Goal: Task Accomplishment & Management: Use online tool/utility

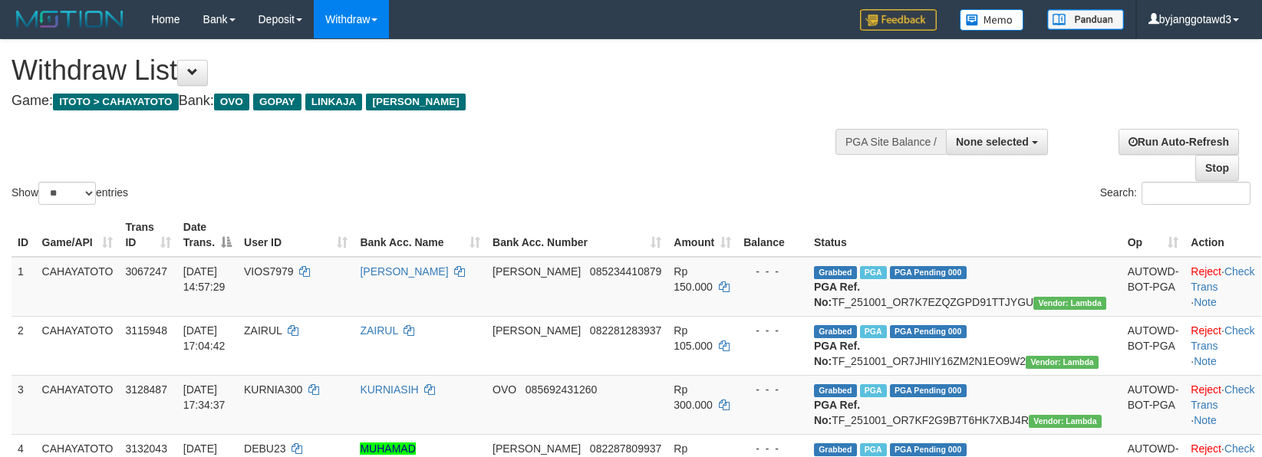
select select
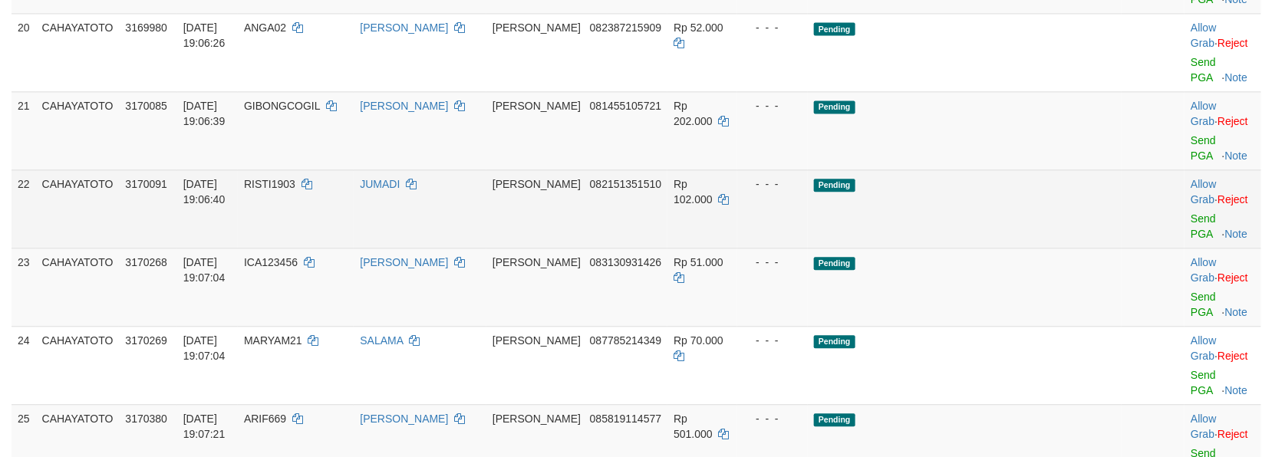
scroll to position [1131, 0]
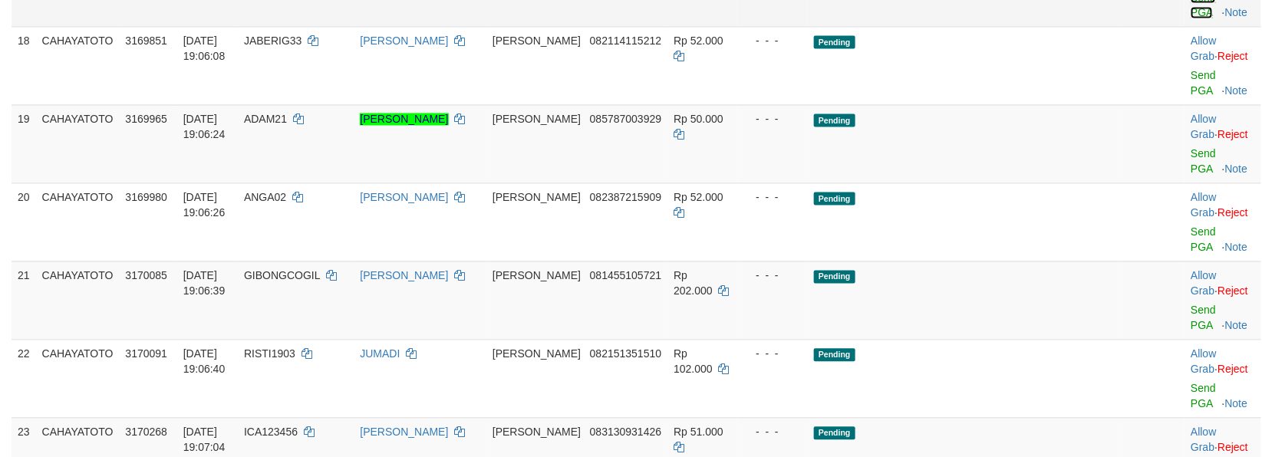
click at [1191, 19] on link "Send PGA" at bounding box center [1203, 6] width 25 height 28
drag, startPoint x: 1171, startPoint y: 120, endPoint x: 1178, endPoint y: 180, distance: 60.1
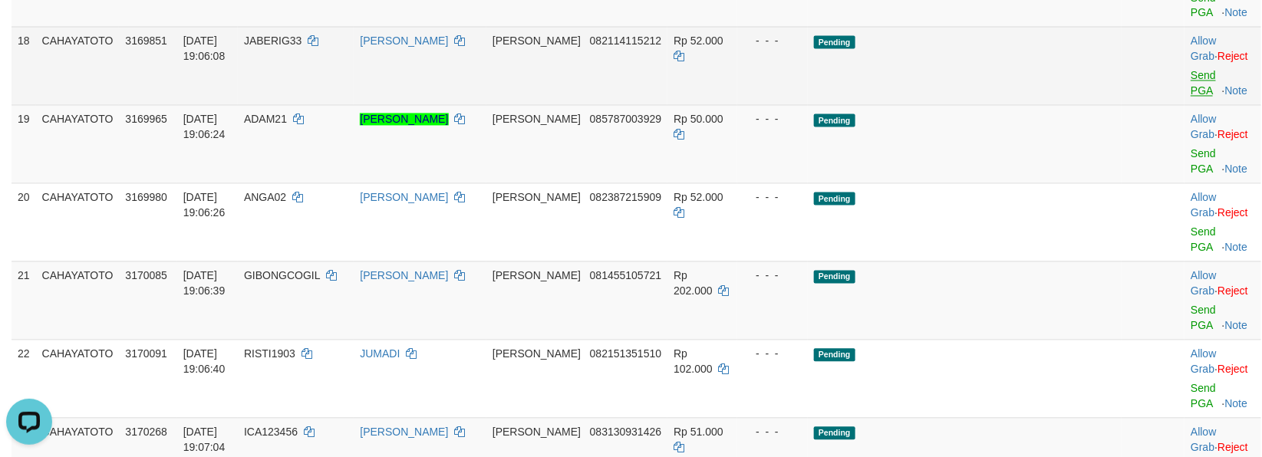
click at [1184, 105] on td "Allow Grab · Reject Send PGA · Note" at bounding box center [1222, 66] width 76 height 78
click at [1191, 97] on link "Send PGA" at bounding box center [1203, 84] width 25 height 28
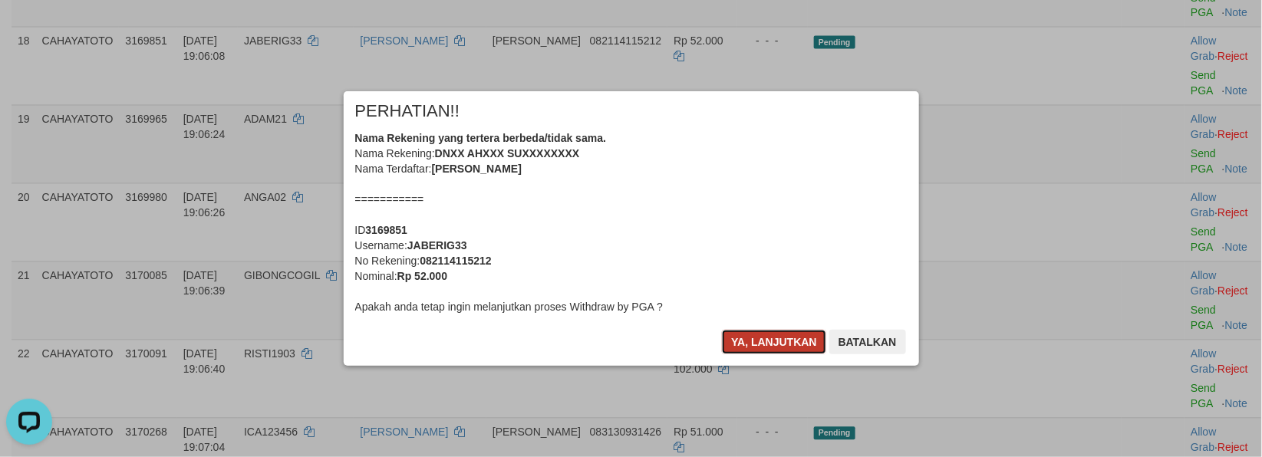
click at [767, 338] on button "Ya, lanjutkan" at bounding box center [774, 342] width 104 height 25
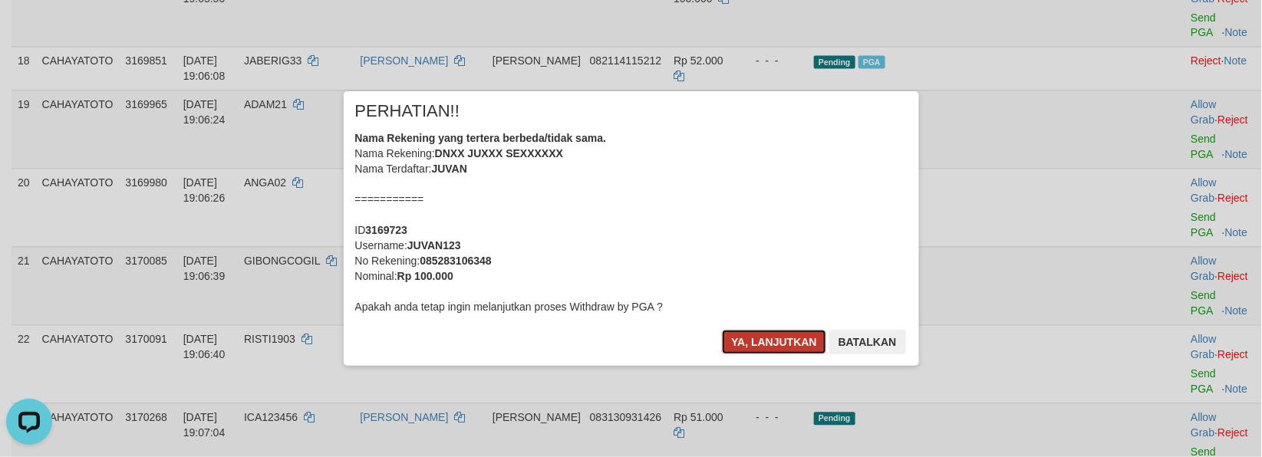
click at [780, 334] on button "Ya, lanjutkan" at bounding box center [774, 342] width 104 height 25
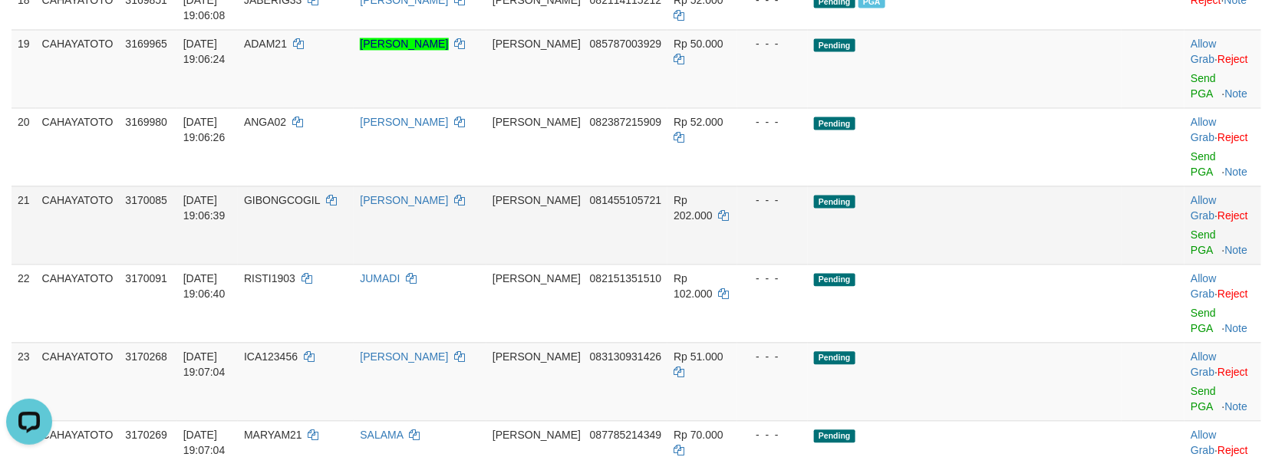
scroll to position [1178, 0]
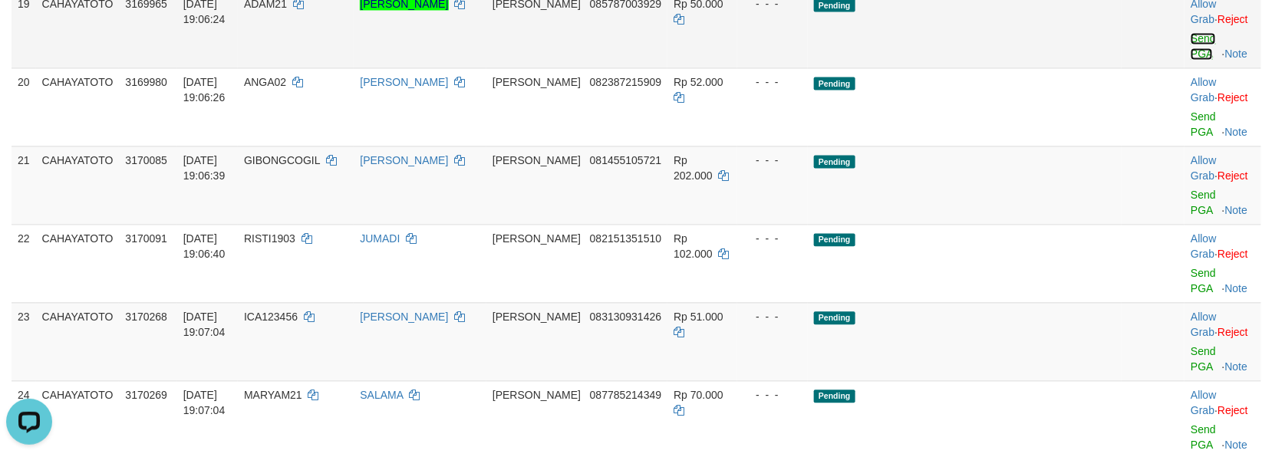
click at [1191, 60] on link "Send PGA" at bounding box center [1203, 46] width 25 height 28
click at [1191, 138] on link "Send PGA" at bounding box center [1203, 124] width 25 height 28
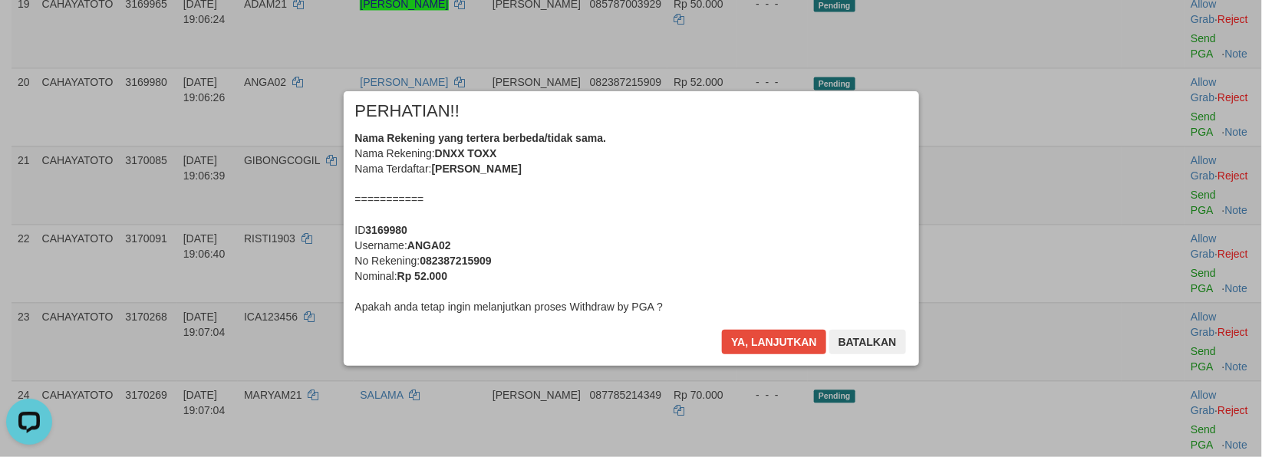
click at [768, 359] on div "Ya, lanjutkan Batalkan" at bounding box center [813, 348] width 186 height 36
click at [771, 354] on button "Ya, lanjutkan" at bounding box center [774, 342] width 104 height 25
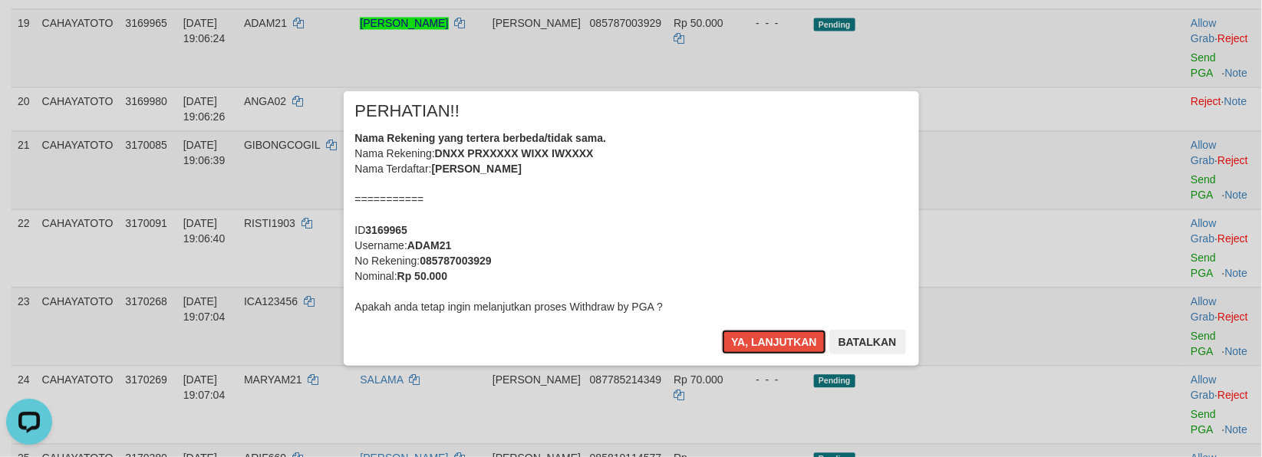
click at [772, 347] on button "Ya, lanjutkan" at bounding box center [774, 342] width 104 height 25
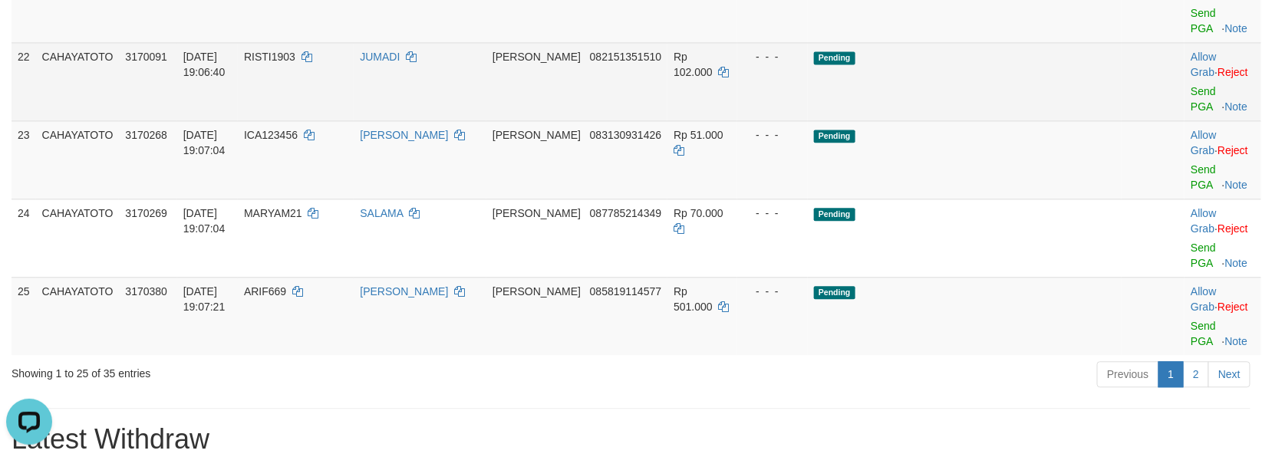
scroll to position [1309, 0]
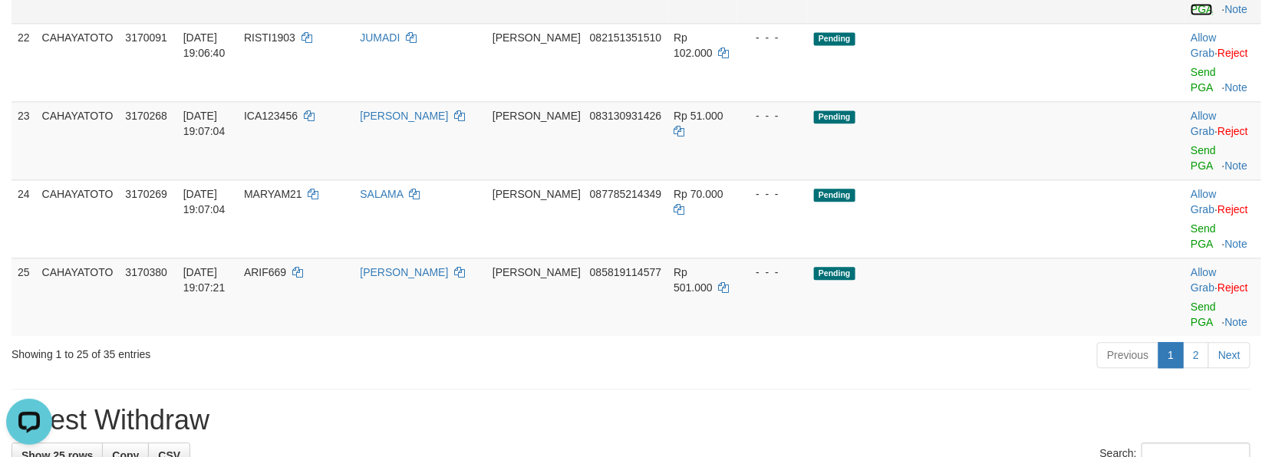
click at [1191, 15] on link "Send PGA" at bounding box center [1203, 2] width 25 height 28
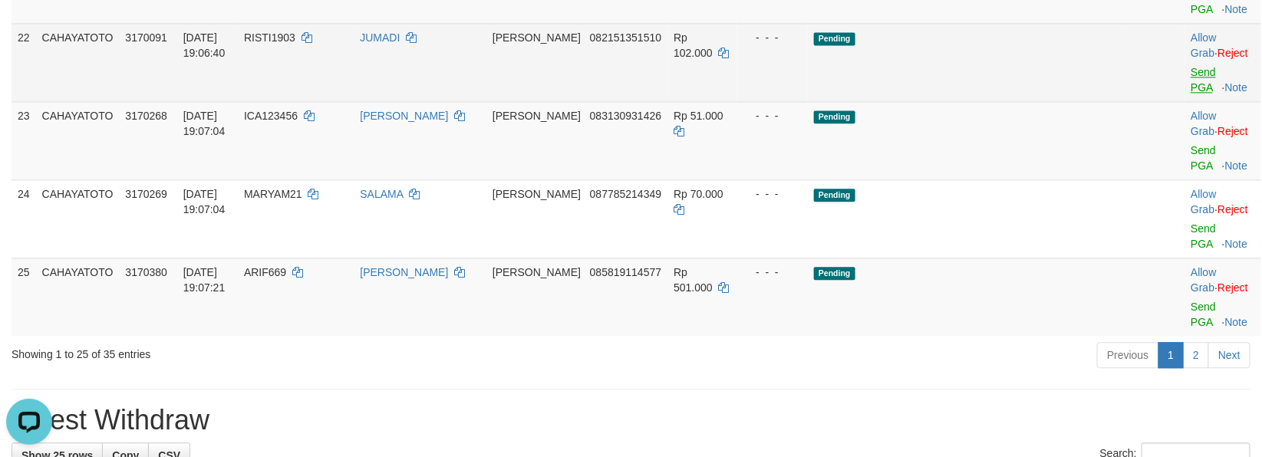
drag, startPoint x: 1166, startPoint y: 116, endPoint x: 1174, endPoint y: 173, distance: 58.1
click at [1184, 101] on td "Allow Grab · Reject Send PGA · Note" at bounding box center [1222, 62] width 76 height 78
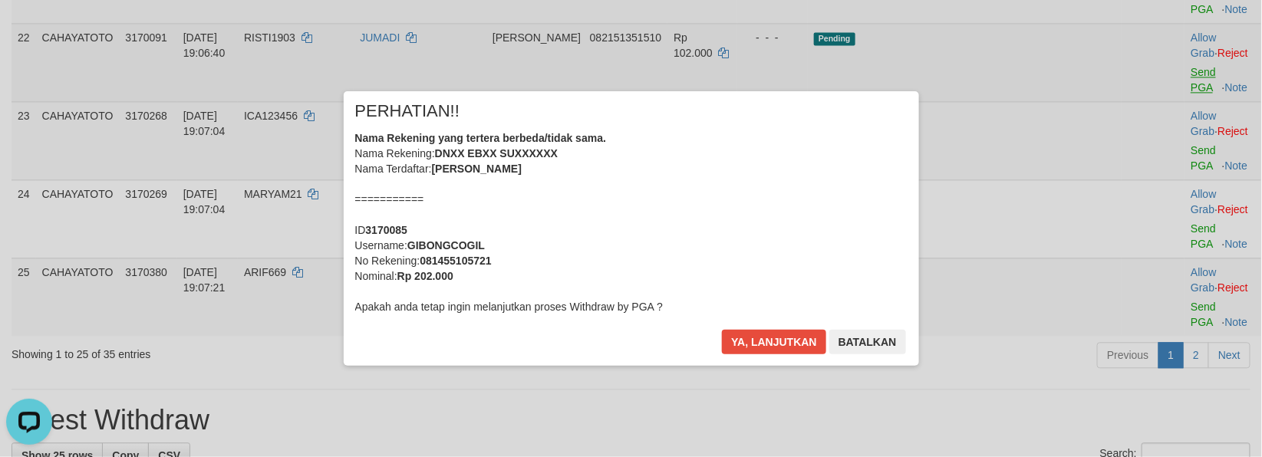
click at [1174, 177] on div "× PERHATIAN!! Nama Rekening yang tertera berbeda/tidak sama. Nama Rekening: DNX…" at bounding box center [631, 229] width 1262 height 336
click at [754, 342] on button "Ya, lanjutkan" at bounding box center [774, 342] width 104 height 25
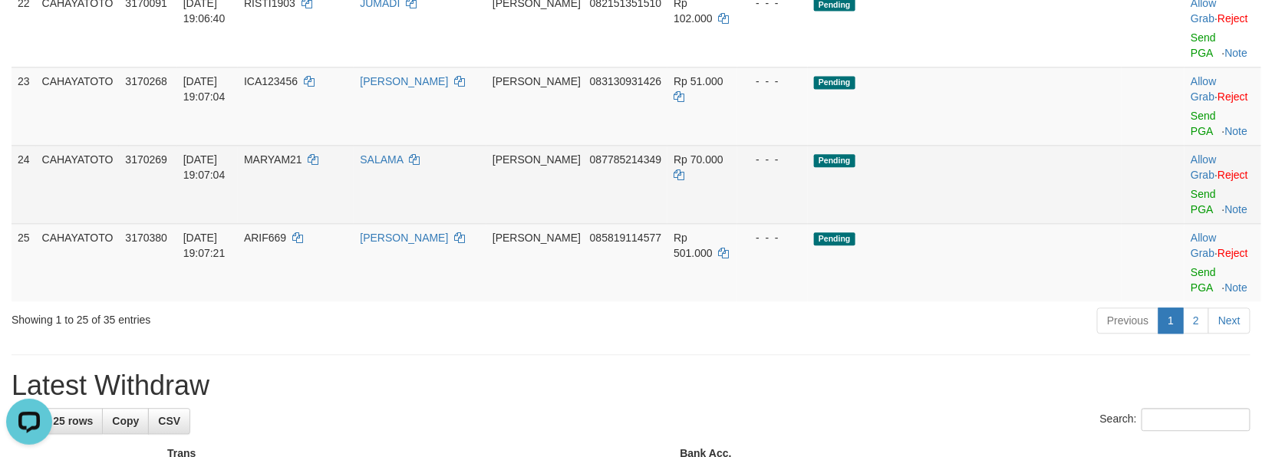
scroll to position [1290, 0]
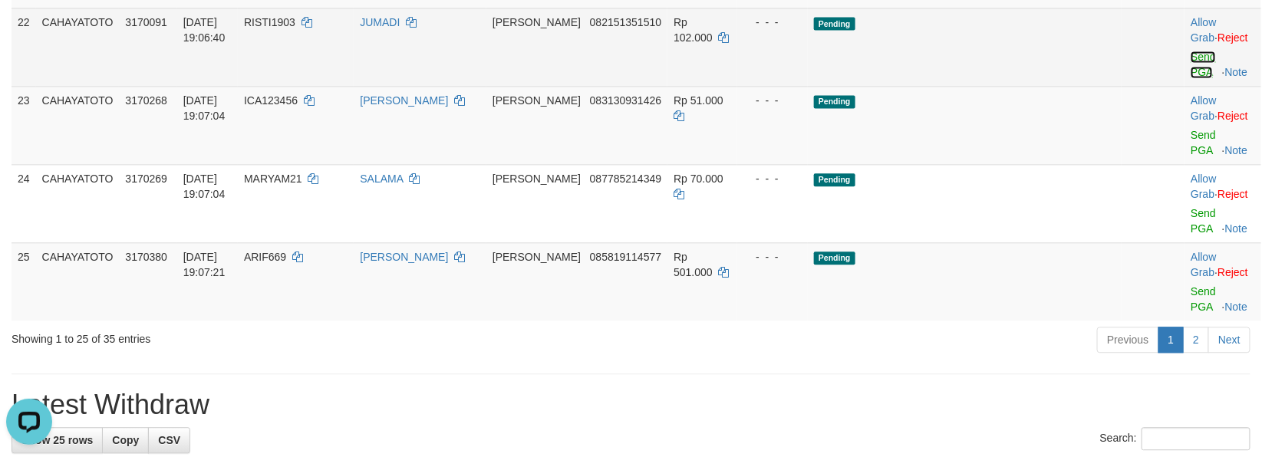
click at [1191, 78] on link "Send PGA" at bounding box center [1203, 65] width 25 height 28
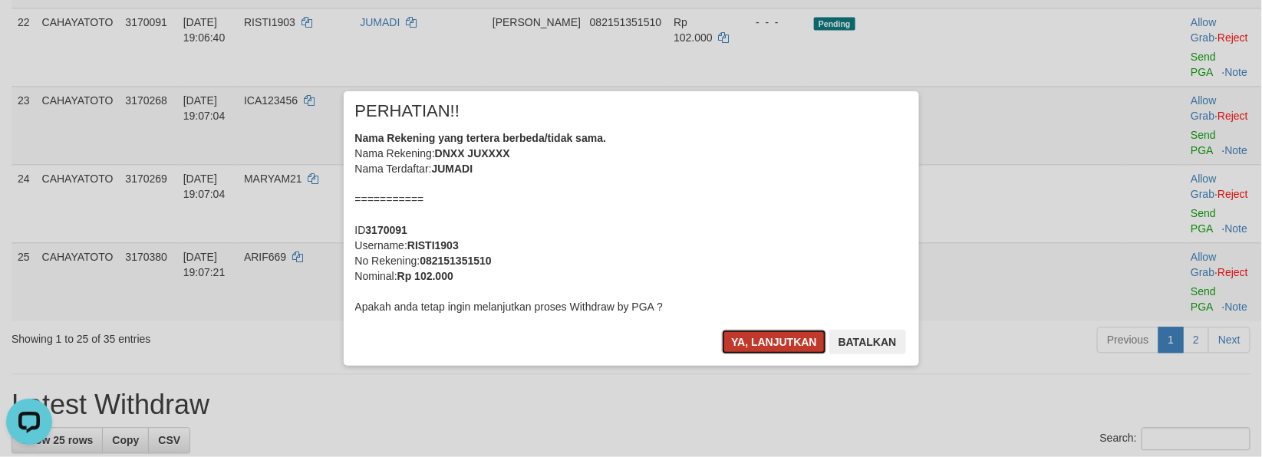
click at [790, 350] on button "Ya, lanjutkan" at bounding box center [774, 342] width 104 height 25
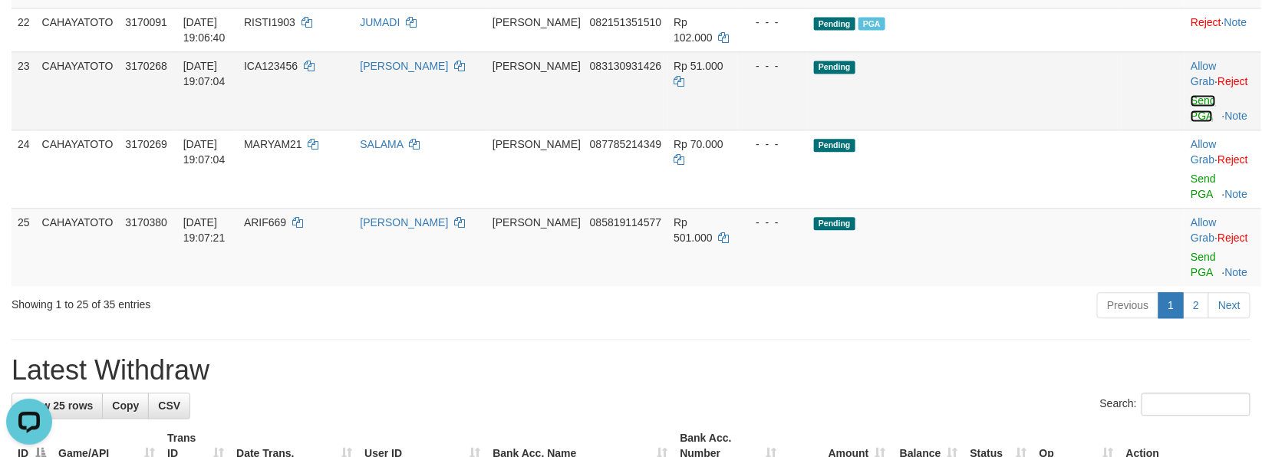
click at [1191, 122] on link "Send PGA" at bounding box center [1203, 108] width 25 height 28
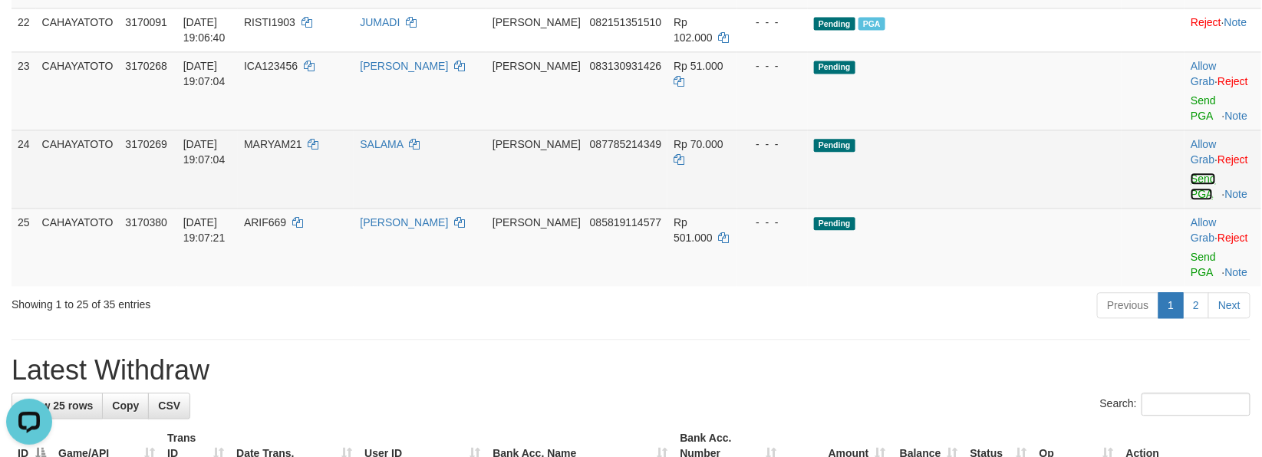
click at [1191, 200] on link "Send PGA" at bounding box center [1203, 187] width 25 height 28
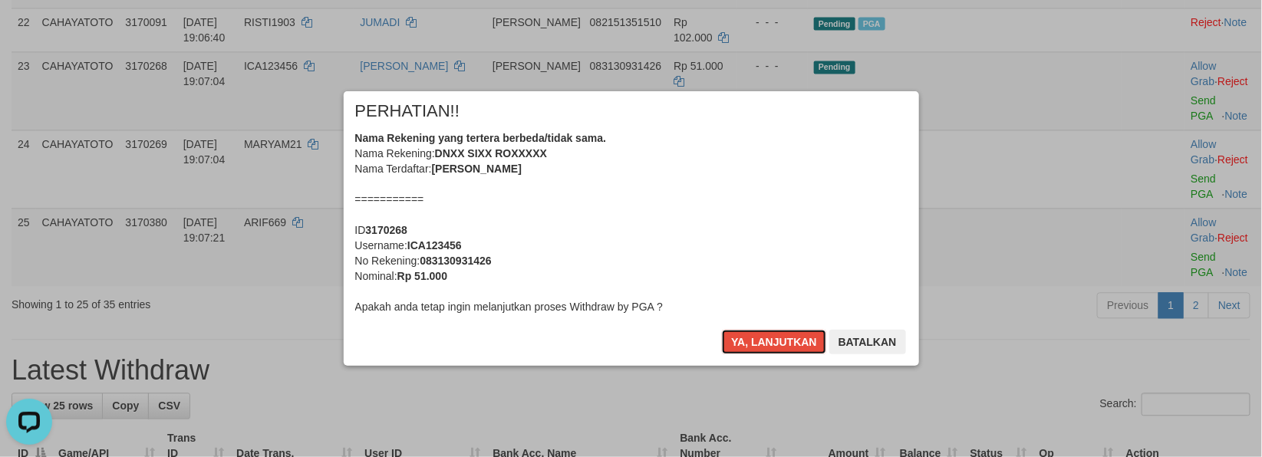
click at [763, 334] on button "Ya, lanjutkan" at bounding box center [774, 342] width 104 height 25
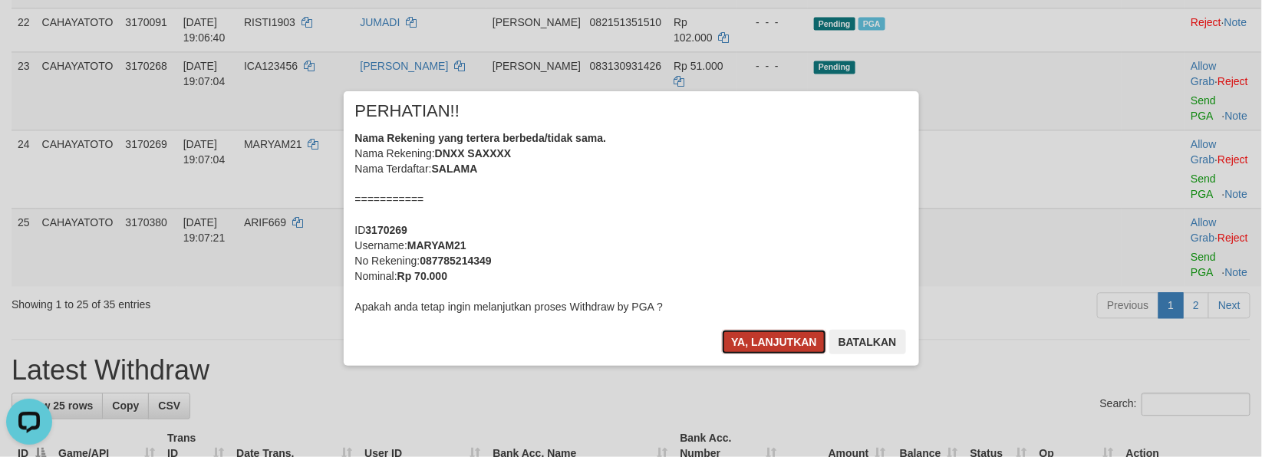
click at [763, 334] on button "Ya, lanjutkan" at bounding box center [774, 342] width 104 height 25
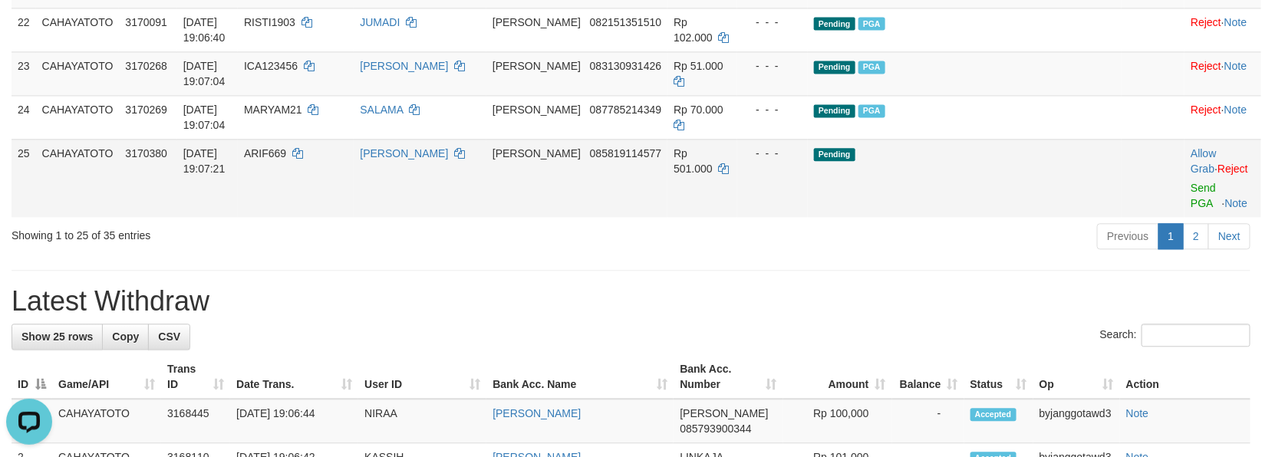
click at [286, 160] on span "ARIF669" at bounding box center [265, 153] width 42 height 12
copy td "ARIF669"
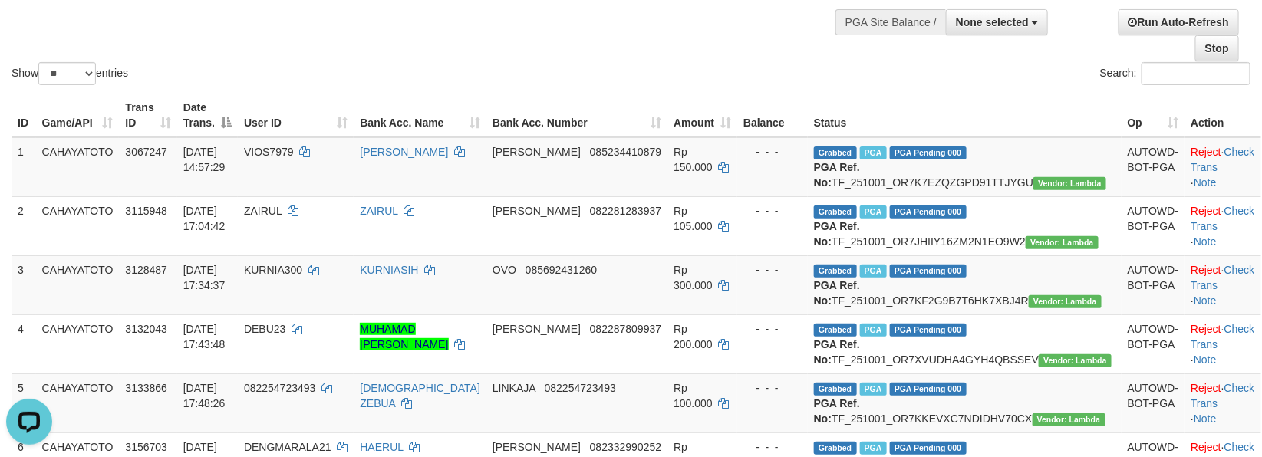
scroll to position [0, 0]
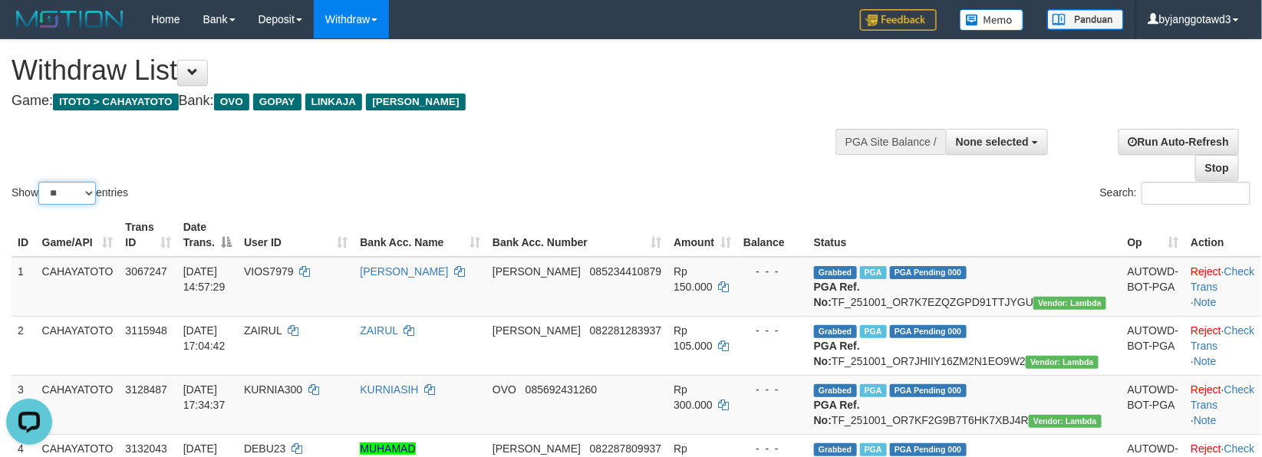
click at [81, 193] on select "** ** ** ***" at bounding box center [67, 193] width 58 height 23
select select "**"
click at [41, 182] on select "** ** ** ***" at bounding box center [67, 193] width 58 height 23
click at [527, 114] on div "**********" at bounding box center [425, 78] width 826 height 76
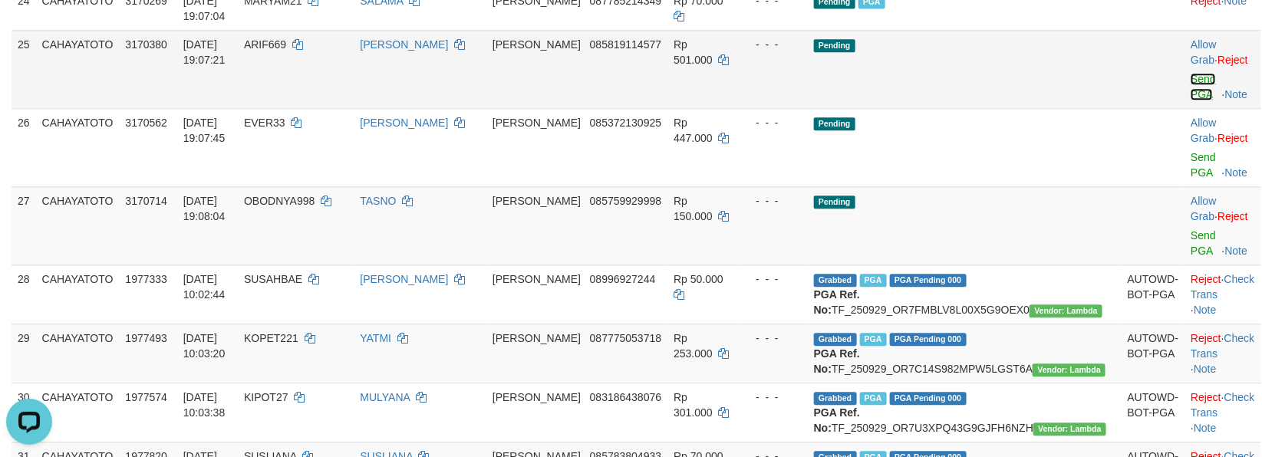
click at [1191, 100] on link "Send PGA" at bounding box center [1203, 87] width 25 height 28
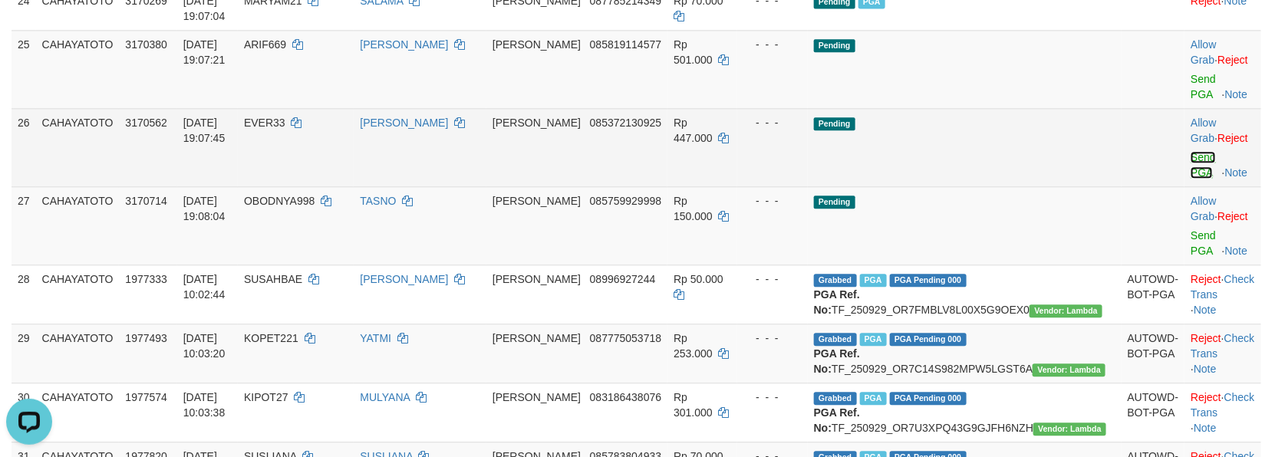
click at [1191, 179] on link "Send PGA" at bounding box center [1203, 165] width 25 height 28
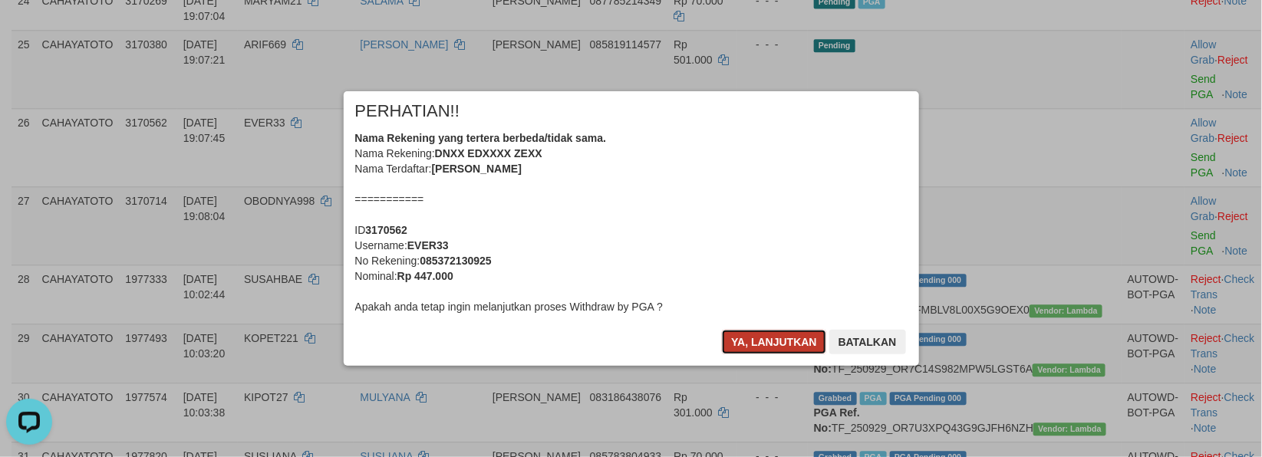
click at [764, 335] on button "Ya, lanjutkan" at bounding box center [774, 342] width 104 height 25
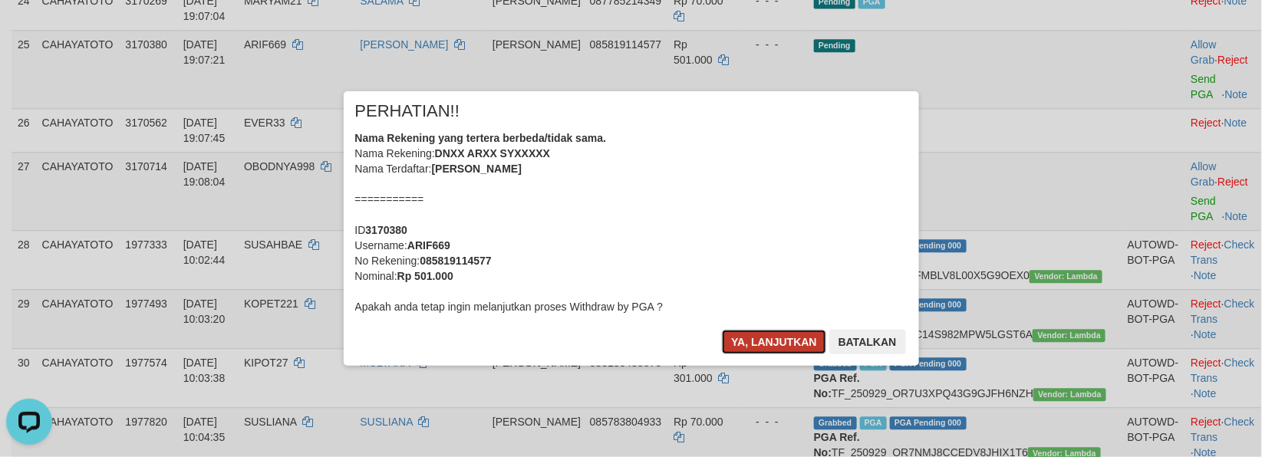
click at [768, 336] on button "Ya, lanjutkan" at bounding box center [774, 342] width 104 height 25
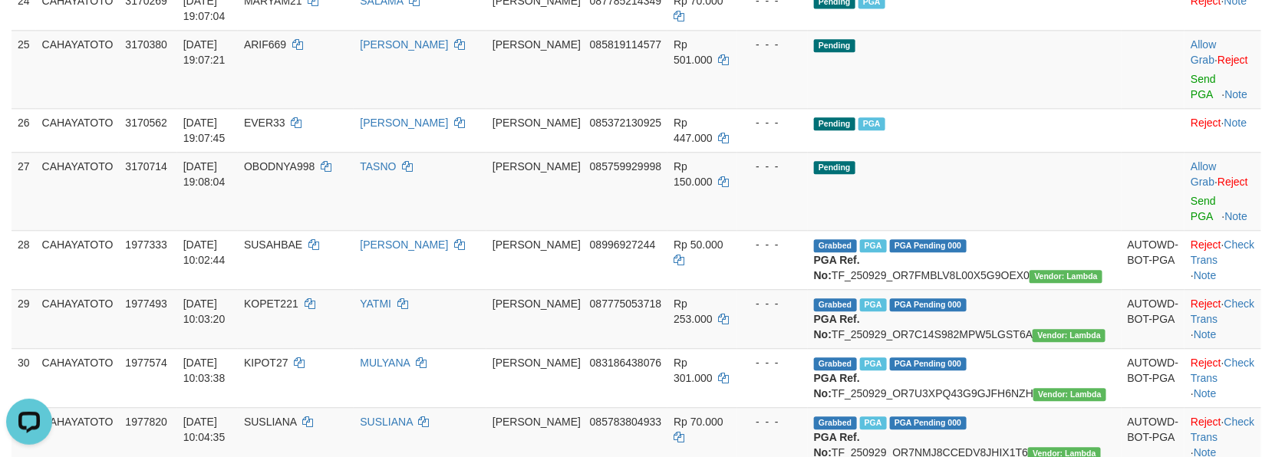
scroll to position [1381, 0]
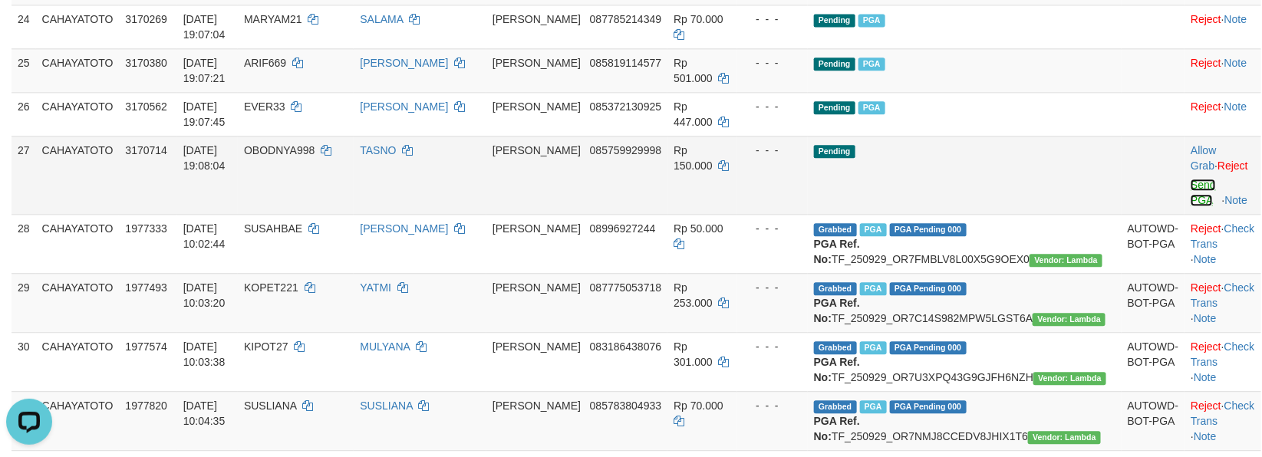
click at [1191, 206] on link "Send PGA" at bounding box center [1203, 193] width 25 height 28
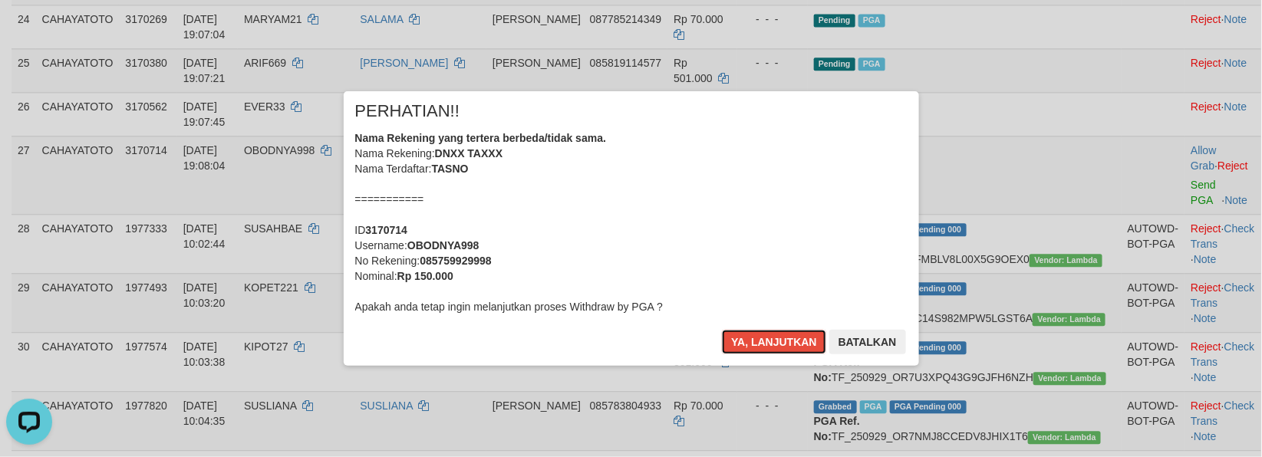
click at [722, 330] on button "Ya, lanjutkan" at bounding box center [774, 342] width 104 height 25
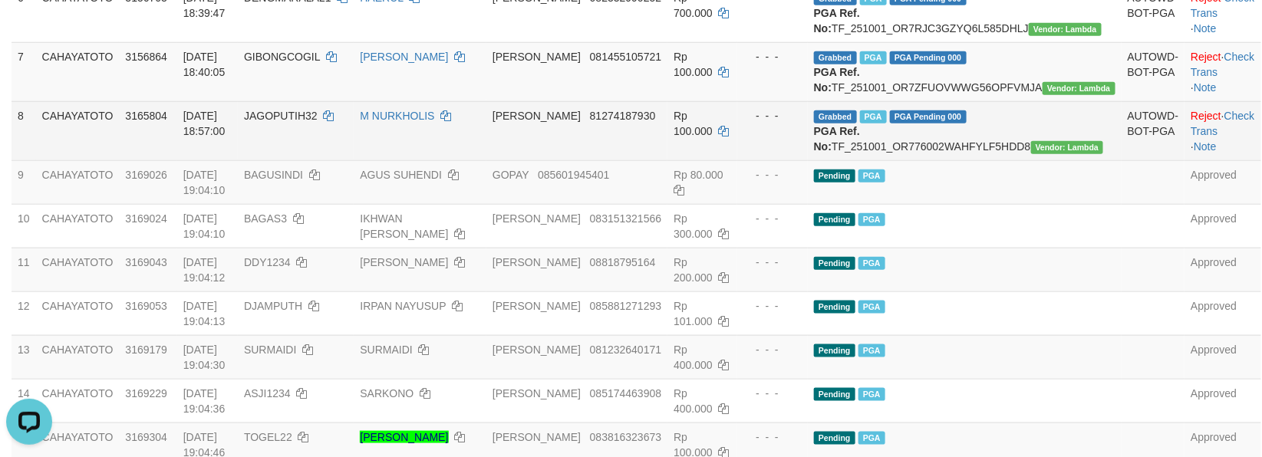
scroll to position [614, 0]
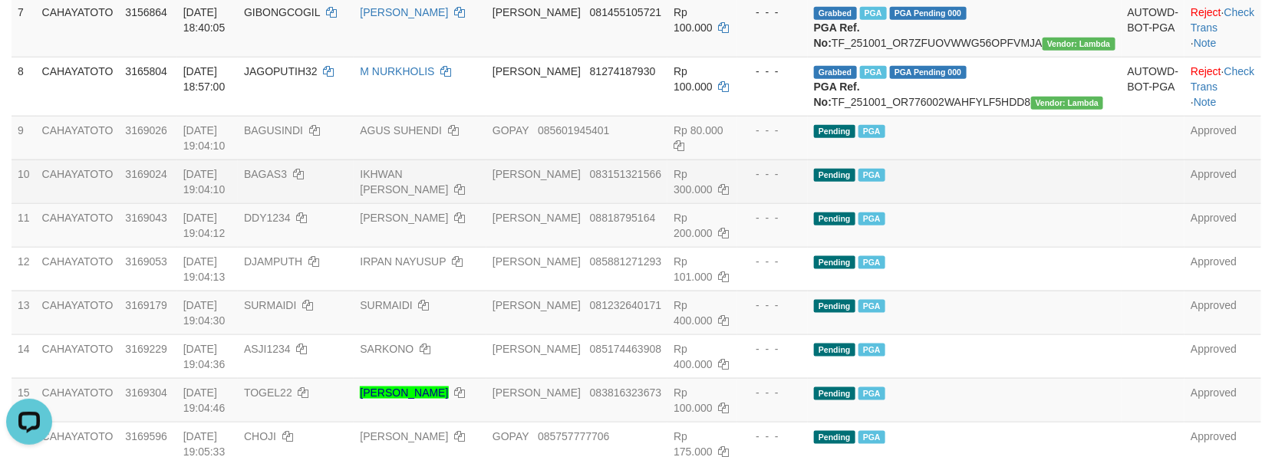
click at [1013, 203] on td "Pending PGA" at bounding box center [965, 182] width 314 height 44
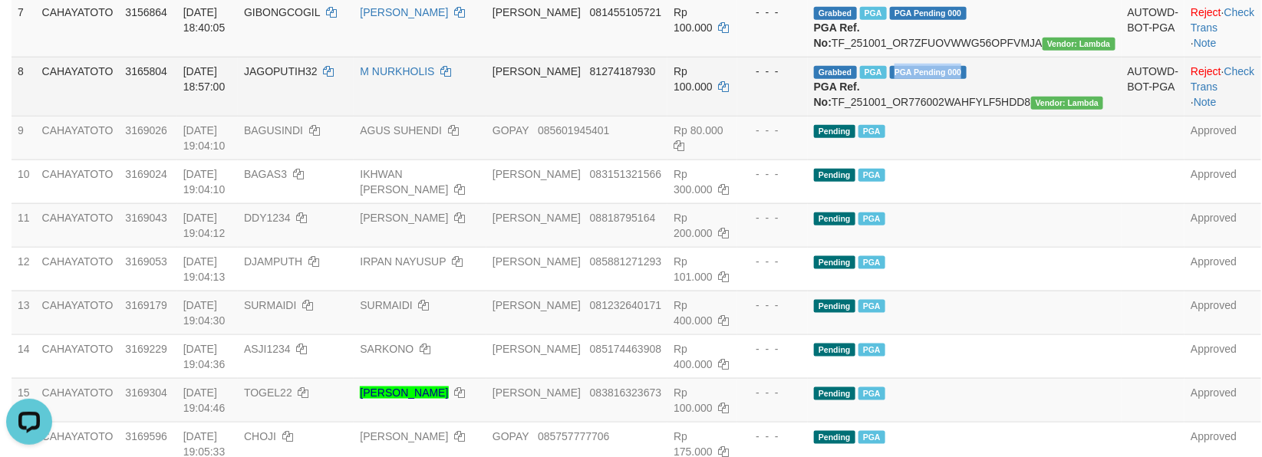
drag, startPoint x: 938, startPoint y: 177, endPoint x: 1026, endPoint y: 180, distance: 88.2
click at [1026, 116] on td "Grabbed PGA PGA Pending 000 {"status":"000","data":{"unique_id":"1609-3165804-2…" at bounding box center [965, 86] width 314 height 59
copy span "PGA Pending 000"
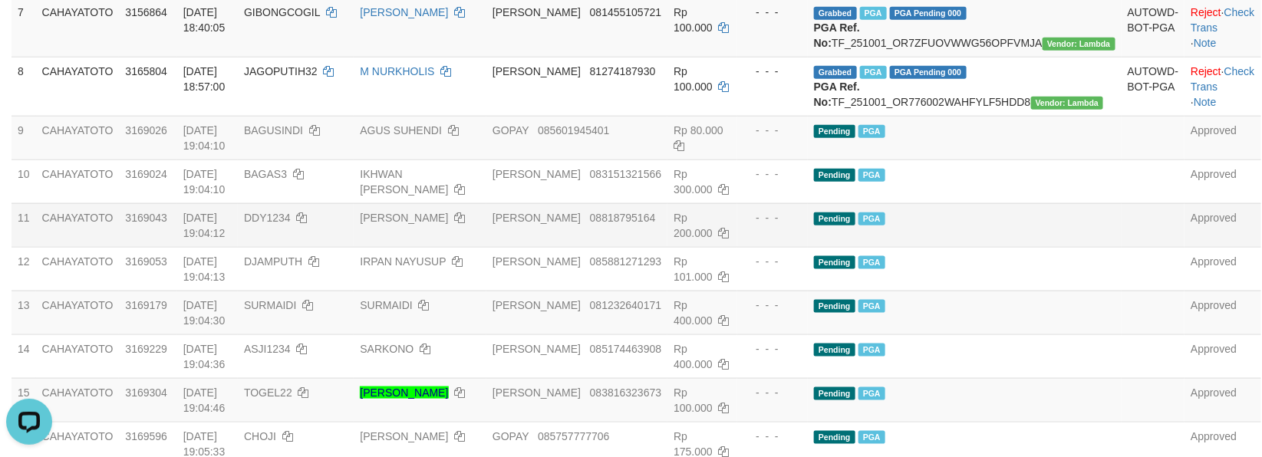
click at [1033, 247] on td "Pending PGA" at bounding box center [965, 225] width 314 height 44
click at [1036, 247] on td "Pending PGA" at bounding box center [965, 225] width 314 height 44
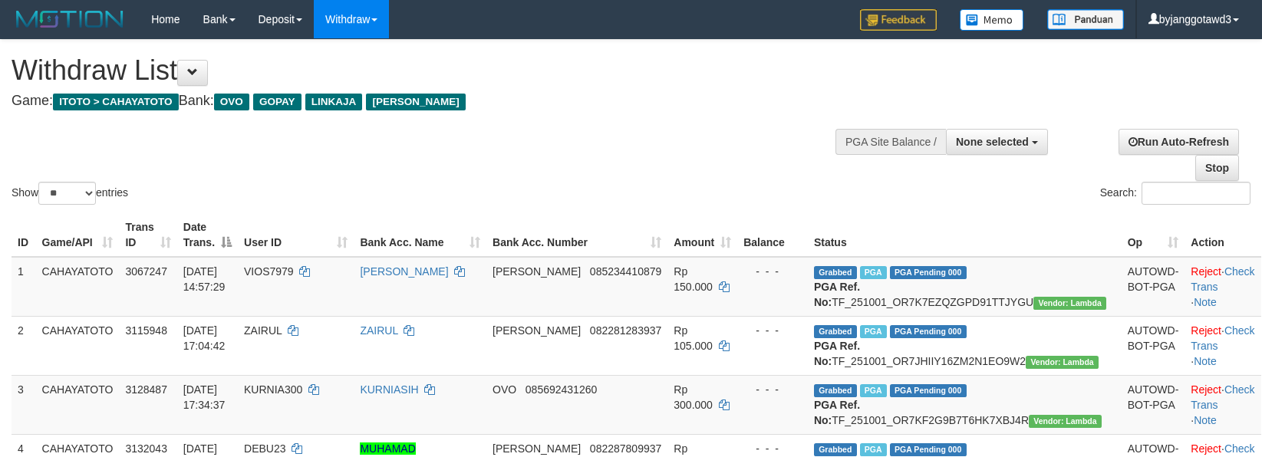
select select
select select "**"
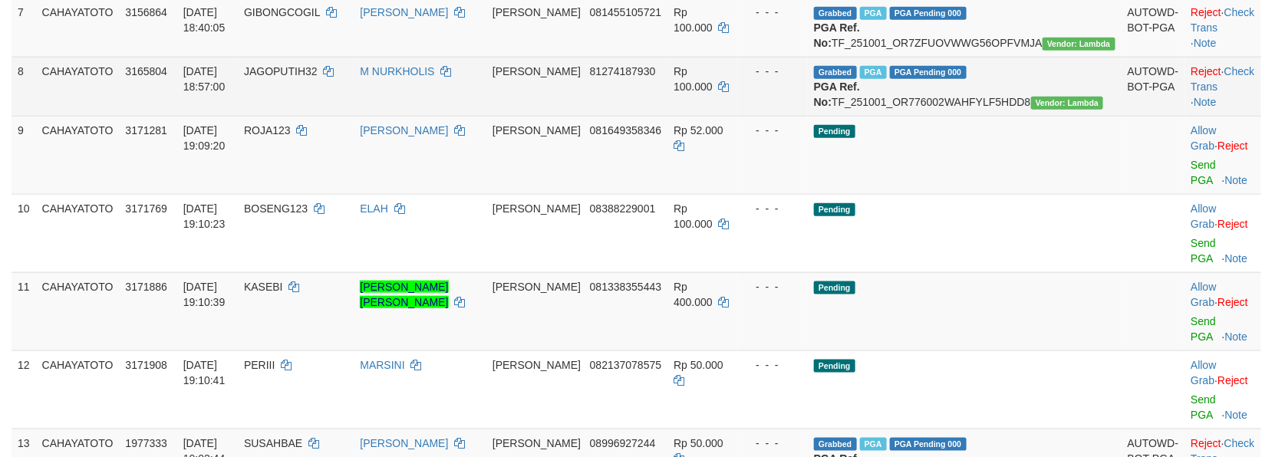
click at [305, 116] on td "JAGOPUTIH32" at bounding box center [296, 86] width 116 height 59
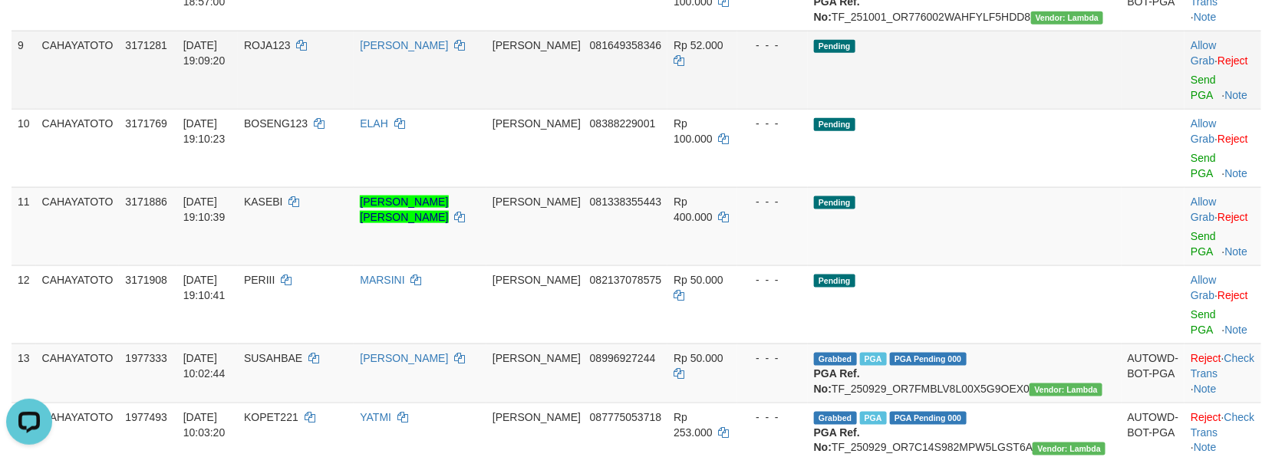
click at [1184, 109] on td "Allow Grab · Reject Send PGA · Note" at bounding box center [1222, 70] width 76 height 78
click at [1191, 101] on link "Send PGA" at bounding box center [1203, 88] width 25 height 28
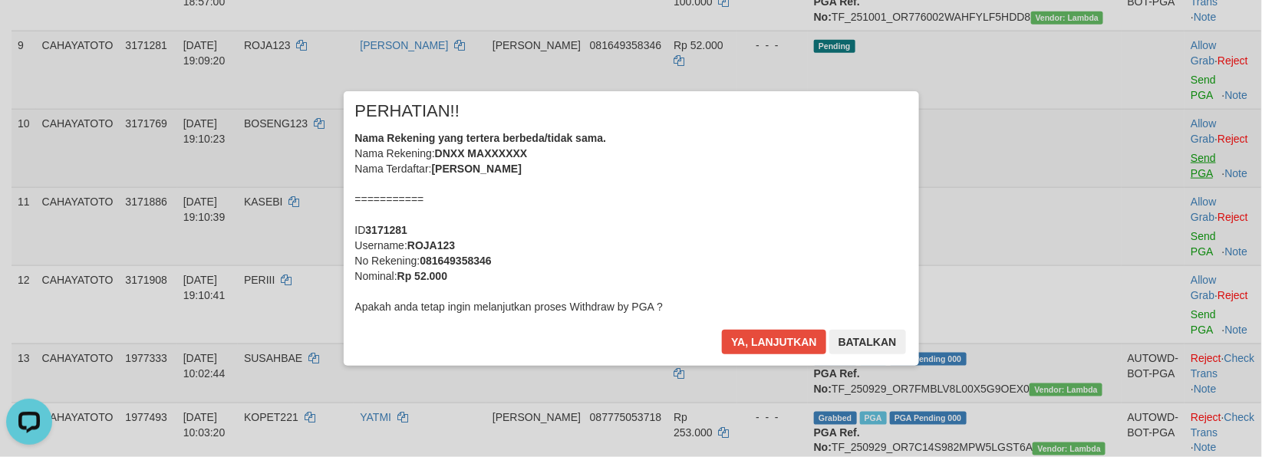
click at [1174, 263] on div "× PERHATIAN!! Nama Rekening yang tertera berbeda/tidak sama. Nama Rekening: DNX…" at bounding box center [631, 229] width 1262 height 336
click at [722, 330] on button "Ya, lanjutkan" at bounding box center [774, 342] width 104 height 25
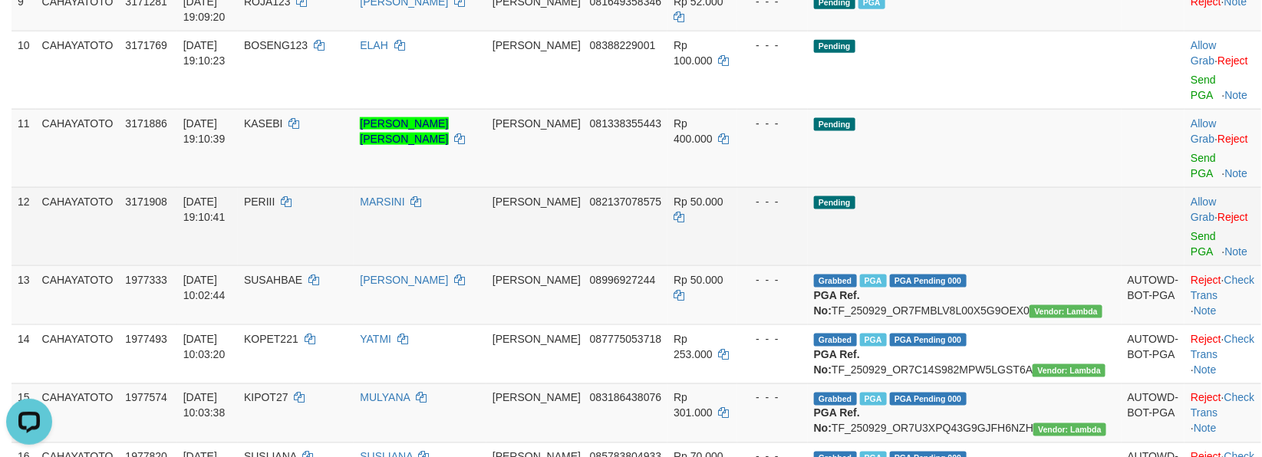
scroll to position [783, 0]
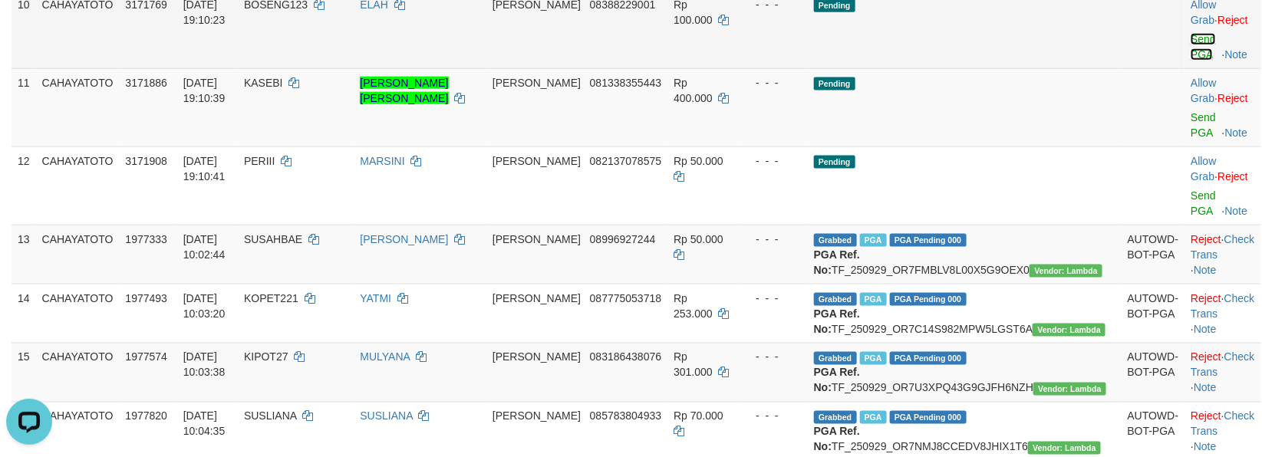
click at [1191, 61] on link "Send PGA" at bounding box center [1203, 47] width 25 height 28
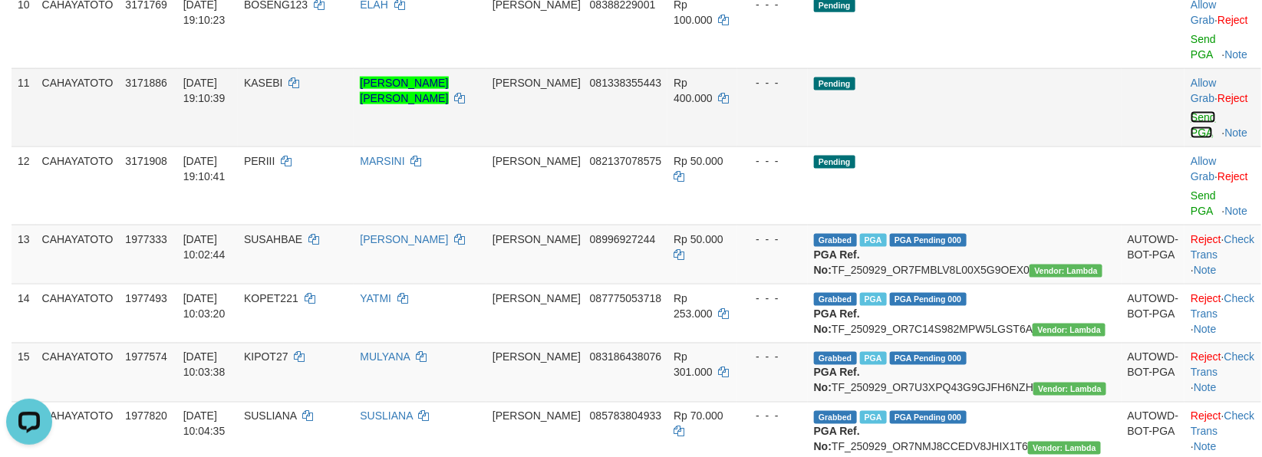
click at [1191, 139] on link "Send PGA" at bounding box center [1203, 125] width 25 height 28
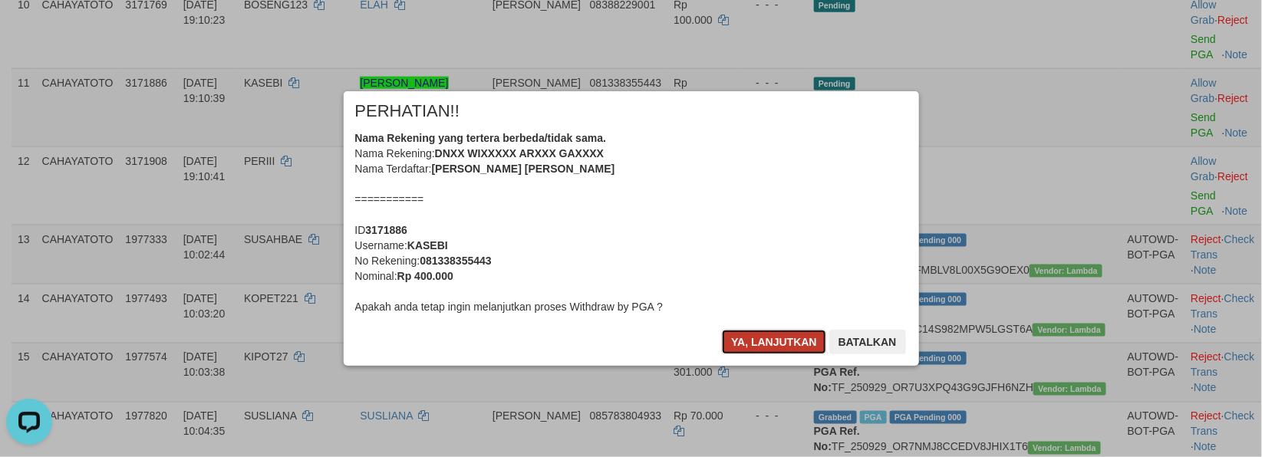
click at [779, 342] on button "Ya, lanjutkan" at bounding box center [774, 342] width 104 height 25
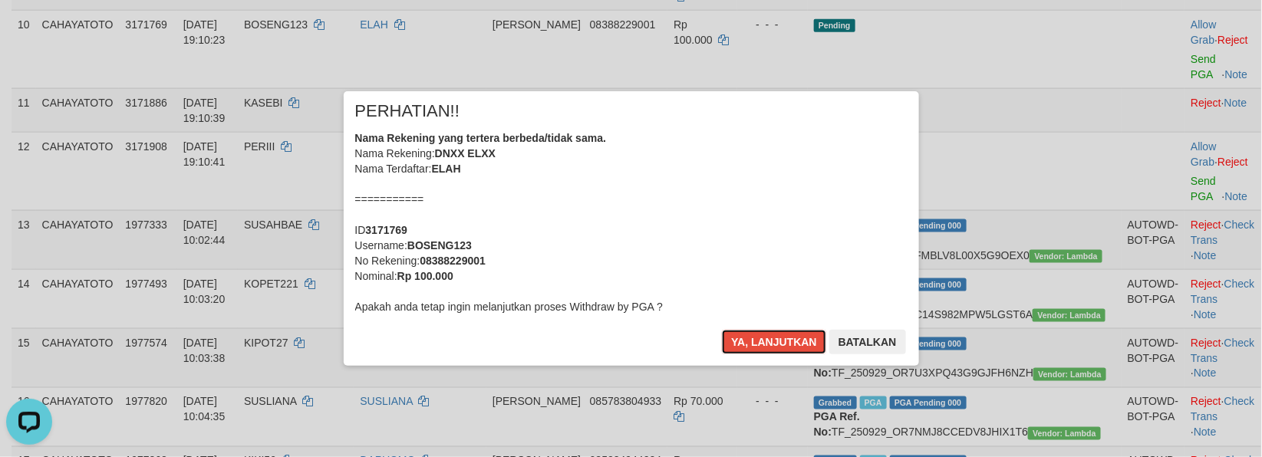
click at [777, 341] on button "Ya, lanjutkan" at bounding box center [774, 342] width 104 height 25
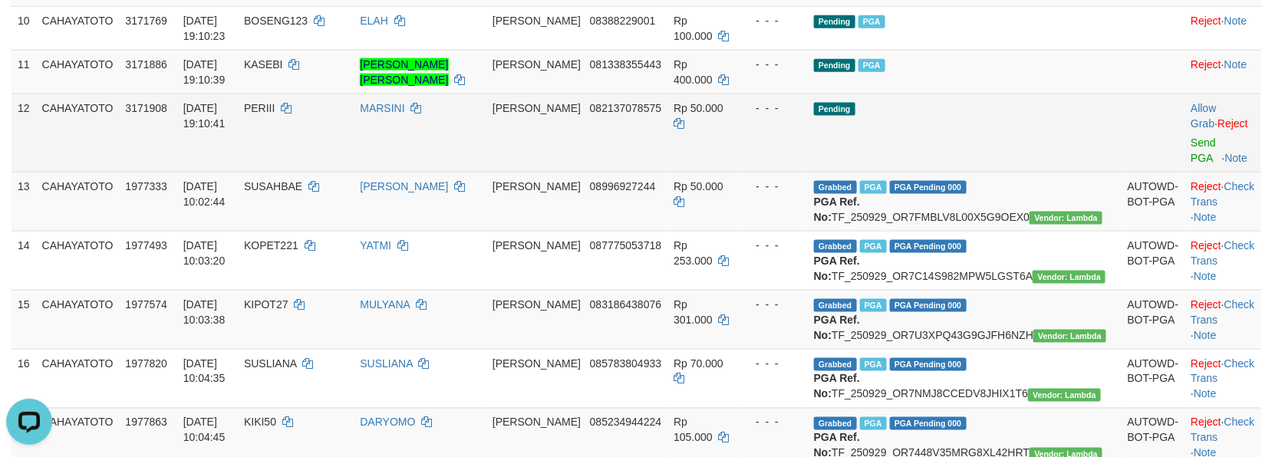
scroll to position [830, 0]
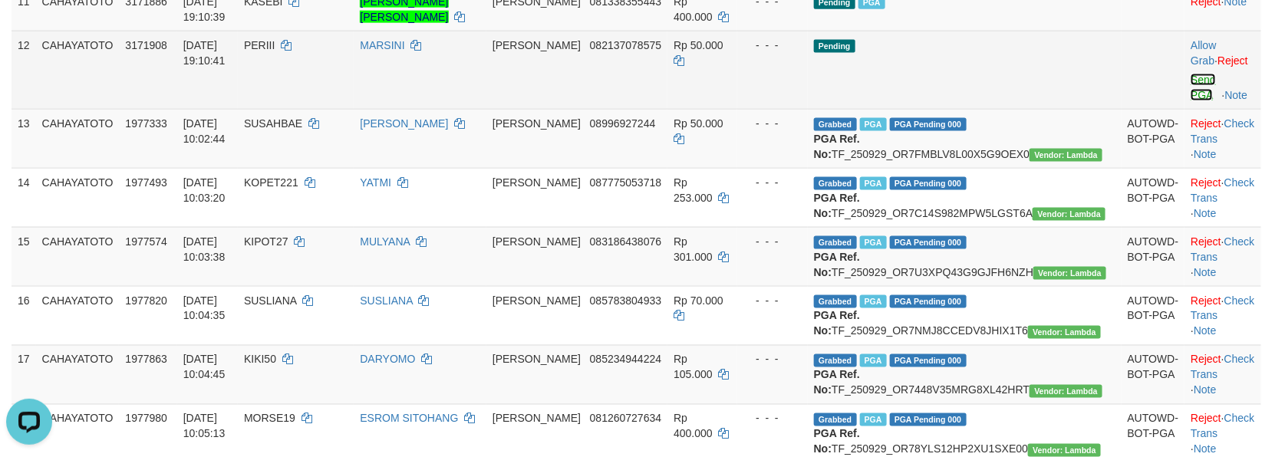
click at [1191, 101] on link "Send PGA" at bounding box center [1203, 88] width 25 height 28
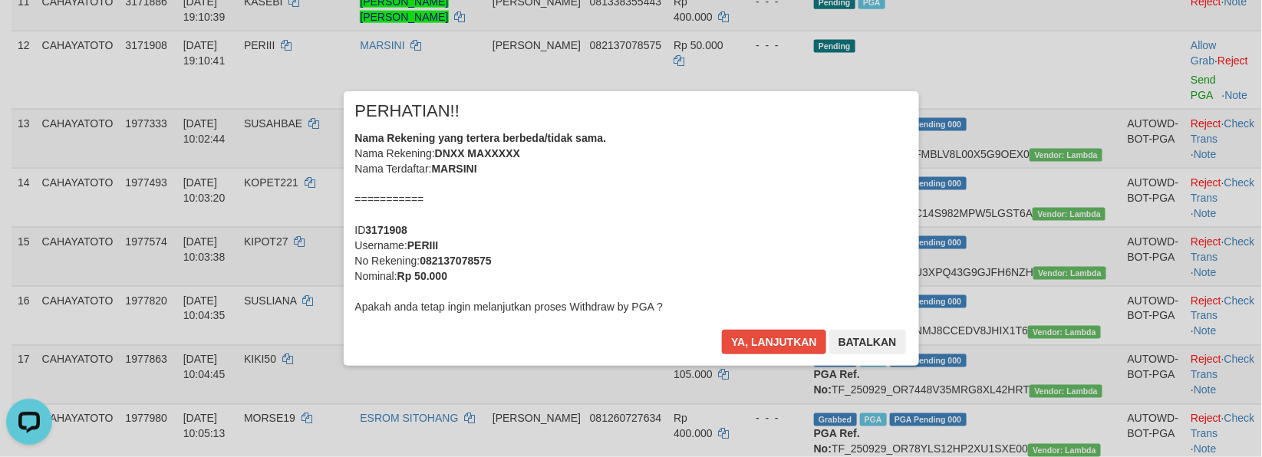
click at [716, 341] on div "× PERHATIAN!! Nama Rekening yang tertera berbeda/tidak sama. Nama Rekening: DNX…" at bounding box center [631, 228] width 575 height 275
click at [738, 344] on button "Ya, lanjutkan" at bounding box center [774, 342] width 104 height 25
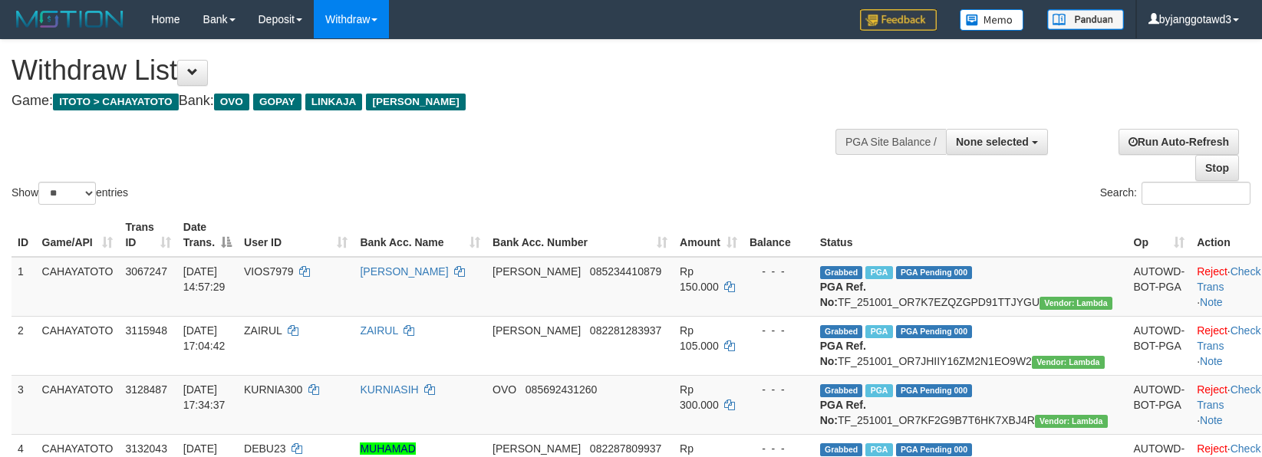
select select
select select "**"
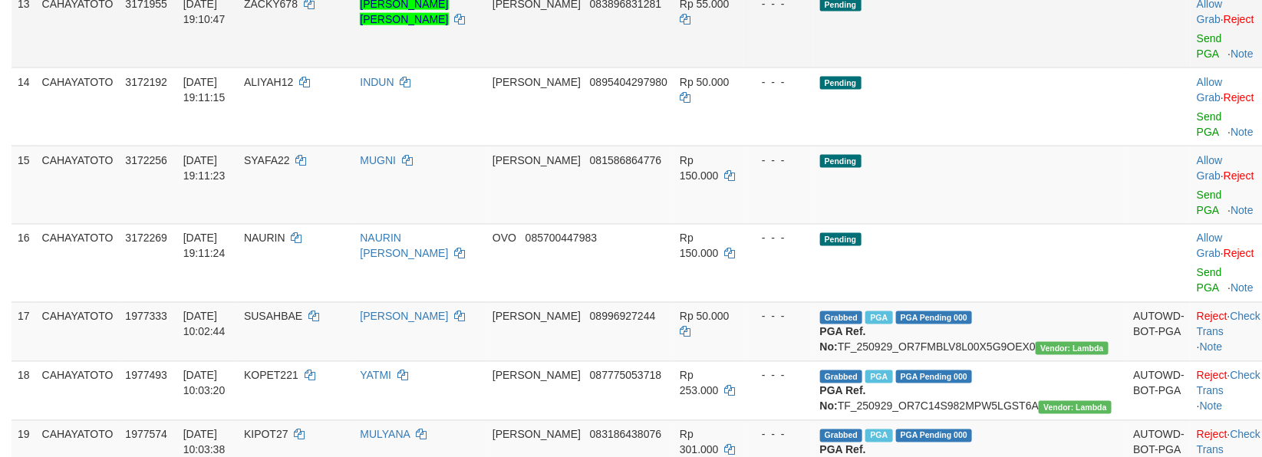
scroll to position [957, 0]
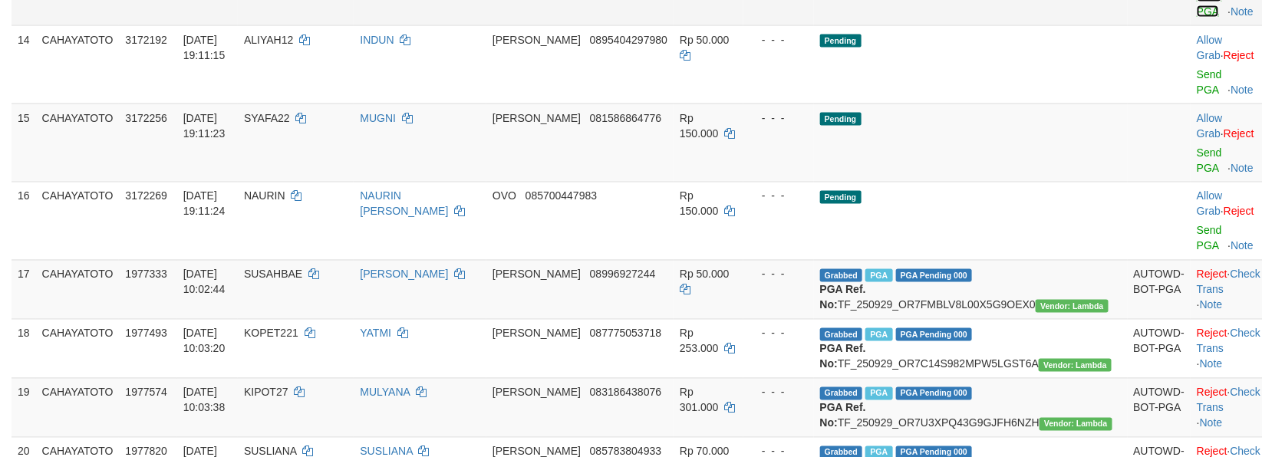
click at [1197, 18] on link "Send PGA" at bounding box center [1209, 4] width 25 height 28
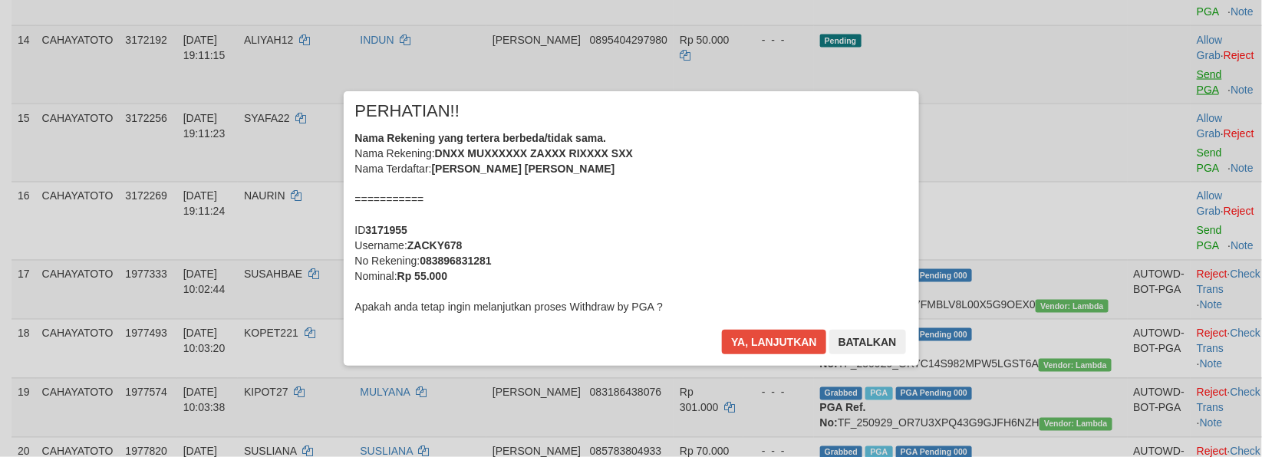
click at [1171, 175] on div "× PERHATIAN!! Nama Rekening yang tertera berbeda/tidak sama. Nama Rekening: DNX…" at bounding box center [631, 229] width 1262 height 336
click at [740, 366] on div "Ya, lanjutkan Batalkan" at bounding box center [813, 348] width 186 height 36
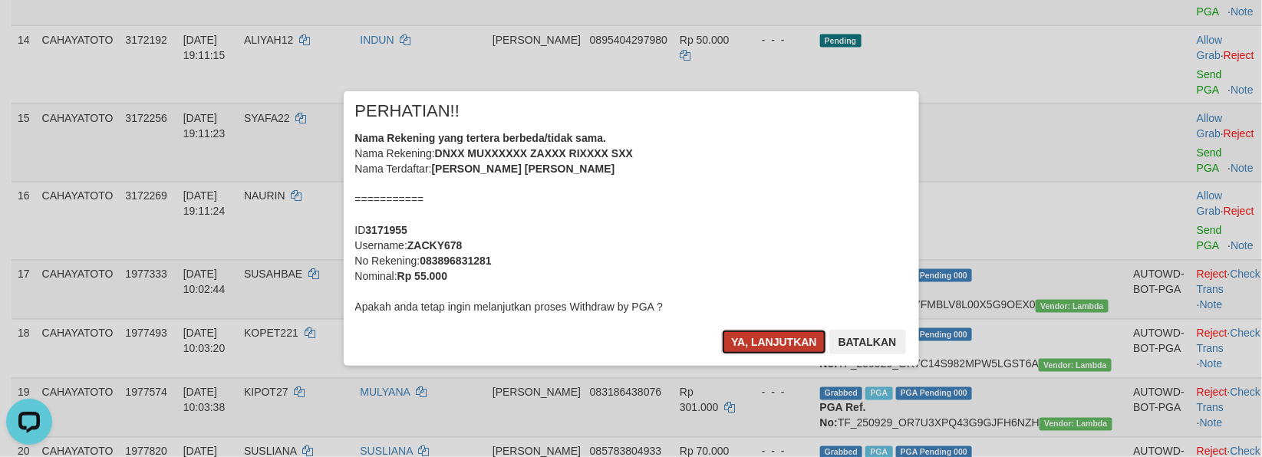
click at [756, 341] on button "Ya, lanjutkan" at bounding box center [774, 342] width 104 height 25
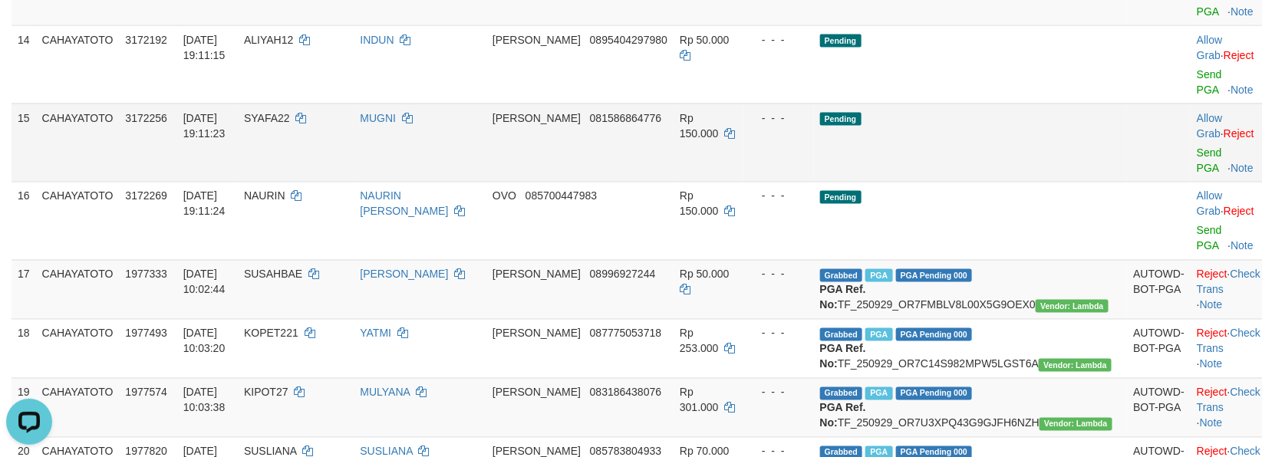
scroll to position [938, 0]
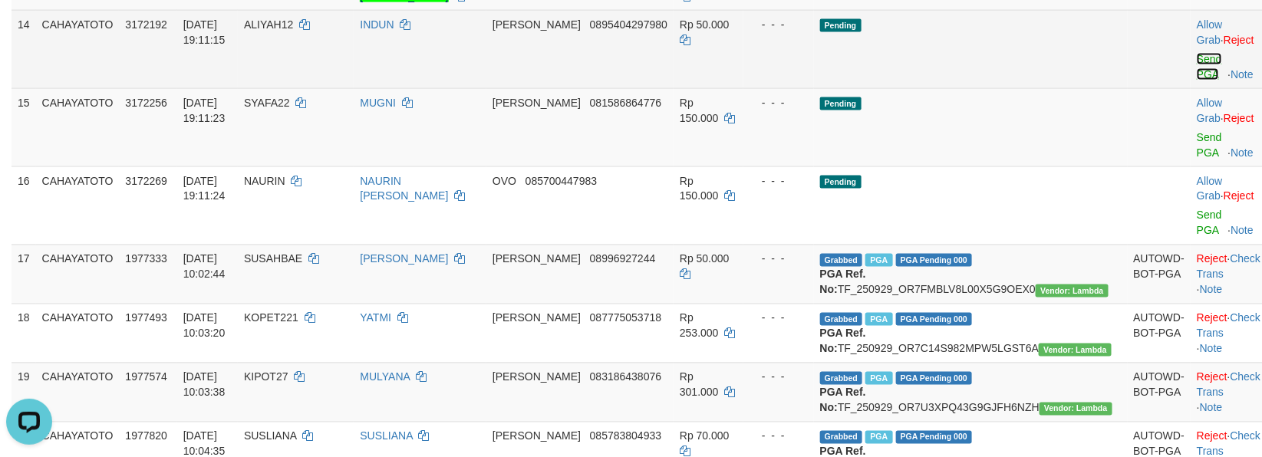
click at [1197, 81] on link "Send PGA" at bounding box center [1209, 67] width 25 height 28
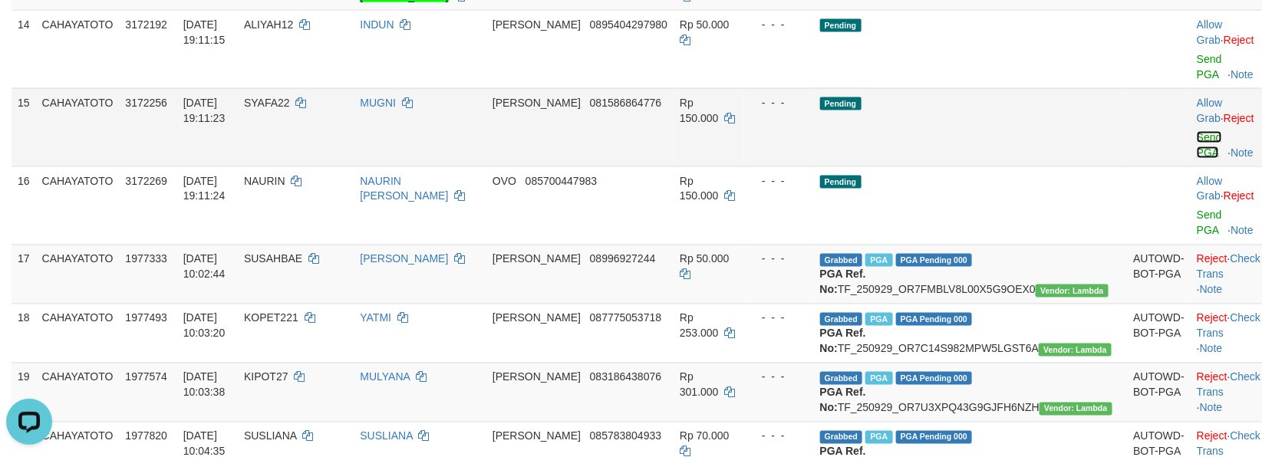
click at [1197, 159] on link "Send PGA" at bounding box center [1209, 145] width 25 height 28
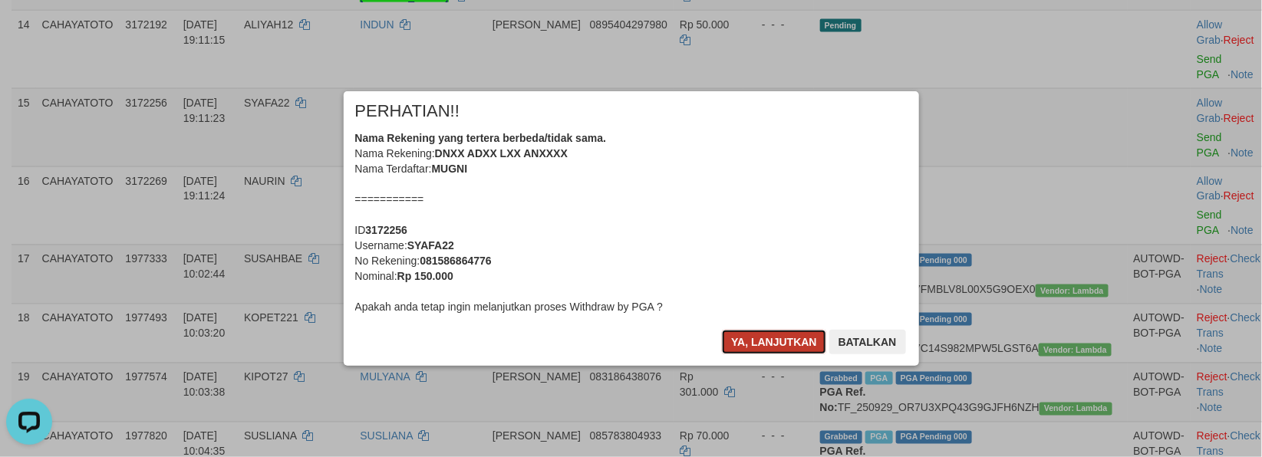
click at [725, 340] on button "Ya, lanjutkan" at bounding box center [774, 342] width 104 height 25
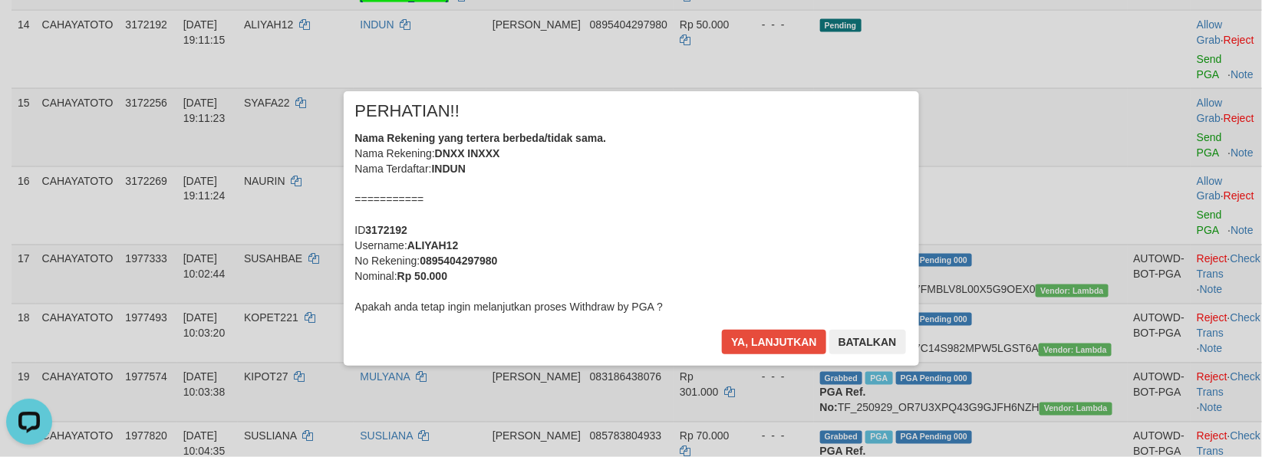
scroll to position [919, 0]
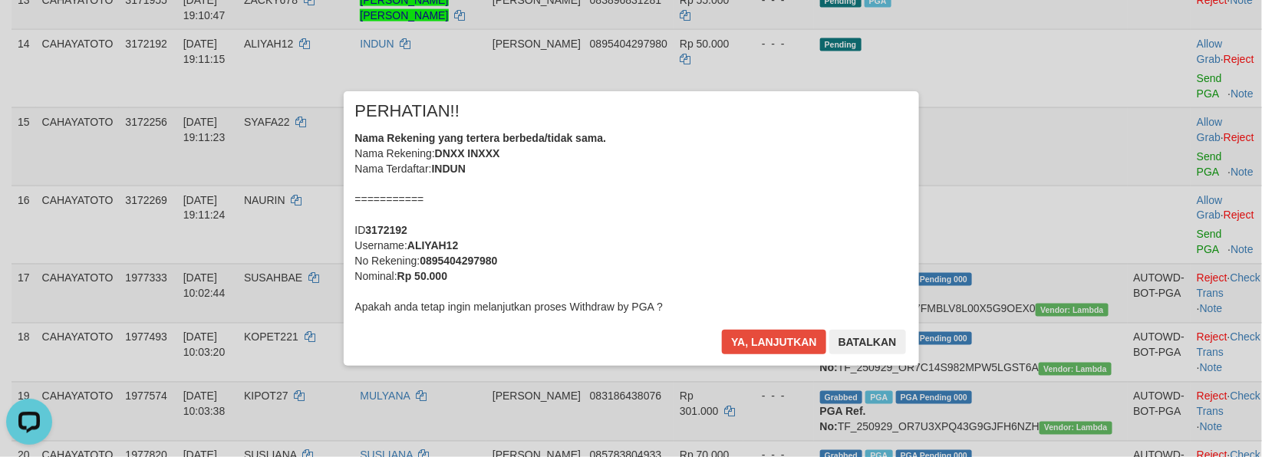
click at [739, 327] on div "× PERHATIAN!! Nama Rekening yang tertera berbeda/tidak sama. Nama Rekening: DNX…" at bounding box center [631, 228] width 575 height 275
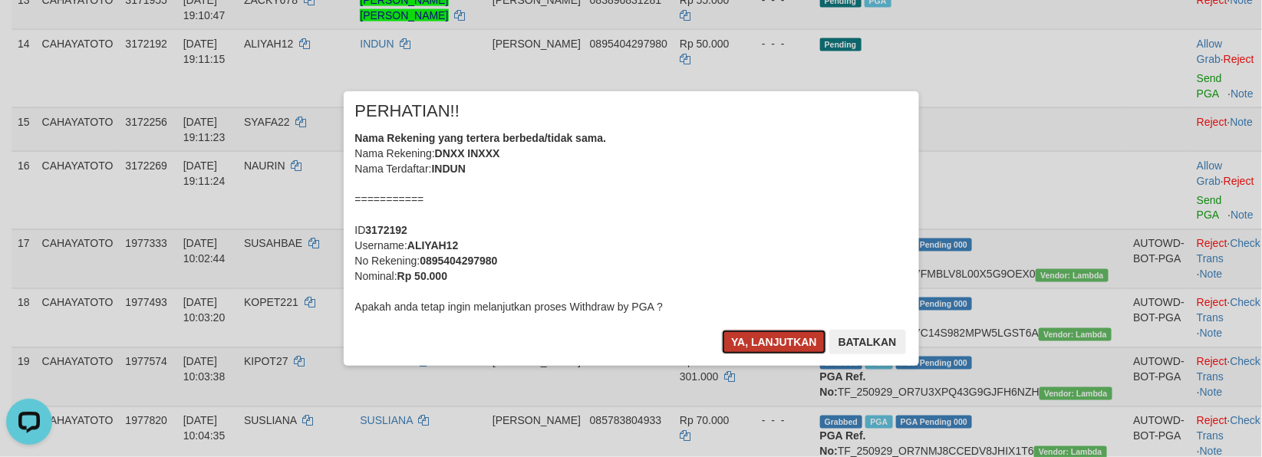
click at [769, 334] on button "Ya, lanjutkan" at bounding box center [774, 342] width 104 height 25
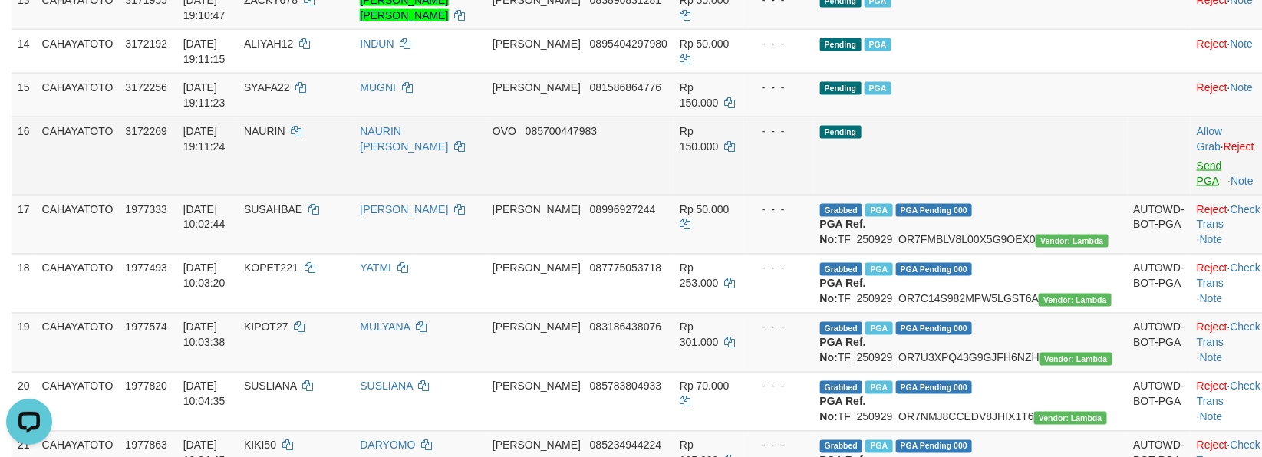
scroll to position [900, 0]
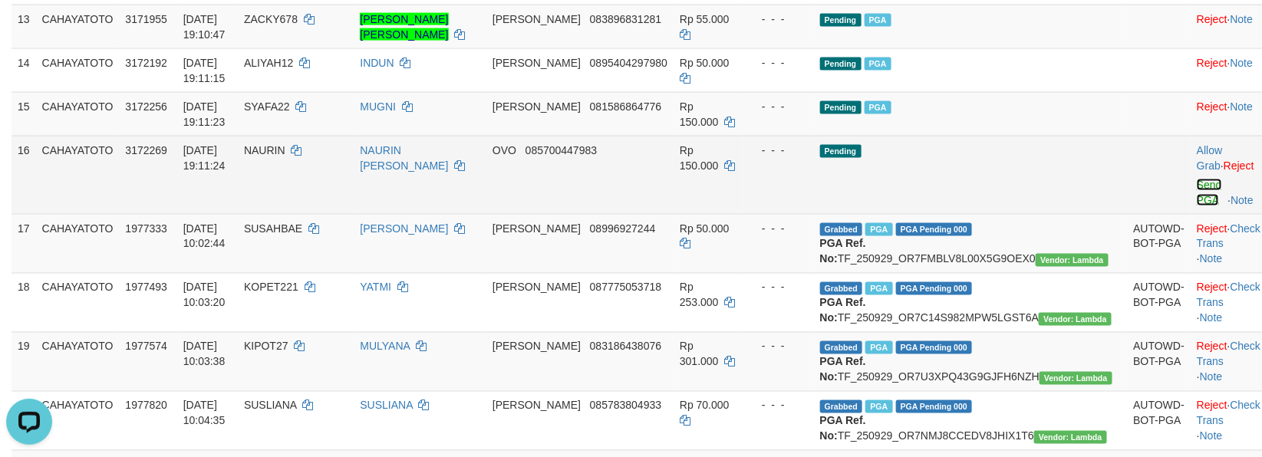
click at [1197, 206] on link "Send PGA" at bounding box center [1209, 193] width 25 height 28
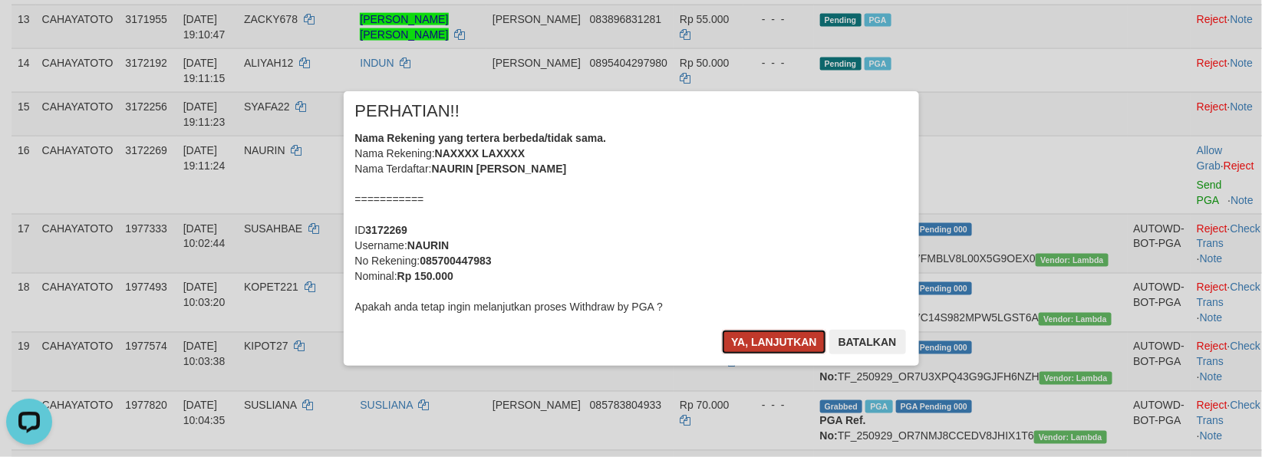
click at [772, 345] on button "Ya, lanjutkan" at bounding box center [774, 342] width 104 height 25
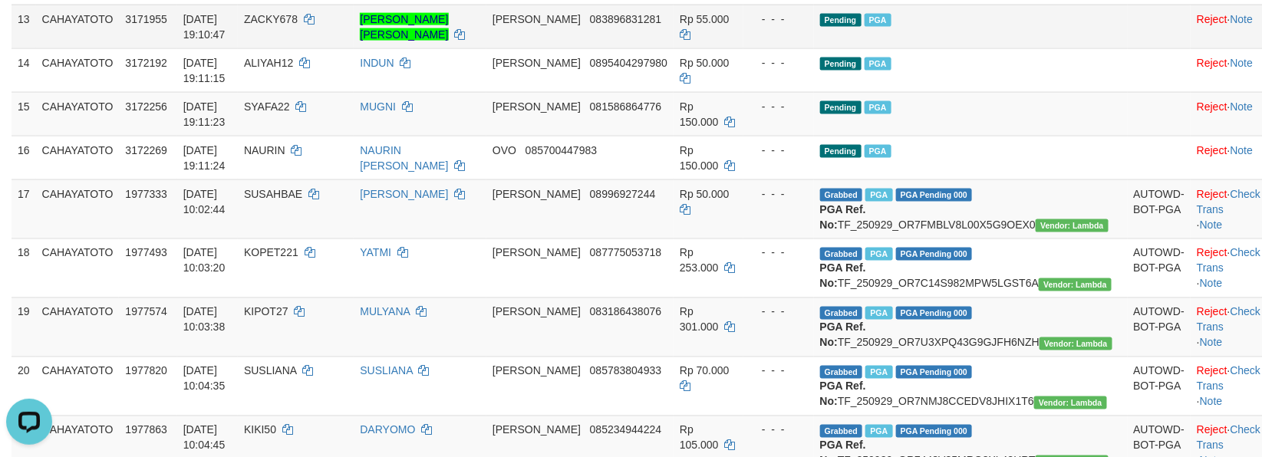
click at [1071, 48] on td "Pending PGA" at bounding box center [971, 27] width 314 height 44
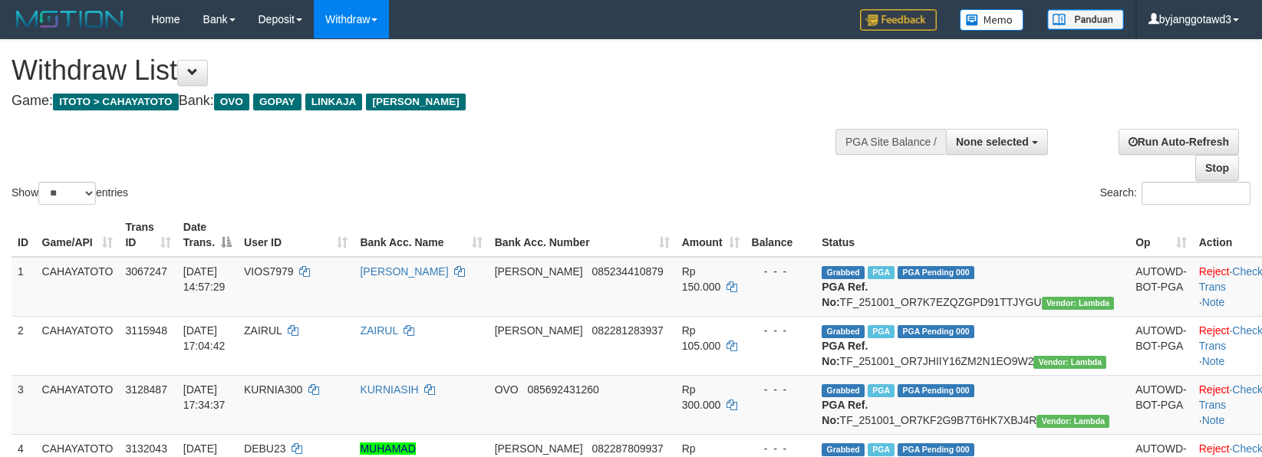
select select
select select "**"
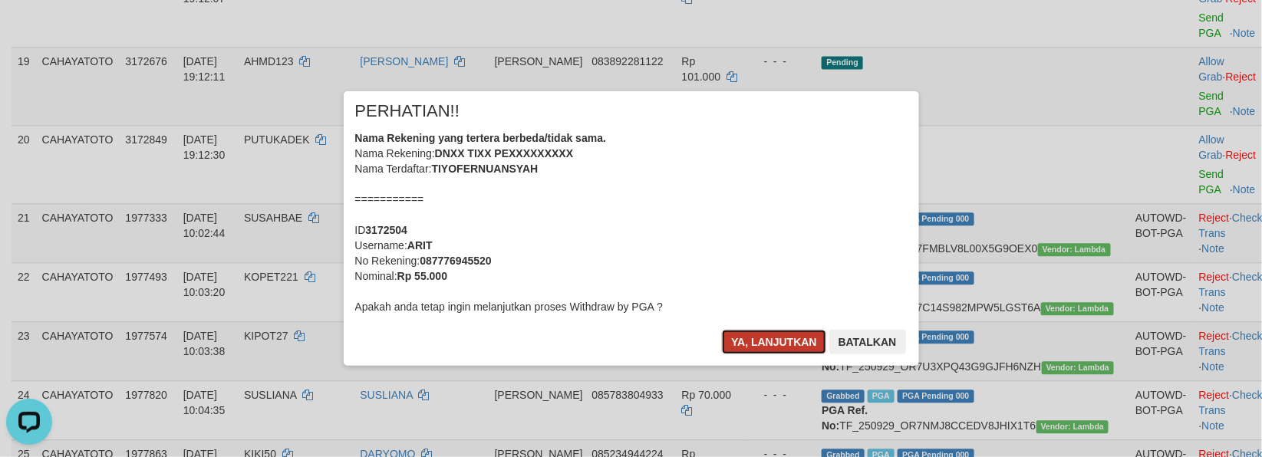
click at [763, 334] on button "Ya, lanjutkan" at bounding box center [774, 342] width 104 height 25
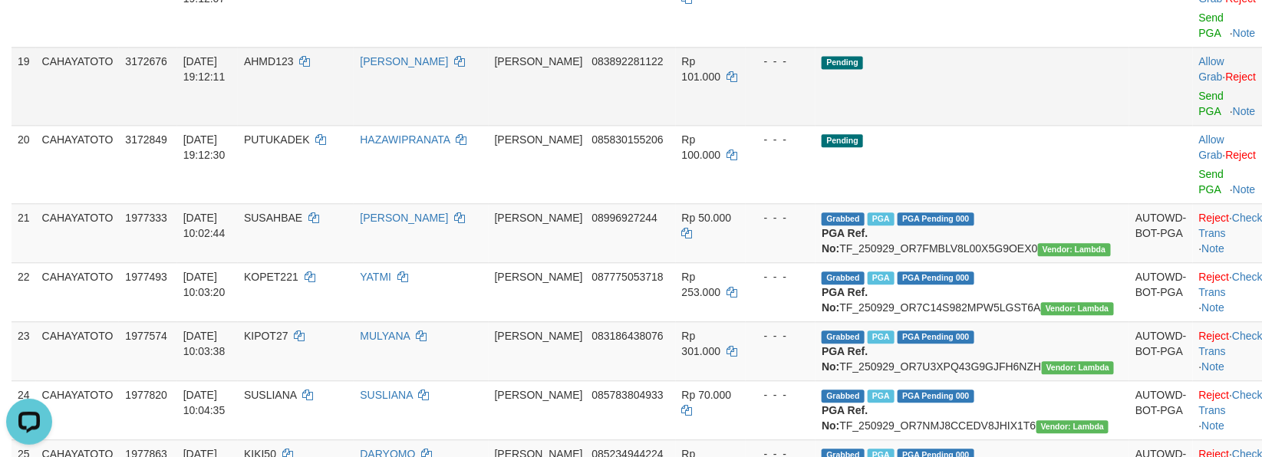
scroll to position [1297, 0]
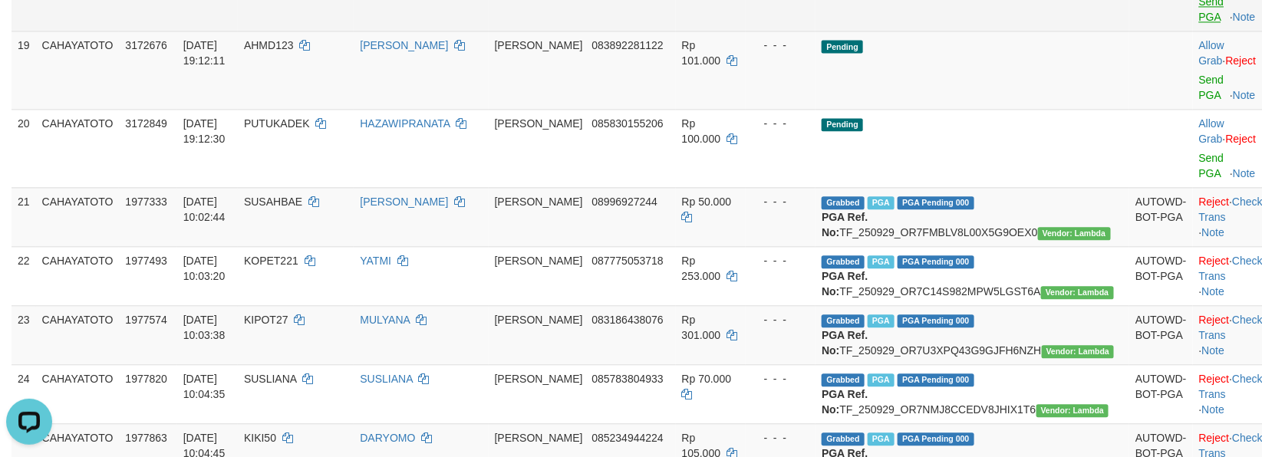
click at [1184, 201] on body "Toggle navigation Home Bank Account List Load By Website Group [ITOTO] CAHAYATO…" at bounding box center [631, 316] width 1262 height 3227
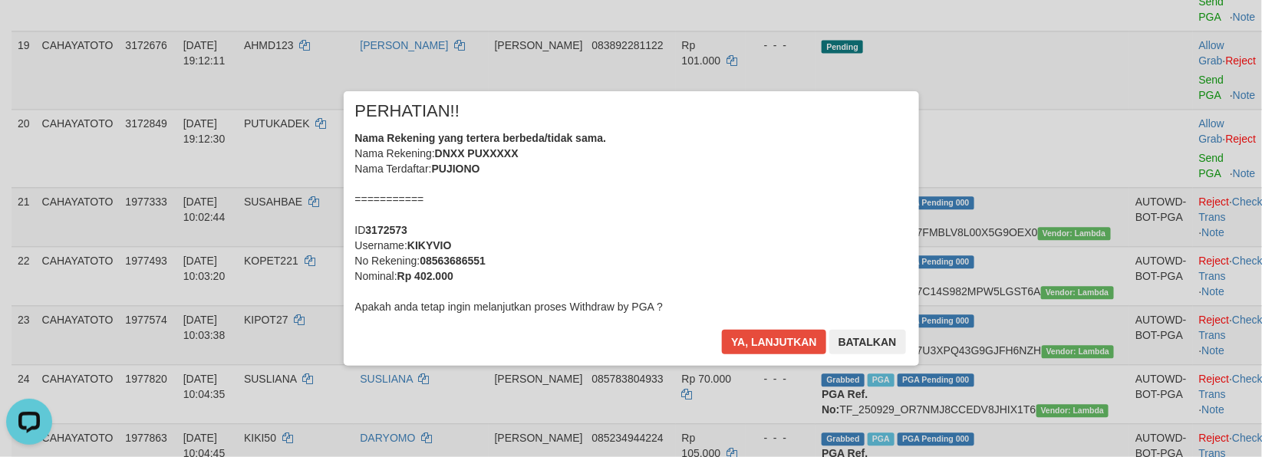
click at [720, 336] on div "Ya, lanjutkan Batalkan" at bounding box center [813, 348] width 186 height 36
click at [739, 334] on button "Ya, lanjutkan" at bounding box center [774, 342] width 104 height 25
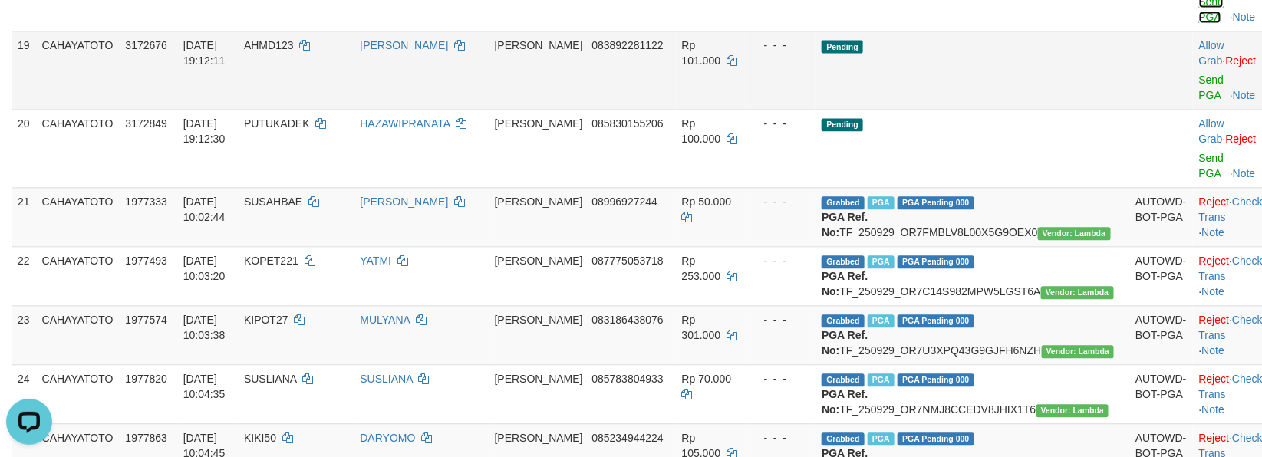
scroll to position [1277, 0]
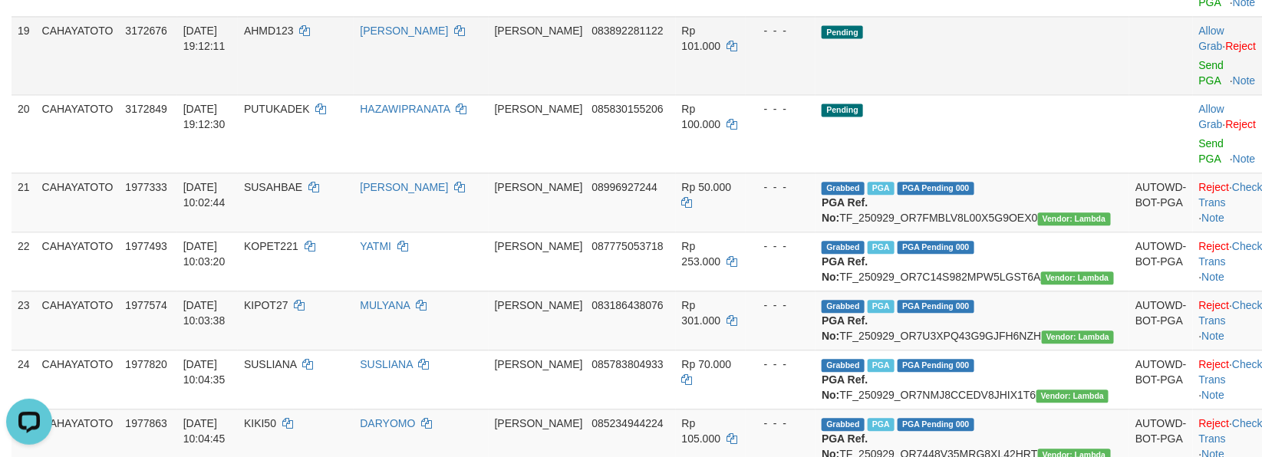
click at [1178, 270] on body "Toggle navigation Home Bank Account List Load By Website Group [ITOTO] CAHAYATO…" at bounding box center [631, 319] width 1262 height 3193
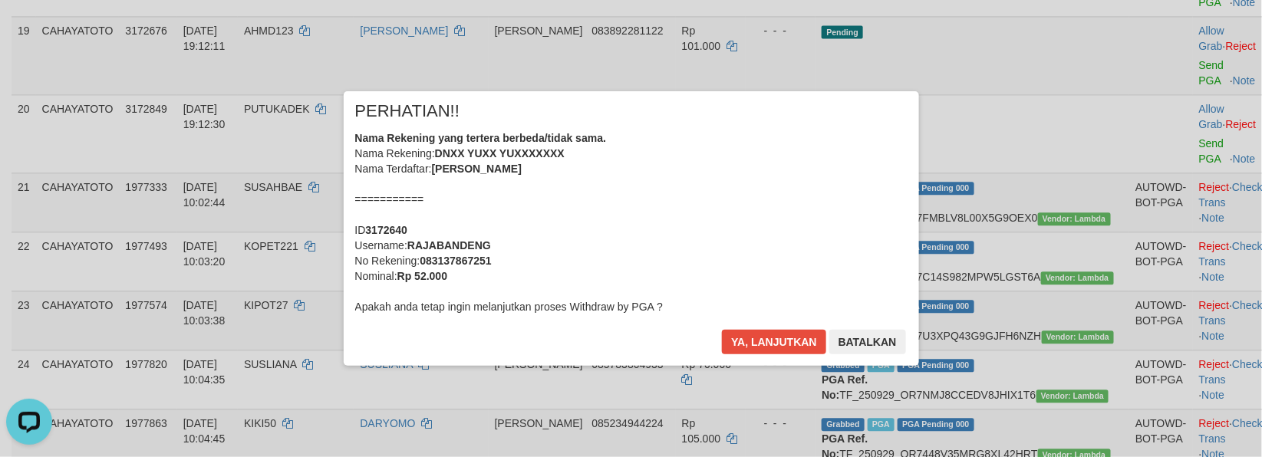
click at [695, 325] on div "× PERHATIAN!! Nama Rekening yang tertera berbeda/tidak sama. Nama Rekening: DNX…" at bounding box center [631, 228] width 575 height 275
click at [755, 324] on div "× PERHATIAN!! Nama Rekening yang tertera berbeda/tidak sama. Nama Rekening: DNX…" at bounding box center [631, 228] width 575 height 275
click at [760, 336] on button "Ya, lanjutkan" at bounding box center [774, 342] width 104 height 25
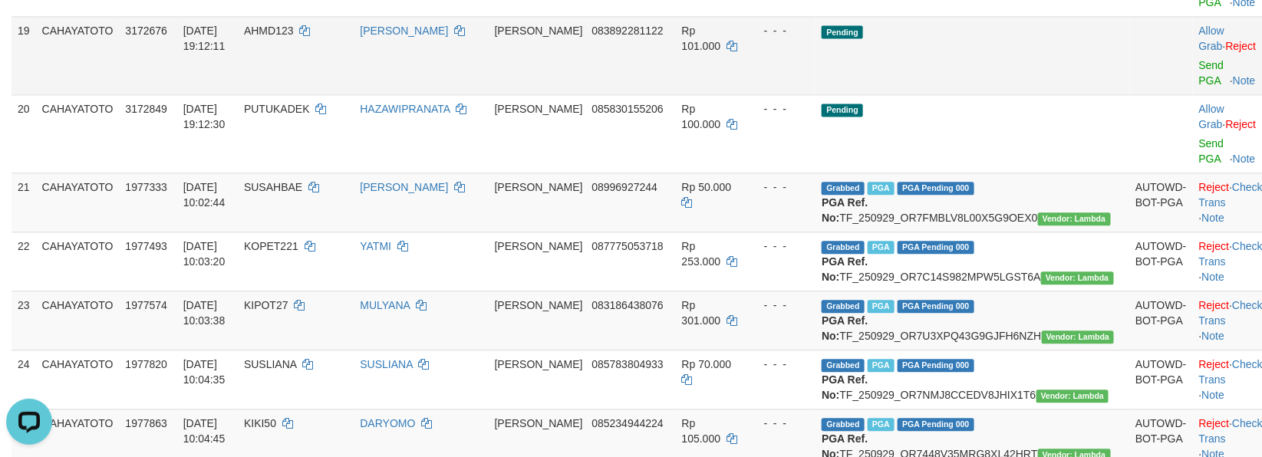
scroll to position [1259, 0]
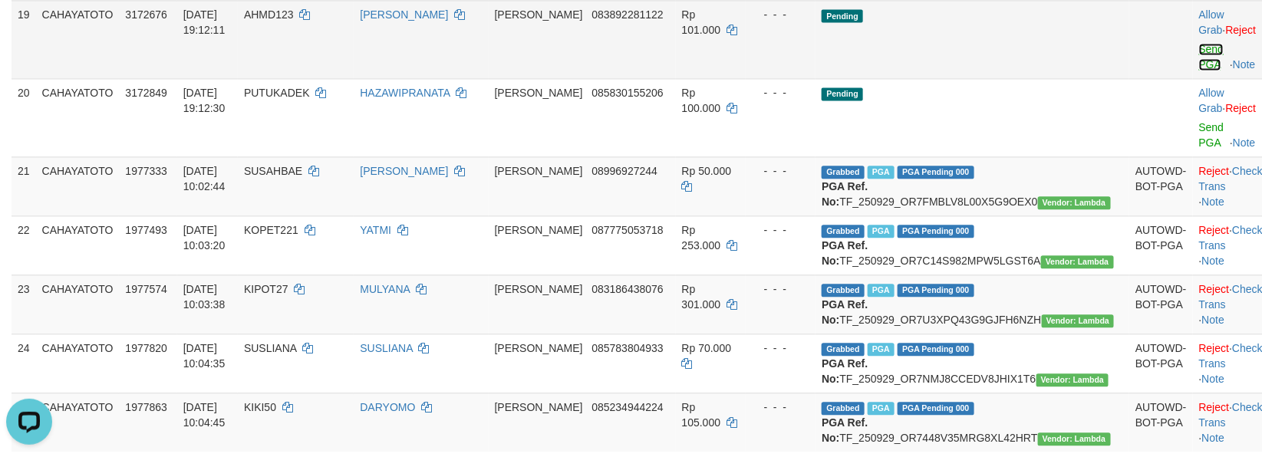
click at [1199, 71] on link "Send PGA" at bounding box center [1211, 57] width 25 height 28
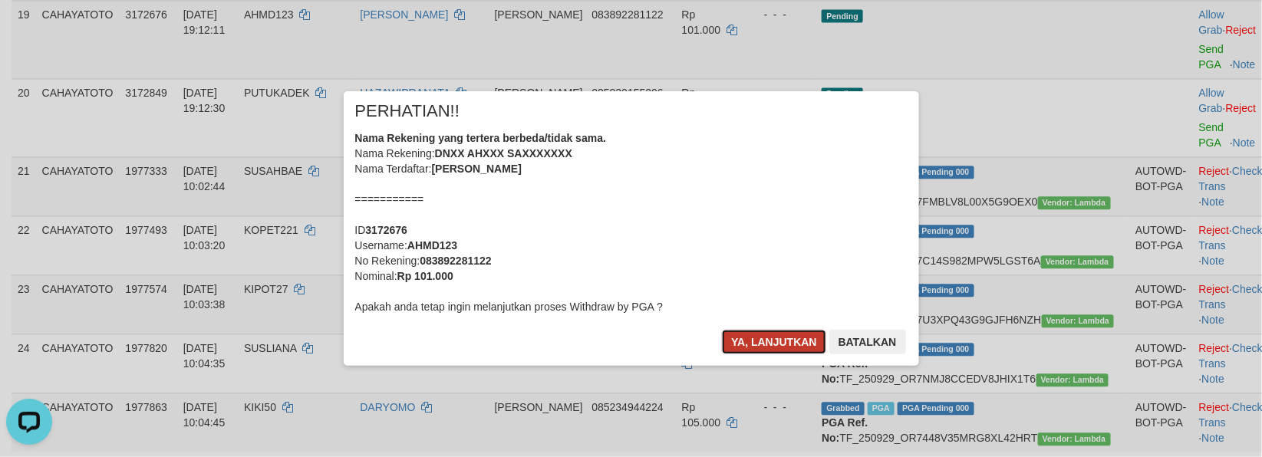
click at [759, 347] on button "Ya, lanjutkan" at bounding box center [774, 342] width 104 height 25
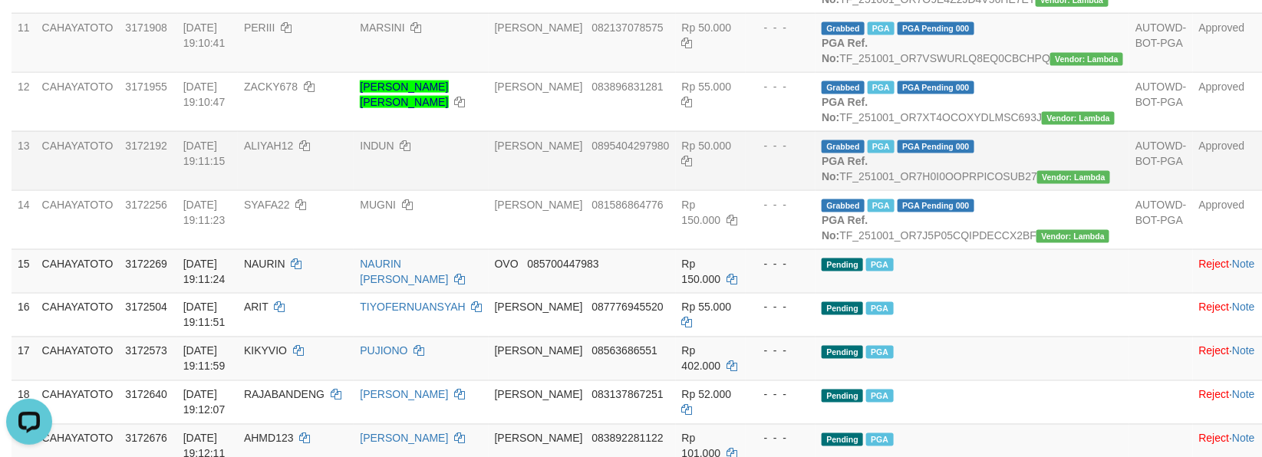
scroll to position [832, 0]
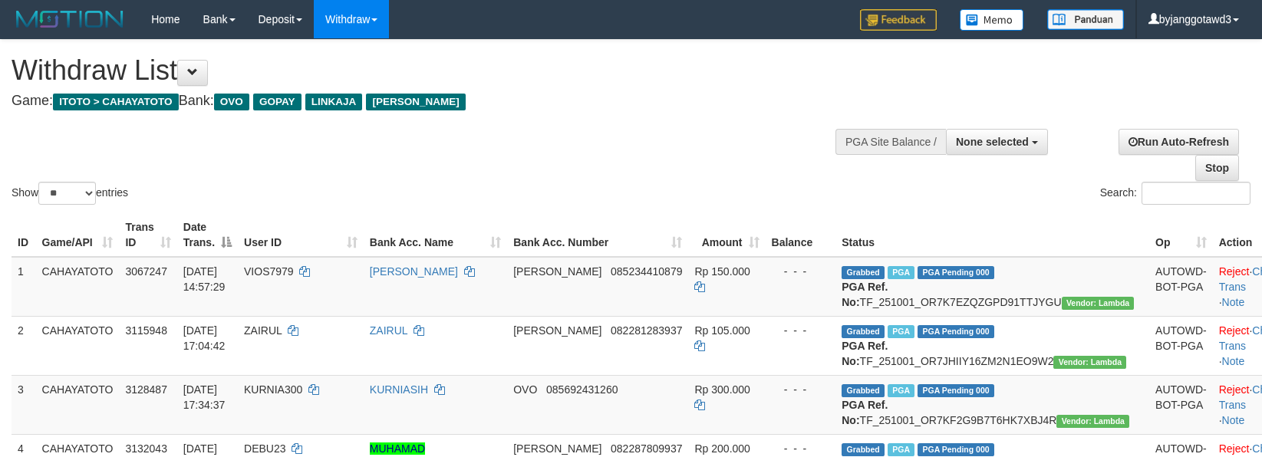
select select
select select "**"
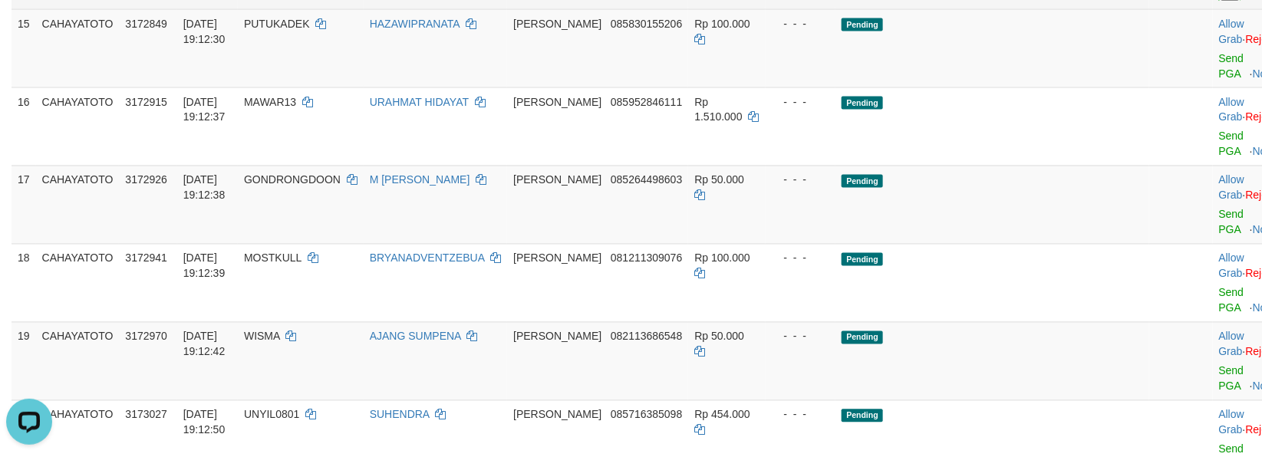
click at [1219, 80] on link "Send PGA" at bounding box center [1231, 66] width 25 height 28
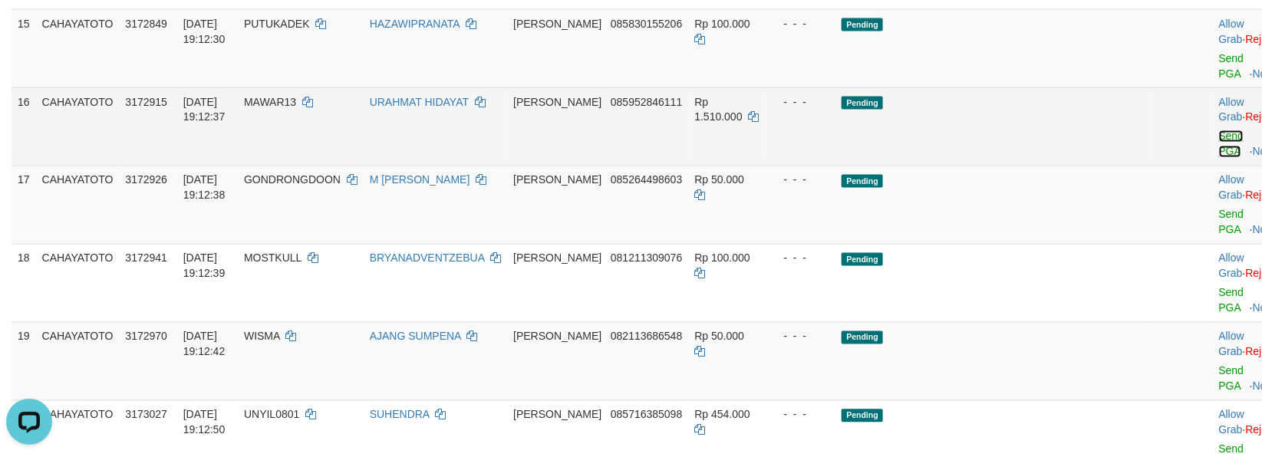
click at [1219, 158] on link "Send PGA" at bounding box center [1231, 144] width 25 height 28
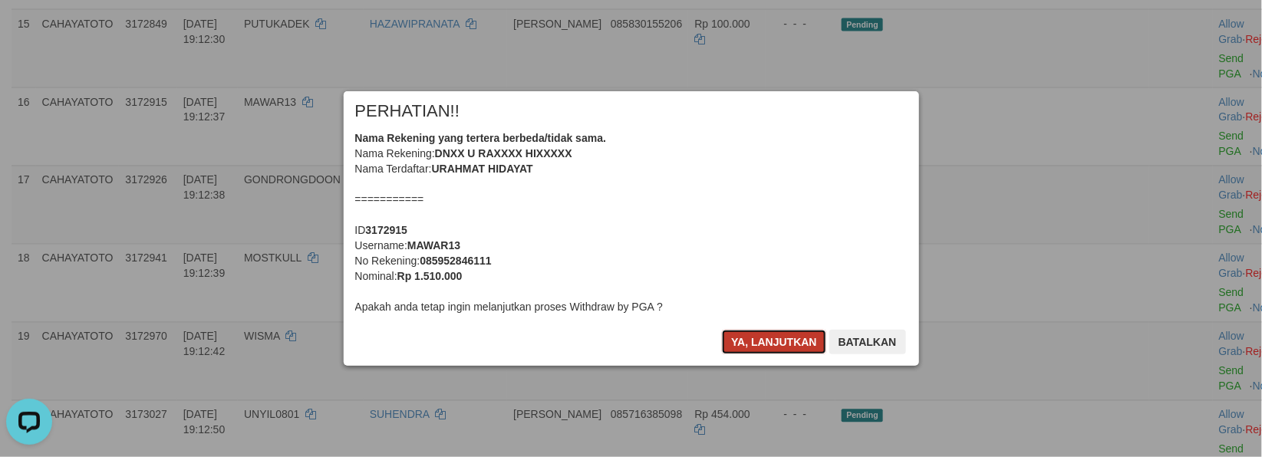
click at [763, 335] on button "Ya, lanjutkan" at bounding box center [774, 342] width 104 height 25
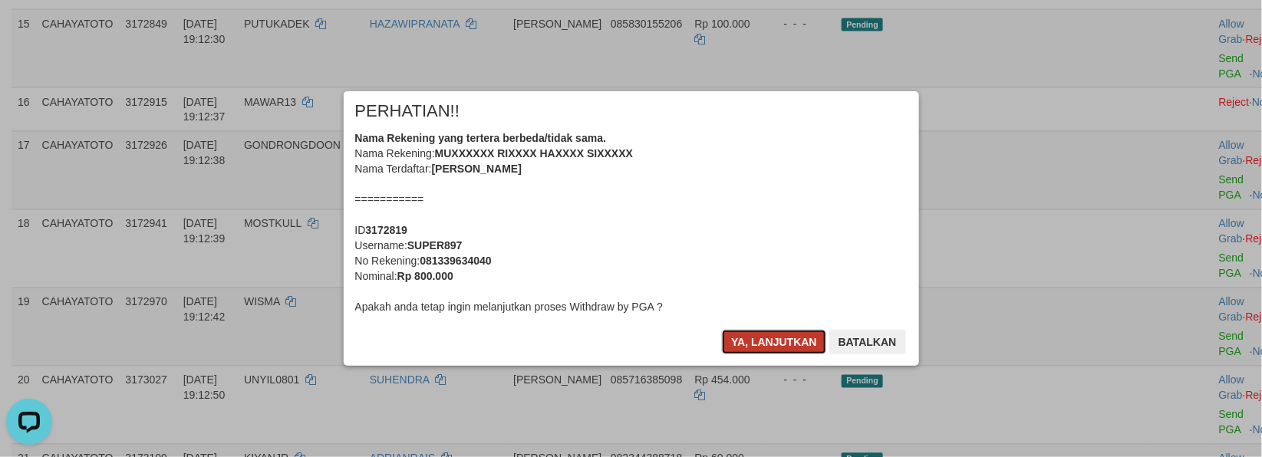
click at [764, 338] on button "Ya, lanjutkan" at bounding box center [774, 342] width 104 height 25
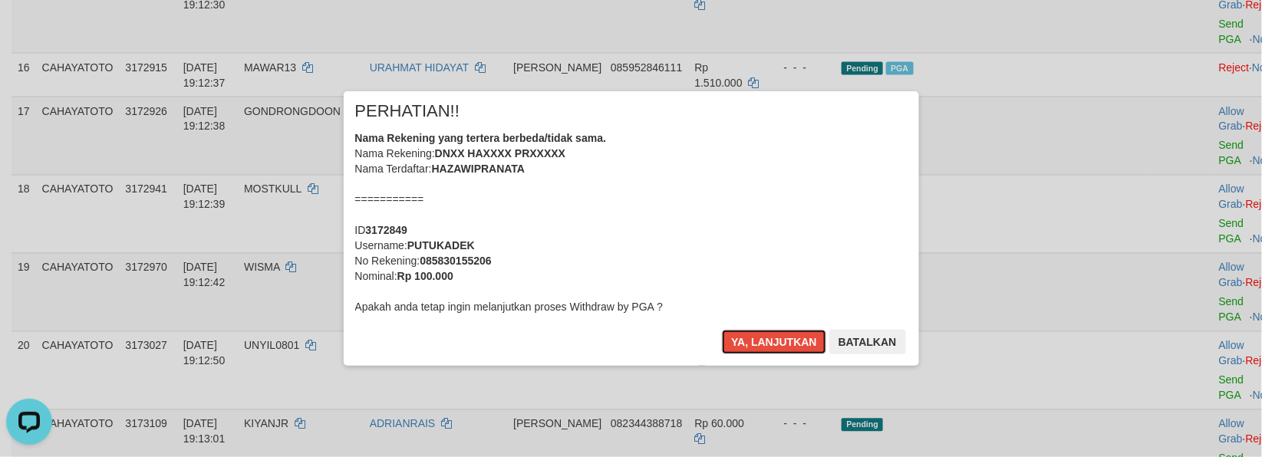
click at [764, 338] on button "Ya, lanjutkan" at bounding box center [774, 342] width 104 height 25
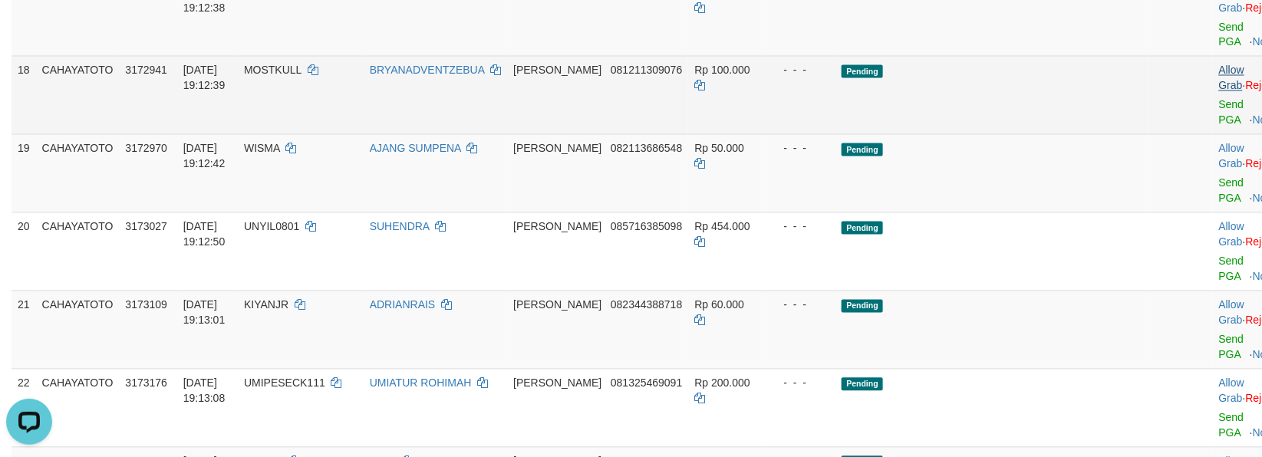
scroll to position [1102, 0]
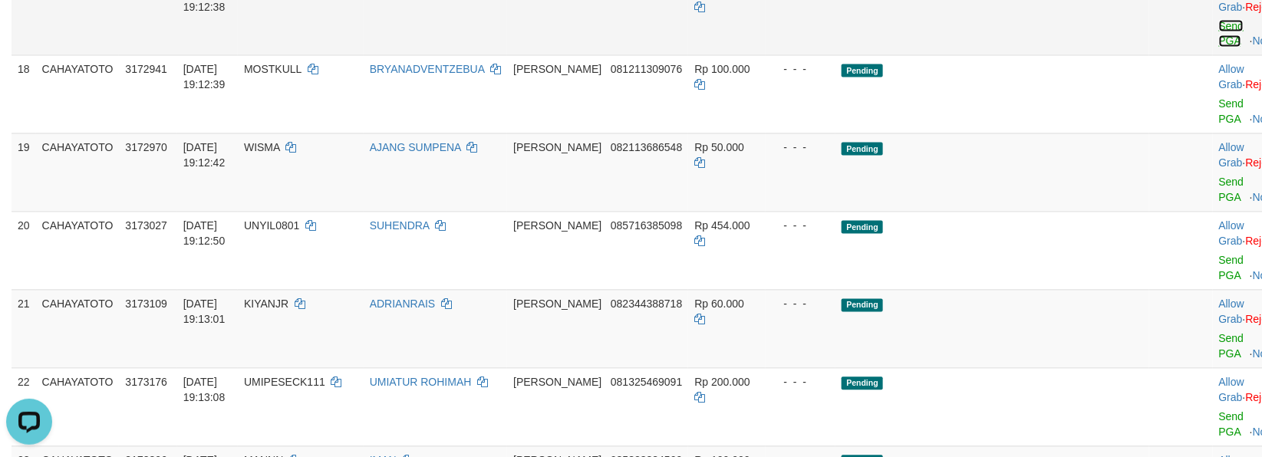
click at [1219, 48] on link "Send PGA" at bounding box center [1231, 34] width 25 height 28
click at [1219, 126] on link "Send PGA" at bounding box center [1231, 112] width 25 height 28
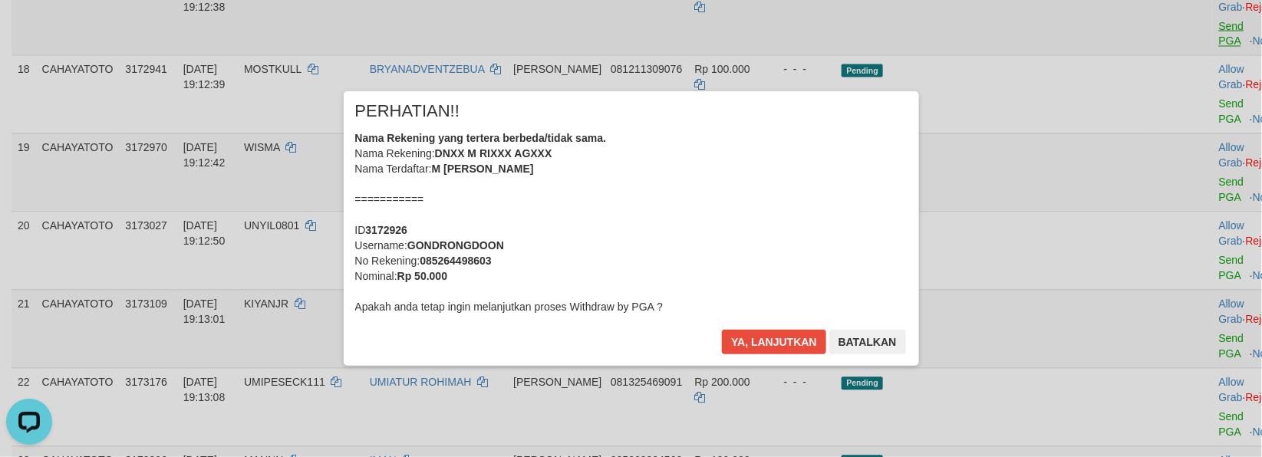
click at [1175, 266] on div "× PERHATIAN!! Nama Rekening yang tertera berbeda/tidak sama. Nama Rekening: DNX…" at bounding box center [631, 229] width 1262 height 336
click at [747, 349] on button "Ya, lanjutkan" at bounding box center [774, 342] width 104 height 25
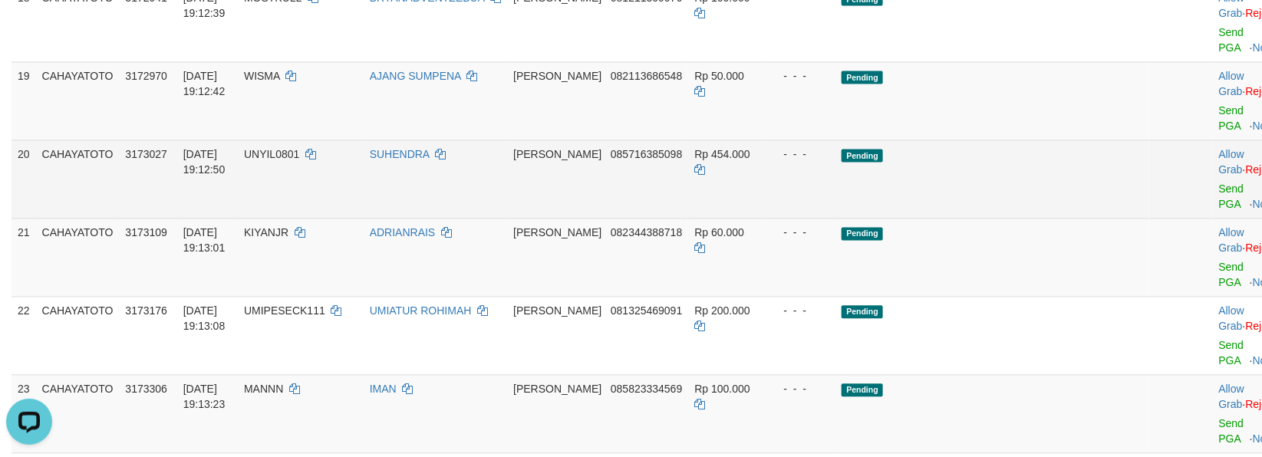
scroll to position [1169, 0]
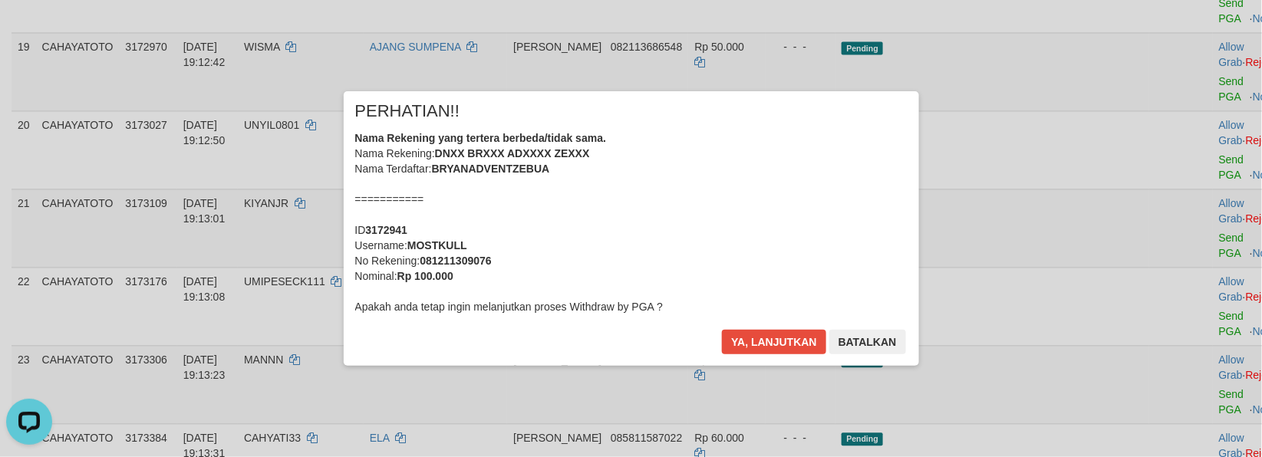
click at [776, 356] on div "Ya, lanjutkan Batalkan" at bounding box center [813, 348] width 186 height 36
click at [788, 348] on button "Ya, lanjutkan" at bounding box center [774, 342] width 104 height 25
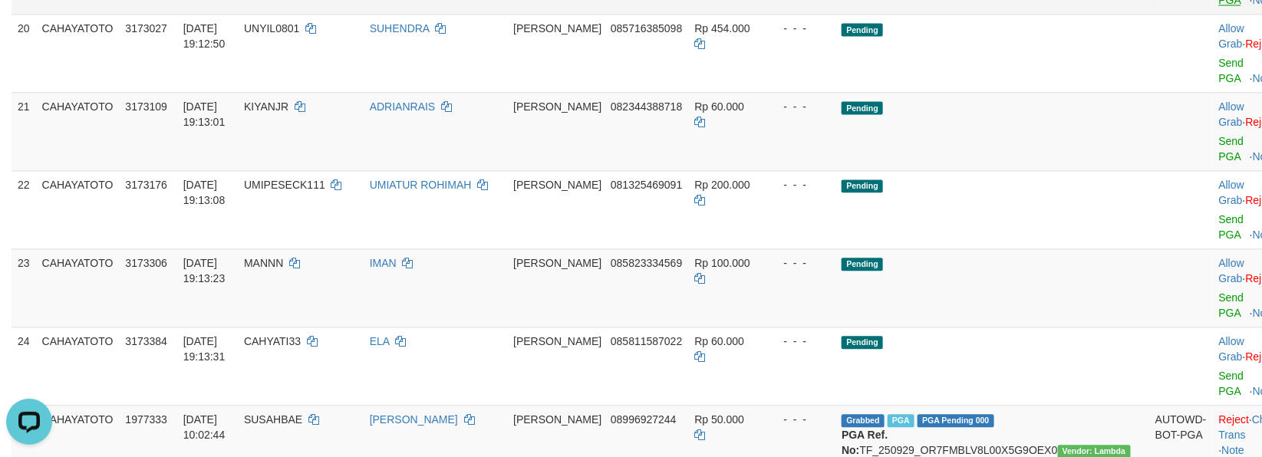
scroll to position [1236, 0]
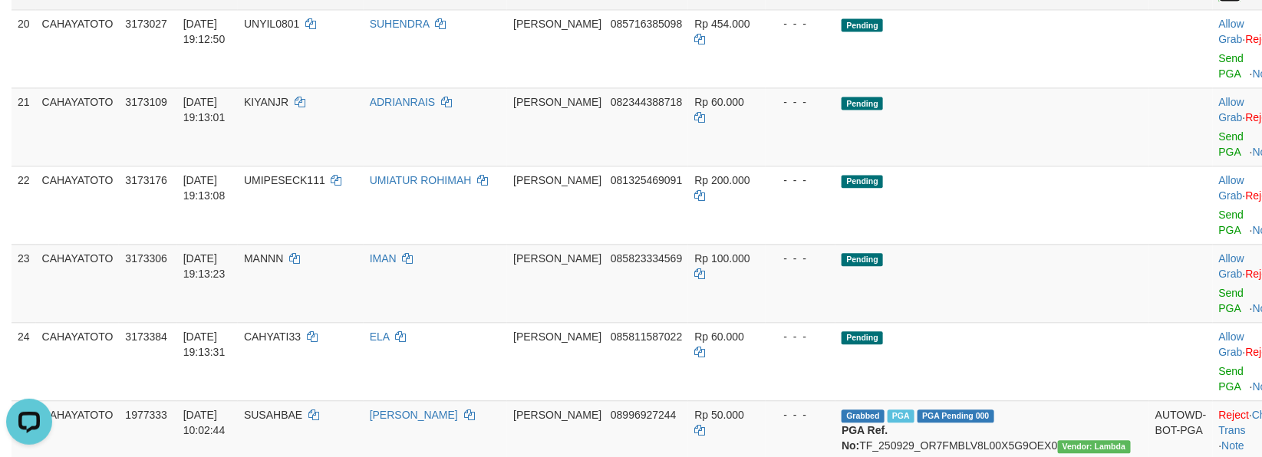
click at [1219, 51] on div at bounding box center [1251, 49] width 64 height 4
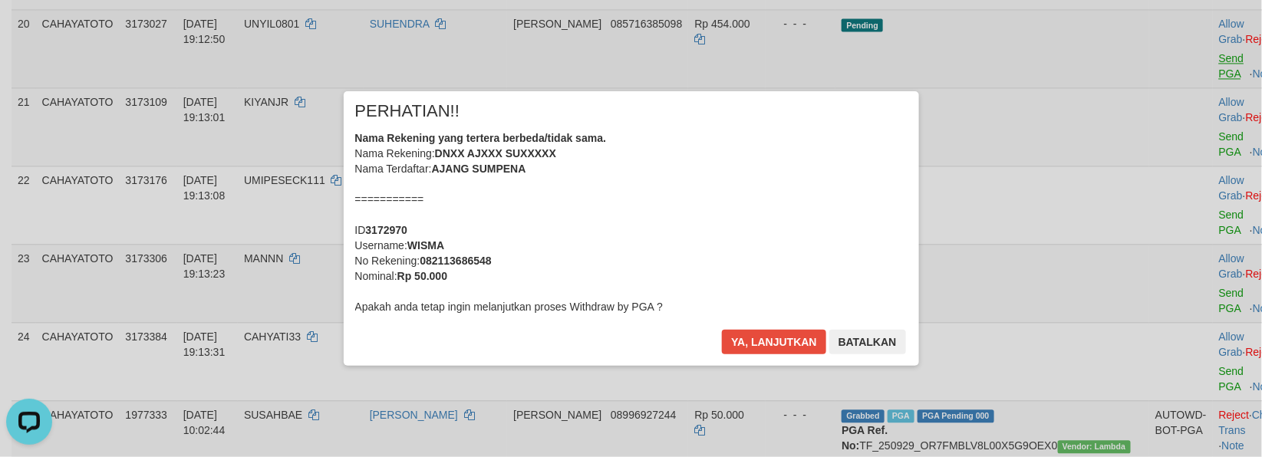
click at [1172, 163] on div "× PERHATIAN!! Nama Rekening yang tertera berbeda/tidak sama. Nama Rekening: DNX…" at bounding box center [631, 229] width 1262 height 336
drag, startPoint x: 767, startPoint y: 362, endPoint x: 767, endPoint y: 342, distance: 19.9
click at [767, 357] on div "Ya, lanjutkan Batalkan" at bounding box center [813, 348] width 186 height 36
click at [767, 336] on button "Ya, lanjutkan" at bounding box center [774, 342] width 104 height 25
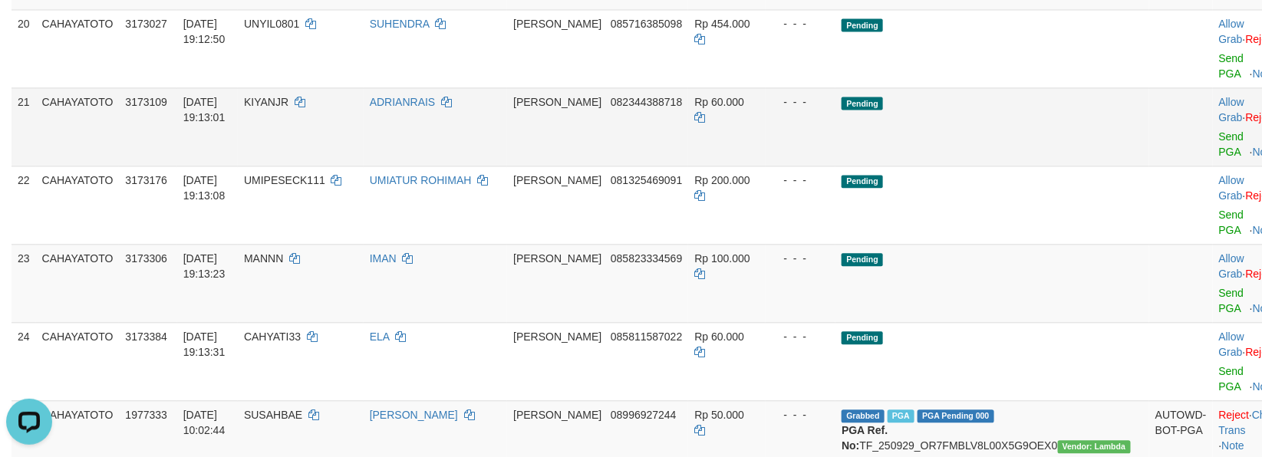
scroll to position [1216, 0]
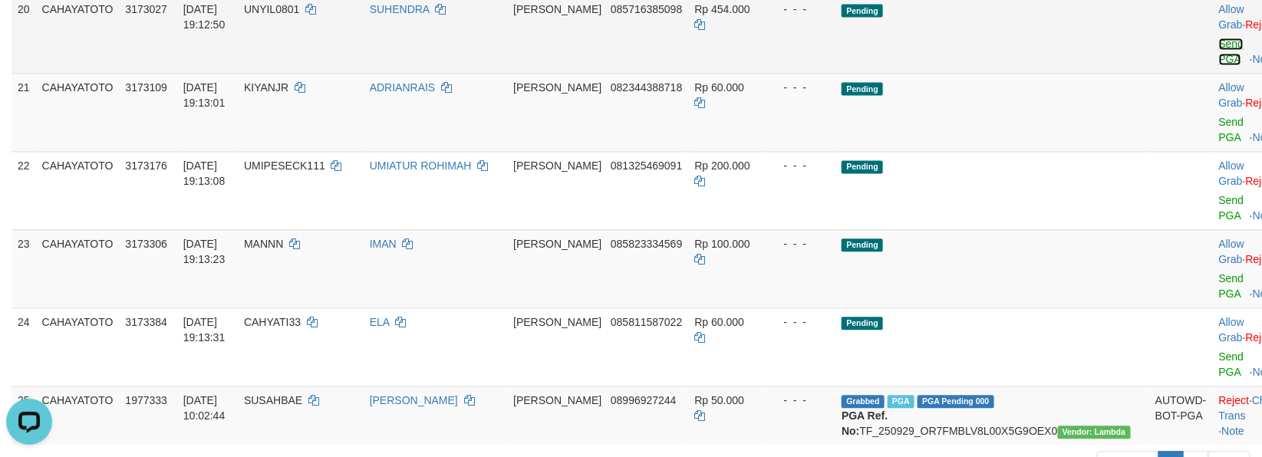
click at [1219, 65] on link "Send PGA" at bounding box center [1231, 52] width 25 height 28
drag, startPoint x: 1178, startPoint y: 169, endPoint x: 1166, endPoint y: 282, distance: 113.4
click at [1219, 143] on link "Send PGA" at bounding box center [1231, 130] width 25 height 28
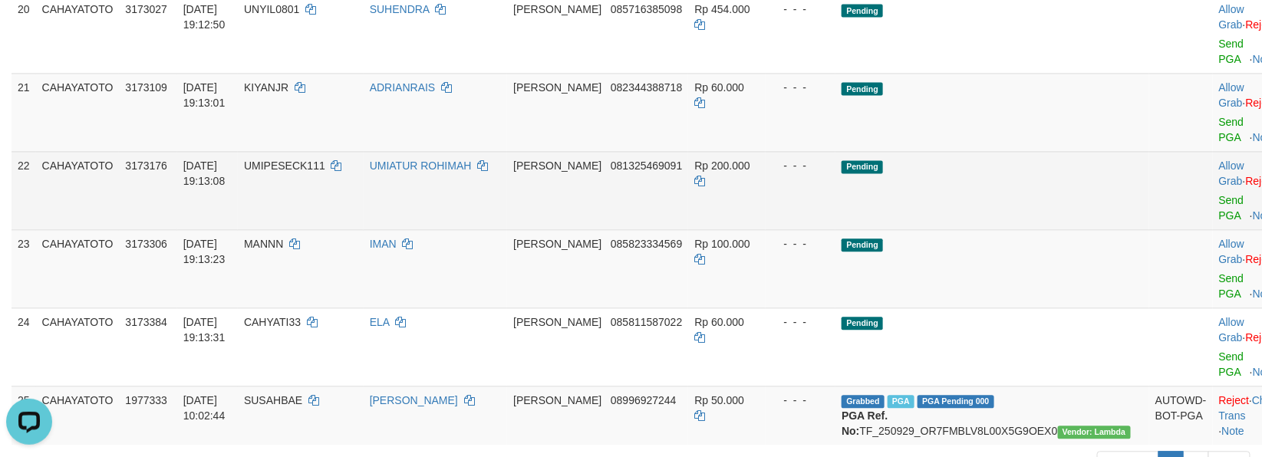
click at [1213, 229] on td "Allow Grab · Reject Send PGA · Note" at bounding box center [1251, 190] width 76 height 78
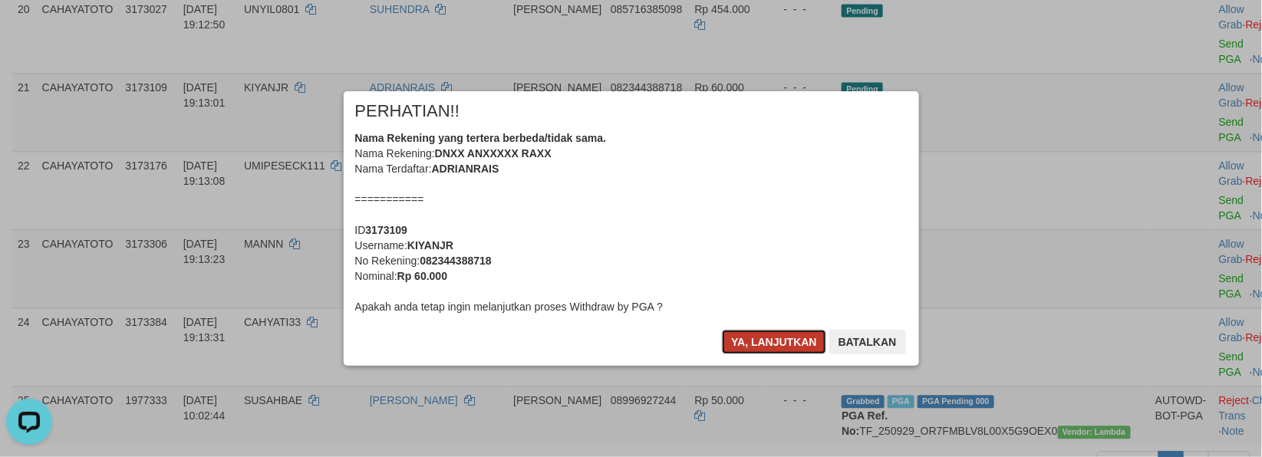
click at [779, 332] on button "Ya, lanjutkan" at bounding box center [774, 342] width 104 height 25
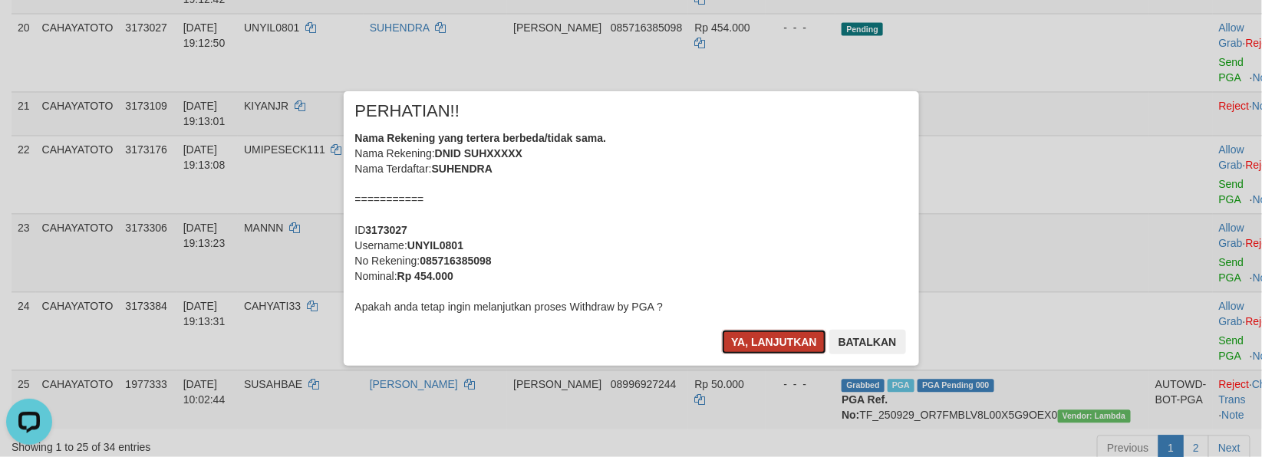
click at [781, 336] on button "Ya, lanjutkan" at bounding box center [774, 342] width 104 height 25
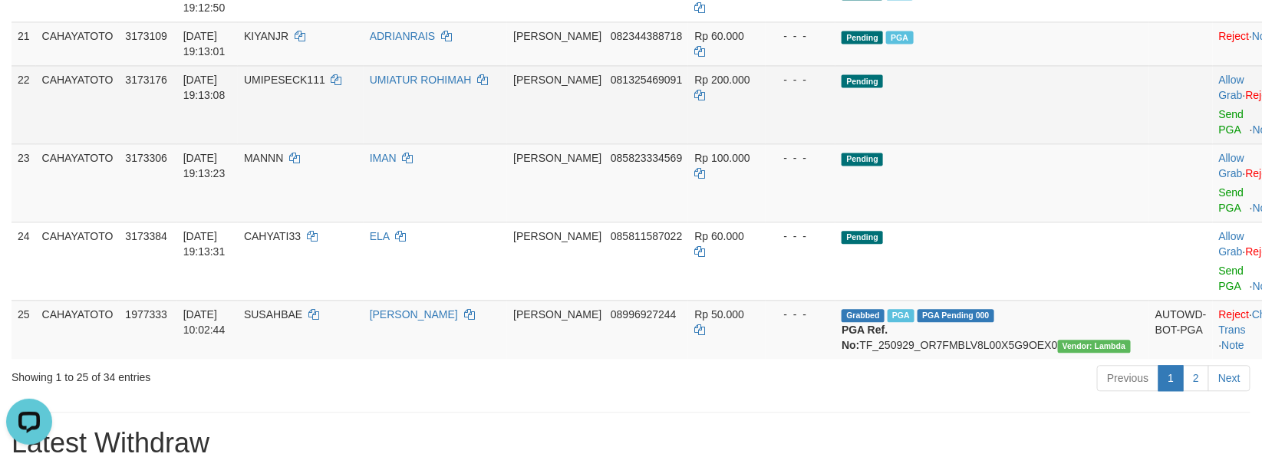
scroll to position [1263, 0]
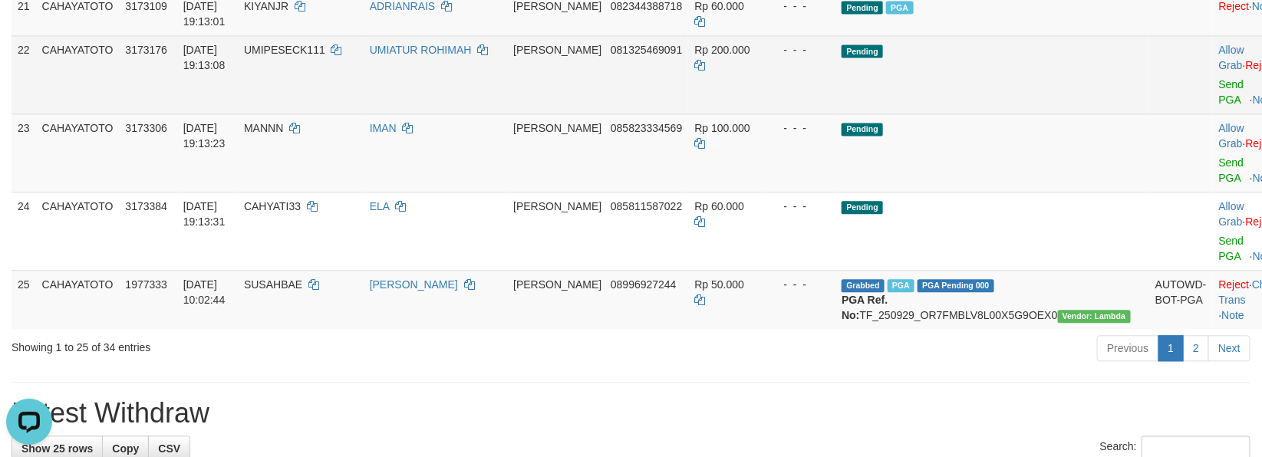
click at [1219, 77] on div at bounding box center [1251, 75] width 64 height 4
click at [1219, 106] on link "Send PGA" at bounding box center [1231, 92] width 25 height 28
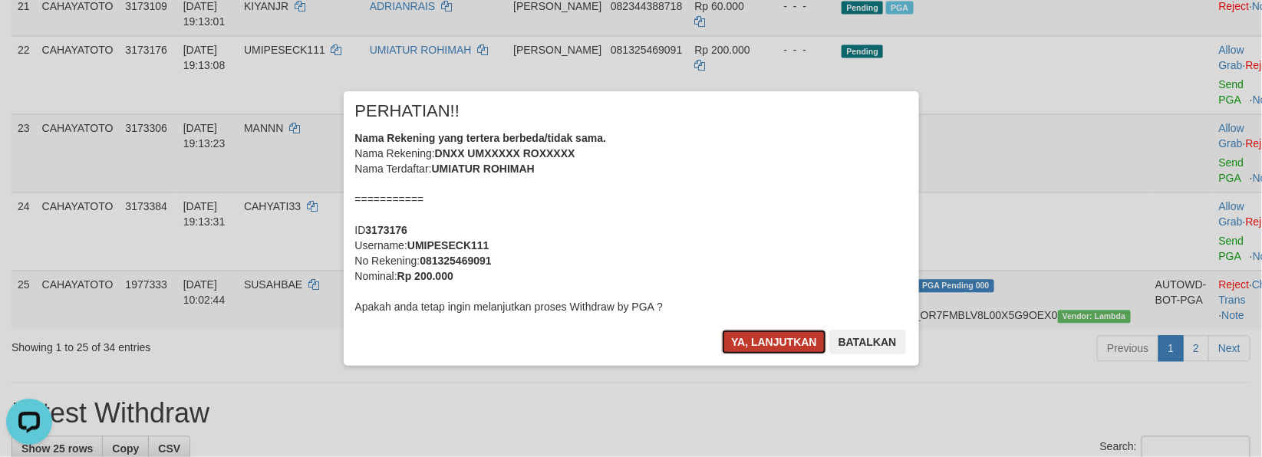
click at [742, 342] on button "Ya, lanjutkan" at bounding box center [774, 342] width 104 height 25
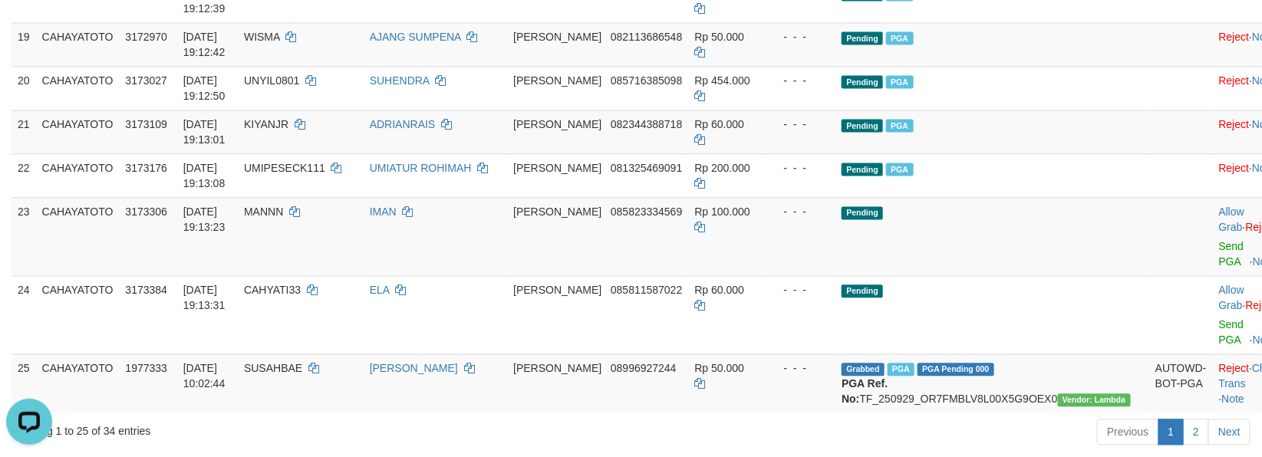
scroll to position [837, 0]
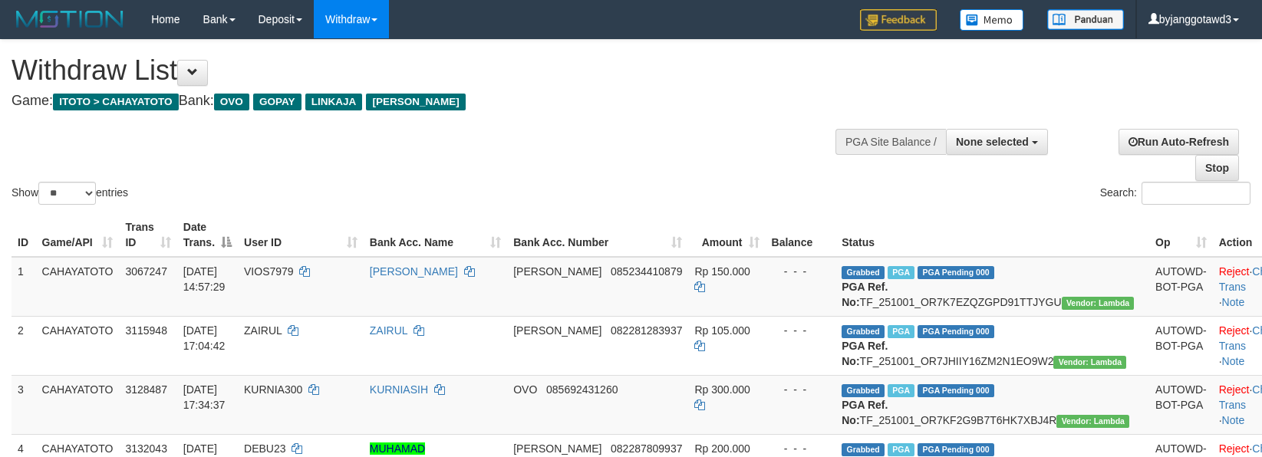
select select
drag, startPoint x: 71, startPoint y: 196, endPoint x: 66, endPoint y: 243, distance: 47.1
click at [71, 196] on select "** ** ** ***" at bounding box center [67, 193] width 58 height 23
drag, startPoint x: 60, startPoint y: 193, endPoint x: 56, endPoint y: 207, distance: 14.3
click at [56, 207] on div "Show ** ** ** *** entries" at bounding box center [316, 195] width 608 height 27
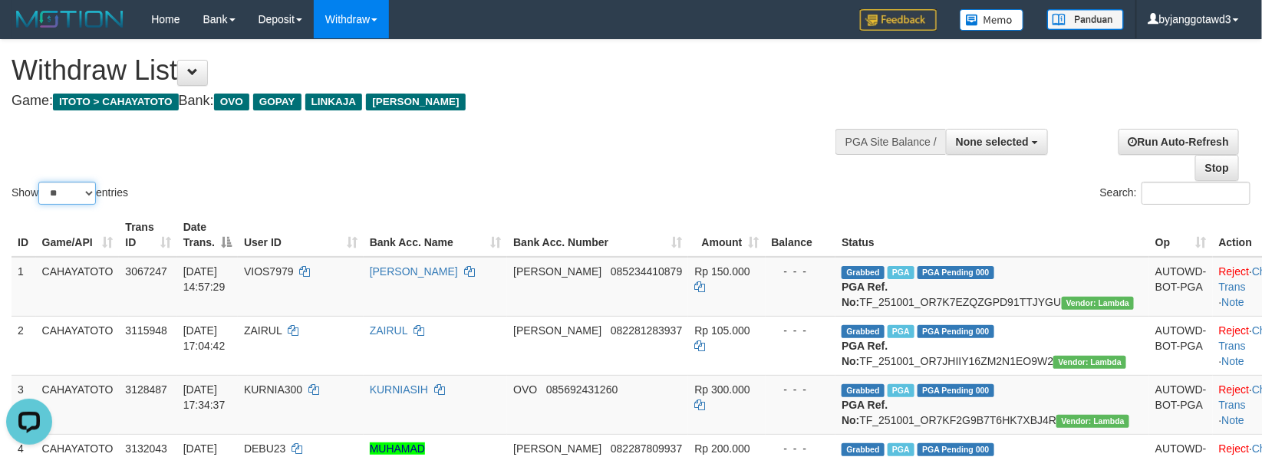
select select "***"
click at [41, 182] on select "** ** ** ***" at bounding box center [67, 193] width 58 height 23
click at [681, 117] on div at bounding box center [631, 117] width 1239 height 1
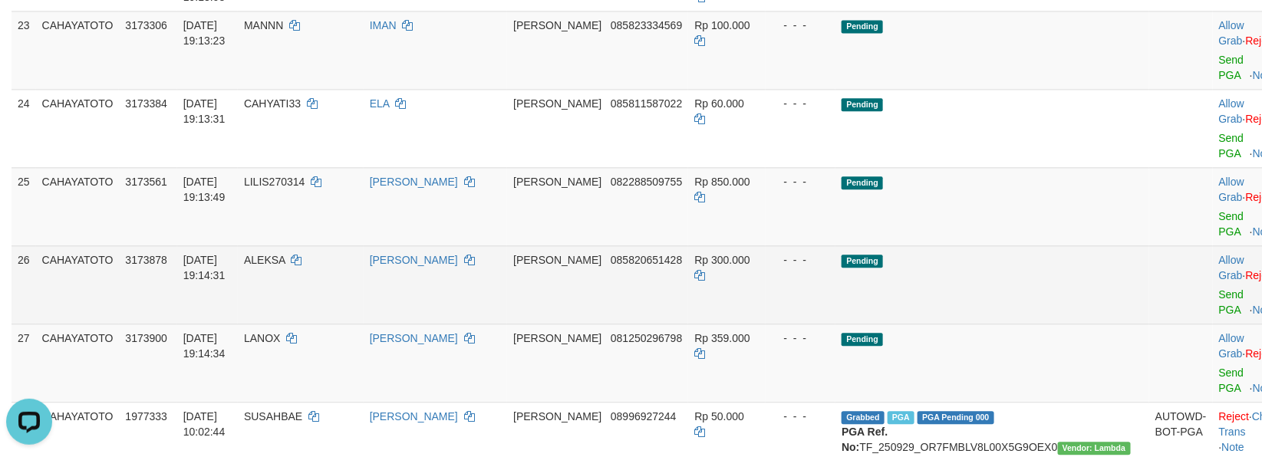
scroll to position [1330, 0]
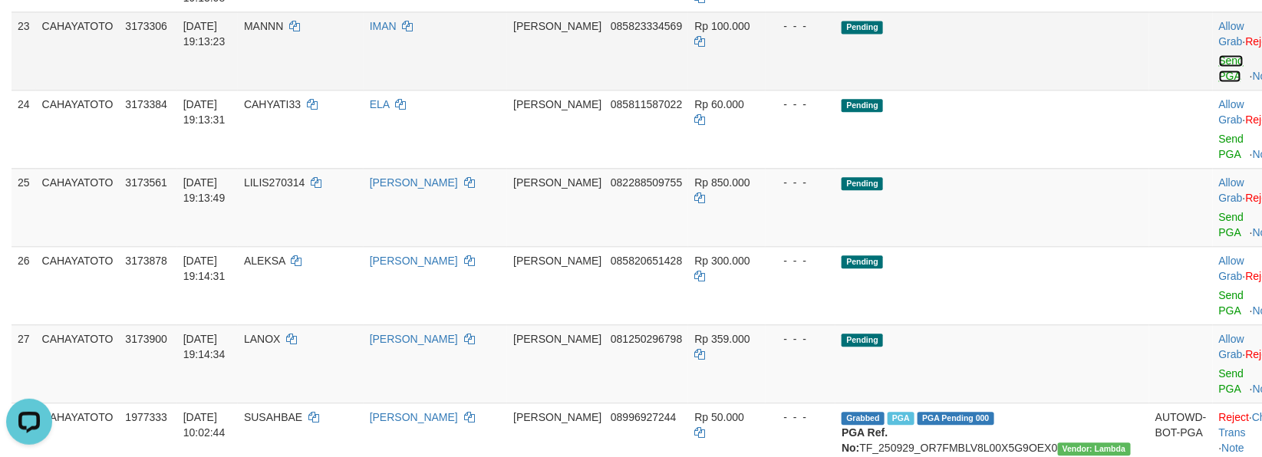
click at [1219, 82] on link "Send PGA" at bounding box center [1231, 68] width 25 height 28
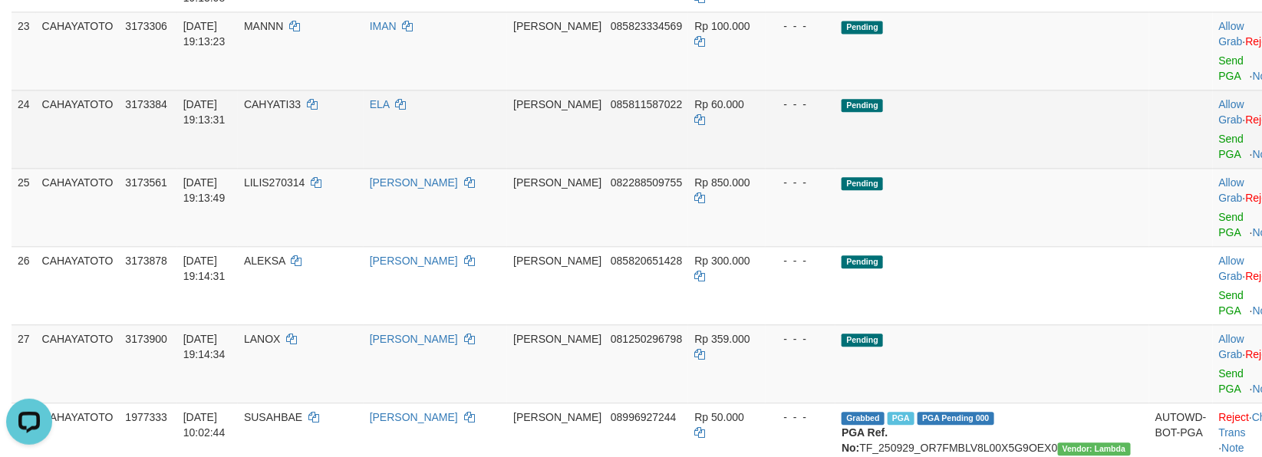
click at [1213, 168] on td "Allow Grab · Reject Send PGA · Note" at bounding box center [1251, 129] width 76 height 78
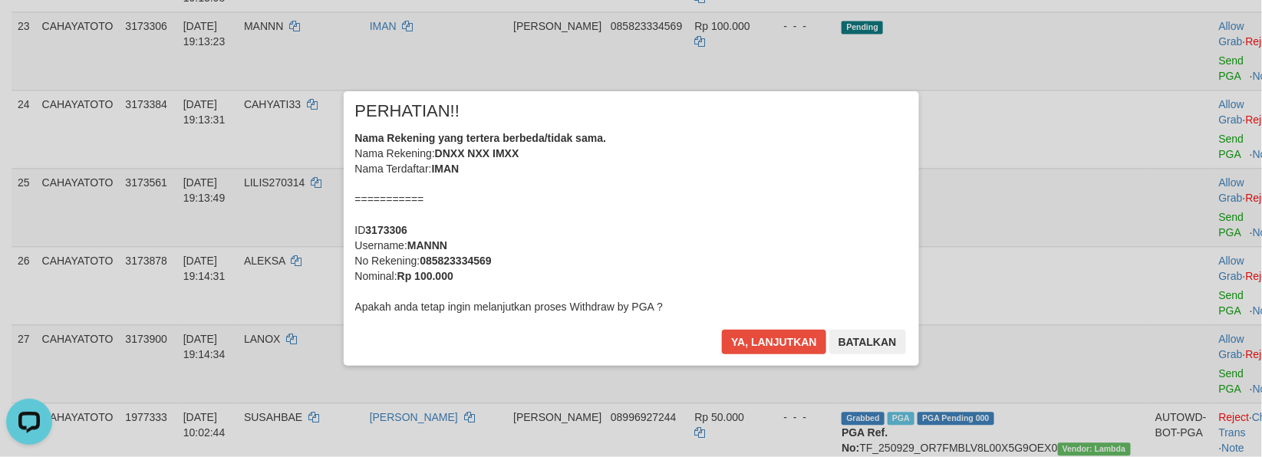
click at [1178, 243] on div "× PERHATIAN!! Nama Rekening yang tertera berbeda/tidak sama. Nama Rekening: DNX…" at bounding box center [631, 229] width 1262 height 336
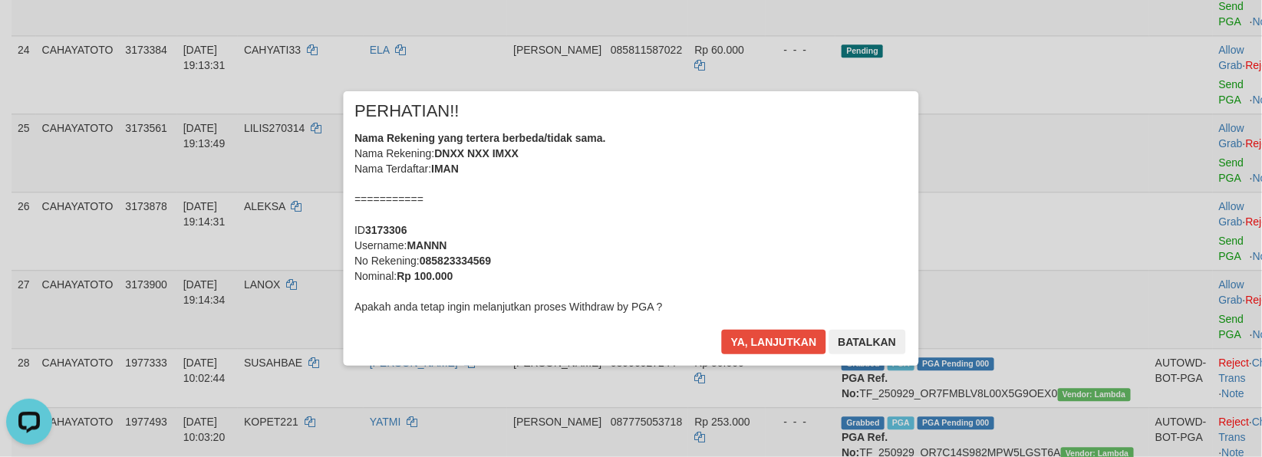
scroll to position [1415, 0]
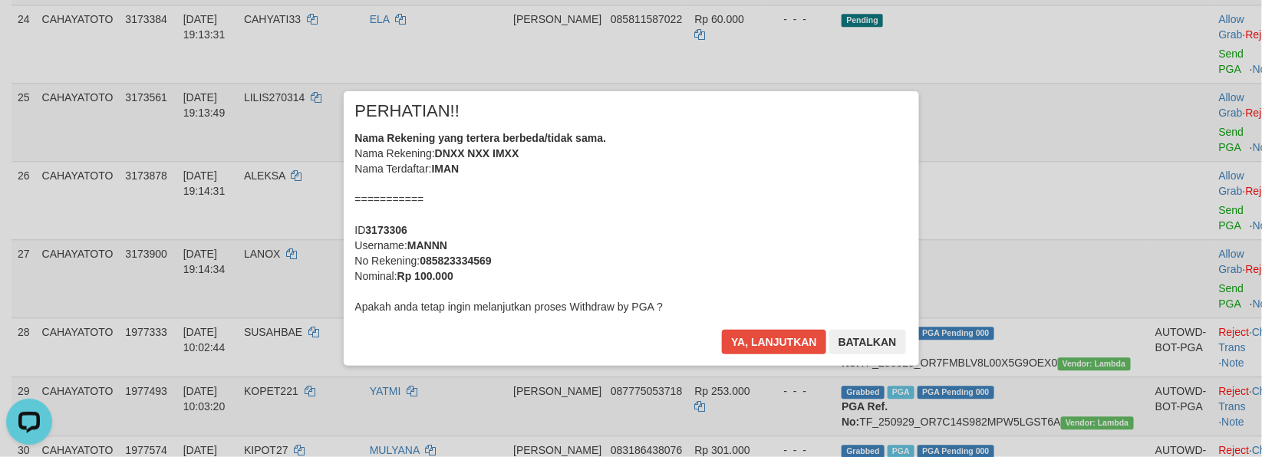
click at [786, 330] on div "× PERHATIAN!! Nama Rekening yang tertera berbeda/tidak sama. Nama Rekening: DNX…" at bounding box center [631, 228] width 575 height 275
click at [790, 345] on button "Ya, lanjutkan" at bounding box center [774, 342] width 104 height 25
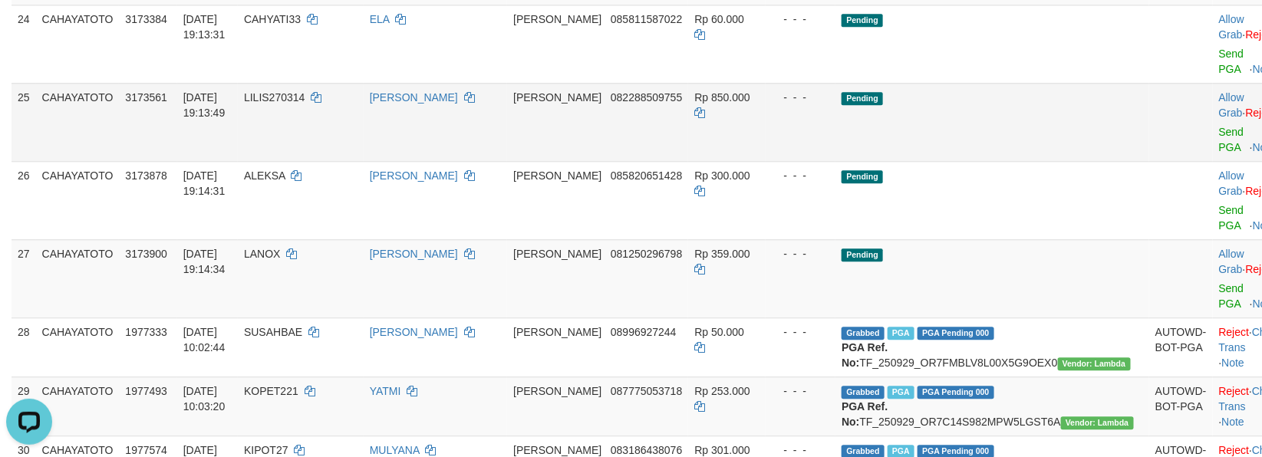
scroll to position [1396, 0]
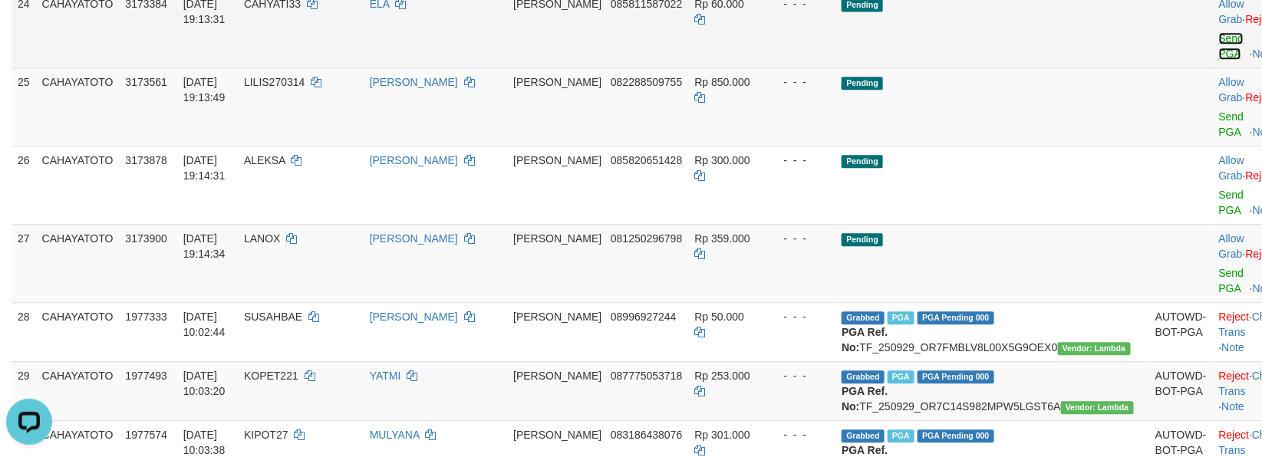
click at [1219, 60] on link "Send PGA" at bounding box center [1231, 46] width 25 height 28
click at [1213, 146] on td "Allow Grab · Reject Send PGA · Note" at bounding box center [1251, 107] width 76 height 78
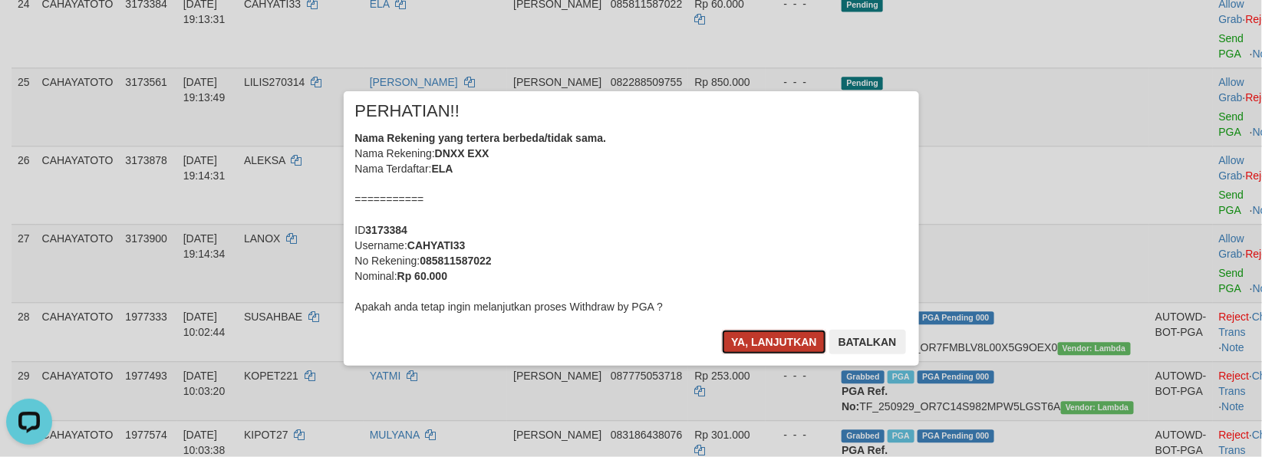
click at [776, 354] on button "Ya, lanjutkan" at bounding box center [774, 342] width 104 height 25
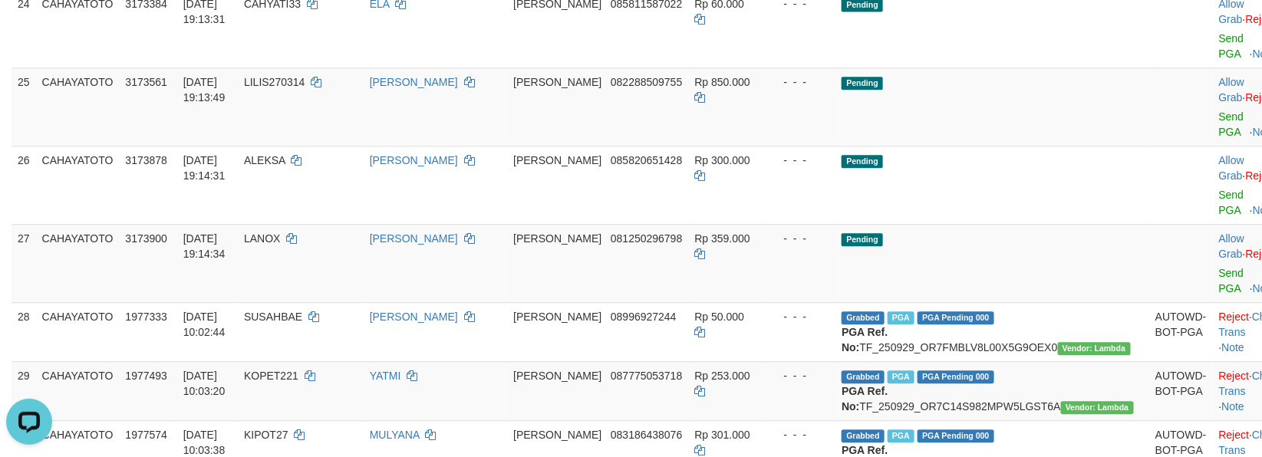
scroll to position [1377, 0]
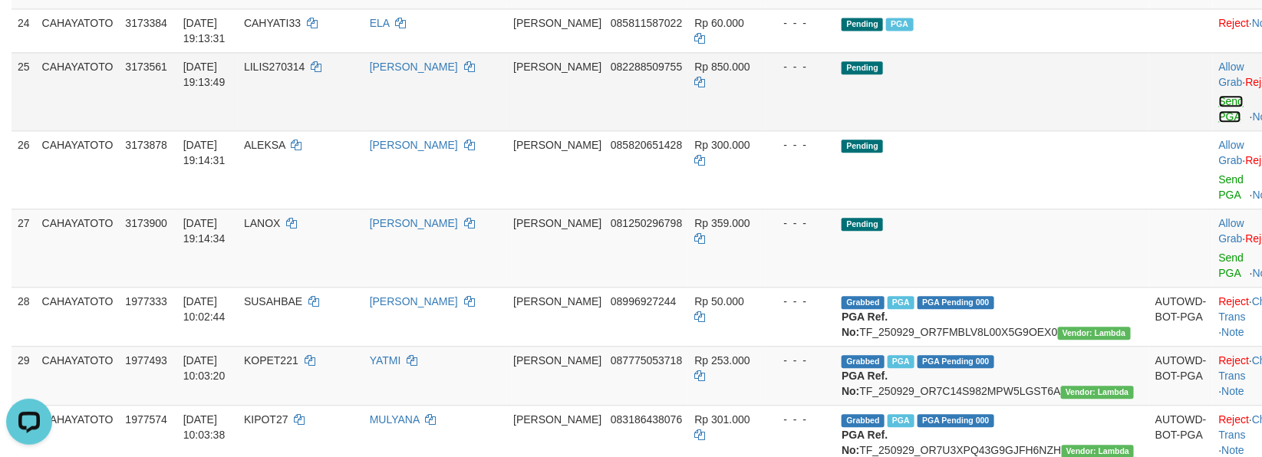
click at [1219, 123] on link "Send PGA" at bounding box center [1231, 109] width 25 height 28
drag, startPoint x: 1186, startPoint y: 219, endPoint x: 1181, endPoint y: 290, distance: 70.7
click at [1219, 201] on link "Send PGA" at bounding box center [1231, 187] width 25 height 28
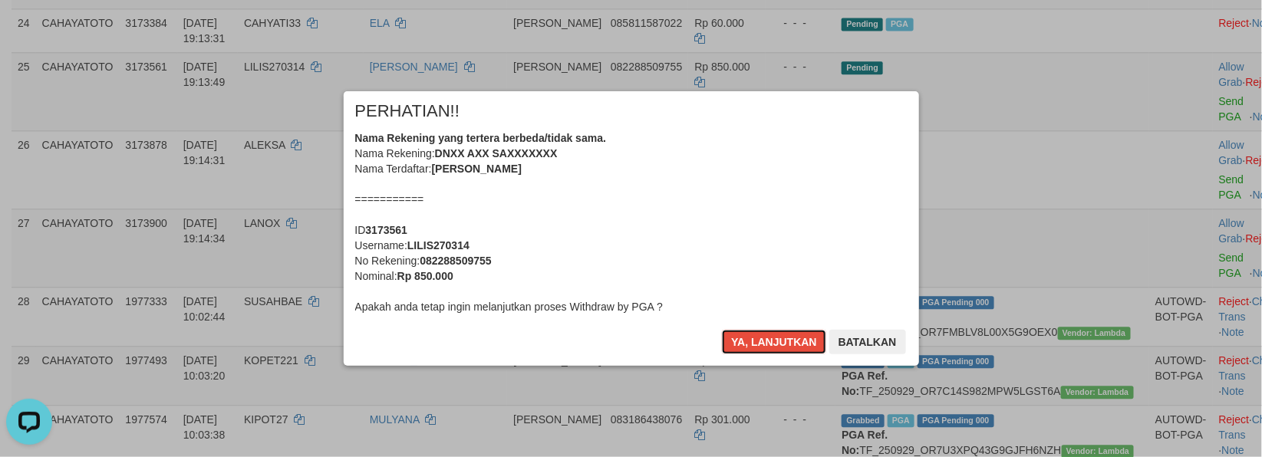
click at [756, 334] on button "Ya, lanjutkan" at bounding box center [774, 342] width 104 height 25
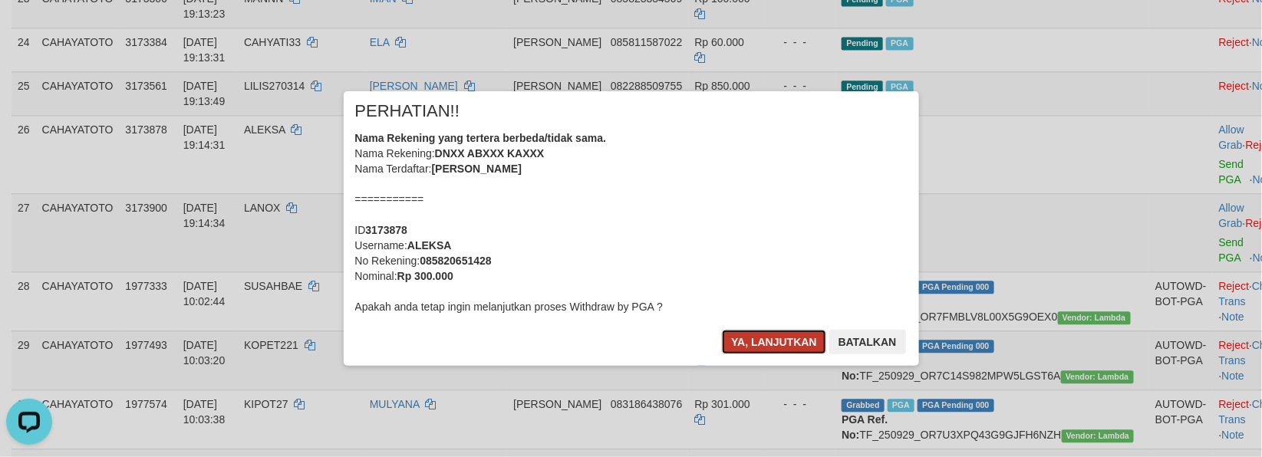
click at [756, 334] on button "Ya, lanjutkan" at bounding box center [774, 342] width 104 height 25
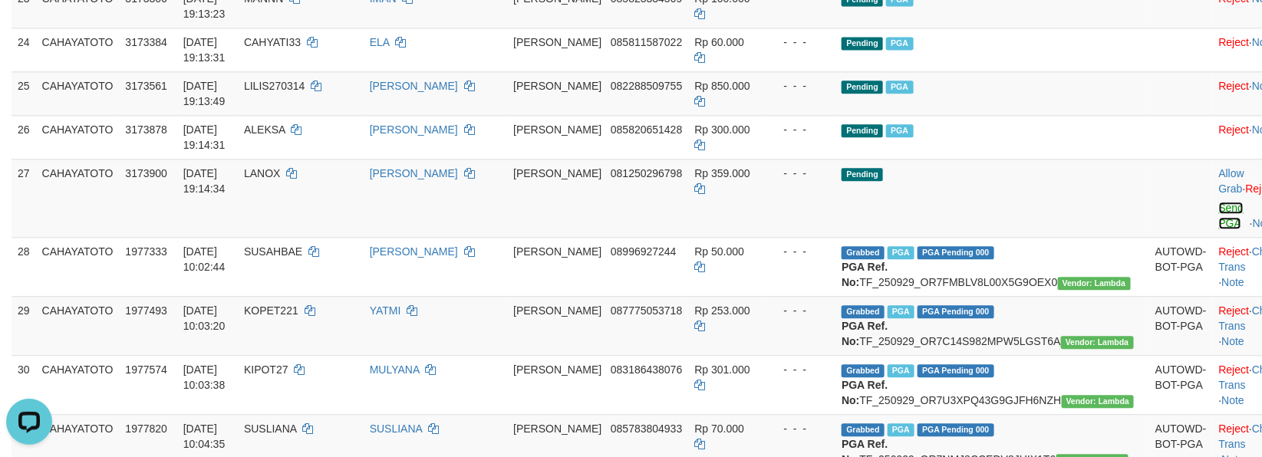
scroll to position [1339, 0]
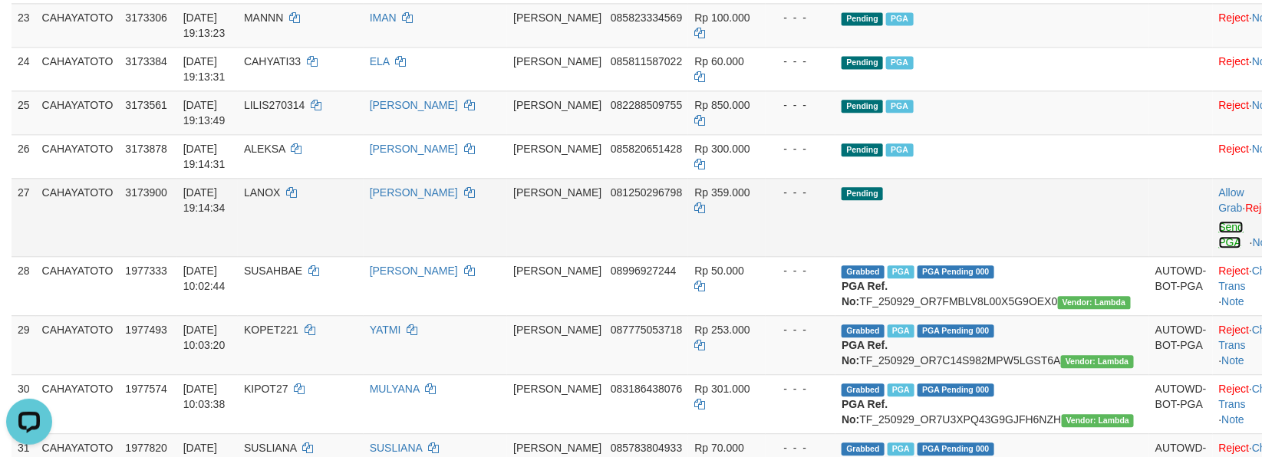
click at [1219, 249] on link "Send PGA" at bounding box center [1231, 235] width 25 height 28
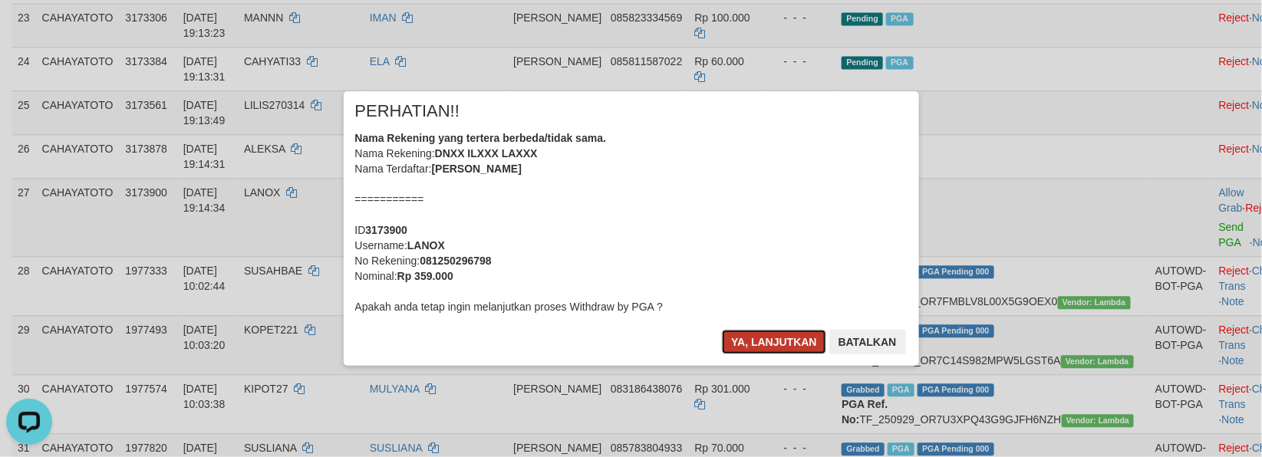
click at [767, 347] on button "Ya, lanjutkan" at bounding box center [774, 342] width 104 height 25
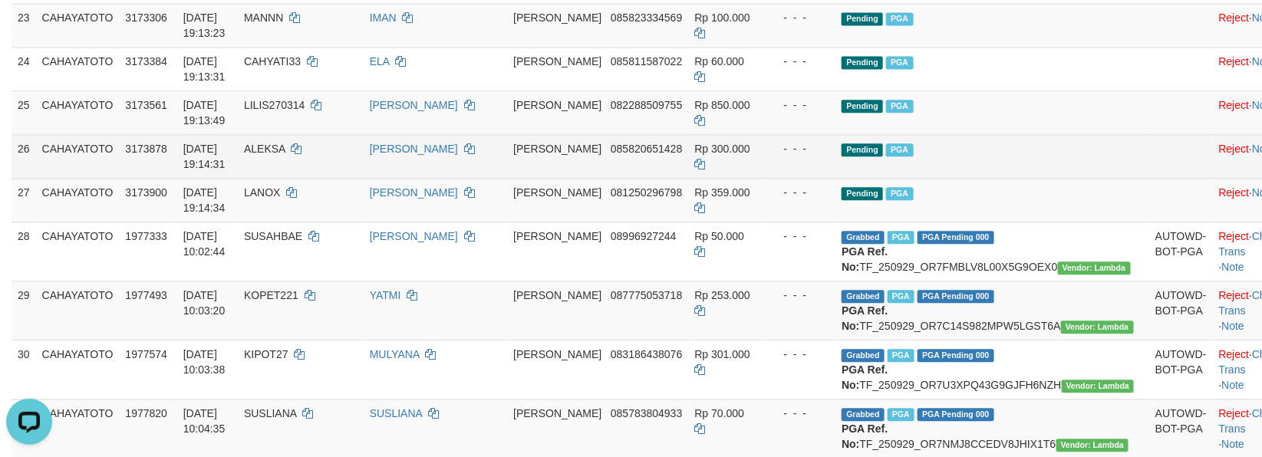
click at [1023, 178] on td "Pending PGA" at bounding box center [992, 156] width 314 height 44
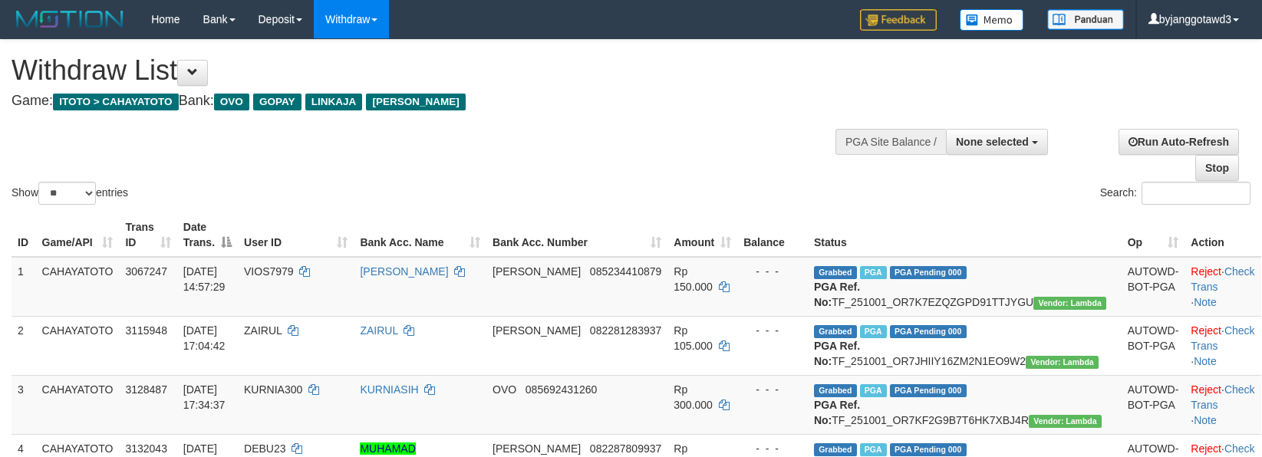
select select
drag, startPoint x: 41, startPoint y: 188, endPoint x: 50, endPoint y: 199, distance: 14.3
click at [42, 192] on select "** ** ** ***" at bounding box center [67, 193] width 58 height 23
select select "***"
click at [41, 182] on select "** ** ** ***" at bounding box center [67, 193] width 58 height 23
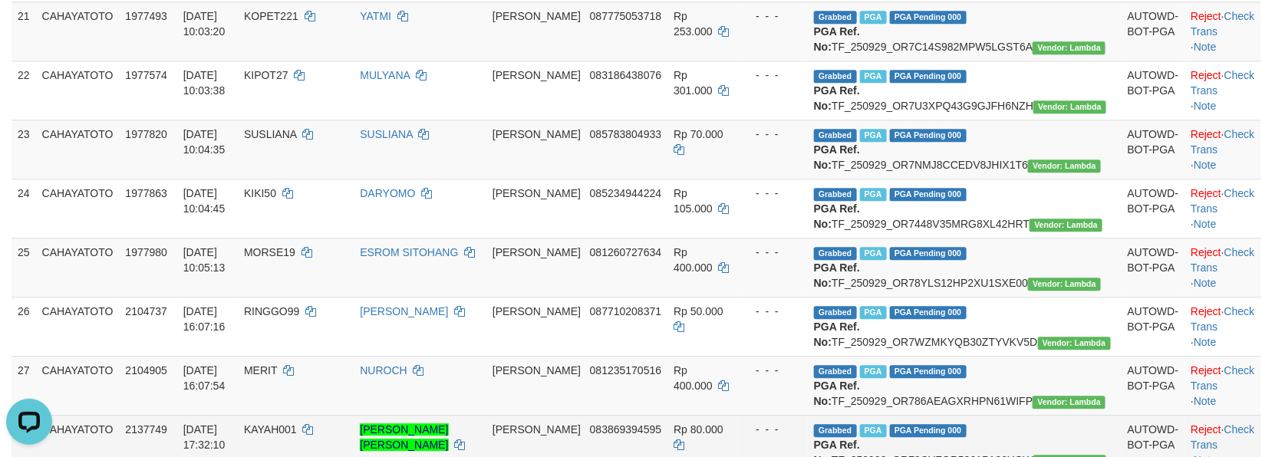
scroll to position [1448, 0]
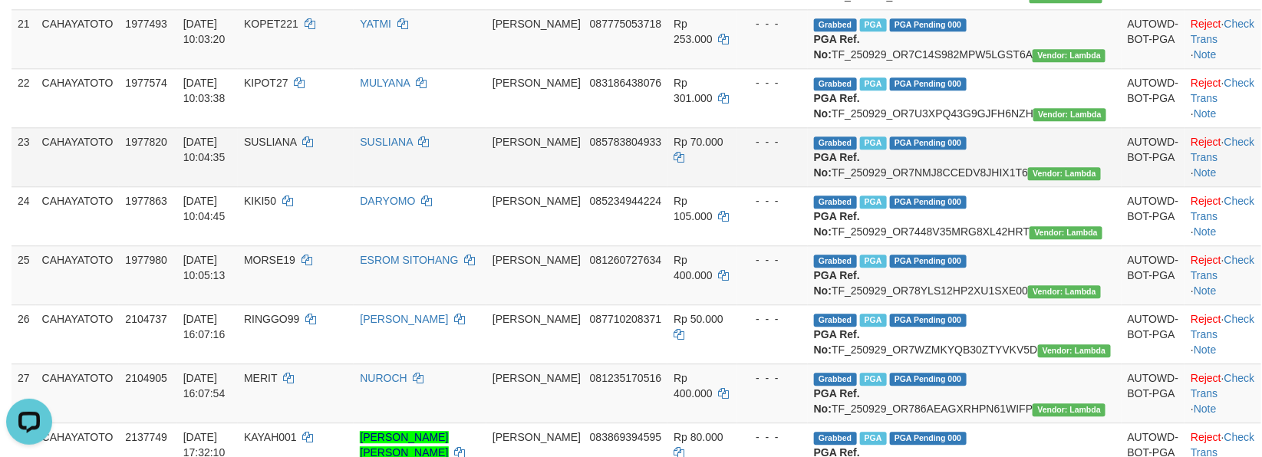
click at [806, 186] on td "- - -" at bounding box center [772, 156] width 71 height 59
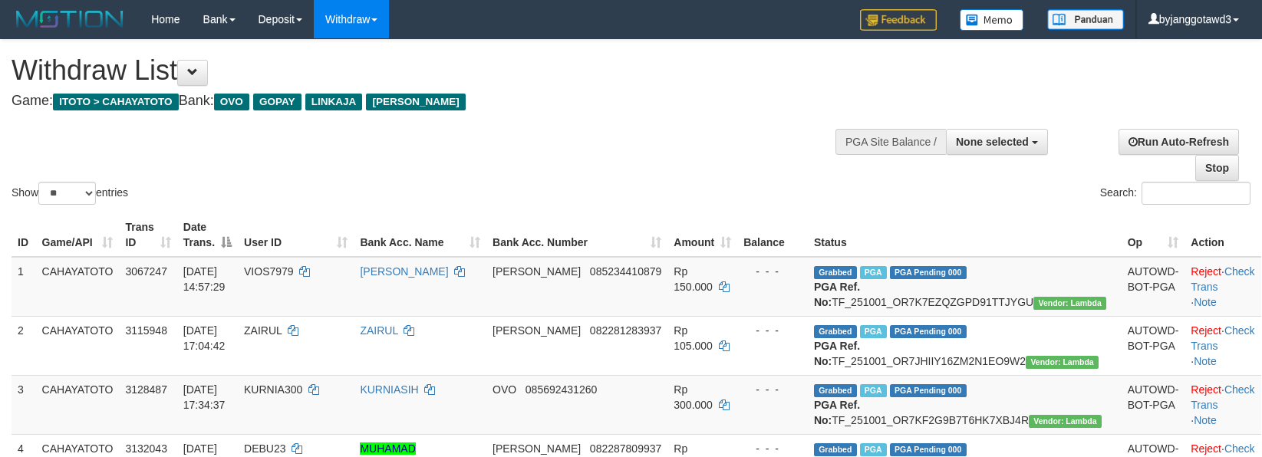
select select
select select "**"
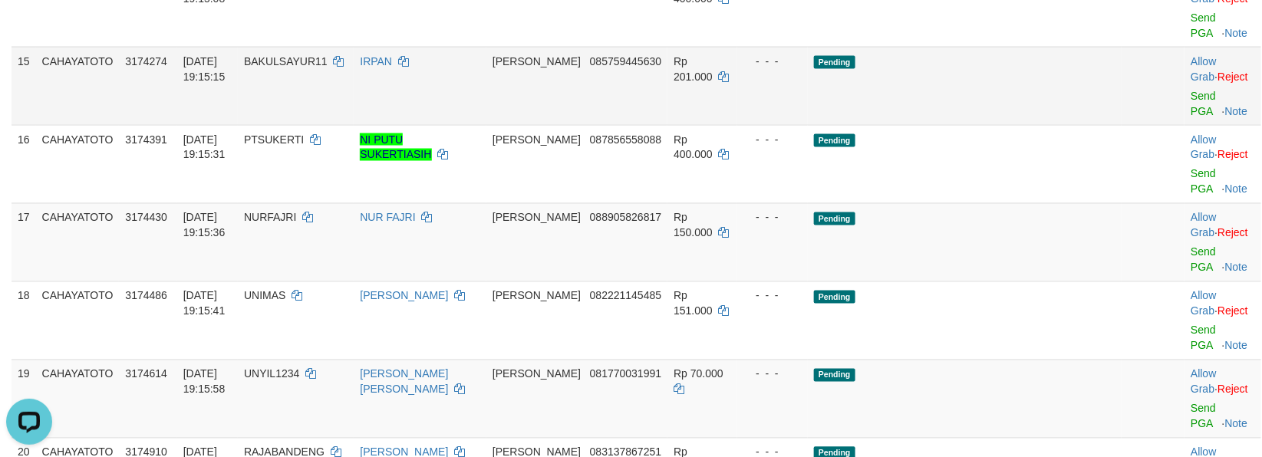
scroll to position [1023, 0]
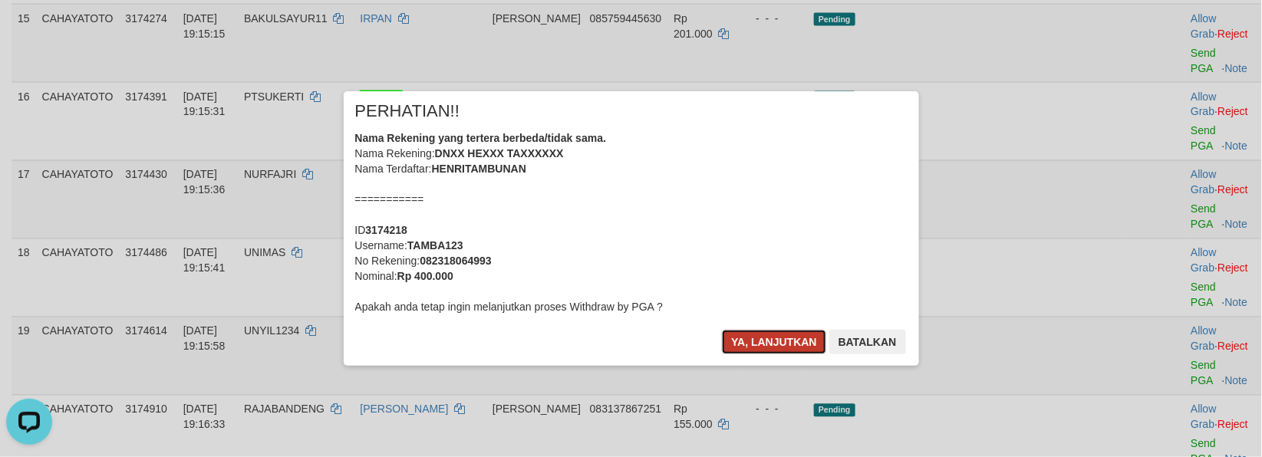
drag, startPoint x: 761, startPoint y: 351, endPoint x: 754, endPoint y: 331, distance: 21.8
click at [754, 348] on button "Ya, lanjutkan" at bounding box center [774, 342] width 104 height 25
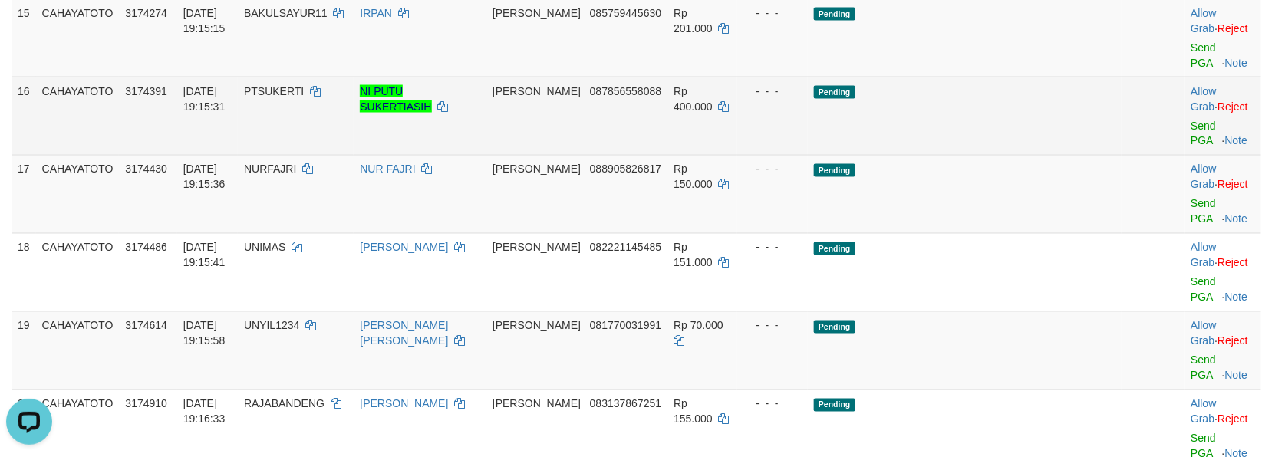
scroll to position [1021, 0]
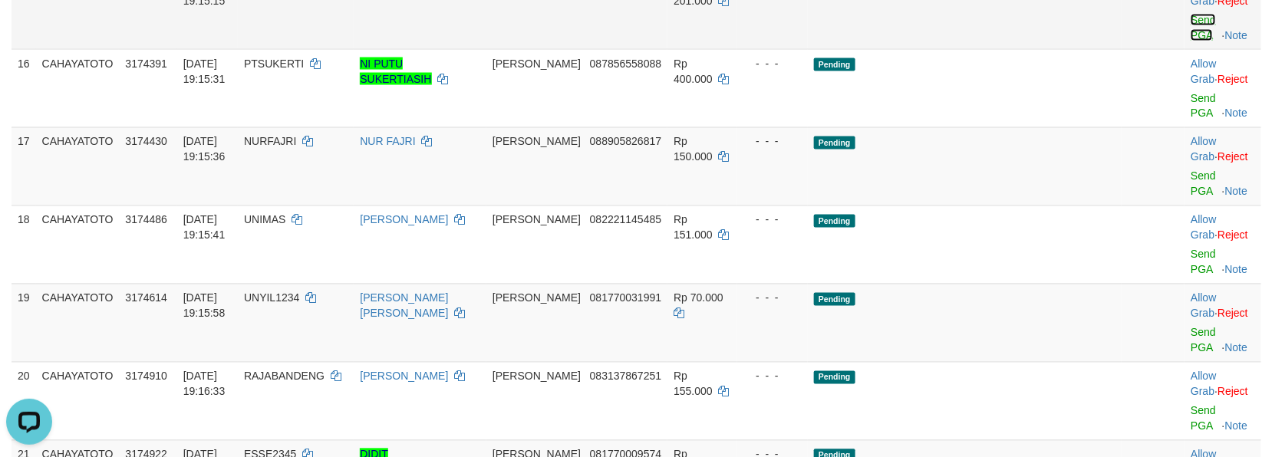
click at [1191, 41] on link "Send PGA" at bounding box center [1203, 28] width 25 height 28
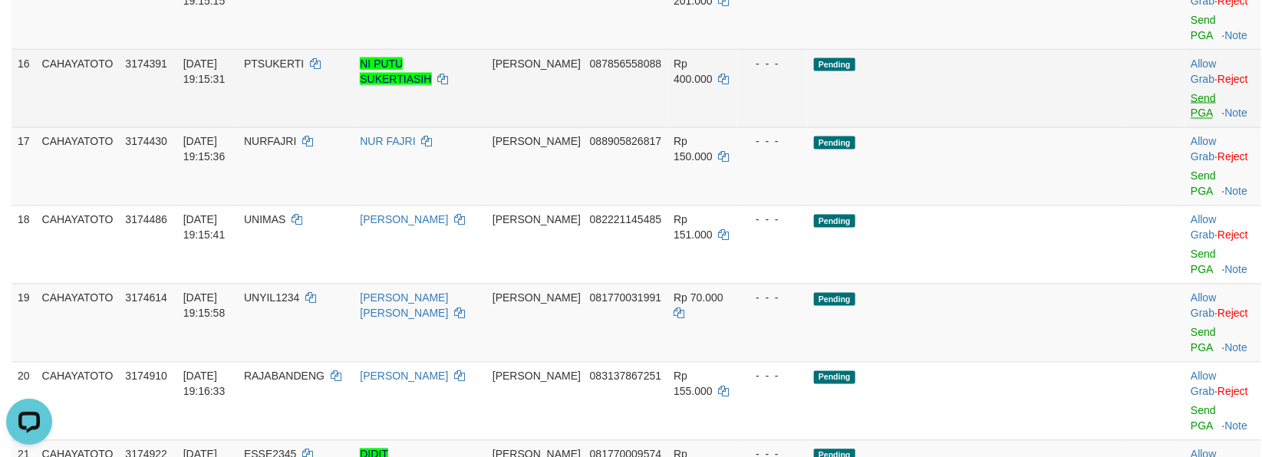
click at [1184, 127] on td "Allow Grab · Reject Send PGA · Note" at bounding box center [1222, 88] width 76 height 78
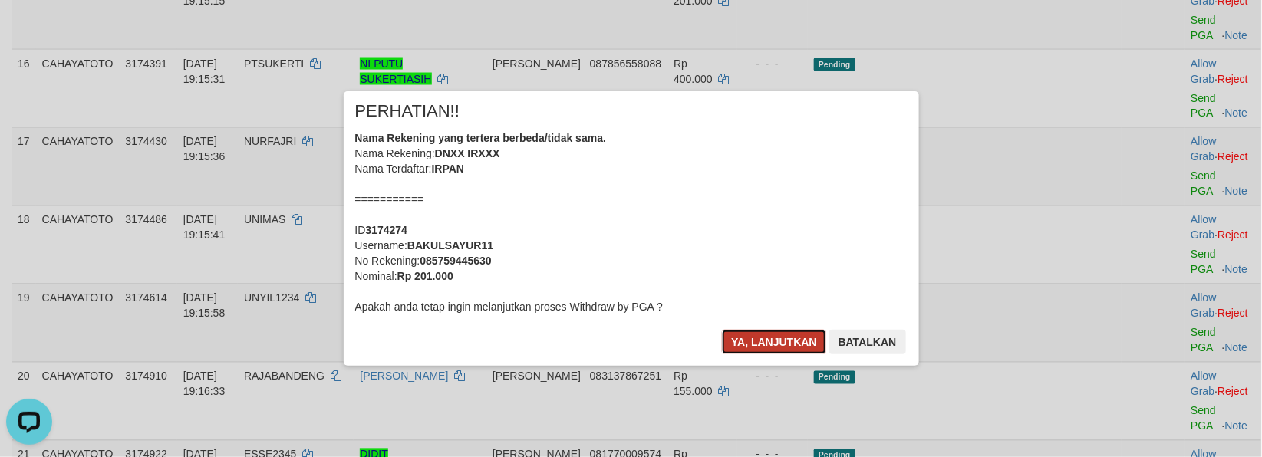
click at [733, 336] on button "Ya, lanjutkan" at bounding box center [774, 342] width 104 height 25
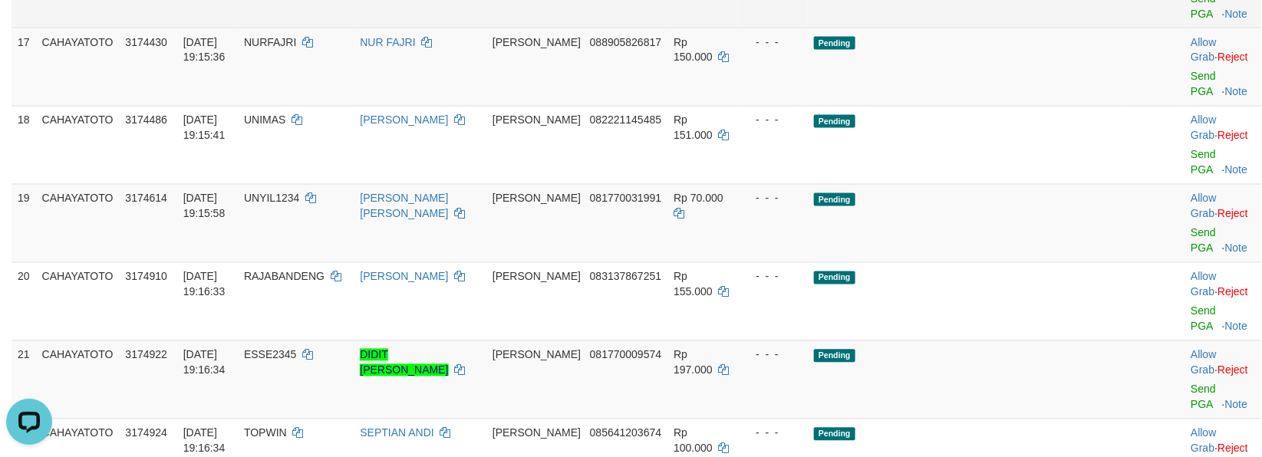
scroll to position [1087, 0]
click at [1191, 19] on link "Send PGA" at bounding box center [1203, 6] width 25 height 28
click at [1184, 105] on td "Allow Grab · Reject Send PGA · Note" at bounding box center [1222, 66] width 76 height 78
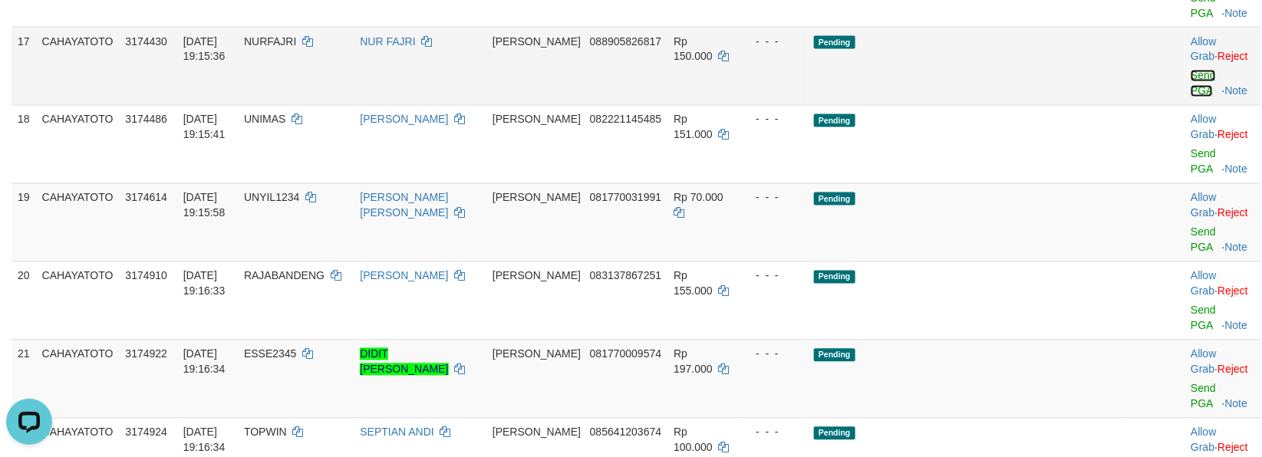
click at [1191, 97] on link "Send PGA" at bounding box center [1203, 84] width 25 height 28
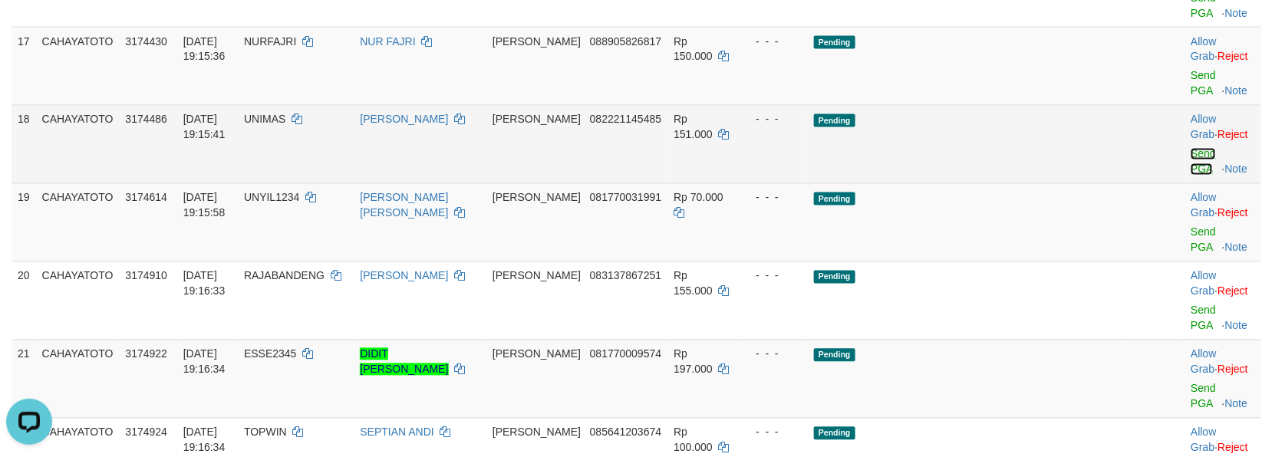
click at [1191, 176] on link "Send PGA" at bounding box center [1203, 162] width 25 height 28
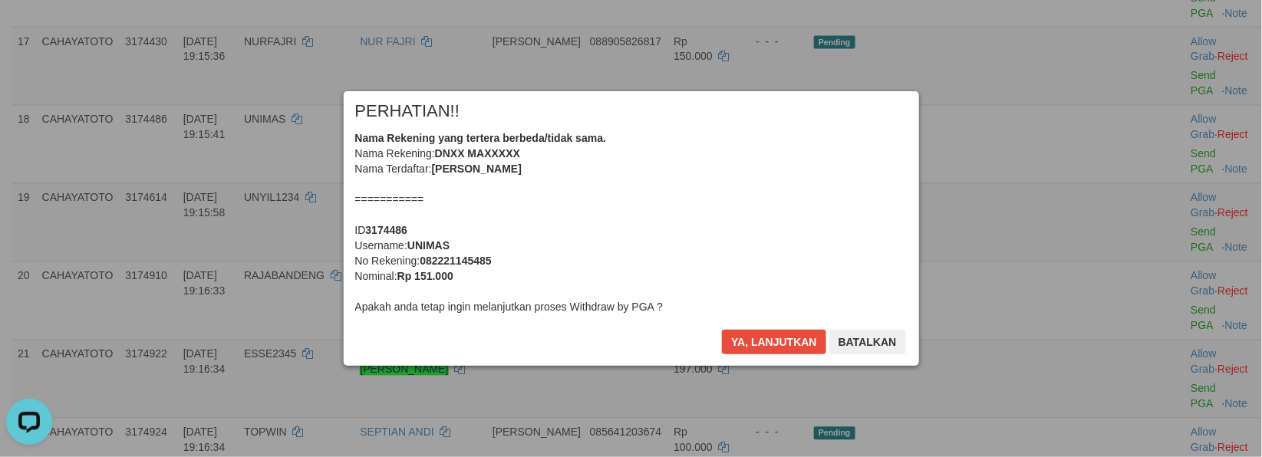
click at [789, 361] on div "Ya, lanjutkan Batalkan" at bounding box center [813, 348] width 186 height 36
click at [790, 353] on button "Ya, lanjutkan" at bounding box center [774, 342] width 104 height 25
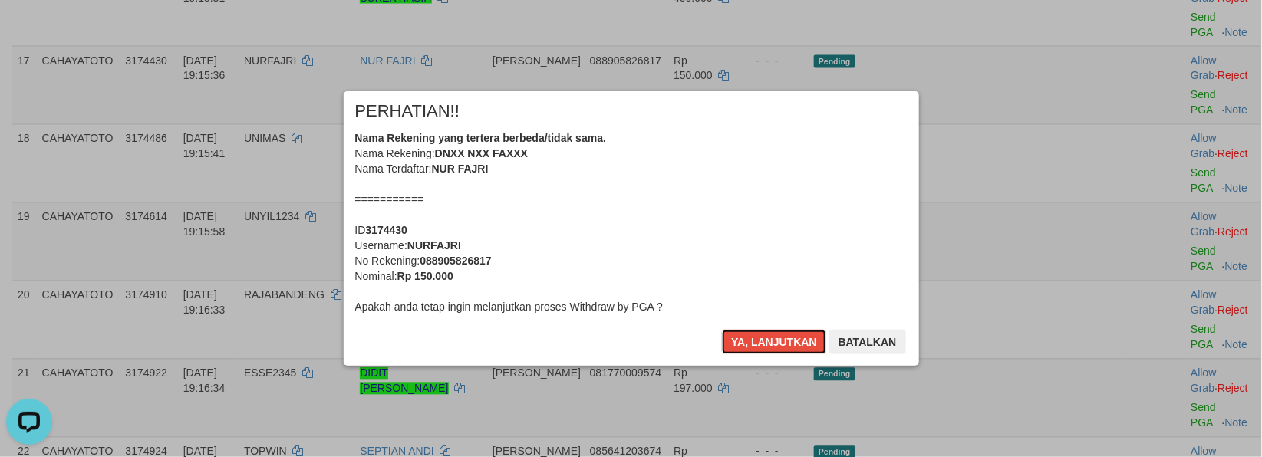
click at [790, 353] on button "Ya, lanjutkan" at bounding box center [774, 342] width 104 height 25
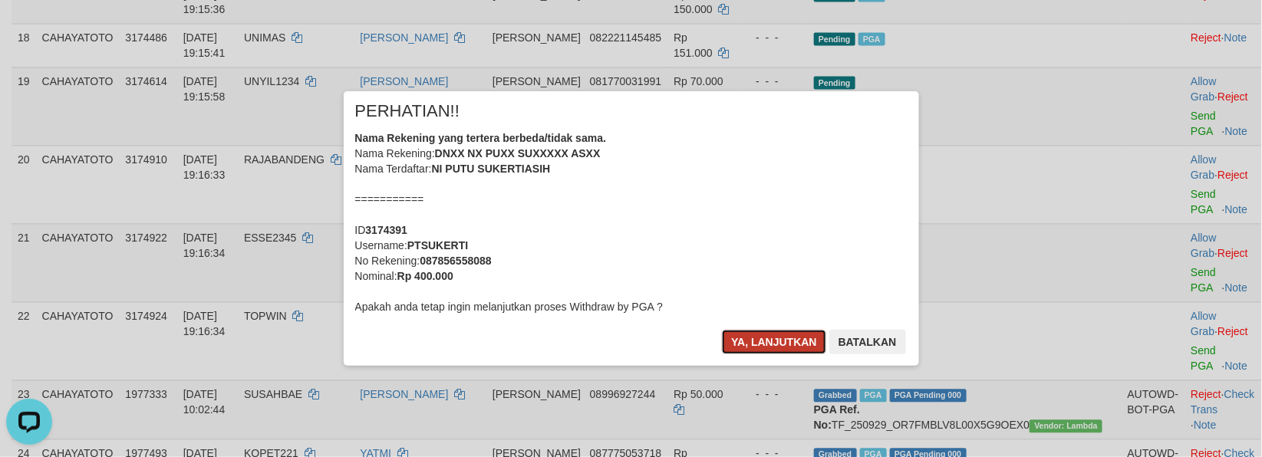
click at [780, 331] on button "Ya, lanjutkan" at bounding box center [774, 342] width 104 height 25
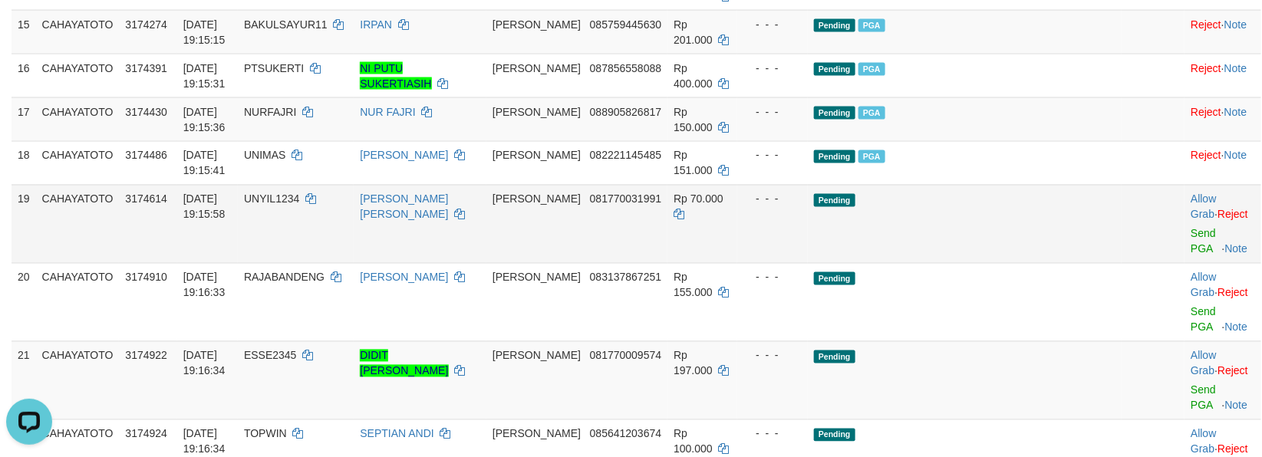
scroll to position [1067, 0]
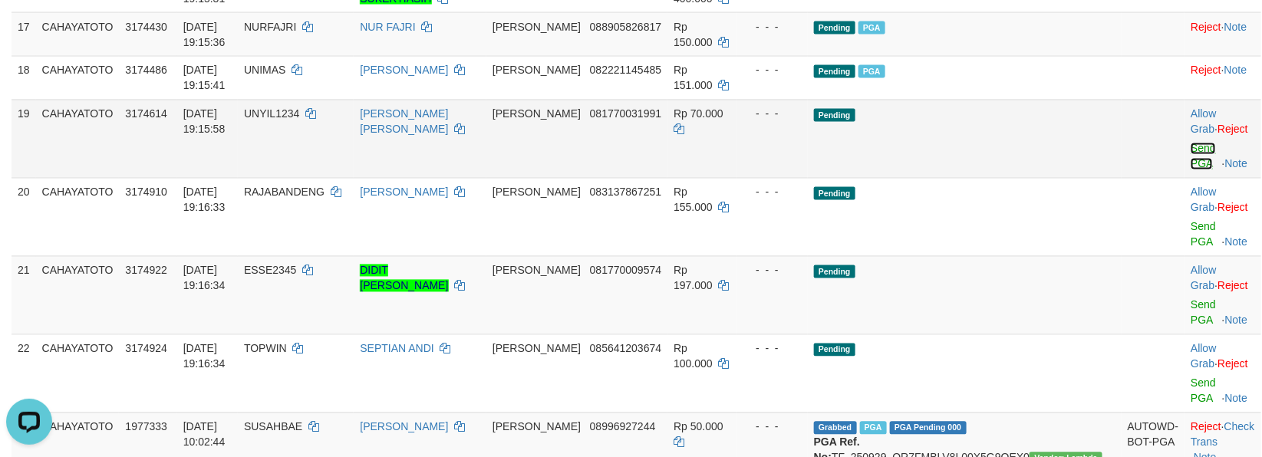
click at [1191, 170] on link "Send PGA" at bounding box center [1203, 157] width 25 height 28
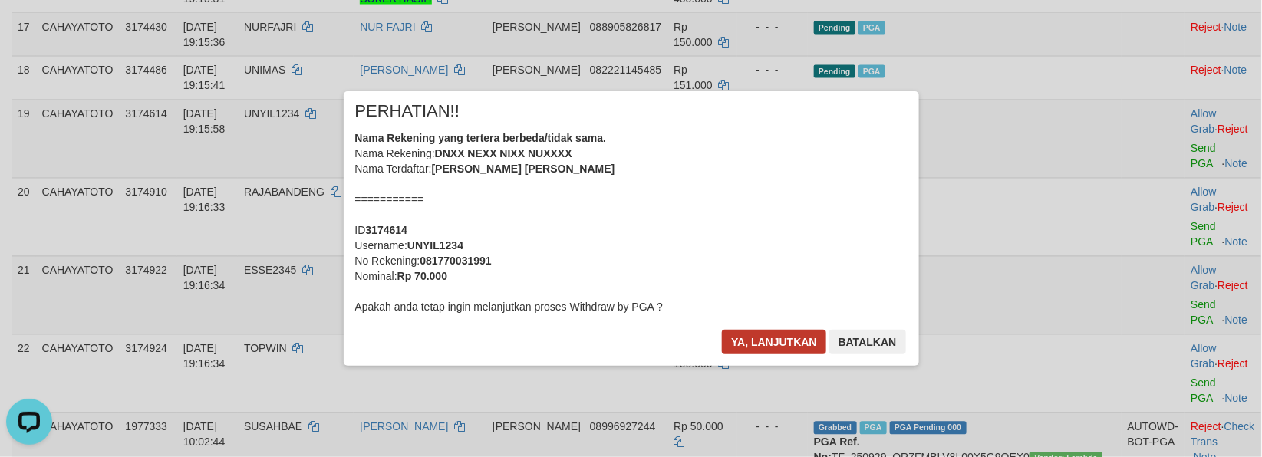
drag, startPoint x: 753, startPoint y: 328, endPoint x: 754, endPoint y: 339, distance: 10.8
click at [752, 330] on div "× PERHATIAN!! Nama Rekening yang tertera berbeda/tidak sama. Nama Rekening: DNX…" at bounding box center [631, 228] width 575 height 275
click at [755, 349] on button "Ya, lanjutkan" at bounding box center [774, 342] width 104 height 25
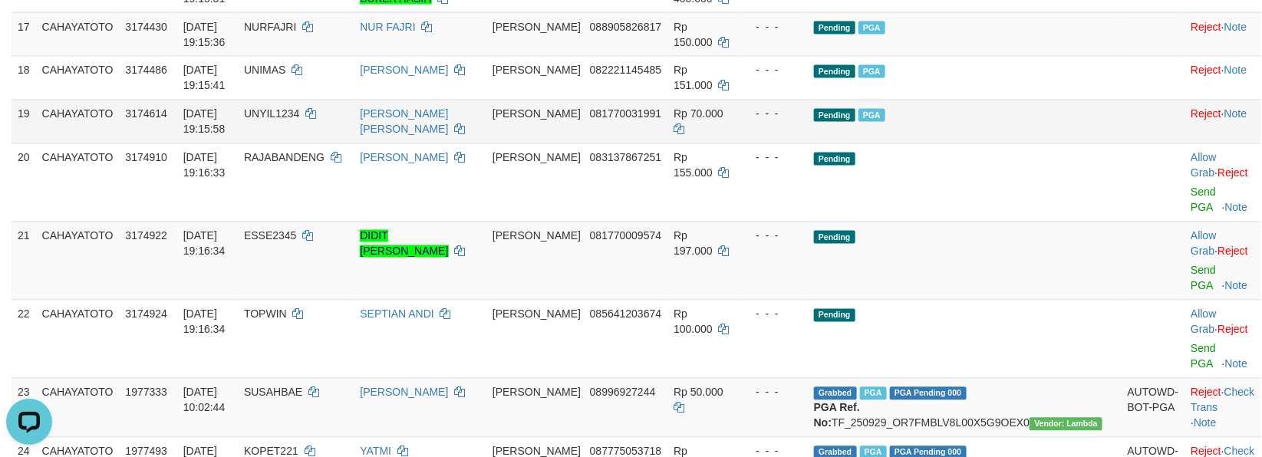
click at [1010, 143] on td "Pending PGA" at bounding box center [965, 122] width 314 height 44
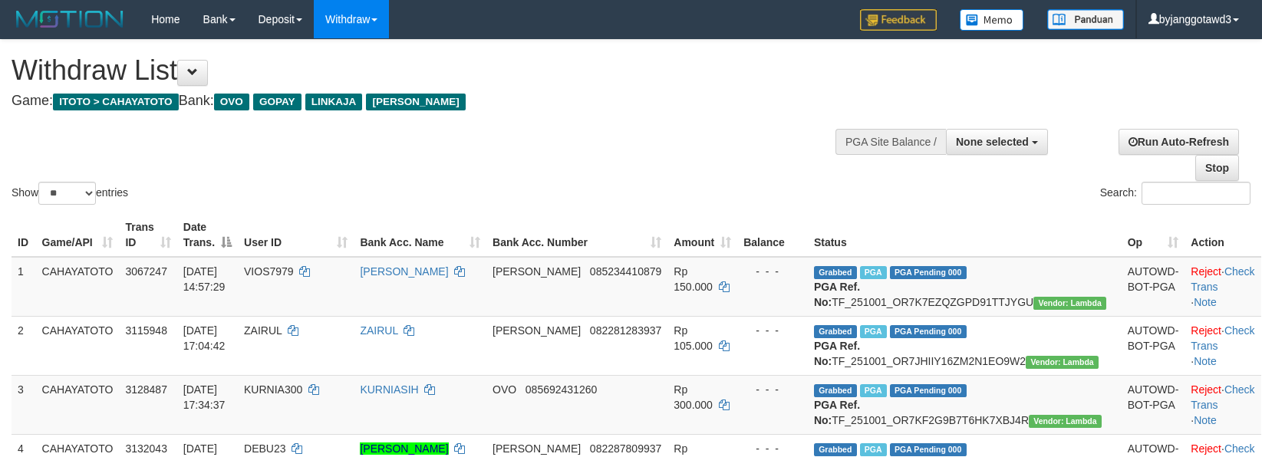
select select
select select "**"
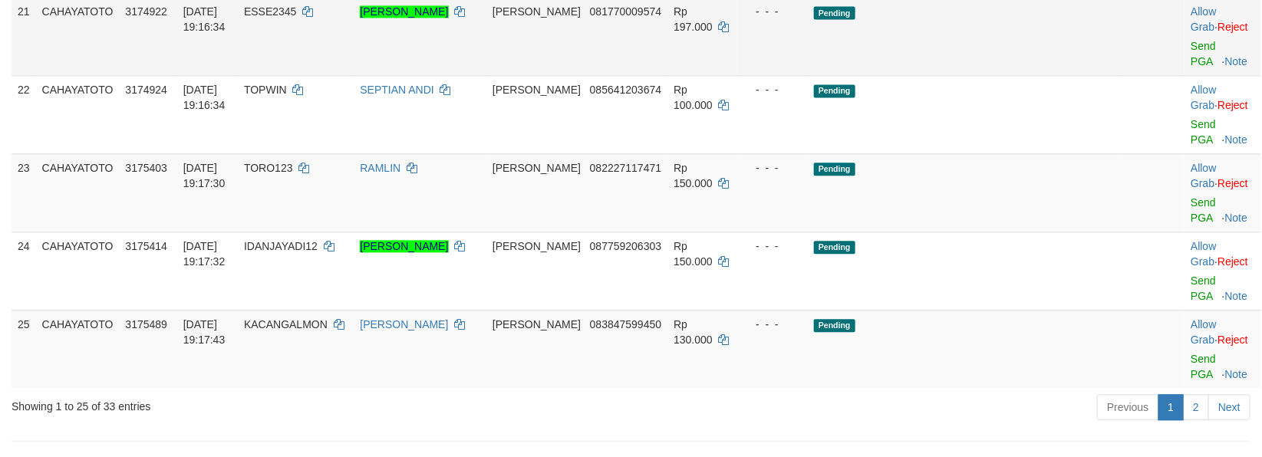
scroll to position [1323, 0]
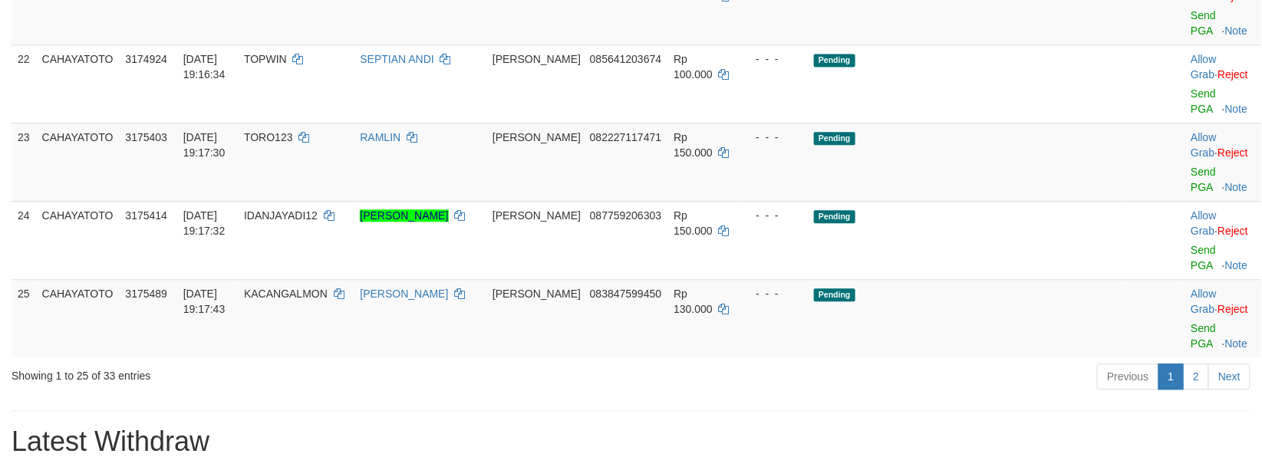
click at [1191, 37] on link "Send PGA" at bounding box center [1203, 23] width 25 height 28
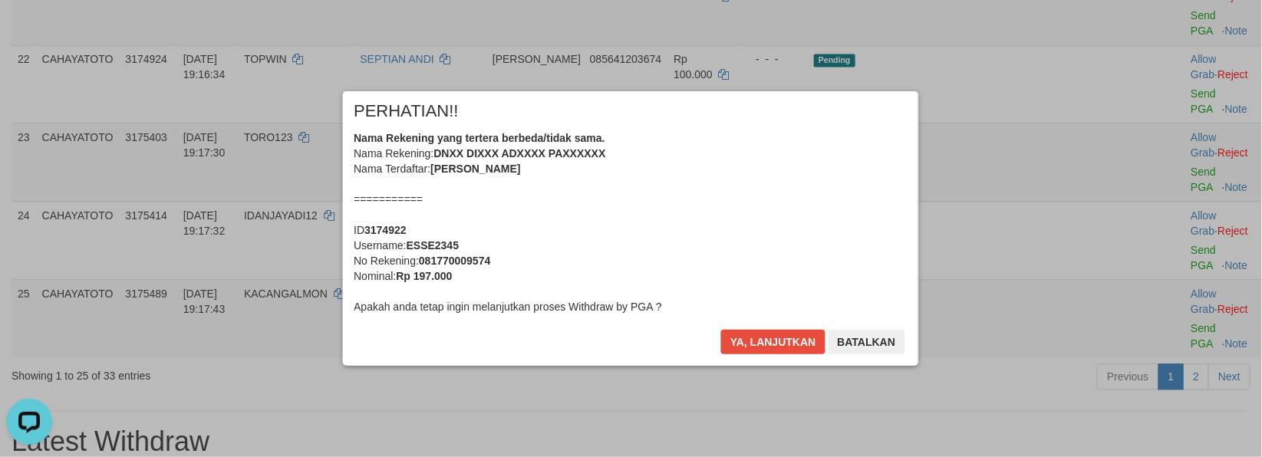
scroll to position [0, 0]
drag, startPoint x: 1162, startPoint y: 253, endPoint x: 983, endPoint y: 350, distance: 203.2
click at [1161, 252] on div "× PERHATIAN!! Nama Rekening yang tertera berbeda/tidak sama. Nama Rekening: DNX…" at bounding box center [631, 229] width 1262 height 336
click at [762, 324] on div "× PERHATIAN!! Nama Rekening yang tertera berbeda/tidak sama. Nama Rekening: DNX…" at bounding box center [631, 228] width 575 height 275
click at [764, 344] on button "Ya, lanjutkan" at bounding box center [774, 342] width 104 height 25
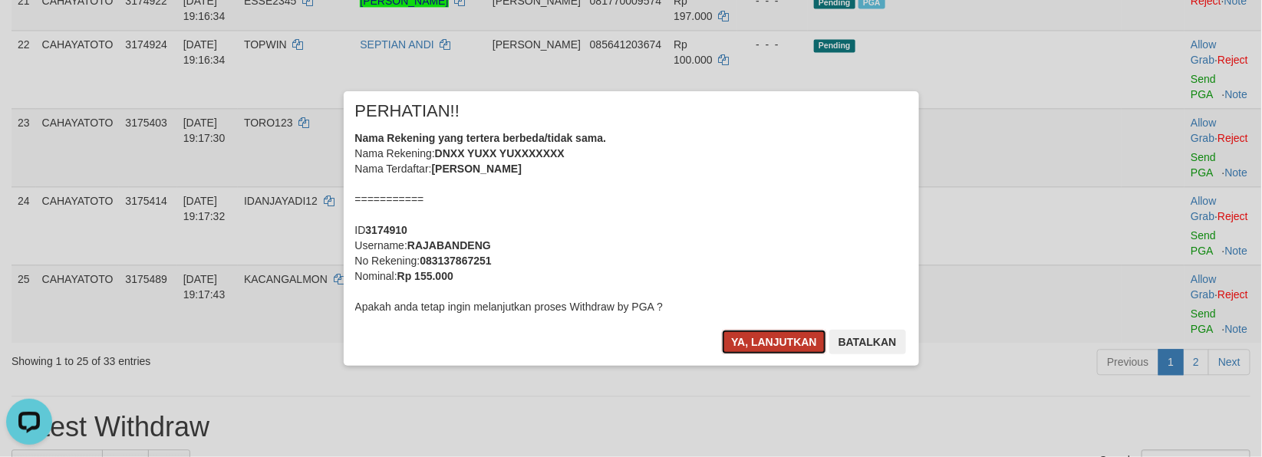
drag, startPoint x: 765, startPoint y: 333, endPoint x: 1046, endPoint y: 322, distance: 281.0
click at [763, 333] on button "Ya, lanjutkan" at bounding box center [774, 342] width 104 height 25
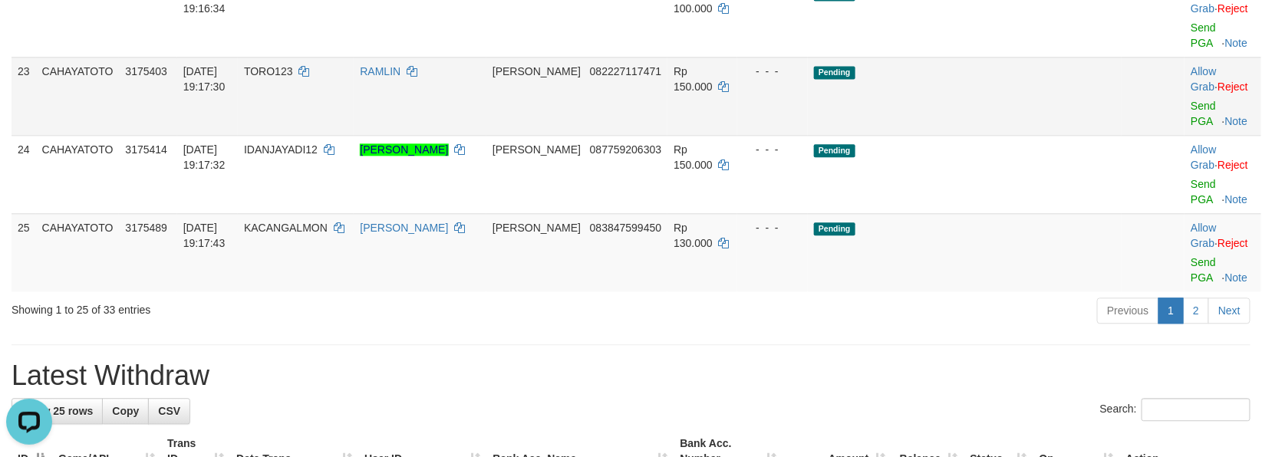
scroll to position [1321, 0]
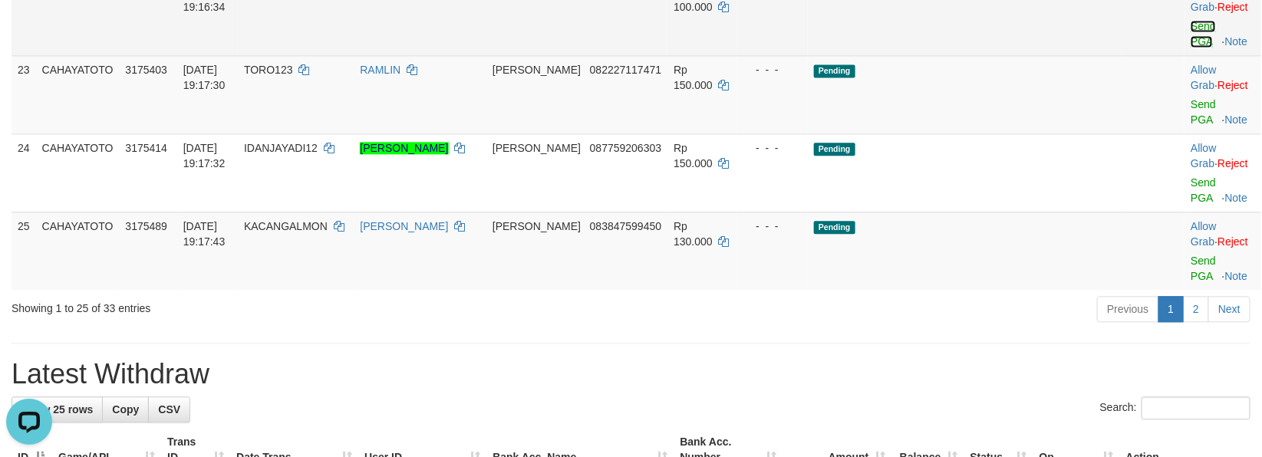
click at [1191, 48] on link "Send PGA" at bounding box center [1203, 34] width 25 height 28
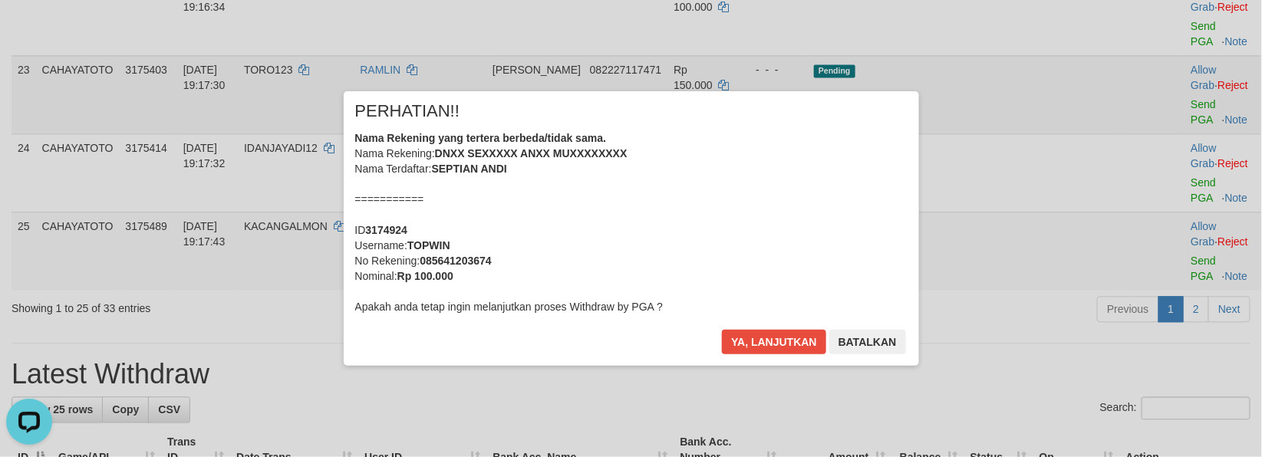
click at [1170, 219] on body "Toggle navigation Home Bank Account List Load By Website Group [ITOTO] CAHAYATO…" at bounding box center [631, 208] width 1262 height 3058
drag, startPoint x: 1171, startPoint y: 209, endPoint x: 1065, endPoint y: 272, distance: 123.4
click at [1170, 209] on div "× PERHATIAN!! Nama Rekening yang tertera berbeda/tidak sama. Nama Rekening: DNX…" at bounding box center [631, 229] width 1262 height 336
click at [781, 354] on button "Ya, lanjutkan" at bounding box center [774, 342] width 104 height 25
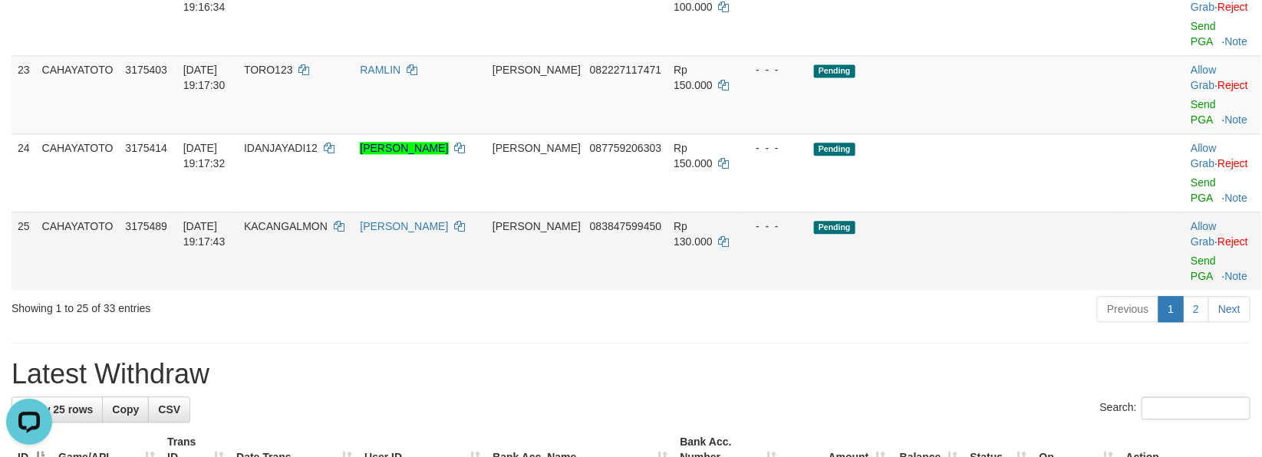
scroll to position [1302, 0]
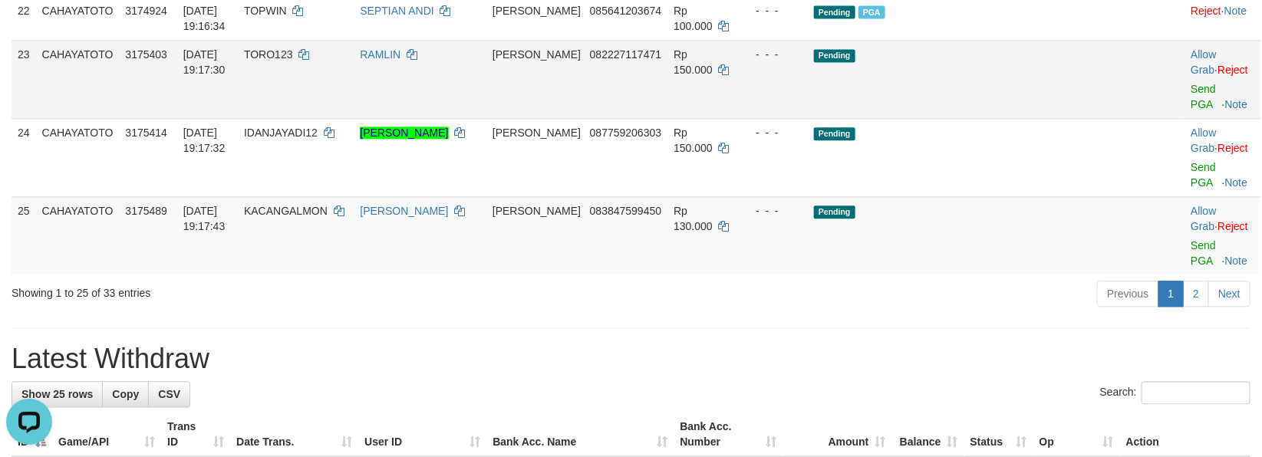
click at [1184, 118] on td "Allow Grab · Reject Send PGA · Note" at bounding box center [1222, 79] width 76 height 78
click at [1191, 110] on link "Send PGA" at bounding box center [1203, 97] width 25 height 28
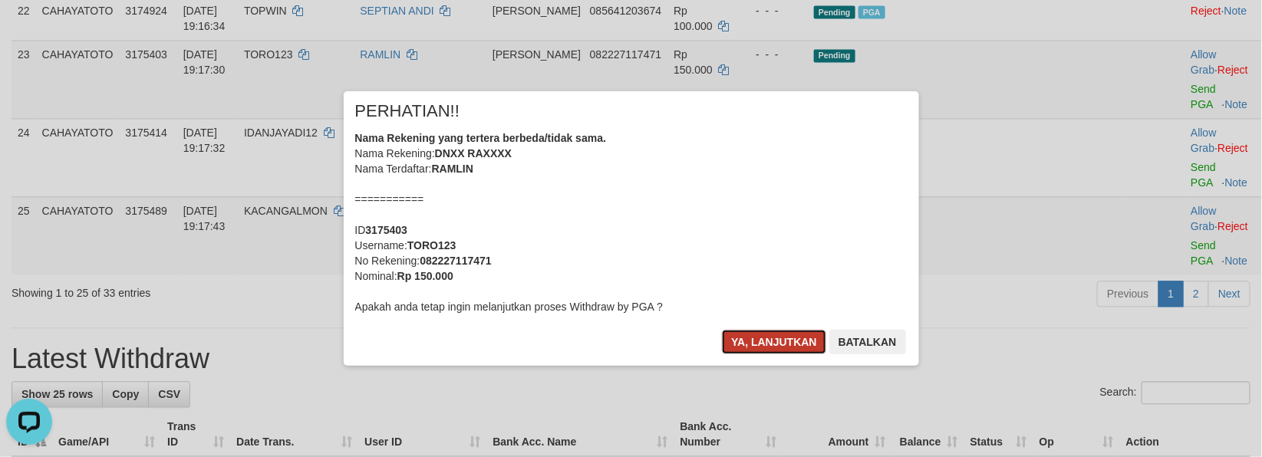
click at [775, 335] on button "Ya, lanjutkan" at bounding box center [774, 342] width 104 height 25
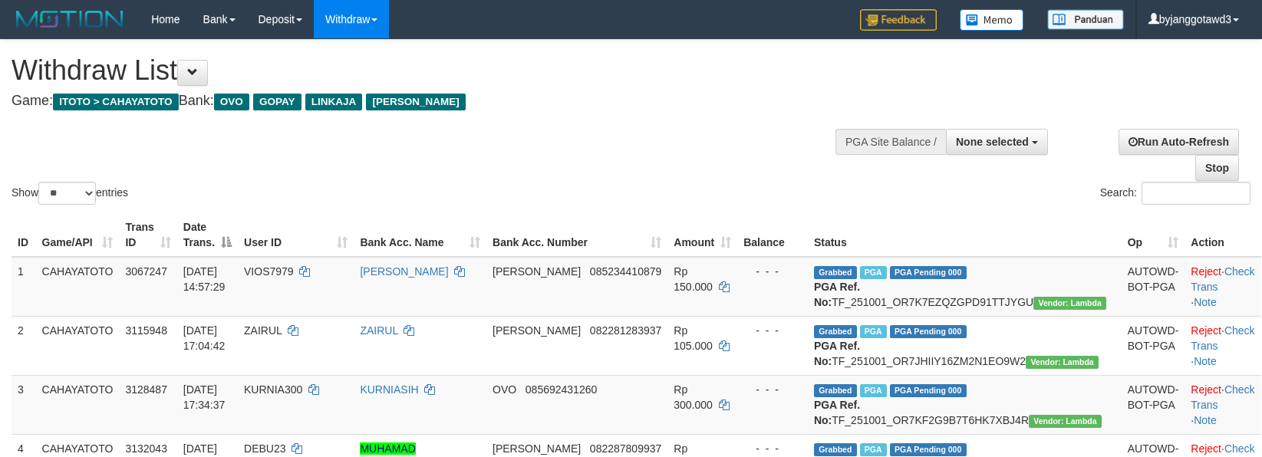
select select
select select "**"
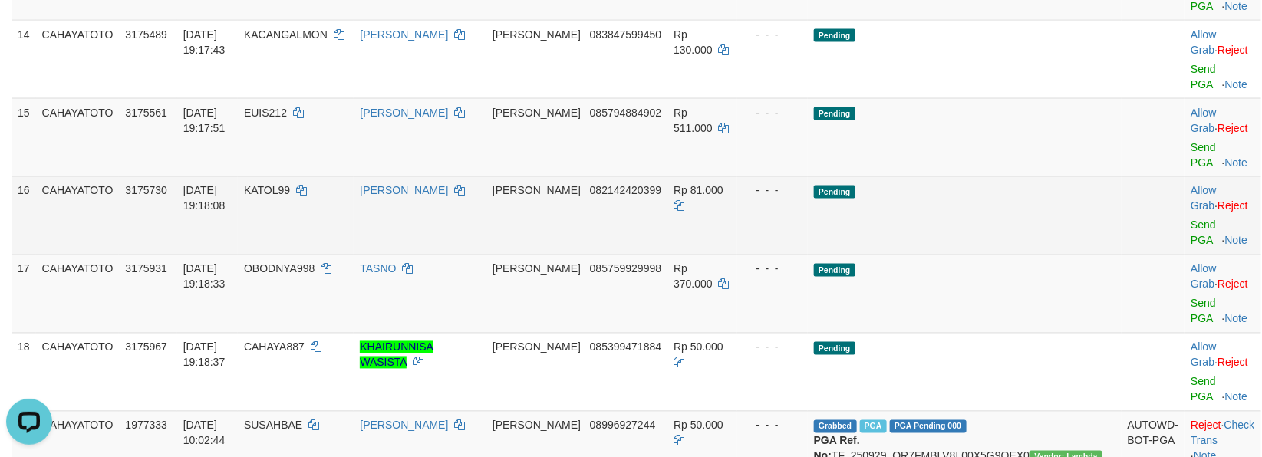
scroll to position [961, 0]
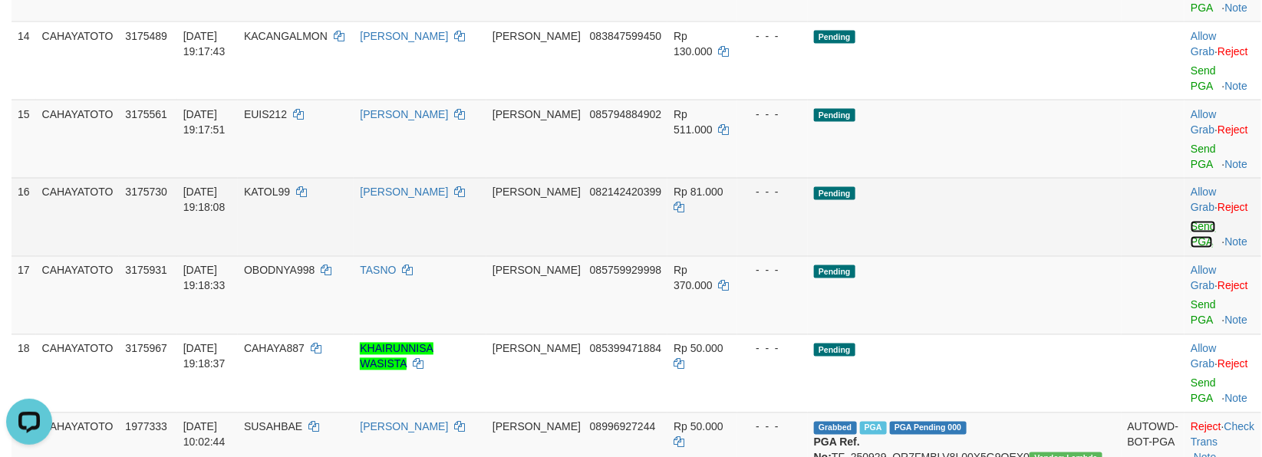
click at [1191, 249] on link "Send PGA" at bounding box center [1203, 235] width 25 height 28
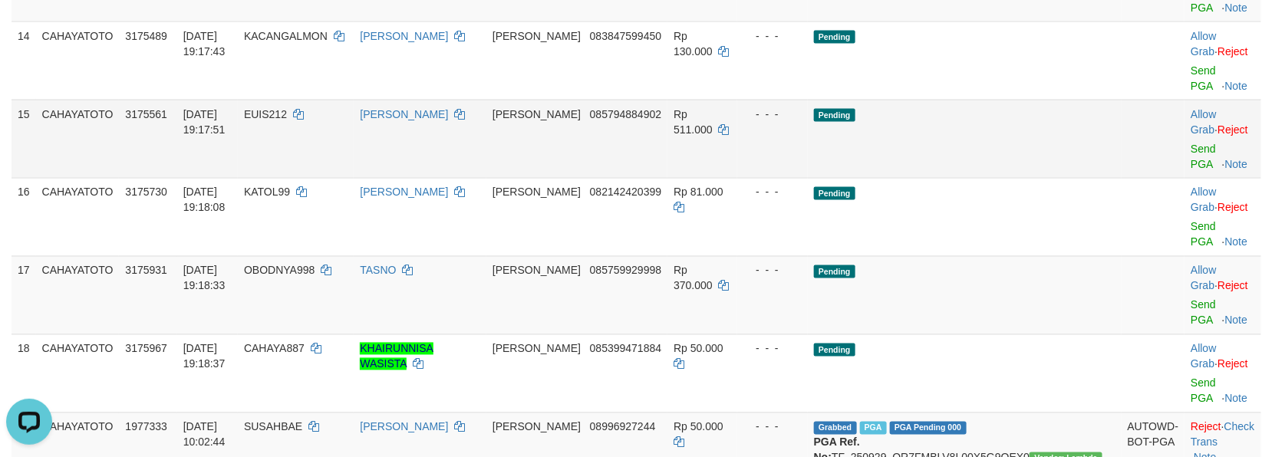
click at [1191, 141] on div at bounding box center [1223, 139] width 64 height 4
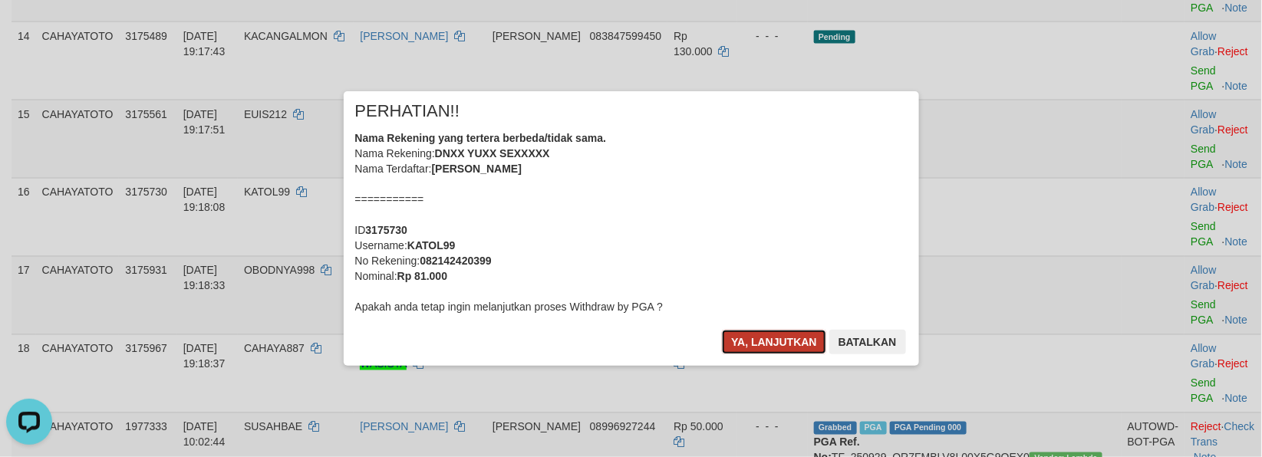
click at [754, 351] on button "Ya, lanjutkan" at bounding box center [774, 342] width 104 height 25
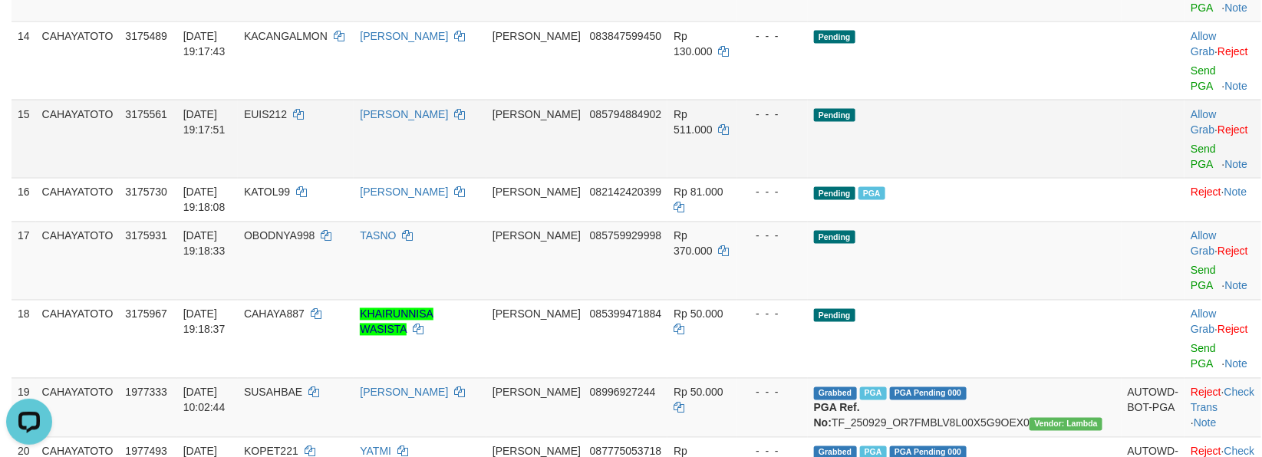
click at [1191, 141] on div at bounding box center [1223, 139] width 64 height 4
click at [1191, 170] on link "Send PGA" at bounding box center [1203, 157] width 25 height 28
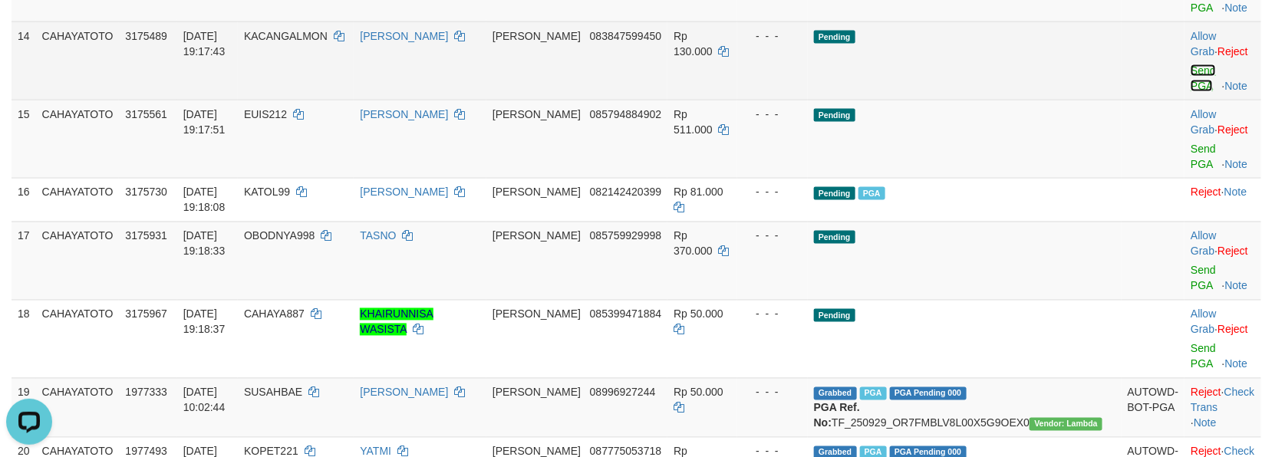
click at [1191, 92] on link "Send PGA" at bounding box center [1203, 78] width 25 height 28
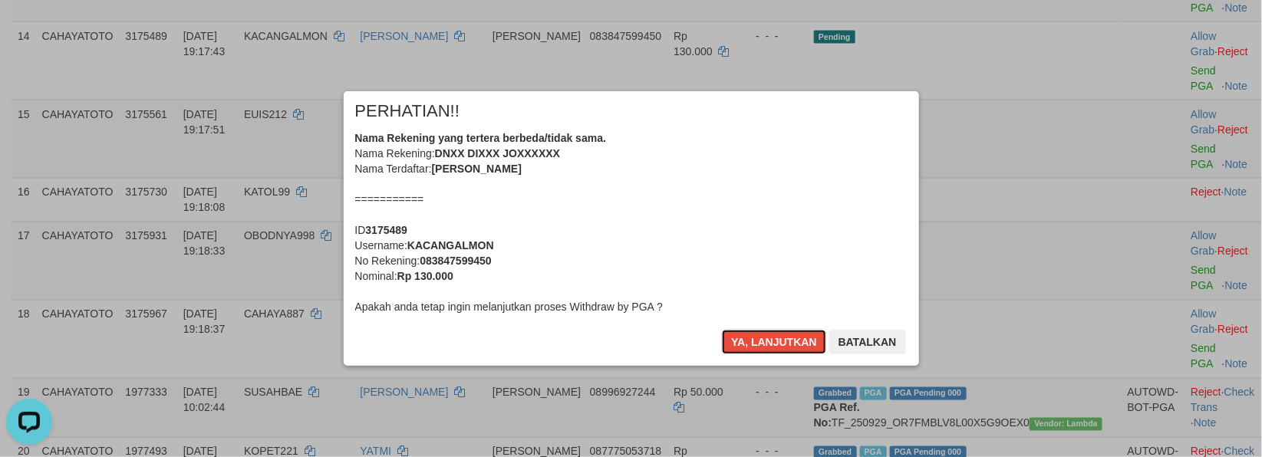
drag, startPoint x: 771, startPoint y: 339, endPoint x: 795, endPoint y: 321, distance: 30.1
click at [772, 338] on button "Ya, lanjutkan" at bounding box center [774, 342] width 104 height 25
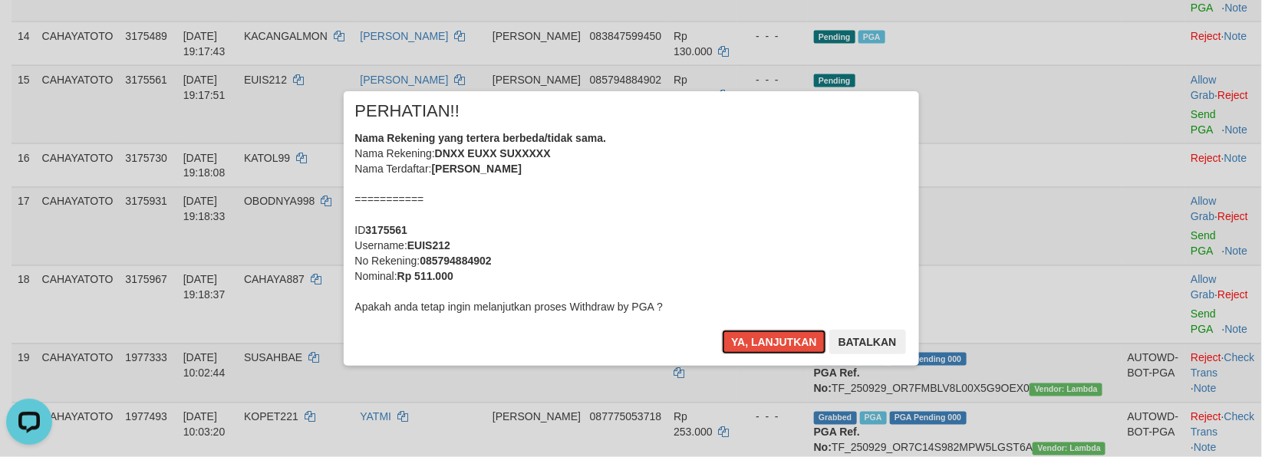
drag, startPoint x: 765, startPoint y: 332, endPoint x: 859, endPoint y: 288, distance: 104.3
click at [764, 333] on button "Ya, lanjutkan" at bounding box center [774, 342] width 104 height 25
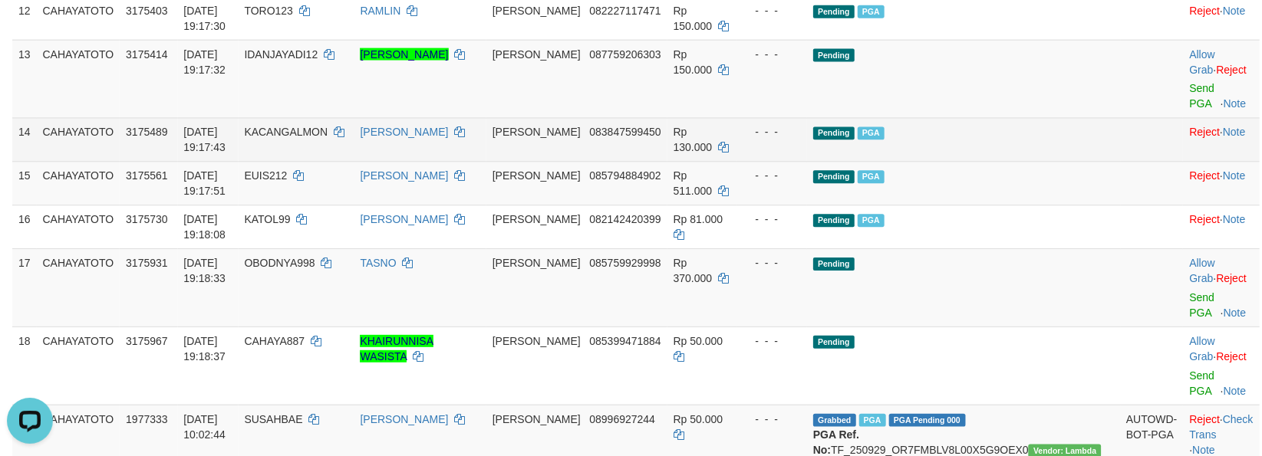
scroll to position [894, 0]
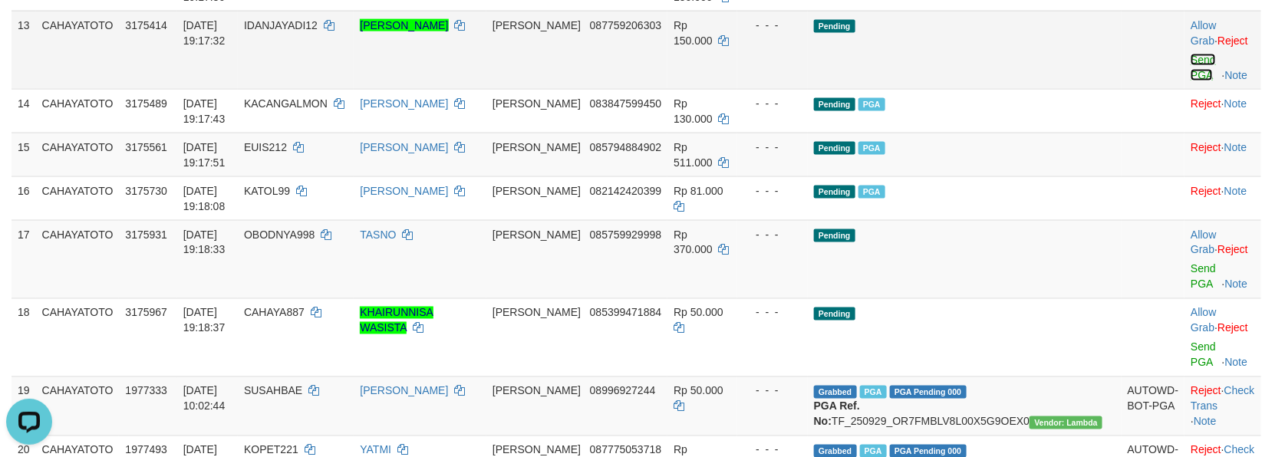
click at [1191, 81] on link "Send PGA" at bounding box center [1203, 68] width 25 height 28
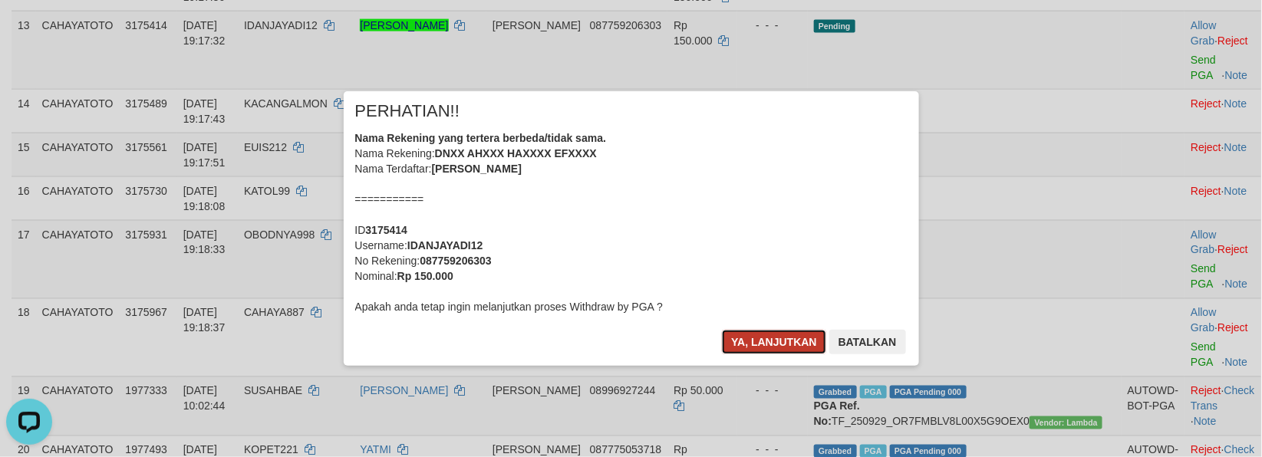
click at [766, 339] on button "Ya, lanjutkan" at bounding box center [774, 342] width 104 height 25
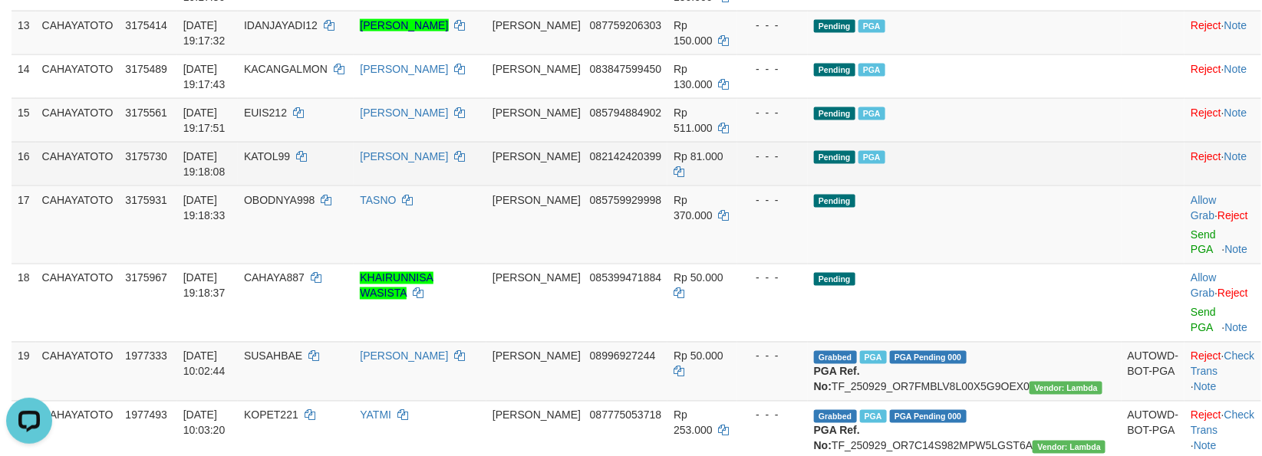
click at [1026, 186] on td "Pending PGA" at bounding box center [965, 164] width 314 height 44
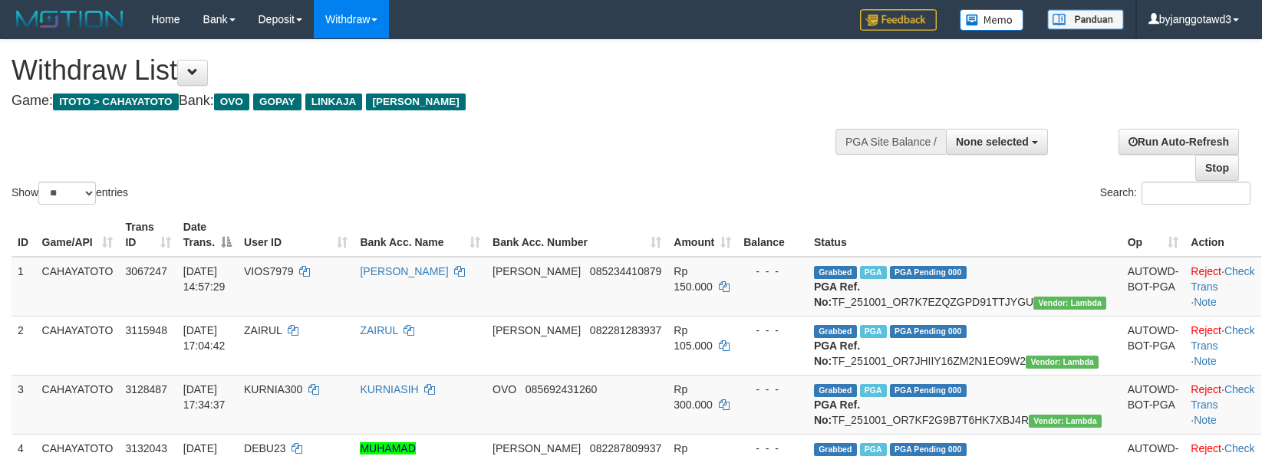
select select
select select "**"
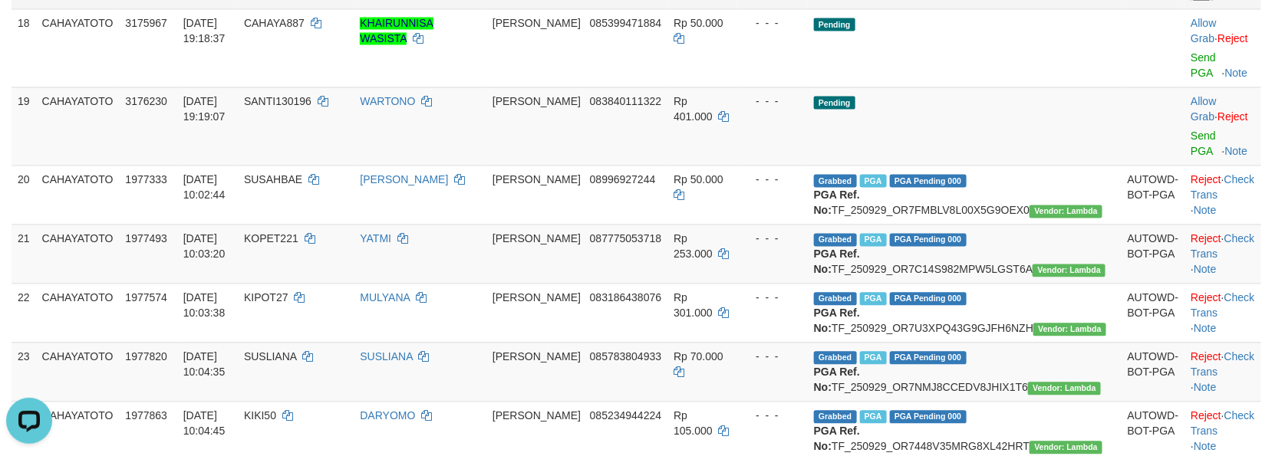
click at [1187, 87] on td "Allow Grab · Reject Send PGA · Note" at bounding box center [1222, 47] width 76 height 78
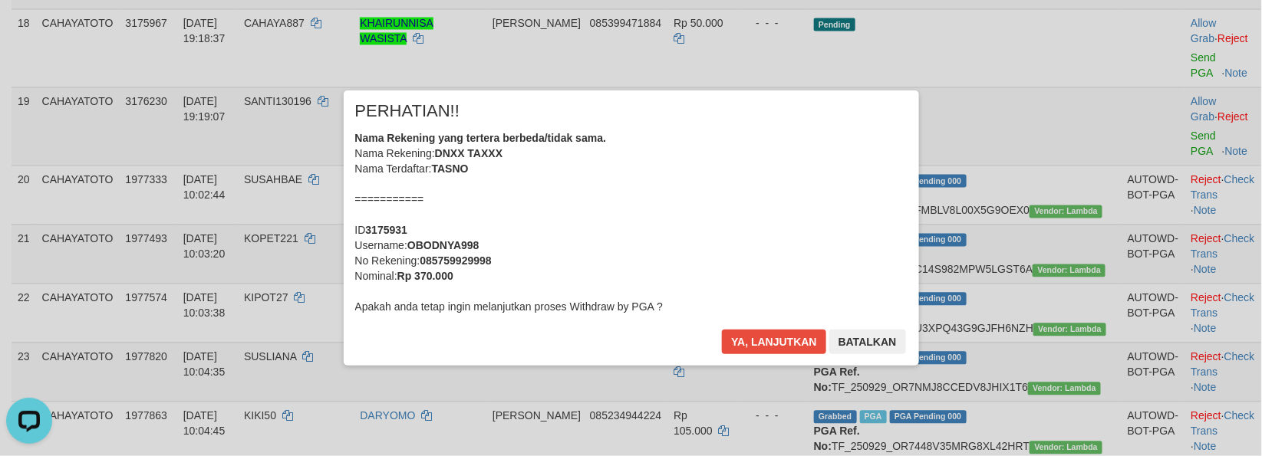
click at [769, 324] on div "× PERHATIAN!! Nama Rekening yang tertera berbeda/tidak sama. Nama Rekening: DNX…" at bounding box center [631, 228] width 575 height 275
click at [760, 338] on button "Ya, lanjutkan" at bounding box center [774, 342] width 104 height 25
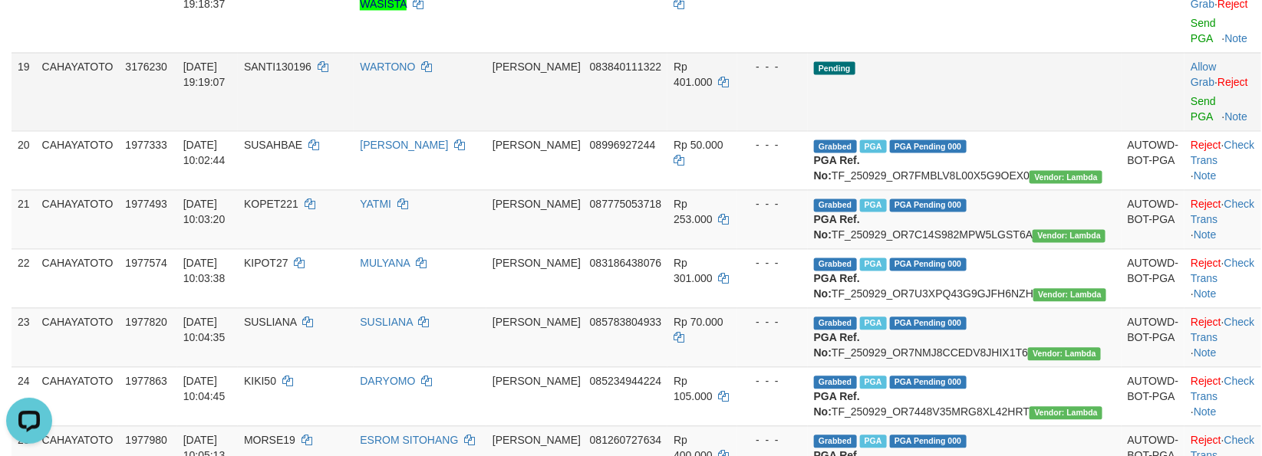
scroll to position [1131, 0]
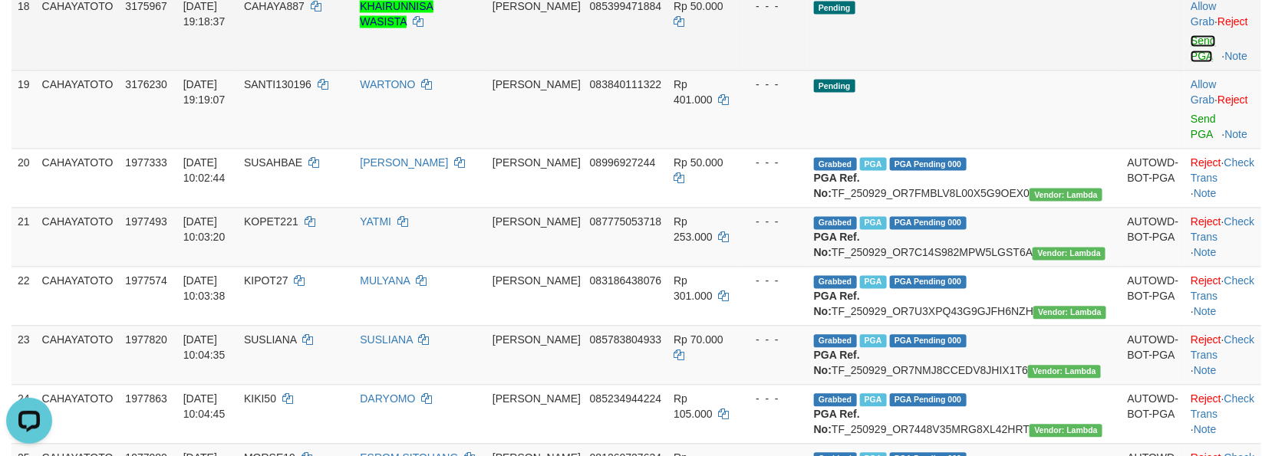
click at [1191, 63] on link "Send PGA" at bounding box center [1203, 49] width 25 height 28
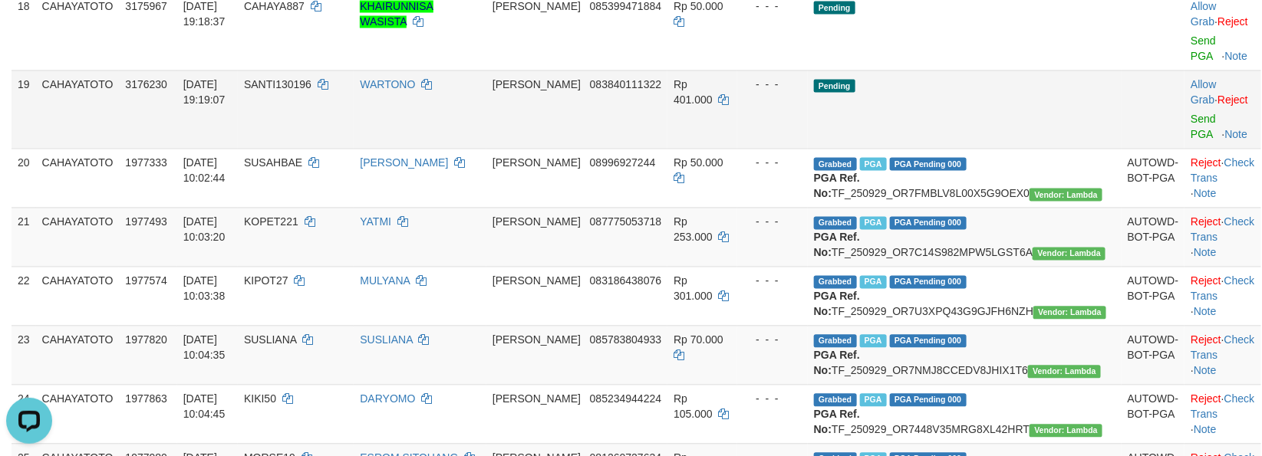
click at [1172, 219] on body "Toggle navigation Home Bank Account List Load By Website Group [ITOTO] CAHAYATO…" at bounding box center [631, 409] width 1262 height 3081
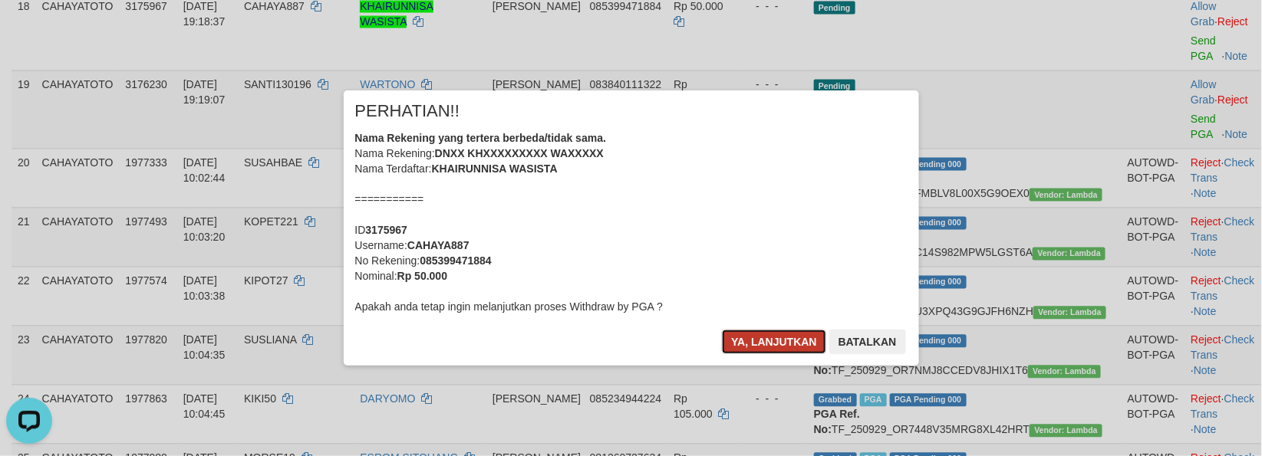
click at [778, 336] on button "Ya, lanjutkan" at bounding box center [774, 342] width 104 height 25
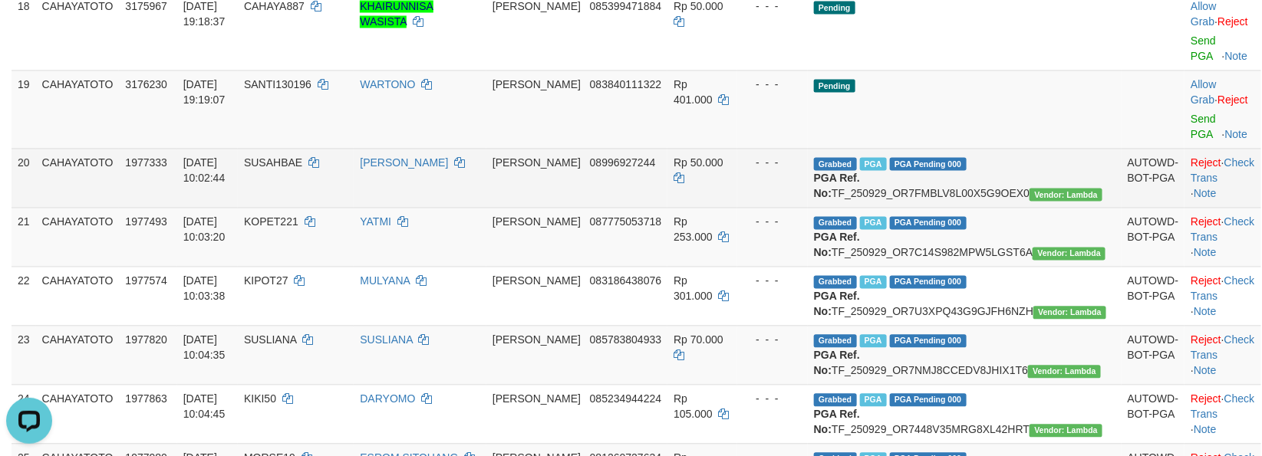
scroll to position [1111, 0]
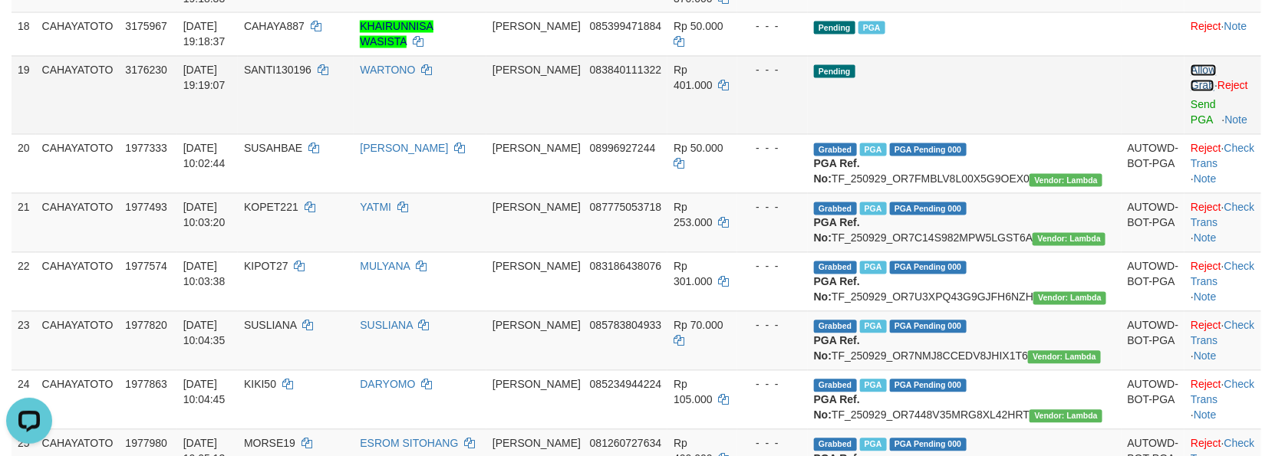
click at [1191, 92] on link "Allow Grab" at bounding box center [1203, 78] width 25 height 28
click at [1184, 134] on td "Allow Grab · Reject Send PGA · Note" at bounding box center [1222, 95] width 76 height 78
click at [1191, 127] on link "Send PGA" at bounding box center [1203, 113] width 25 height 28
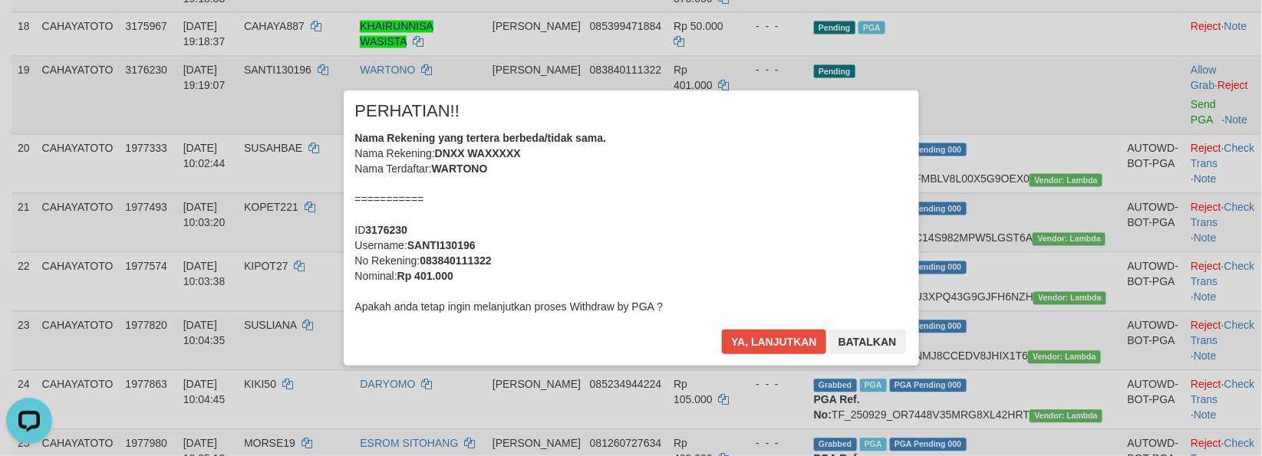
scroll to position [1511, 0]
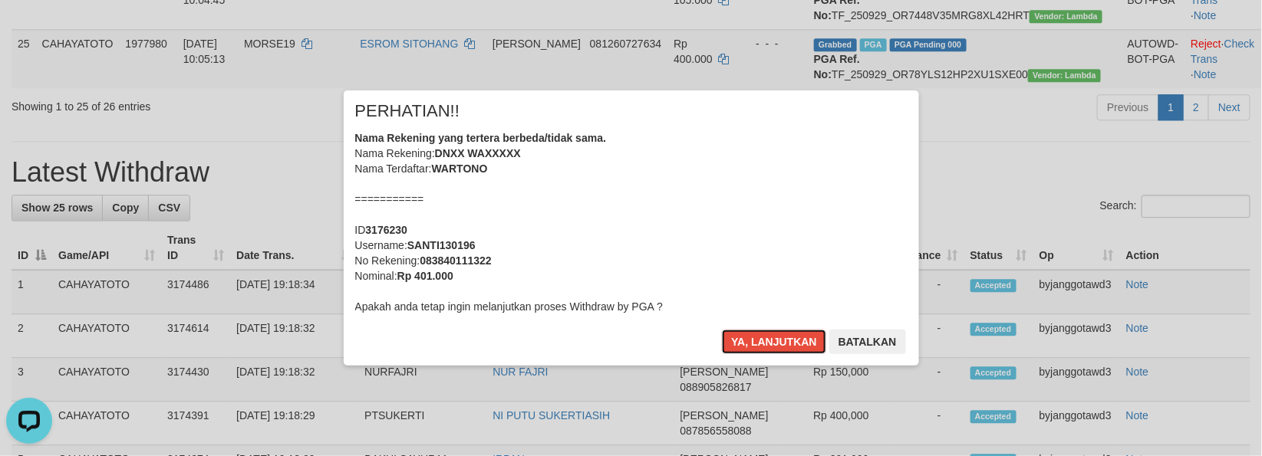
click at [722, 330] on button "Ya, lanjutkan" at bounding box center [774, 342] width 104 height 25
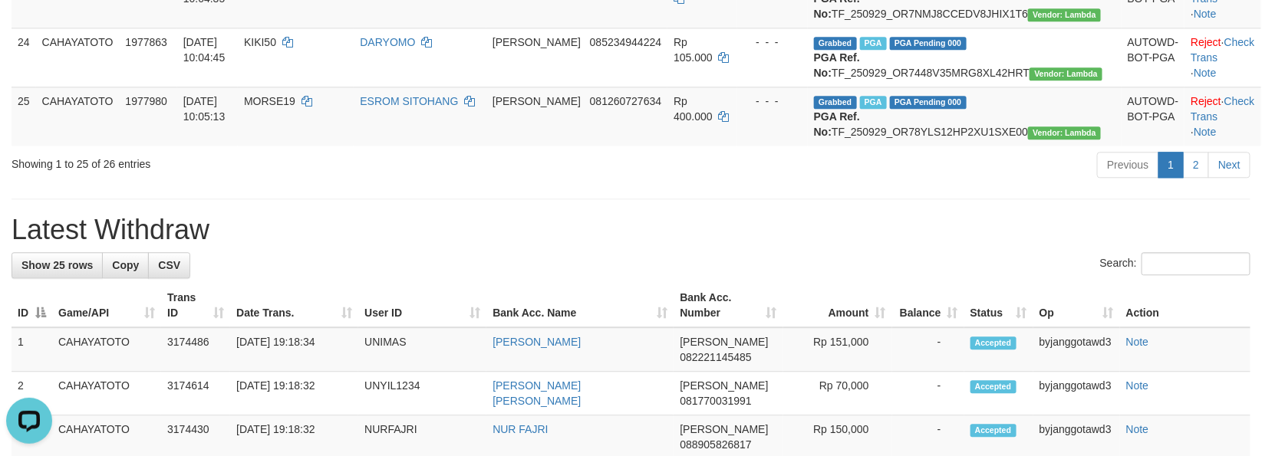
scroll to position [1340, 0]
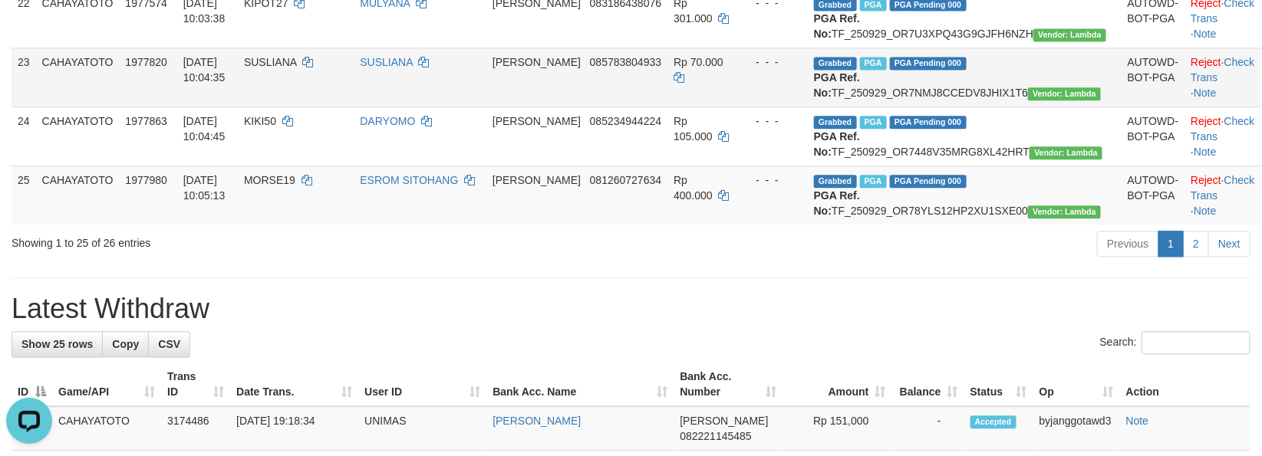
click at [808, 107] on td "- - -" at bounding box center [772, 77] width 71 height 59
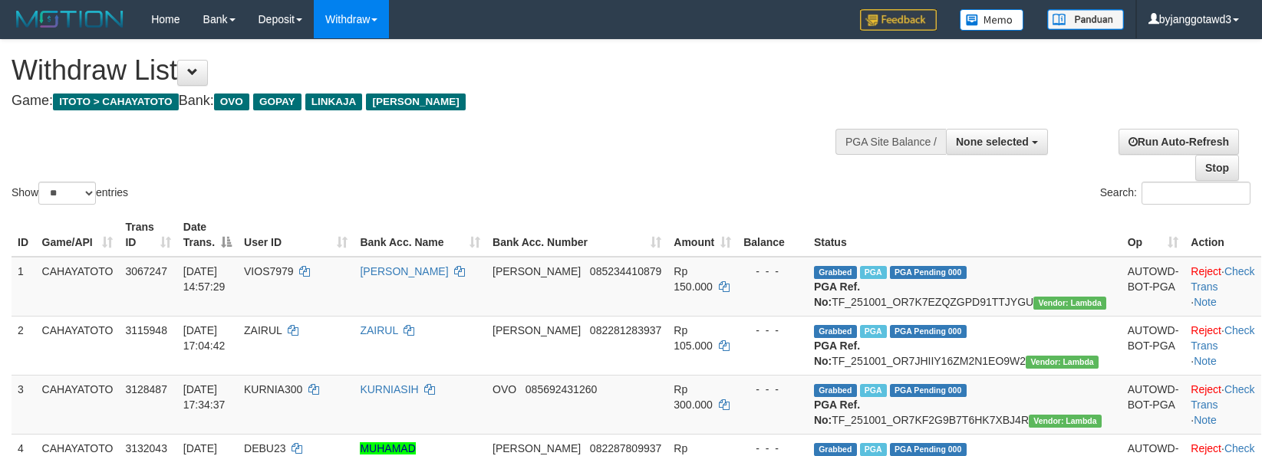
select select
select select "**"
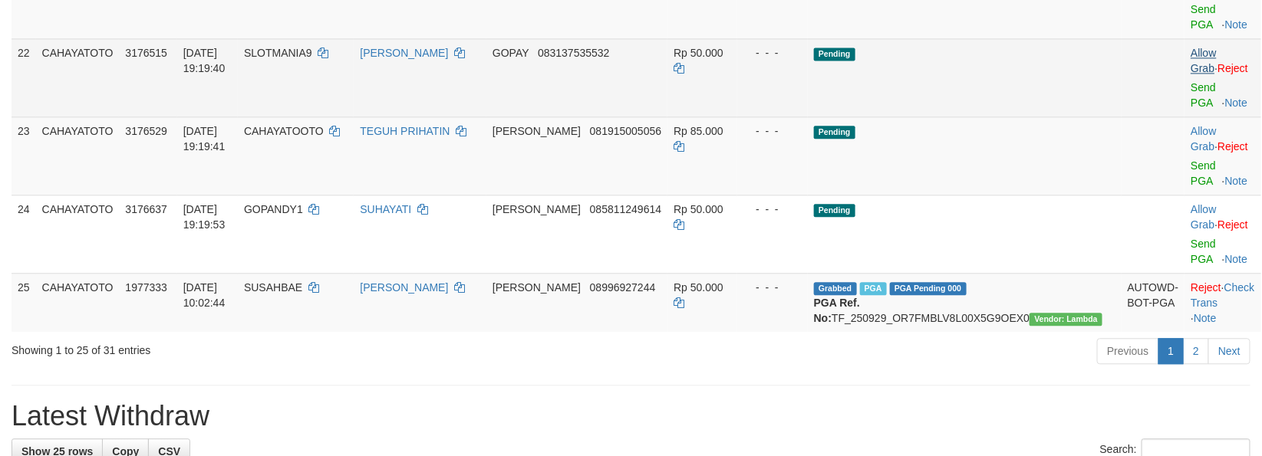
scroll to position [1255, 0]
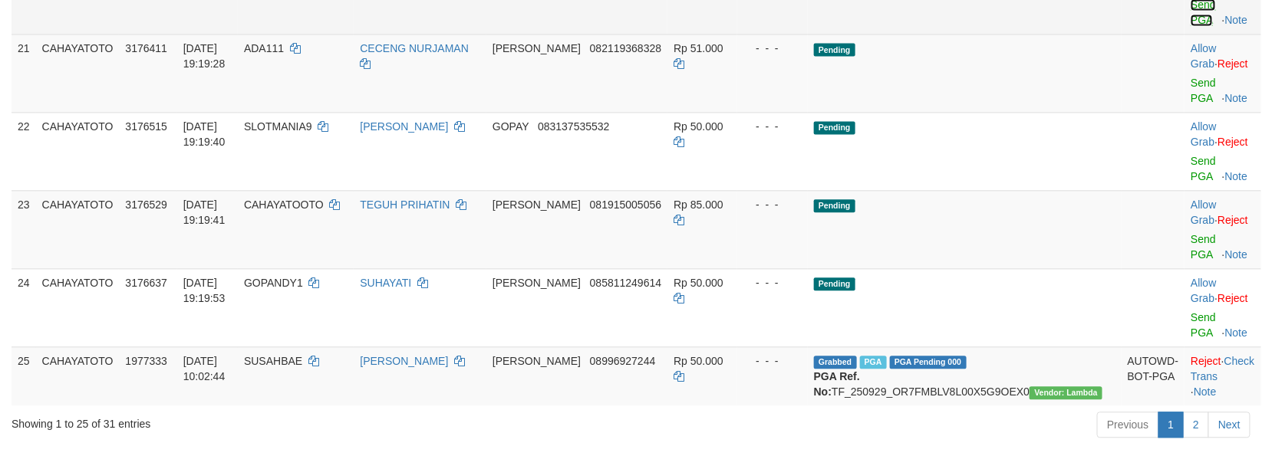
click at [1191, 26] on link "Send PGA" at bounding box center [1203, 12] width 25 height 28
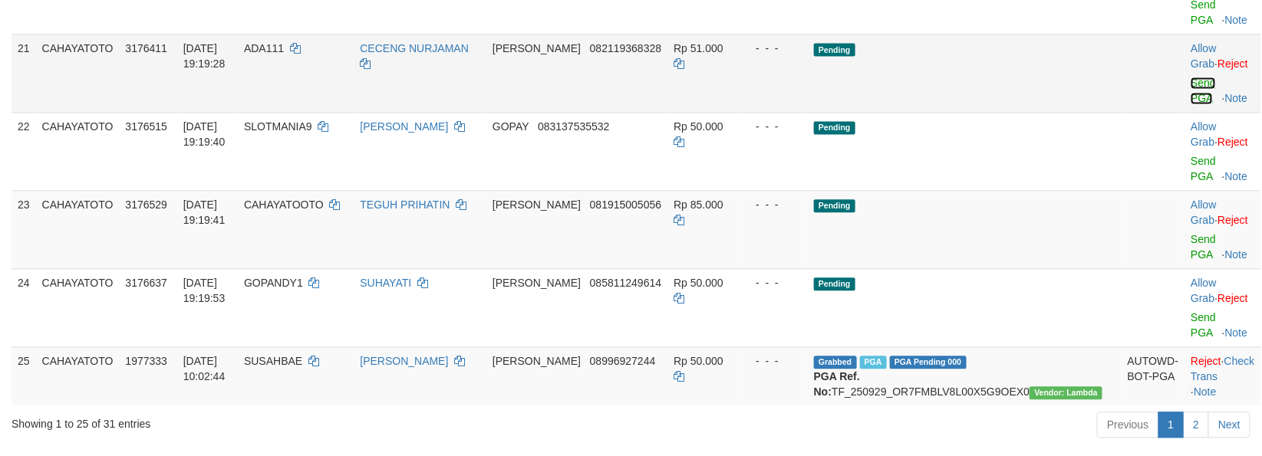
click at [1191, 104] on link "Send PGA" at bounding box center [1203, 91] width 25 height 28
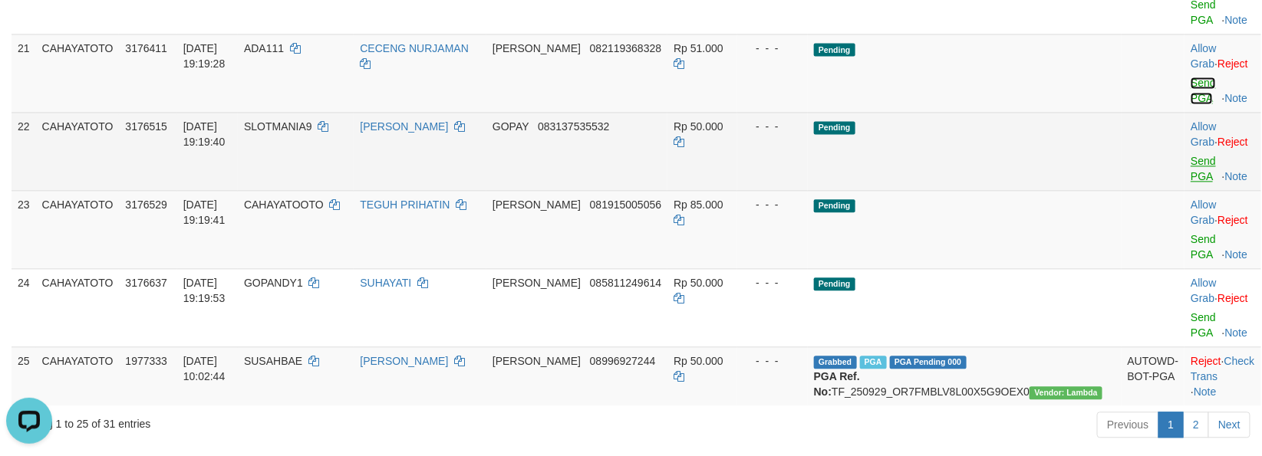
scroll to position [0, 0]
click at [1162, 248] on body "Toggle navigation Home Bank Account List Load By Website Group [ITOTO] CAHAYATO…" at bounding box center [631, 299] width 1262 height 3108
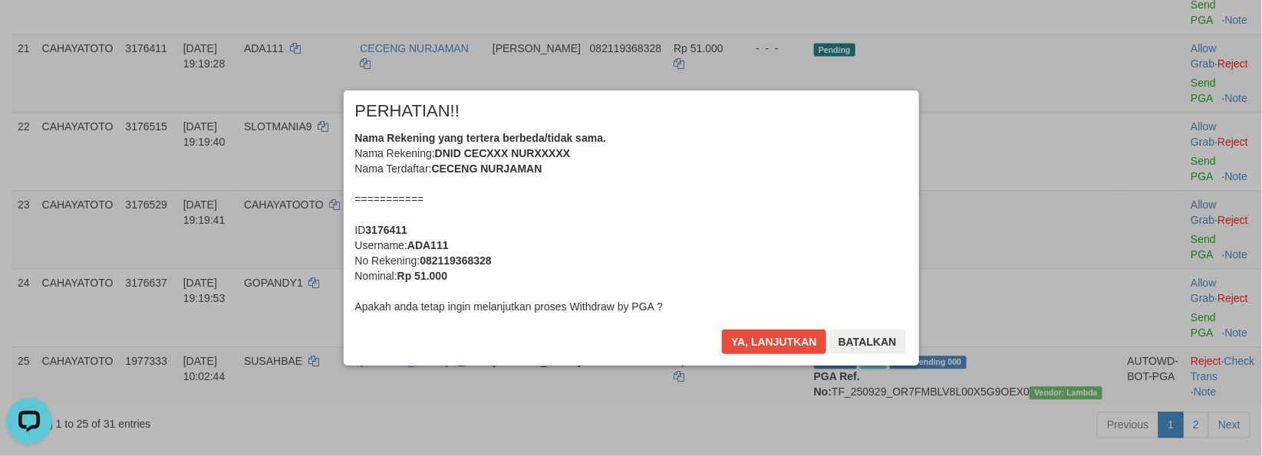
drag, startPoint x: 1162, startPoint y: 248, endPoint x: 983, endPoint y: 341, distance: 201.4
click at [1156, 308] on div "× PERHATIAN!! Nama Rekening yang tertera berbeda/tidak sama. Nama Rekening: DNI…" at bounding box center [631, 228] width 1262 height 336
click at [722, 330] on button "Ya, lanjutkan" at bounding box center [774, 342] width 104 height 25
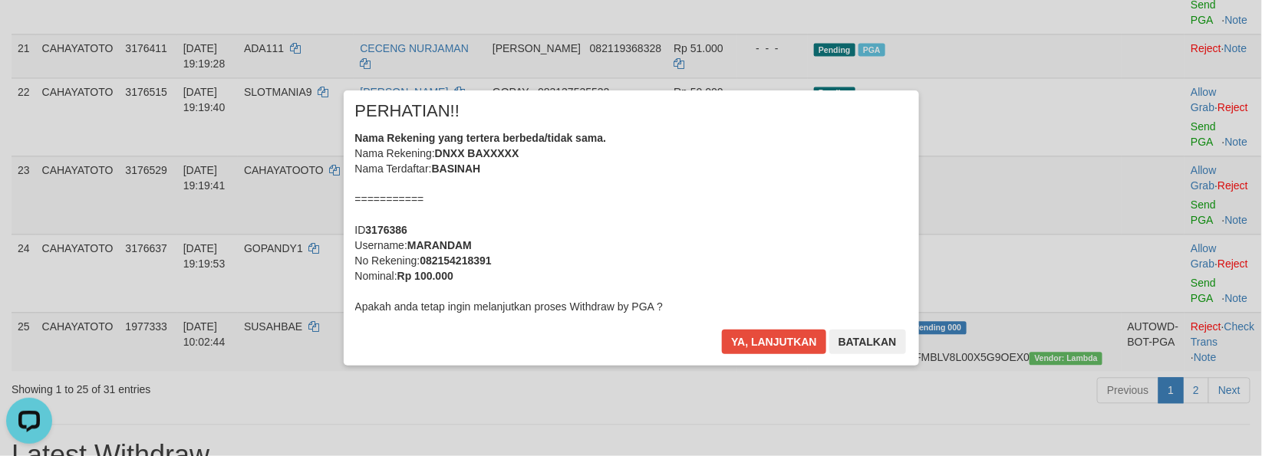
scroll to position [1236, 0]
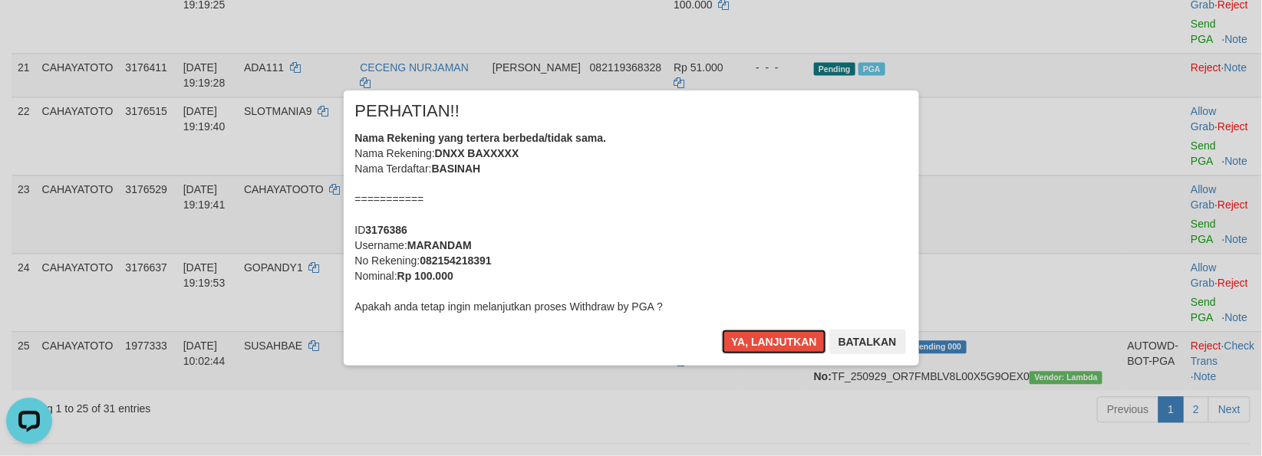
click at [722, 330] on button "Ya, lanjutkan" at bounding box center [774, 342] width 104 height 25
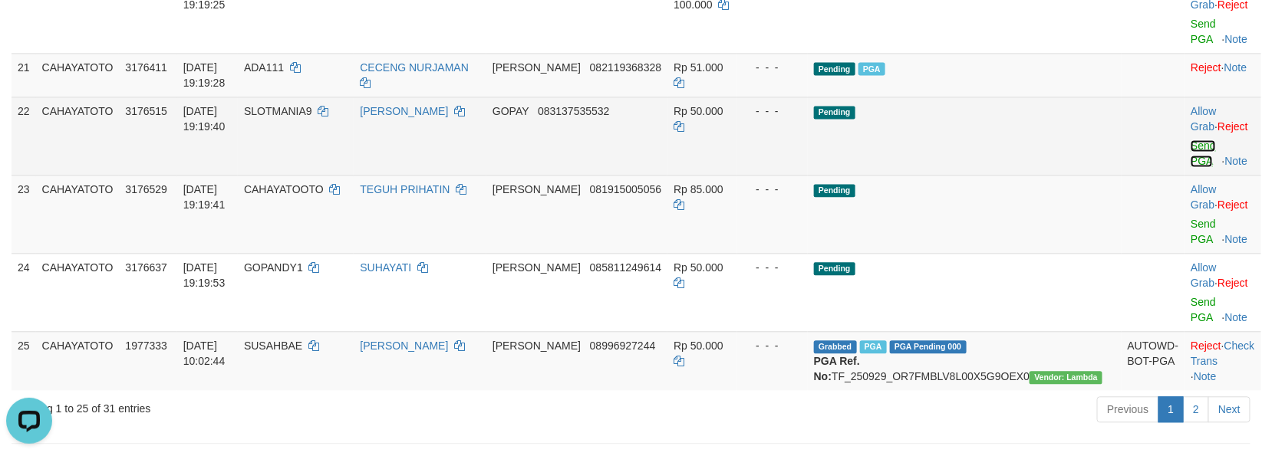
scroll to position [1217, 0]
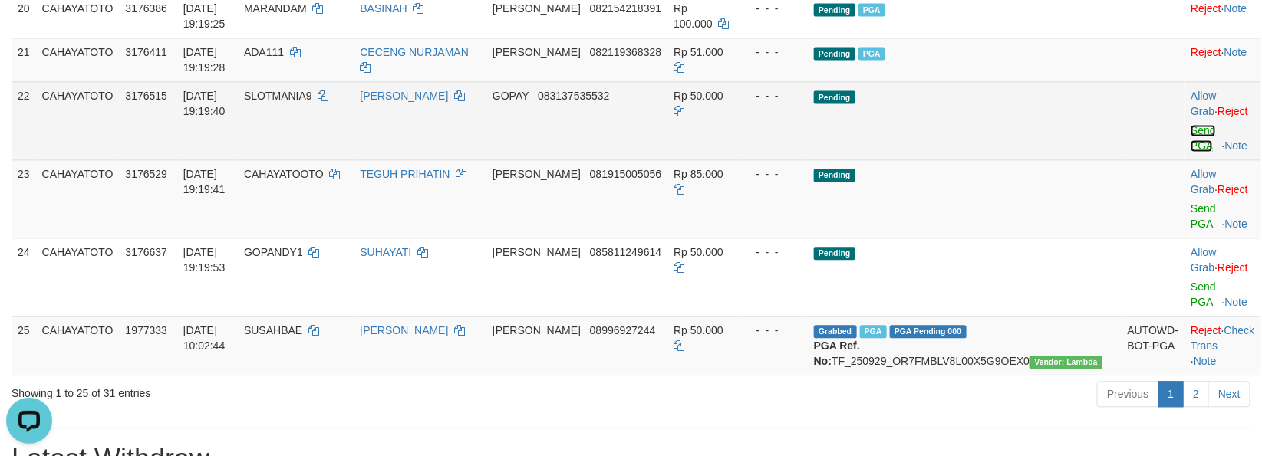
click at [1191, 152] on link "Send PGA" at bounding box center [1203, 138] width 25 height 28
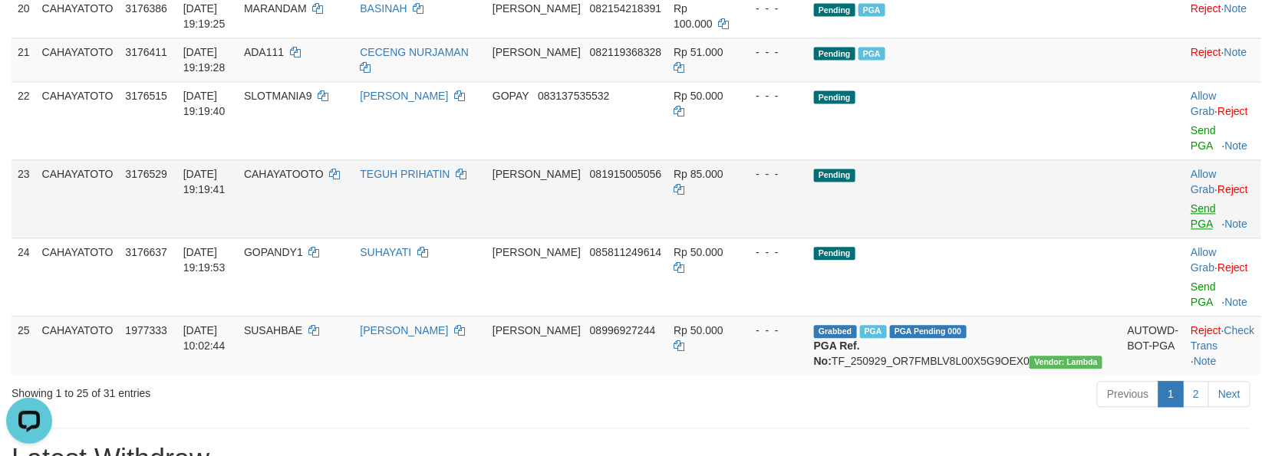
click at [1184, 315] on body "Toggle navigation Home Bank Account List Load By Website Group [ITOTO] CAHAYATO…" at bounding box center [631, 302] width 1262 height 3039
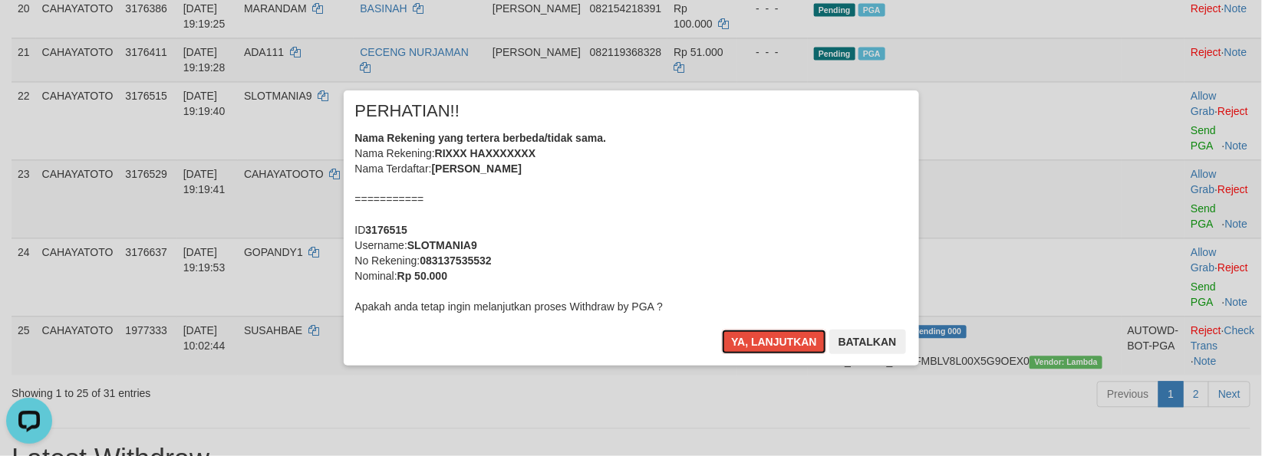
click at [722, 330] on button "Ya, lanjutkan" at bounding box center [774, 342] width 104 height 25
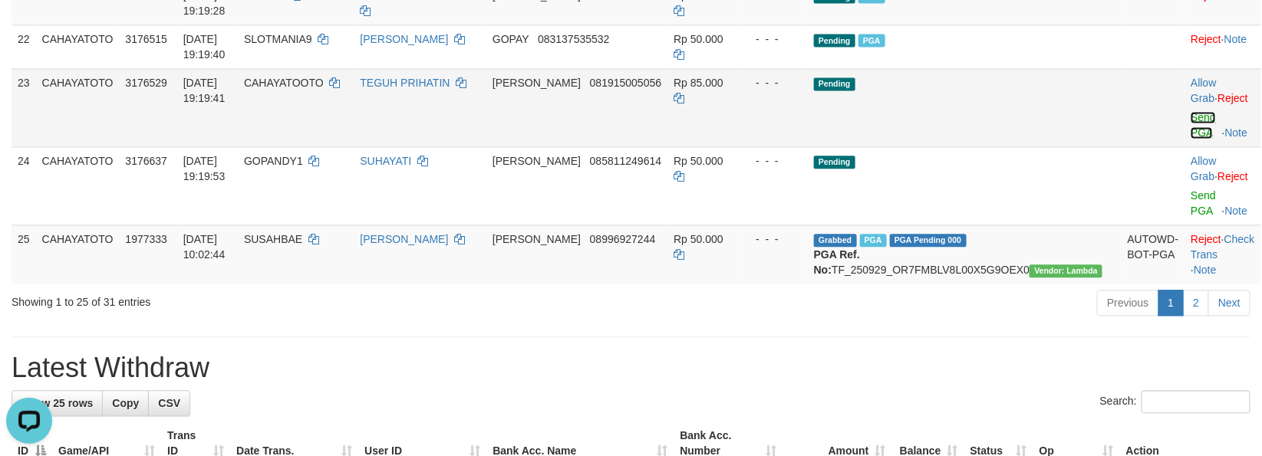
scroll to position [1256, 0]
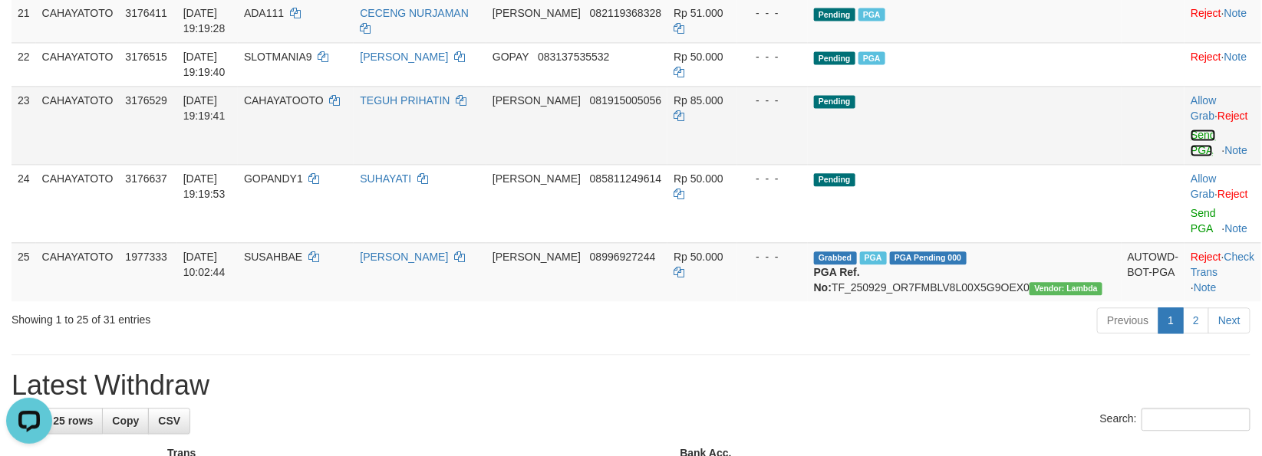
click at [1191, 156] on link "Send PGA" at bounding box center [1203, 143] width 25 height 28
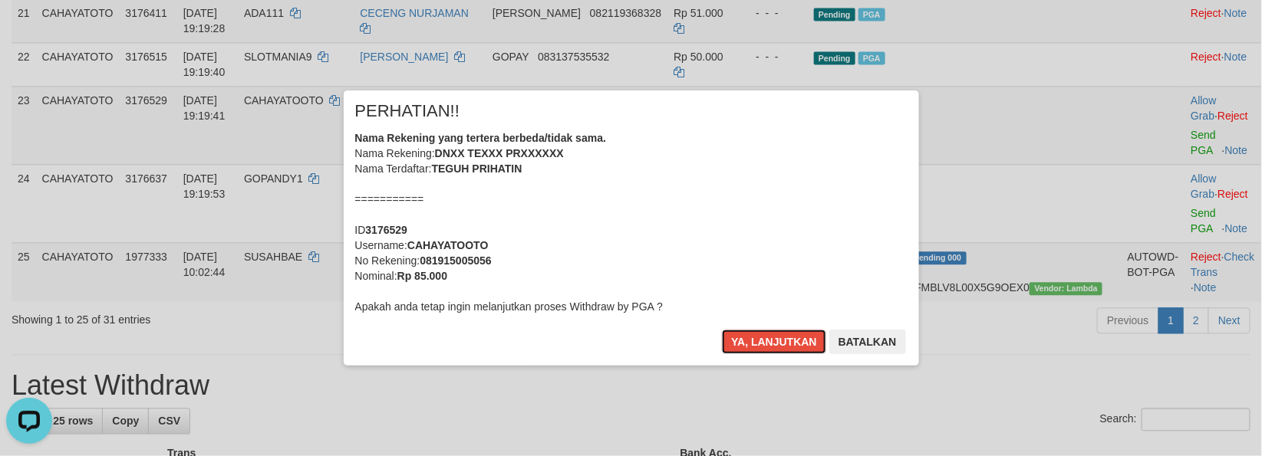
click at [722, 330] on button "Ya, lanjutkan" at bounding box center [774, 342] width 104 height 25
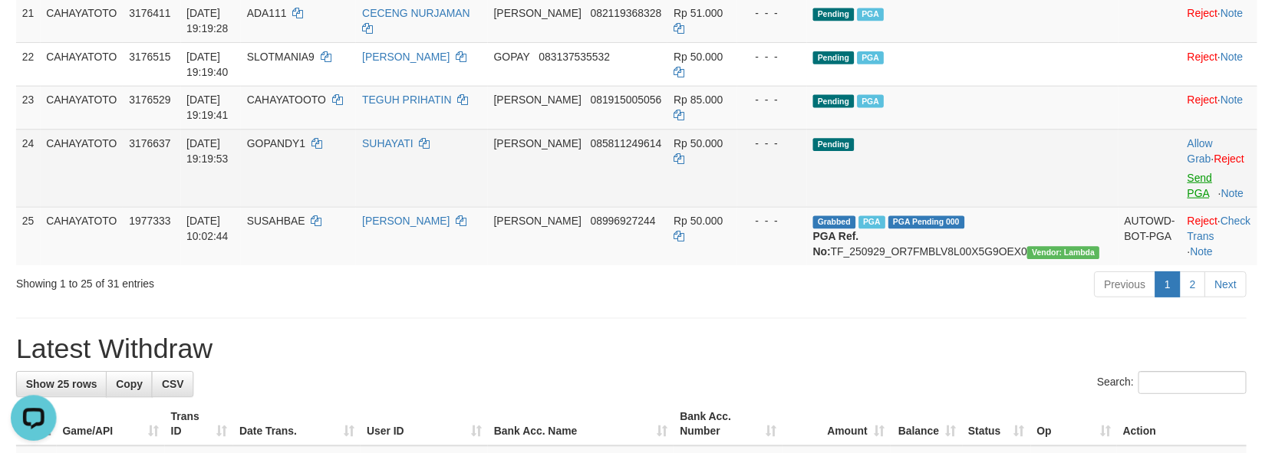
scroll to position [1237, 0]
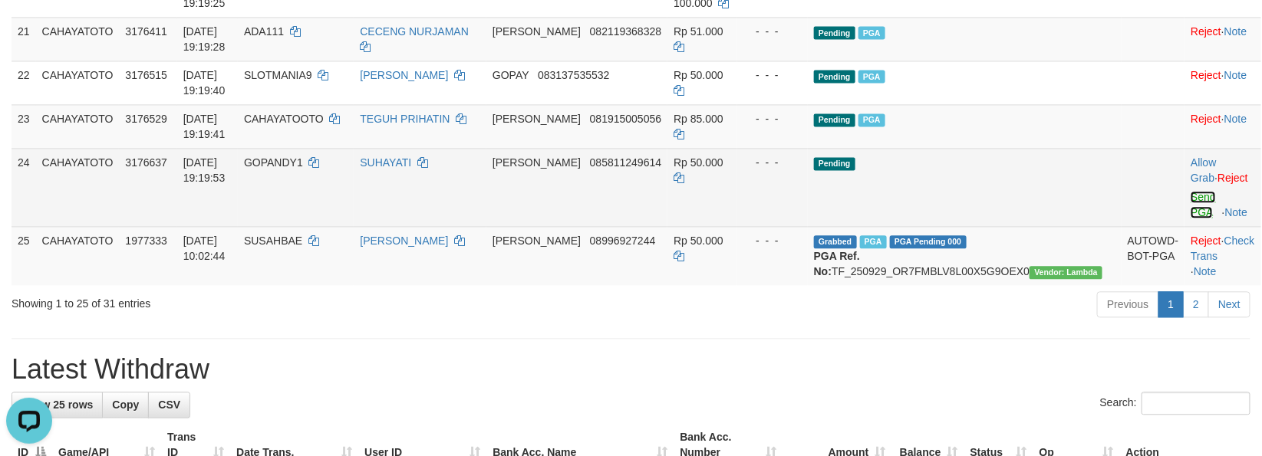
click at [1191, 219] on link "Send PGA" at bounding box center [1203, 205] width 25 height 28
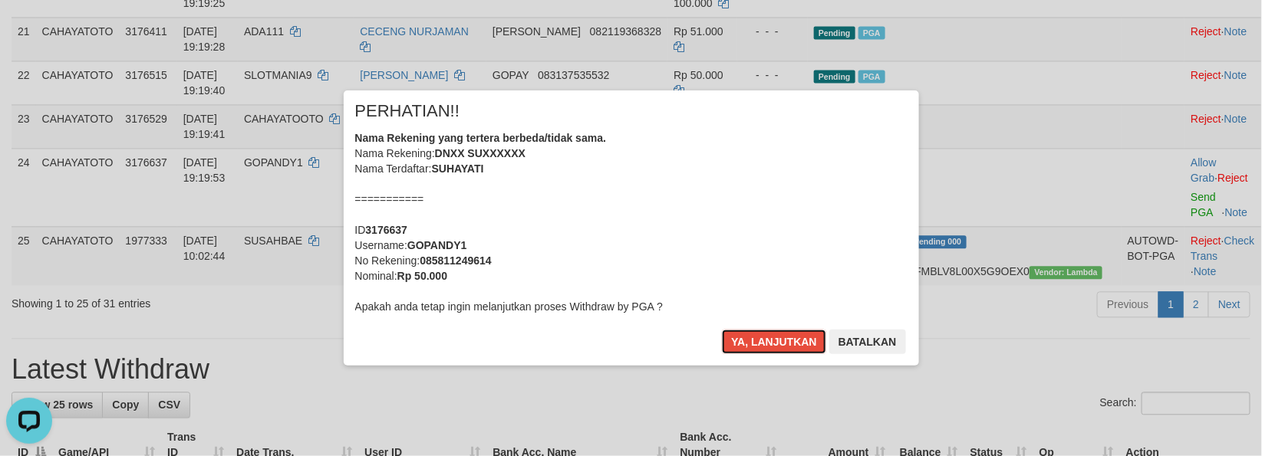
click at [722, 330] on button "Ya, lanjutkan" at bounding box center [774, 342] width 104 height 25
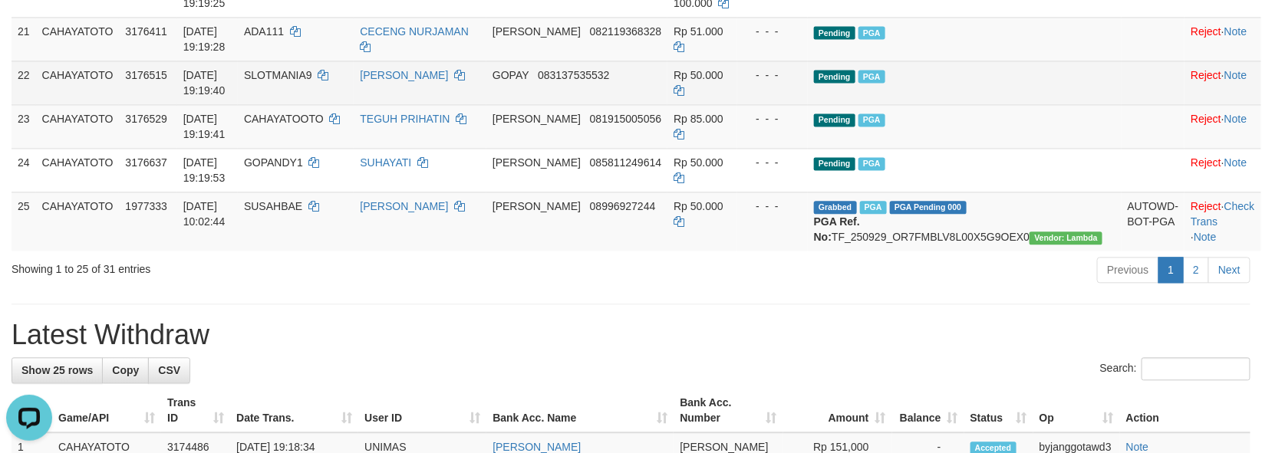
click at [1047, 104] on td "Pending PGA" at bounding box center [965, 83] width 314 height 44
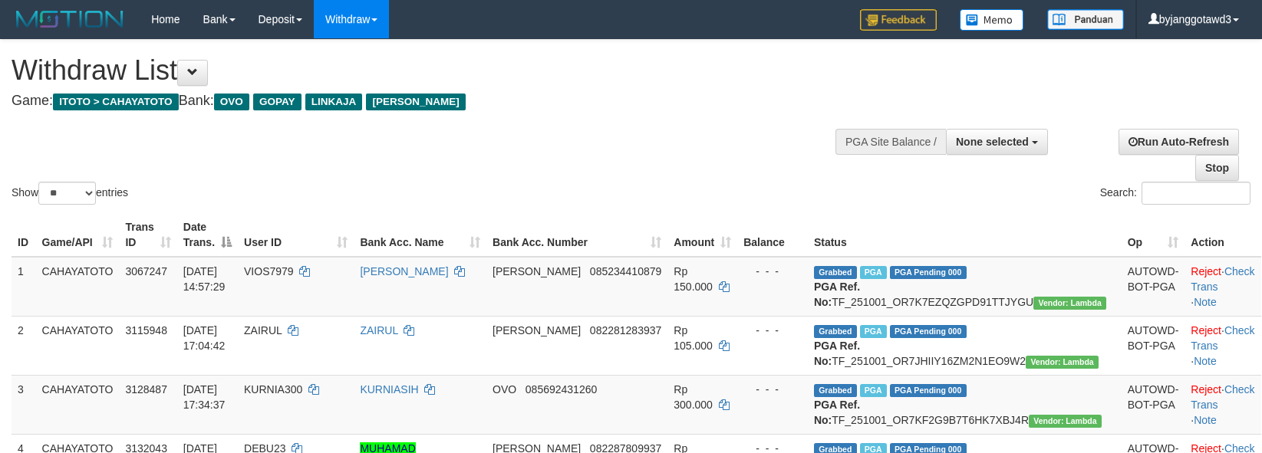
select select
drag, startPoint x: 66, startPoint y: 206, endPoint x: 67, endPoint y: 197, distance: 8.5
click at [66, 206] on div "Show ** ** ** *** entries" at bounding box center [316, 195] width 608 height 27
click at [72, 182] on select "** ** ** ***" at bounding box center [67, 193] width 58 height 23
select select "***"
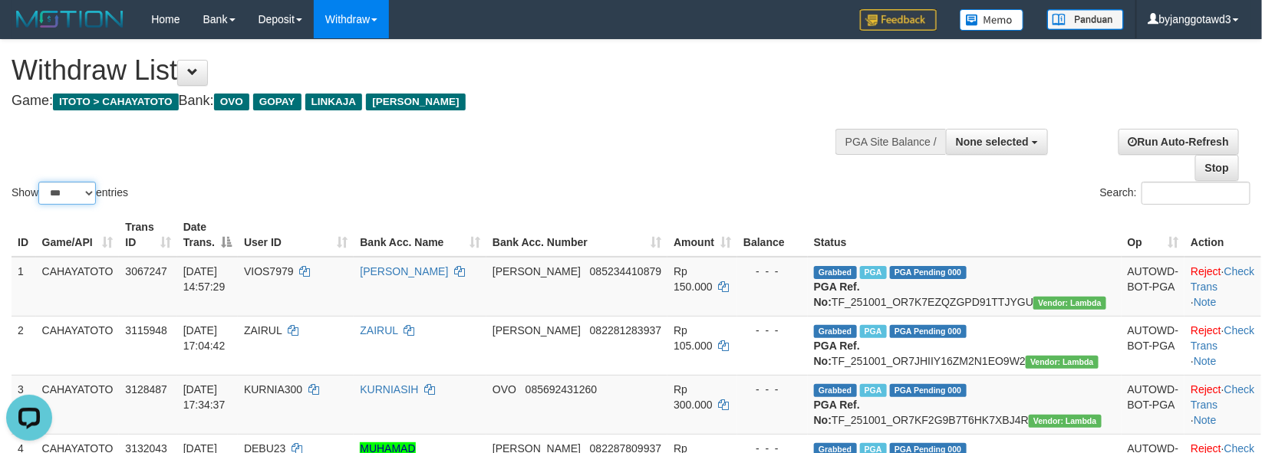
click at [41, 182] on select "** ** ** ***" at bounding box center [67, 193] width 58 height 23
click at [539, 134] on div "Show ** ** ** *** entries Search:" at bounding box center [631, 124] width 1262 height 168
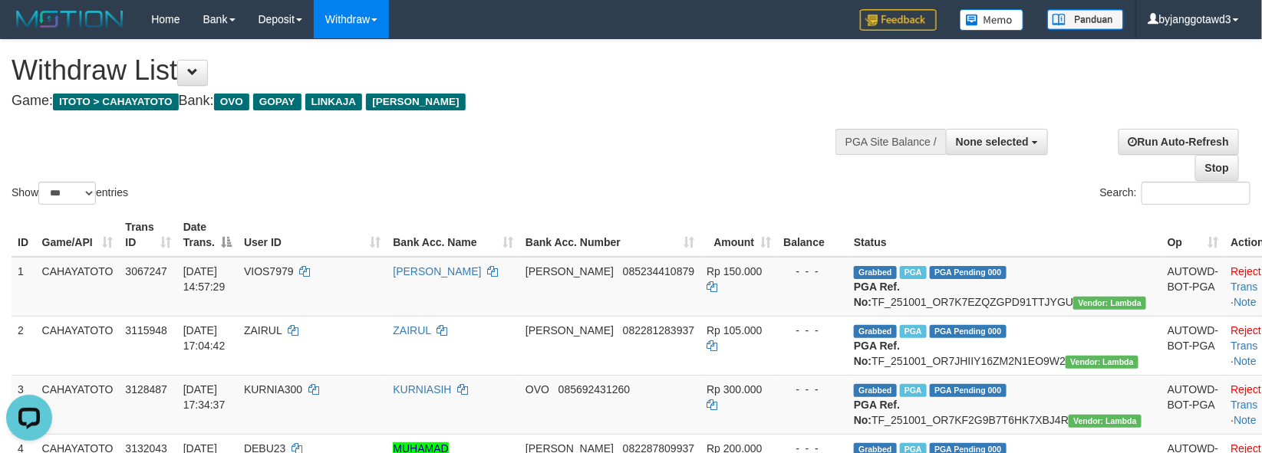
scroll to position [1647, 0]
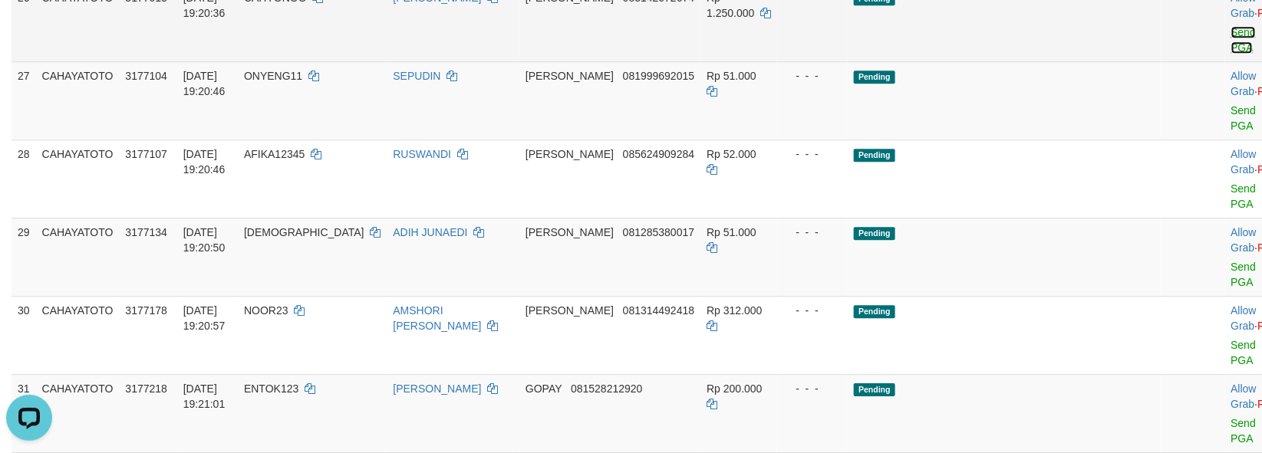
click at [1231, 54] on link "Send PGA" at bounding box center [1243, 40] width 25 height 28
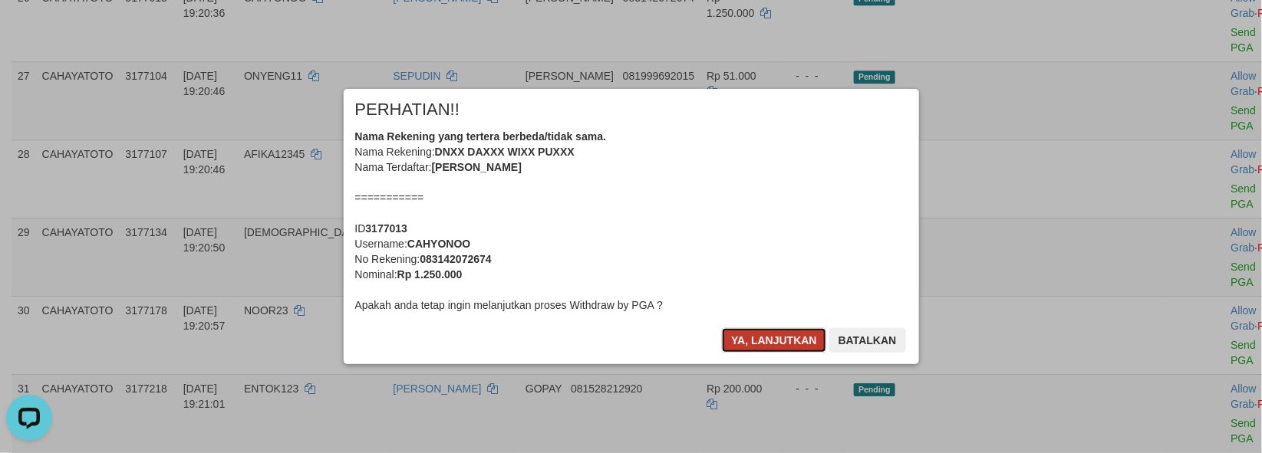
click at [749, 331] on button "Ya, lanjutkan" at bounding box center [774, 340] width 104 height 25
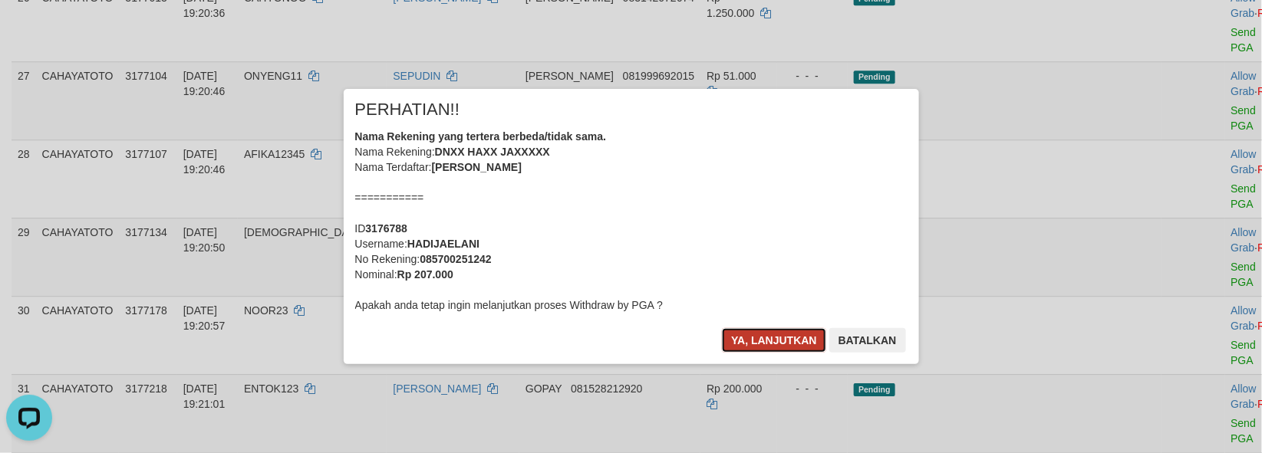
click at [756, 333] on button "Ya, lanjutkan" at bounding box center [774, 340] width 104 height 25
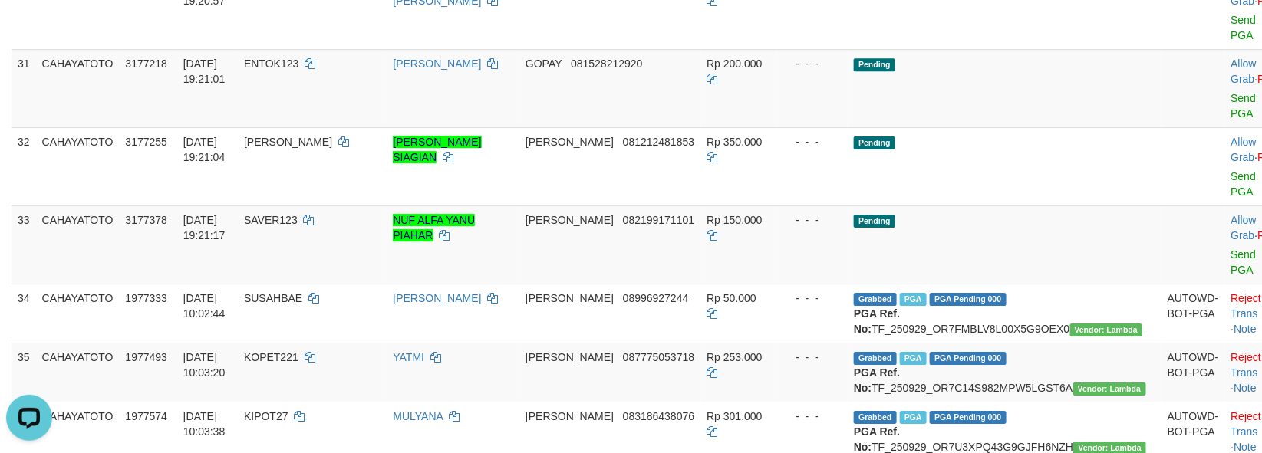
scroll to position [3779, 0]
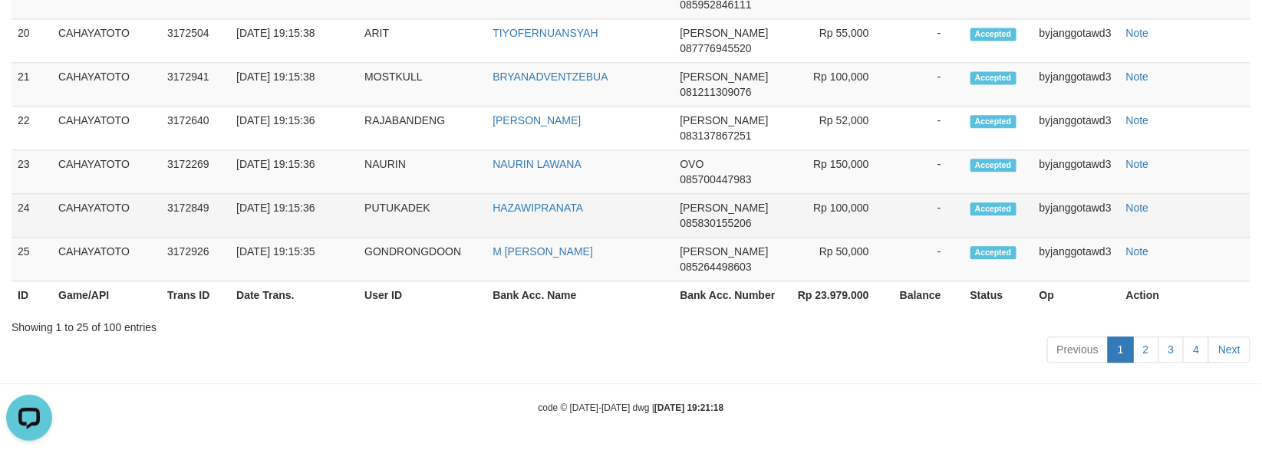
click at [921, 238] on td "-" at bounding box center [928, 216] width 72 height 44
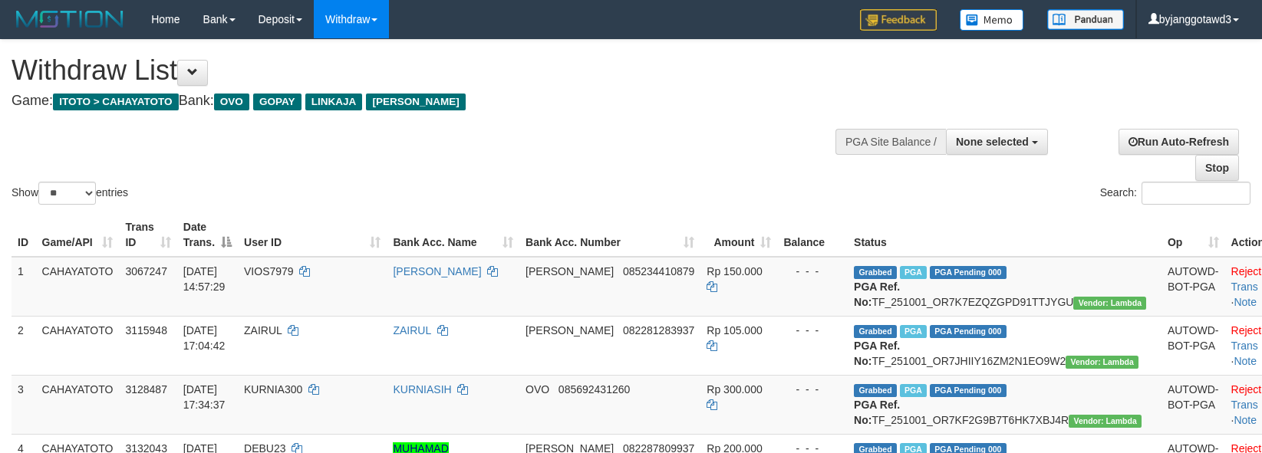
select select
select select "**"
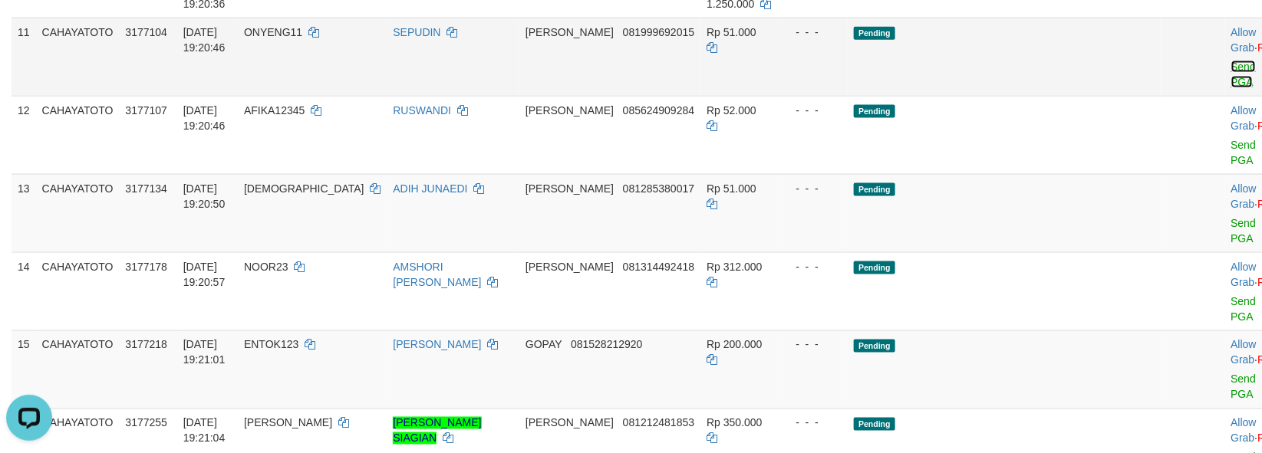
click at [1231, 88] on link "Send PGA" at bounding box center [1243, 75] width 25 height 28
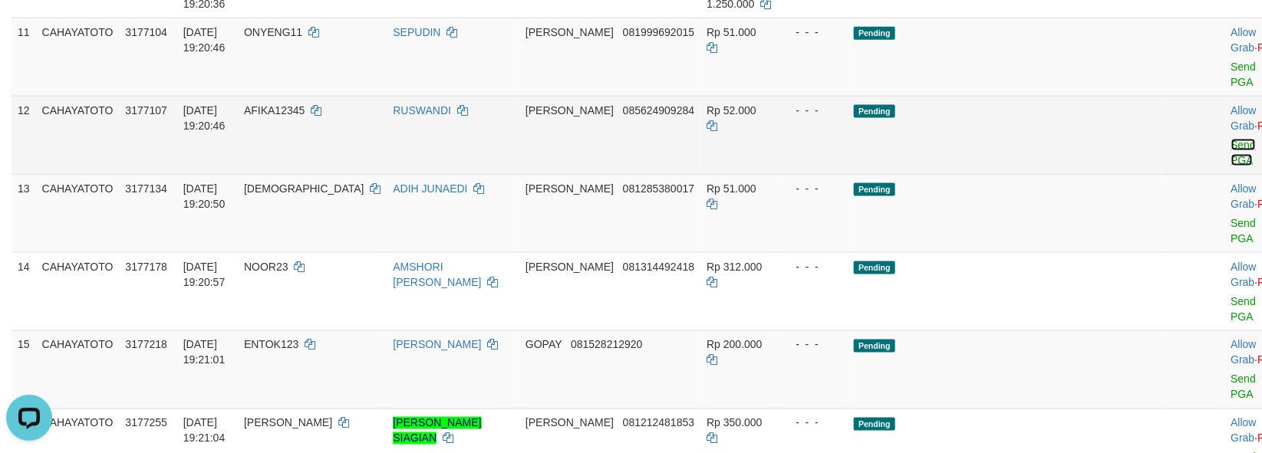
drag, startPoint x: 1174, startPoint y: 189, endPoint x: 1172, endPoint y: 246, distance: 57.6
click at [1231, 166] on link "Send PGA" at bounding box center [1243, 153] width 25 height 28
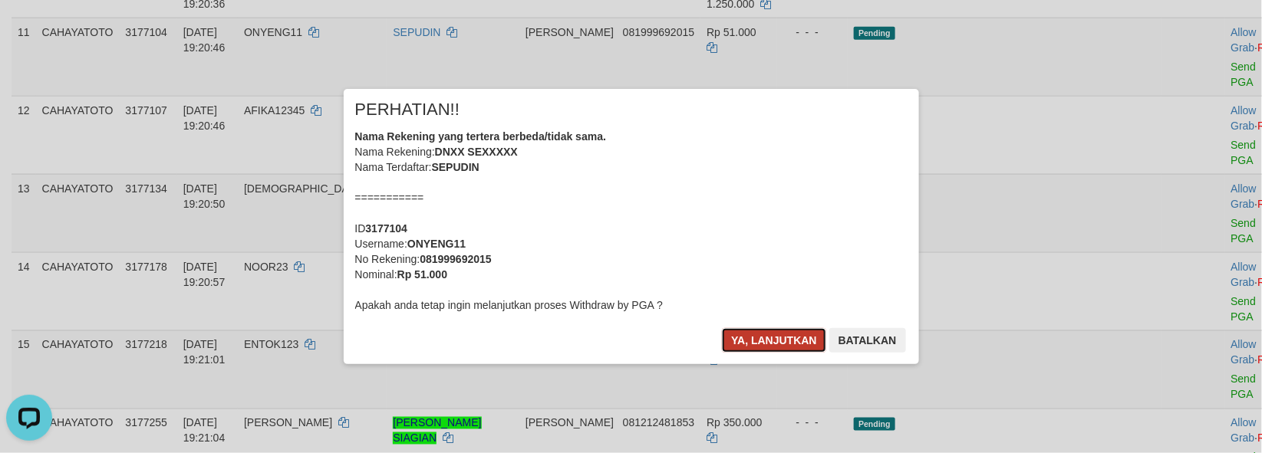
click at [772, 349] on button "Ya, lanjutkan" at bounding box center [774, 340] width 104 height 25
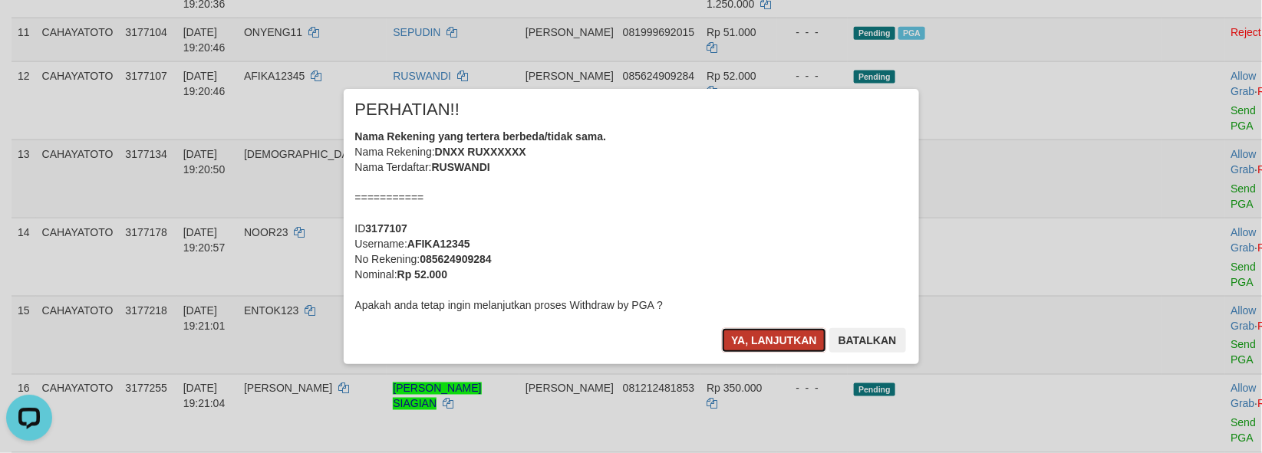
click at [770, 348] on button "Ya, lanjutkan" at bounding box center [774, 340] width 104 height 25
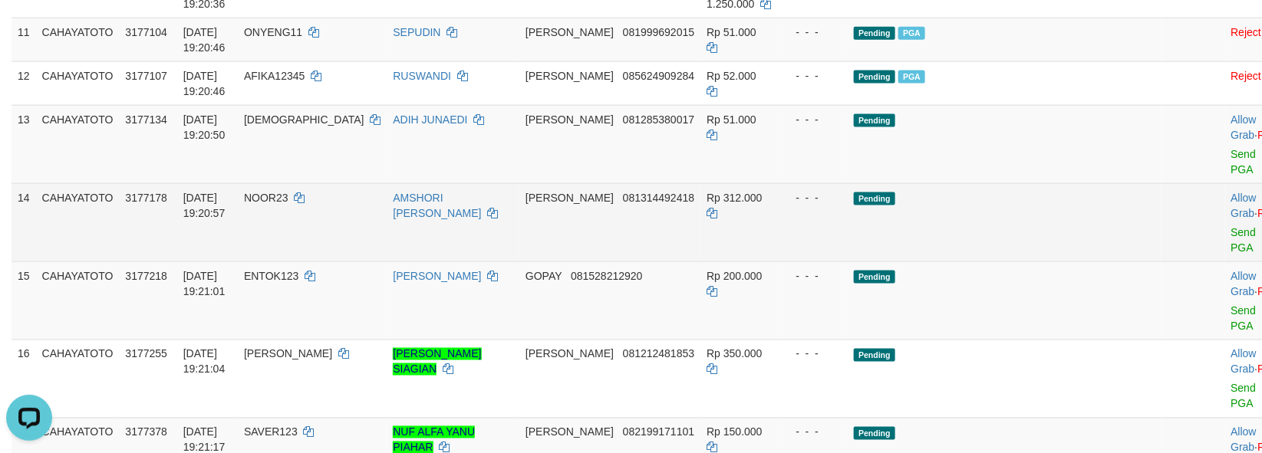
scroll to position [884, 0]
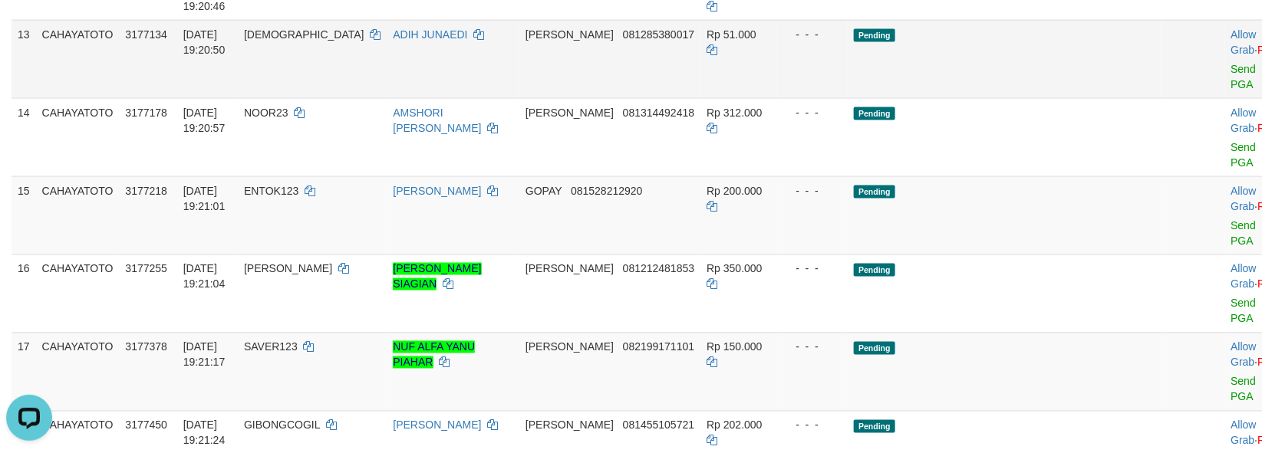
click at [1225, 98] on td "Allow Grab · Reject Send PGA · Note" at bounding box center [1263, 59] width 76 height 78
click at [1231, 91] on link "Send PGA" at bounding box center [1243, 77] width 25 height 28
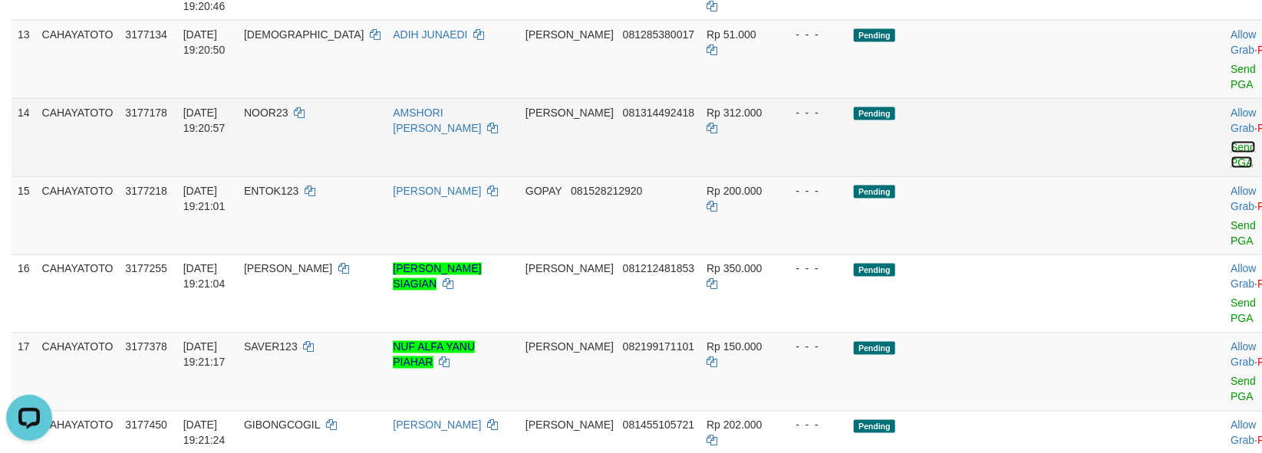
click at [1231, 169] on link "Send PGA" at bounding box center [1243, 155] width 25 height 28
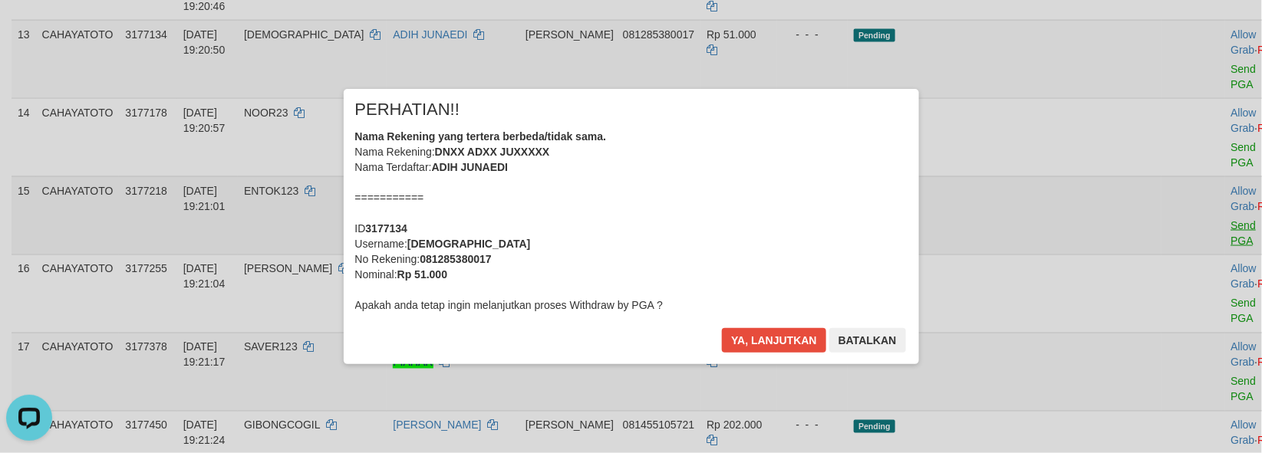
click at [1159, 324] on div "× PERHATIAN!! Nama Rekening yang tertera berbeda/tidak sama. Nama Rekening: DNX…" at bounding box center [631, 226] width 1262 height 336
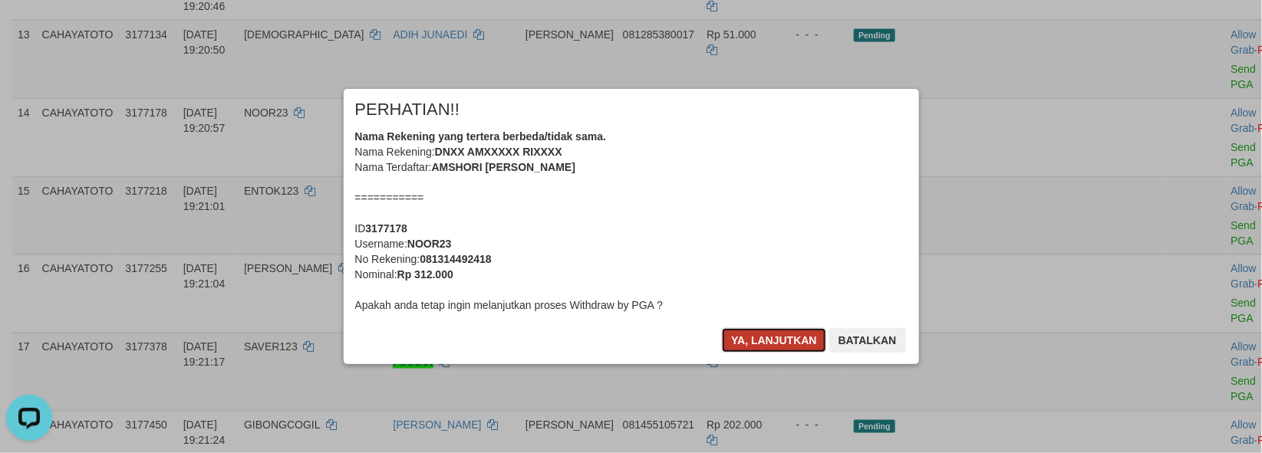
click at [777, 351] on button "Ya, lanjutkan" at bounding box center [774, 340] width 104 height 25
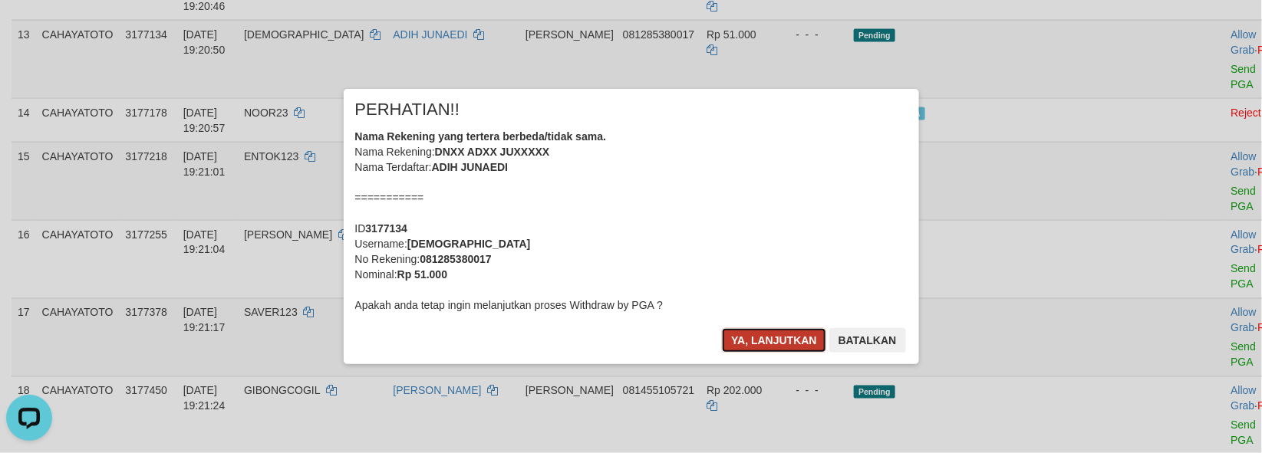
click at [775, 348] on button "Ya, lanjutkan" at bounding box center [774, 340] width 104 height 25
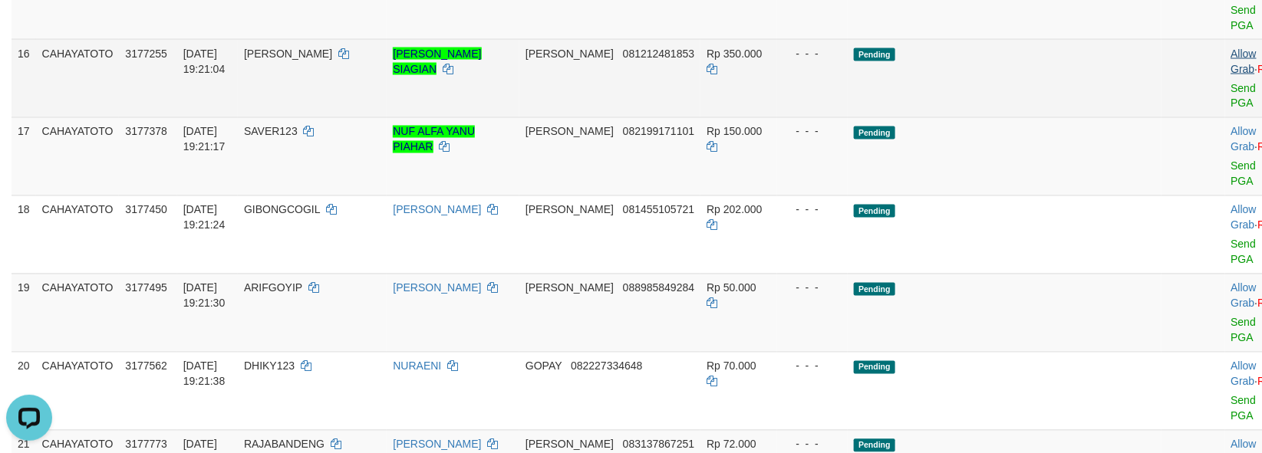
scroll to position [1055, 0]
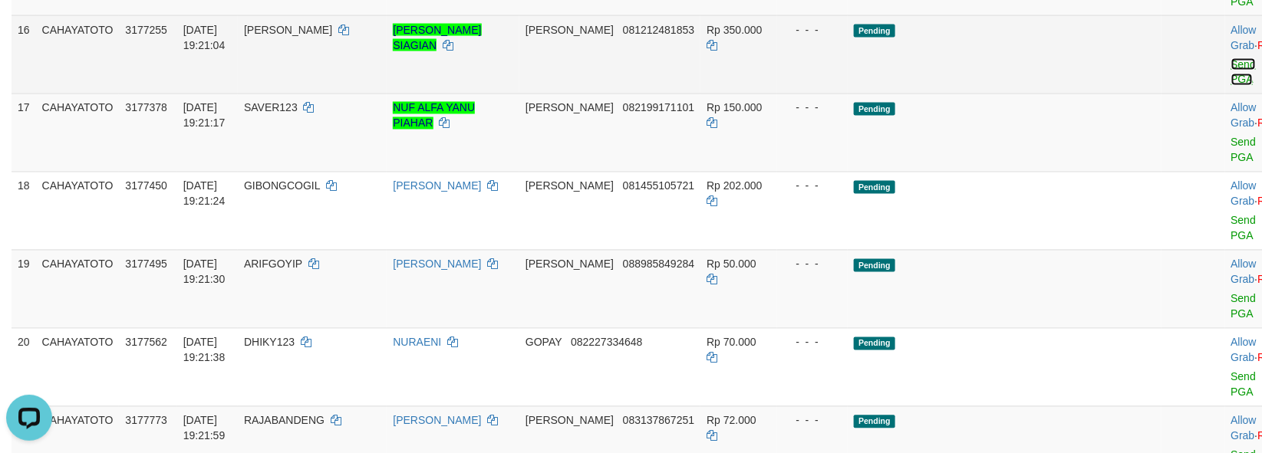
click at [1231, 86] on link "Send PGA" at bounding box center [1243, 72] width 25 height 28
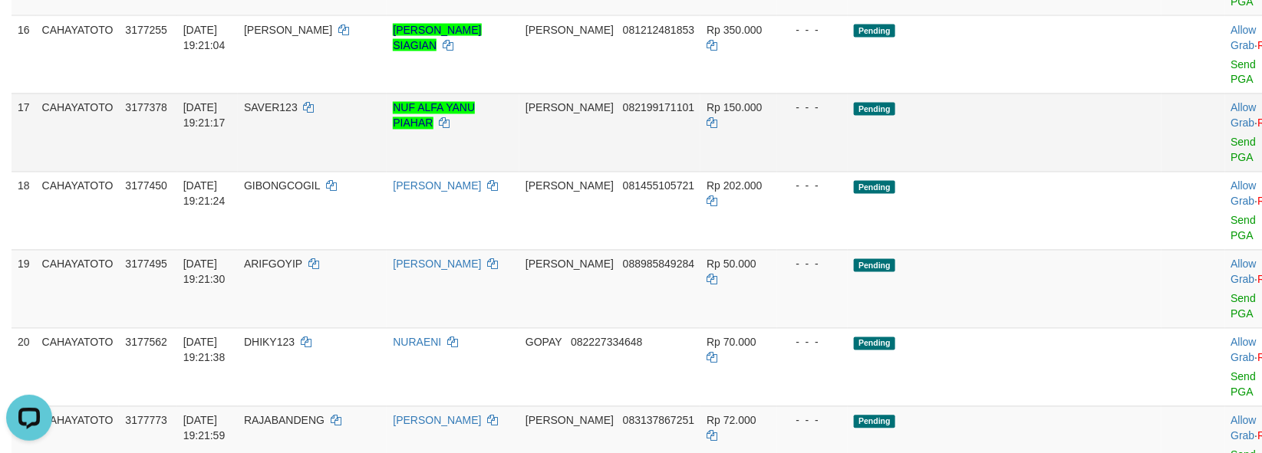
click at [1225, 172] on td "Allow Grab · Reject Send PGA · Note" at bounding box center [1263, 133] width 76 height 78
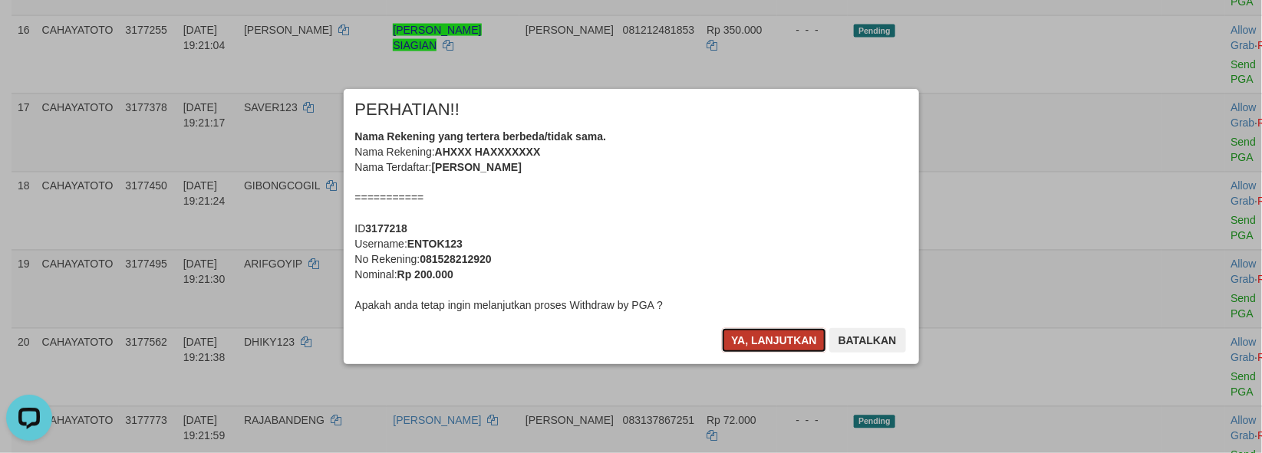
click at [796, 350] on button "Ya, lanjutkan" at bounding box center [774, 340] width 104 height 25
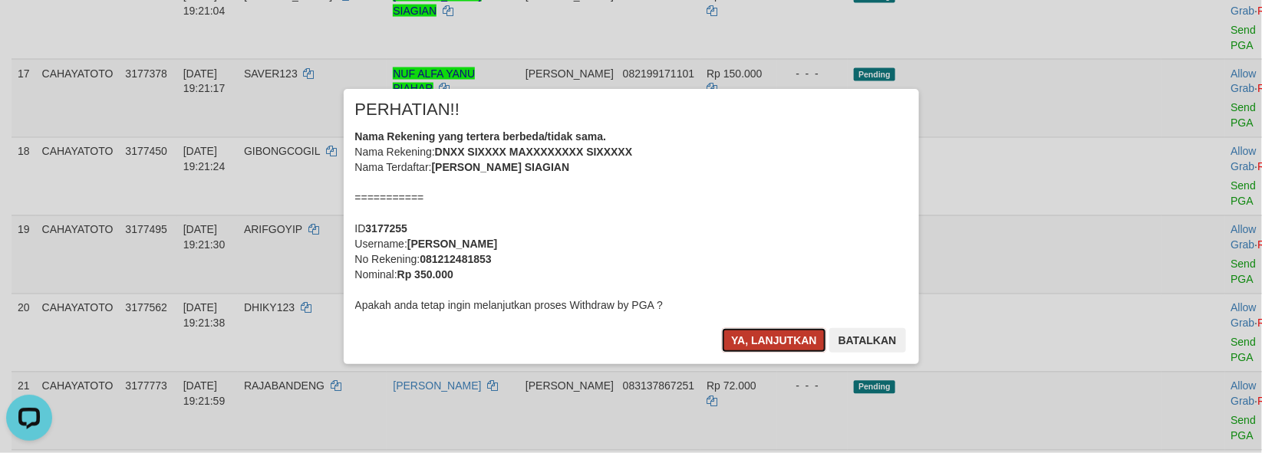
click at [790, 346] on button "Ya, lanjutkan" at bounding box center [774, 340] width 104 height 25
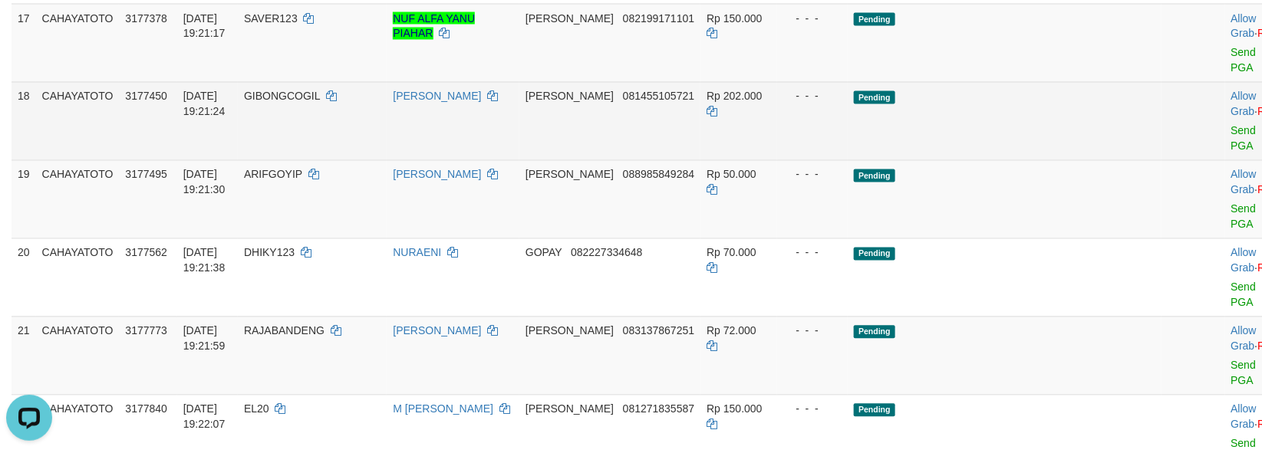
scroll to position [1140, 0]
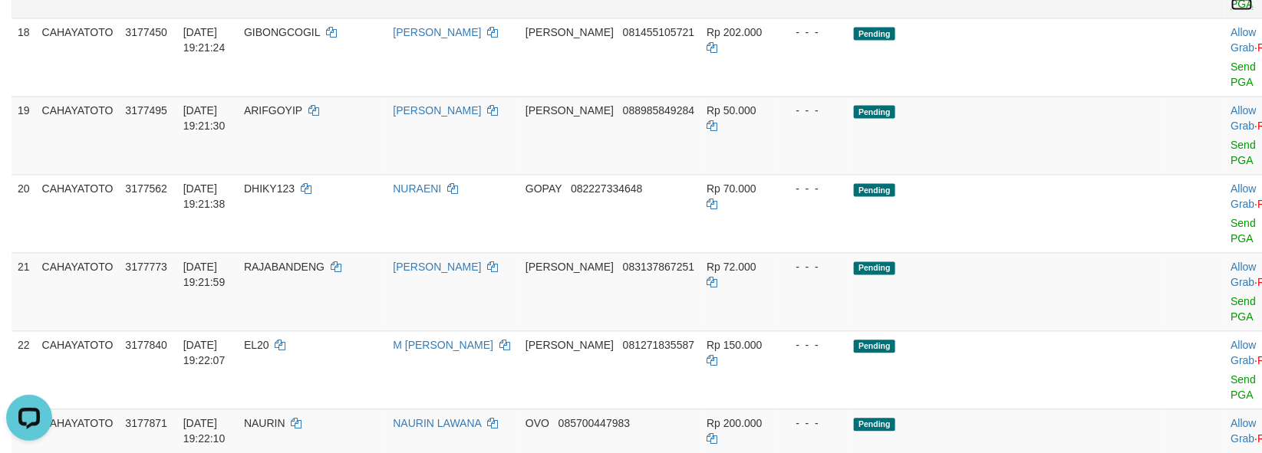
drag, startPoint x: 1167, startPoint y: 111, endPoint x: 1162, endPoint y: 233, distance: 122.1
click at [1231, 88] on link "Send PGA" at bounding box center [1243, 75] width 25 height 28
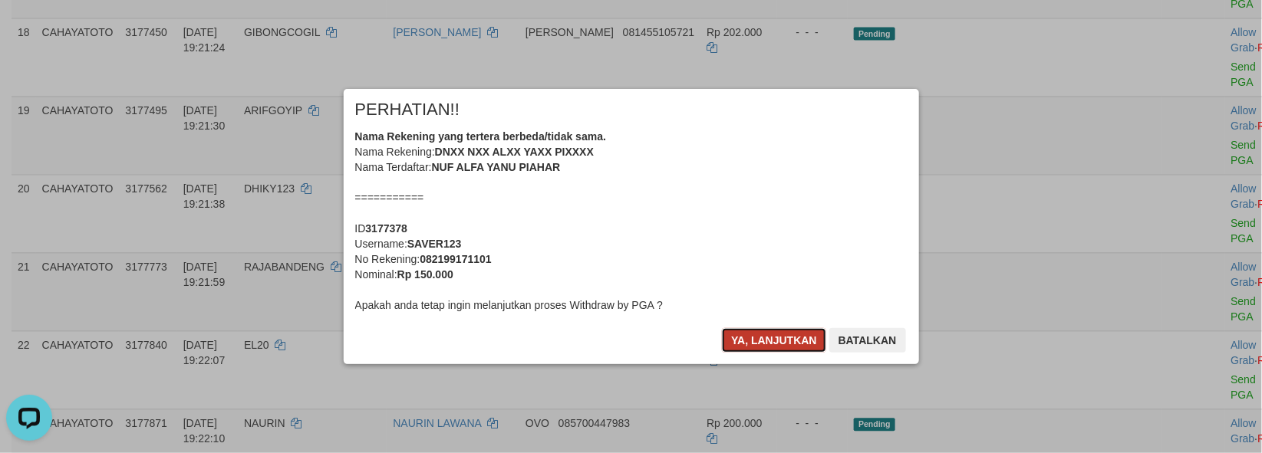
click at [753, 342] on button "Ya, lanjutkan" at bounding box center [774, 340] width 104 height 25
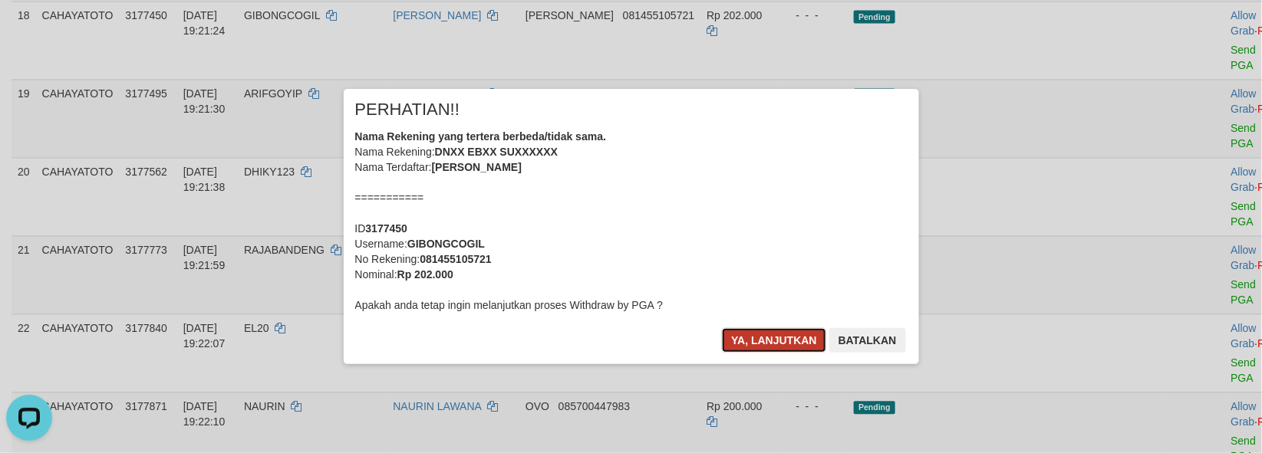
click at [755, 343] on button "Ya, lanjutkan" at bounding box center [774, 340] width 104 height 25
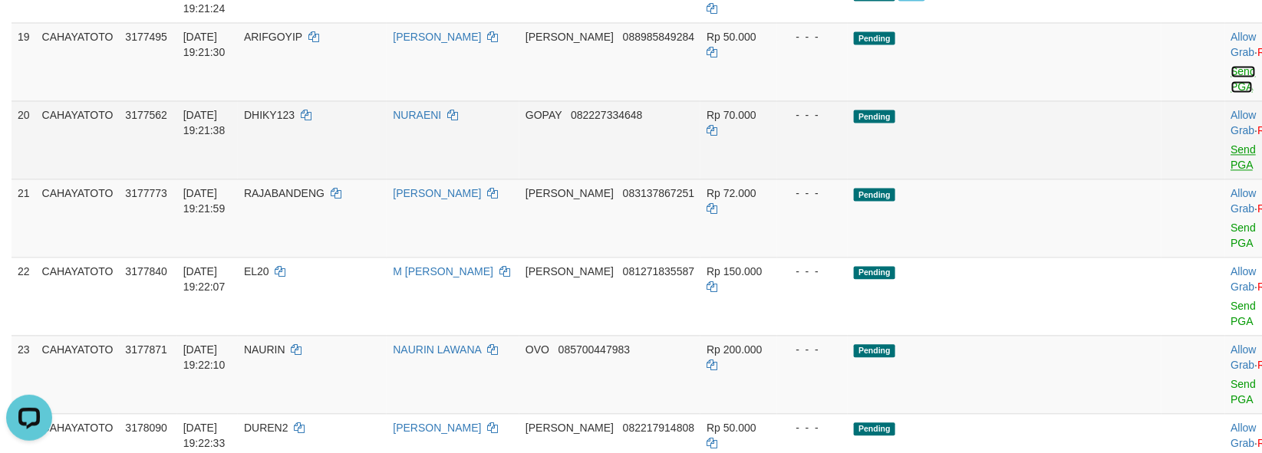
scroll to position [1187, 0]
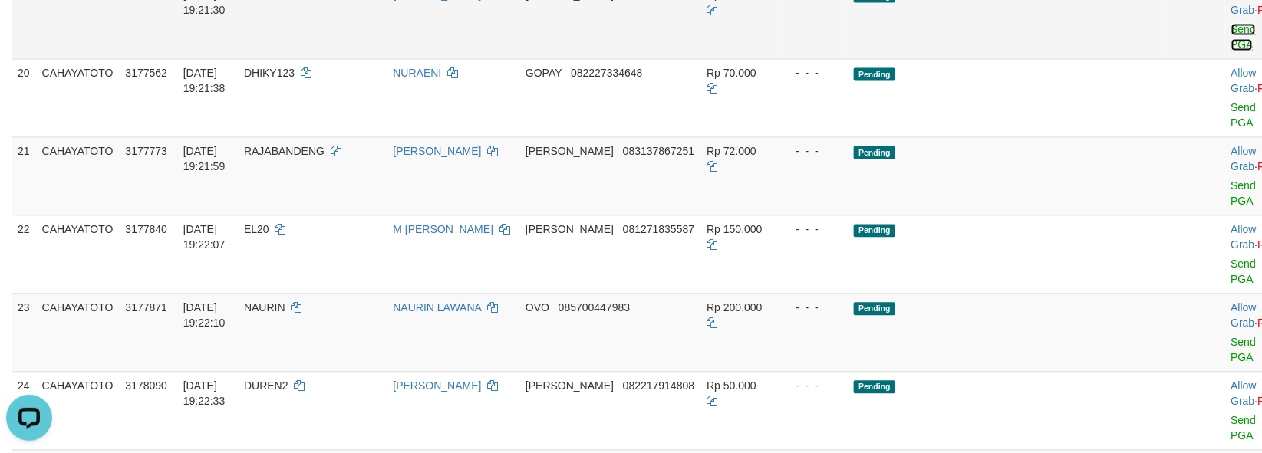
click at [1231, 51] on link "Send PGA" at bounding box center [1243, 37] width 25 height 28
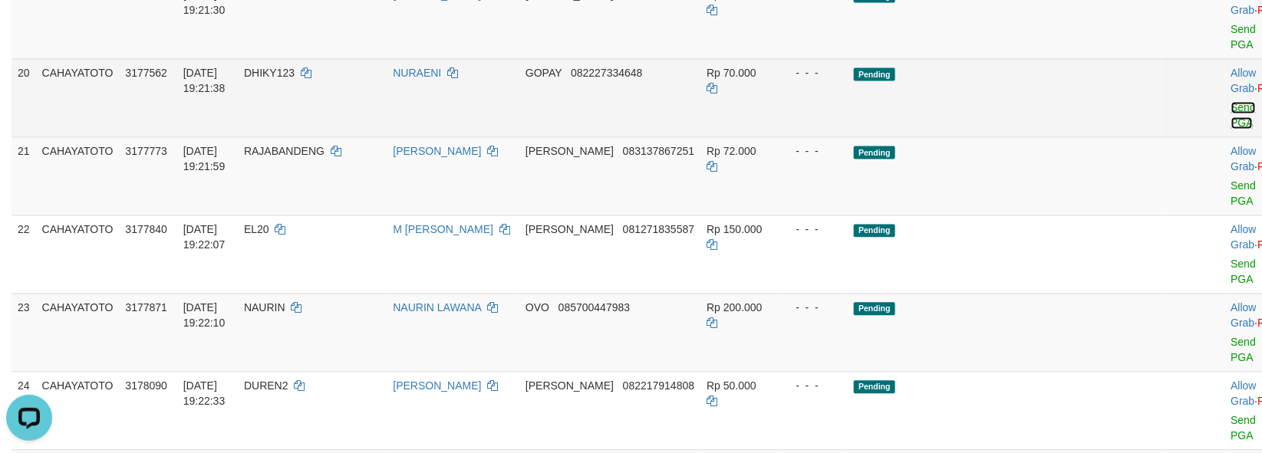
click at [1231, 129] on link "Send PGA" at bounding box center [1243, 115] width 25 height 28
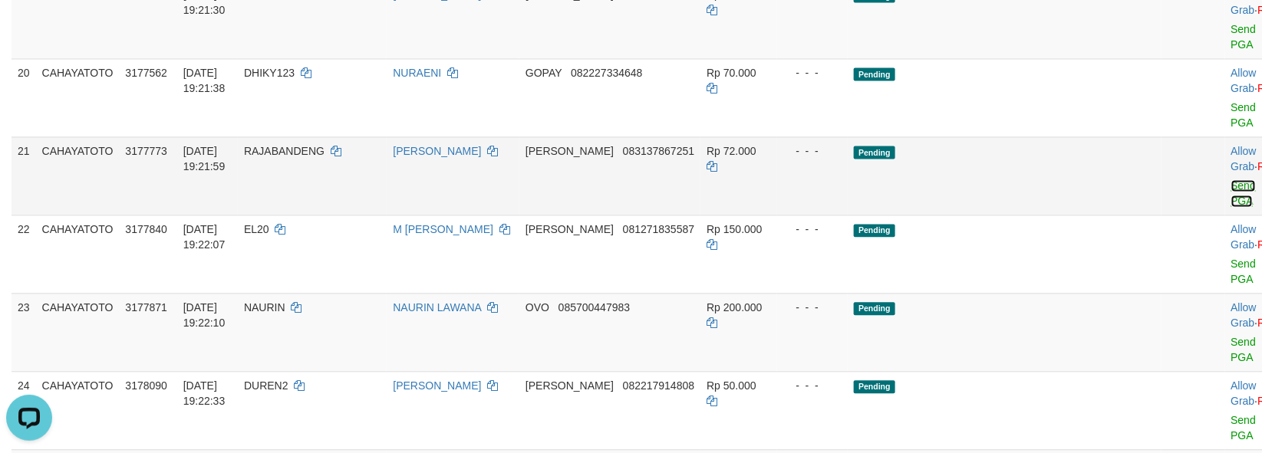
click at [1231, 207] on link "Send PGA" at bounding box center [1243, 194] width 25 height 28
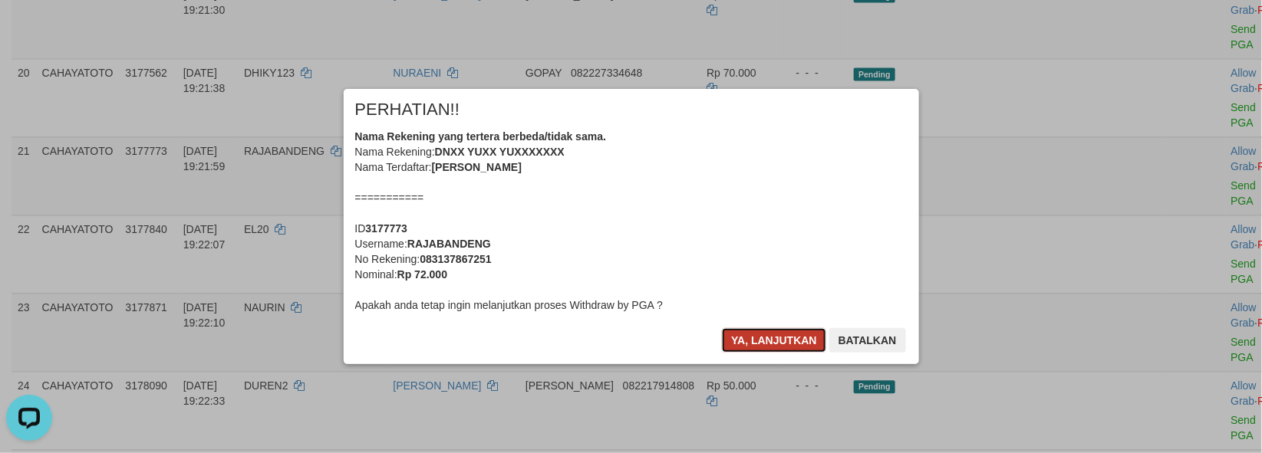
click at [761, 346] on button "Ya, lanjutkan" at bounding box center [774, 340] width 104 height 25
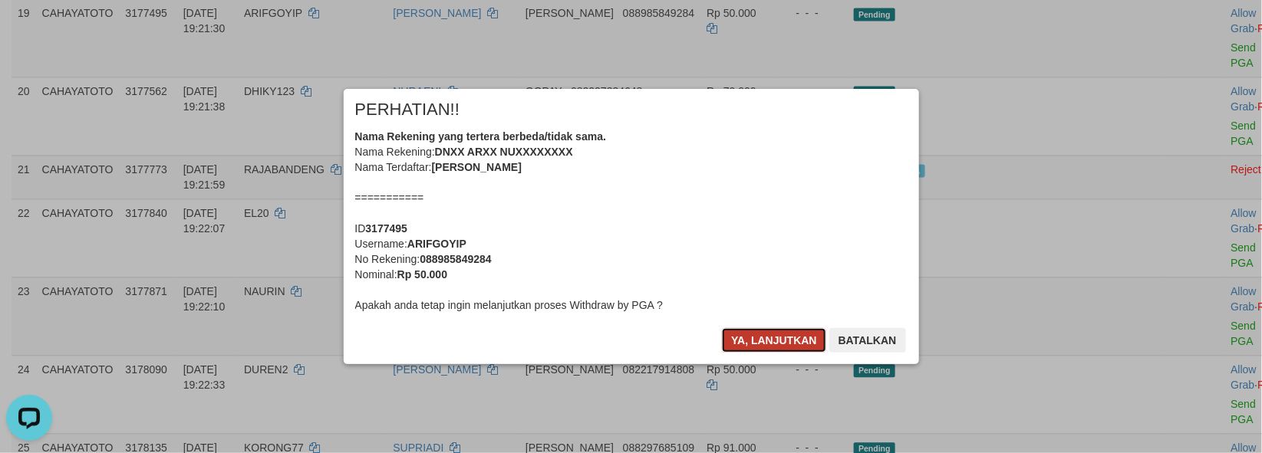
click at [762, 346] on button "Ya, lanjutkan" at bounding box center [774, 340] width 104 height 25
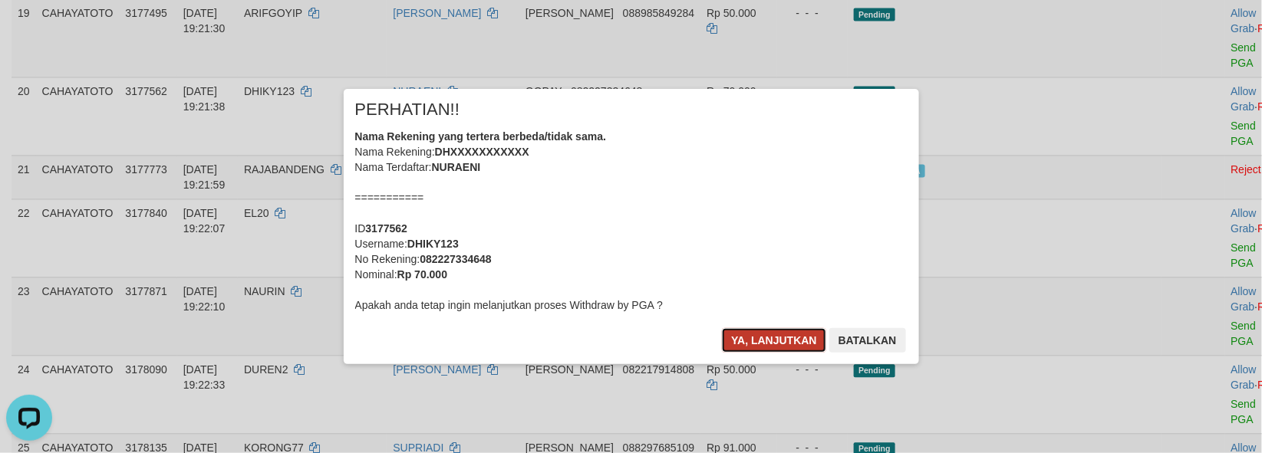
click at [763, 346] on button "Ya, lanjutkan" at bounding box center [774, 340] width 104 height 25
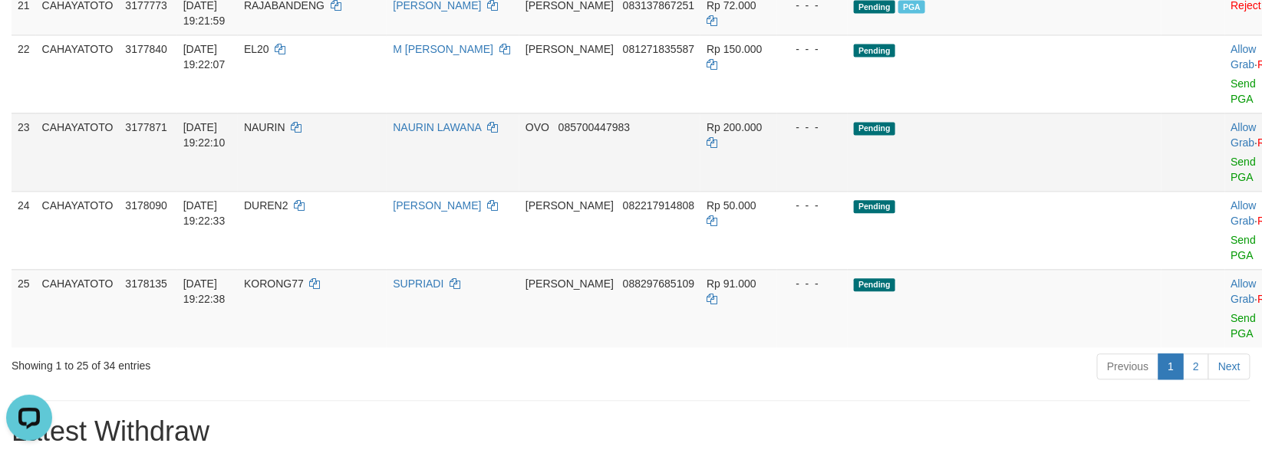
scroll to position [1300, 0]
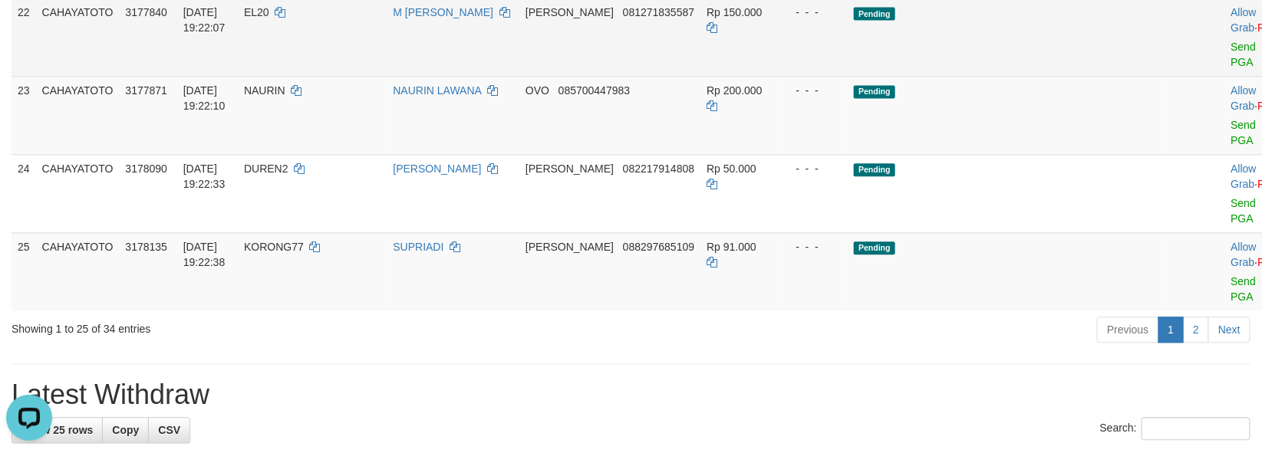
click at [1231, 39] on div at bounding box center [1263, 37] width 64 height 4
click at [1231, 68] on link "Send PGA" at bounding box center [1243, 55] width 25 height 28
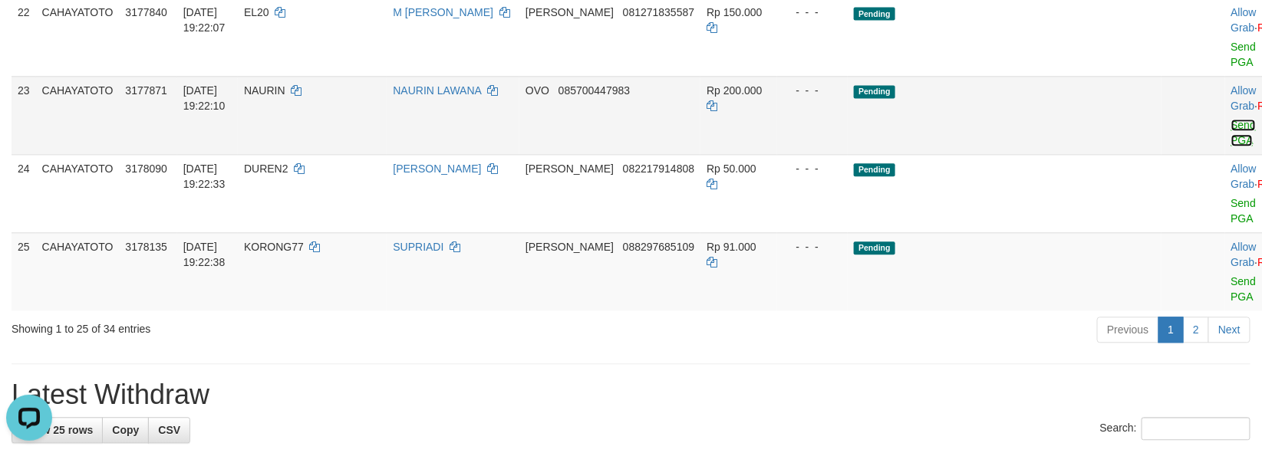
click at [1231, 147] on link "Send PGA" at bounding box center [1243, 133] width 25 height 28
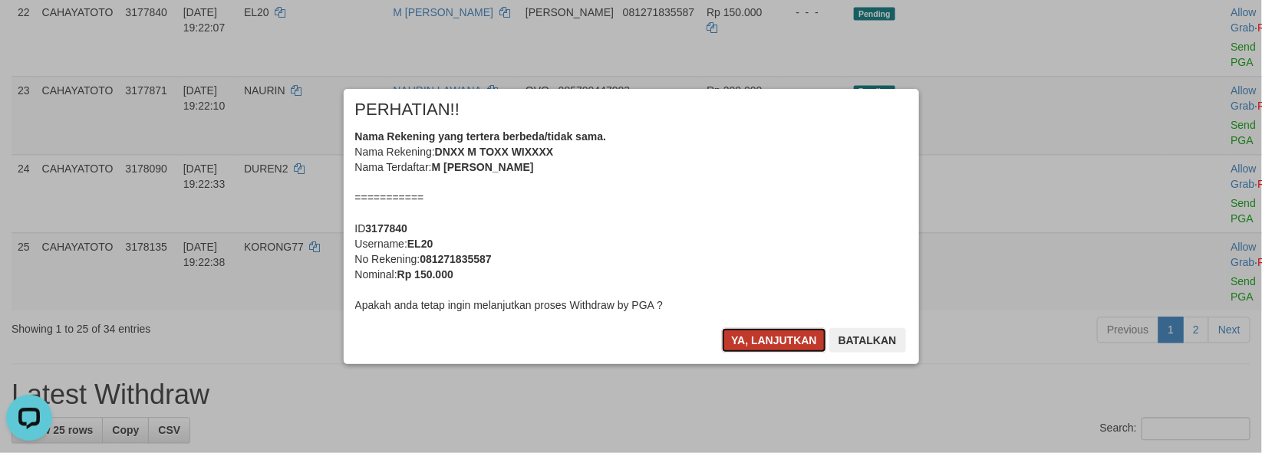
click at [770, 338] on button "Ya, lanjutkan" at bounding box center [774, 340] width 104 height 25
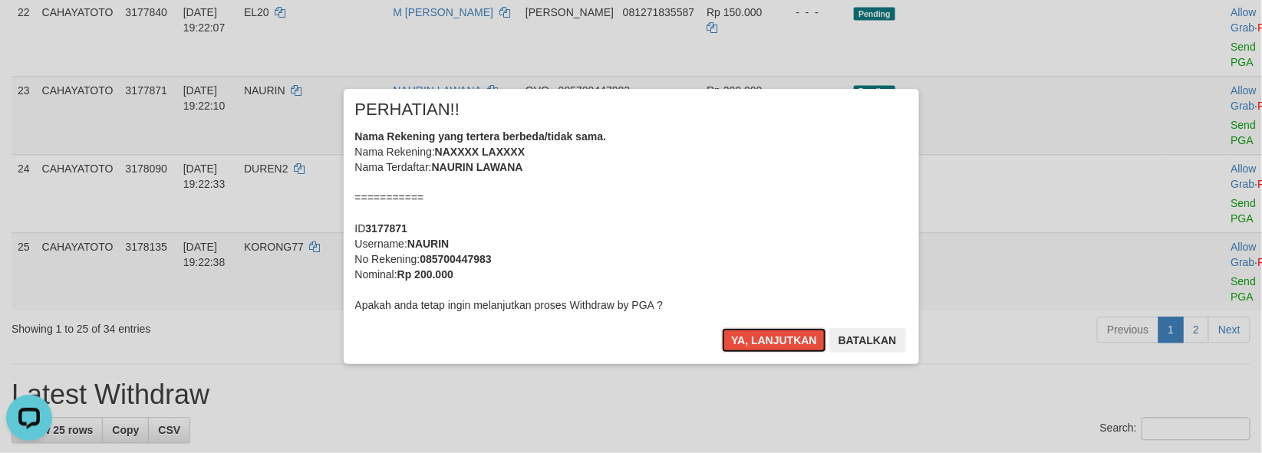
click at [769, 334] on button "Ya, lanjutkan" at bounding box center [774, 340] width 104 height 25
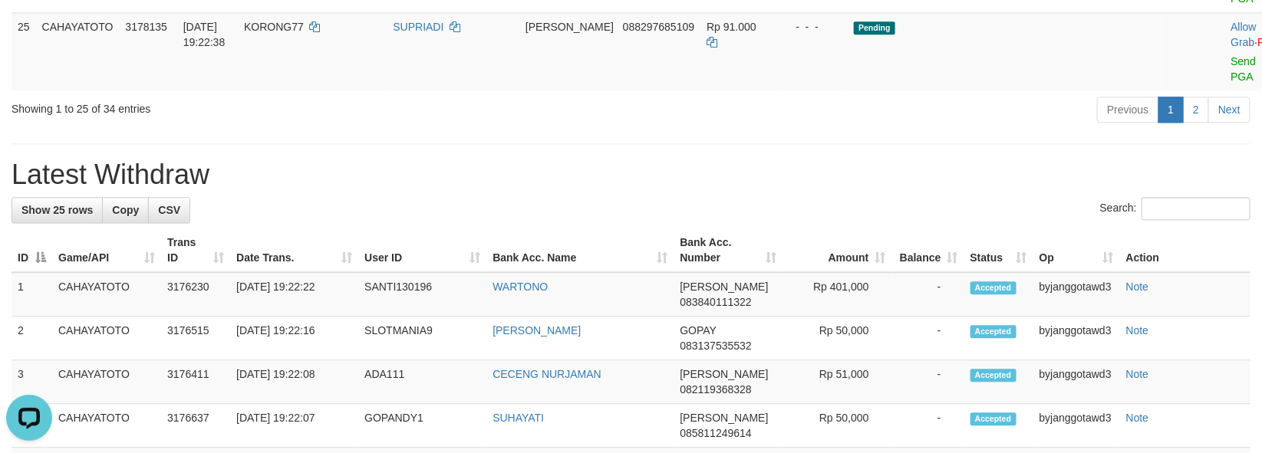
scroll to position [1452, 0]
click at [1231, 82] on link "Send PGA" at bounding box center [1243, 68] width 25 height 28
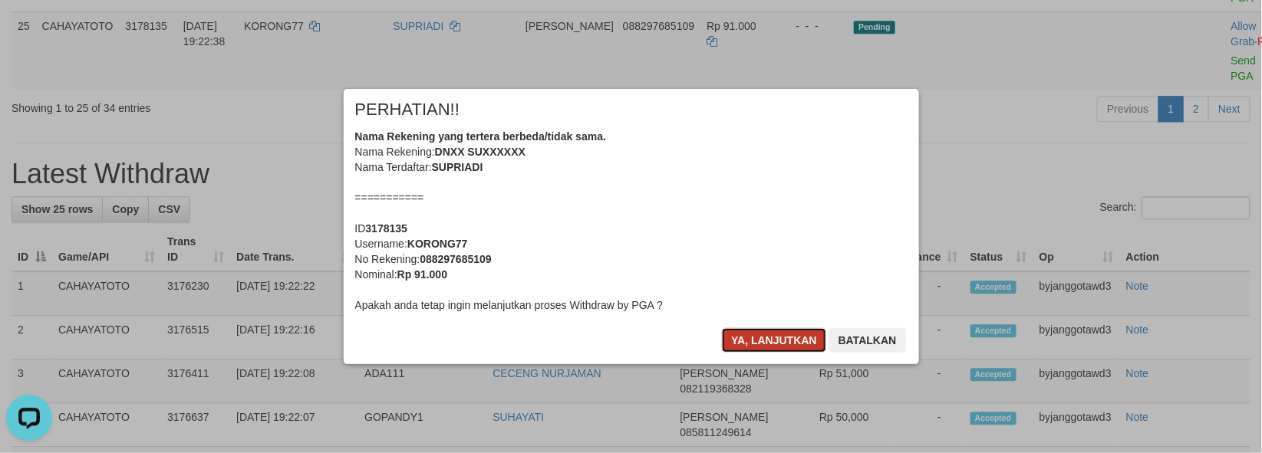
click at [763, 342] on button "Ya, lanjutkan" at bounding box center [774, 340] width 104 height 25
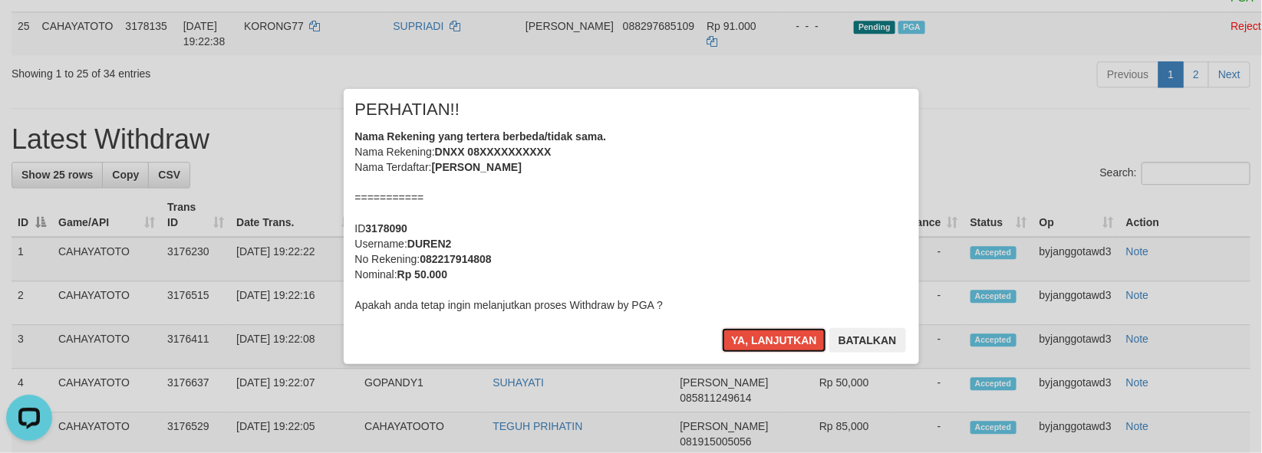
click at [763, 342] on button "Ya, lanjutkan" at bounding box center [774, 340] width 104 height 25
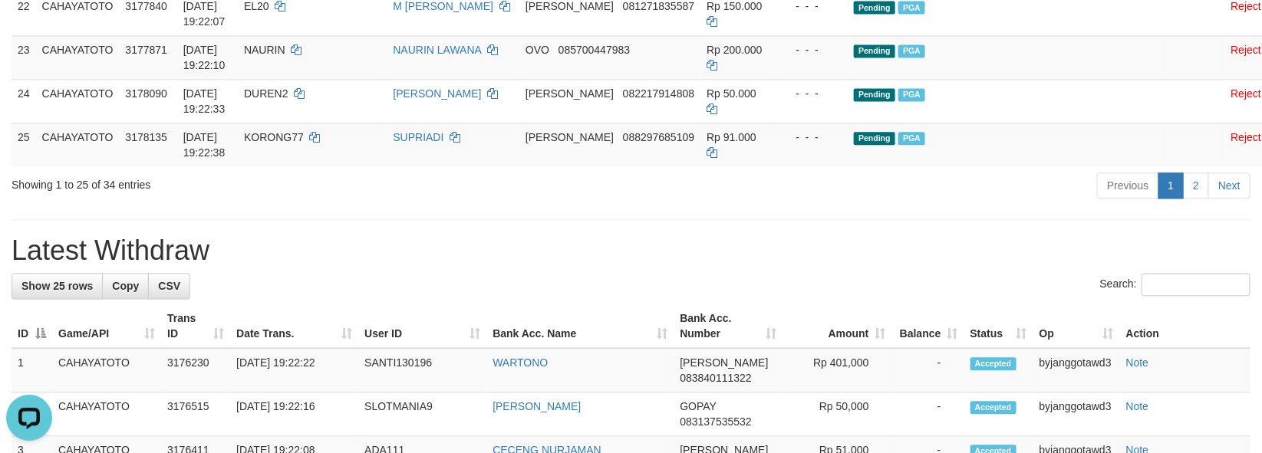
scroll to position [1301, 0]
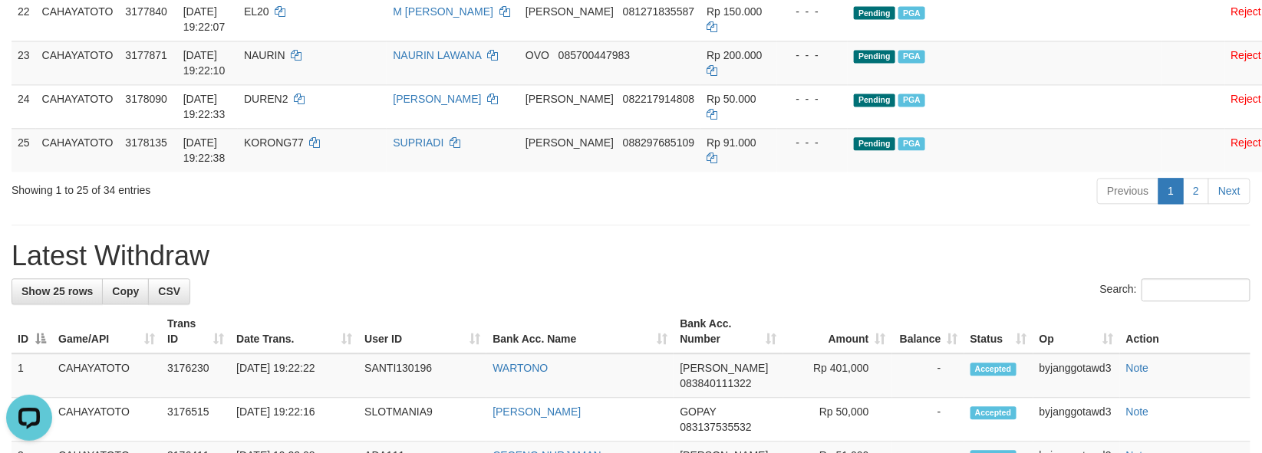
click at [879, 209] on div "Previous 1 2 Next" at bounding box center [893, 192] width 713 height 33
click at [878, 209] on div "Previous 1 2 Next" at bounding box center [893, 192] width 713 height 33
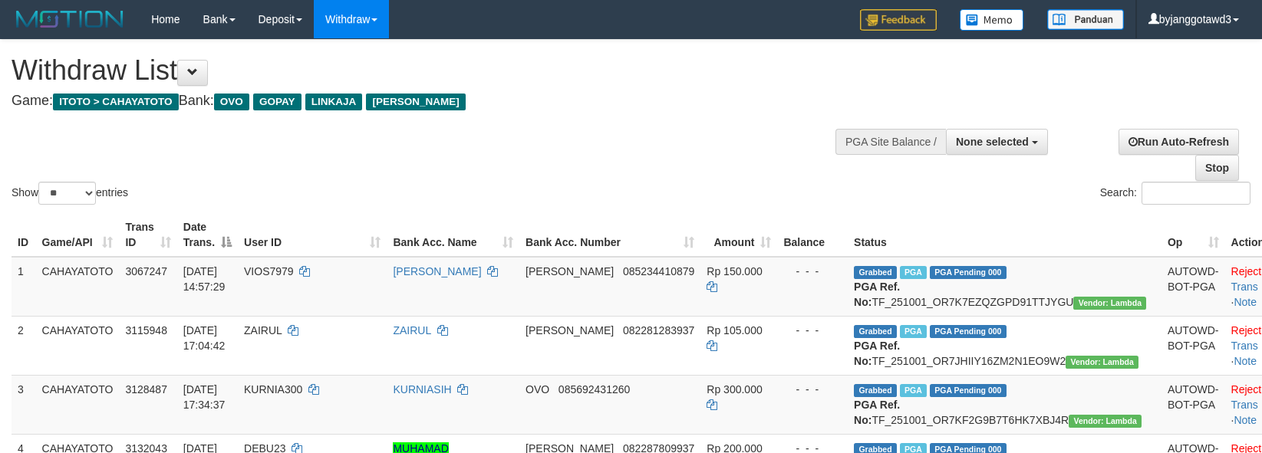
select select
click at [75, 198] on select "** ** ** ***" at bounding box center [67, 193] width 58 height 23
select select "***"
click at [41, 182] on select "** ** ** ***" at bounding box center [67, 193] width 58 height 23
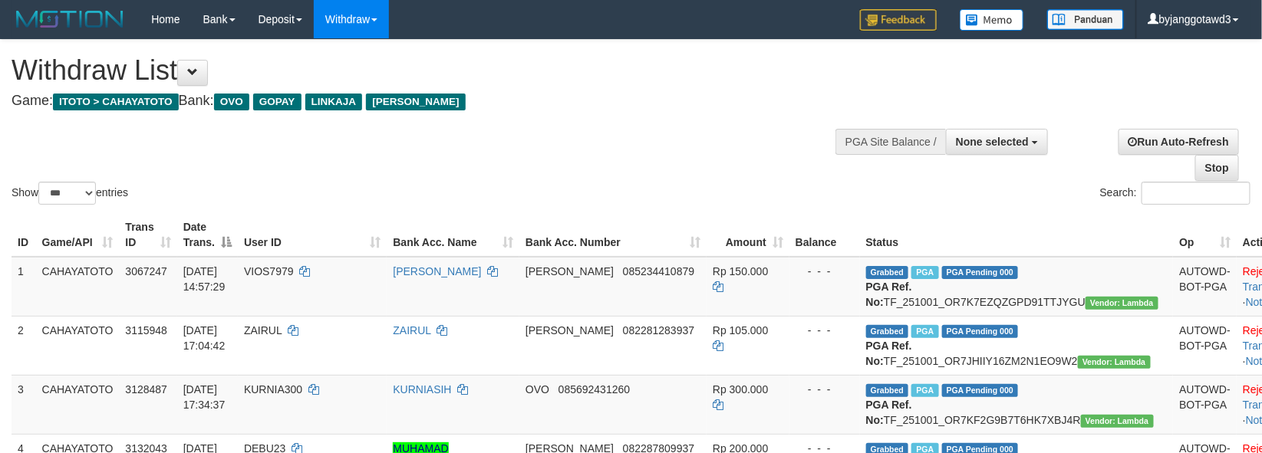
click at [527, 157] on div "Show ** ** ** *** entries Search:" at bounding box center [631, 124] width 1262 height 168
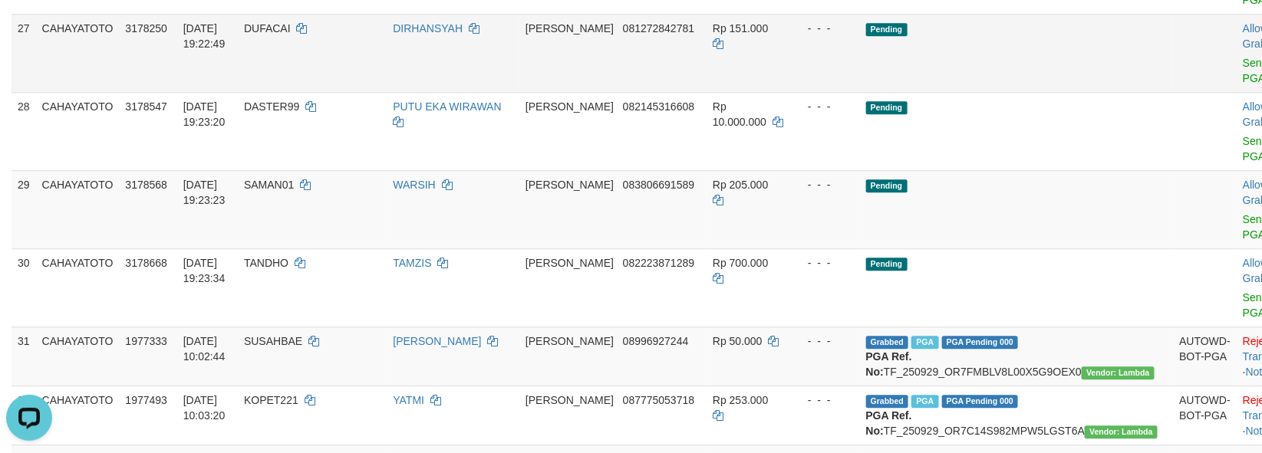
scroll to position [1507, 0]
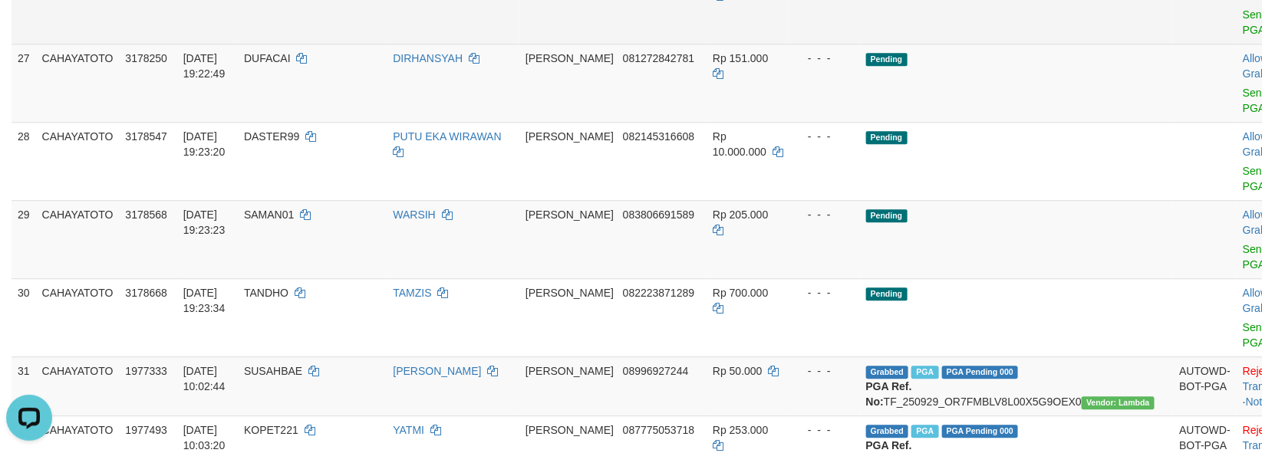
copy td "KIYAY128"
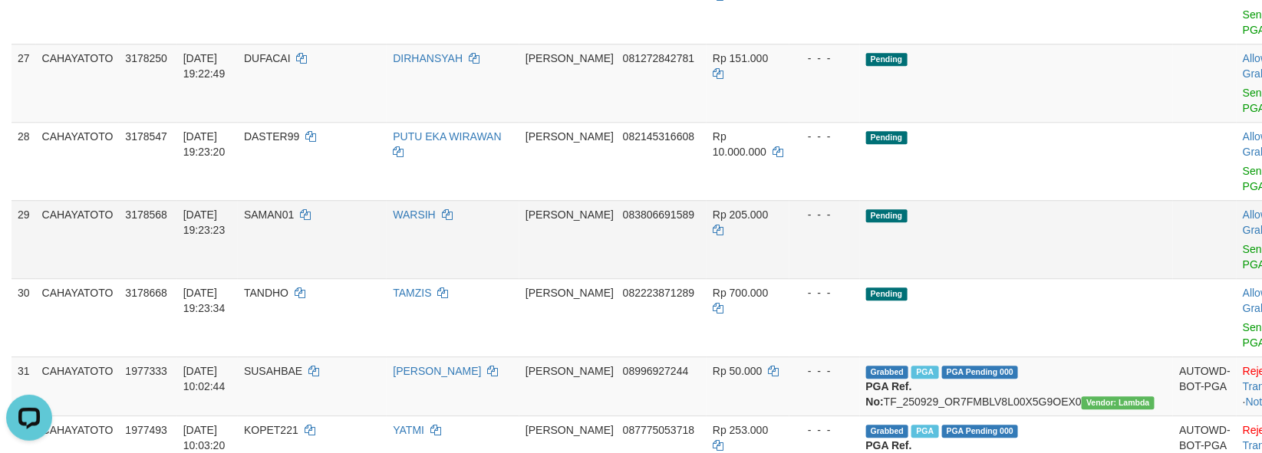
drag, startPoint x: 1056, startPoint y: 321, endPoint x: 1033, endPoint y: 321, distance: 23.0
click at [1054, 278] on td "Pending" at bounding box center [1017, 239] width 314 height 78
click at [291, 64] on span "DUFACAI" at bounding box center [267, 58] width 47 height 12
copy td "DUFACAI"
click at [291, 64] on span "DUFACAI" at bounding box center [267, 58] width 47 height 12
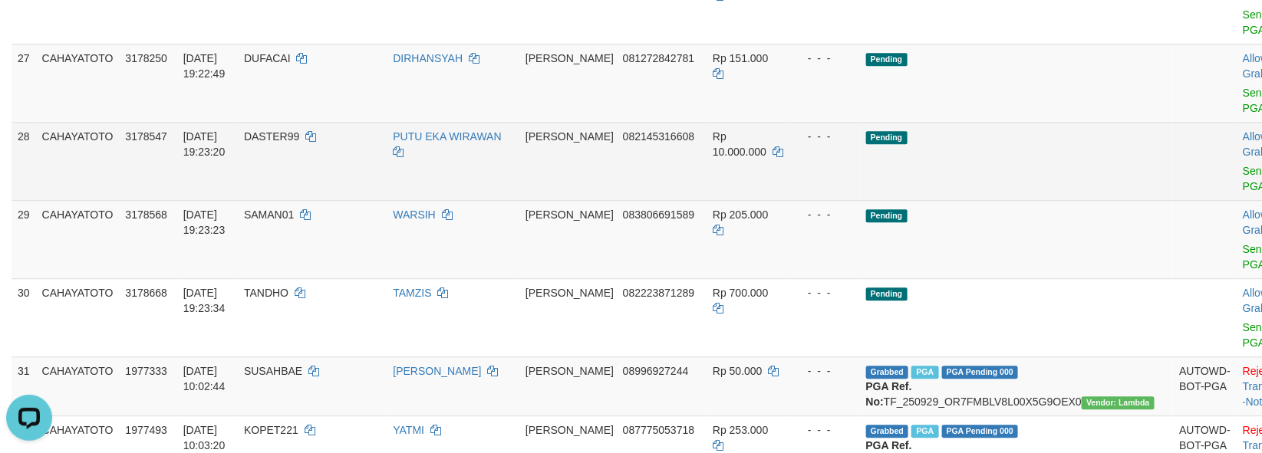
drag, startPoint x: 1046, startPoint y: 253, endPoint x: 971, endPoint y: 265, distance: 76.1
click at [1029, 200] on td "Pending" at bounding box center [1017, 161] width 314 height 78
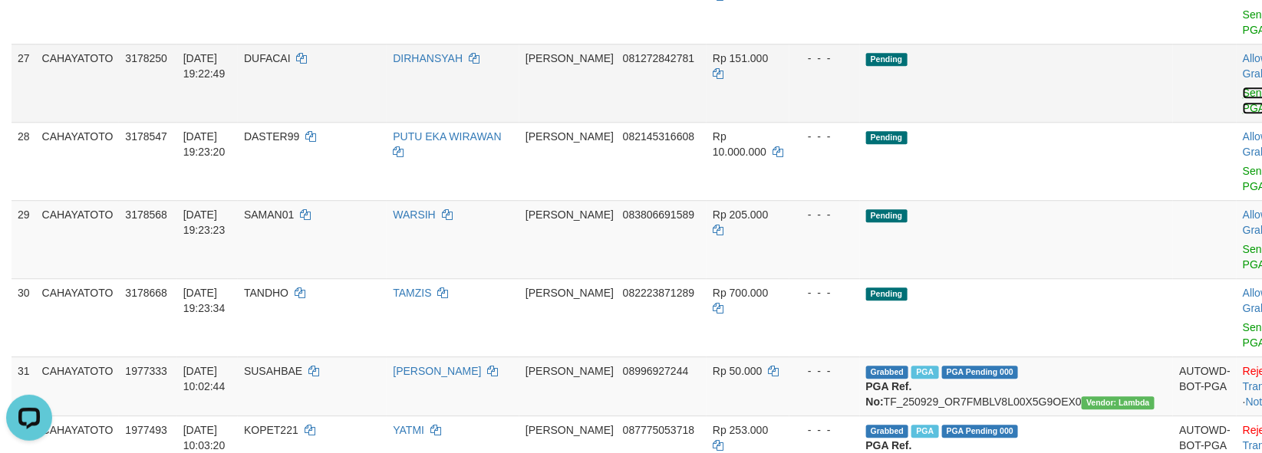
click at [1243, 114] on link "Send PGA" at bounding box center [1255, 101] width 25 height 28
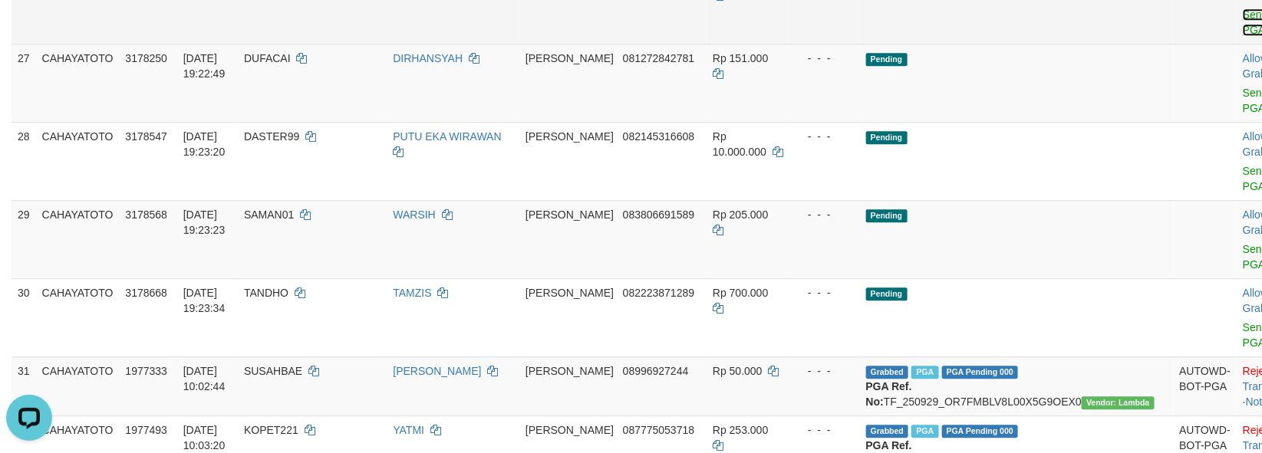
click at [1243, 36] on link "Send PGA" at bounding box center [1255, 22] width 25 height 28
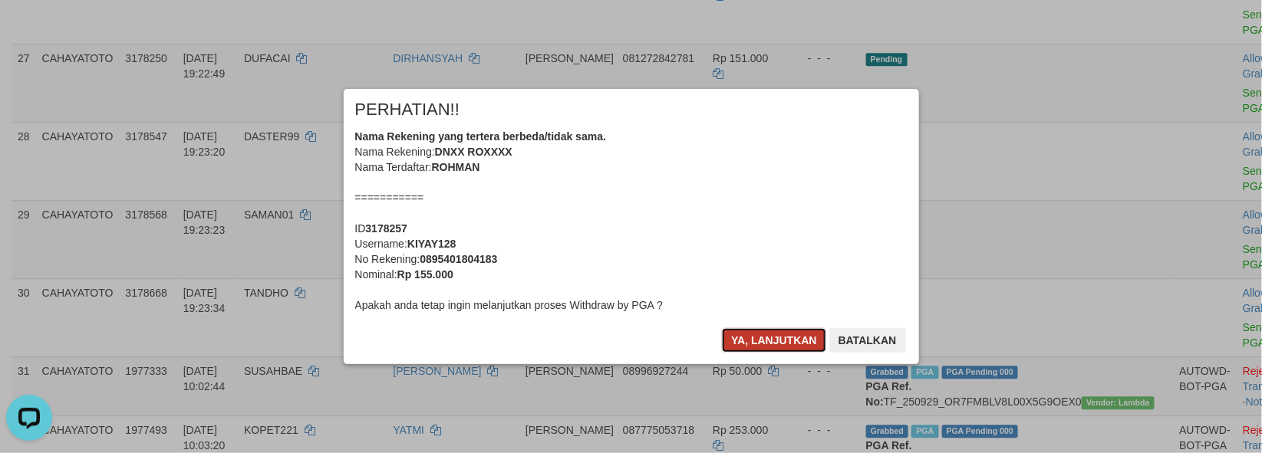
click at [743, 343] on button "Ya, lanjutkan" at bounding box center [774, 340] width 104 height 25
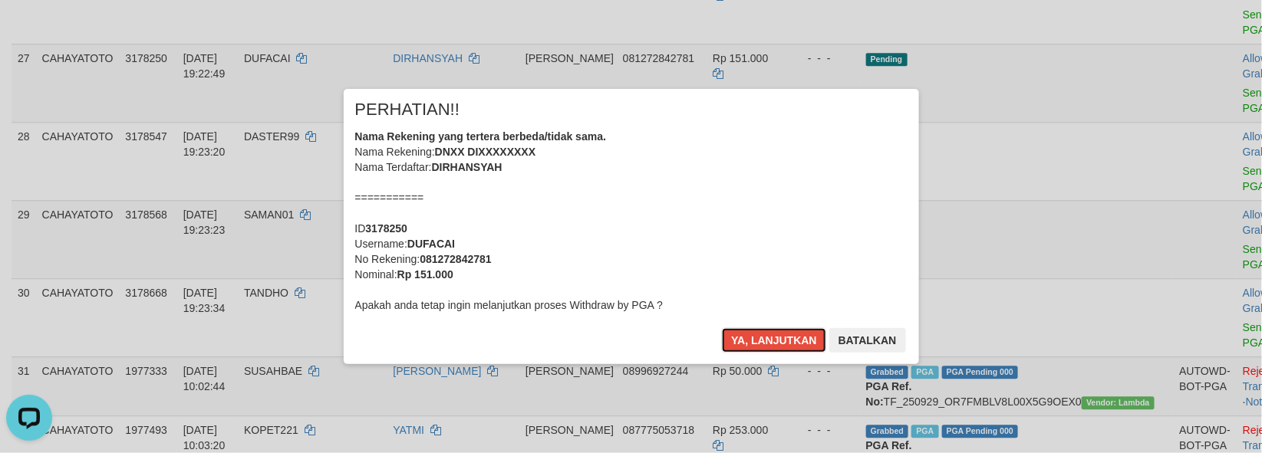
click at [743, 343] on button "Ya, lanjutkan" at bounding box center [774, 340] width 104 height 25
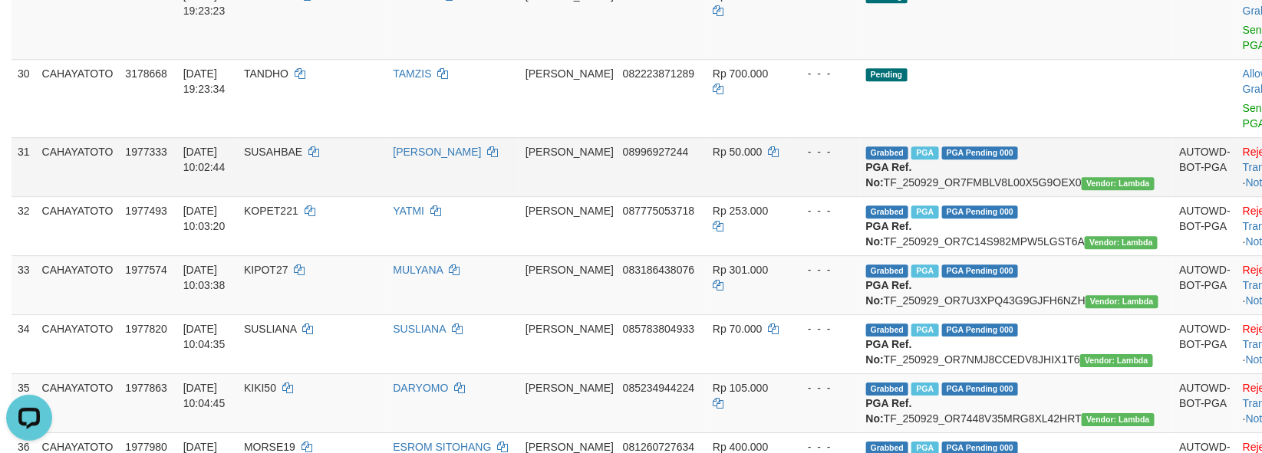
scroll to position [1659, 0]
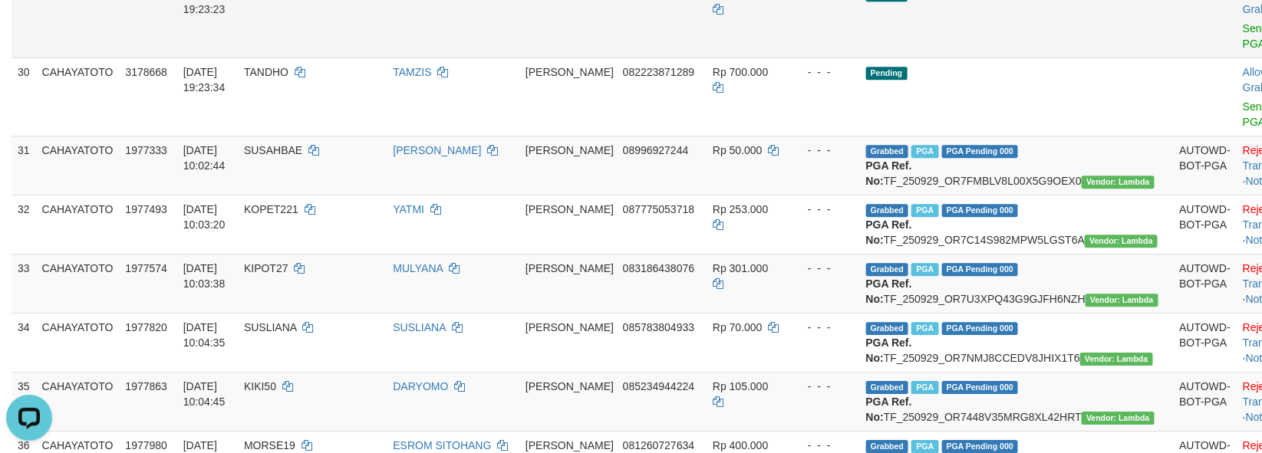
copy td "SAMAN01"
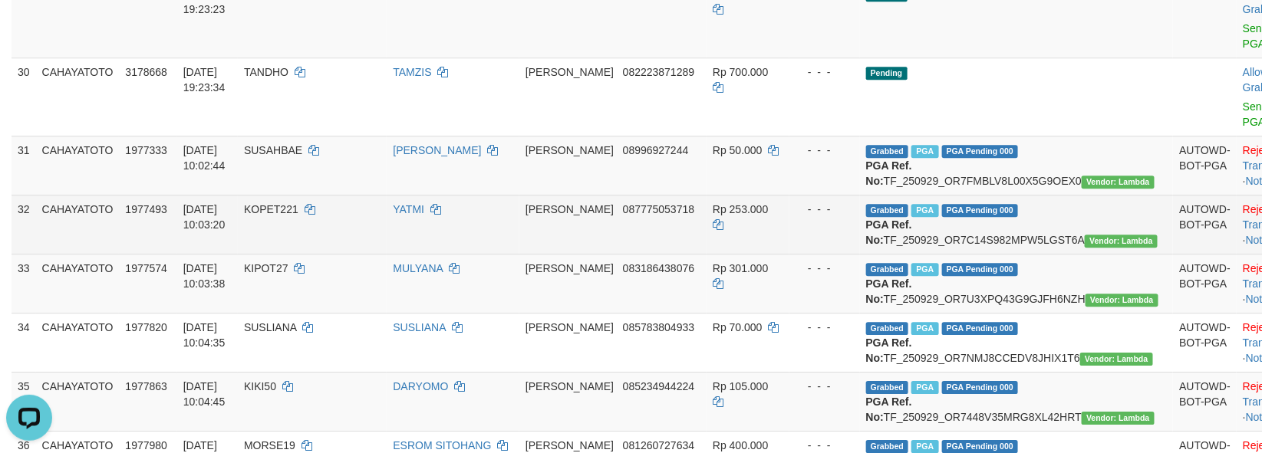
click at [812, 254] on td "- - -" at bounding box center [824, 224] width 71 height 59
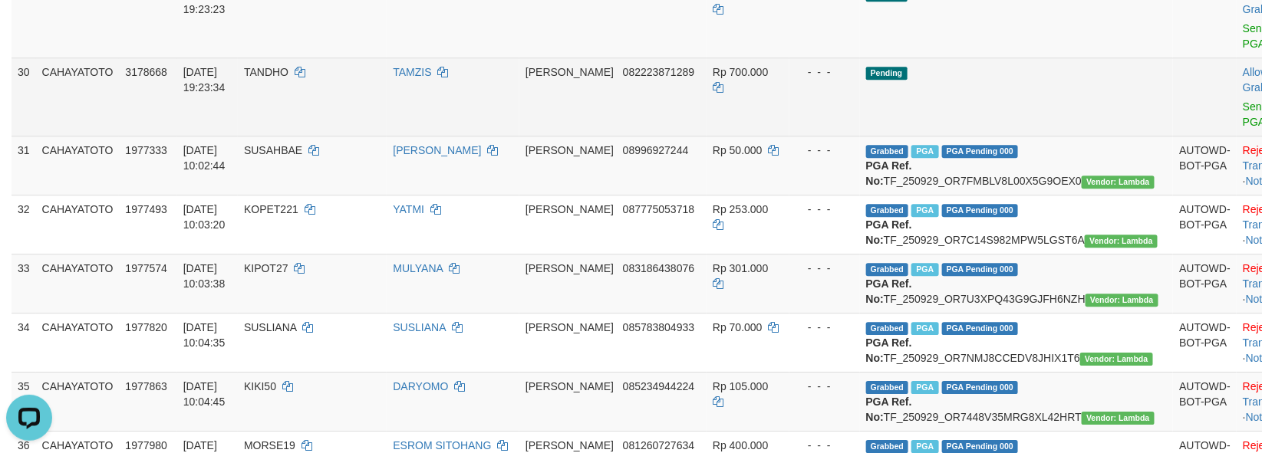
click at [288, 78] on span "TANDHO" at bounding box center [266, 72] width 44 height 12
copy td "TANDHO"
click at [288, 78] on span "TANDHO" at bounding box center [266, 72] width 44 height 12
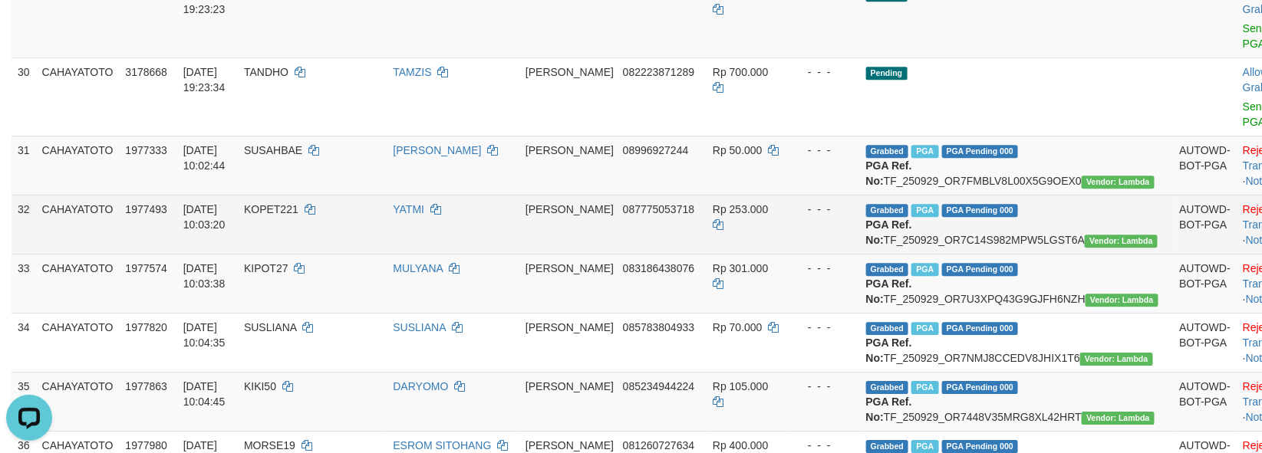
click at [816, 254] on td "- - -" at bounding box center [824, 224] width 71 height 59
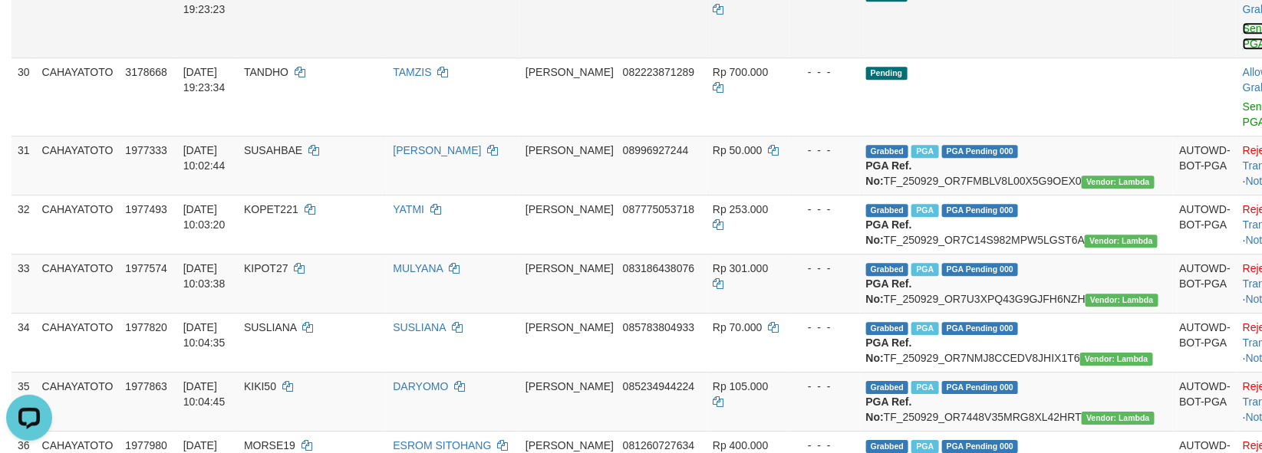
click at [1243, 50] on link "Send PGA" at bounding box center [1255, 36] width 25 height 28
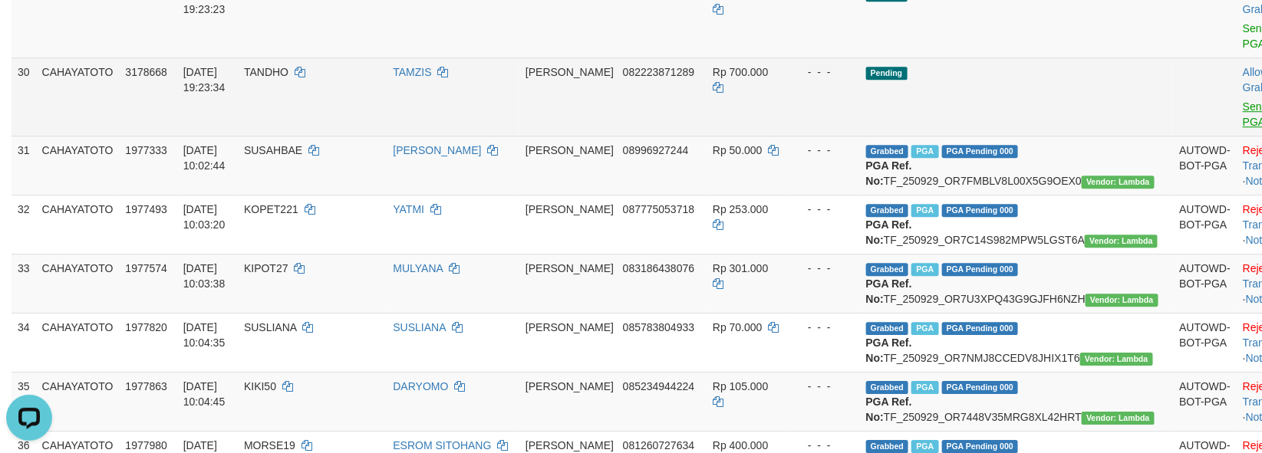
click at [1169, 193] on body "Toggle navigation Home Bank Account List Load By Website Group [ITOTO] CAHAYATO…" at bounding box center [631, 169] width 1262 height 3656
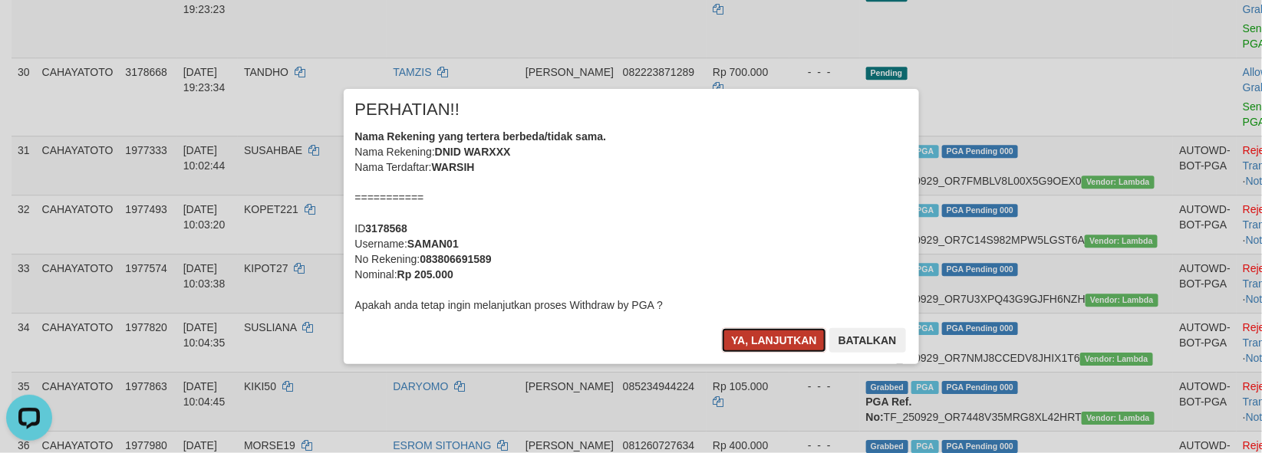
click at [757, 344] on button "Ya, lanjutkan" at bounding box center [774, 340] width 104 height 25
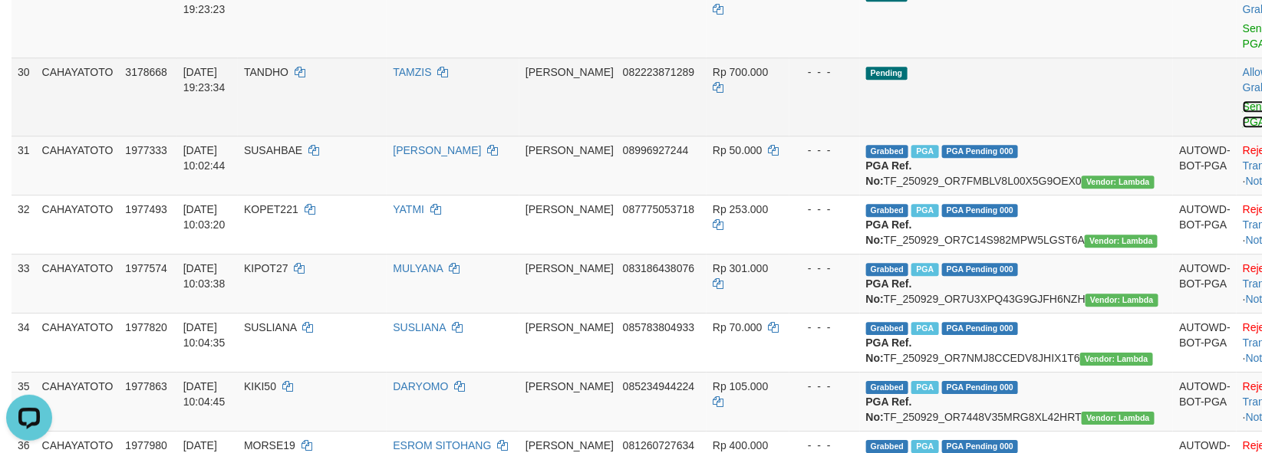
scroll to position [1639, 0]
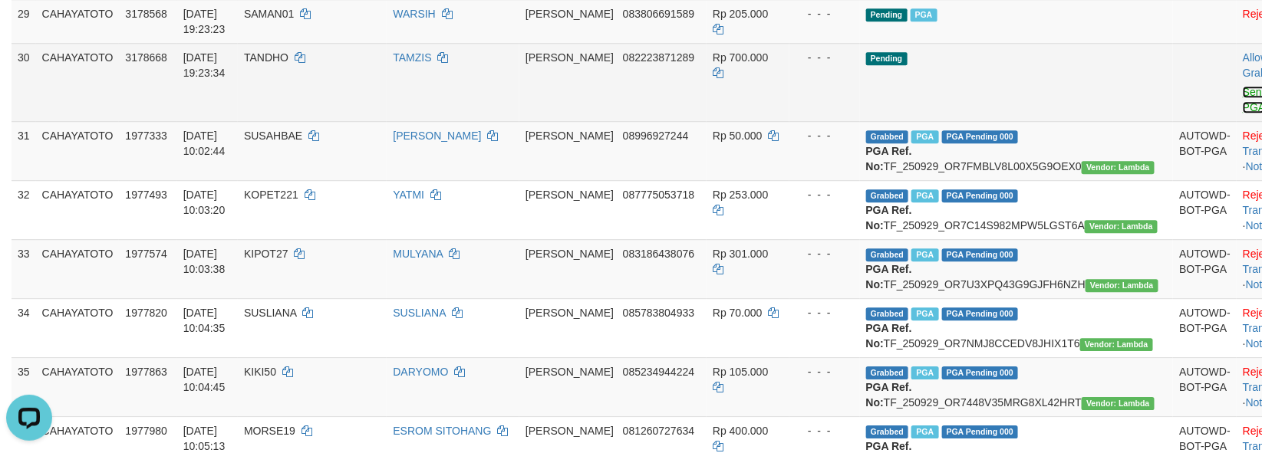
click at [1243, 114] on link "Send PGA" at bounding box center [1255, 100] width 25 height 28
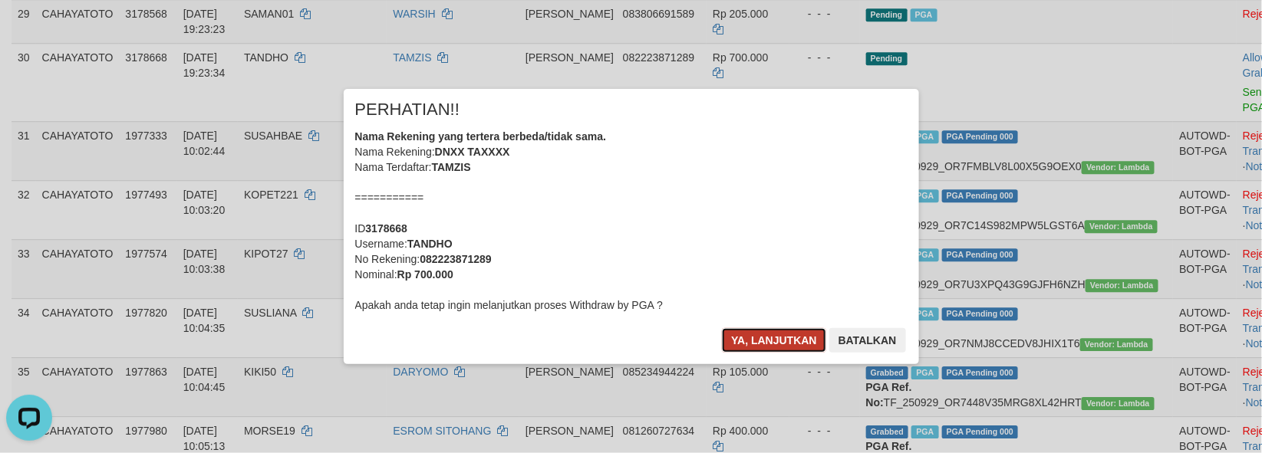
click at [738, 342] on button "Ya, lanjutkan" at bounding box center [774, 340] width 104 height 25
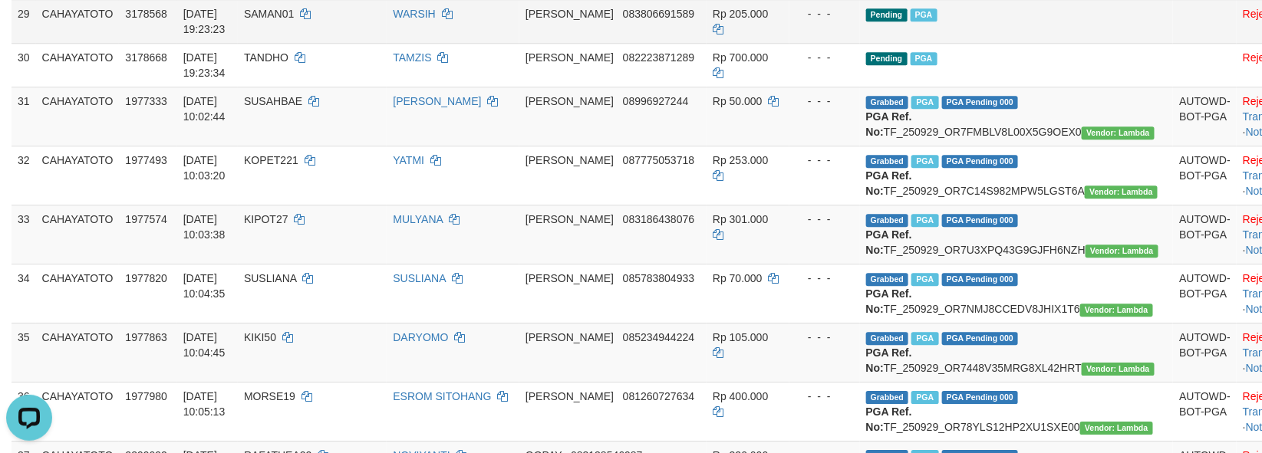
click at [982, 43] on td "Pending PGA" at bounding box center [1017, 21] width 314 height 44
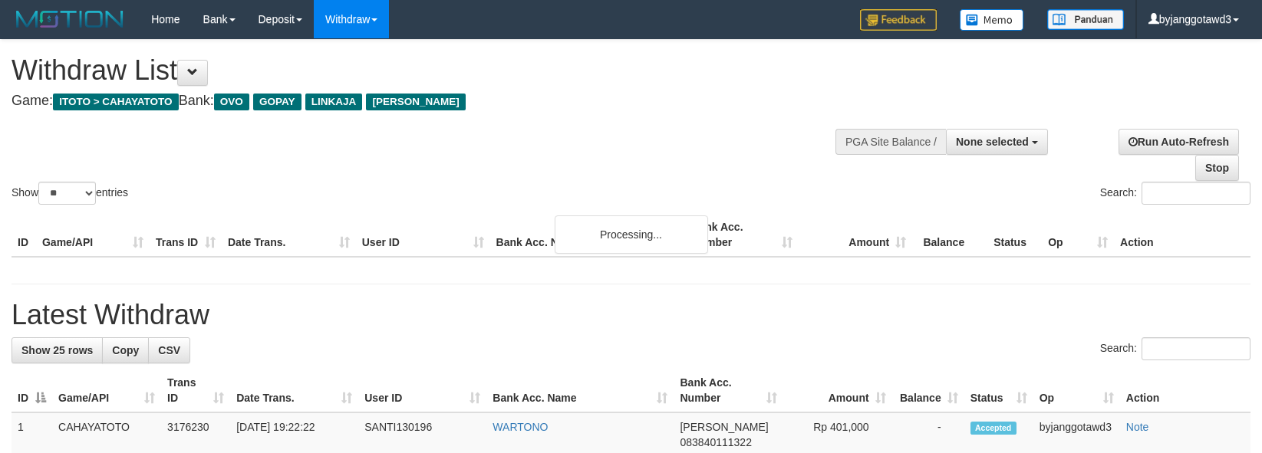
select select
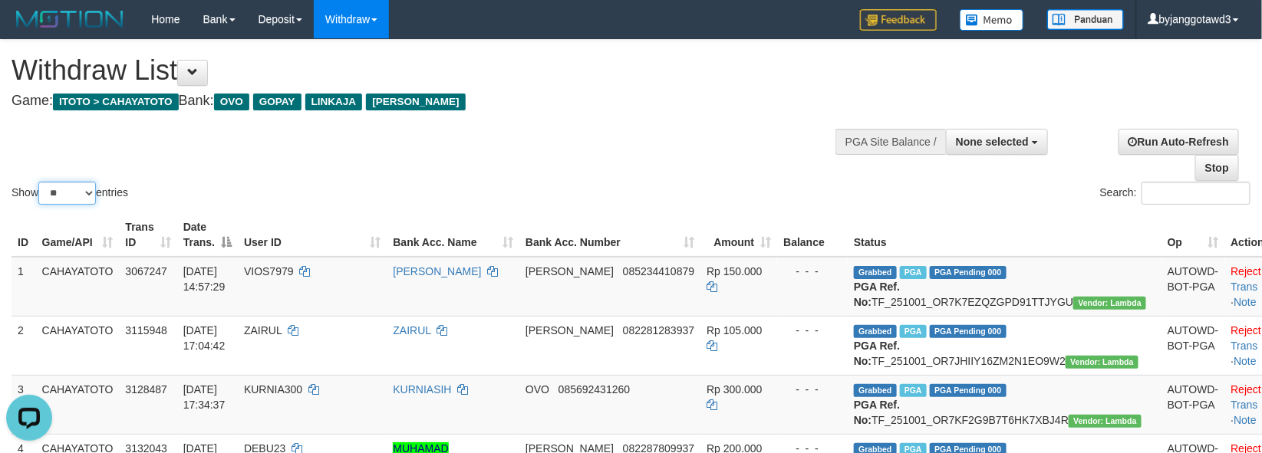
click at [81, 190] on select "** ** ** ***" at bounding box center [67, 193] width 58 height 23
select select "**"
click at [41, 182] on select "** ** ** ***" at bounding box center [67, 193] width 58 height 23
click at [601, 156] on div "Show ** ** ** *** entries Search:" at bounding box center [631, 124] width 1262 height 168
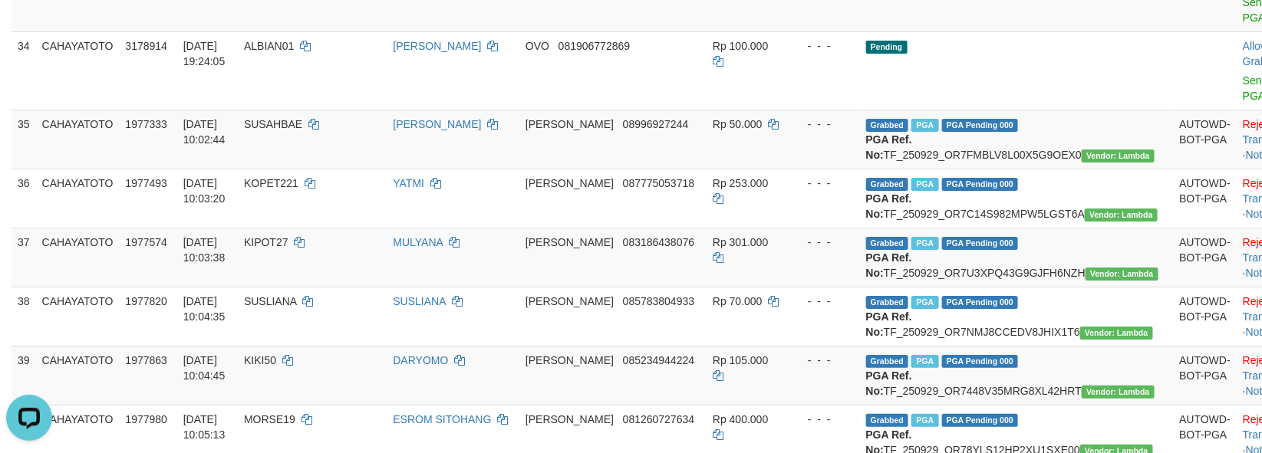
scroll to position [2164, 0]
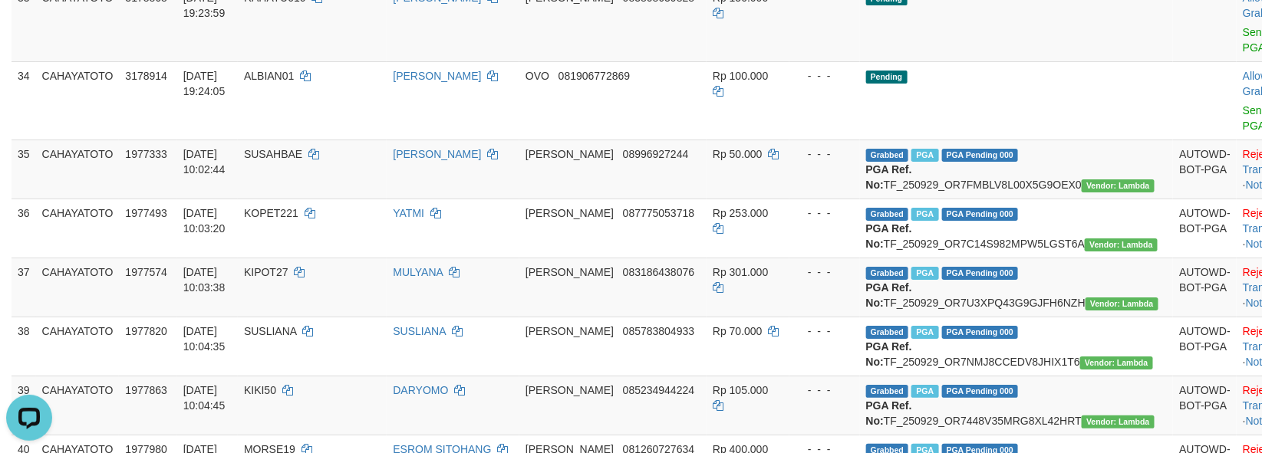
copy td "UPUK99"
drag, startPoint x: 1036, startPoint y: 295, endPoint x: 980, endPoint y: 295, distance: 56.8
click at [1033, 61] on td "Pending" at bounding box center [1017, 22] width 314 height 78
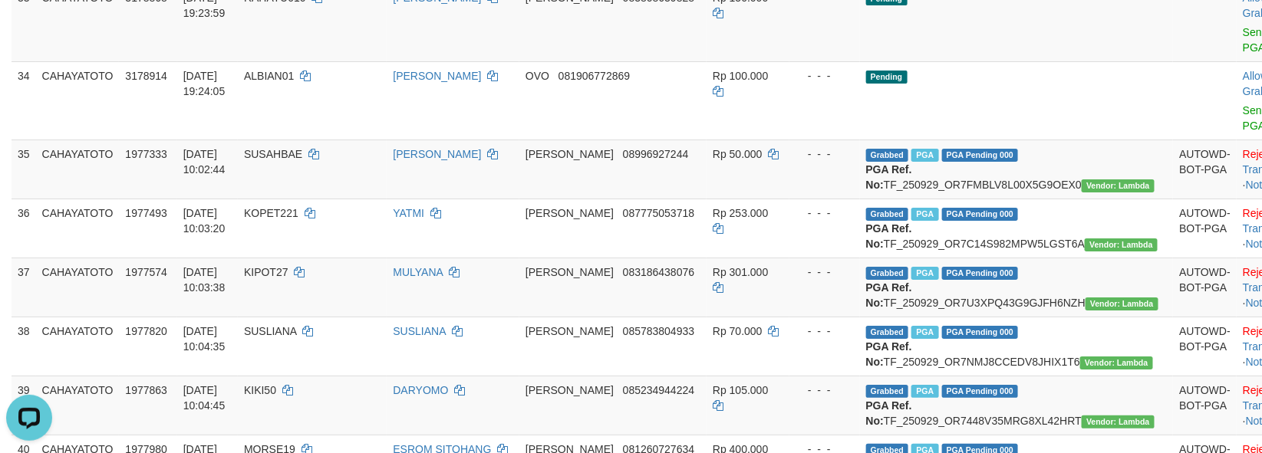
copy td "KACCA123"
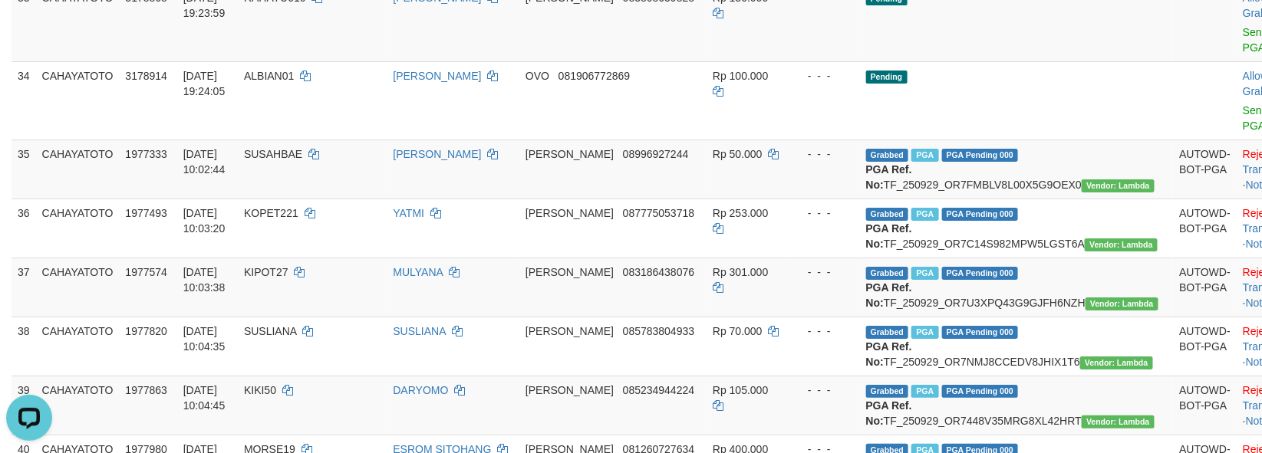
copy td "GELE11"
click at [1001, 61] on td "Pending" at bounding box center [1017, 22] width 314 height 78
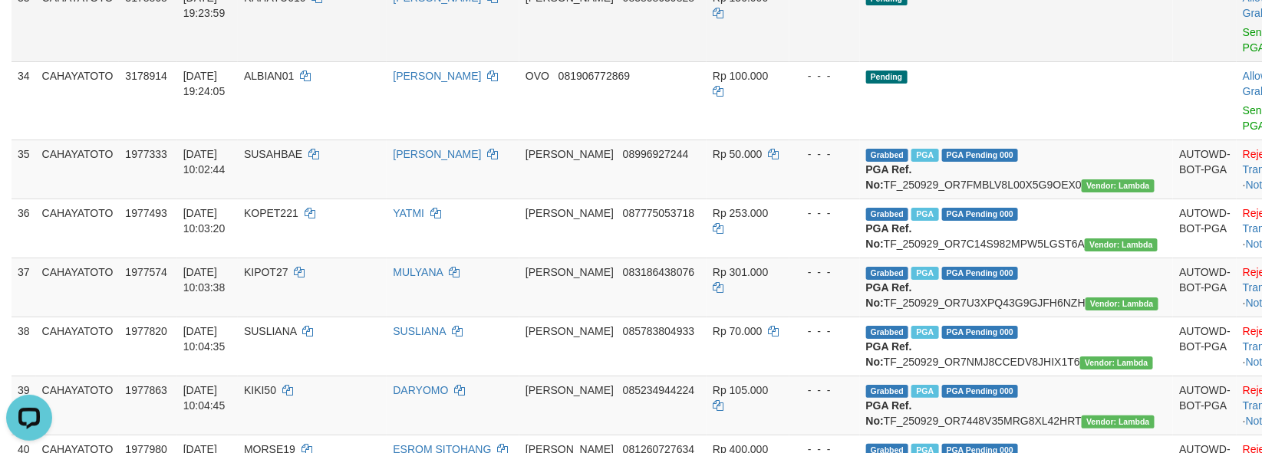
copy td "RAHAYU010"
drag, startPoint x: 331, startPoint y: 288, endPoint x: 437, endPoint y: 1, distance: 305.8
copy span "RAHAYU010"
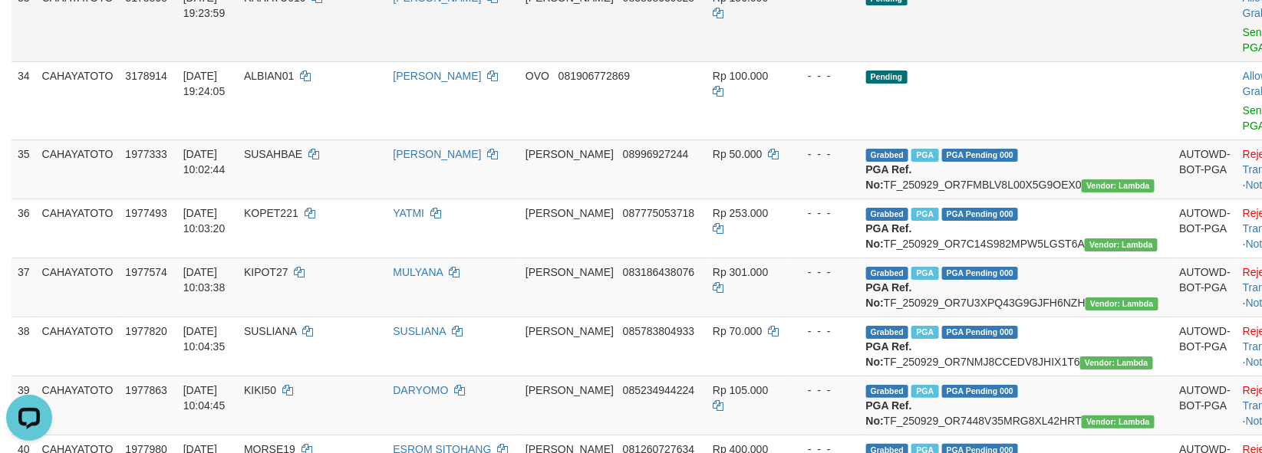
click at [1014, 61] on td "Pending" at bounding box center [1017, 22] width 314 height 78
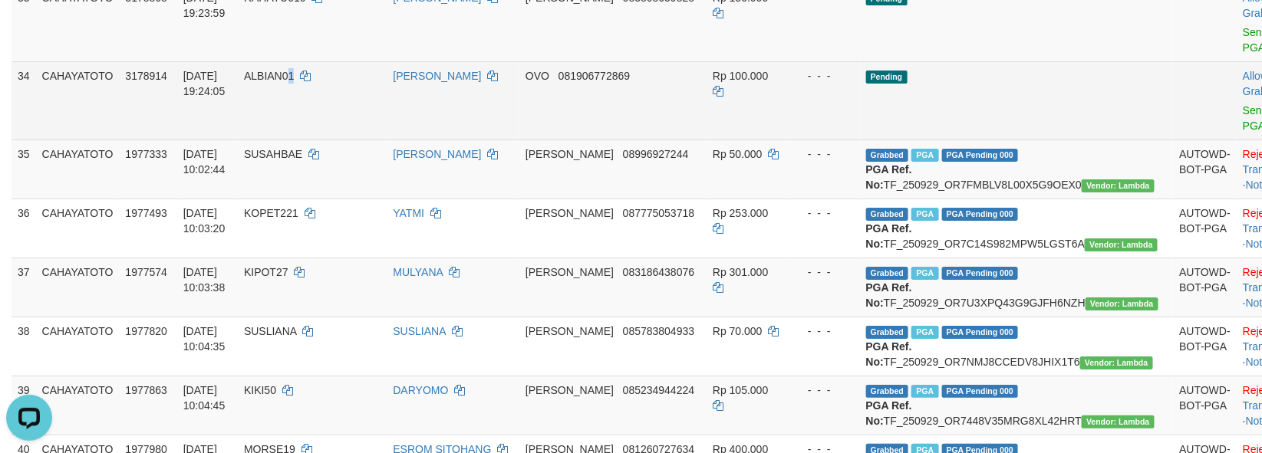
click at [294, 82] on span "ALBIAN01" at bounding box center [269, 76] width 50 height 12
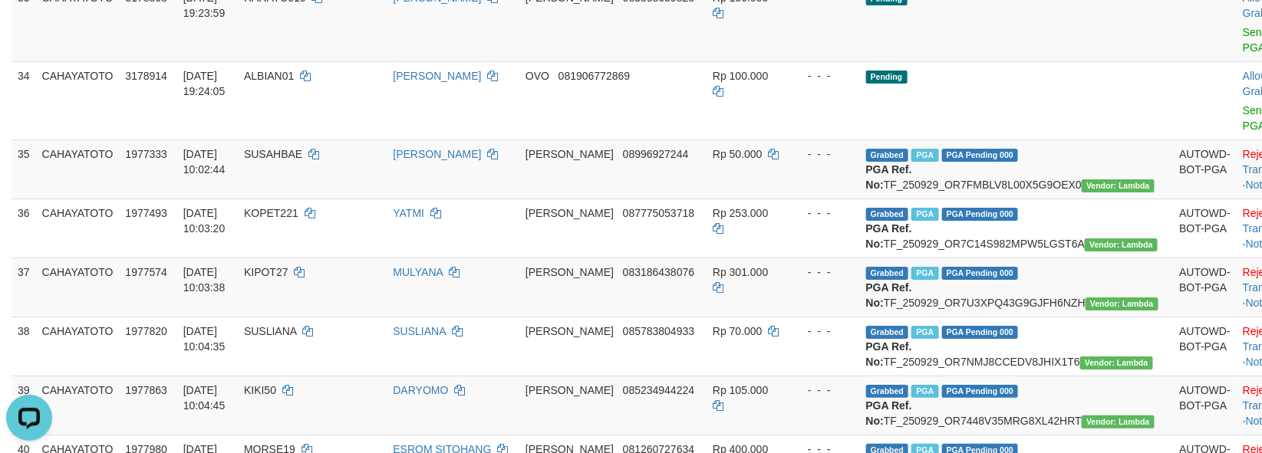
drag, startPoint x: 1010, startPoint y: 277, endPoint x: 1021, endPoint y: 270, distance: 13.4
click at [1010, 61] on td "Pending" at bounding box center [1017, 22] width 314 height 78
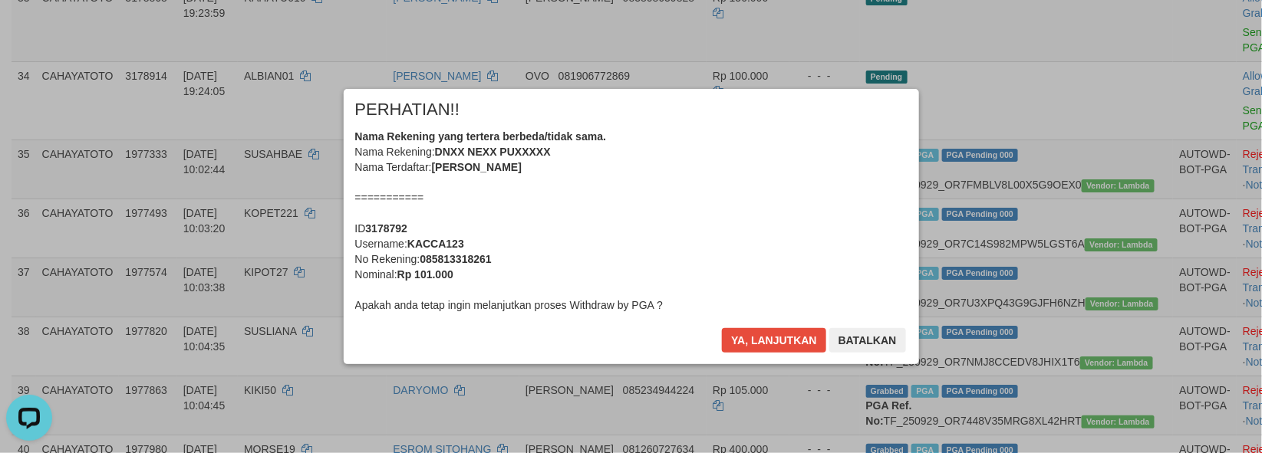
click at [1168, 265] on div "× PERHATIAN!! Nama Rekening yang tertera berbeda/tidak sama. Nama Rekening: DNX…" at bounding box center [631, 226] width 1262 height 336
click at [763, 348] on button "Ya, lanjutkan" at bounding box center [774, 340] width 104 height 25
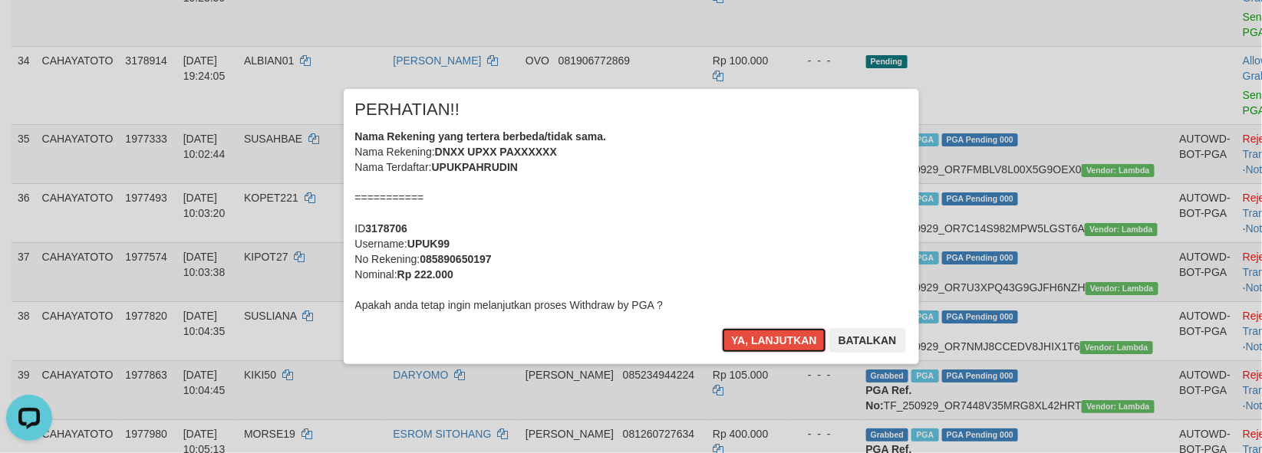
click at [761, 349] on button "Ya, lanjutkan" at bounding box center [774, 340] width 104 height 25
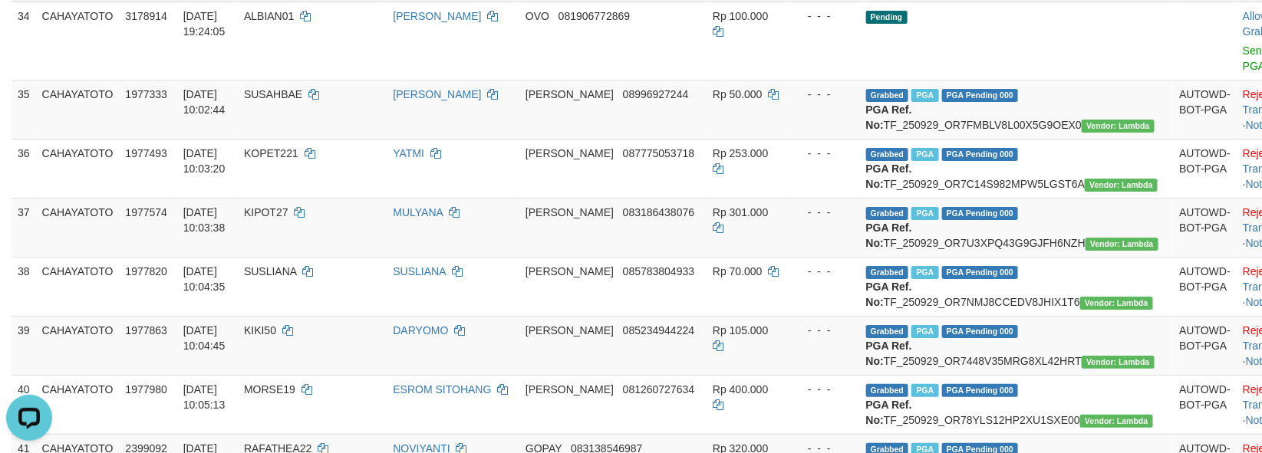
scroll to position [2211, 0]
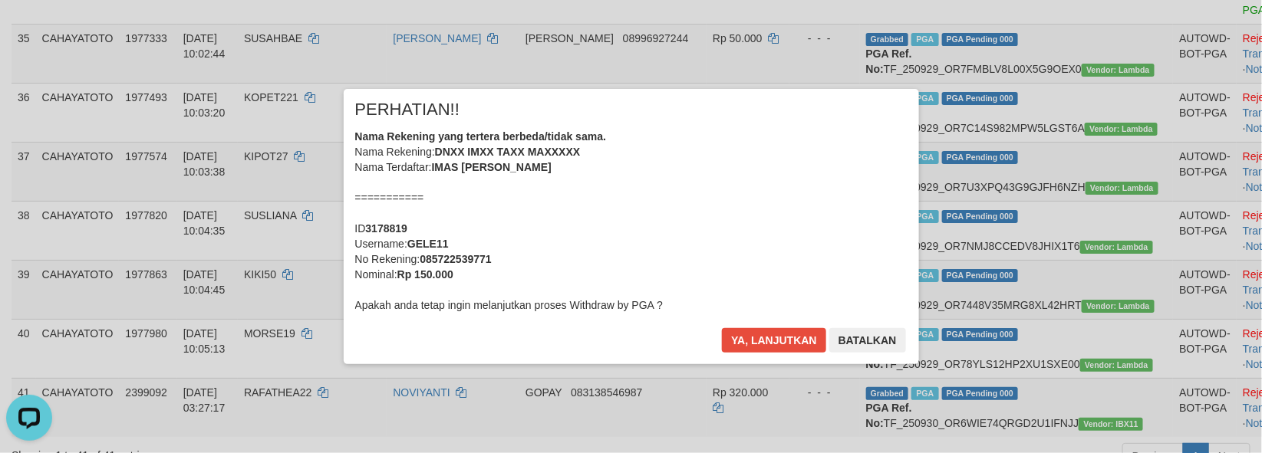
click at [750, 320] on div "× PERHATIAN!! Nama Rekening yang tertera berbeda/tidak sama. Nama Rekening: DNX…" at bounding box center [631, 226] width 575 height 275
click at [722, 328] on button "Ya, lanjutkan" at bounding box center [774, 340] width 104 height 25
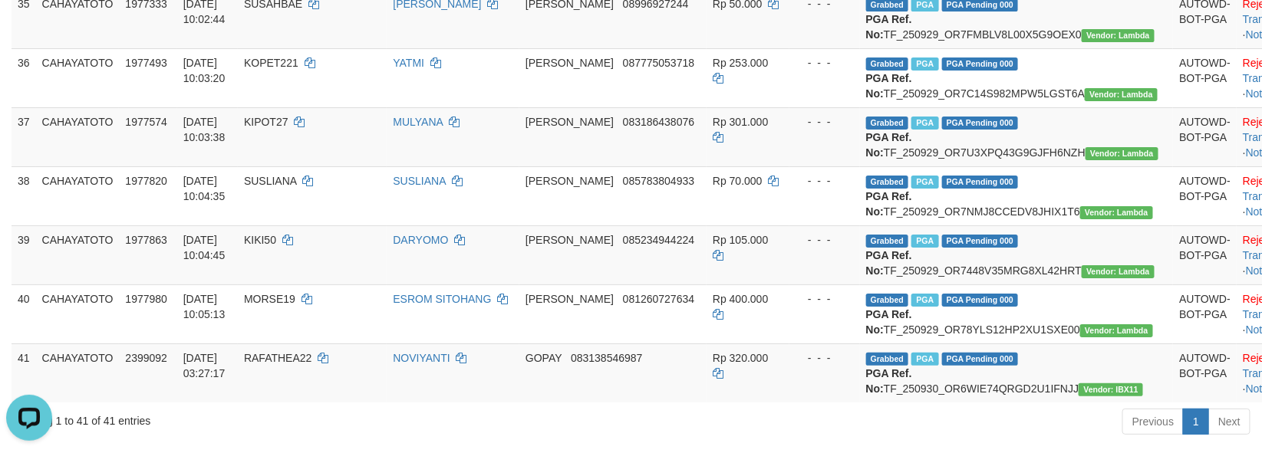
scroll to position [2192, 0]
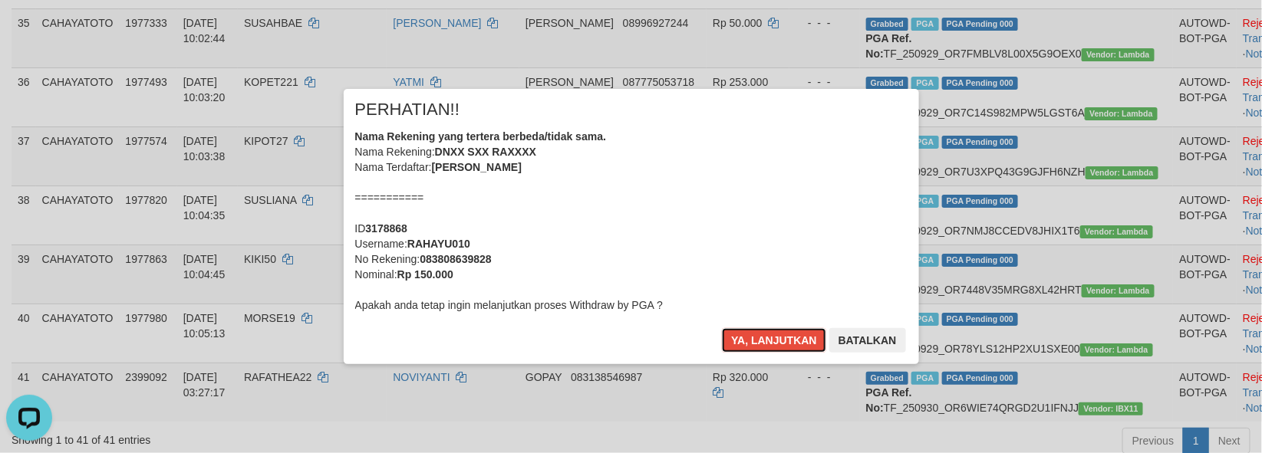
click at [722, 328] on button "Ya, lanjutkan" at bounding box center [774, 340] width 104 height 25
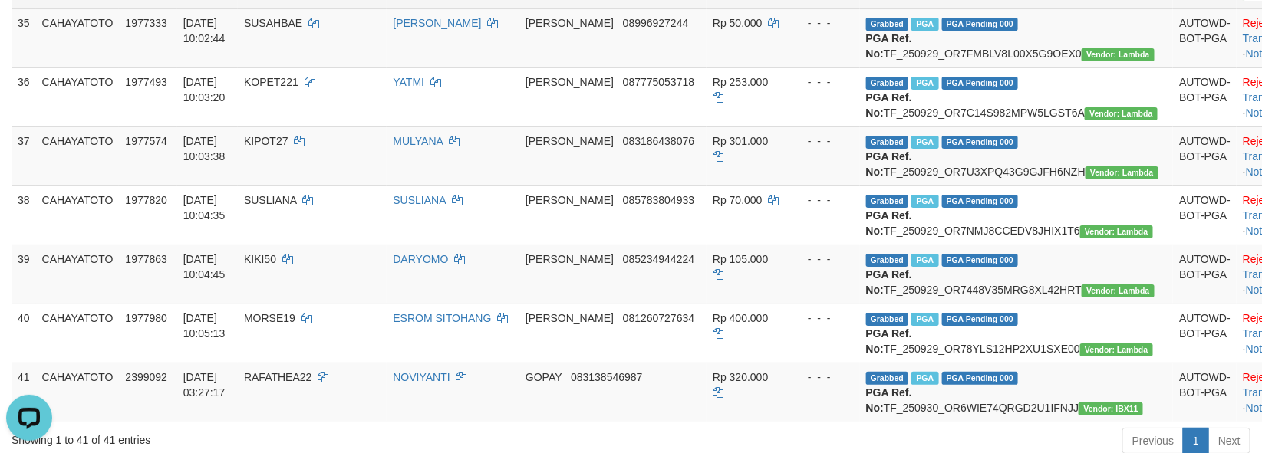
scroll to position [2172, 0]
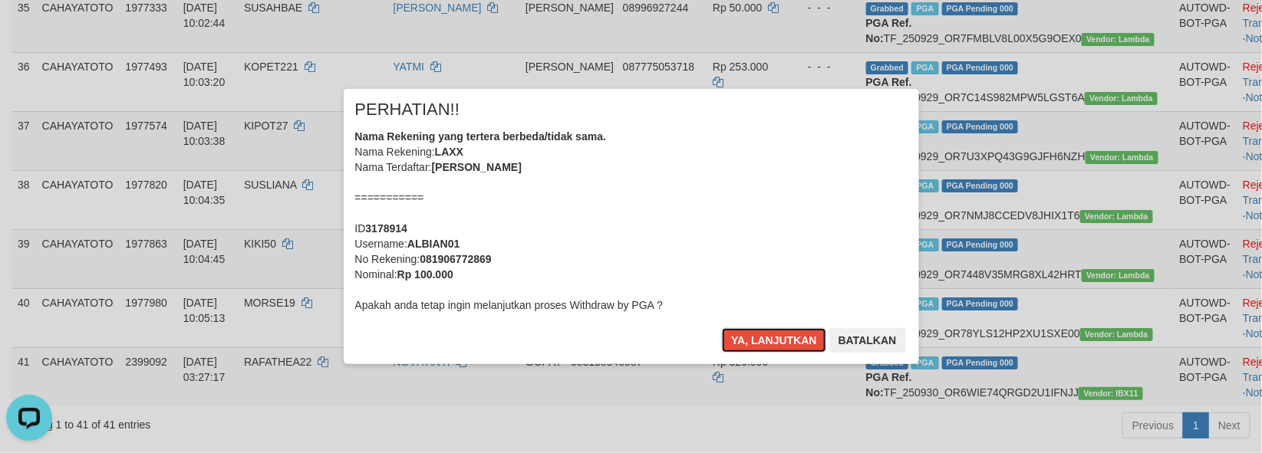
click at [722, 328] on button "Ya, lanjutkan" at bounding box center [774, 340] width 104 height 25
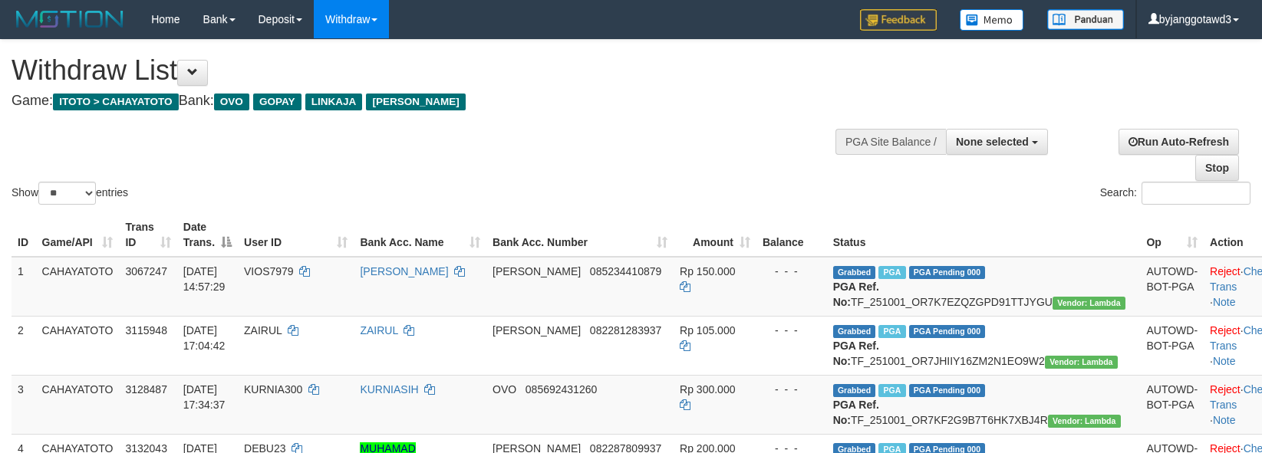
select select
drag, startPoint x: 65, startPoint y: 193, endPoint x: 65, endPoint y: 202, distance: 8.4
click at [65, 202] on select "** ** ** ***" at bounding box center [67, 193] width 58 height 23
select select "***"
click at [41, 182] on select "** ** ** ***" at bounding box center [67, 193] width 58 height 23
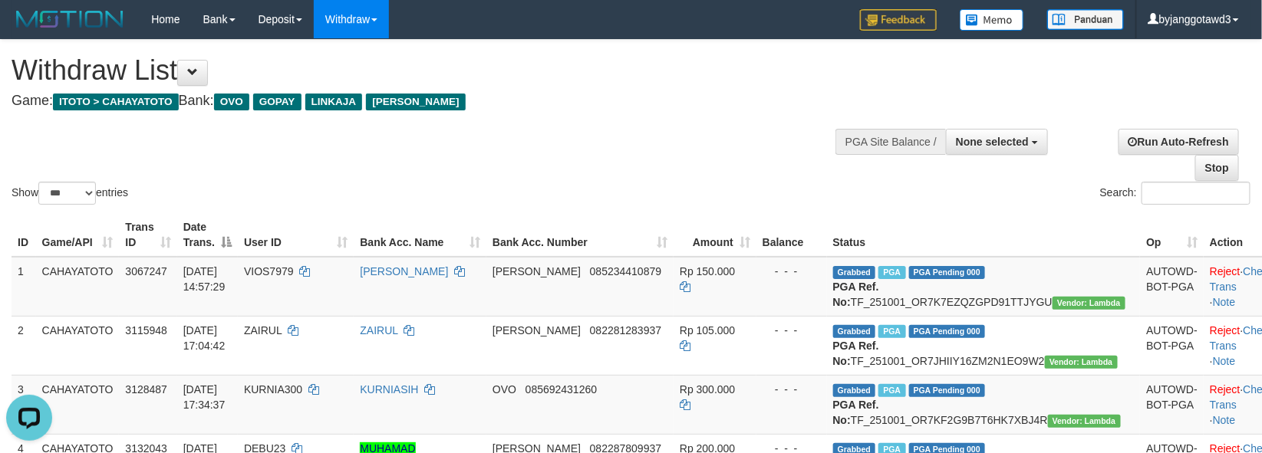
click at [535, 124] on div "Show ** ** ** *** entries Search:" at bounding box center [631, 124] width 1262 height 168
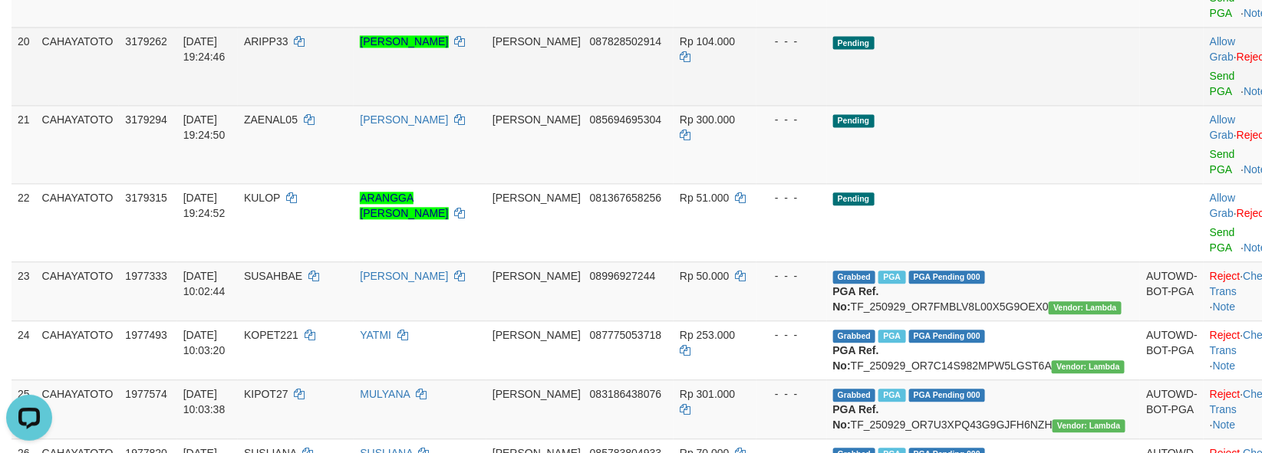
scroll to position [1222, 0]
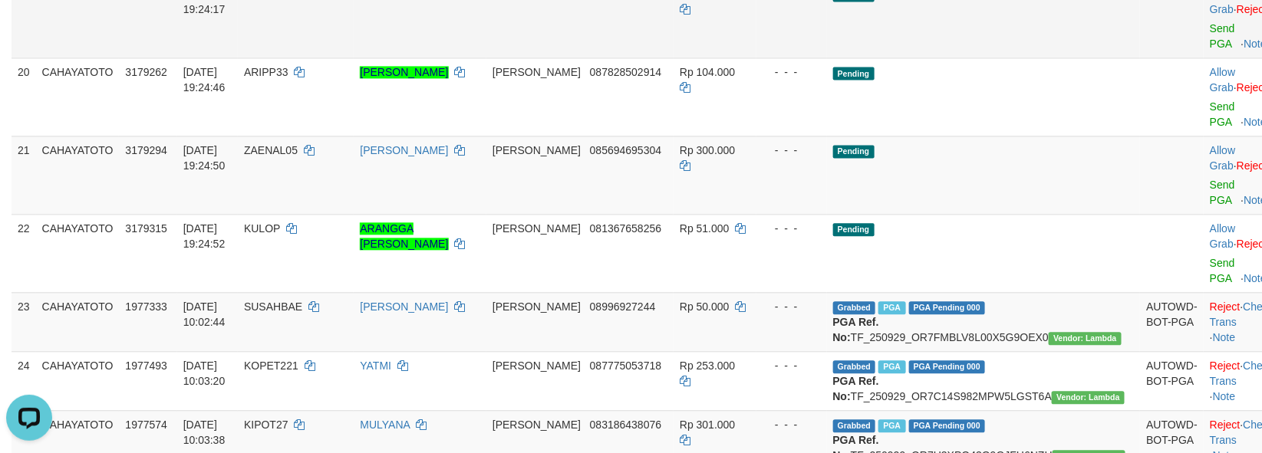
copy td "PAIREL"
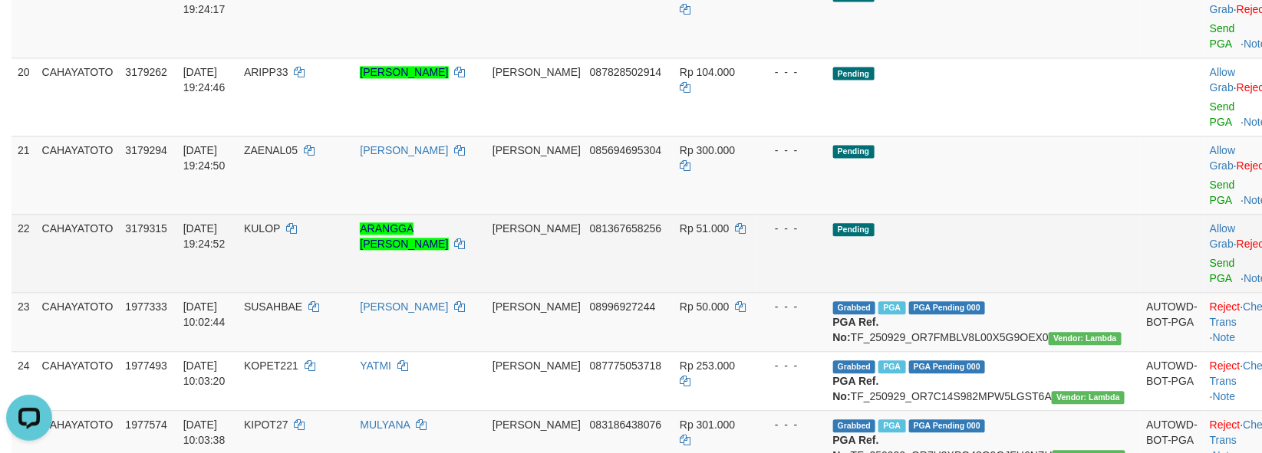
click at [1045, 275] on td "Pending" at bounding box center [984, 253] width 314 height 78
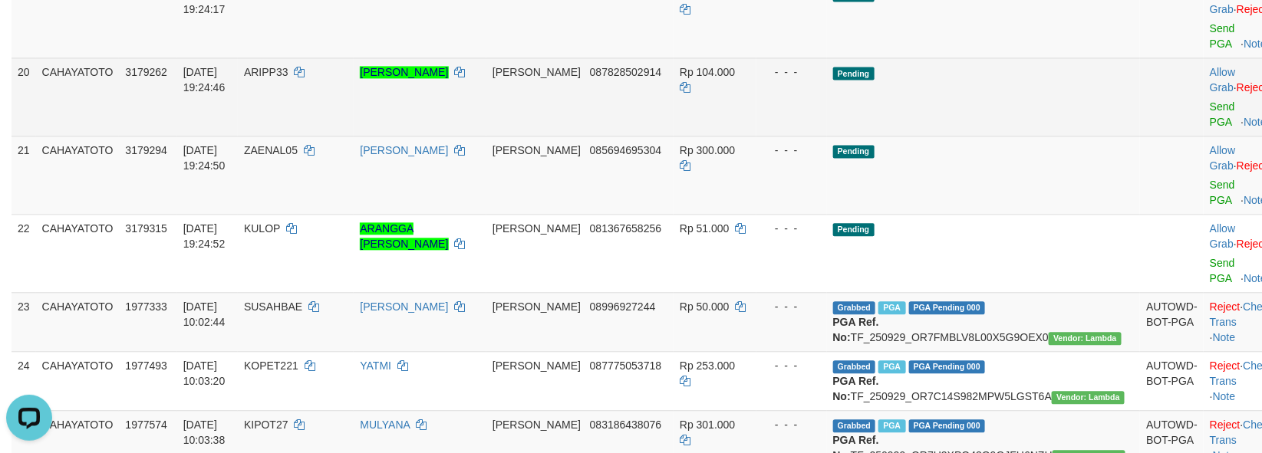
click at [288, 78] on span "ARIPP33" at bounding box center [266, 72] width 44 height 12
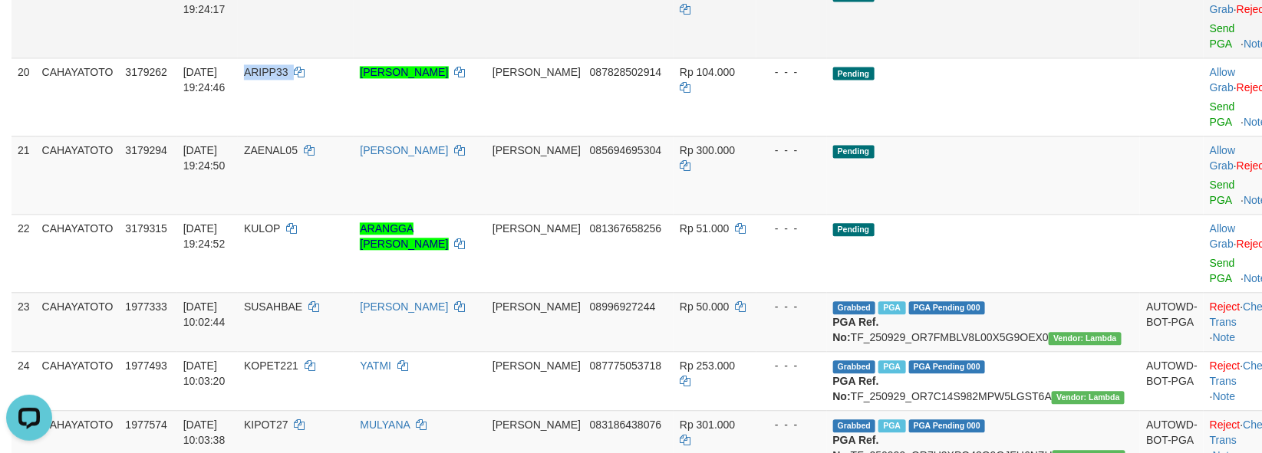
copy td "ARIPP33"
drag, startPoint x: 961, startPoint y: 232, endPoint x: 413, endPoint y: 256, distance: 549.0
click at [952, 214] on td "Pending" at bounding box center [984, 175] width 314 height 78
click at [298, 156] on span "ZAENAL05" at bounding box center [271, 150] width 54 height 12
drag, startPoint x: 316, startPoint y: 224, endPoint x: 396, endPoint y: 70, distance: 173.6
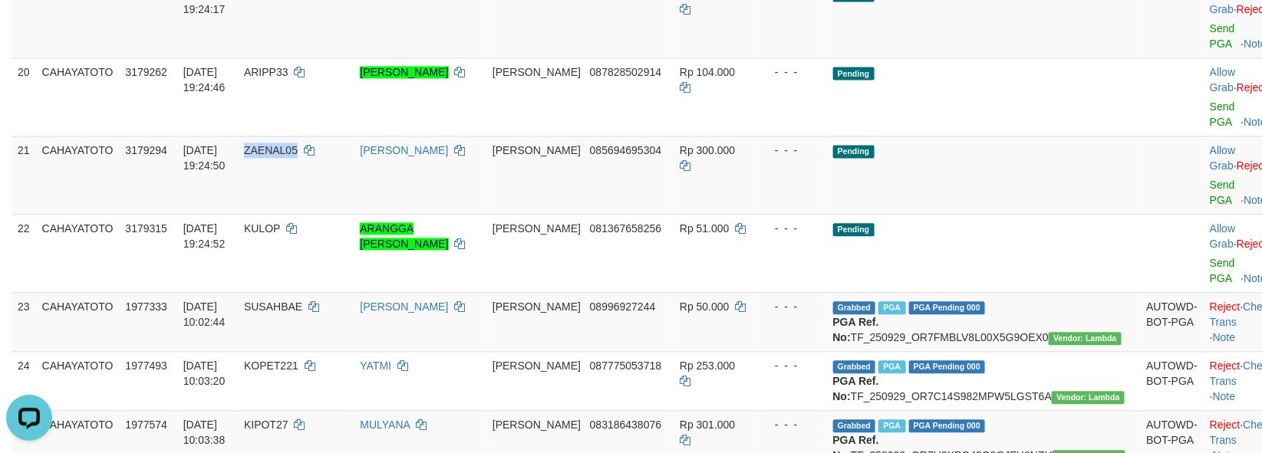
click at [298, 156] on span "ZAENAL05" at bounding box center [271, 150] width 54 height 12
copy span "ZAENAL05"
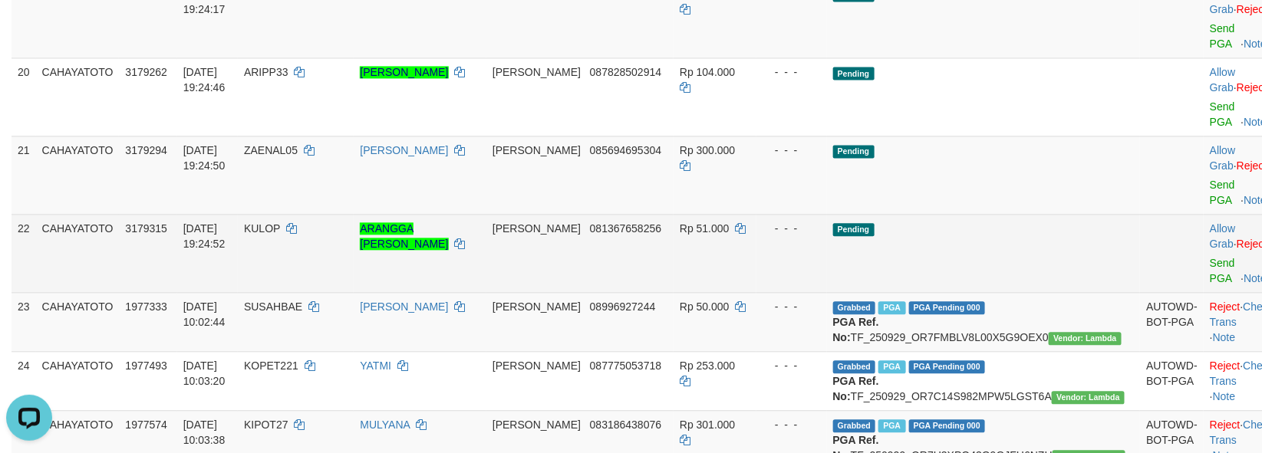
drag, startPoint x: 994, startPoint y: 287, endPoint x: 998, endPoint y: 278, distance: 10.0
click at [994, 287] on td "Pending" at bounding box center [984, 253] width 314 height 78
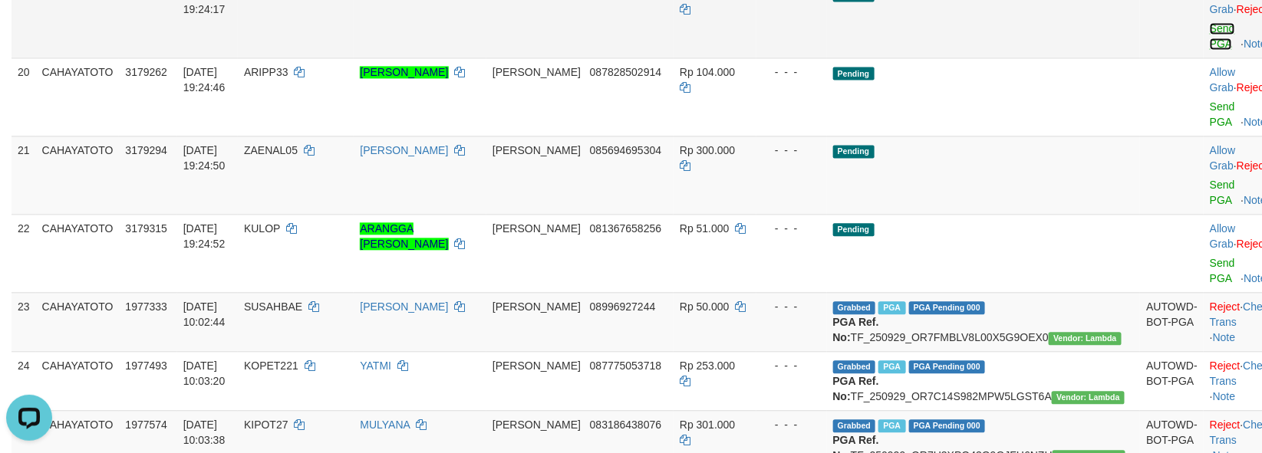
click at [1210, 50] on link "Send PGA" at bounding box center [1222, 36] width 25 height 28
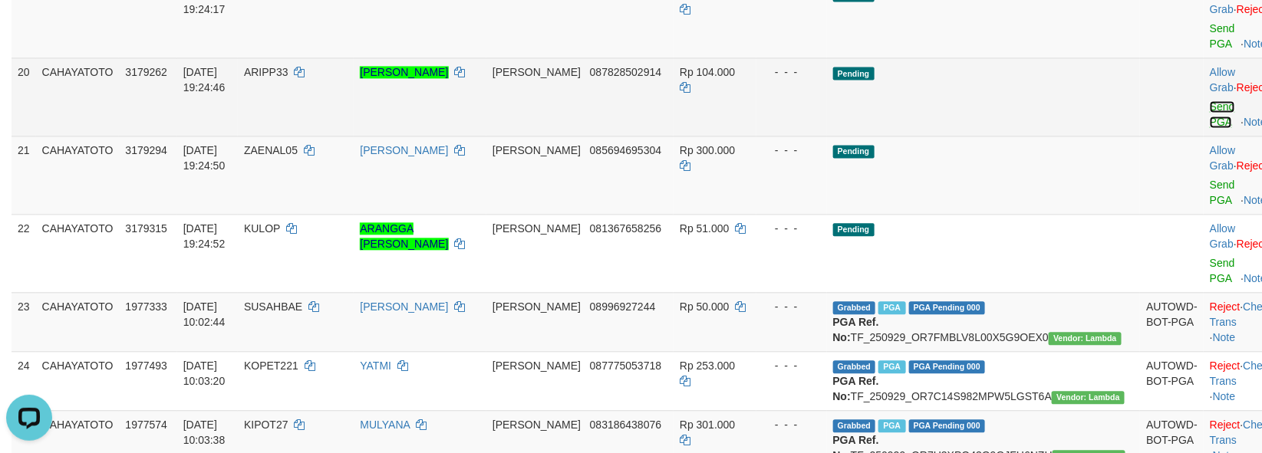
drag, startPoint x: 1180, startPoint y: 134, endPoint x: 1189, endPoint y: 197, distance: 63.6
click at [1210, 128] on link "Send PGA" at bounding box center [1222, 114] width 25 height 28
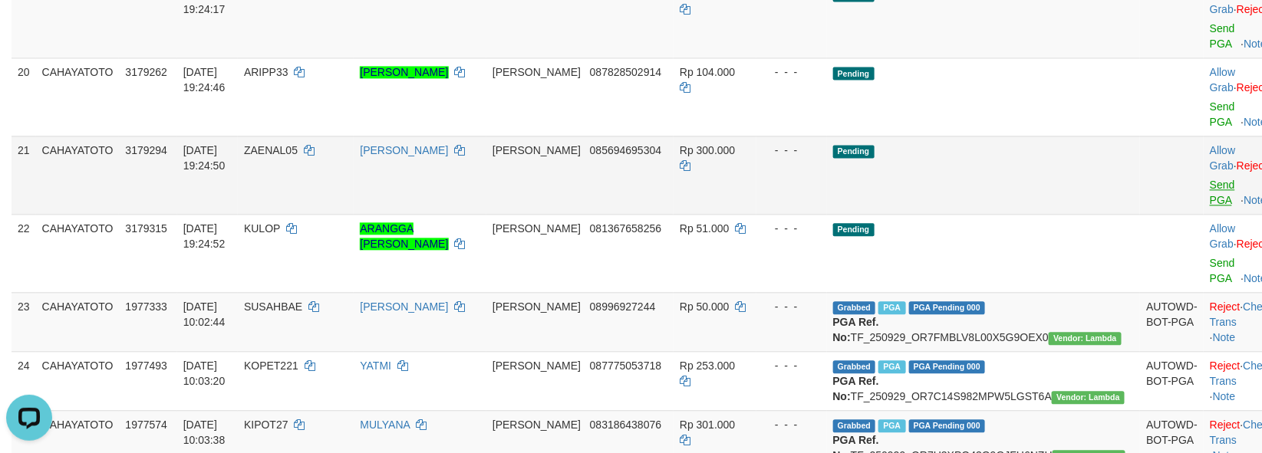
click at [1210, 206] on span "Send PGA" at bounding box center [1242, 189] width 64 height 33
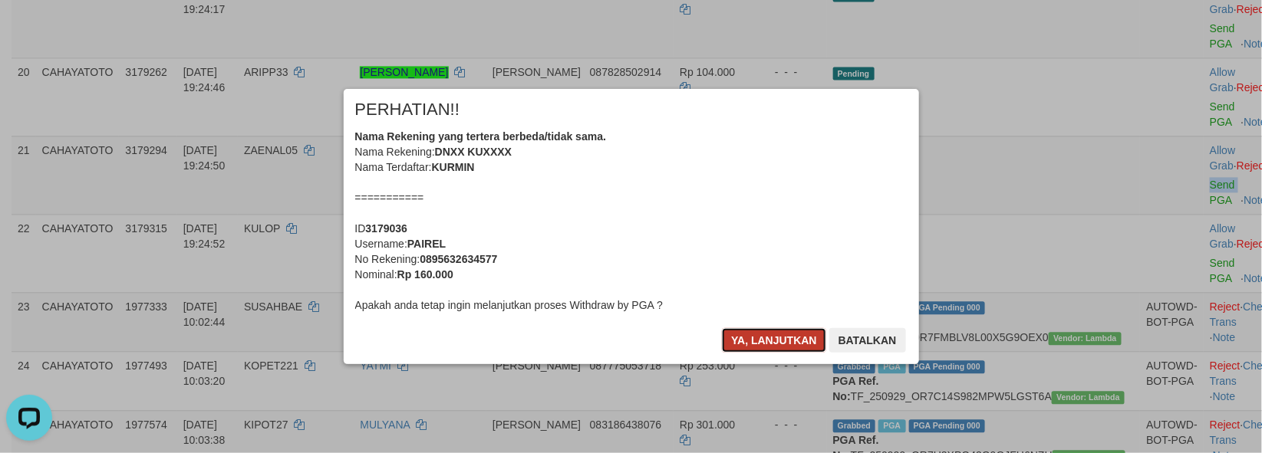
drag, startPoint x: 739, startPoint y: 350, endPoint x: 747, endPoint y: 347, distance: 8.3
click at [741, 349] on button "Ya, lanjutkan" at bounding box center [774, 340] width 104 height 25
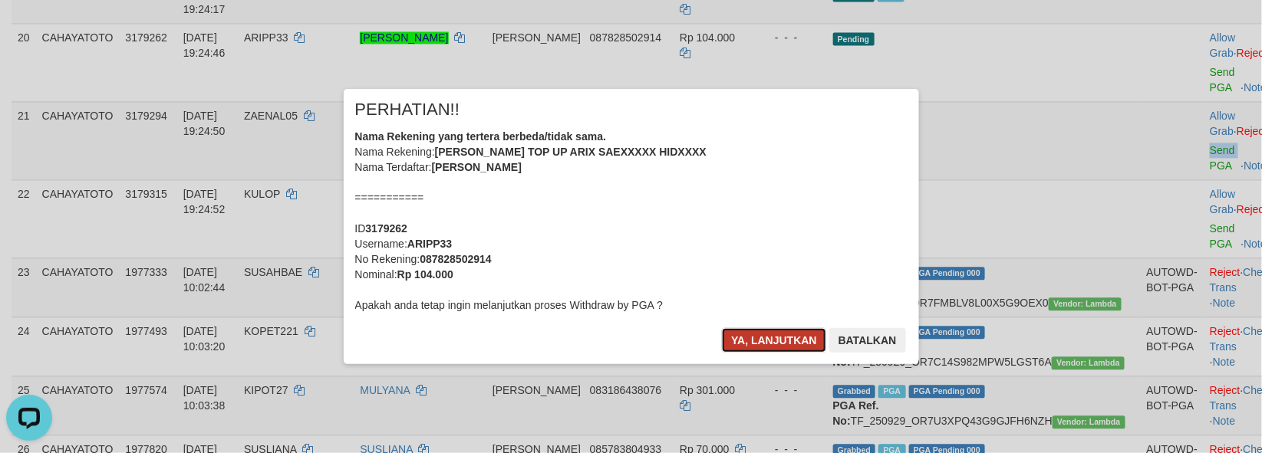
click at [746, 345] on button "Ya, lanjutkan" at bounding box center [774, 340] width 104 height 25
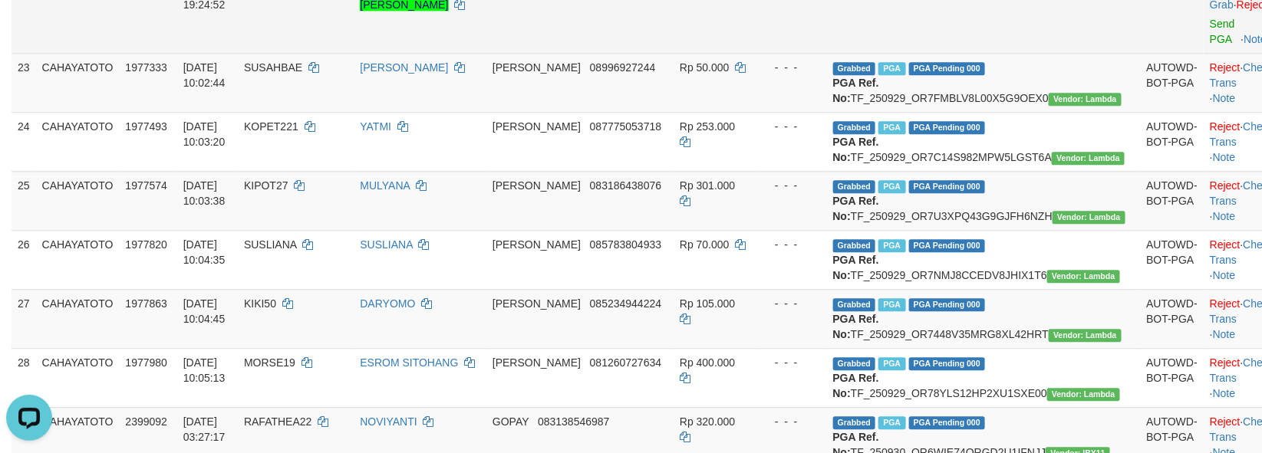
scroll to position [1307, 0]
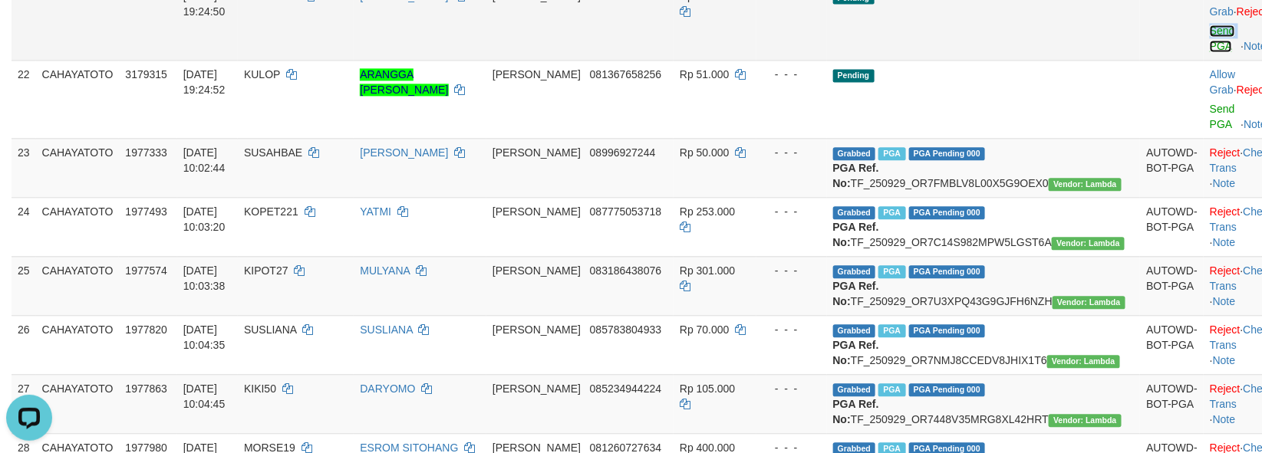
click at [1210, 52] on link "Send PGA" at bounding box center [1222, 39] width 25 height 28
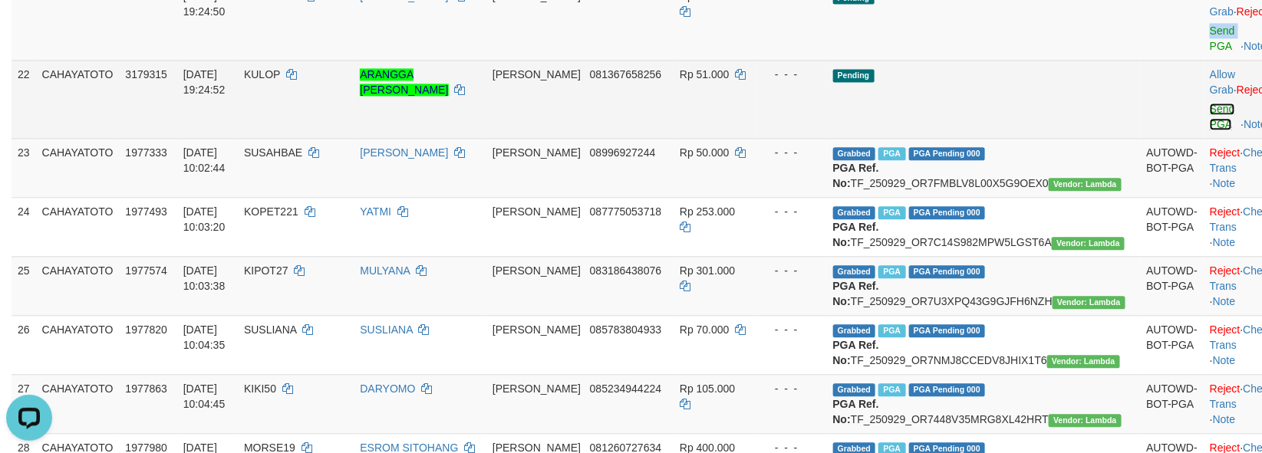
click at [1210, 130] on link "Send PGA" at bounding box center [1222, 117] width 25 height 28
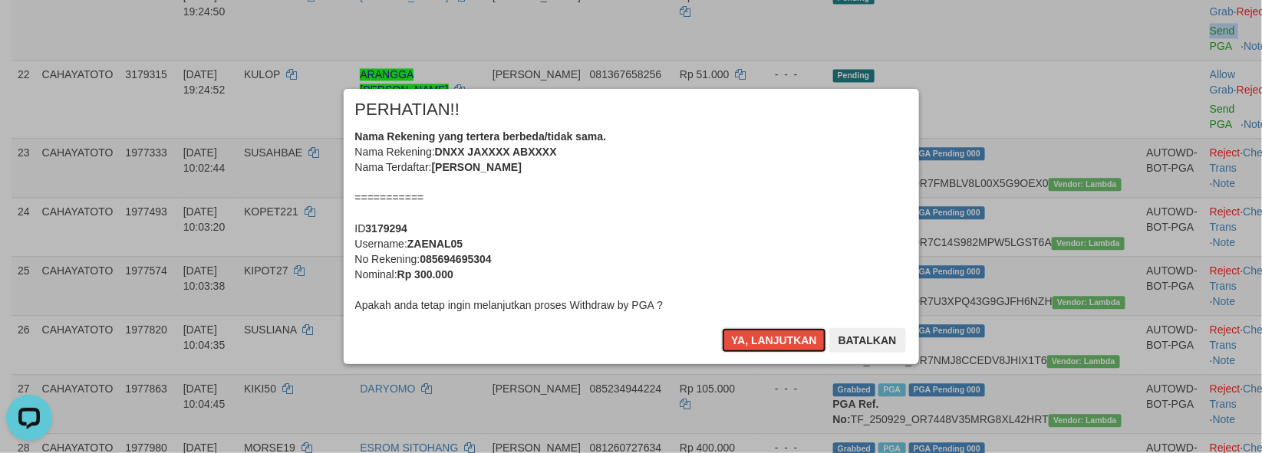
click at [722, 328] on button "Ya, lanjutkan" at bounding box center [774, 340] width 104 height 25
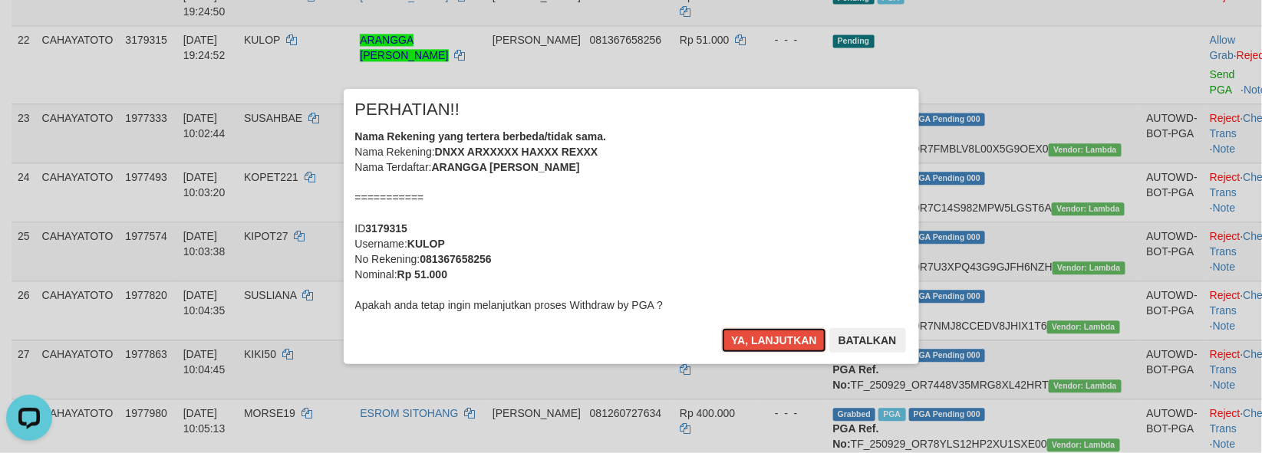
click at [722, 328] on button "Ya, lanjutkan" at bounding box center [774, 340] width 104 height 25
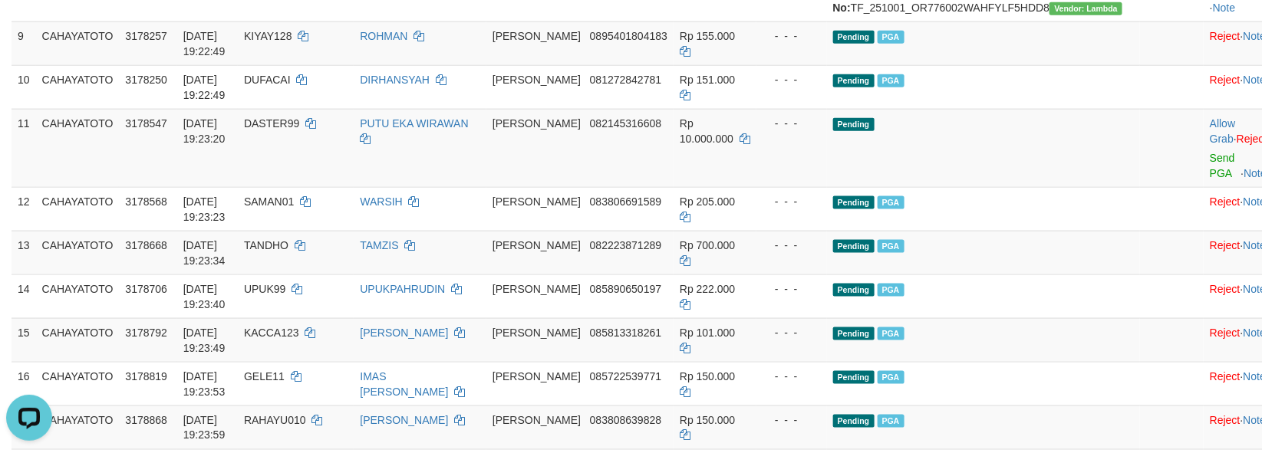
scroll to position [710, 0]
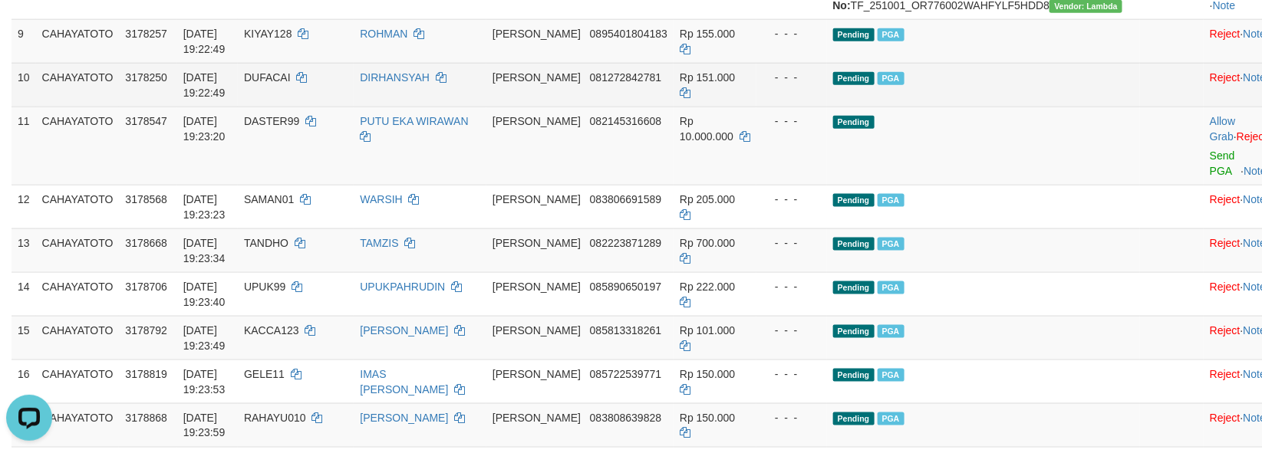
click at [1061, 107] on td "Pending PGA" at bounding box center [984, 85] width 314 height 44
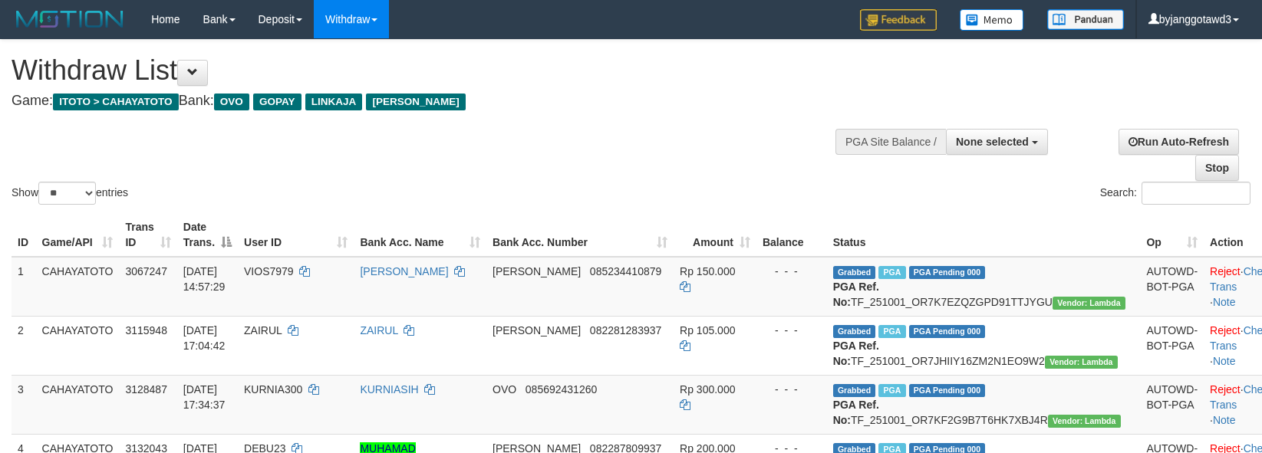
select select
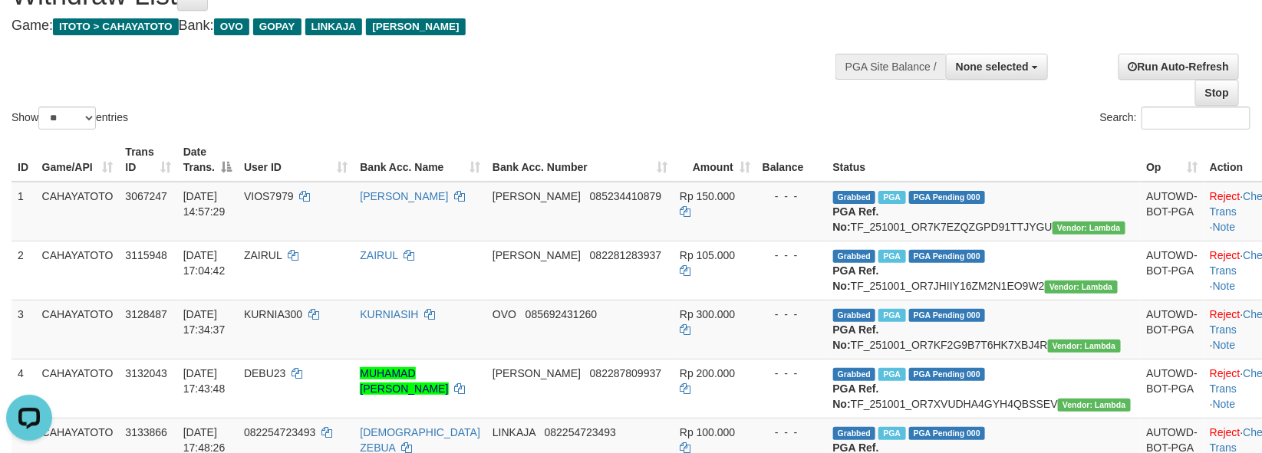
scroll to position [74, 0]
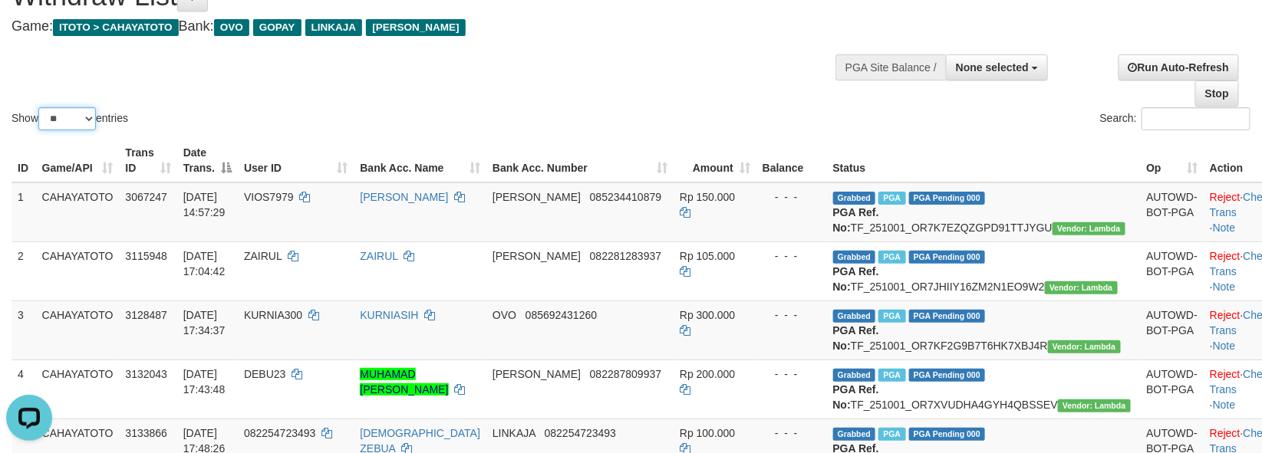
click at [85, 108] on select "** ** ** ***" at bounding box center [67, 118] width 58 height 23
select select "***"
click at [41, 107] on select "** ** ** ***" at bounding box center [67, 118] width 58 height 23
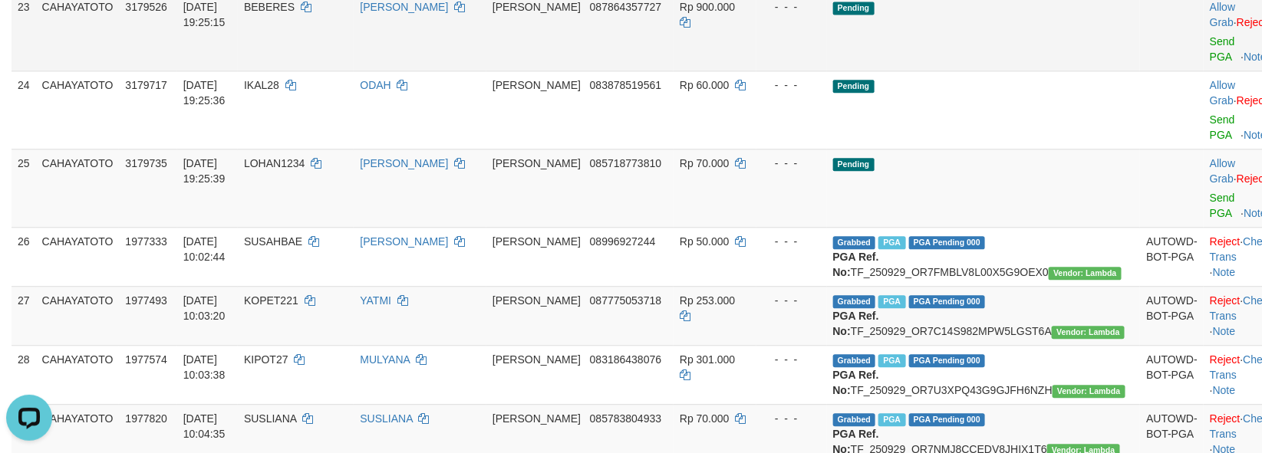
scroll to position [1353, 0]
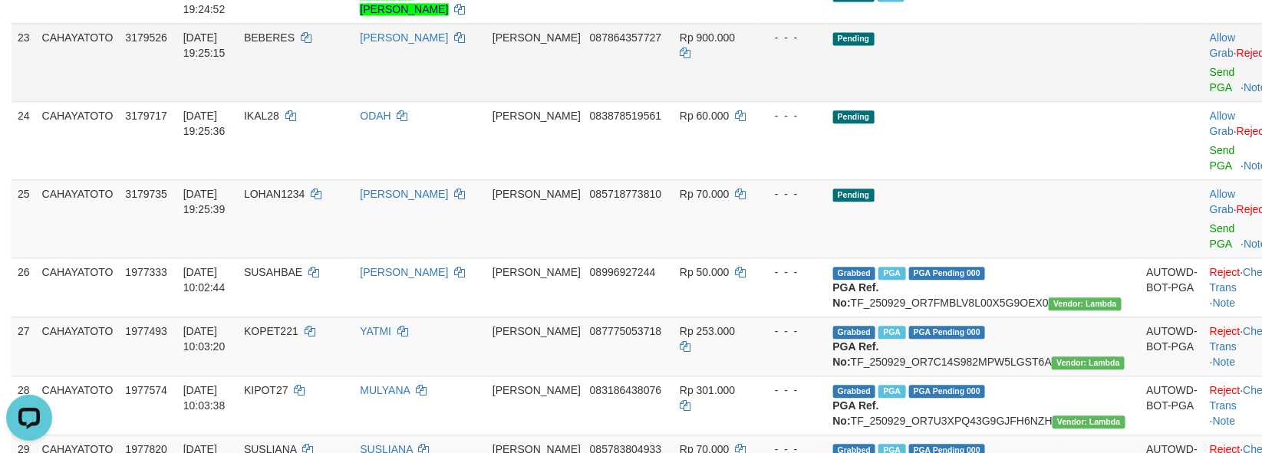
click at [311, 101] on td "BEBERES" at bounding box center [296, 62] width 116 height 78
copy td "BEBERES"
click at [311, 101] on td "BEBERES" at bounding box center [296, 62] width 116 height 78
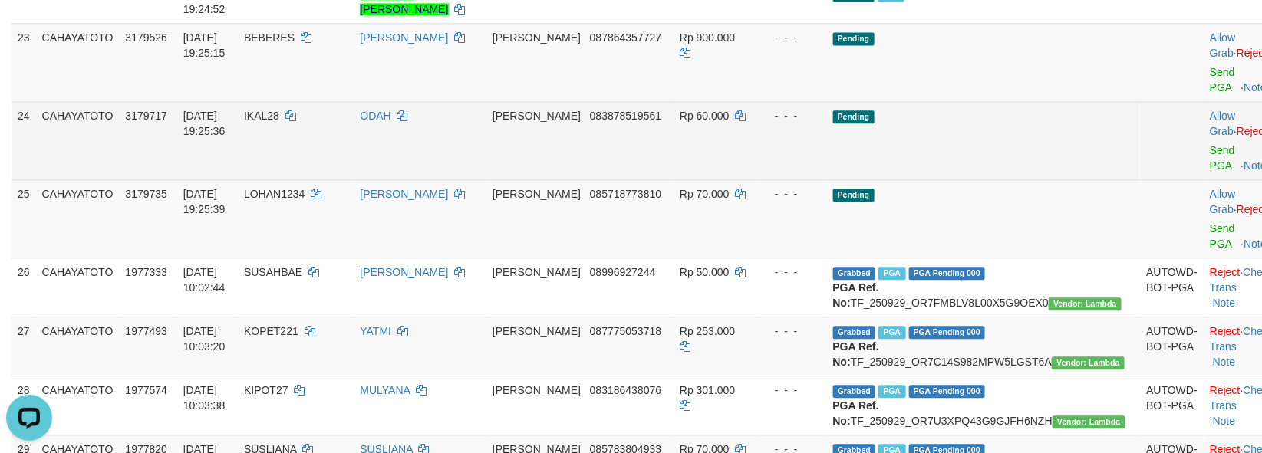
click at [992, 180] on td "Pending" at bounding box center [984, 140] width 314 height 78
click at [1210, 172] on link "Send PGA" at bounding box center [1222, 158] width 25 height 28
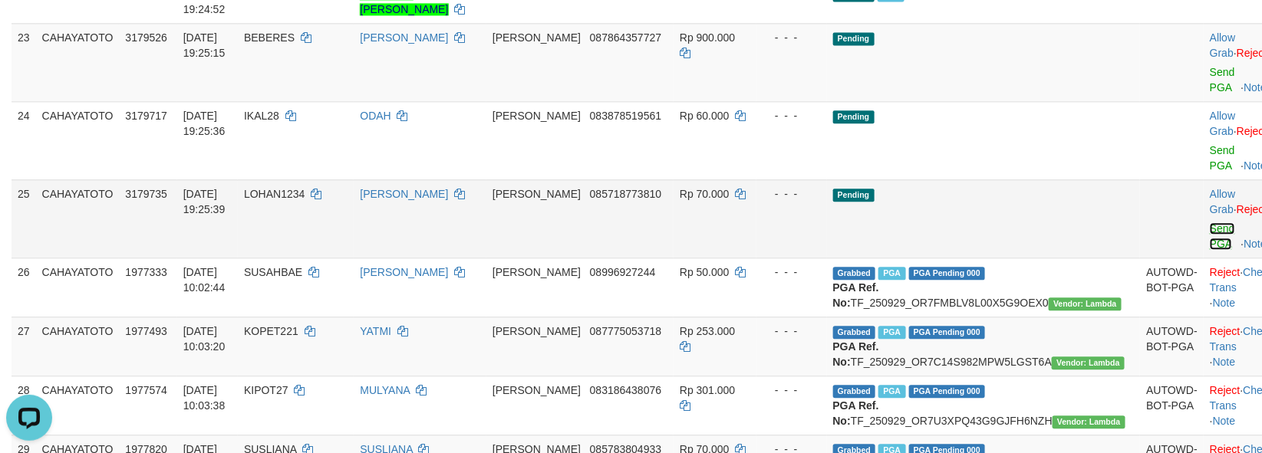
click at [1210, 250] on link "Send PGA" at bounding box center [1222, 236] width 25 height 28
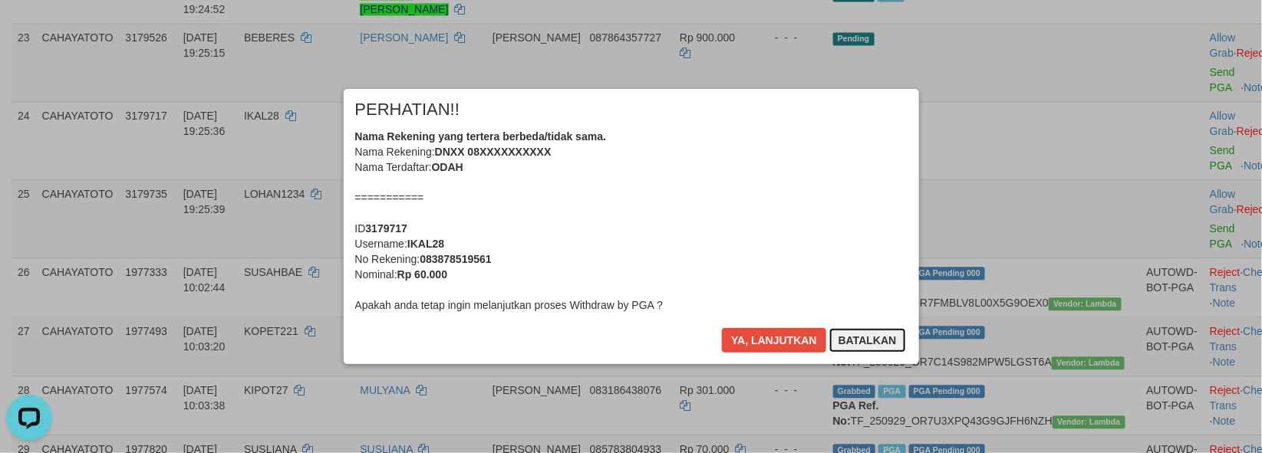
click at [860, 341] on button "Batalkan" at bounding box center [867, 340] width 77 height 25
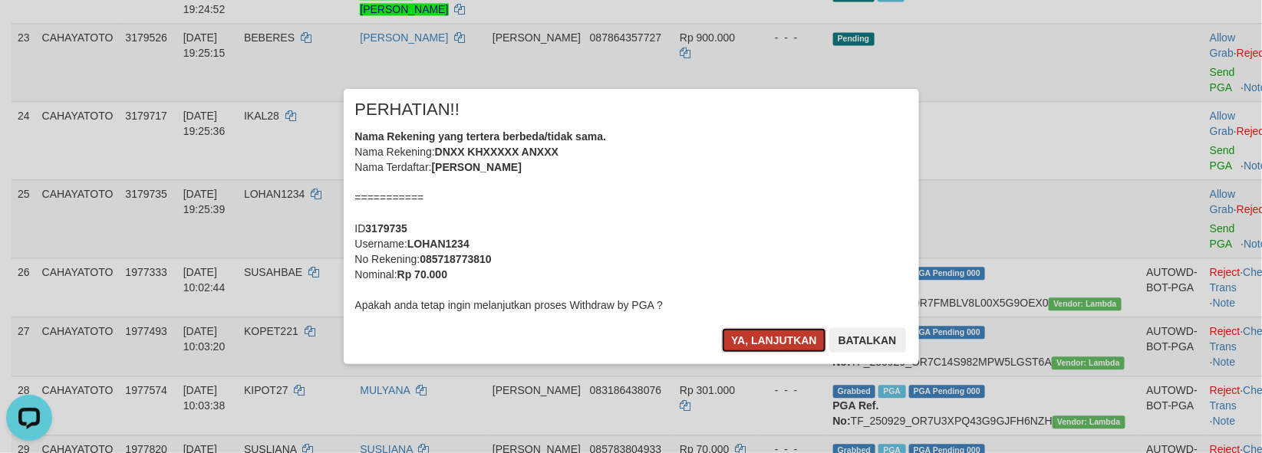
click at [734, 338] on button "Ya, lanjutkan" at bounding box center [774, 340] width 104 height 25
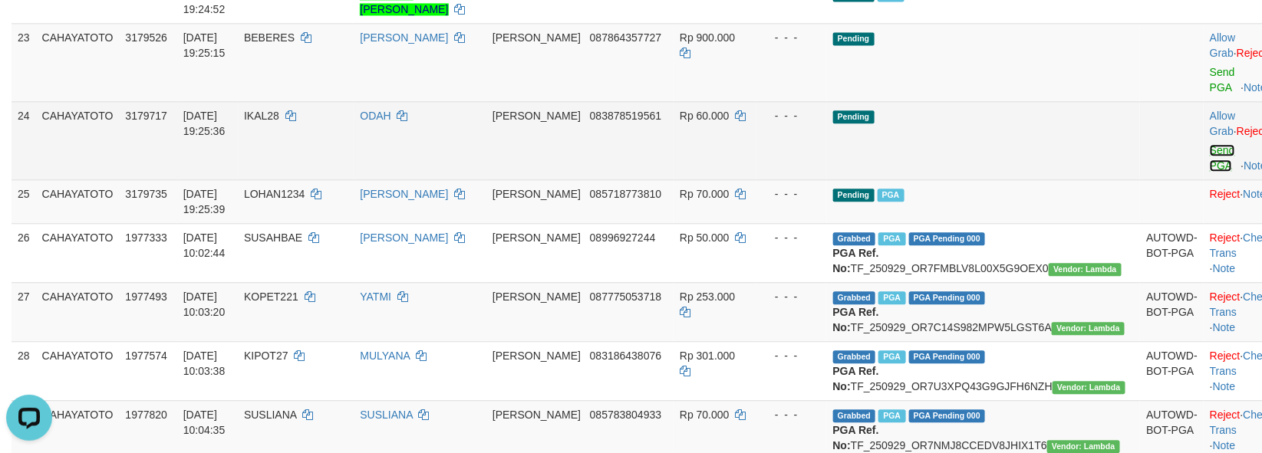
click at [1210, 172] on link "Send PGA" at bounding box center [1222, 158] width 25 height 28
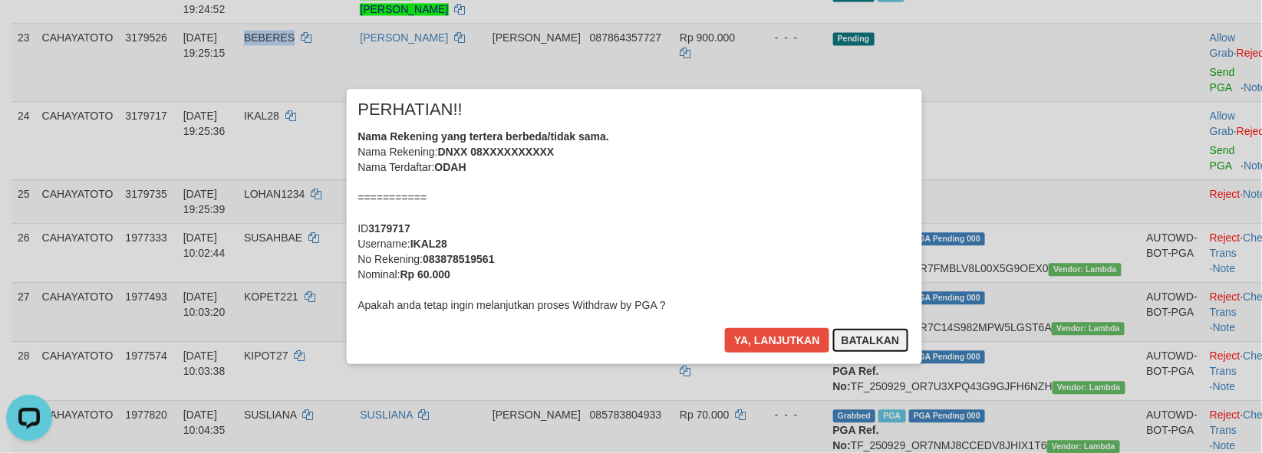
click at [861, 341] on button "Batalkan" at bounding box center [867, 340] width 77 height 25
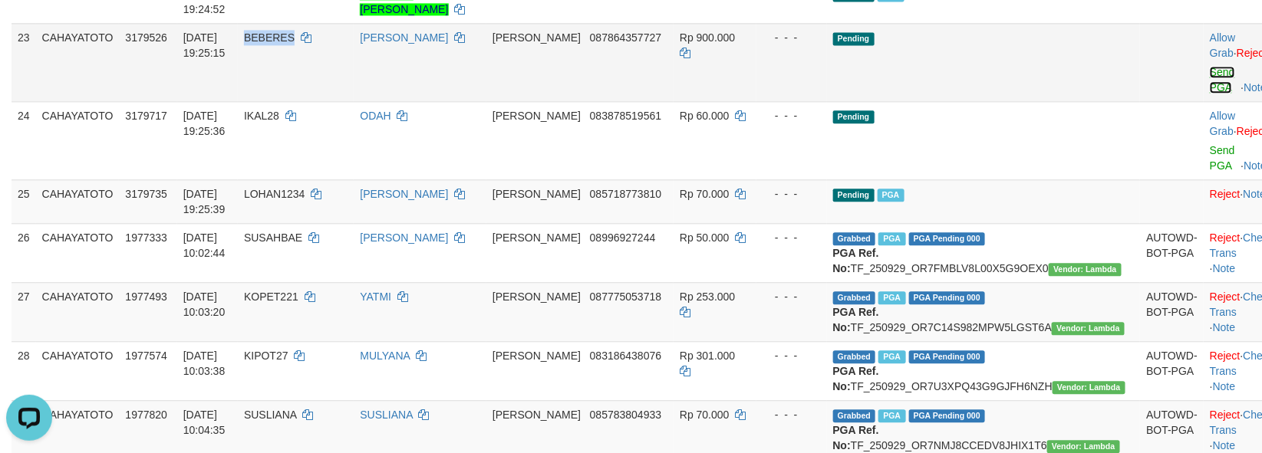
click at [1210, 94] on link "Send PGA" at bounding box center [1222, 80] width 25 height 28
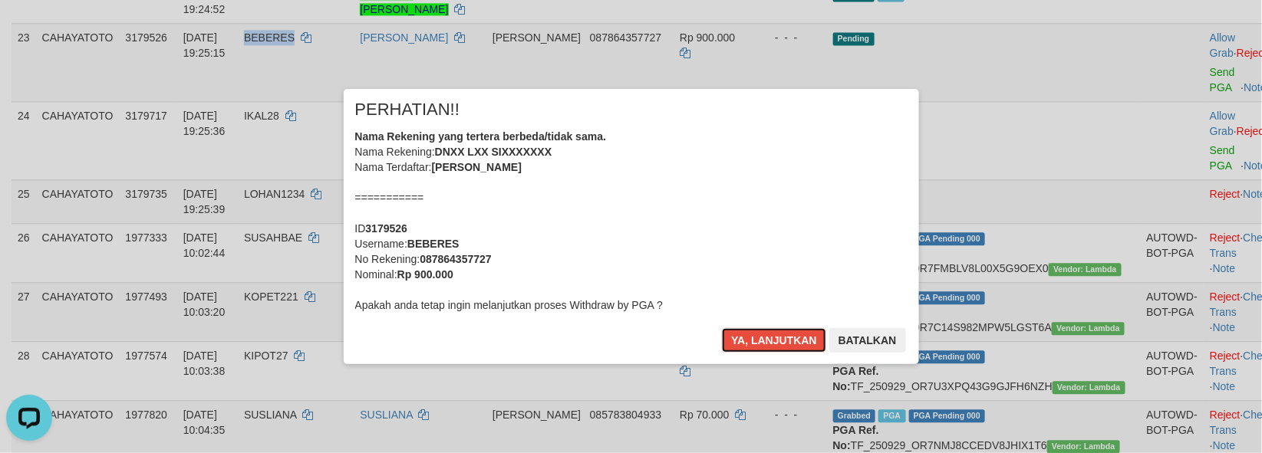
click at [722, 328] on button "Ya, lanjutkan" at bounding box center [774, 340] width 104 height 25
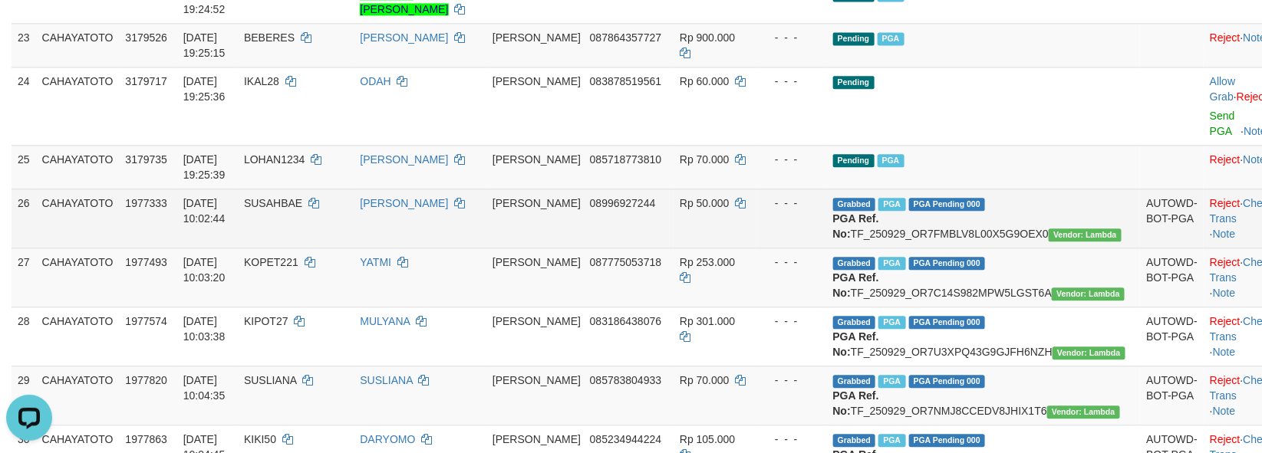
click at [733, 248] on td "Rp 50.000" at bounding box center [715, 218] width 83 height 59
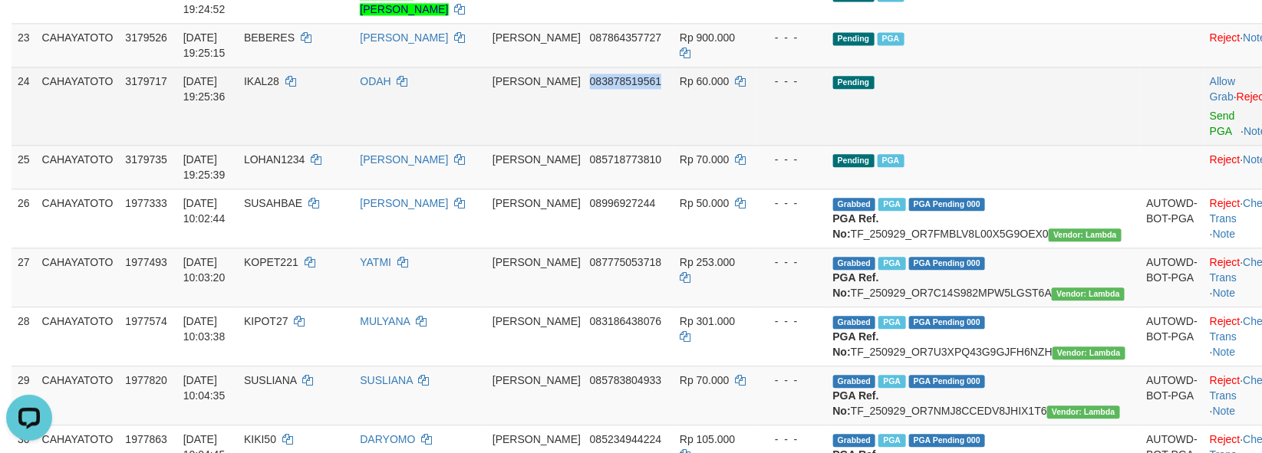
drag, startPoint x: 598, startPoint y: 186, endPoint x: 674, endPoint y: 190, distance: 75.3
click at [674, 145] on td "DANA 083878519561" at bounding box center [579, 106] width 187 height 78
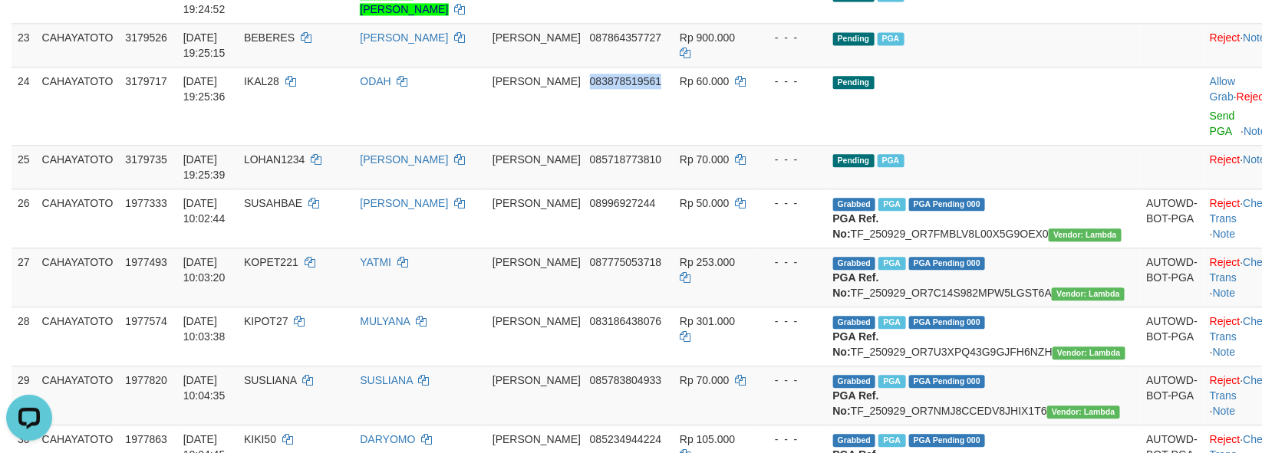
copy span "083878519561"
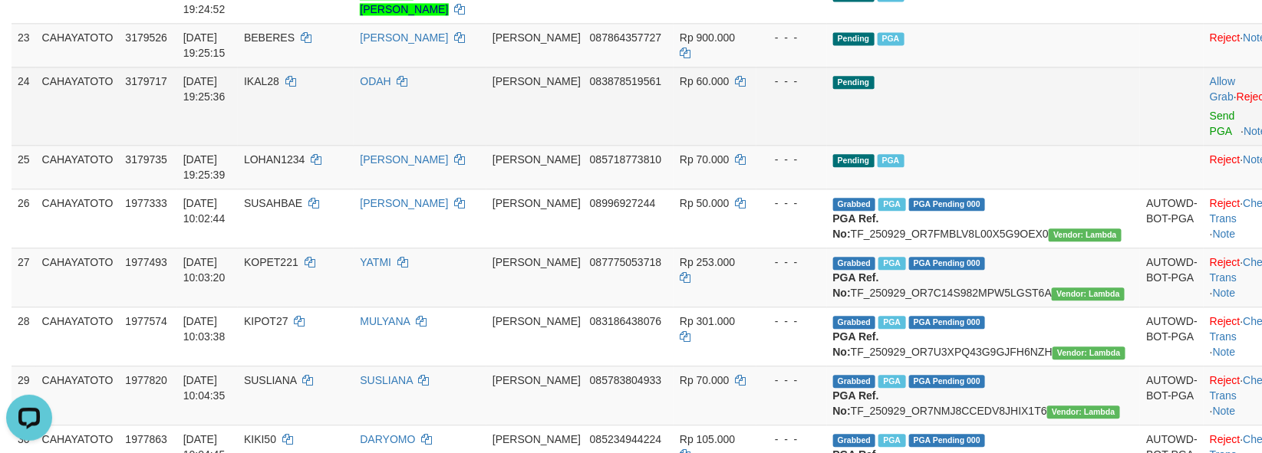
drag, startPoint x: 812, startPoint y: 215, endPoint x: 837, endPoint y: 215, distance: 25.3
click at [813, 145] on td "- - -" at bounding box center [791, 106] width 71 height 78
click at [1210, 108] on div at bounding box center [1242, 106] width 64 height 4
click at [1210, 137] on link "Send PGA" at bounding box center [1222, 124] width 25 height 28
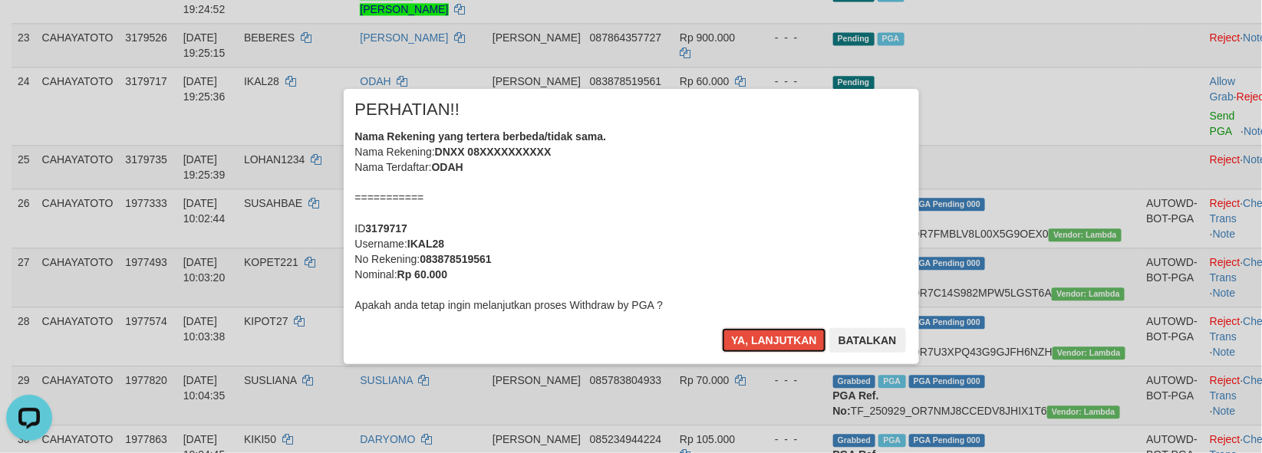
click at [722, 328] on button "Ya, lanjutkan" at bounding box center [774, 340] width 104 height 25
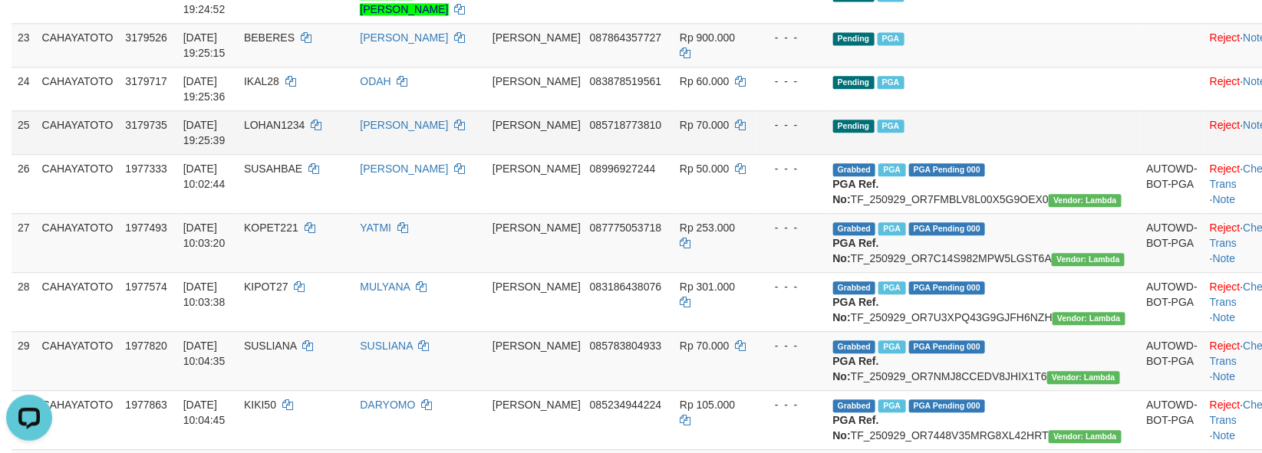
click at [305, 131] on span "LOHAN1234" at bounding box center [274, 125] width 61 height 12
drag, startPoint x: 324, startPoint y: 232, endPoint x: 861, endPoint y: 240, distance: 537.8
click at [305, 131] on span "LOHAN1234" at bounding box center [274, 125] width 61 height 12
copy td "LOHAN1234"
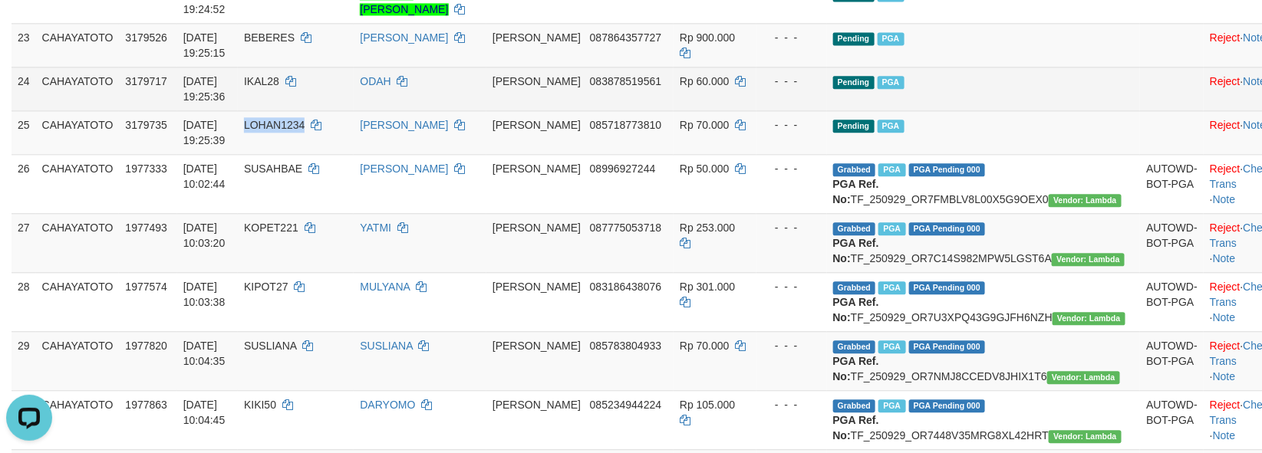
copy span "LOHAN1234"
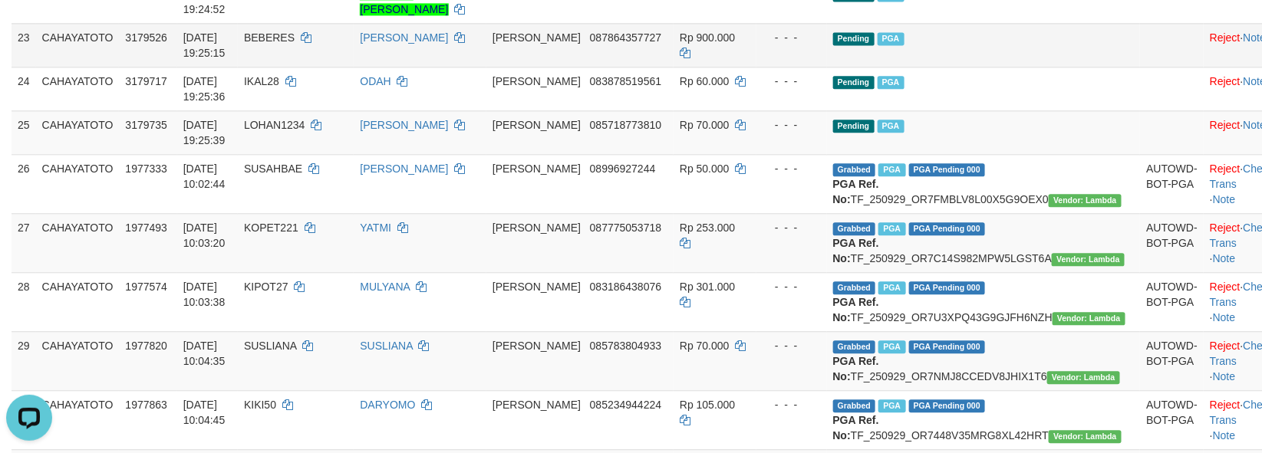
click at [1032, 67] on td "Pending PGA" at bounding box center [984, 45] width 314 height 44
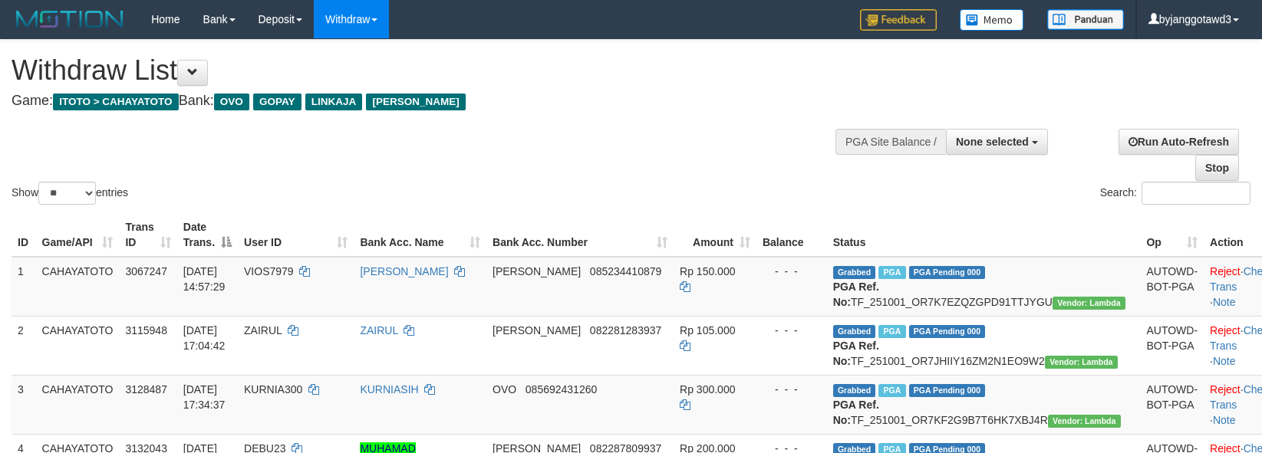
select select
click at [89, 193] on select "** ** ** ***" at bounding box center [67, 193] width 58 height 23
click at [81, 265] on td "CAHAYATOTO" at bounding box center [78, 287] width 84 height 60
click at [49, 193] on select "** ** ** ***" at bounding box center [67, 193] width 58 height 23
select select "***"
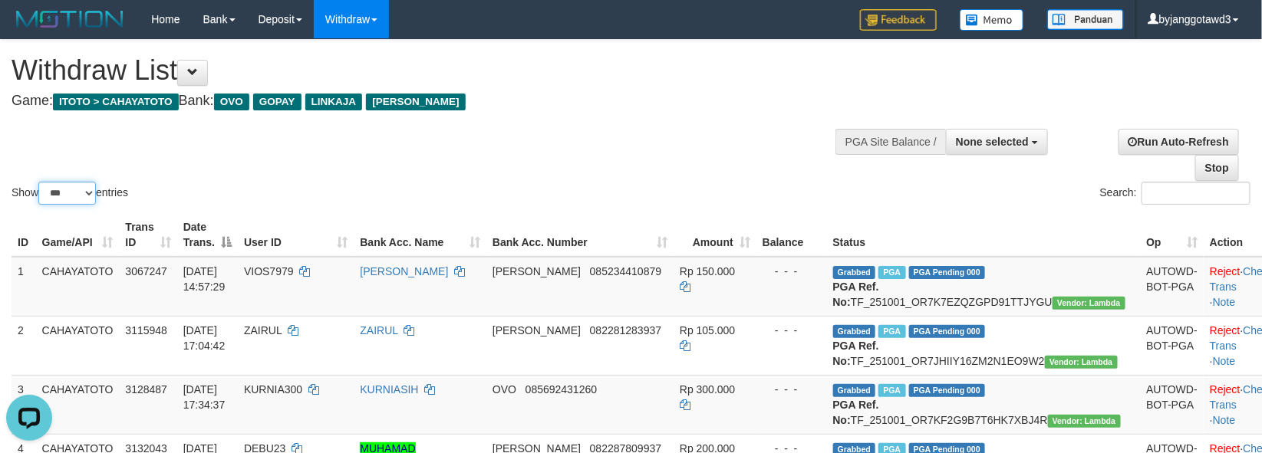
click at [41, 182] on select "** ** ** ***" at bounding box center [67, 193] width 58 height 23
click at [637, 136] on div "Show ** ** ** *** entries Search:" at bounding box center [631, 124] width 1262 height 168
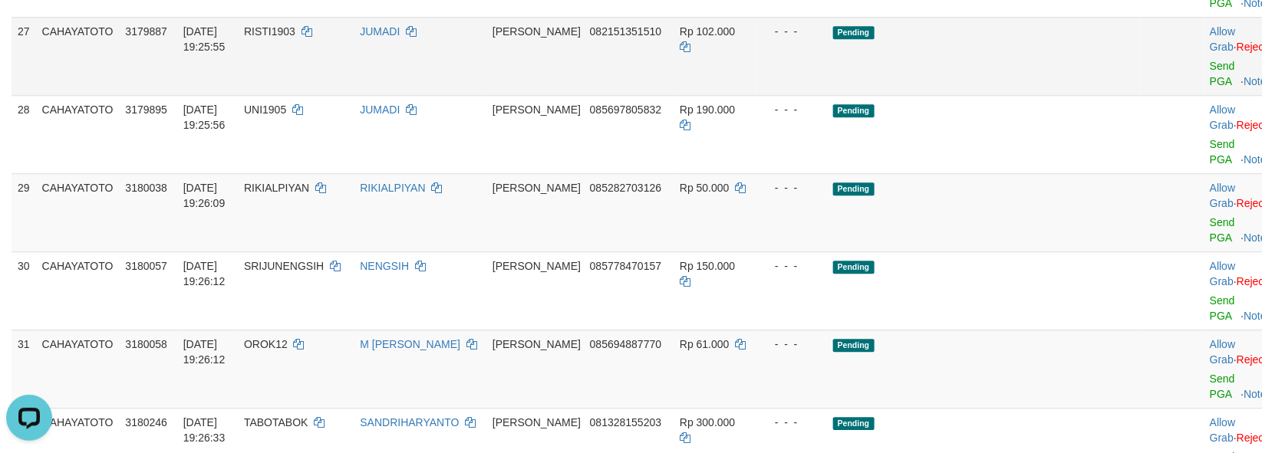
scroll to position [1529, 0]
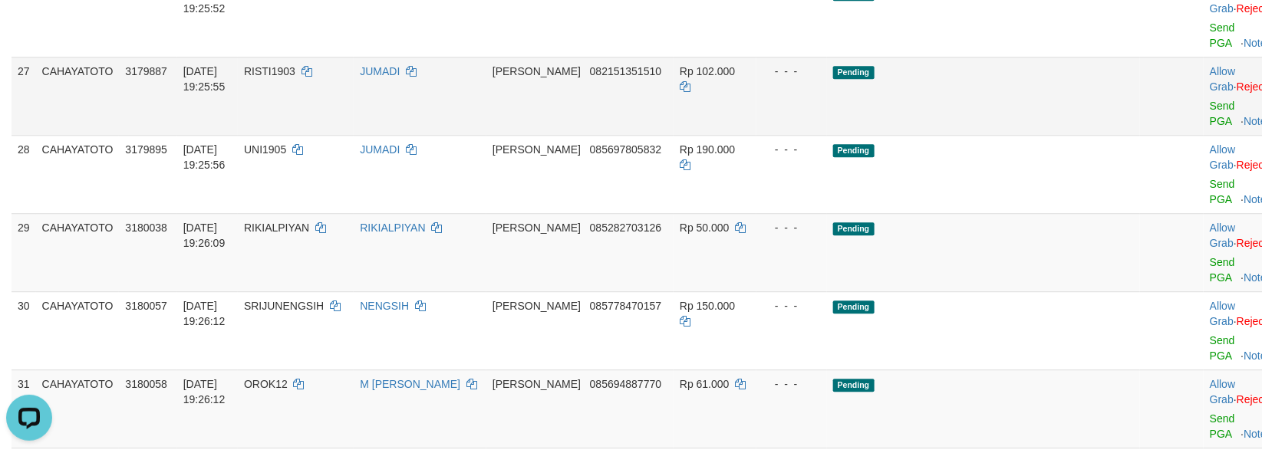
click at [295, 77] on span "RISTI1903" at bounding box center [269, 71] width 51 height 12
copy td "RISTI1903"
click at [295, 77] on span "RISTI1903" at bounding box center [269, 71] width 51 height 12
drag, startPoint x: 987, startPoint y: 307, endPoint x: 911, endPoint y: 328, distance: 78.2
click at [987, 292] on td "Pending" at bounding box center [984, 252] width 314 height 78
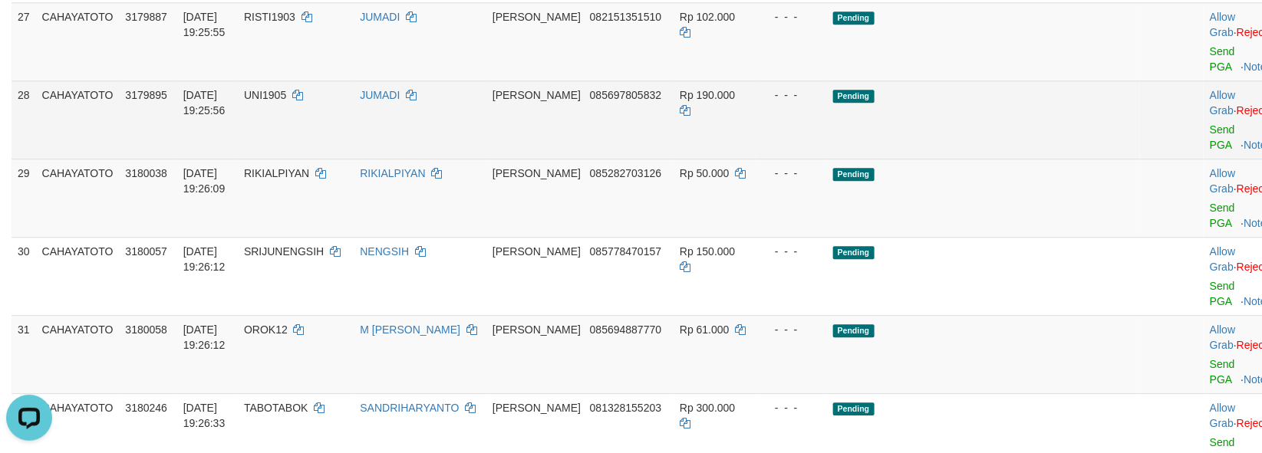
scroll to position [1614, 0]
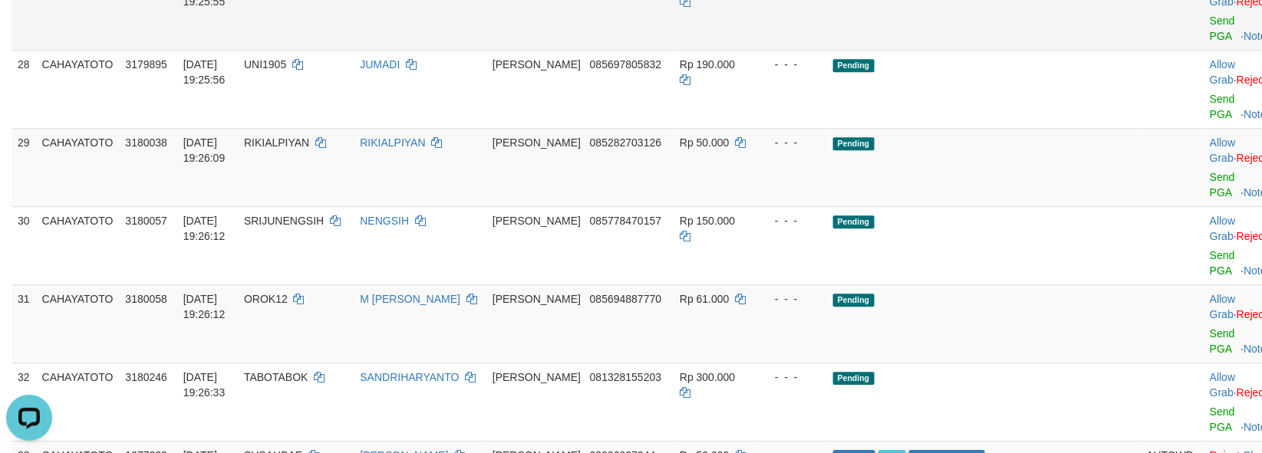
click at [308, 50] on td "RISTI1903" at bounding box center [296, 11] width 116 height 78
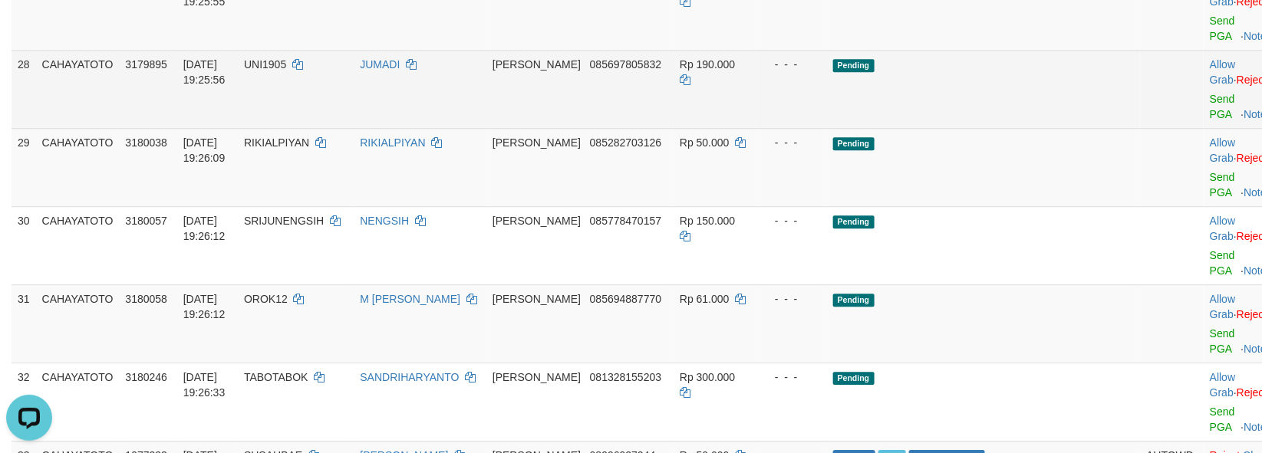
click at [308, 50] on td "RISTI1903" at bounding box center [296, 11] width 116 height 78
click at [311, 128] on td "UNI1905" at bounding box center [296, 89] width 116 height 78
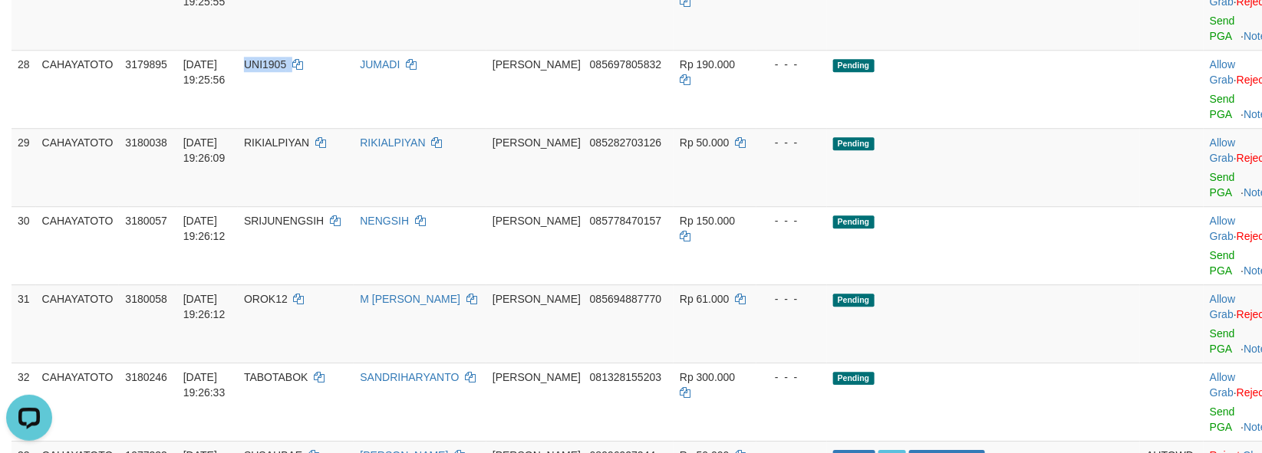
copy td "UNI1905"
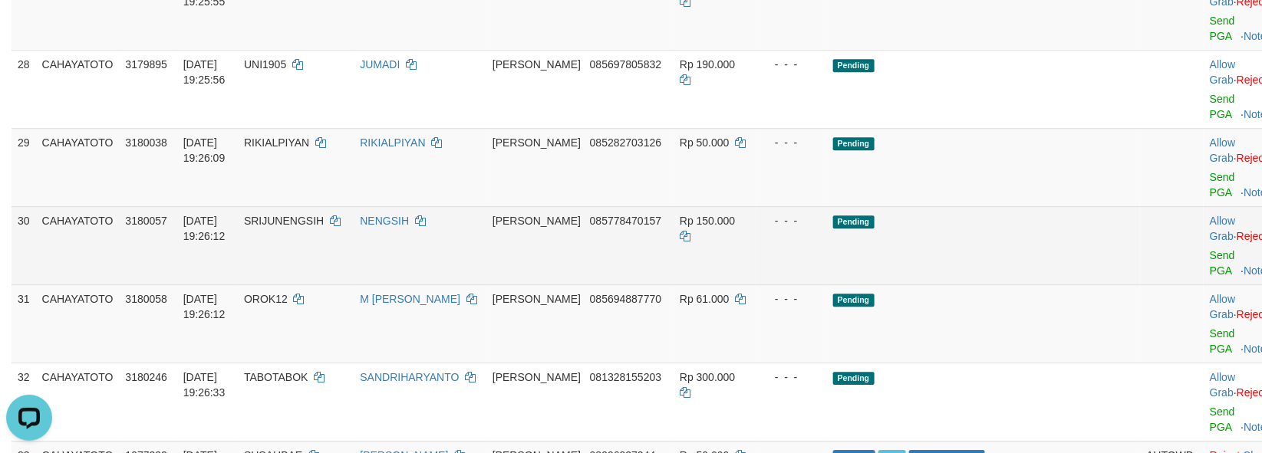
drag, startPoint x: 1006, startPoint y: 301, endPoint x: 676, endPoint y: 311, distance: 330.8
click at [987, 285] on td "Pending" at bounding box center [984, 245] width 314 height 78
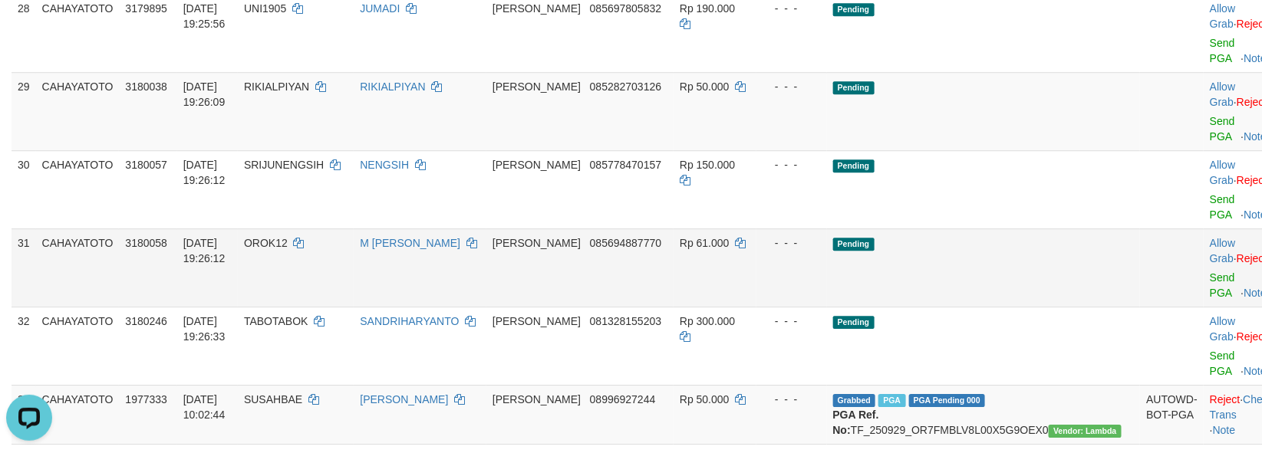
scroll to position [1699, 0]
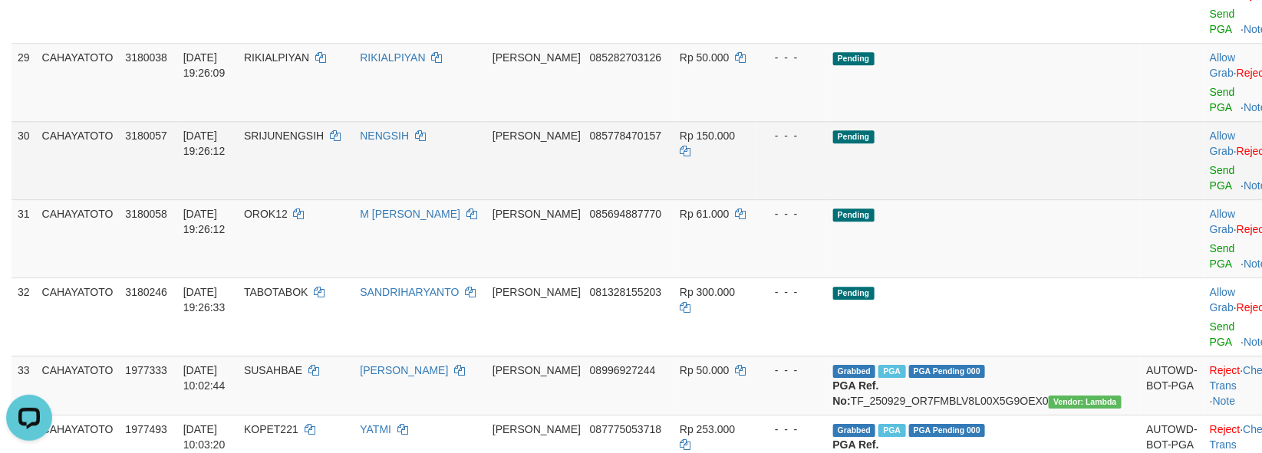
click at [322, 142] on span "SRIJUNENGSIH" at bounding box center [284, 136] width 80 height 12
copy td "SRIJUNENGSIH"
click at [322, 142] on span "SRIJUNENGSIH" at bounding box center [284, 136] width 80 height 12
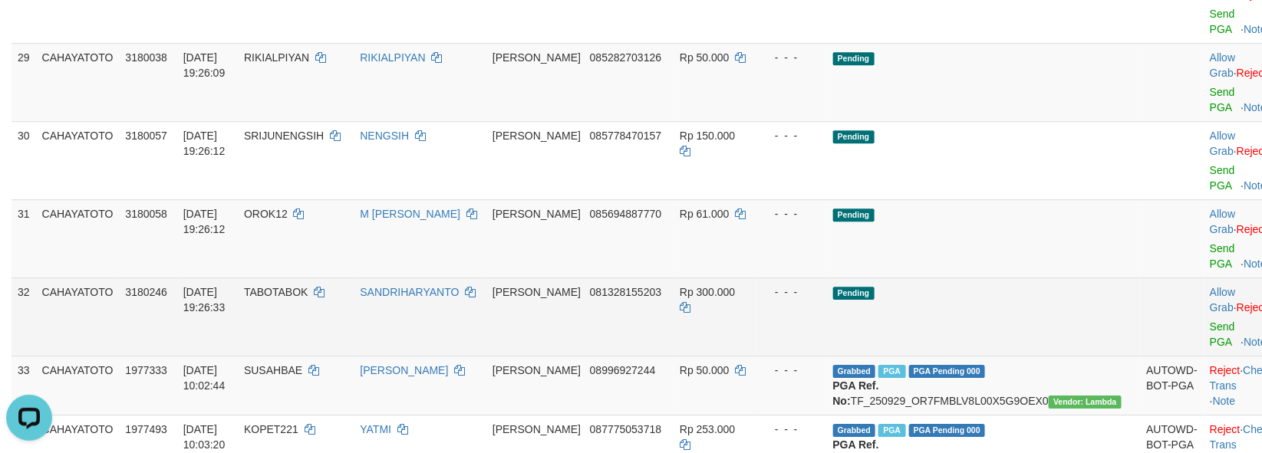
drag, startPoint x: 975, startPoint y: 296, endPoint x: 726, endPoint y: 336, distance: 252.5
click at [959, 305] on td "Pending" at bounding box center [984, 317] width 314 height 78
click at [308, 298] on span "TABOTABOK" at bounding box center [276, 292] width 64 height 12
copy td "TABOTABOK"
drag, startPoint x: 326, startPoint y: 305, endPoint x: 434, endPoint y: 202, distance: 149.2
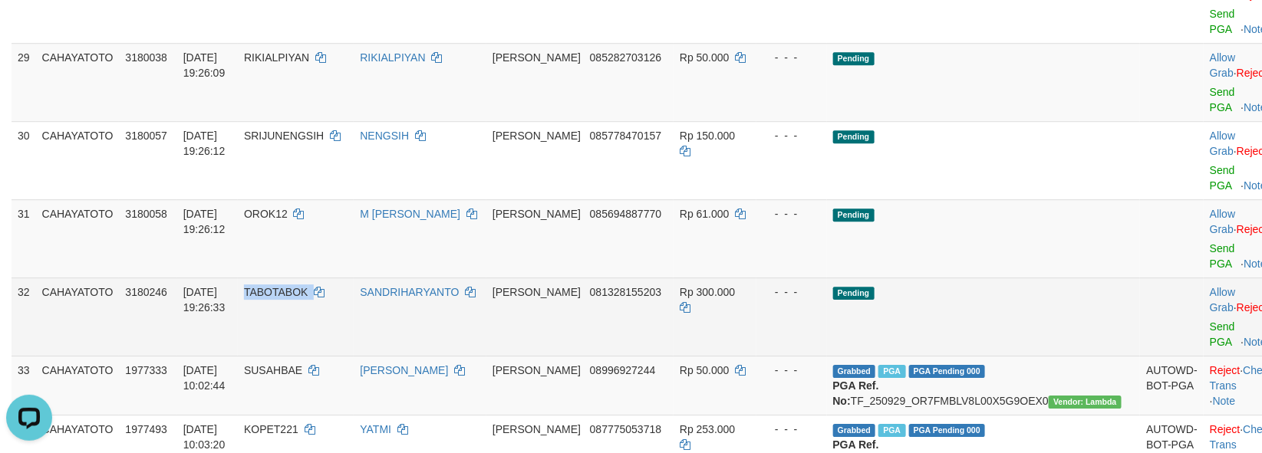
click at [308, 298] on span "TABOTABOK" at bounding box center [276, 292] width 64 height 12
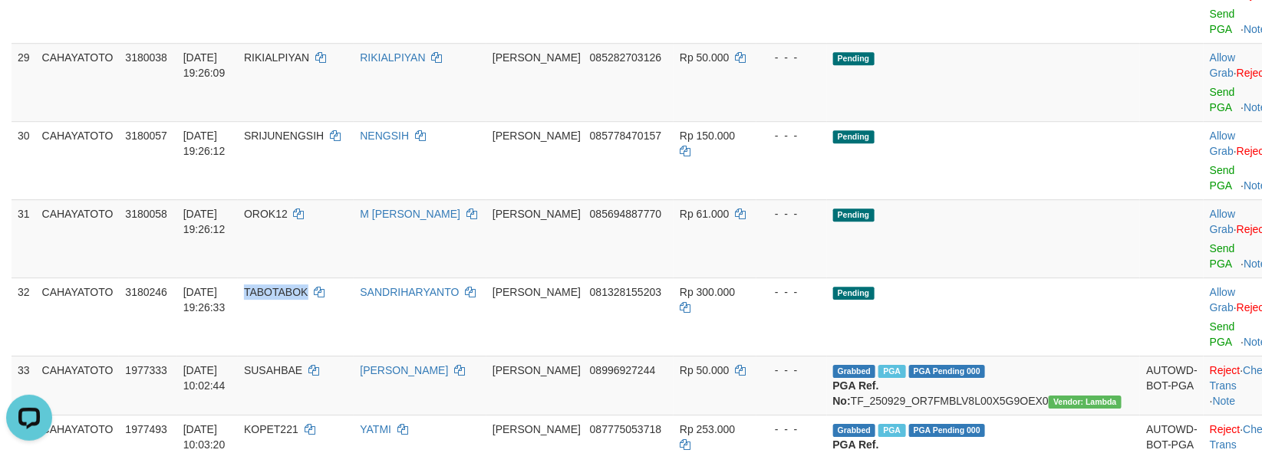
copy span "TABOTABOK"
click at [1057, 274] on td "Pending" at bounding box center [984, 238] width 314 height 78
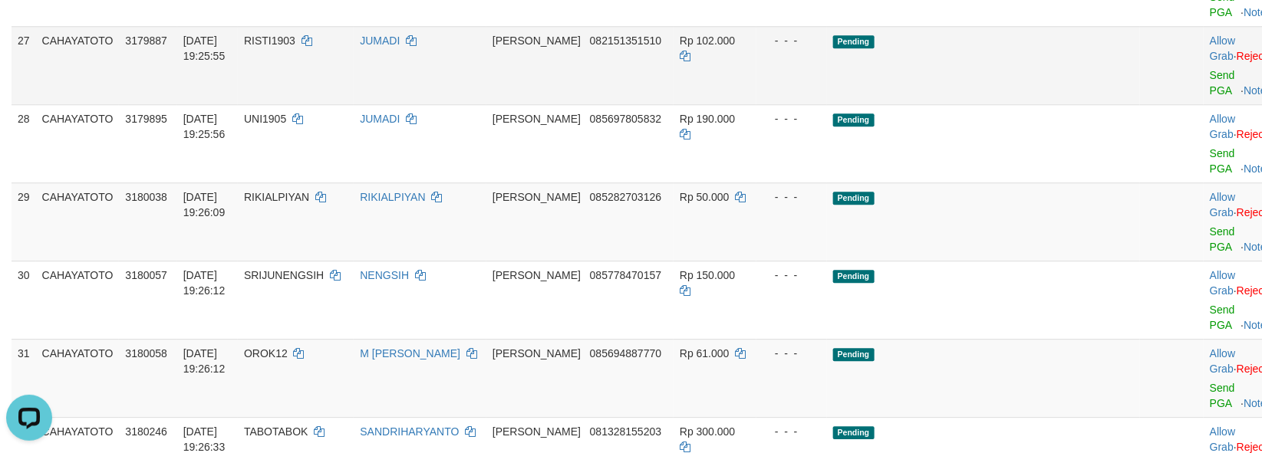
scroll to position [1529, 0]
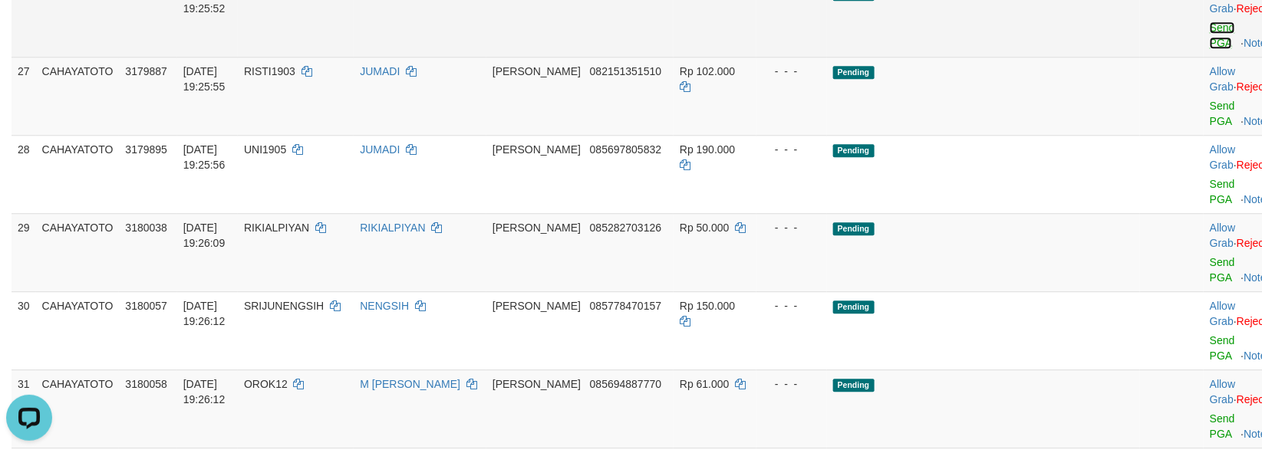
click at [1210, 49] on link "Send PGA" at bounding box center [1222, 35] width 25 height 28
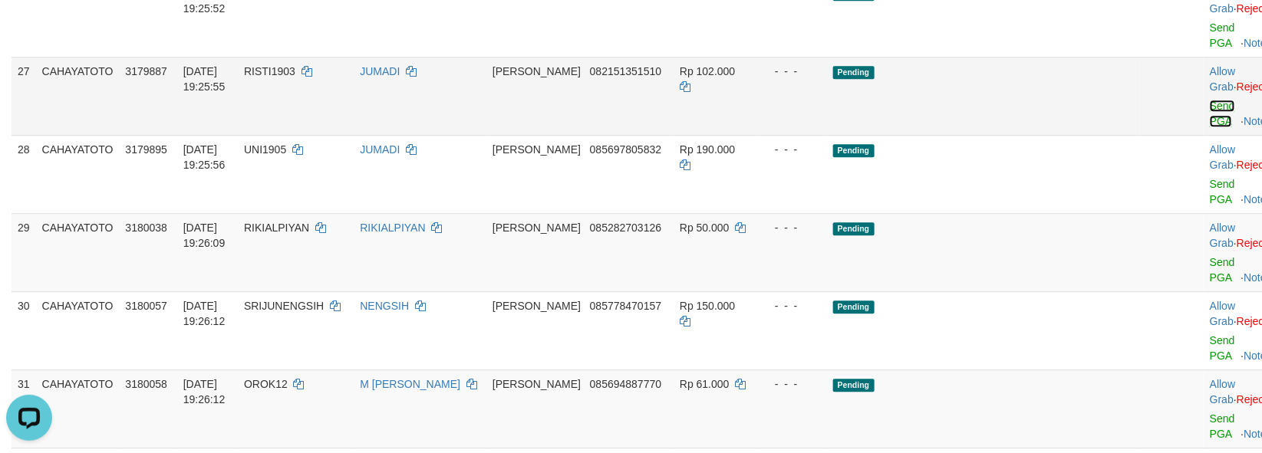
drag, startPoint x: 1174, startPoint y: 195, endPoint x: 1175, endPoint y: 269, distance: 74.4
click at [1210, 127] on link "Send PGA" at bounding box center [1222, 114] width 25 height 28
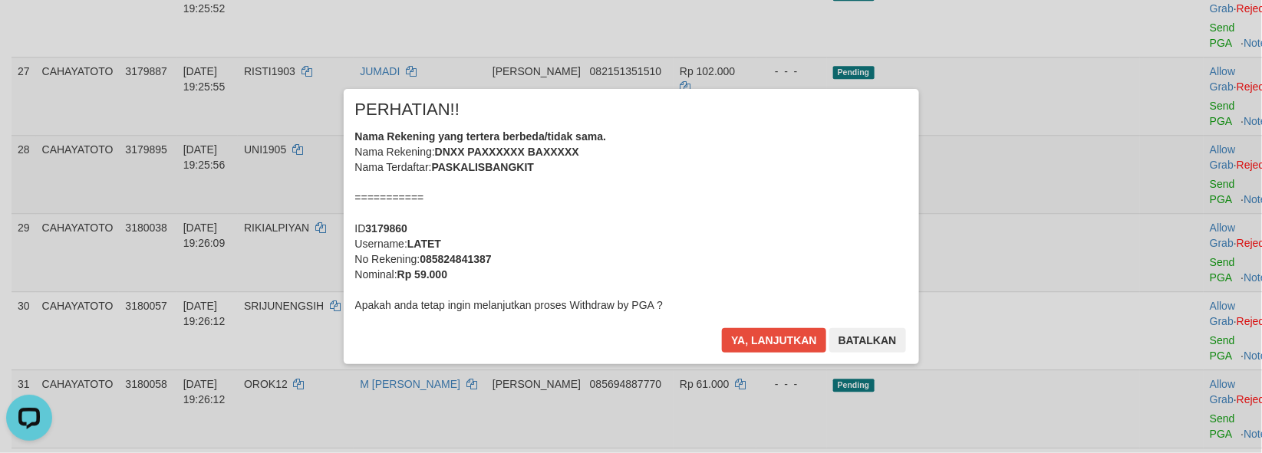
click at [1172, 264] on div "× PERHATIAN!! Nama Rekening yang tertera berbeda/tidak sama. Nama Rekening: DNX…" at bounding box center [631, 226] width 1262 height 336
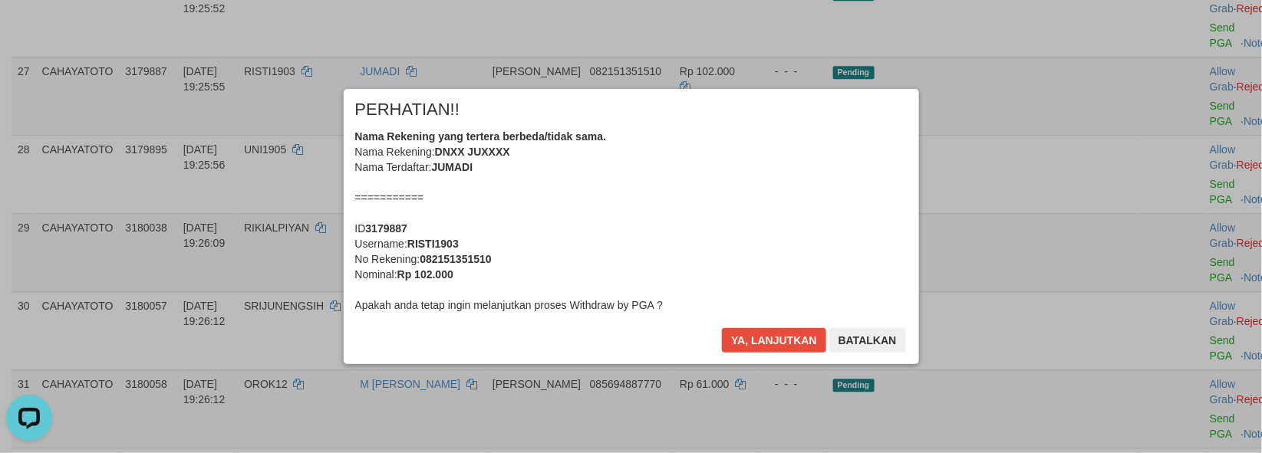
click at [801, 354] on div "Ya, lanjutkan Batalkan" at bounding box center [813, 346] width 186 height 36
click at [792, 344] on button "Ya, lanjutkan" at bounding box center [774, 340] width 104 height 25
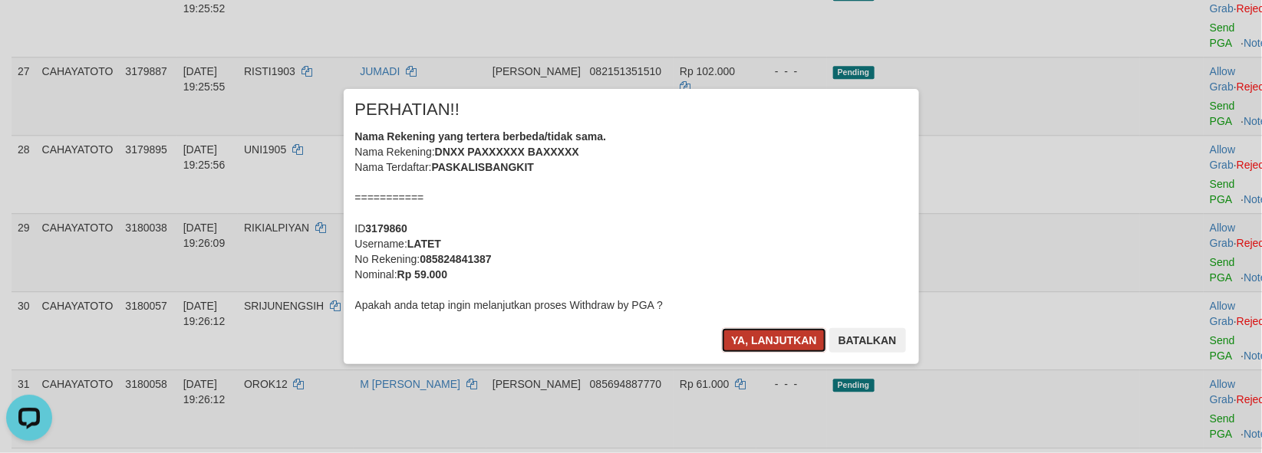
click at [784, 343] on button "Ya, lanjutkan" at bounding box center [774, 340] width 104 height 25
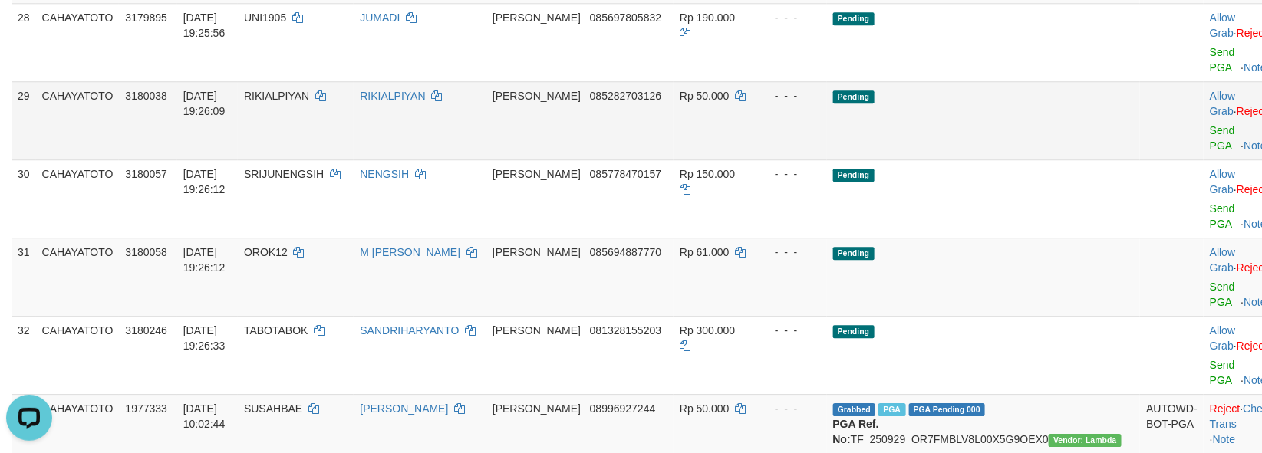
scroll to position [1596, 0]
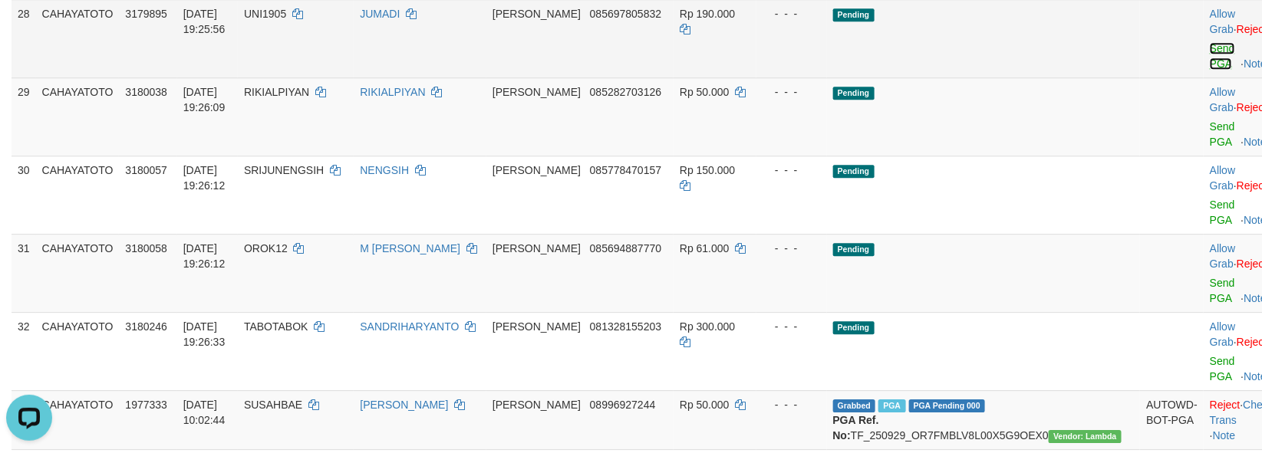
click at [1210, 70] on link "Send PGA" at bounding box center [1222, 56] width 25 height 28
click at [1204, 156] on td "Allow Grab · Reject Send PGA · Note" at bounding box center [1242, 116] width 76 height 78
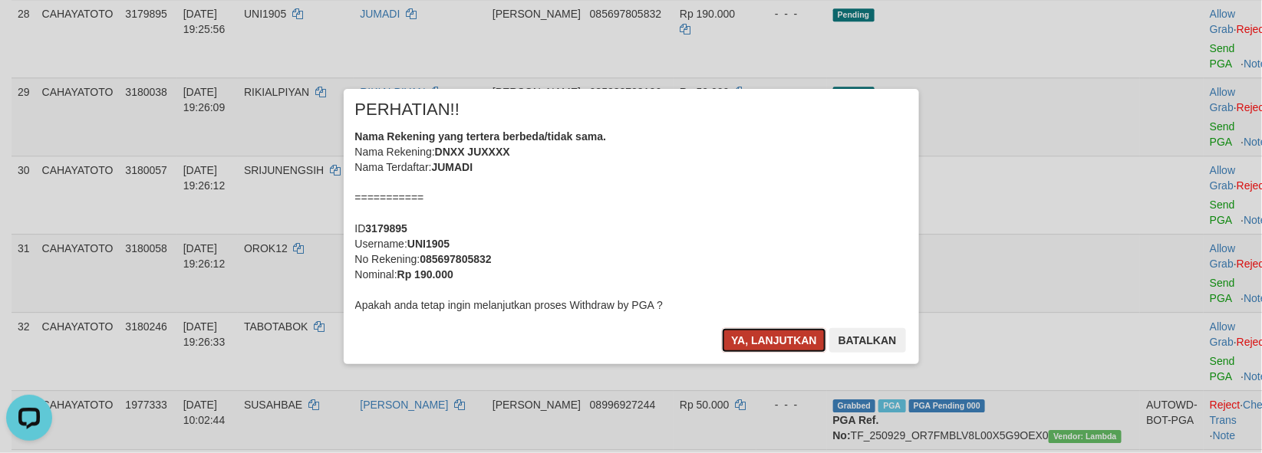
drag, startPoint x: 787, startPoint y: 353, endPoint x: 776, endPoint y: 351, distance: 10.8
click at [780, 353] on button "Ya, lanjutkan" at bounding box center [774, 340] width 104 height 25
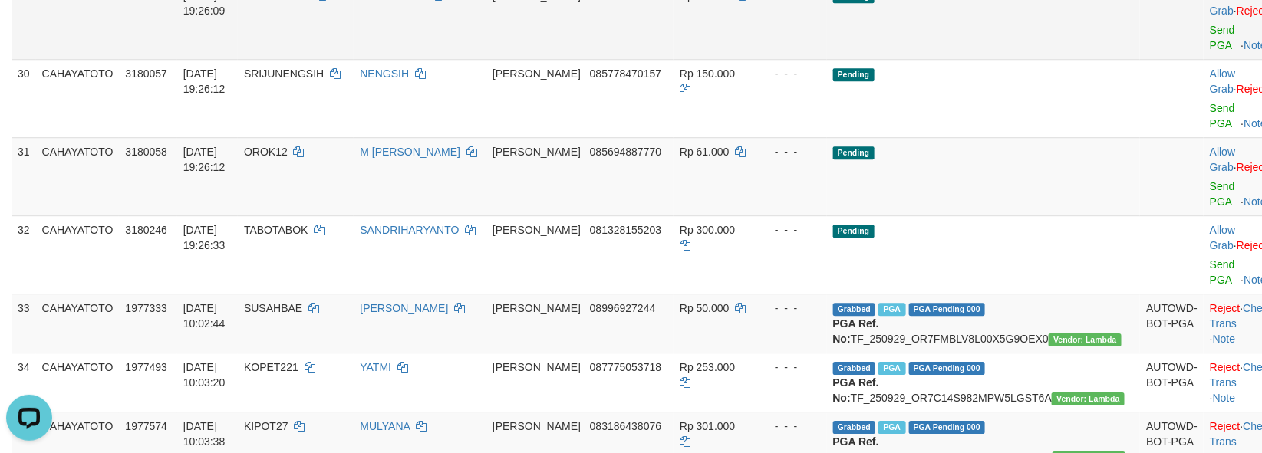
scroll to position [1662, 0]
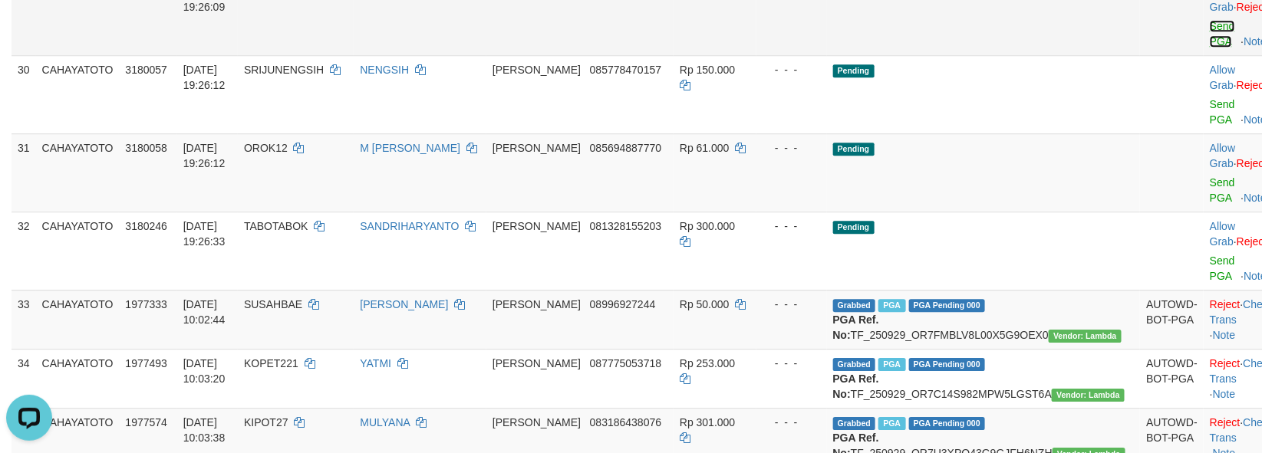
click at [1210, 48] on link "Send PGA" at bounding box center [1222, 34] width 25 height 28
click at [1210, 97] on div at bounding box center [1242, 95] width 64 height 4
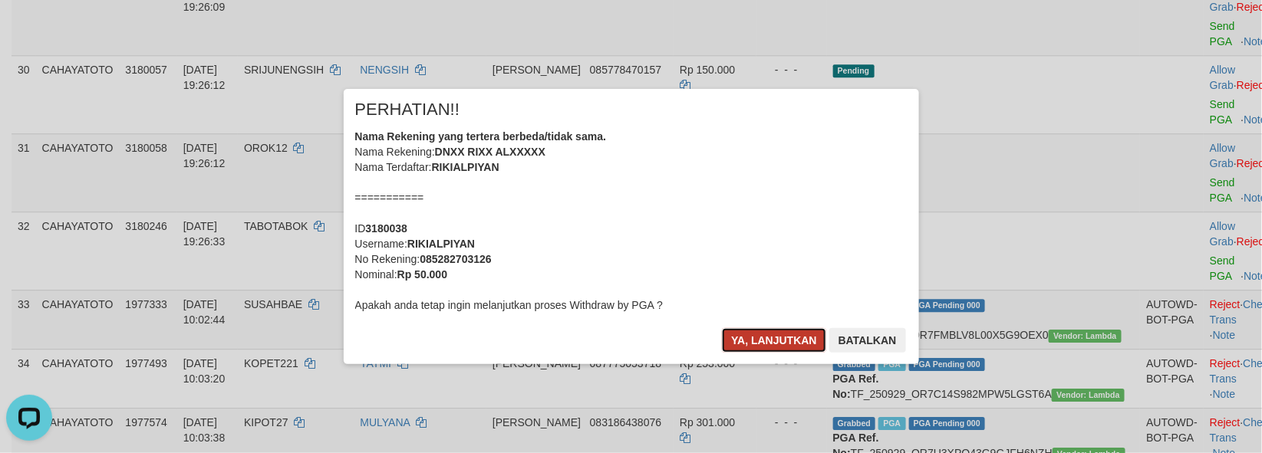
click at [731, 338] on button "Ya, lanjutkan" at bounding box center [774, 340] width 104 height 25
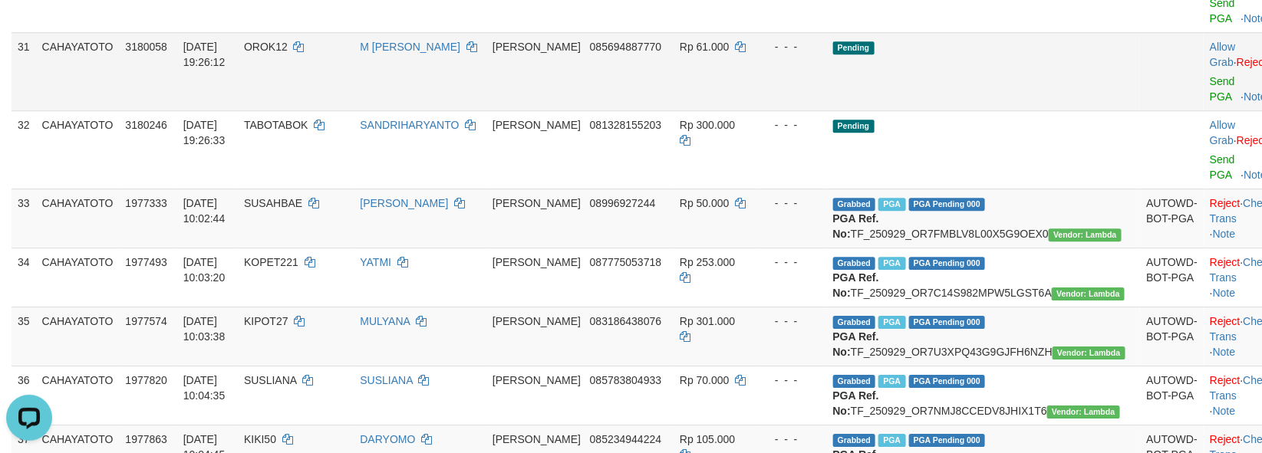
scroll to position [1728, 0]
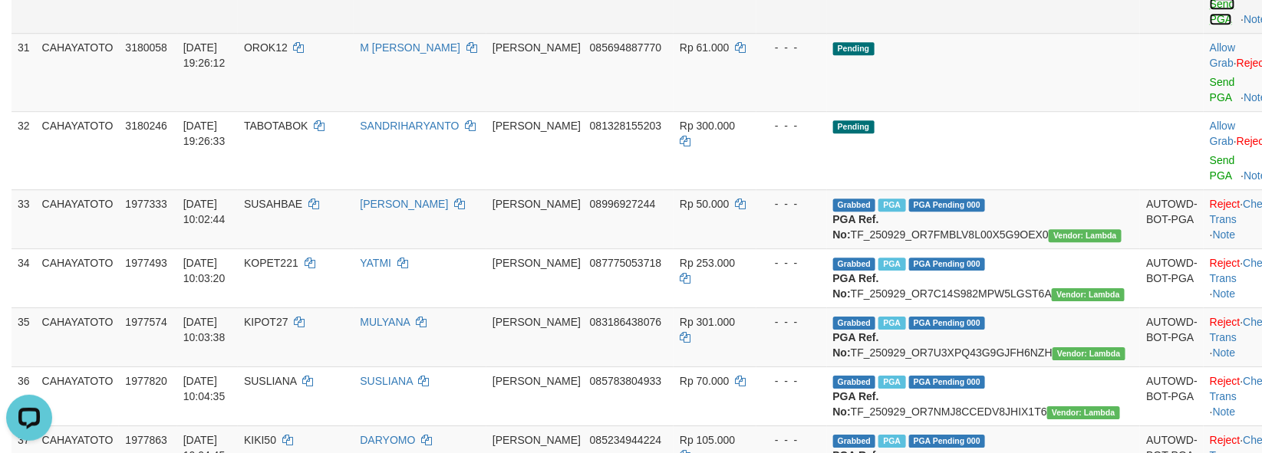
click at [1210, 25] on link "Send PGA" at bounding box center [1222, 12] width 25 height 28
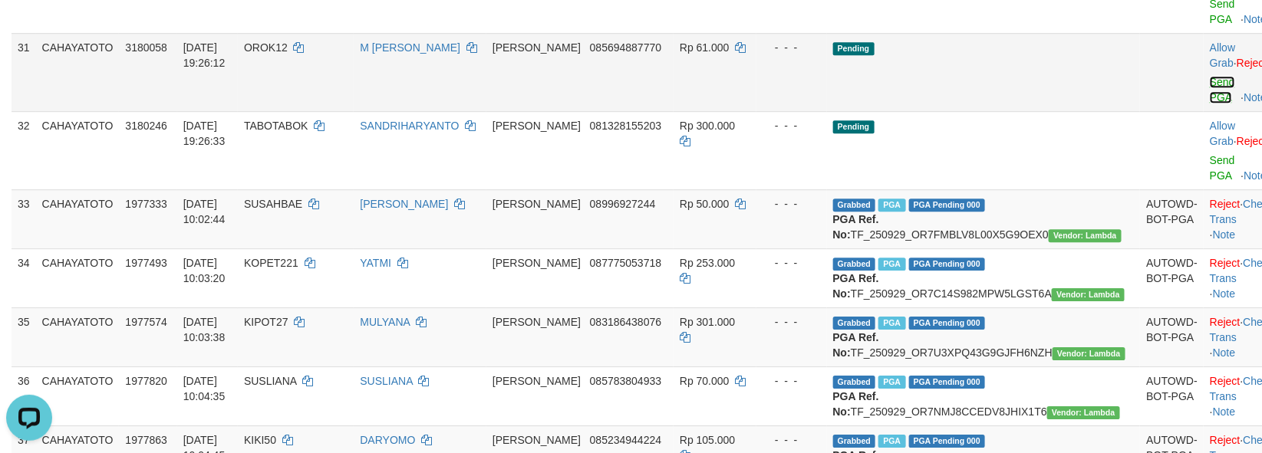
click at [1210, 104] on link "Send PGA" at bounding box center [1222, 90] width 25 height 28
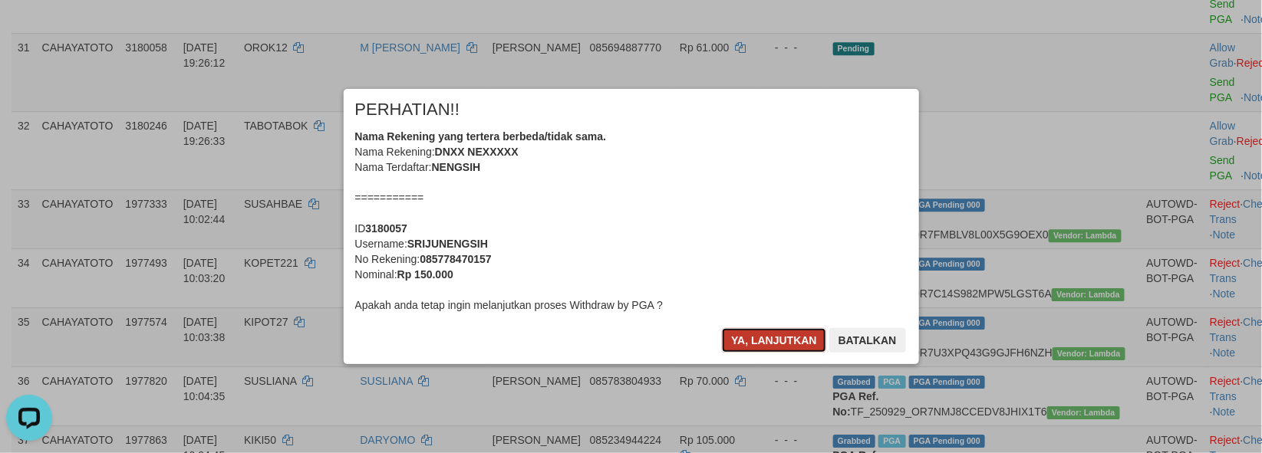
click at [762, 342] on button "Ya, lanjutkan" at bounding box center [774, 340] width 104 height 25
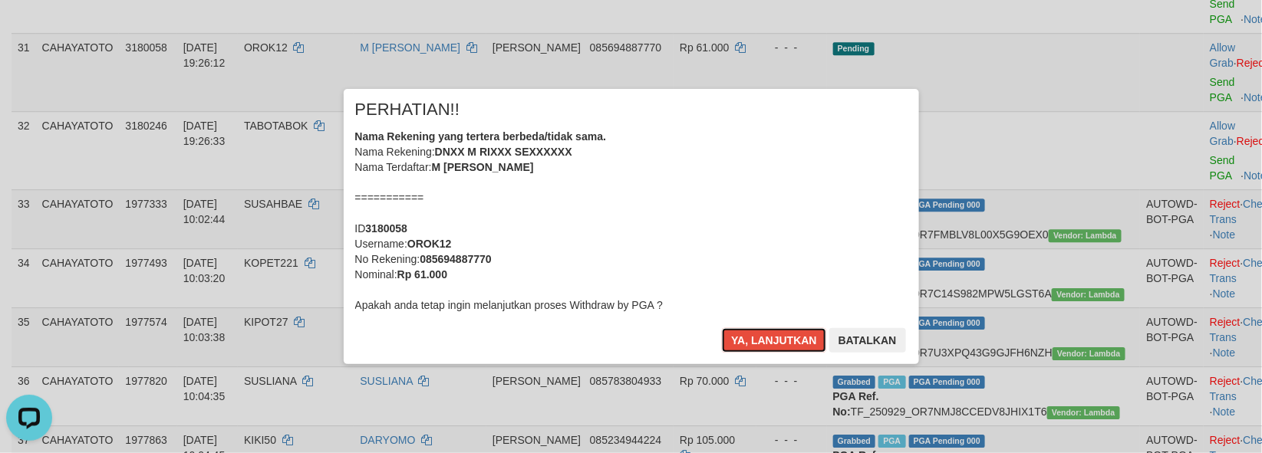
click at [760, 342] on button "Ya, lanjutkan" at bounding box center [774, 340] width 104 height 25
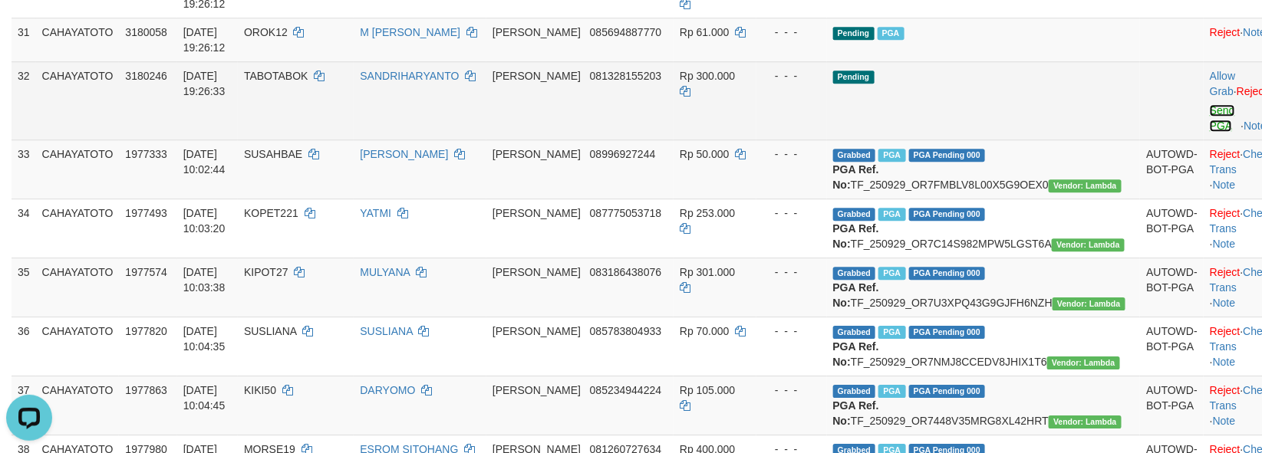
scroll to position [1689, 0]
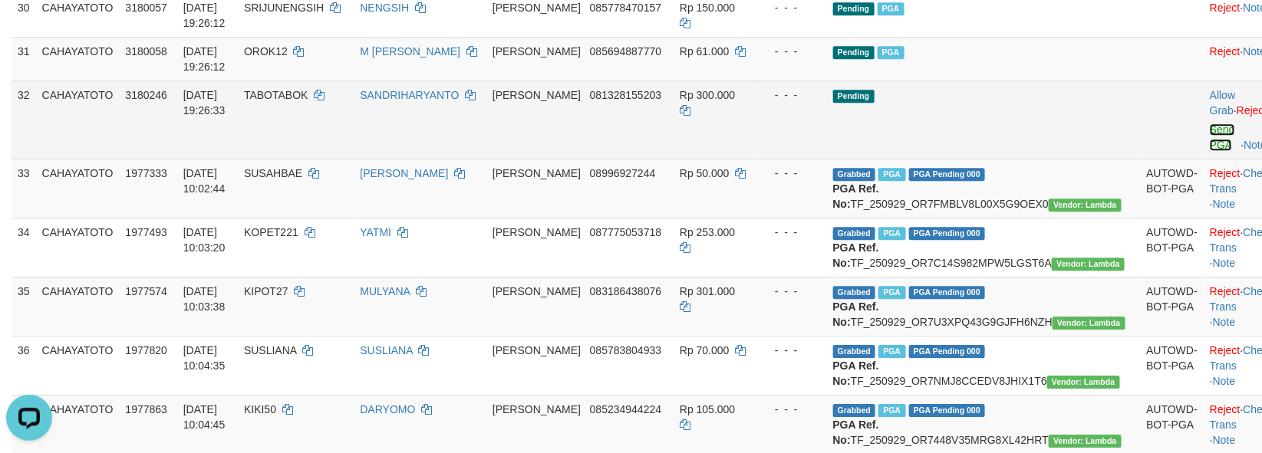
click at [1210, 151] on link "Send PGA" at bounding box center [1222, 138] width 25 height 28
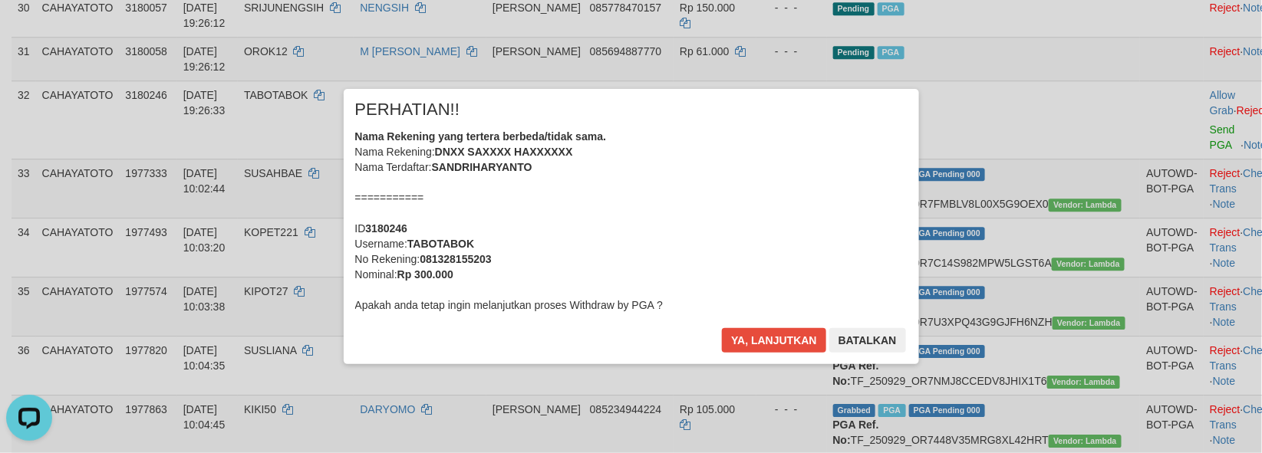
click at [752, 326] on div "× PERHATIAN!! Nama Rekening yang tertera berbeda/tidak sama. Nama Rekening: DNX…" at bounding box center [631, 226] width 575 height 275
click at [747, 333] on button "Ya, lanjutkan" at bounding box center [774, 340] width 104 height 25
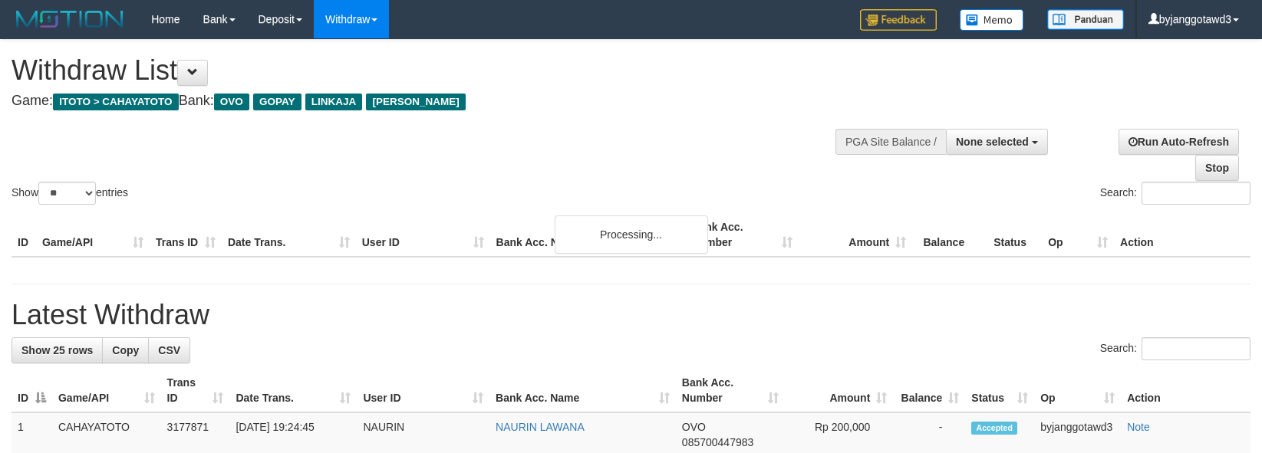
select select
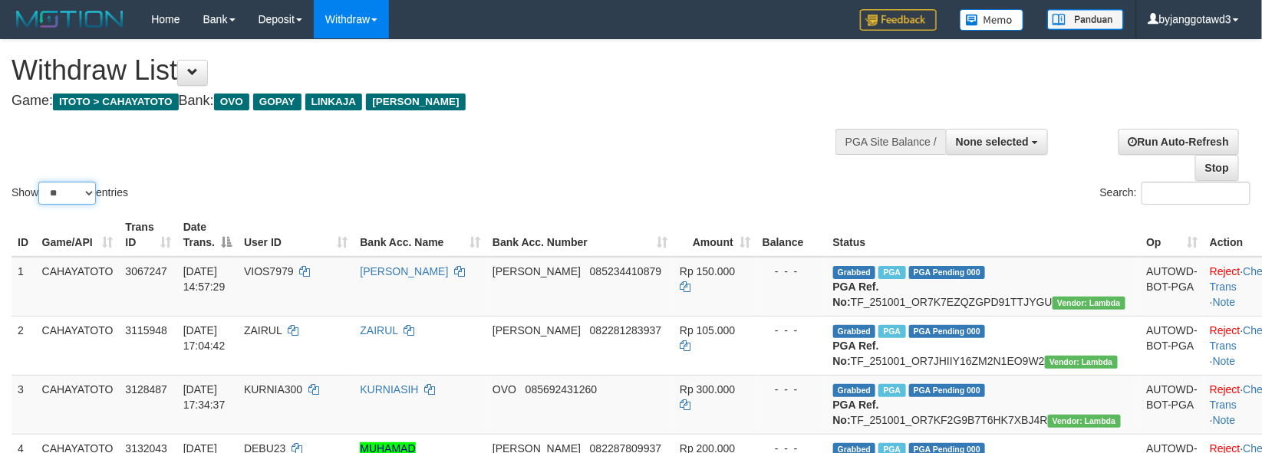
click at [64, 189] on select "** ** ** ***" at bounding box center [67, 193] width 58 height 23
select select "***"
click at [41, 182] on select "** ** ** ***" at bounding box center [67, 193] width 58 height 23
click at [591, 121] on div "Show ** ** ** *** entries Search:" at bounding box center [631, 124] width 1262 height 168
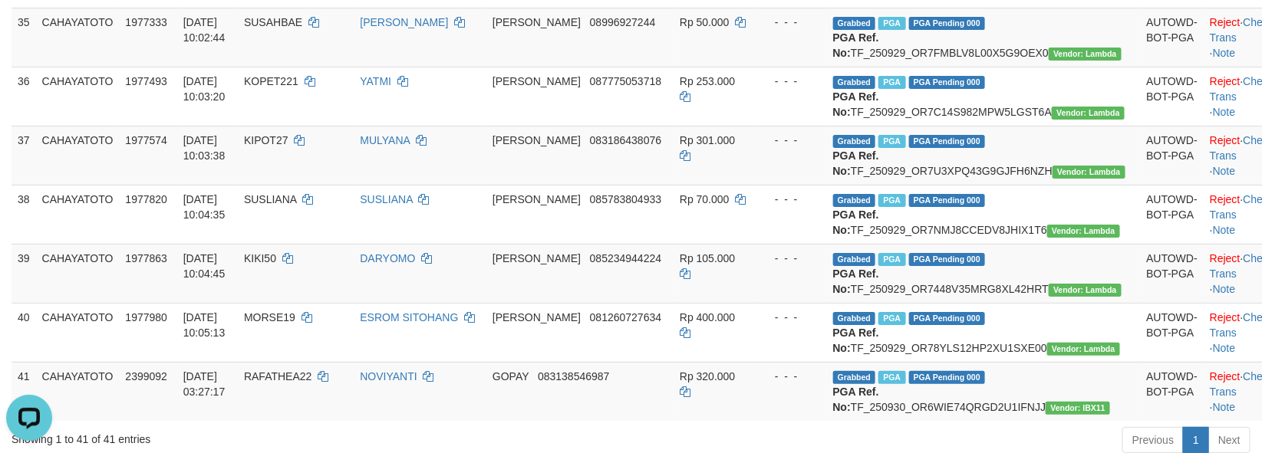
scroll to position [2251, 0]
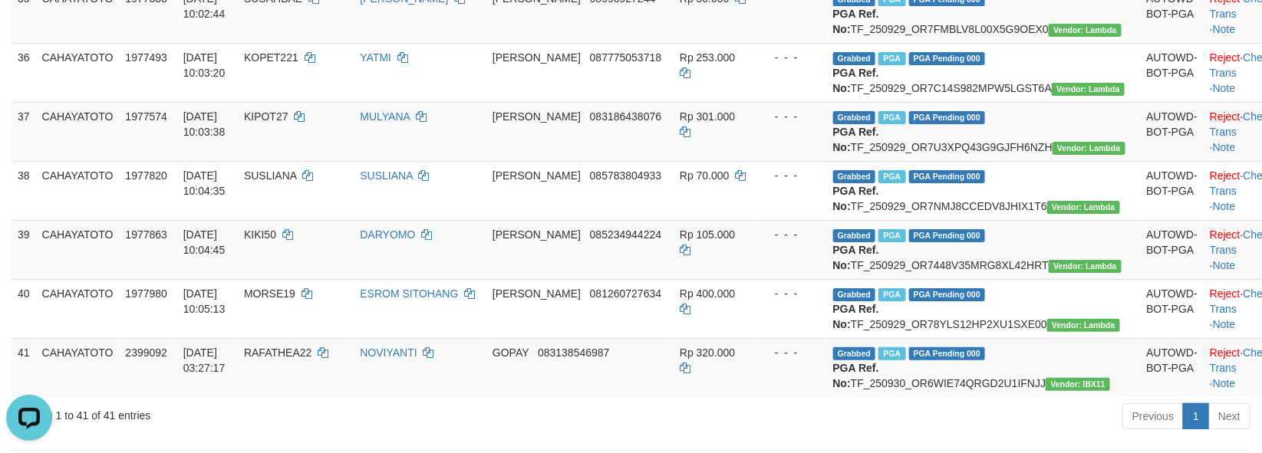
copy td "JAHAMSEN"
drag, startPoint x: 809, startPoint y: 279, endPoint x: 702, endPoint y: 288, distance: 107.0
click at [805, 43] on td "- - -" at bounding box center [791, 13] width 71 height 59
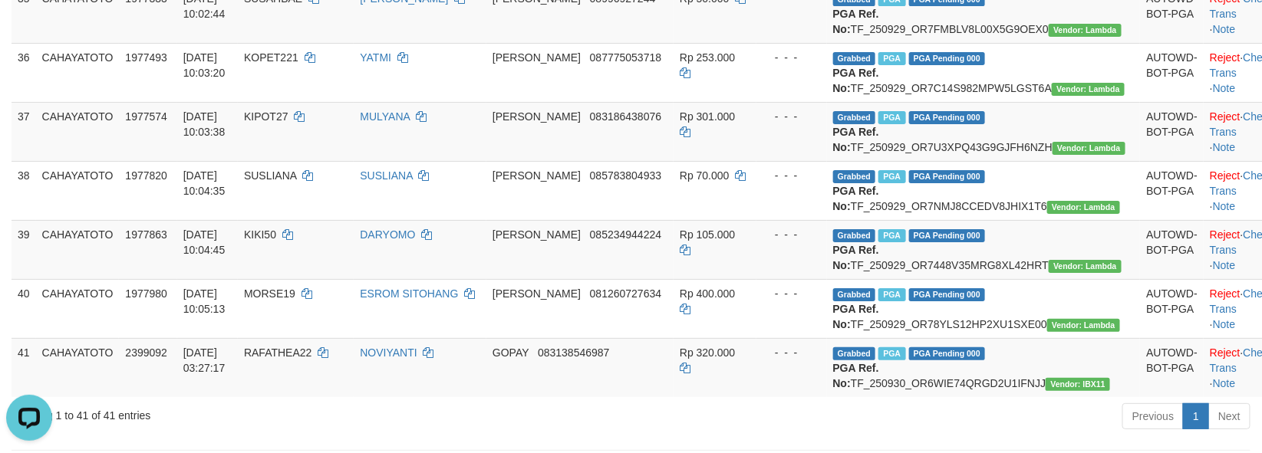
copy td "ABDAN443"
drag, startPoint x: 865, startPoint y: 261, endPoint x: 831, endPoint y: 261, distance: 33.8
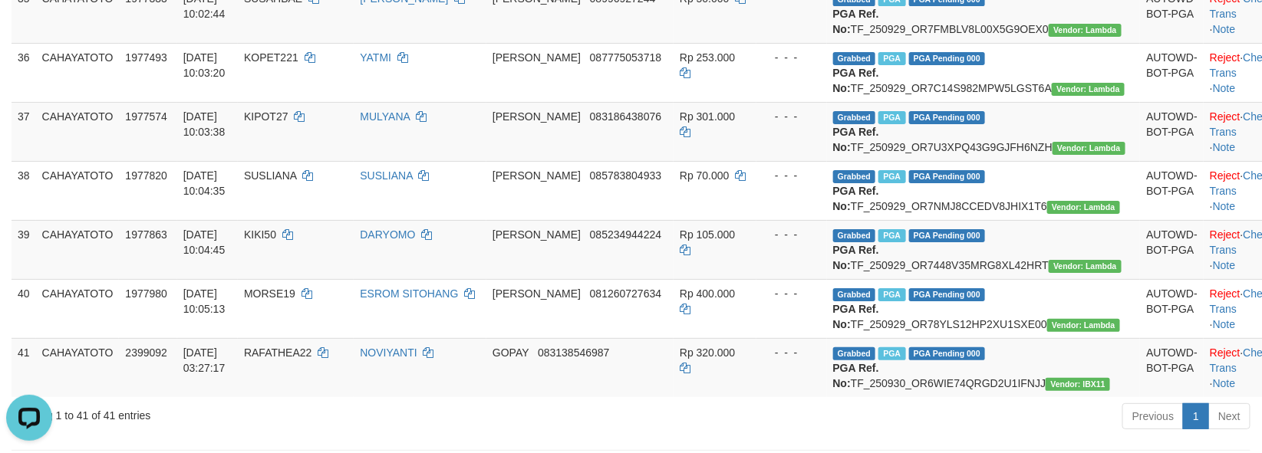
copy td "ASIKJP44"
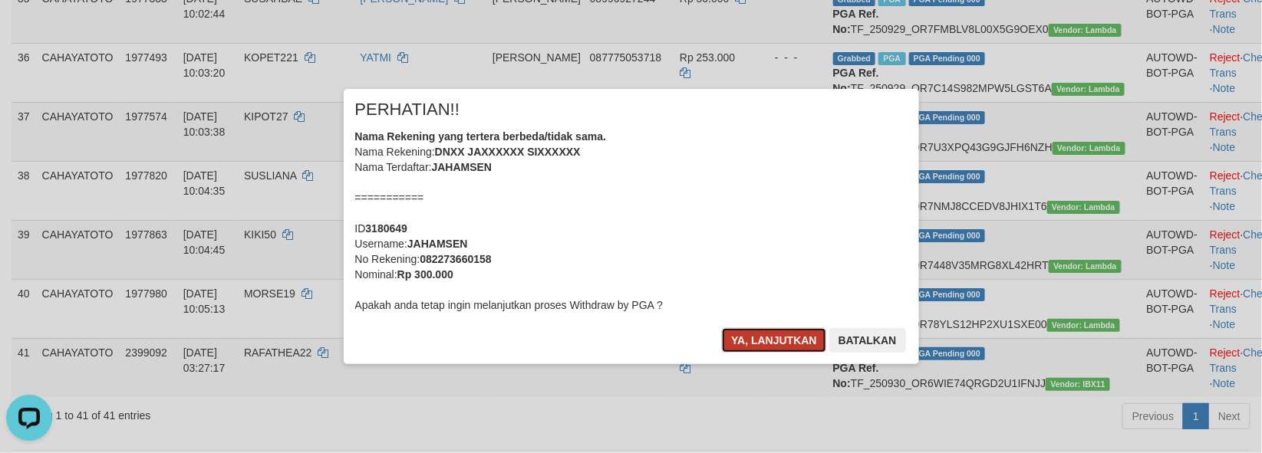
click at [759, 343] on button "Ya, lanjutkan" at bounding box center [774, 340] width 104 height 25
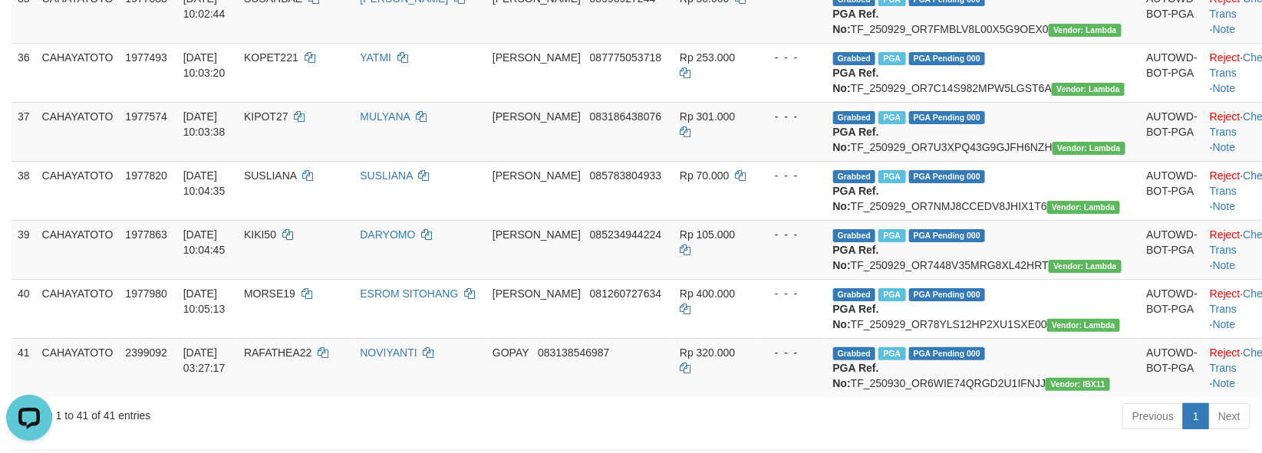
scroll to position [2232, 0]
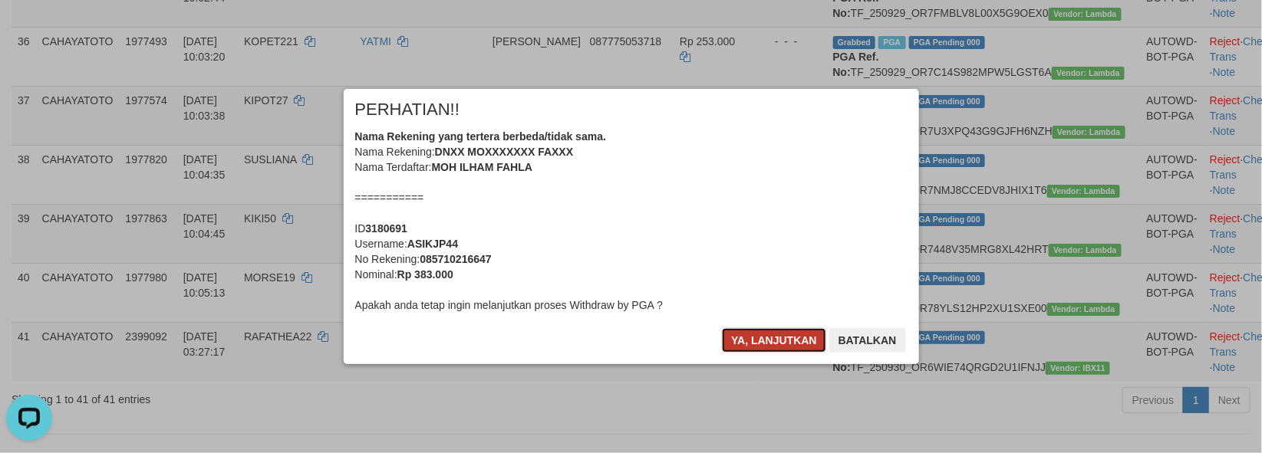
click at [754, 341] on button "Ya, lanjutkan" at bounding box center [774, 340] width 104 height 25
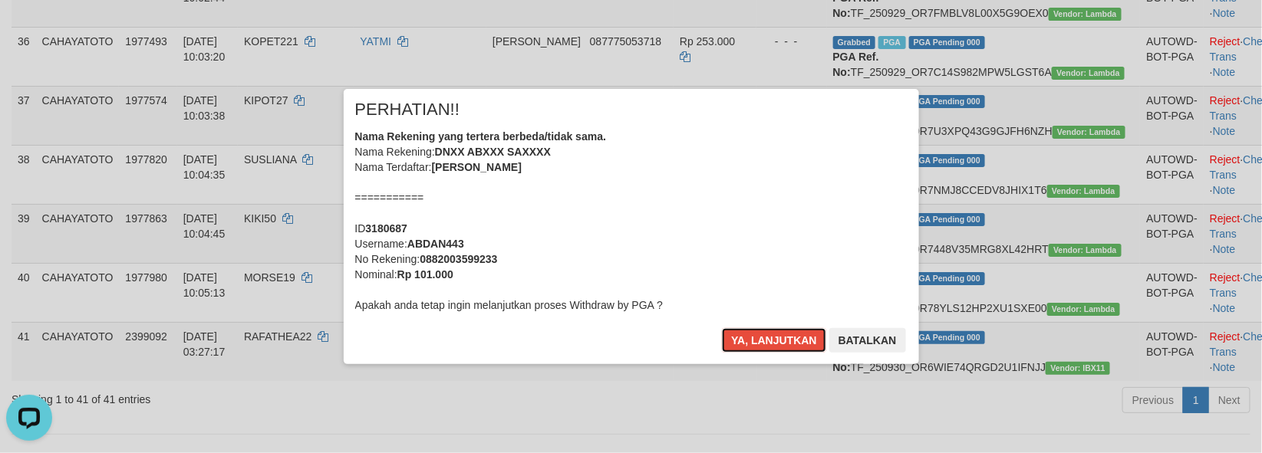
click at [753, 343] on button "Ya, lanjutkan" at bounding box center [774, 340] width 104 height 25
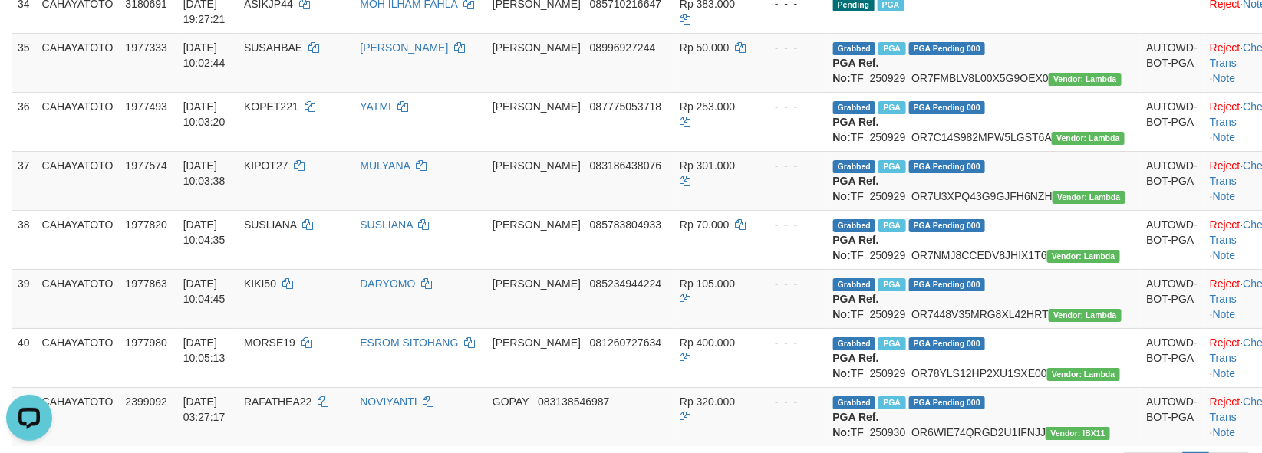
scroll to position [2081, 0]
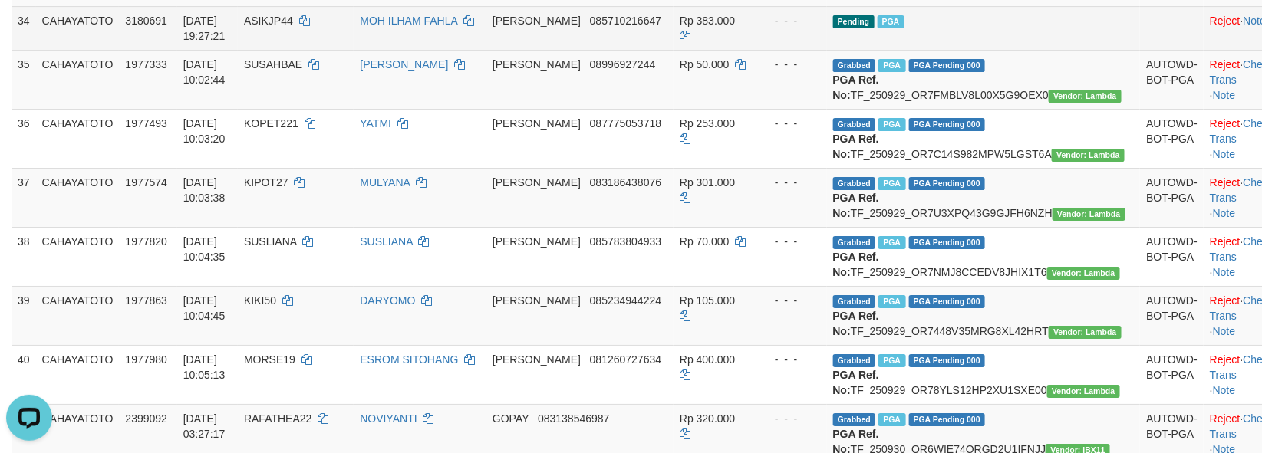
click at [318, 50] on td "ASIKJP44" at bounding box center [296, 28] width 116 height 44
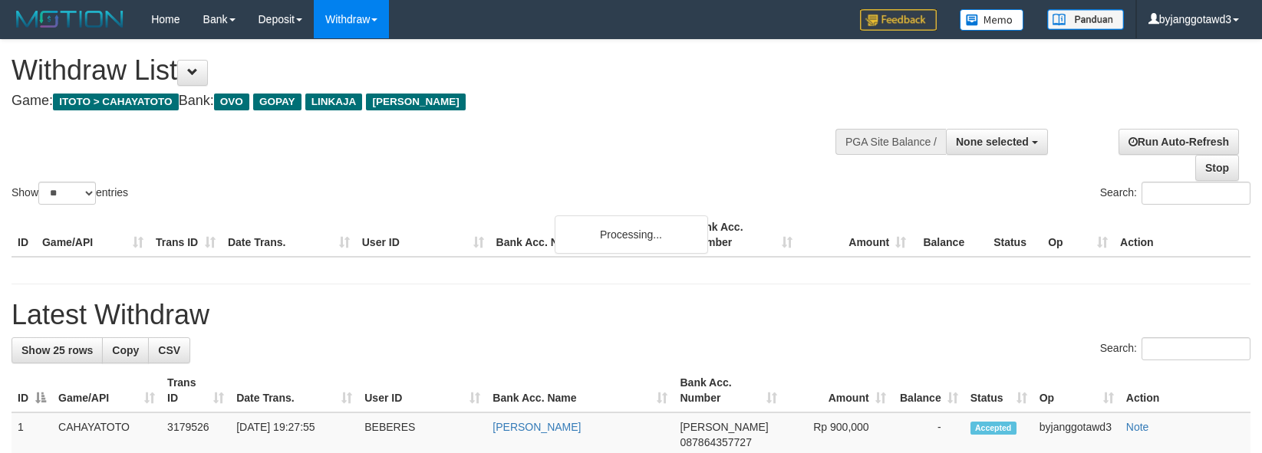
select select
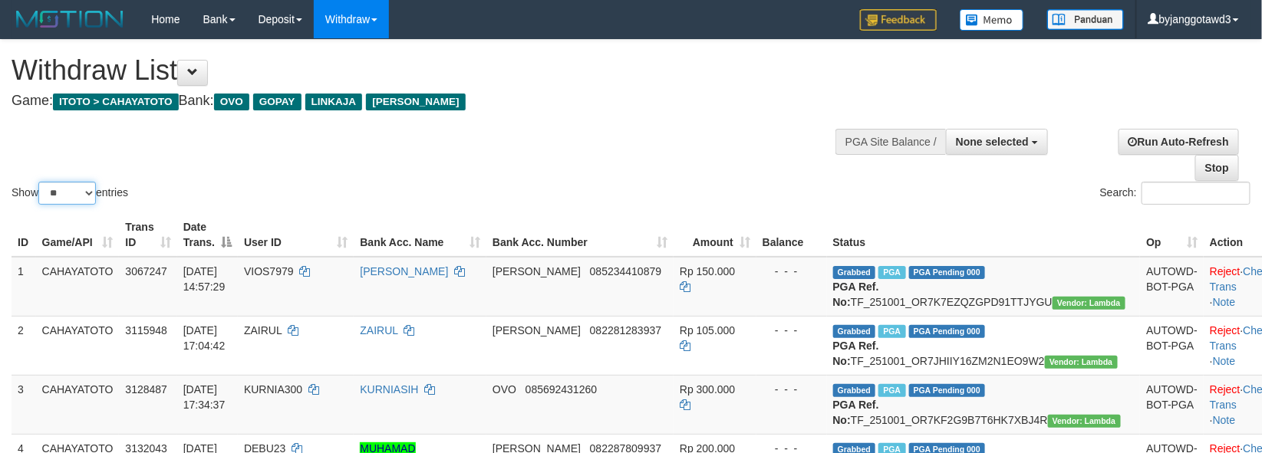
drag, startPoint x: 73, startPoint y: 196, endPoint x: 73, endPoint y: 209, distance: 12.3
click at [73, 197] on select "** ** ** ***" at bounding box center [67, 193] width 58 height 23
drag, startPoint x: 66, startPoint y: 188, endPoint x: 64, endPoint y: 198, distance: 10.2
click at [64, 190] on select "** ** ** ***" at bounding box center [67, 193] width 58 height 23
select select "***"
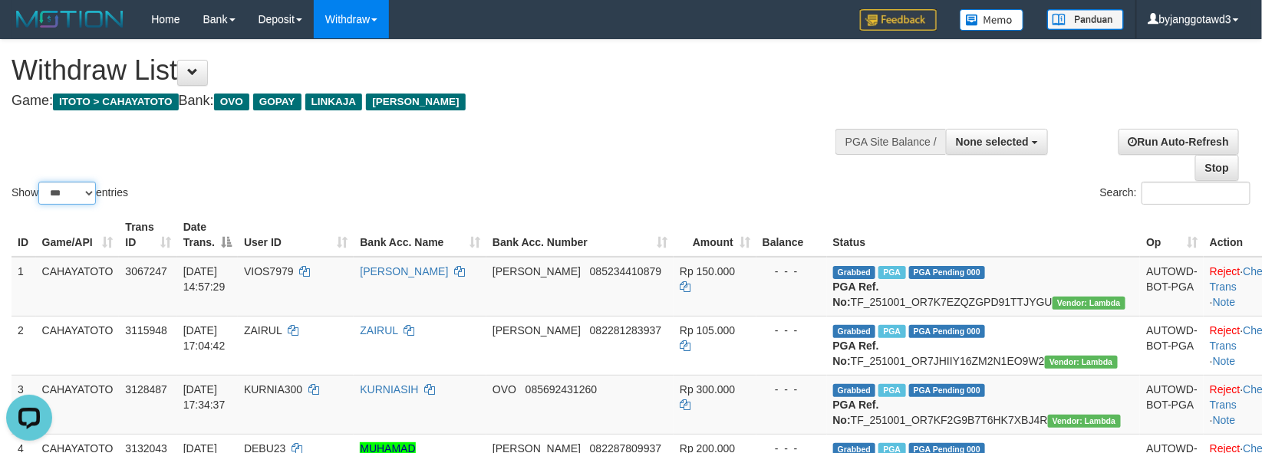
click at [41, 182] on select "** ** ** ***" at bounding box center [67, 193] width 58 height 23
click at [721, 139] on div "Show ** ** ** *** entries Search:" at bounding box center [631, 124] width 1262 height 168
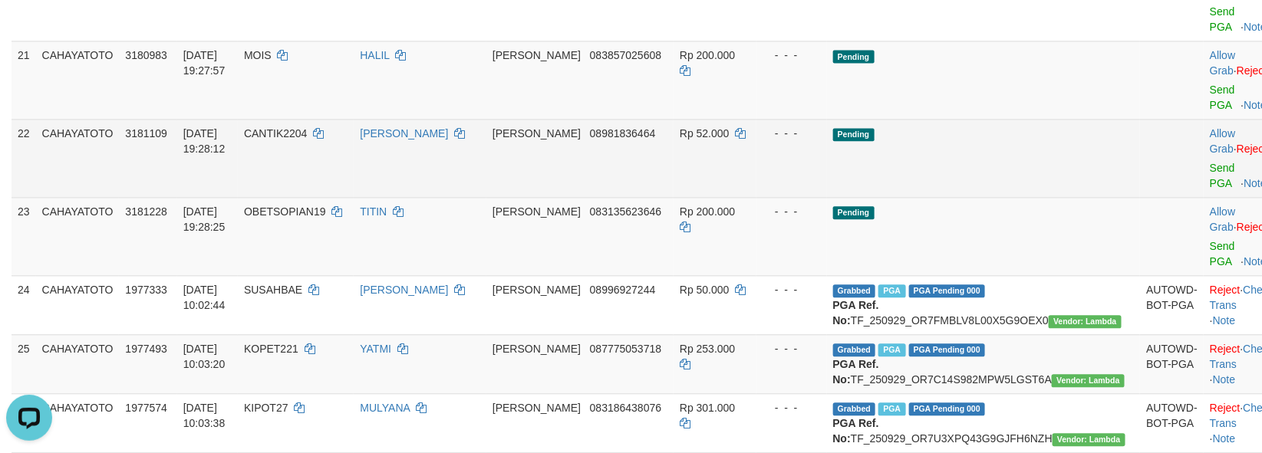
scroll to position [1267, 0]
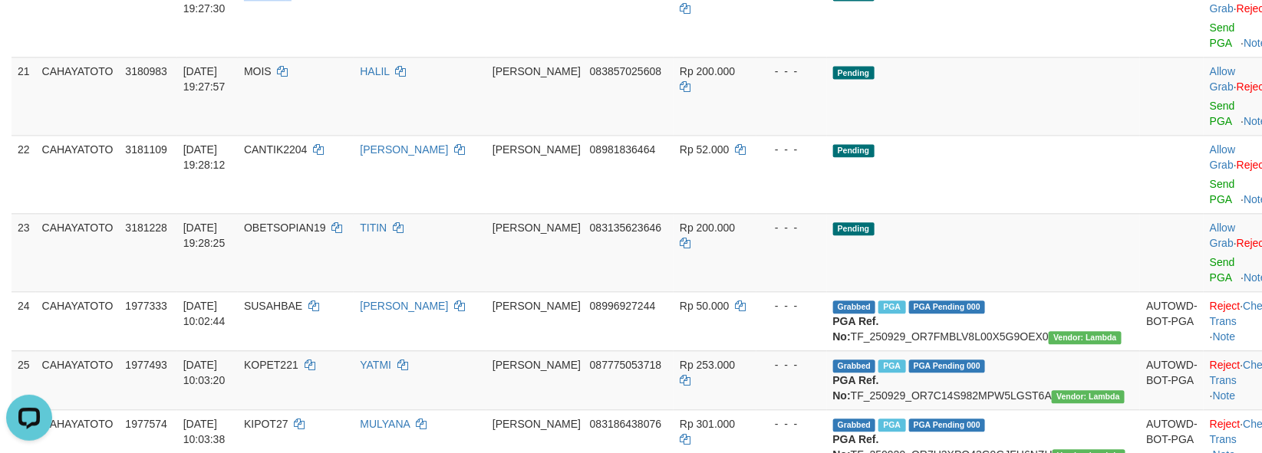
copy td "WILIN27"
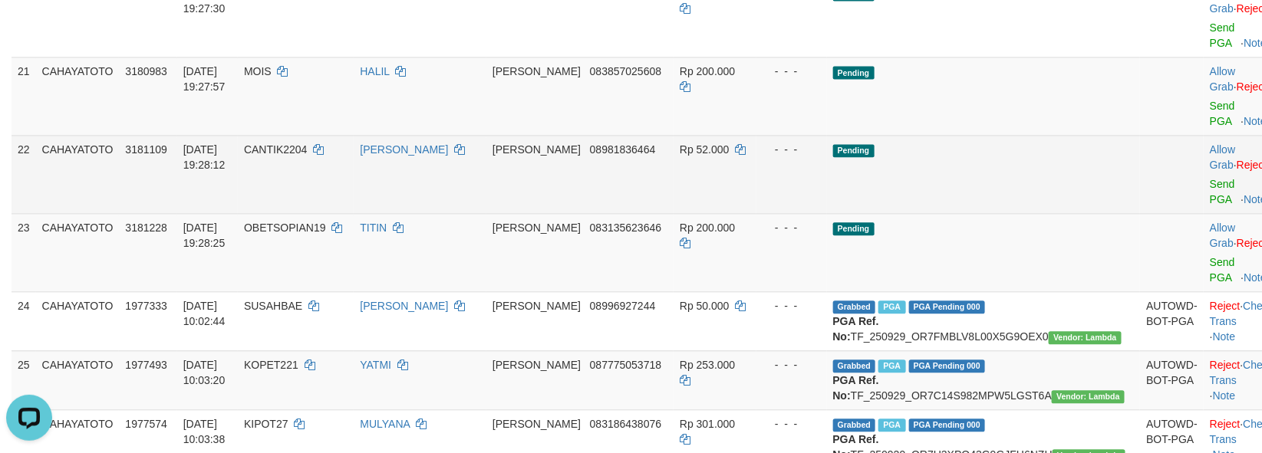
drag, startPoint x: 1053, startPoint y: 255, endPoint x: 592, endPoint y: 247, distance: 461.1
click at [1043, 213] on td "Pending" at bounding box center [984, 174] width 314 height 78
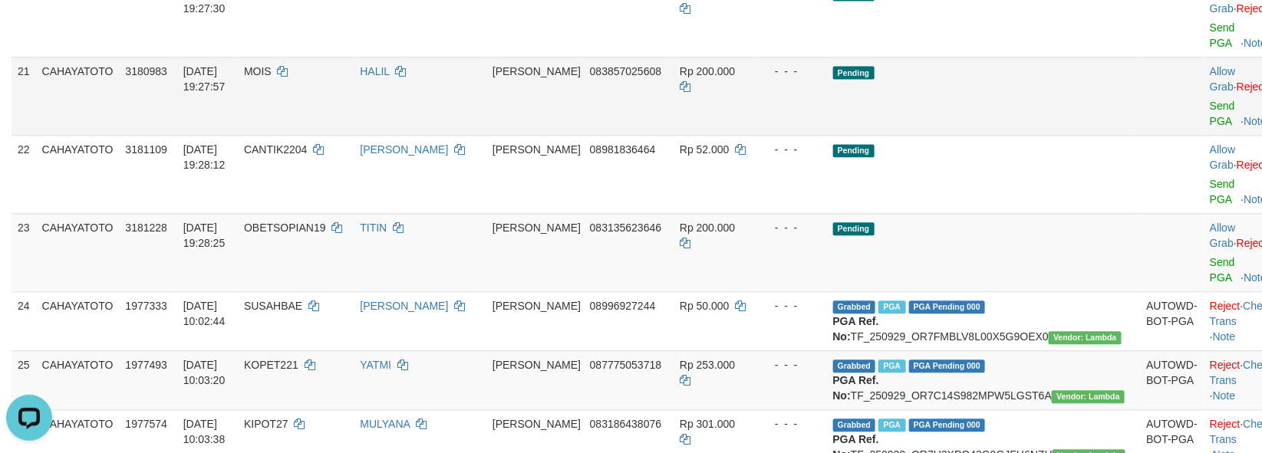
click at [272, 77] on span "MOIS" at bounding box center [258, 71] width 28 height 12
copy td "MOIS"
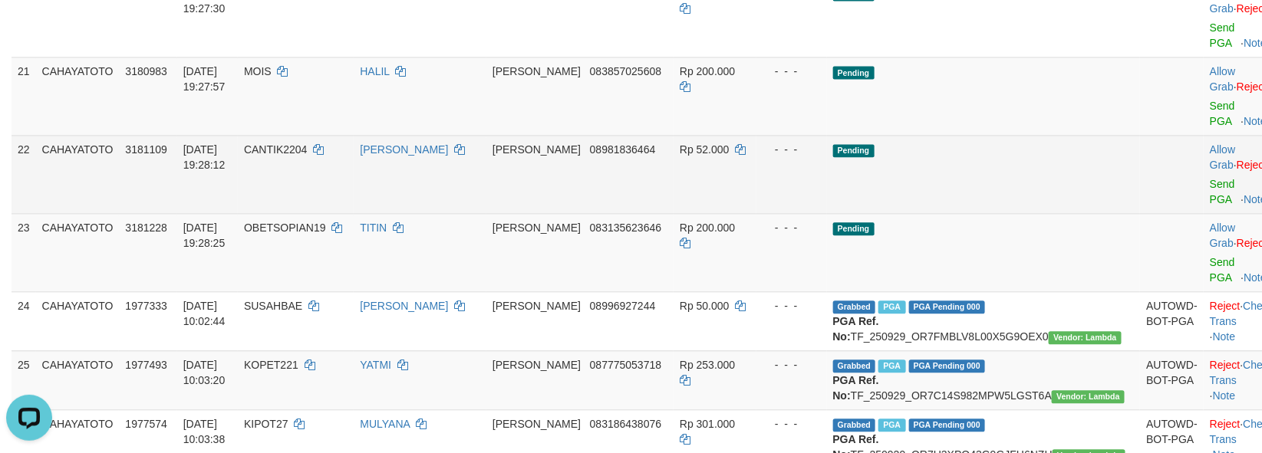
click at [1020, 213] on td "Pending" at bounding box center [984, 174] width 314 height 78
click at [307, 156] on span "CANTIK2204" at bounding box center [275, 149] width 63 height 12
copy td "CANTIK2204"
click at [307, 156] on span "CANTIK2204" at bounding box center [275, 149] width 63 height 12
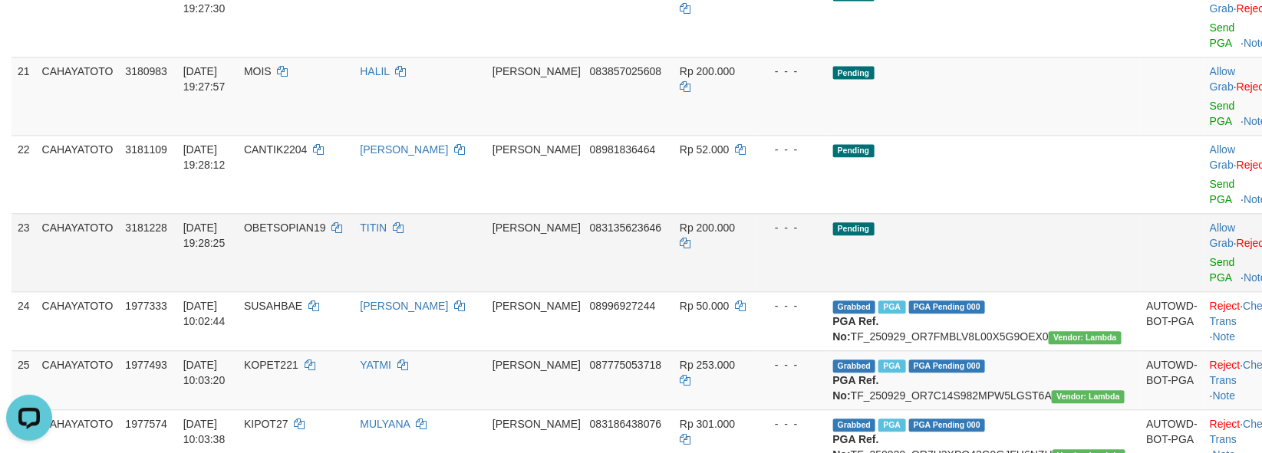
click at [324, 292] on td "OBETSOPIAN19" at bounding box center [296, 252] width 116 height 78
copy td "OBETSOPIAN19"
drag, startPoint x: 1033, startPoint y: 299, endPoint x: 1048, endPoint y: 275, distance: 28.9
click at [1033, 292] on td "Pending" at bounding box center [984, 252] width 314 height 78
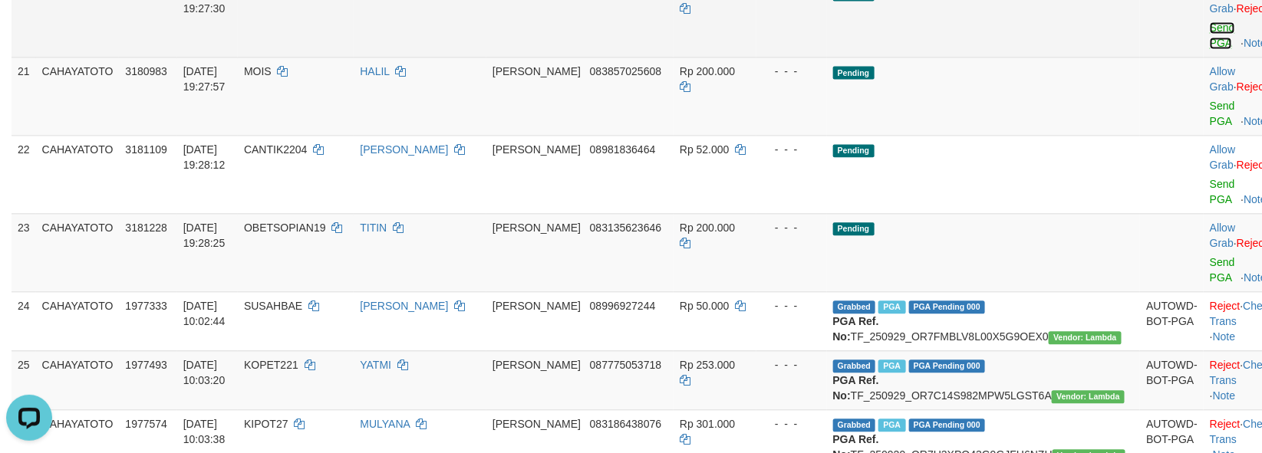
click at [1210, 49] on link "Send PGA" at bounding box center [1222, 35] width 25 height 28
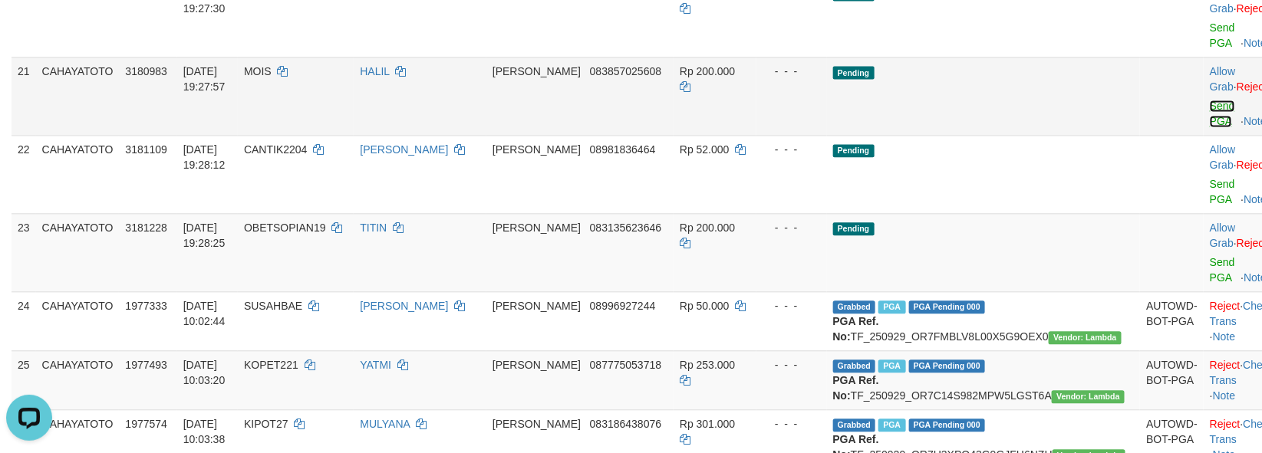
click at [1210, 127] on link "Send PGA" at bounding box center [1222, 114] width 25 height 28
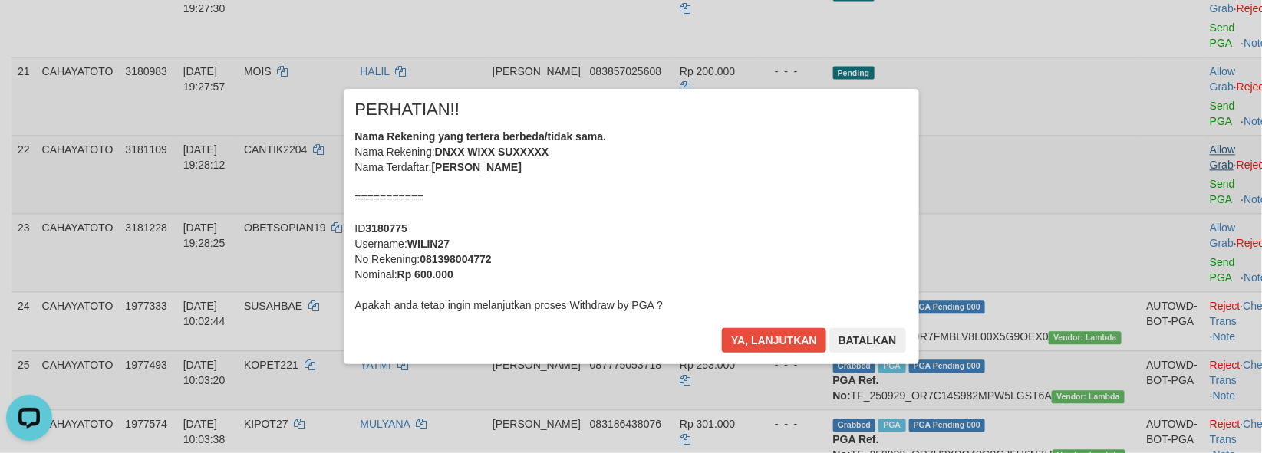
click at [1171, 259] on div "× PERHATIAN!! Nama Rekening yang tertera berbeda/tidak sama. Nama Rekening: DNX…" at bounding box center [631, 226] width 1262 height 336
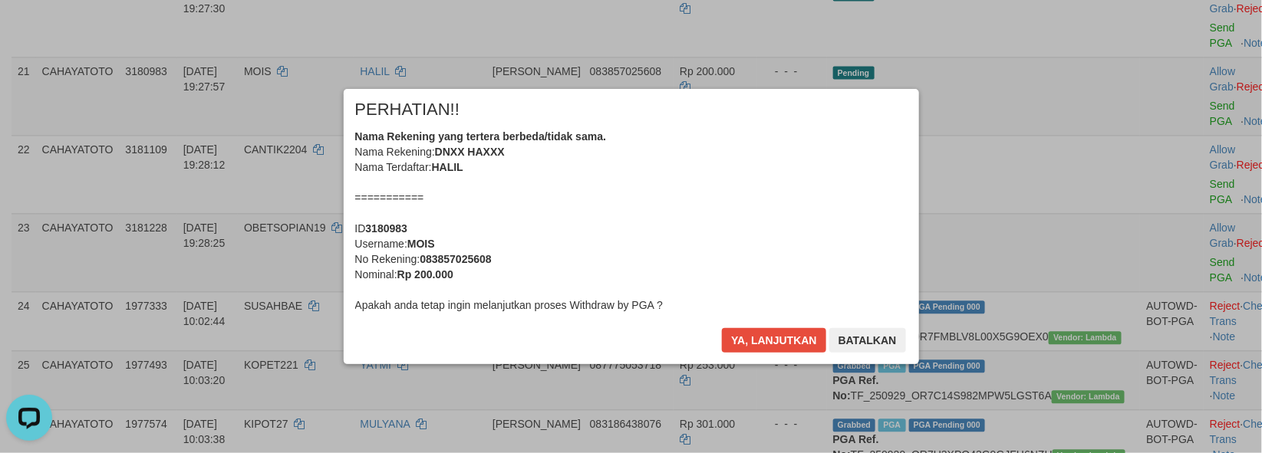
click at [716, 333] on div "× PERHATIAN!! Nama Rekening yang tertera berbeda/tidak sama. Nama Rekening: DNX…" at bounding box center [631, 226] width 575 height 275
click at [727, 333] on button "Ya, lanjutkan" at bounding box center [774, 340] width 104 height 25
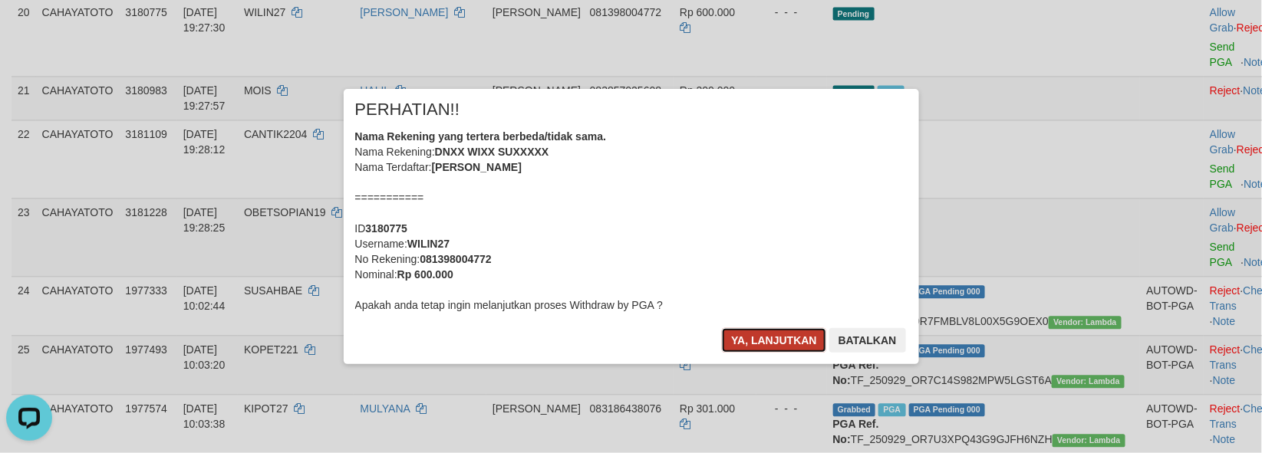
click at [743, 333] on button "Ya, lanjutkan" at bounding box center [774, 340] width 104 height 25
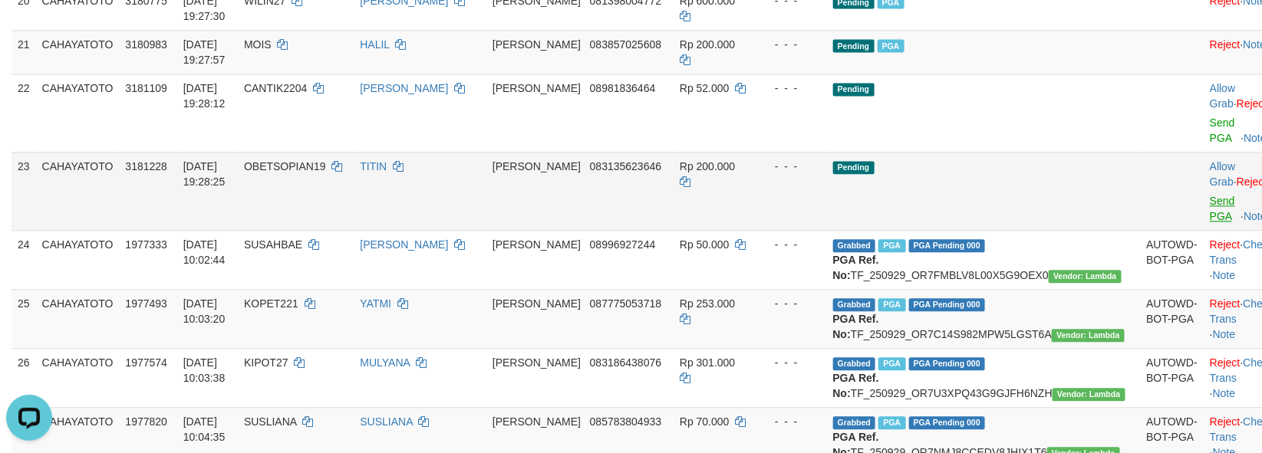
scroll to position [1313, 0]
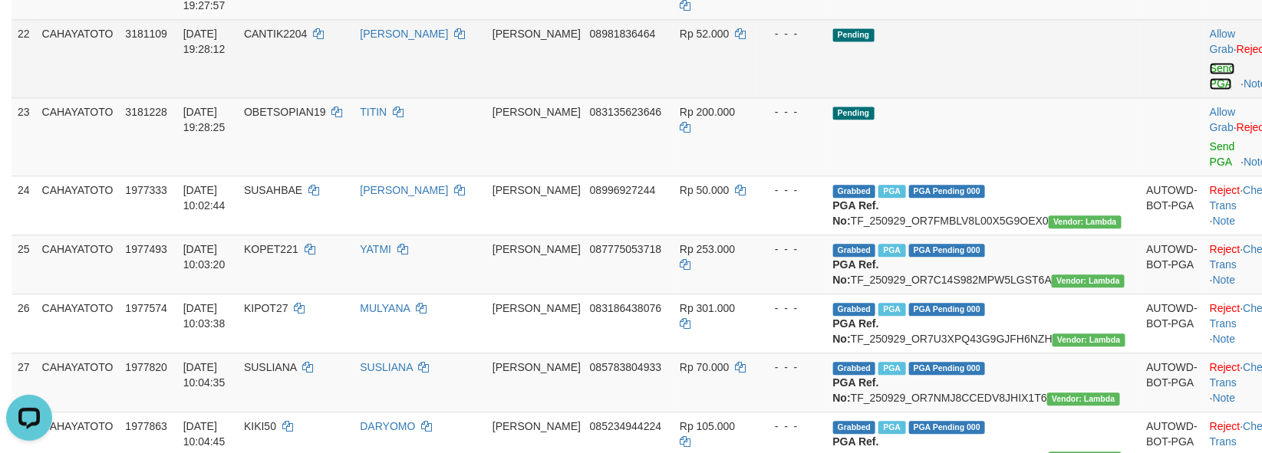
click at [1210, 90] on link "Send PGA" at bounding box center [1222, 76] width 25 height 28
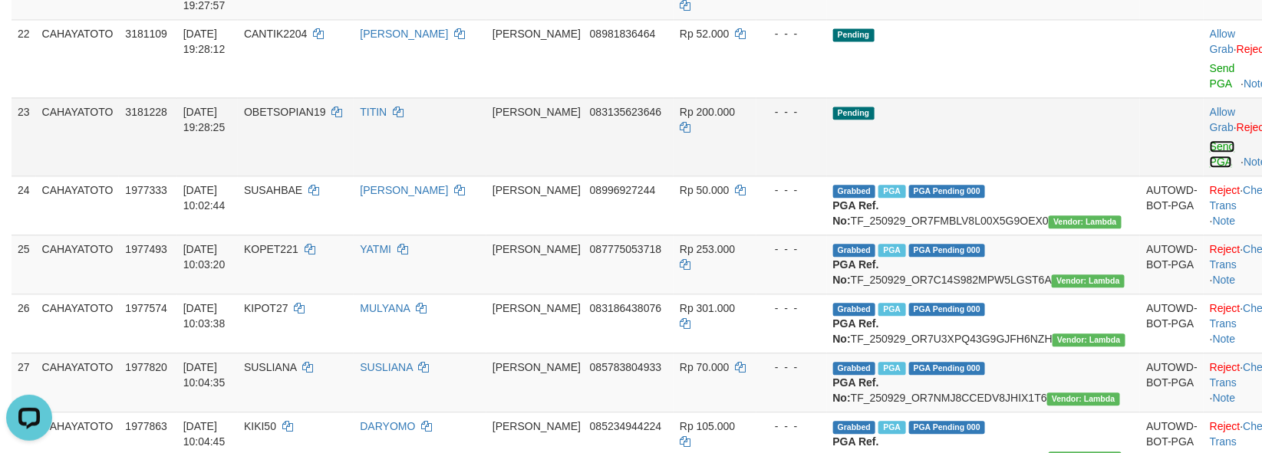
click at [1210, 168] on link "Send PGA" at bounding box center [1222, 154] width 25 height 28
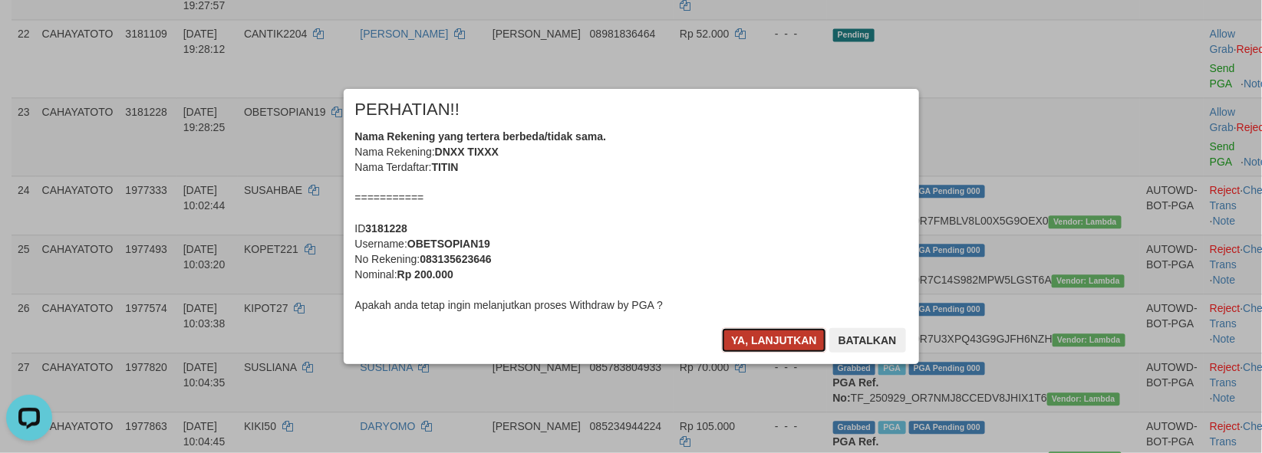
click at [763, 340] on button "Ya, lanjutkan" at bounding box center [774, 340] width 104 height 25
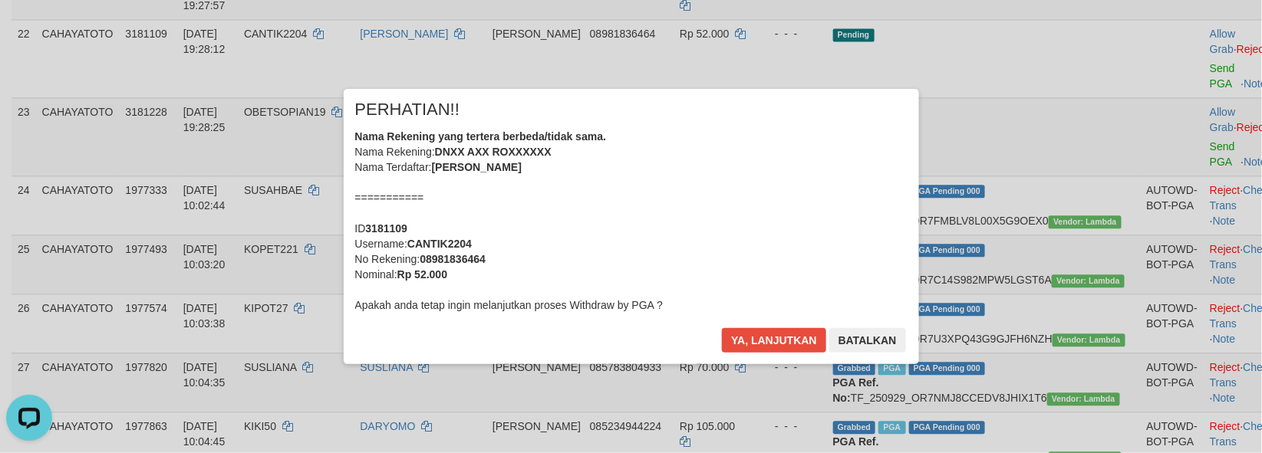
click at [763, 340] on div "× PERHATIAN!! Nama Rekening yang tertera berbeda/tidak sama. Nama Rekening: DNX…" at bounding box center [631, 226] width 598 height 275
click at [763, 340] on button "Ya, lanjutkan" at bounding box center [774, 340] width 104 height 25
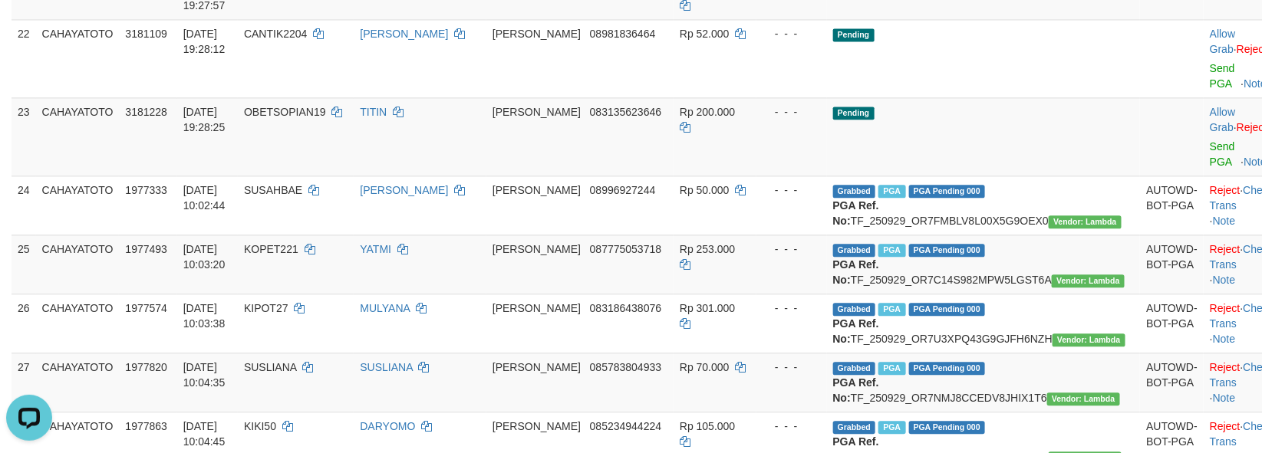
scroll to position [1294, 0]
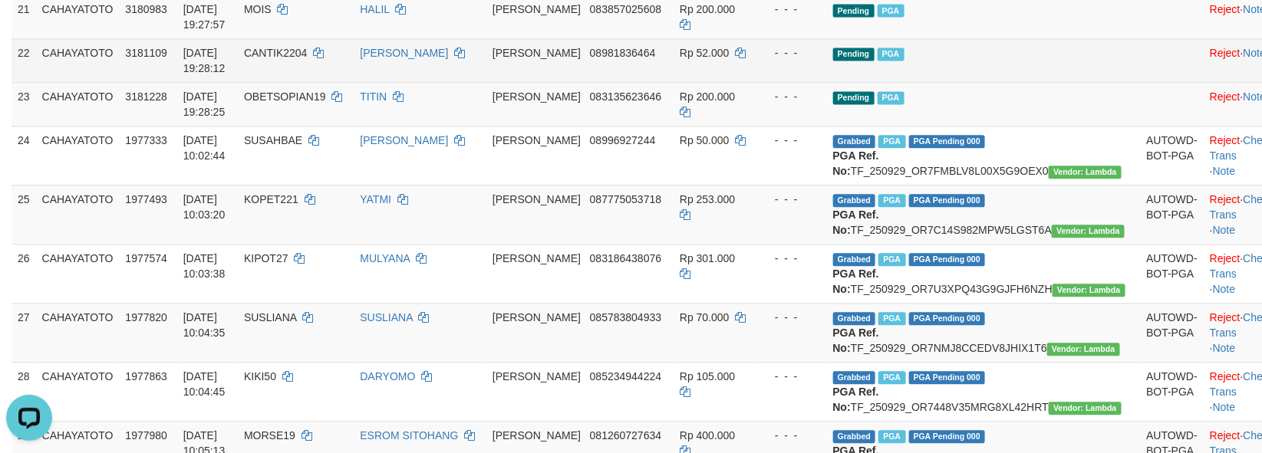
click at [1001, 82] on td "Pending PGA" at bounding box center [984, 60] width 314 height 44
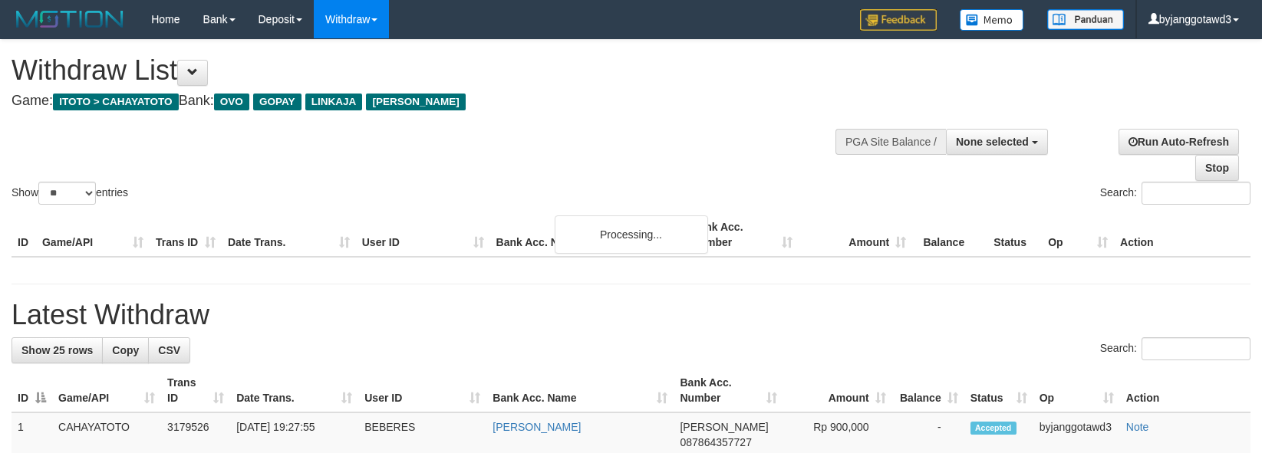
select select
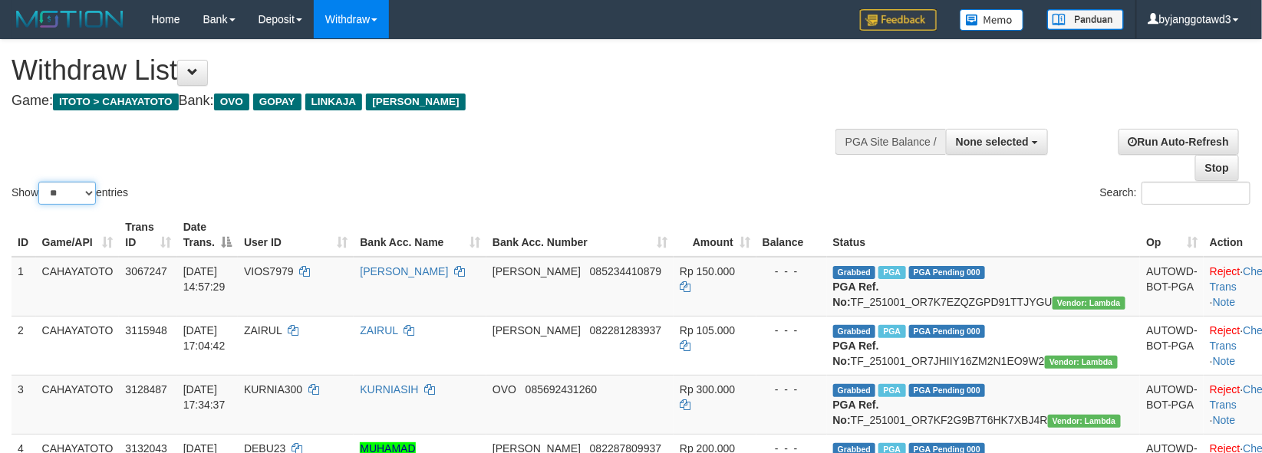
click at [71, 195] on select "** ** ** ***" at bounding box center [67, 193] width 58 height 23
select select "***"
click at [41, 182] on select "** ** ** ***" at bounding box center [67, 193] width 58 height 23
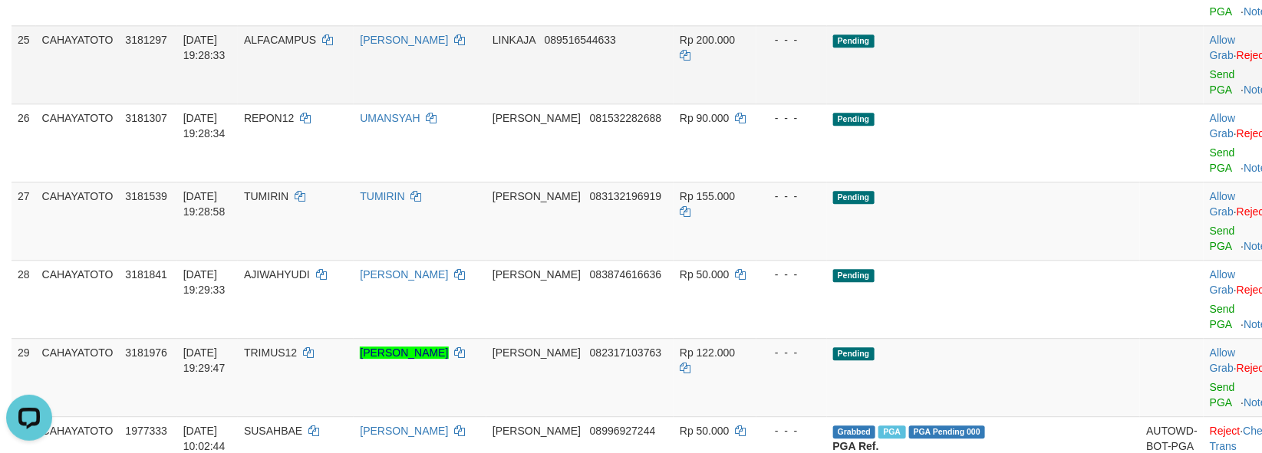
scroll to position [1504, 0]
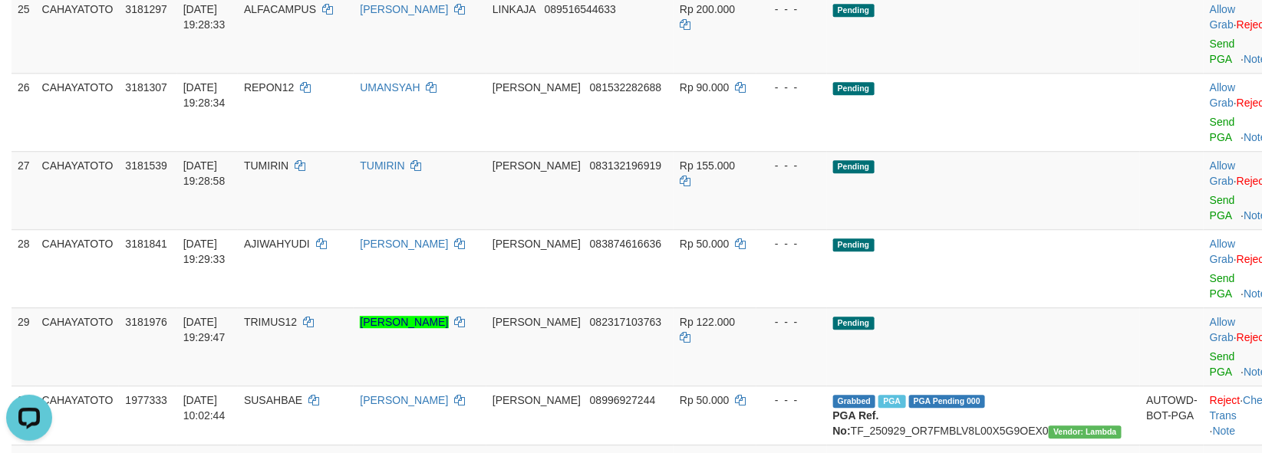
click at [1175, 139] on body "Toggle navigation Home Bank Account List Load By Website Group [ITOTO] CAHAYATO…" at bounding box center [631, 371] width 1262 height 3750
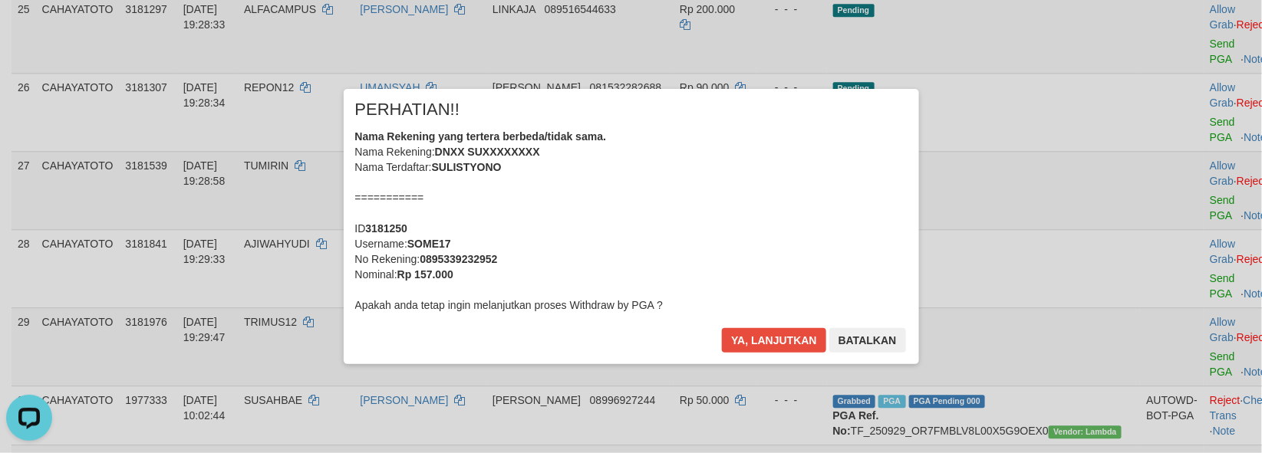
click at [769, 324] on div "× PERHATIAN!! Nama Rekening yang tertera berbeda/tidak sama. Nama Rekening: DNX…" at bounding box center [631, 226] width 575 height 275
click at [722, 328] on button "Ya, lanjutkan" at bounding box center [774, 340] width 104 height 25
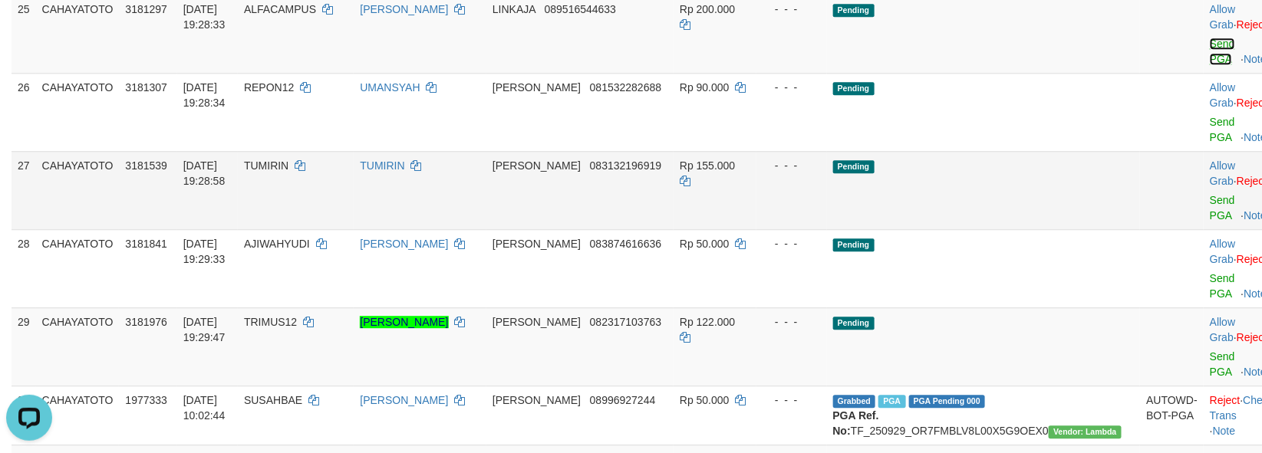
scroll to position [1484, 0]
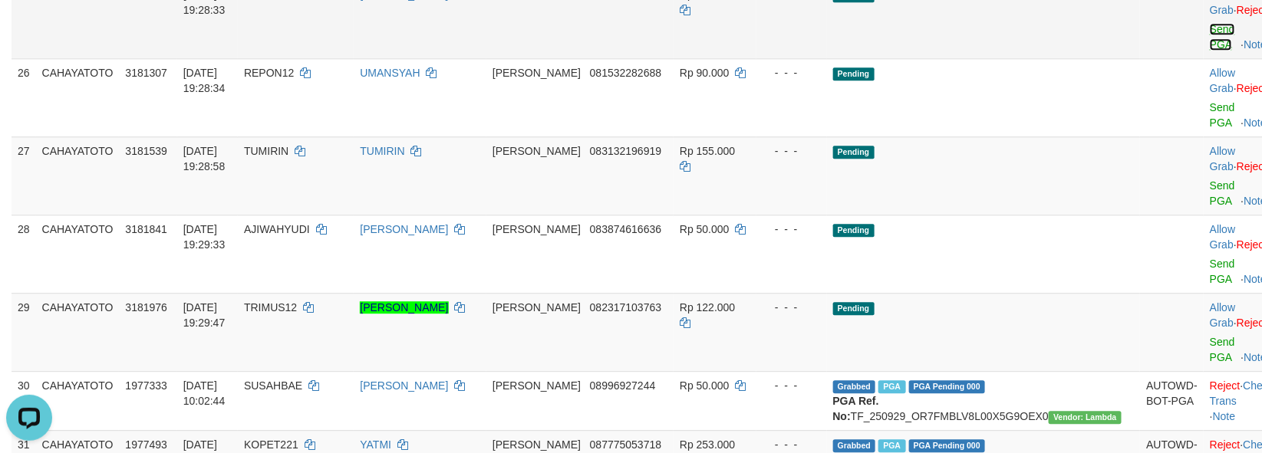
click at [1210, 51] on link "Send PGA" at bounding box center [1222, 37] width 25 height 28
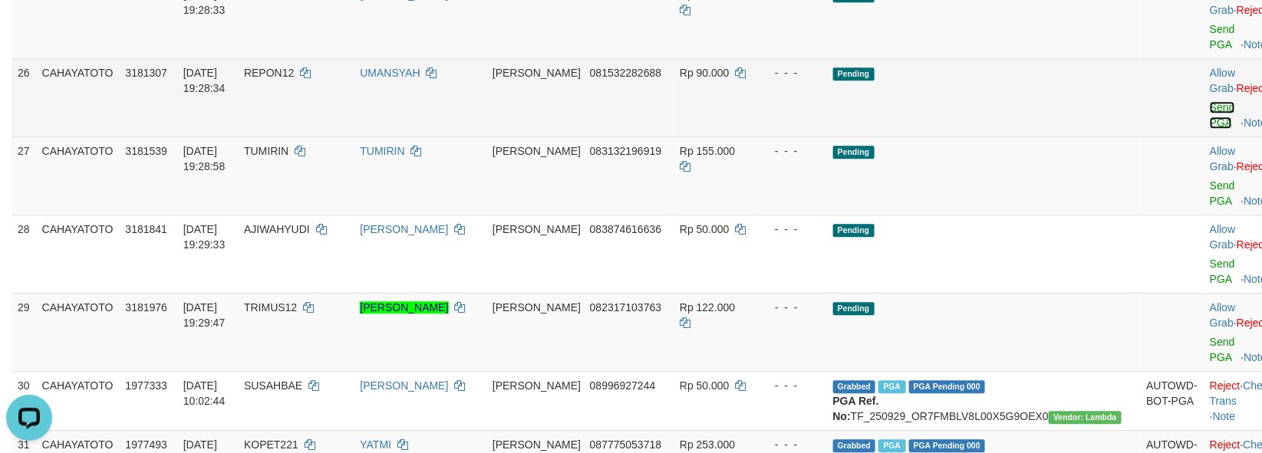
click at [1210, 129] on link "Send PGA" at bounding box center [1222, 115] width 25 height 28
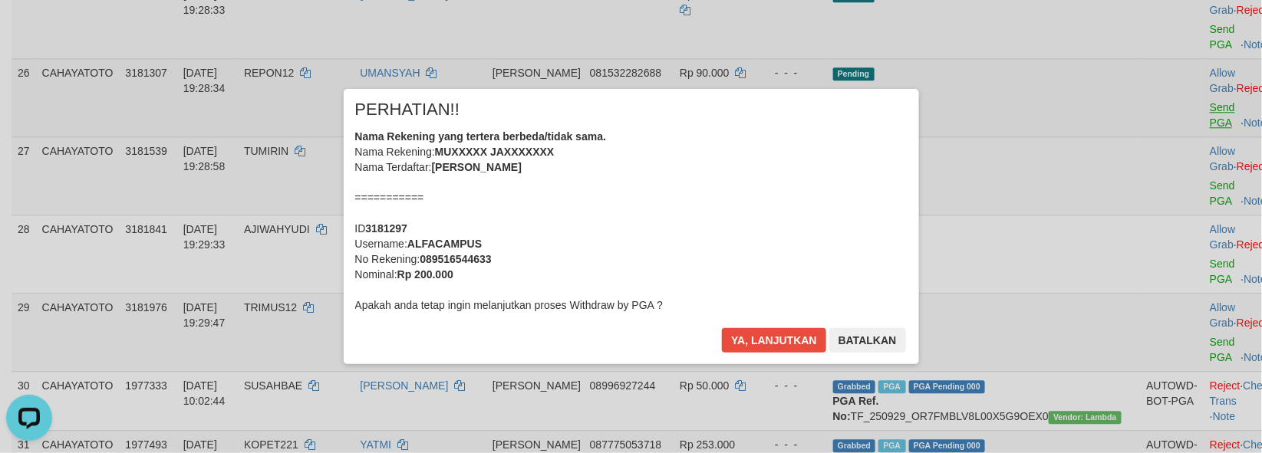
click at [1169, 257] on div "× PERHATIAN!! Nama Rekening yang tertera berbeda/tidak sama. Nama Rekening: MUX…" at bounding box center [631, 226] width 1262 height 336
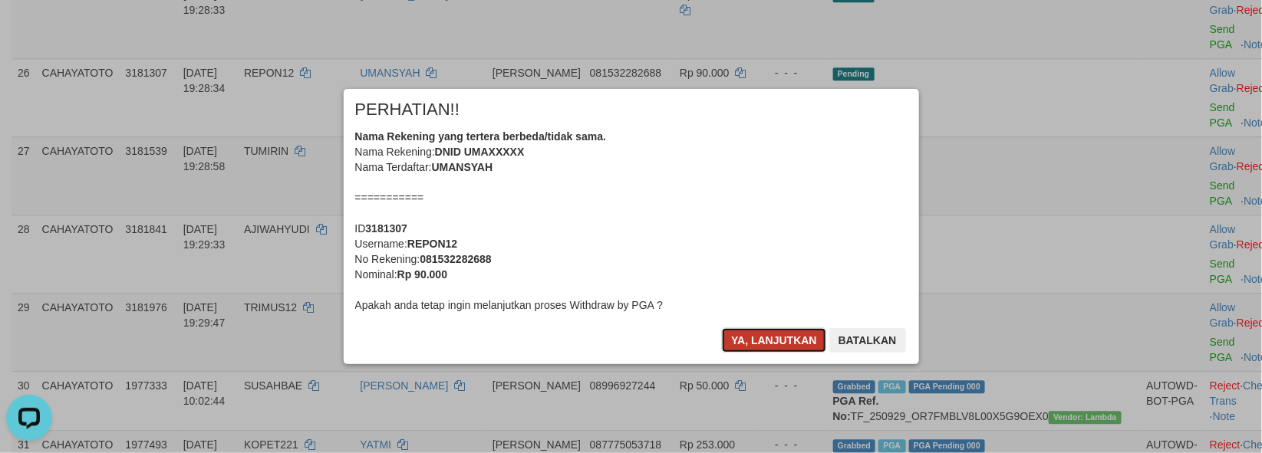
click at [767, 353] on button "Ya, lanjutkan" at bounding box center [774, 340] width 104 height 25
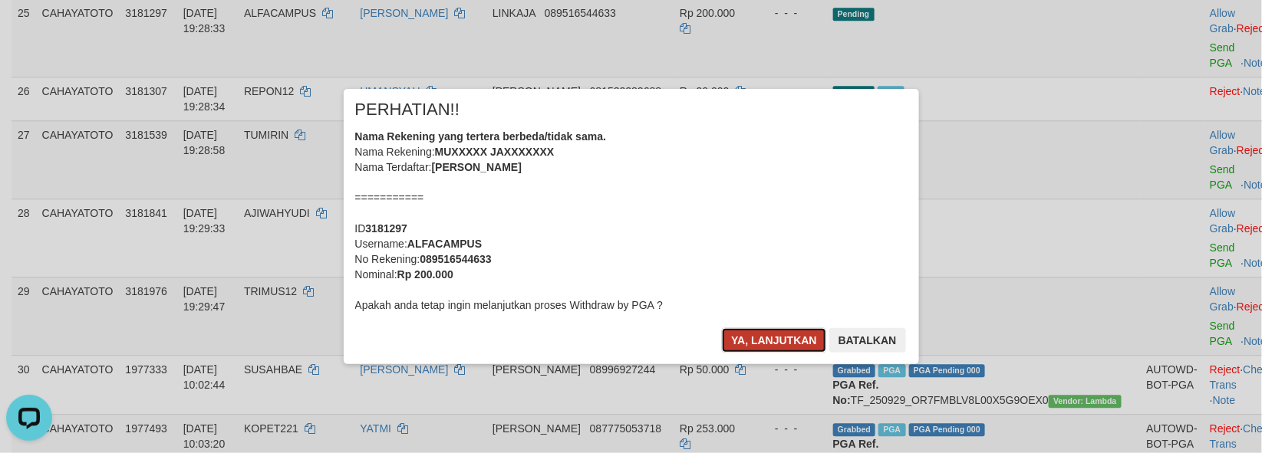
click at [777, 345] on button "Ya, lanjutkan" at bounding box center [774, 340] width 104 height 25
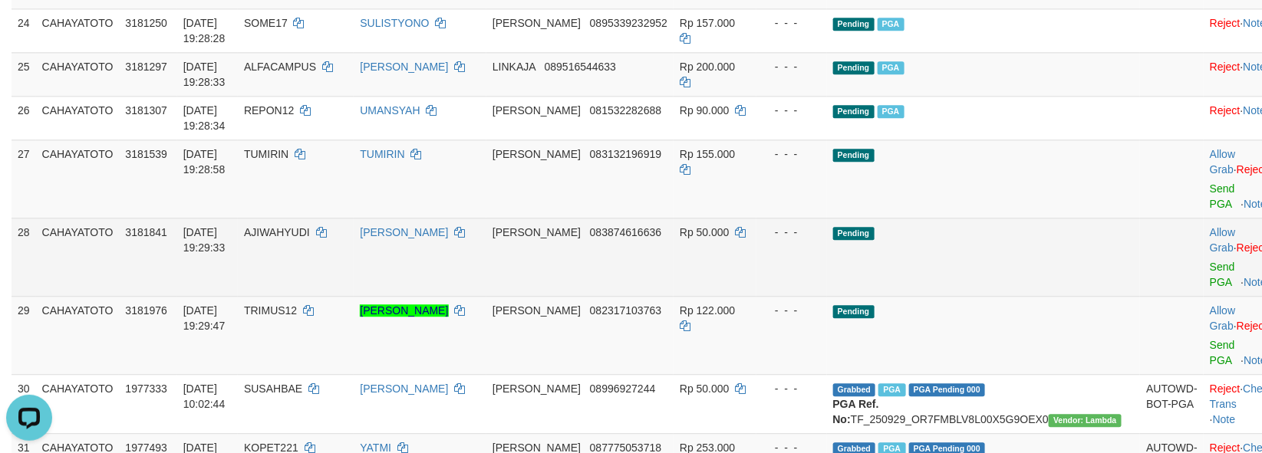
scroll to position [1484, 0]
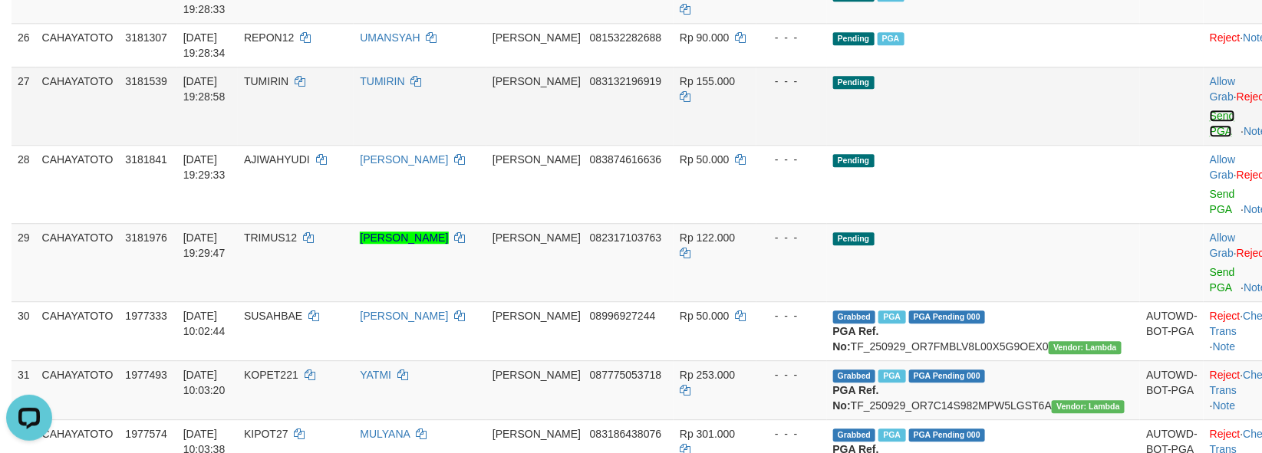
click at [1210, 137] on link "Send PGA" at bounding box center [1222, 124] width 25 height 28
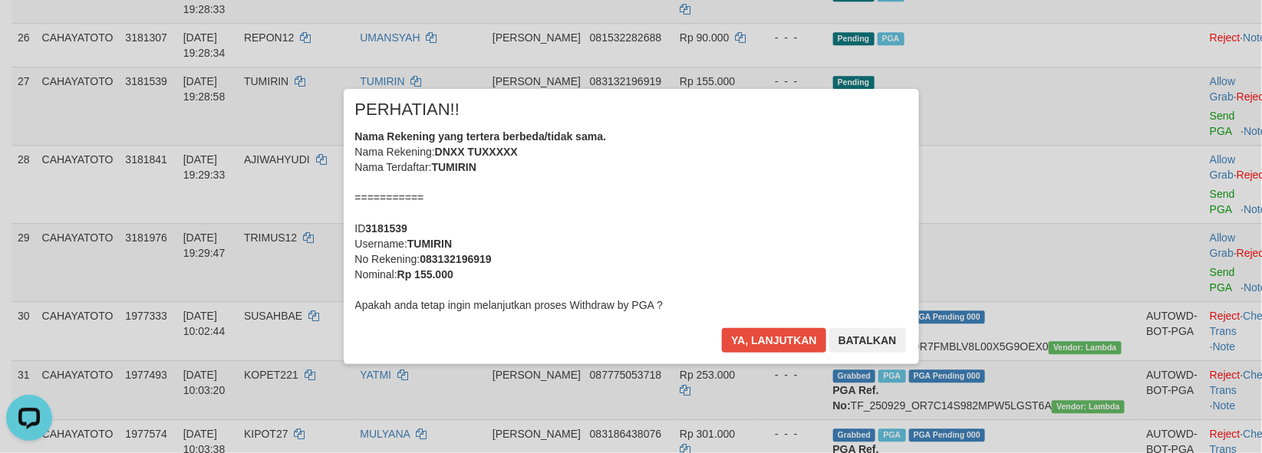
click at [786, 369] on div "× PERHATIAN!! Nama Rekening yang tertera berbeda/tidak sama. Nama Rekening: DNX…" at bounding box center [631, 226] width 1262 height 336
click at [722, 328] on button "Ya, lanjutkan" at bounding box center [774, 340] width 104 height 25
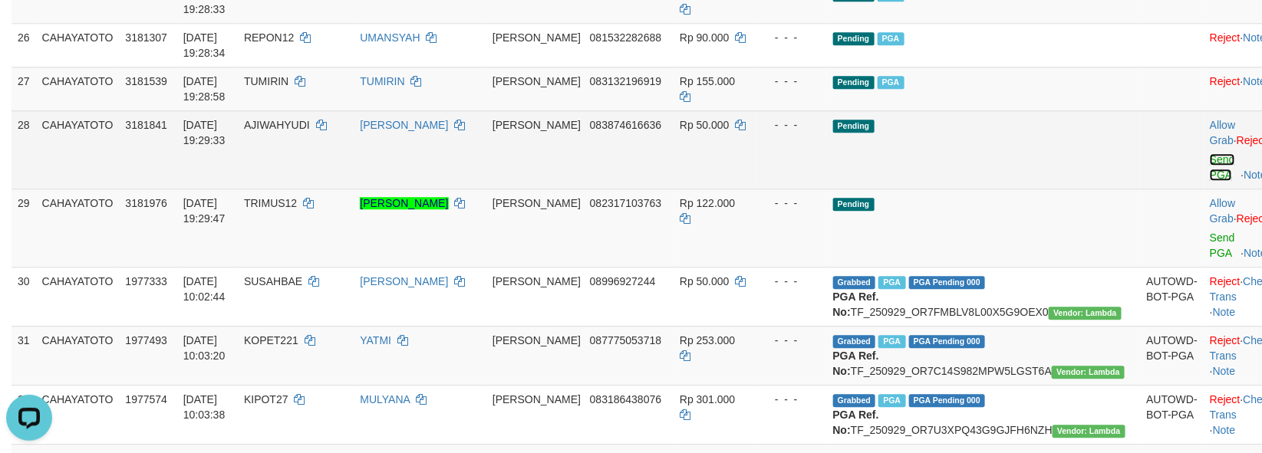
click at [1210, 181] on link "Send PGA" at bounding box center [1222, 167] width 25 height 28
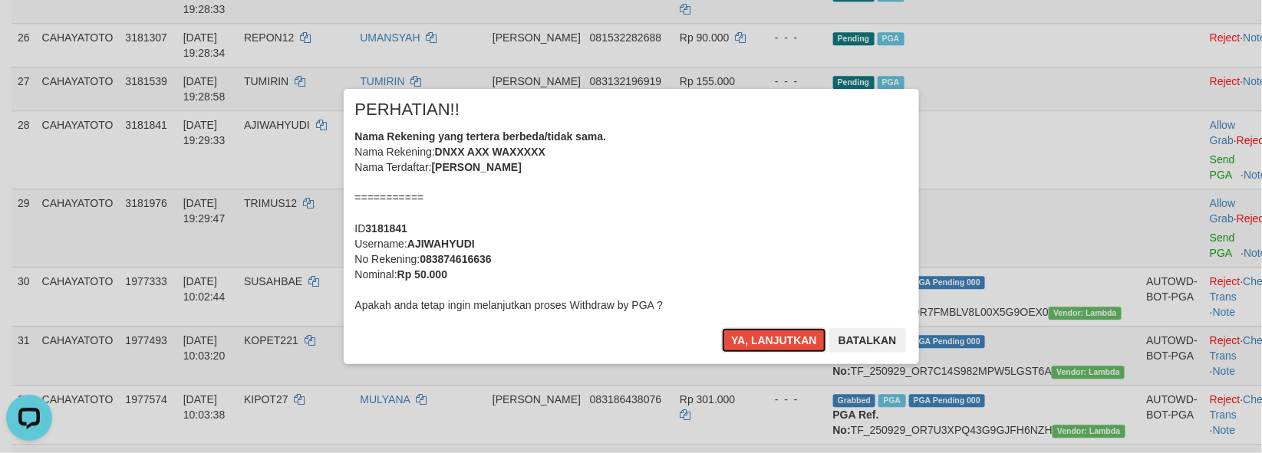
click at [722, 328] on button "Ya, lanjutkan" at bounding box center [774, 340] width 104 height 25
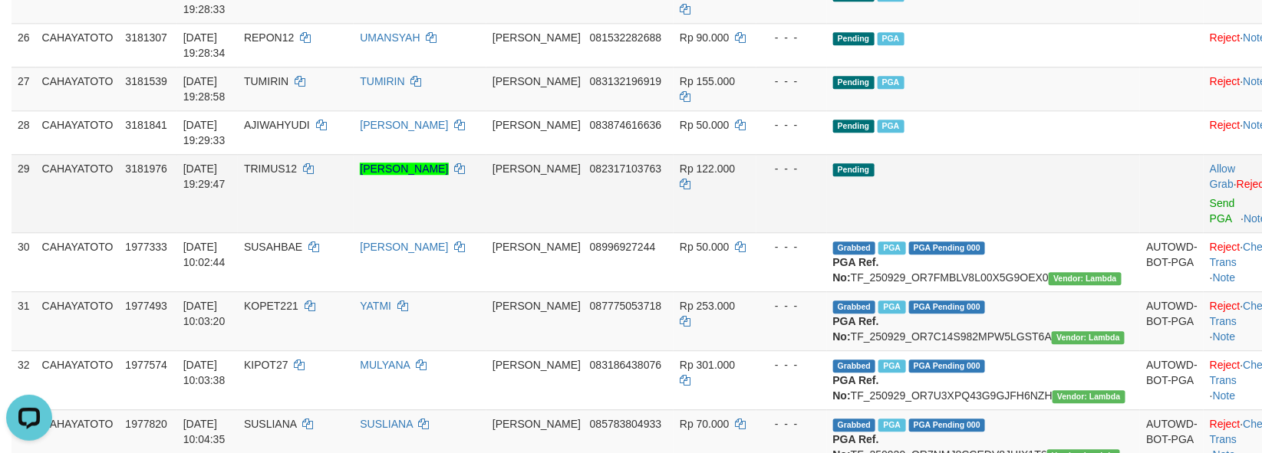
click at [1013, 232] on td "Pending" at bounding box center [984, 193] width 314 height 78
click at [297, 175] on span "TRIMUS12" at bounding box center [270, 169] width 53 height 12
copy td "TRIMUS12"
click at [297, 175] on span "TRIMUS12" at bounding box center [270, 169] width 53 height 12
click at [1059, 110] on td "Pending PGA" at bounding box center [984, 89] width 314 height 44
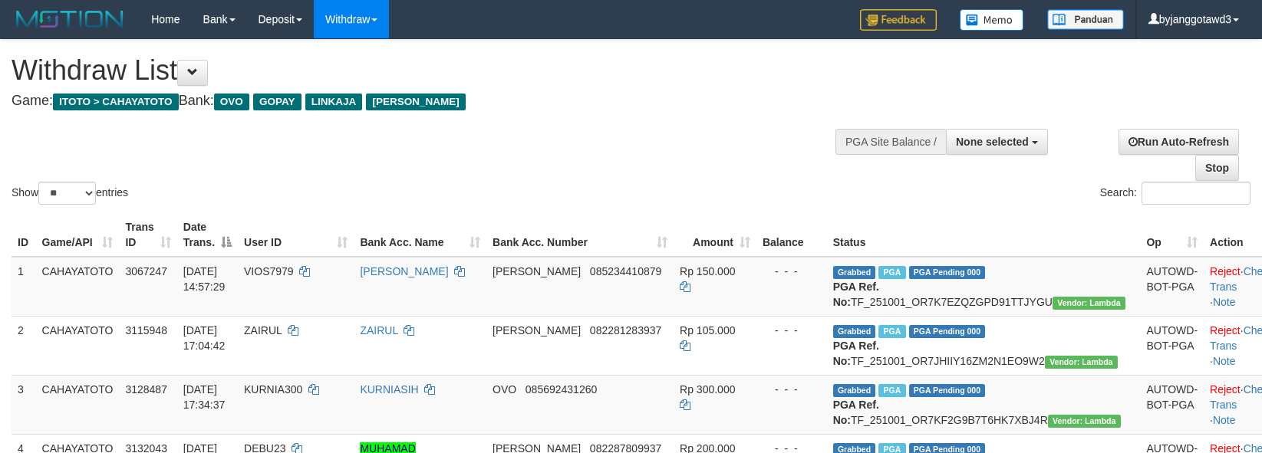
select select
select select "**"
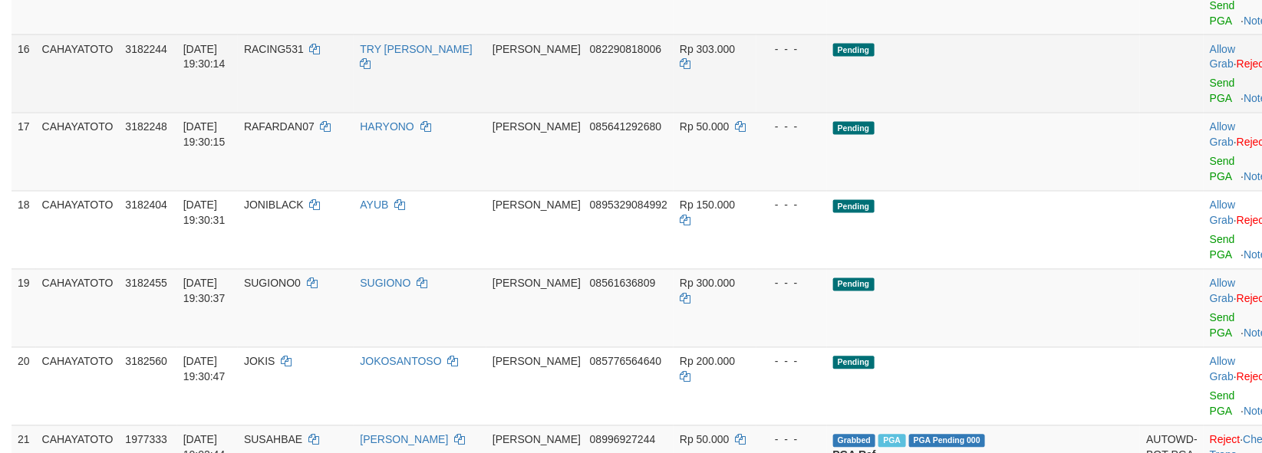
scroll to position [1065, 0]
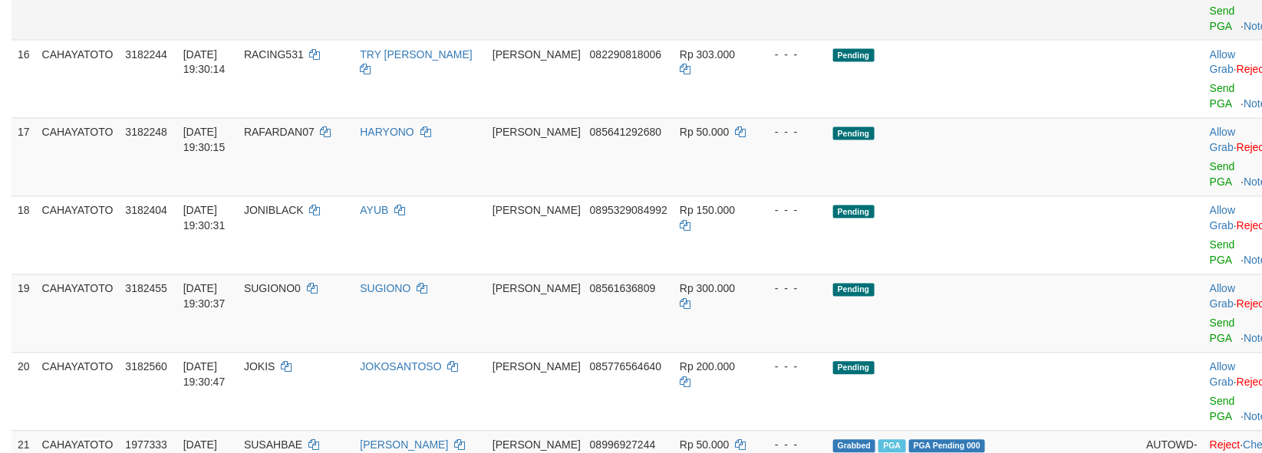
click at [1210, 3] on div at bounding box center [1242, 1] width 64 height 4
click at [1210, 32] on link "Send PGA" at bounding box center [1222, 19] width 25 height 28
click at [1204, 118] on td "Allow Grab · Reject Send PGA · Note" at bounding box center [1242, 79] width 76 height 78
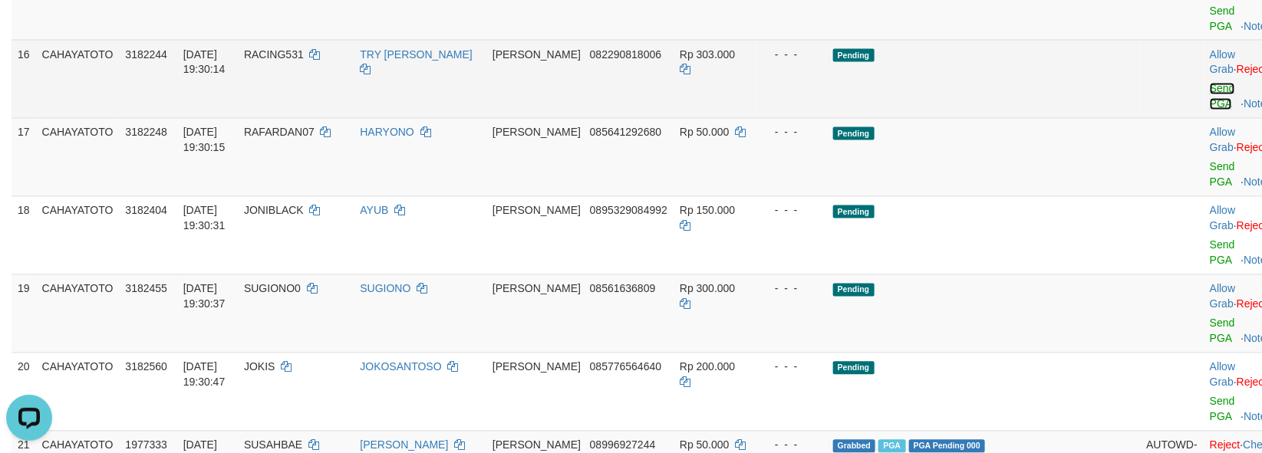
click at [1210, 110] on link "Send PGA" at bounding box center [1222, 97] width 25 height 28
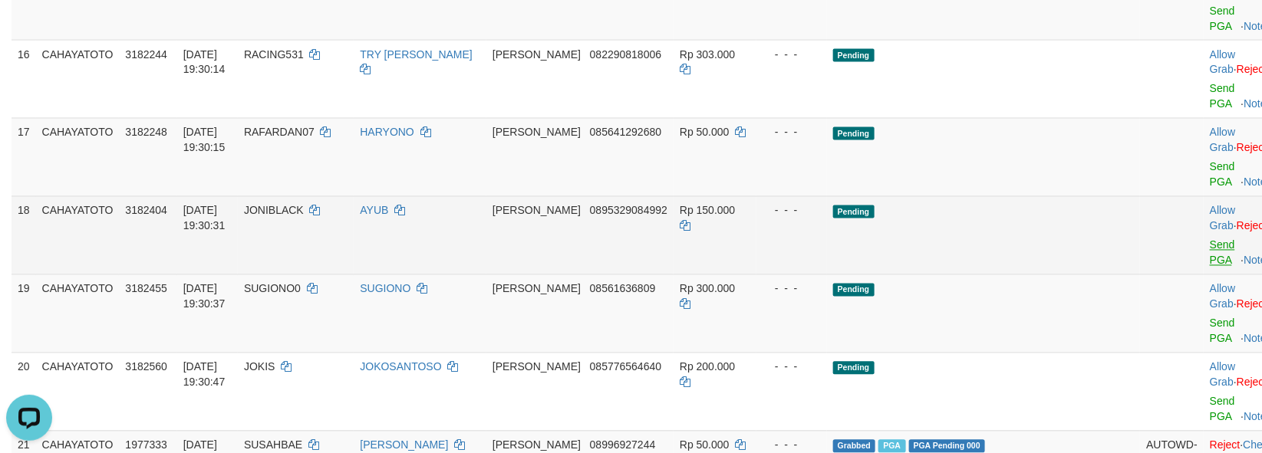
drag, startPoint x: 1183, startPoint y: 249, endPoint x: 1178, endPoint y: 307, distance: 58.5
click at [1204, 196] on td "Allow Grab · Reject Send PGA · Note" at bounding box center [1242, 157] width 76 height 78
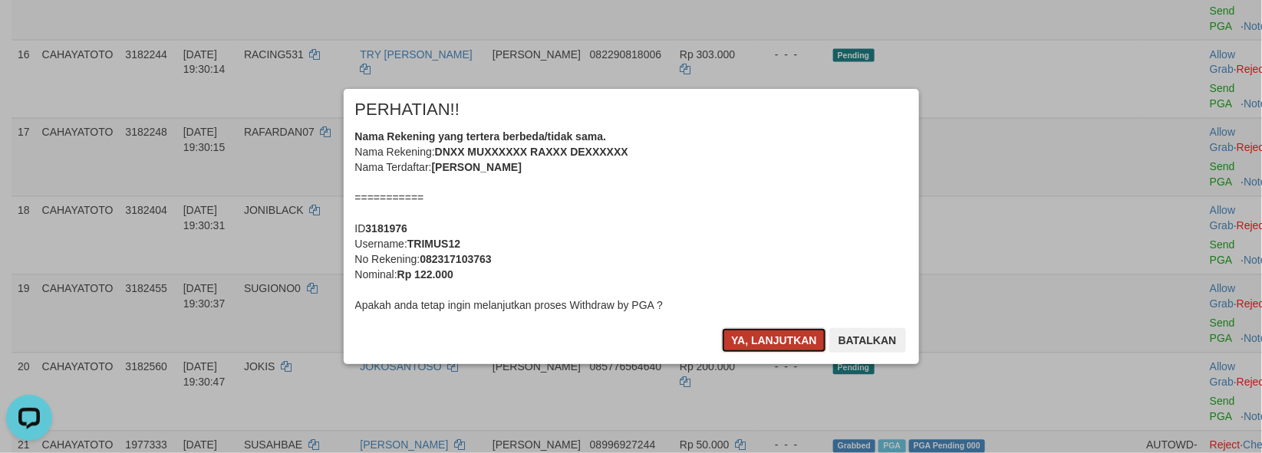
click at [770, 344] on button "Ya, lanjutkan" at bounding box center [774, 340] width 104 height 25
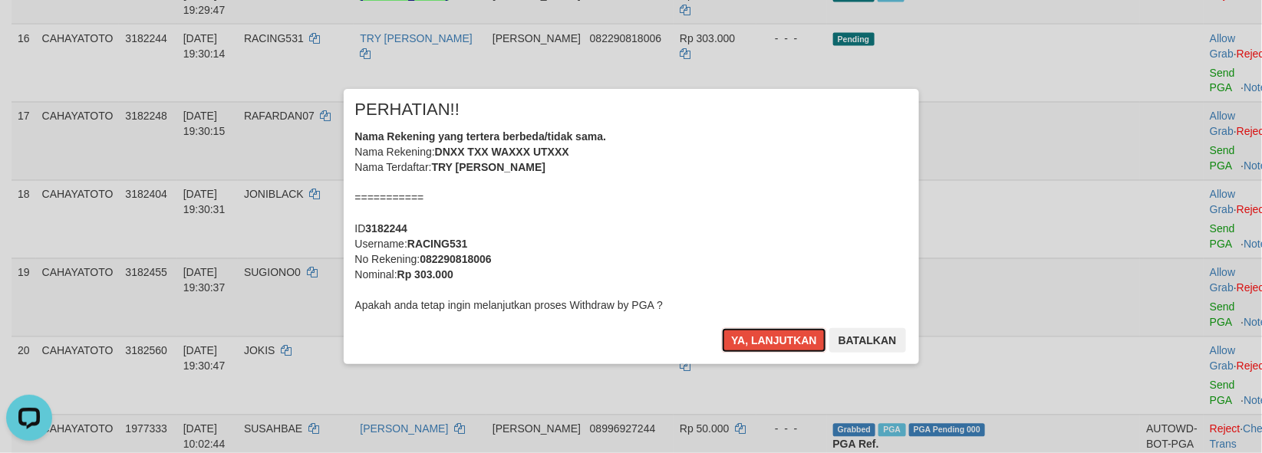
click at [769, 344] on button "Ya, lanjutkan" at bounding box center [774, 340] width 104 height 25
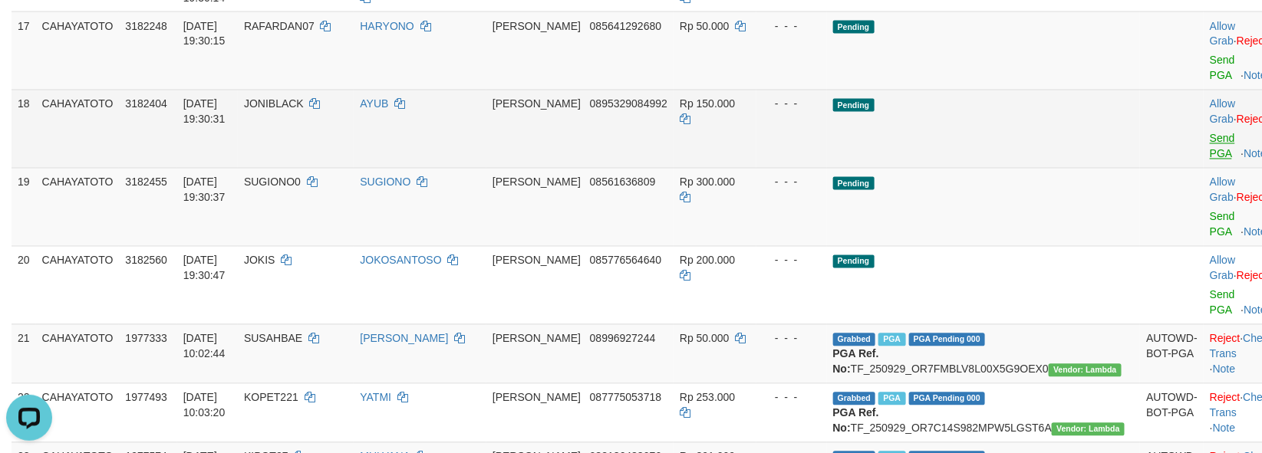
scroll to position [1112, 0]
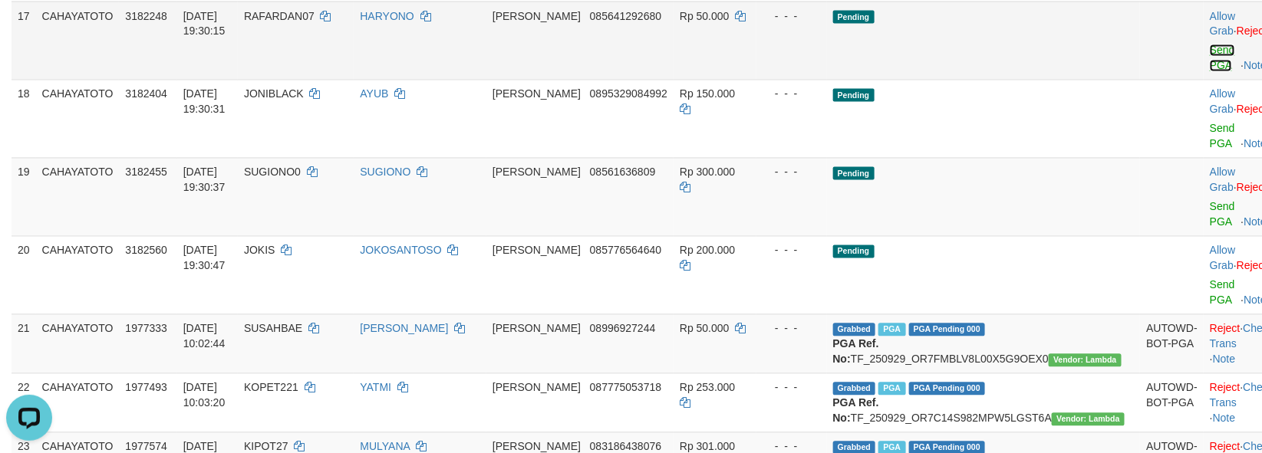
click at [1210, 72] on link "Send PGA" at bounding box center [1222, 58] width 25 height 28
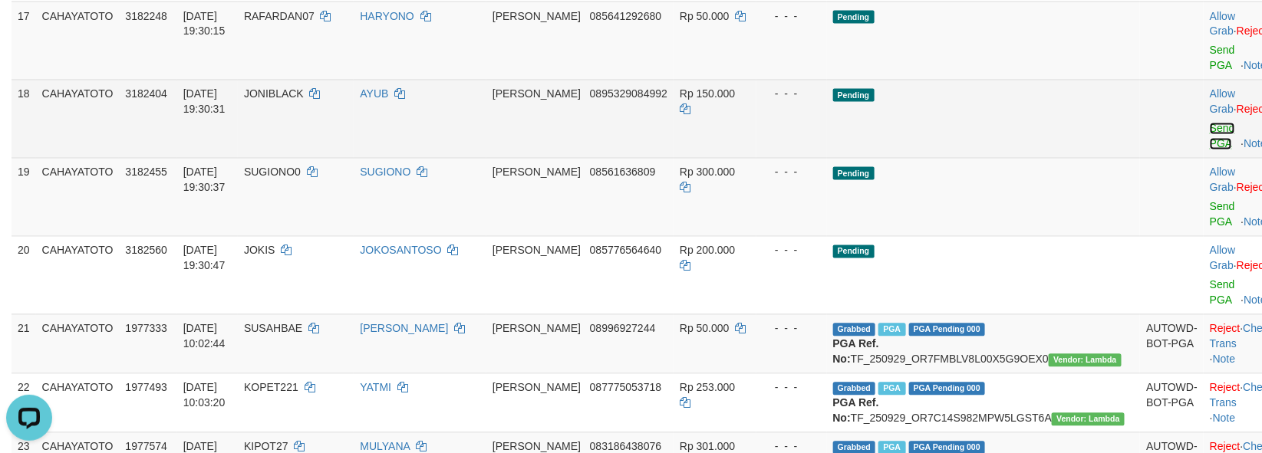
click at [1210, 150] on link "Send PGA" at bounding box center [1222, 137] width 25 height 28
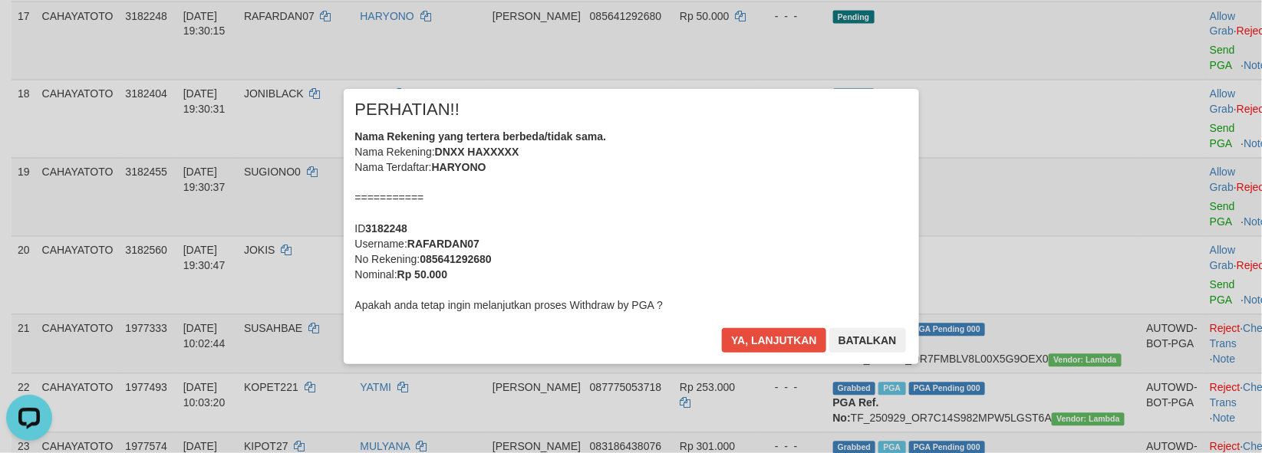
click at [1174, 290] on div "× PERHATIAN!! Nama Rekening yang tertera berbeda/tidak sama. Nama Rekening: DNX…" at bounding box center [631, 226] width 1262 height 336
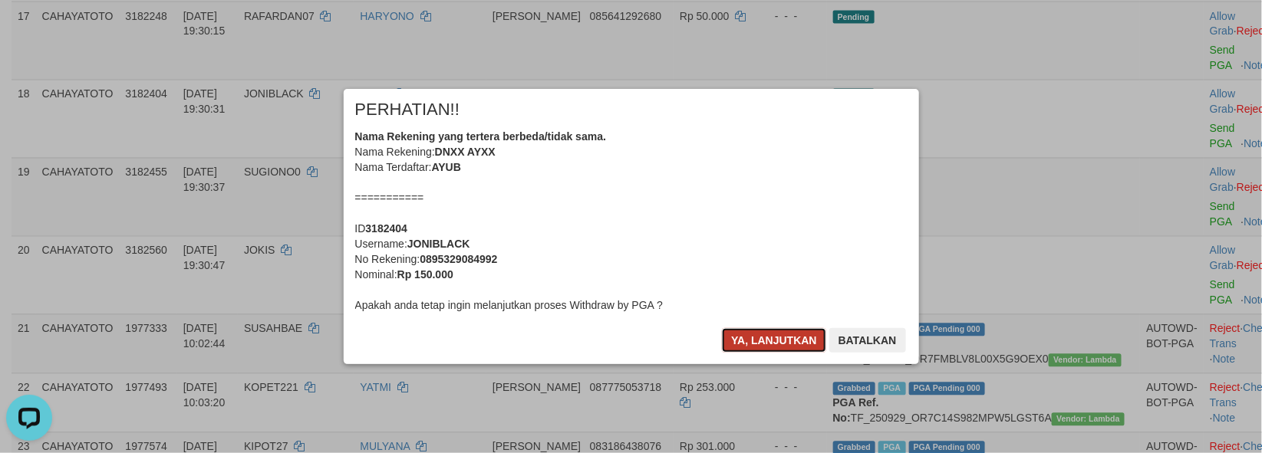
click at [756, 351] on button "Ya, lanjutkan" at bounding box center [774, 340] width 104 height 25
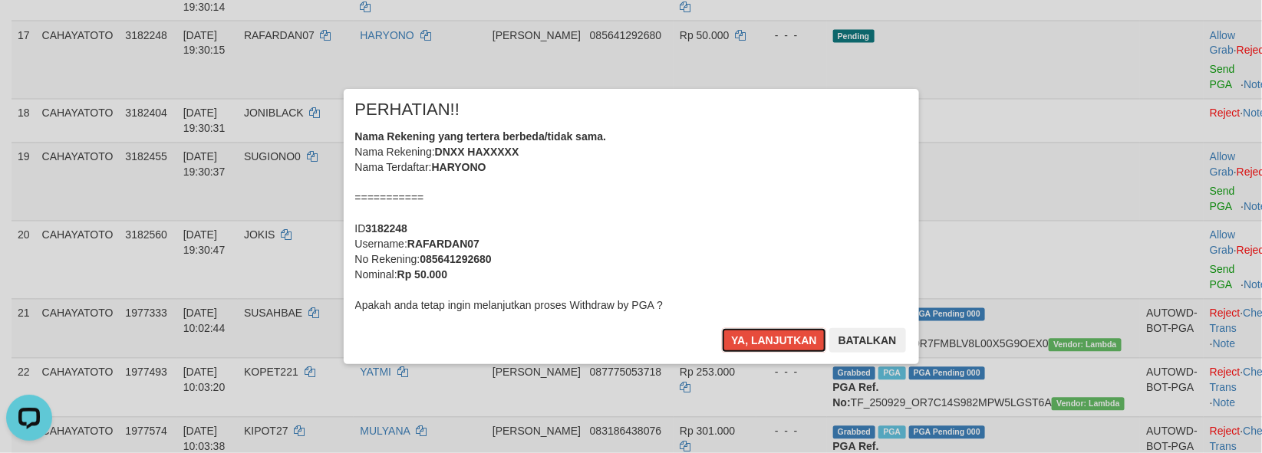
click at [763, 344] on button "Ya, lanjutkan" at bounding box center [774, 340] width 104 height 25
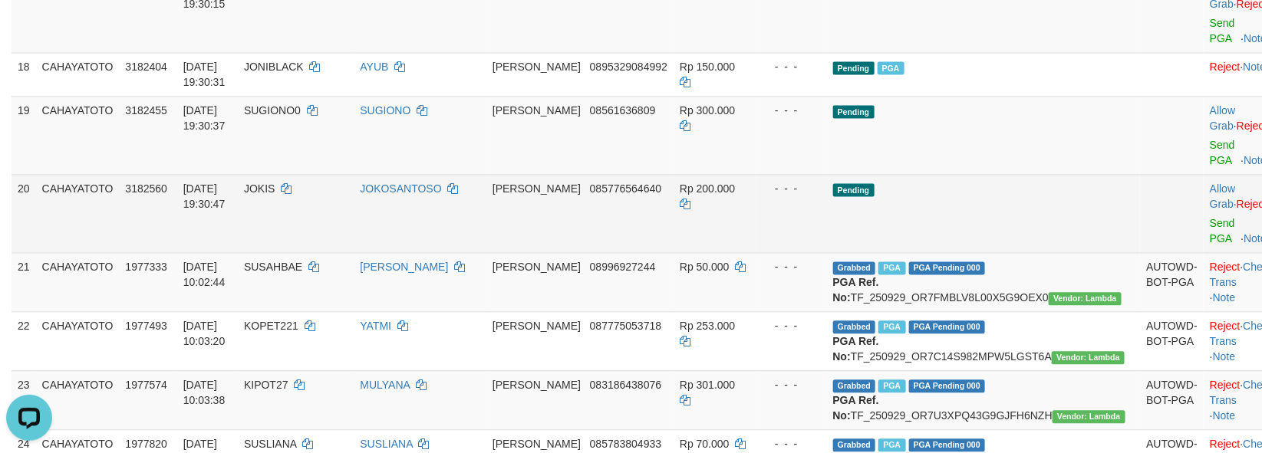
scroll to position [1159, 0]
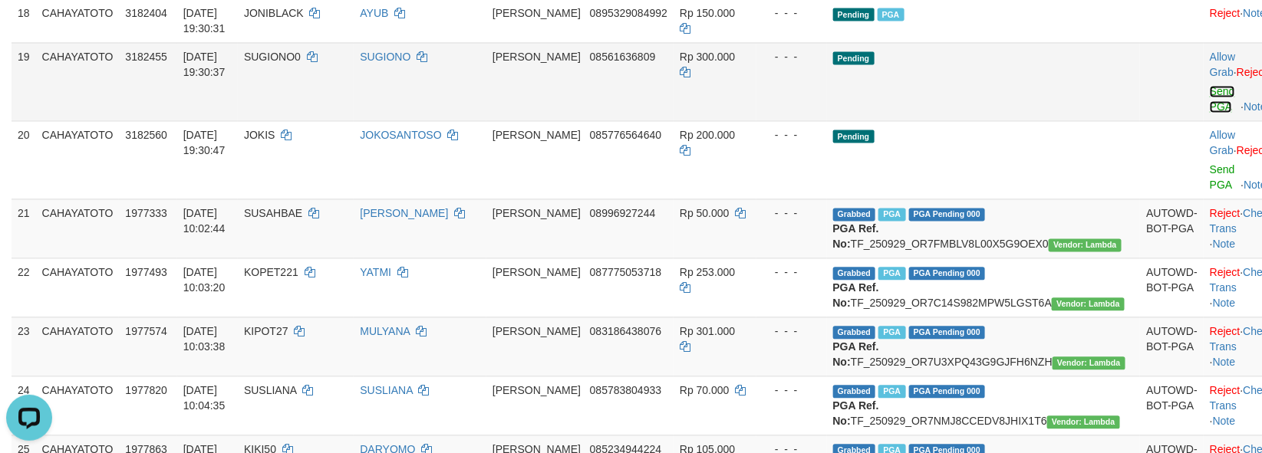
click at [1210, 113] on link "Send PGA" at bounding box center [1222, 99] width 25 height 28
click at [1204, 199] on td "Allow Grab · Reject Send PGA · Note" at bounding box center [1242, 159] width 76 height 78
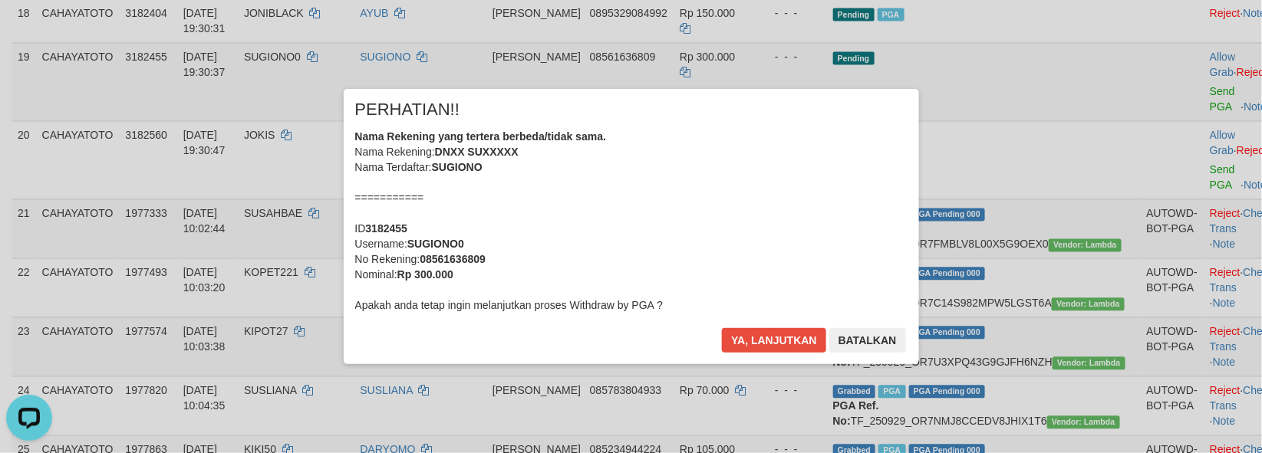
click at [1168, 266] on div "× PERHATIAN!! Nama Rekening yang tertera berbeda/tidak sama. Nama Rekening: DNX…" at bounding box center [631, 226] width 1262 height 336
drag, startPoint x: 752, startPoint y: 365, endPoint x: 765, endPoint y: 344, distance: 25.1
click at [750, 365] on div "× PERHATIAN!! Nama Rekening yang tertera berbeda/tidak sama. Nama Rekening: DNX…" at bounding box center [631, 226] width 1262 height 336
click at [767, 341] on button "Ya, lanjutkan" at bounding box center [774, 340] width 104 height 25
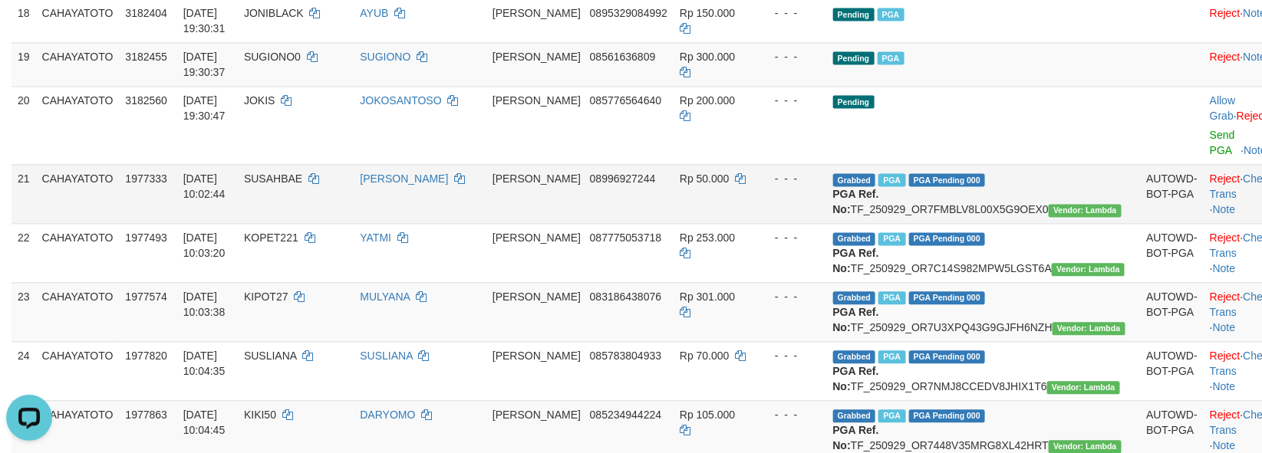
scroll to position [1140, 0]
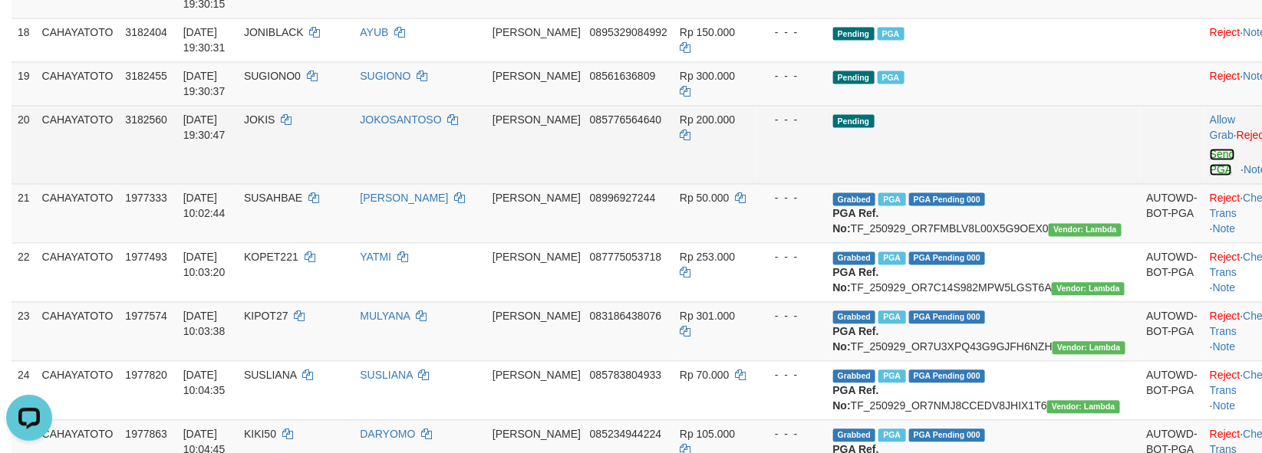
click at [1210, 176] on link "Send PGA" at bounding box center [1222, 162] width 25 height 28
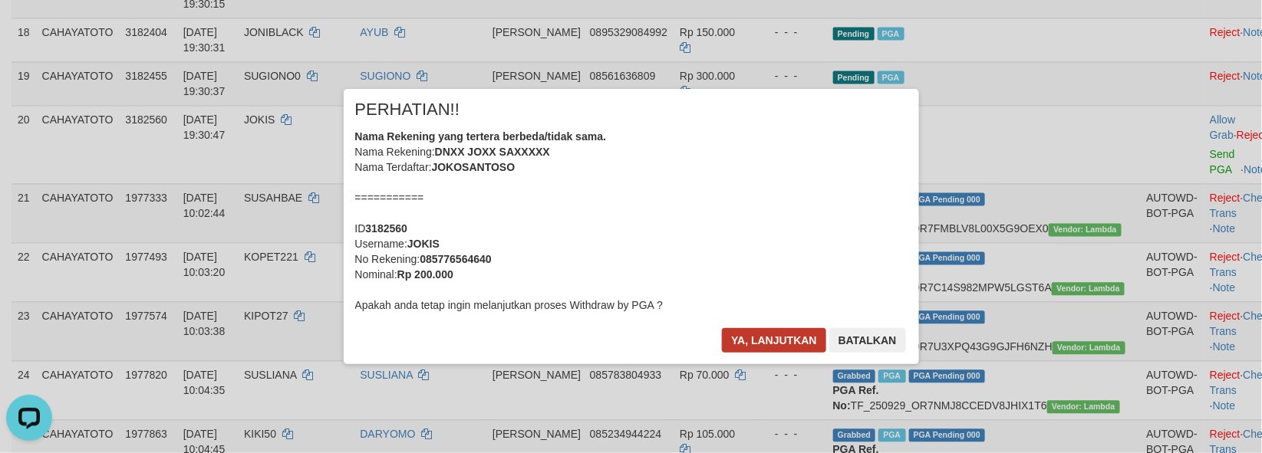
drag, startPoint x: 769, startPoint y: 327, endPoint x: 763, endPoint y: 331, distance: 8.3
click at [763, 331] on div "× PERHATIAN!! Nama Rekening yang tertera berbeda/tidak sama. Nama Rekening: DNX…" at bounding box center [631, 226] width 575 height 275
click at [749, 328] on button "Ya, lanjutkan" at bounding box center [774, 340] width 104 height 25
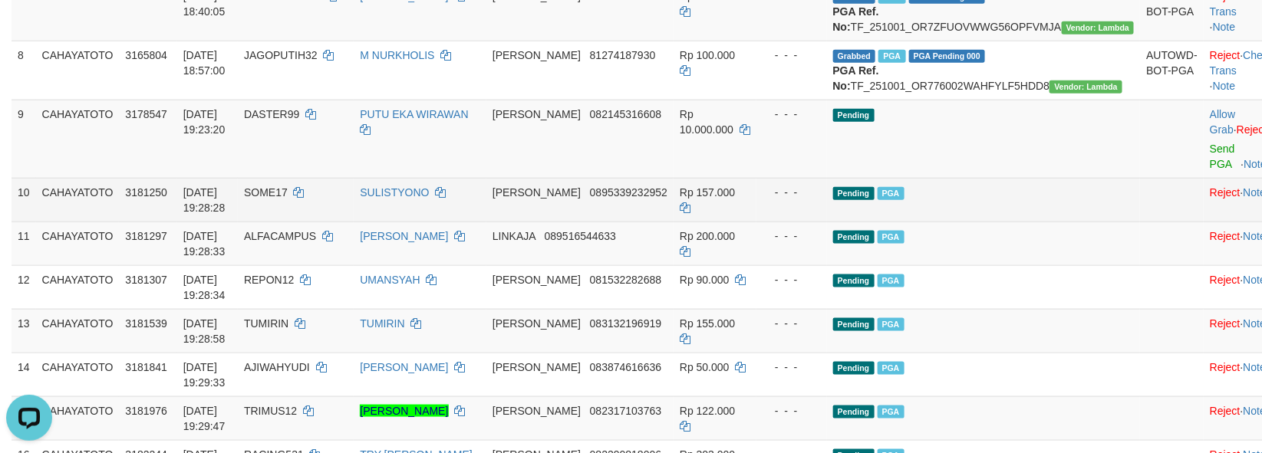
scroll to position [629, 0]
click at [1140, 222] on td at bounding box center [1172, 201] width 64 height 44
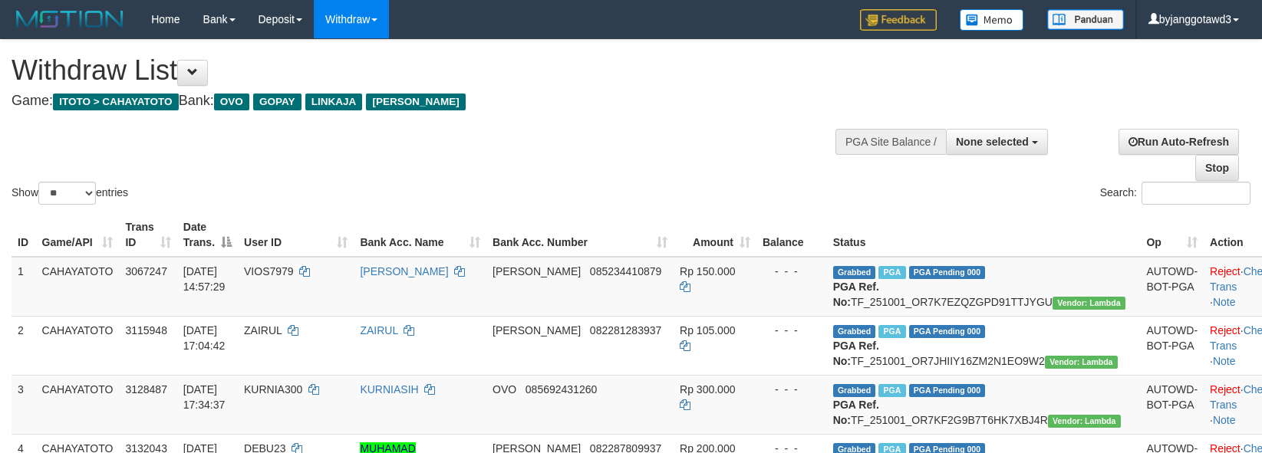
select select
select select "**"
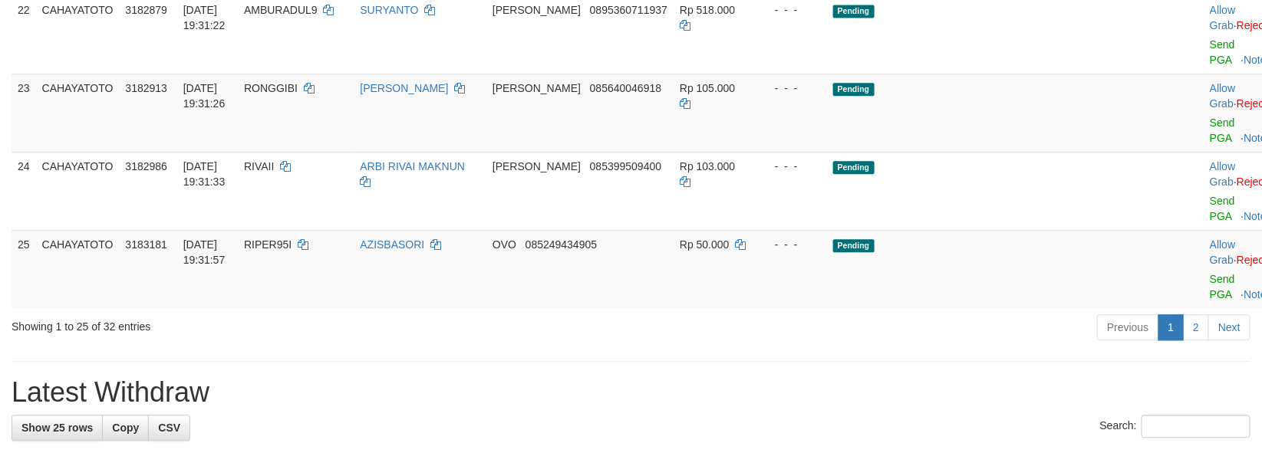
click at [1204, 74] on td "Allow Grab · Reject Send PGA · Note" at bounding box center [1242, 34] width 76 height 78
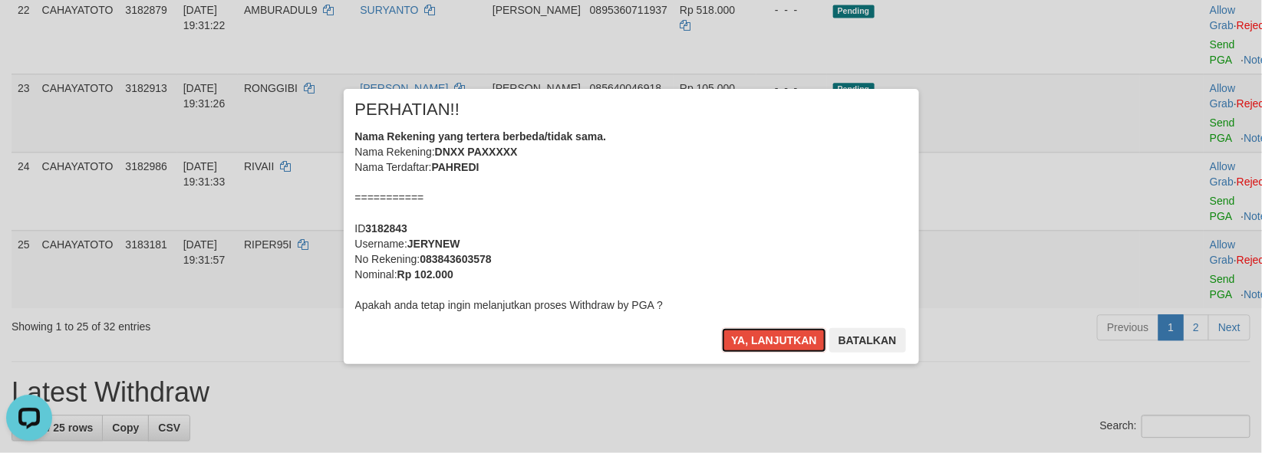
click at [722, 328] on button "Ya, lanjutkan" at bounding box center [774, 340] width 104 height 25
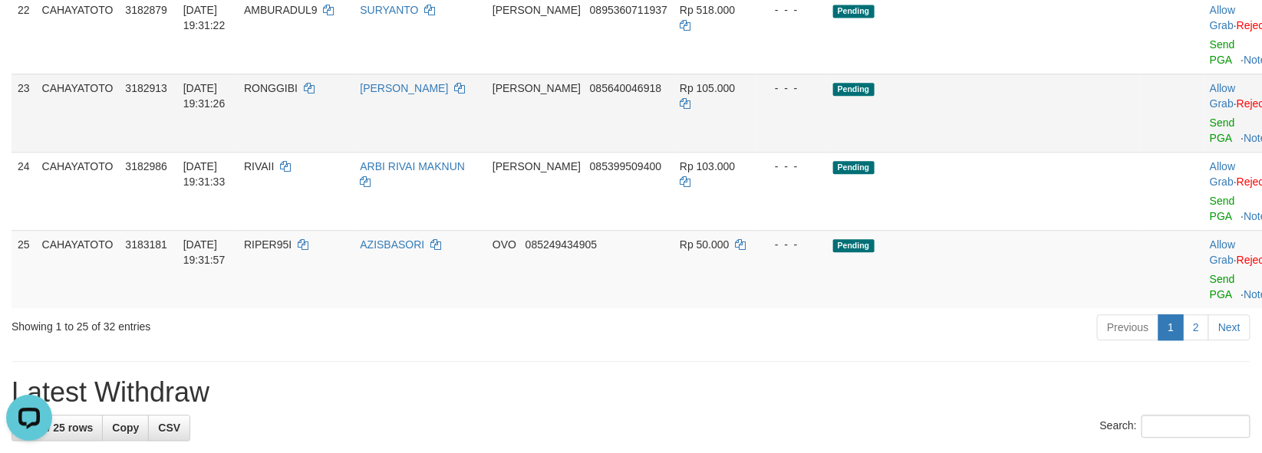
scroll to position [1352, 0]
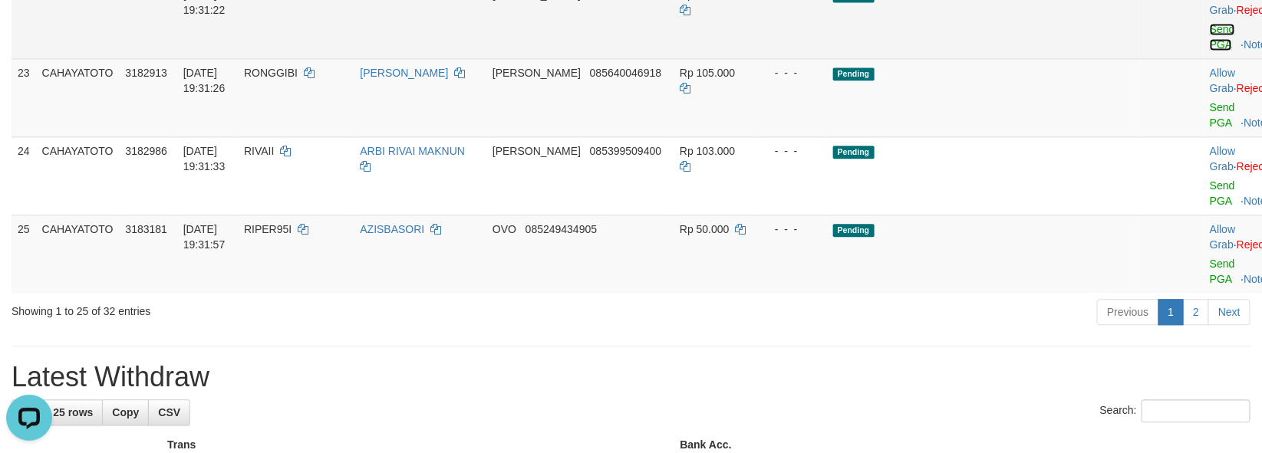
click at [1210, 51] on link "Send PGA" at bounding box center [1222, 37] width 25 height 28
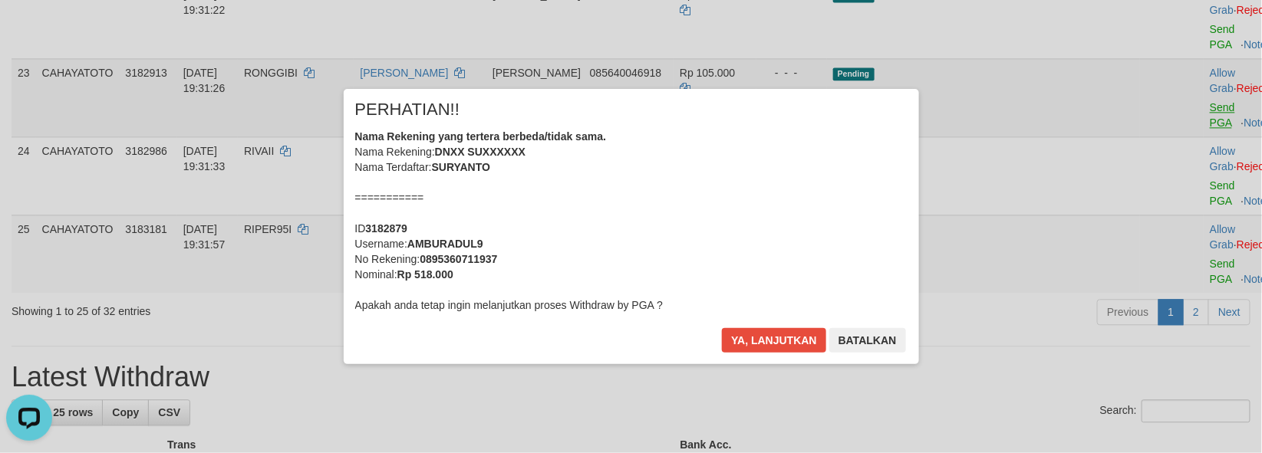
click at [1184, 193] on body "Toggle navigation Home Bank Account List Load By Website Group [ITOTO] CAHAYATO…" at bounding box center [631, 194] width 1262 height 3093
click at [722, 328] on button "Ya, lanjutkan" at bounding box center [774, 340] width 104 height 25
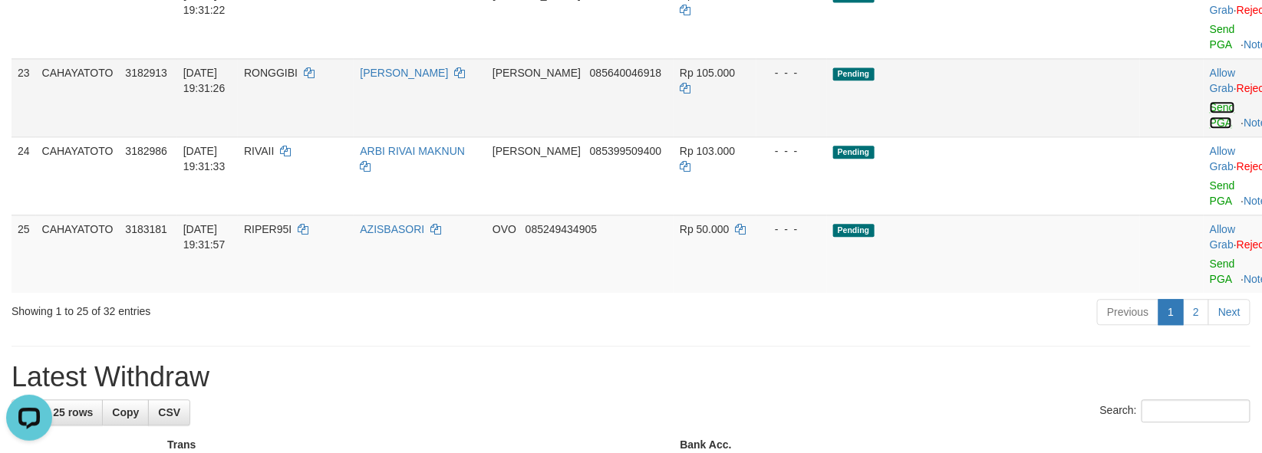
scroll to position [1333, 0]
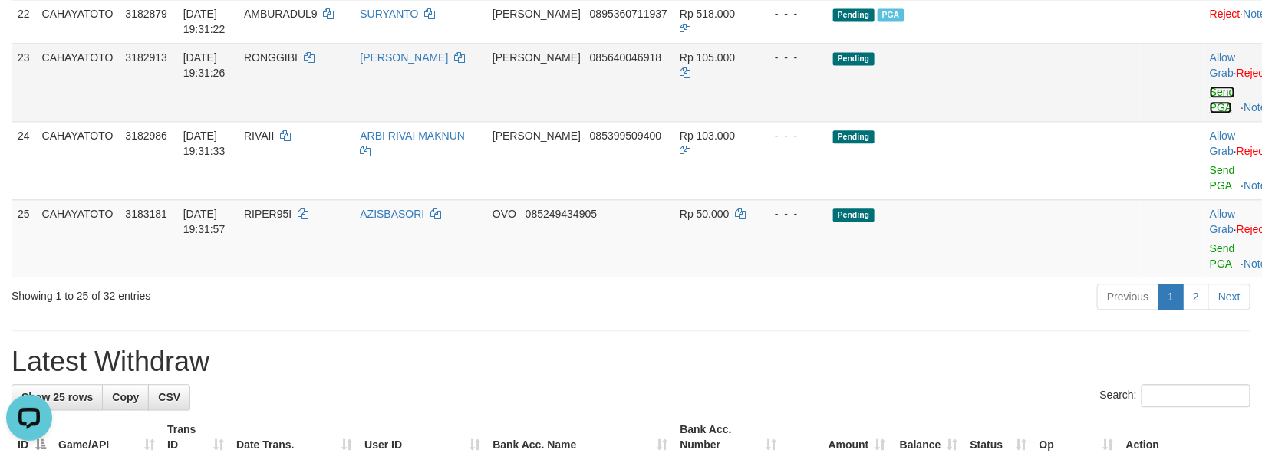
click at [1210, 114] on link "Send PGA" at bounding box center [1222, 100] width 25 height 28
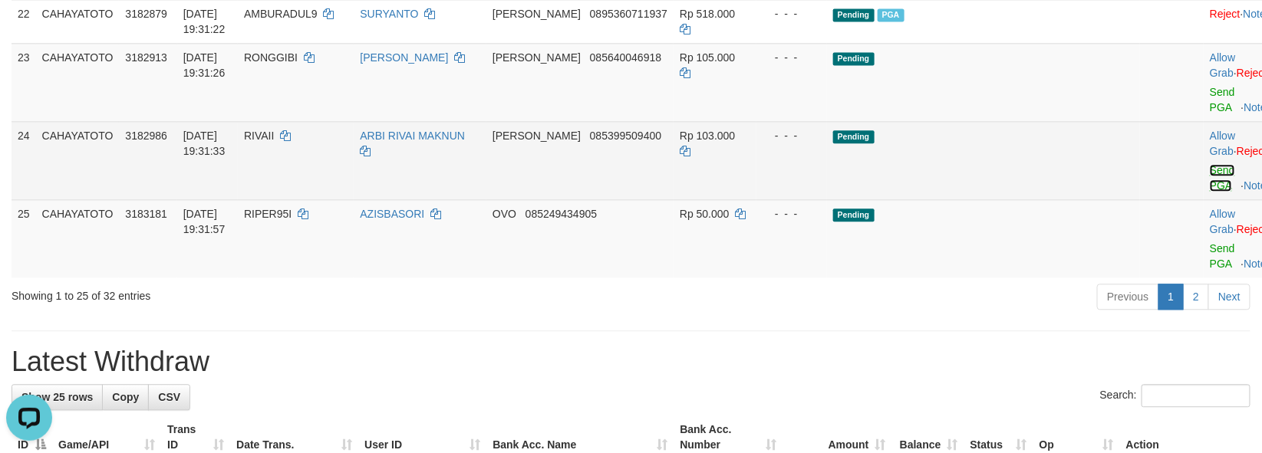
click at [1210, 192] on link "Send PGA" at bounding box center [1222, 178] width 25 height 28
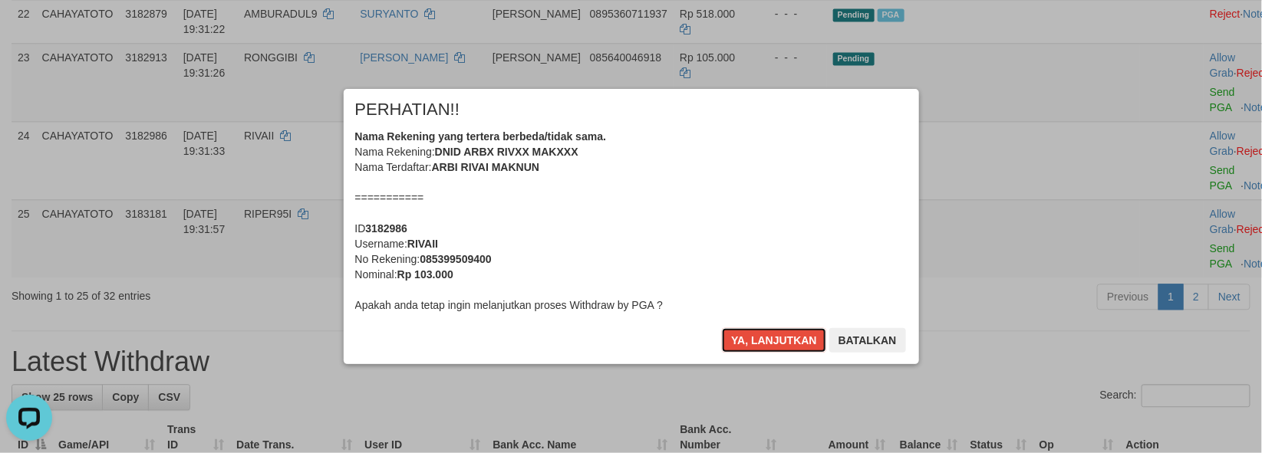
click at [722, 328] on button "Ya, lanjutkan" at bounding box center [774, 340] width 104 height 25
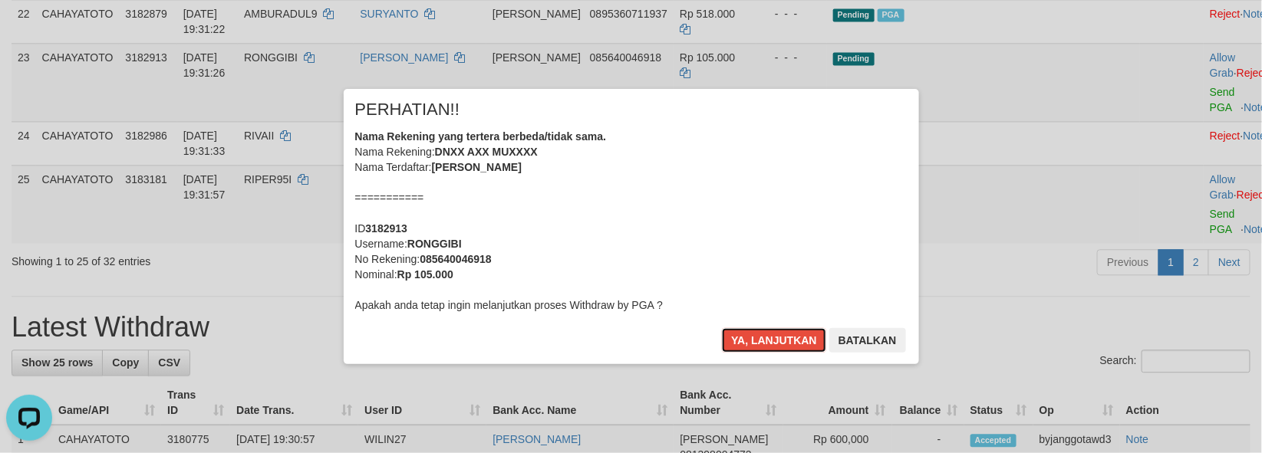
click at [722, 328] on button "Ya, lanjutkan" at bounding box center [774, 340] width 104 height 25
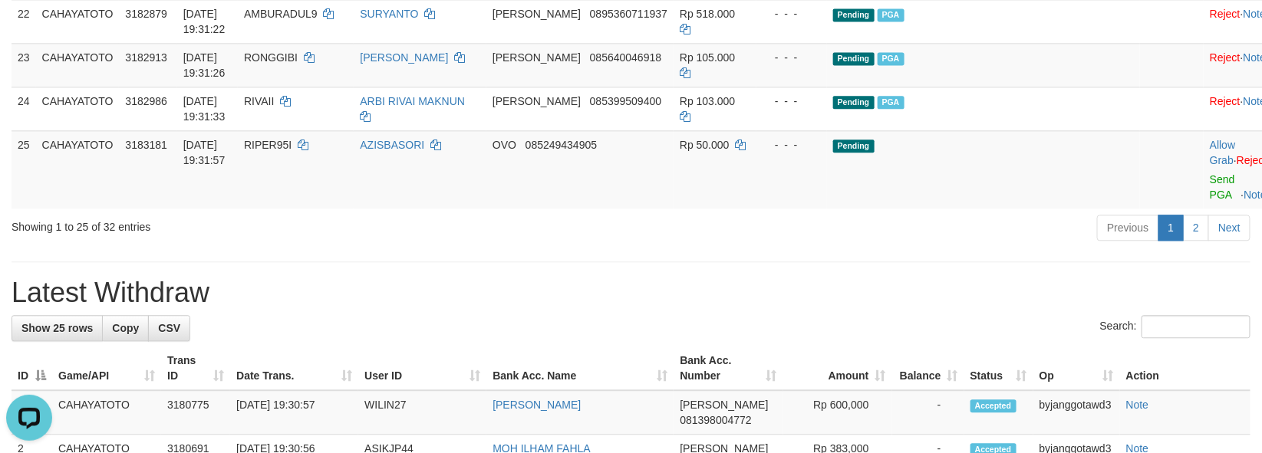
scroll to position [1314, 0]
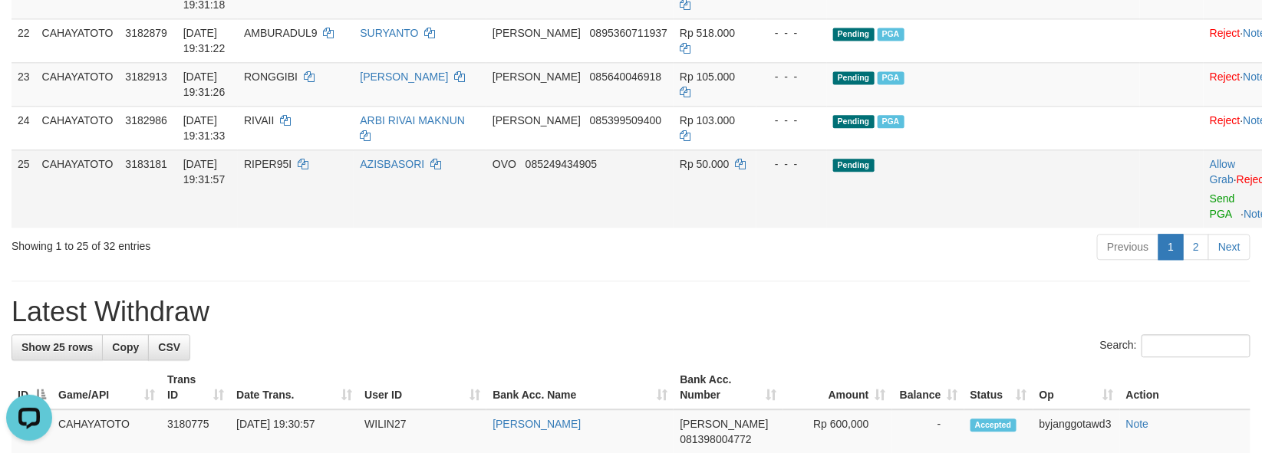
click at [292, 170] on span "RIPER95I" at bounding box center [268, 164] width 48 height 12
copy td "RIPER95I"
click at [292, 170] on span "RIPER95I" at bounding box center [268, 164] width 48 height 12
drag, startPoint x: 1021, startPoint y: 317, endPoint x: 1071, endPoint y: 288, distance: 57.4
click at [1023, 228] on td "Pending" at bounding box center [984, 189] width 314 height 78
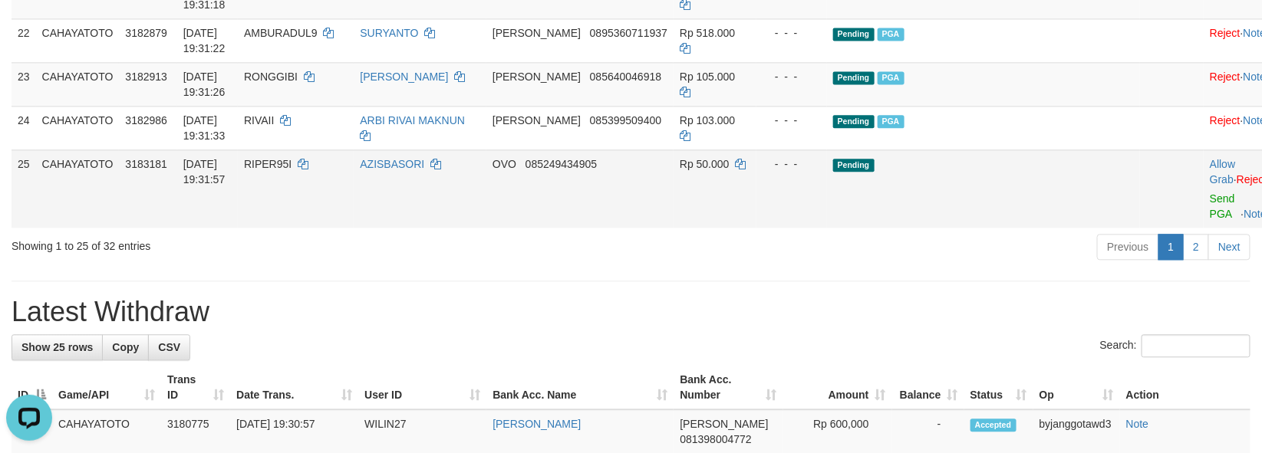
click at [1204, 228] on td "Allow Grab · Reject Send PGA · Note" at bounding box center [1242, 189] width 76 height 78
drag, startPoint x: 1168, startPoint y: 299, endPoint x: 1204, endPoint y: 297, distance: 36.9
click at [1210, 220] on link "Send PGA" at bounding box center [1222, 207] width 25 height 28
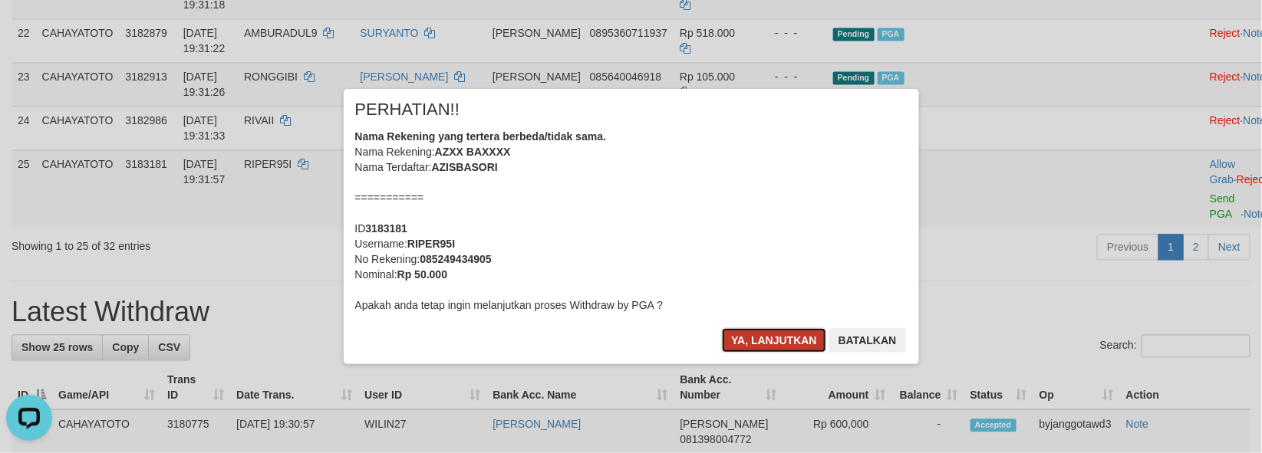
click at [780, 338] on button "Ya, lanjutkan" at bounding box center [774, 340] width 104 height 25
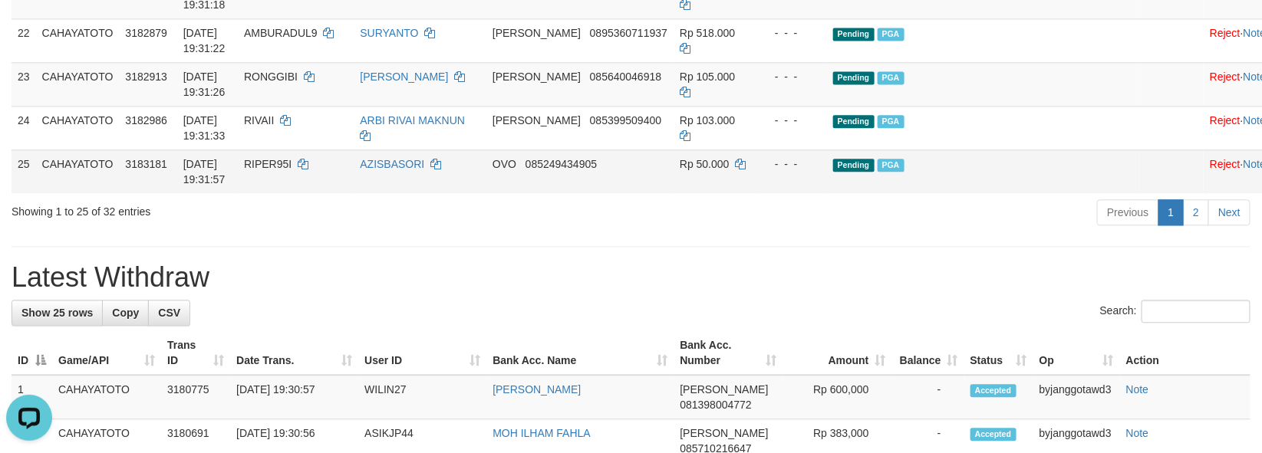
click at [292, 170] on span "RIPER95I" at bounding box center [268, 164] width 48 height 12
drag, startPoint x: 302, startPoint y: 270, endPoint x: 476, endPoint y: 207, distance: 184.4
click at [292, 170] on span "RIPER95I" at bounding box center [268, 164] width 48 height 12
copy span "RIPER95I"
click at [990, 193] on td "Pending PGA" at bounding box center [984, 172] width 314 height 44
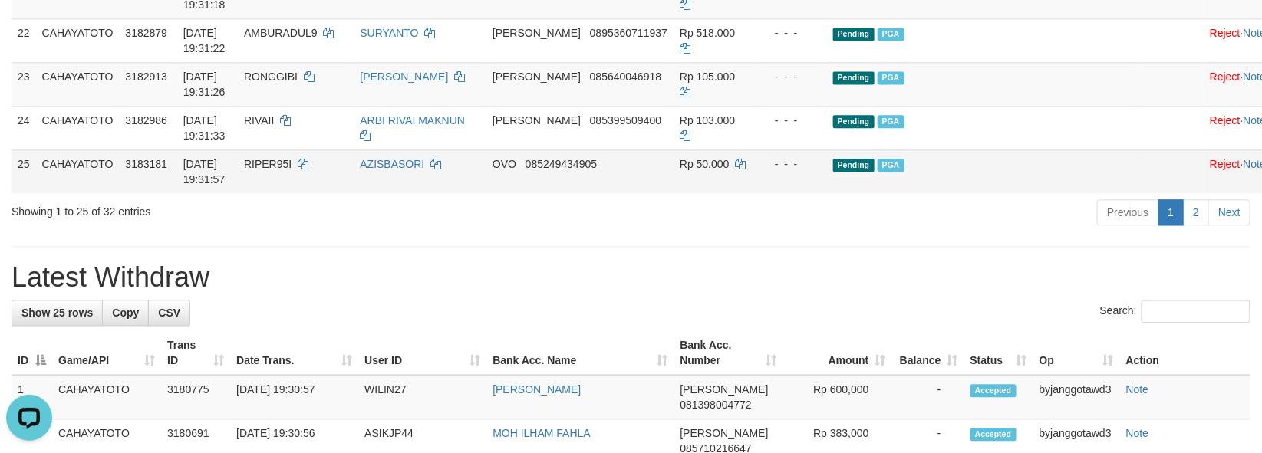
click at [990, 193] on td "Pending PGA" at bounding box center [984, 172] width 314 height 44
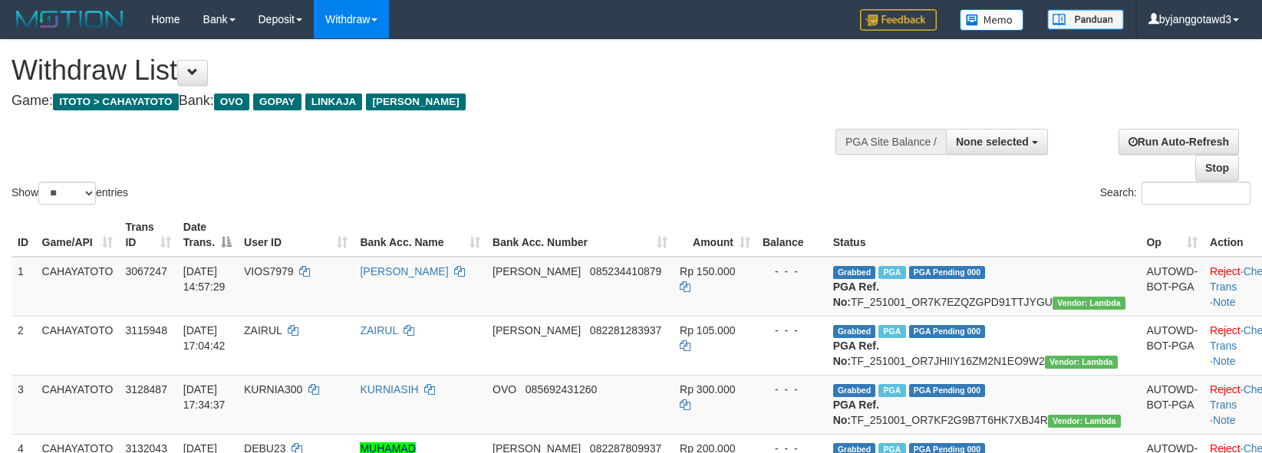
select select
click at [82, 201] on select "** ** ** ***" at bounding box center [67, 193] width 58 height 23
select select "***"
click at [41, 182] on select "** ** ** ***" at bounding box center [67, 193] width 58 height 23
click at [711, 132] on div "Show ** ** ** *** entries Search:" at bounding box center [631, 124] width 1262 height 168
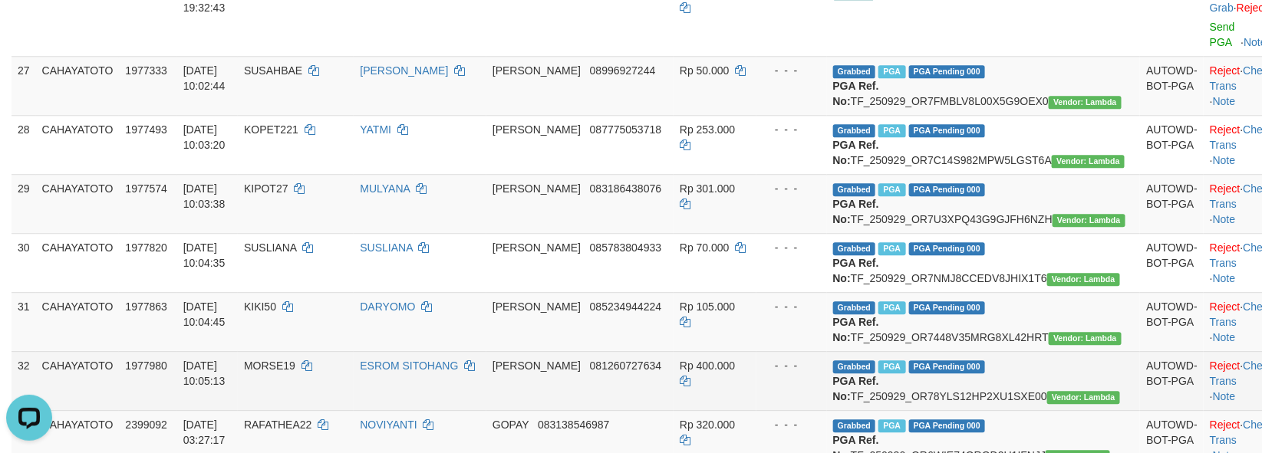
scroll to position [1529, 0]
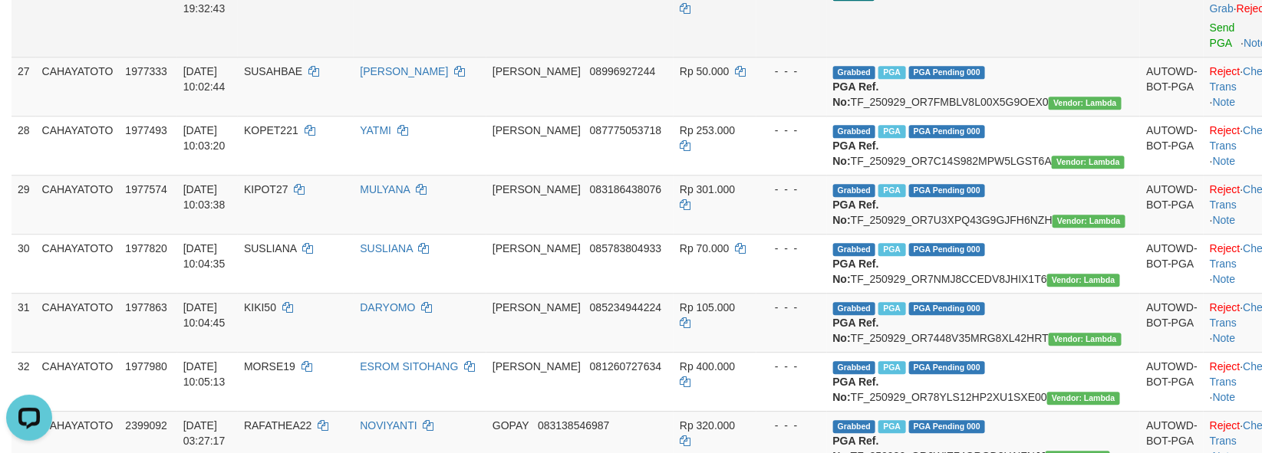
copy td "AKUS"
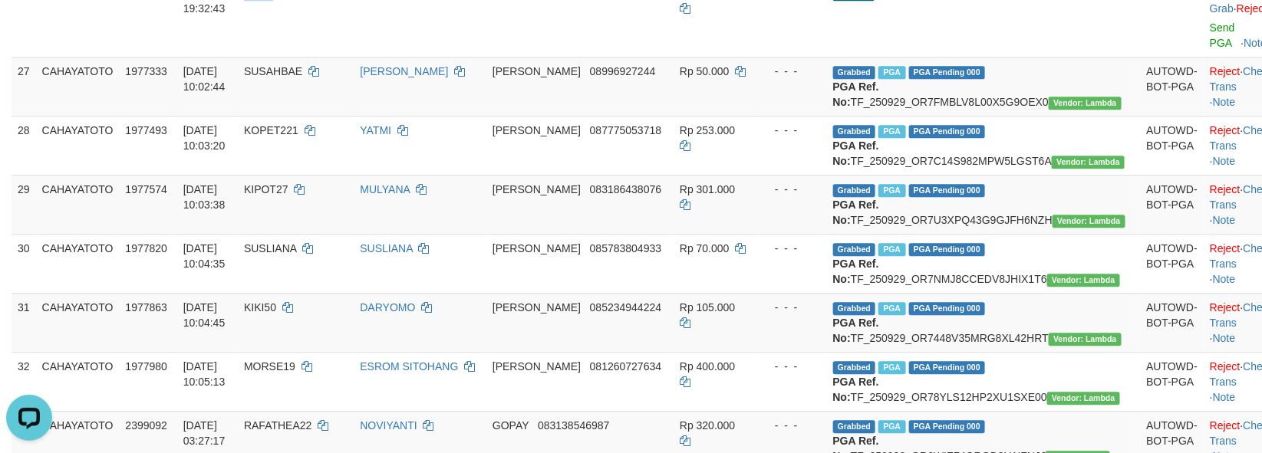
copy span "AKUS"
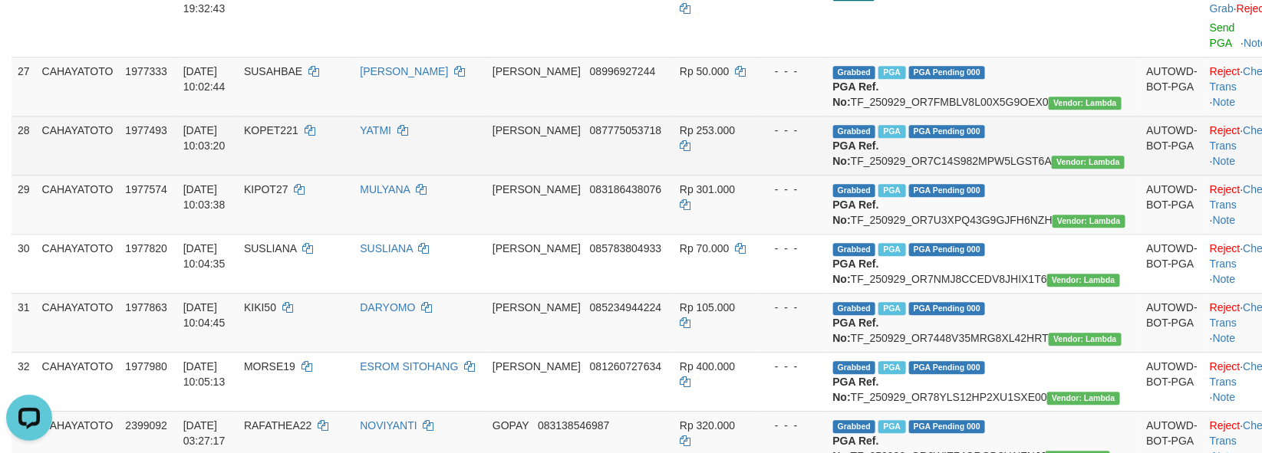
click at [756, 175] on td "Rp 253.000" at bounding box center [715, 145] width 83 height 59
click at [789, 175] on td "- - -" at bounding box center [791, 145] width 71 height 59
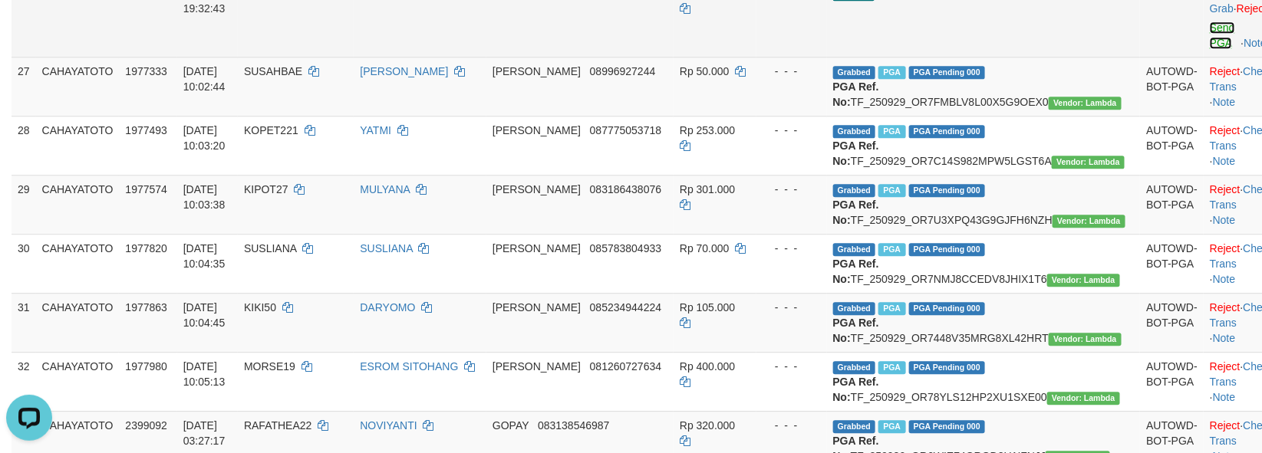
click at [1210, 49] on link "Send PGA" at bounding box center [1222, 35] width 25 height 28
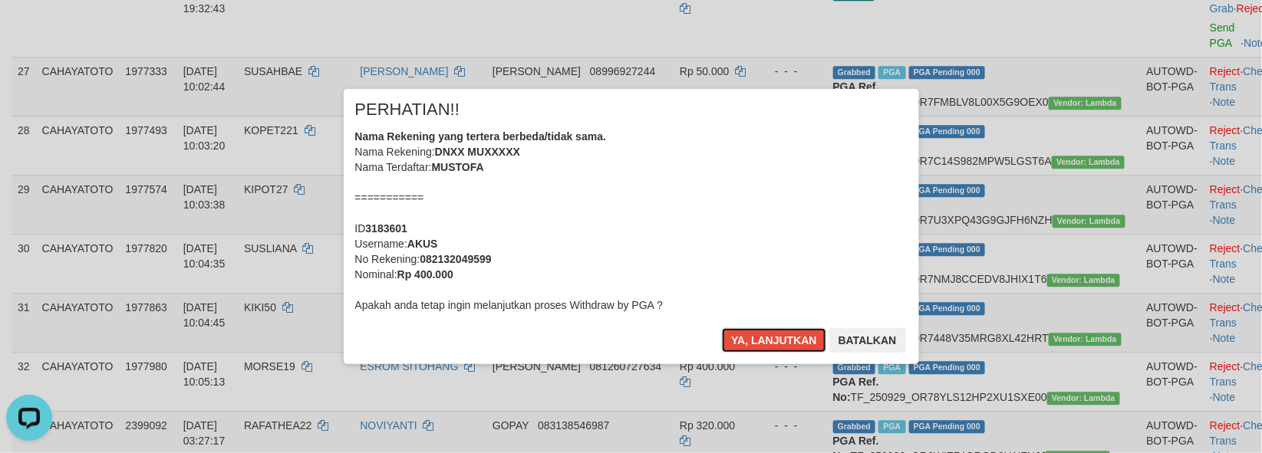
click at [722, 328] on button "Ya, lanjutkan" at bounding box center [774, 340] width 104 height 25
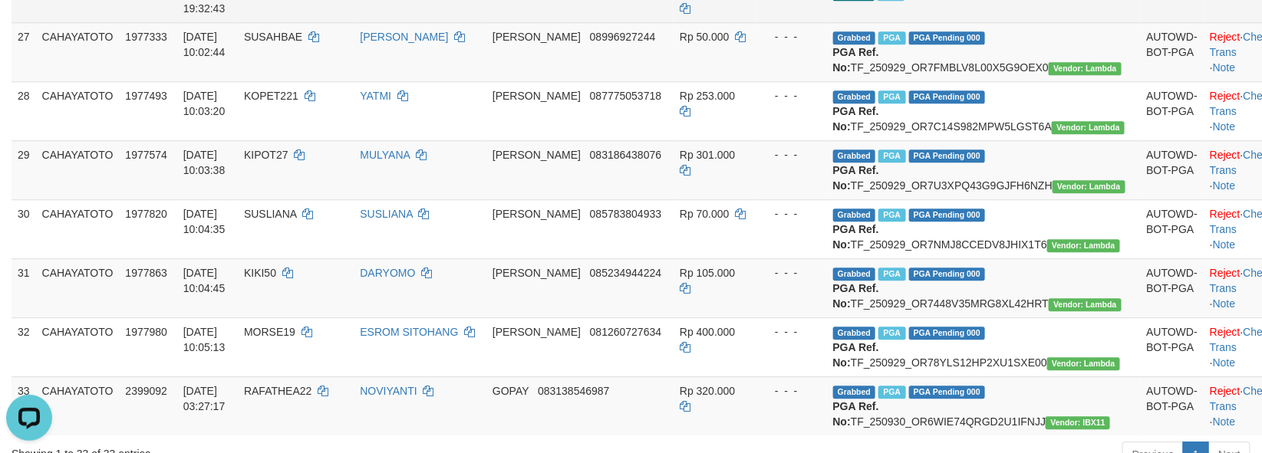
drag, startPoint x: 1005, startPoint y: 101, endPoint x: 988, endPoint y: 103, distance: 16.9
click at [1003, 22] on td "Pending PGA" at bounding box center [984, 1] width 314 height 44
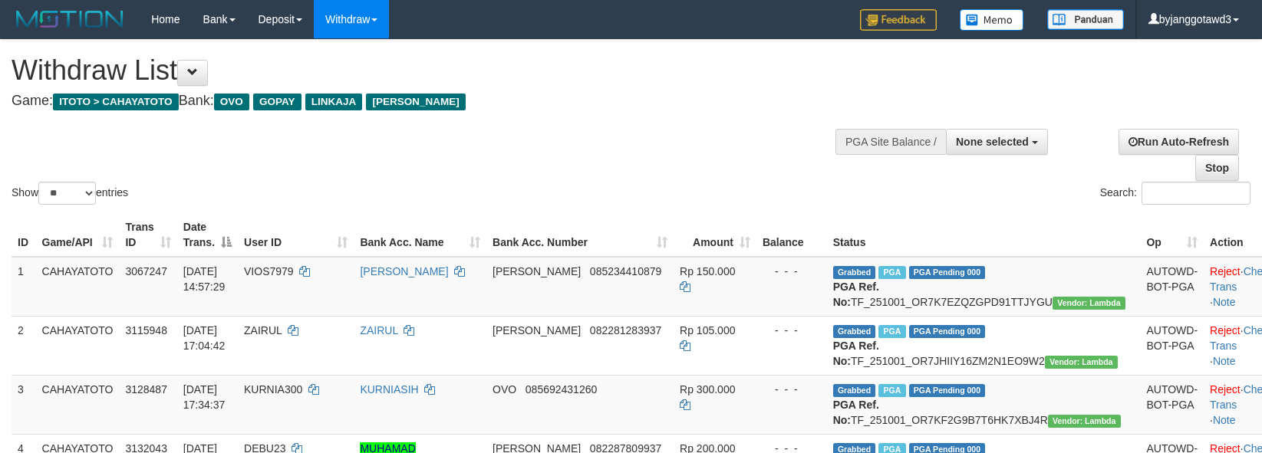
select select
click at [43, 196] on select "** ** ** ***" at bounding box center [67, 193] width 58 height 23
select select "***"
click at [41, 182] on select "** ** ** ***" at bounding box center [67, 193] width 58 height 23
drag, startPoint x: 708, startPoint y: 118, endPoint x: 688, endPoint y: 118, distance: 19.9
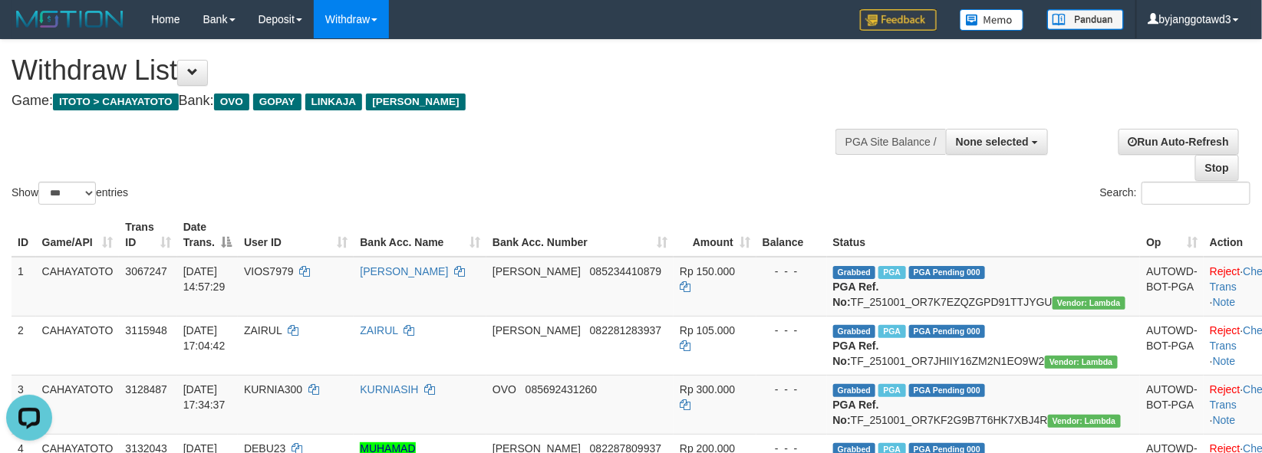
click at [707, 118] on div "Show ** ** ** *** entries Search:" at bounding box center [631, 124] width 1262 height 168
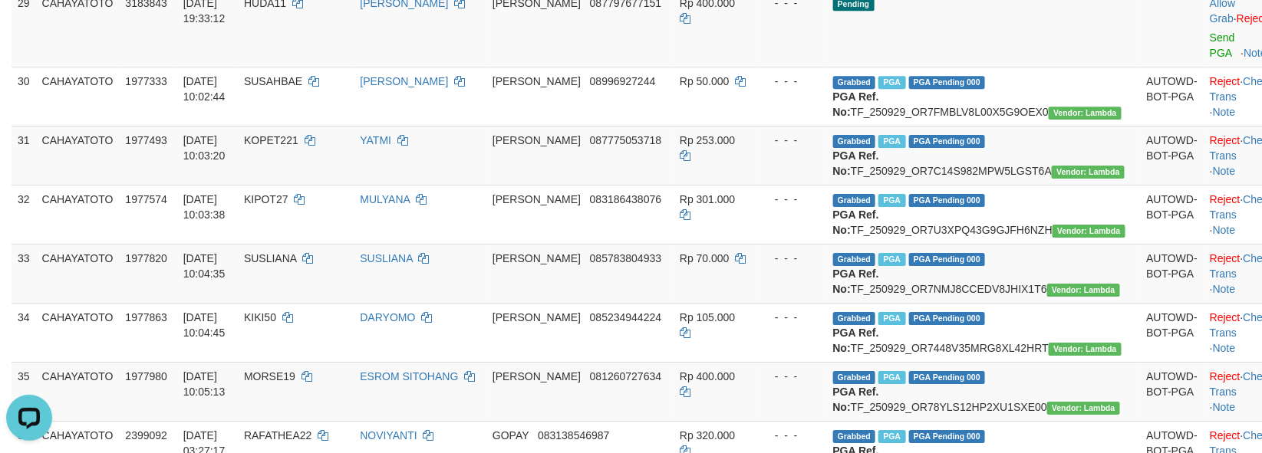
scroll to position [1879, 0]
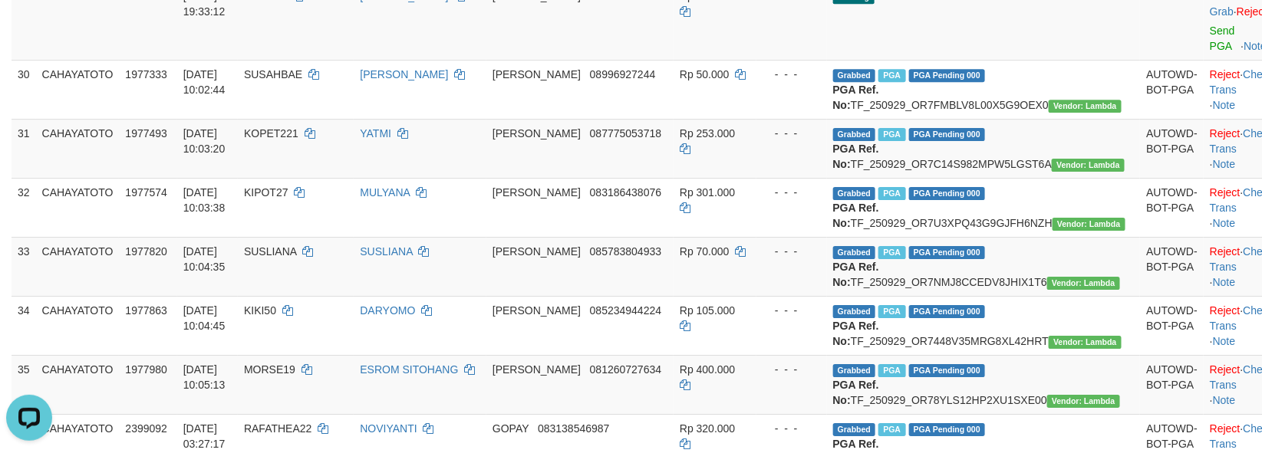
copy td "SUHARDI"
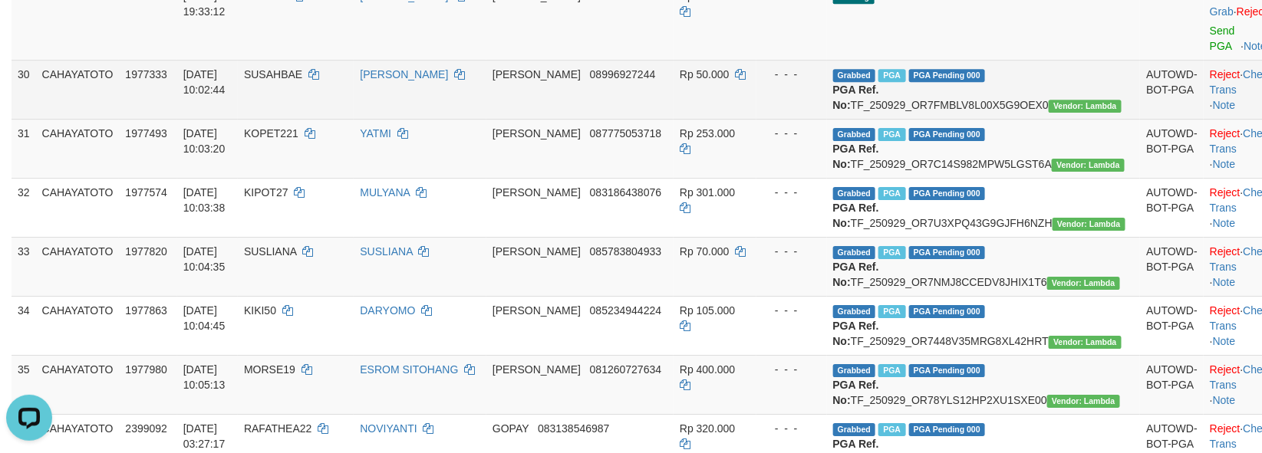
drag, startPoint x: 788, startPoint y: 279, endPoint x: 681, endPoint y: 318, distance: 113.3
click at [781, 119] on tr "30 CAHAYATOTO 1977333 [DATE] 10:02:44 SUSAHBAE [PERSON_NAME] [PERSON_NAME] 0899…" at bounding box center [646, 89] width 1268 height 59
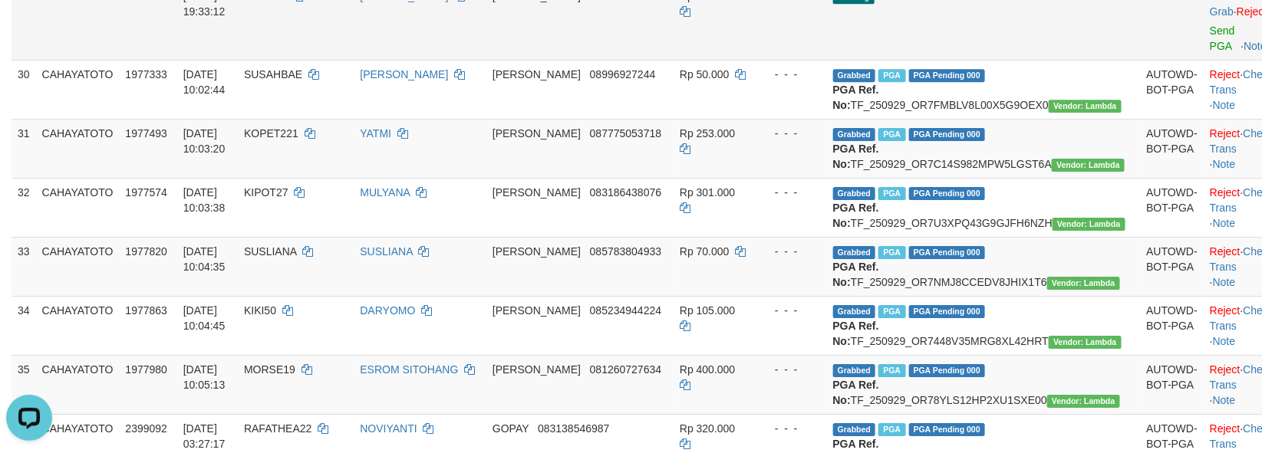
copy td "HUDA11"
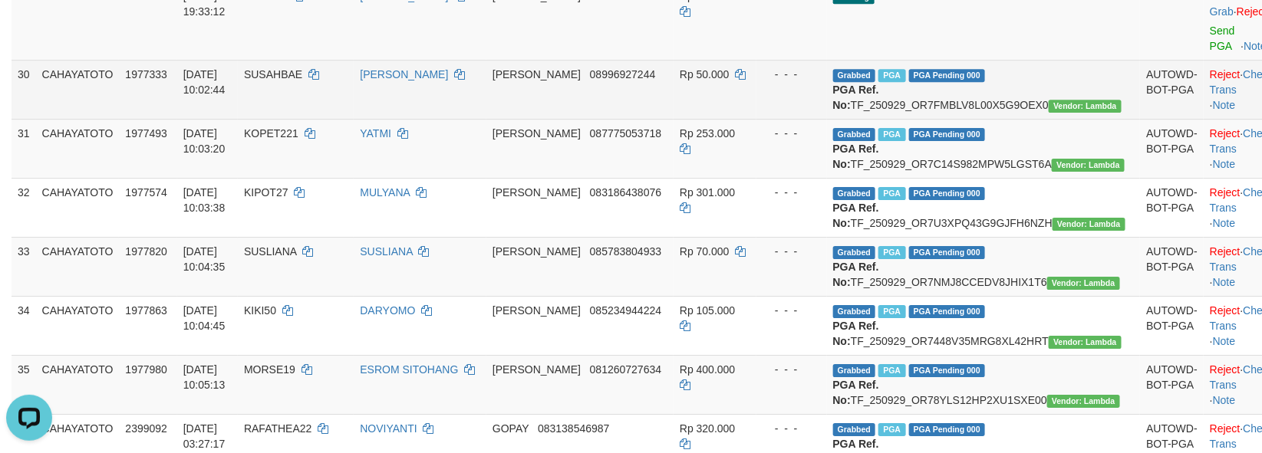
click at [819, 119] on td "- - -" at bounding box center [791, 89] width 71 height 59
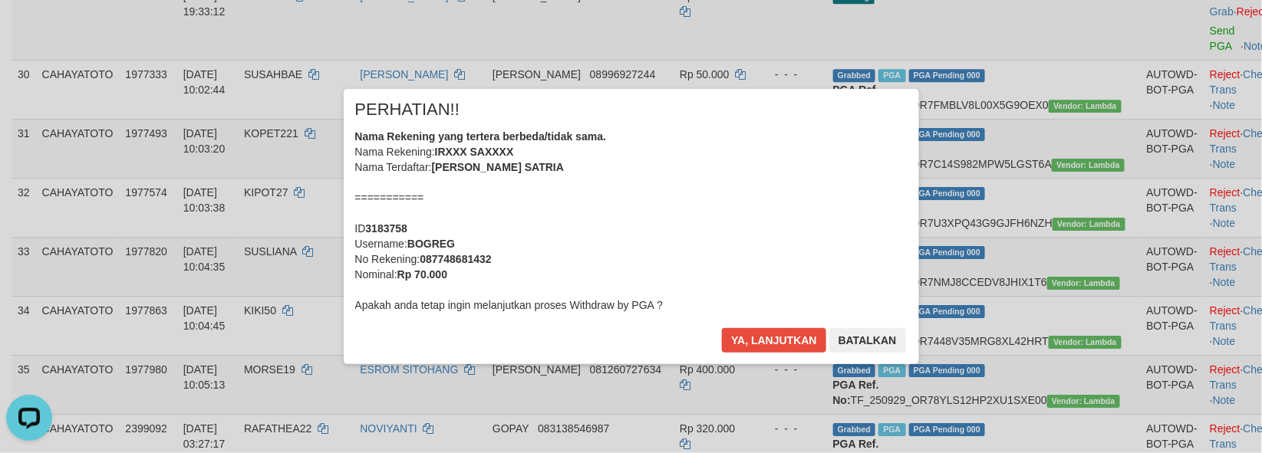
click at [1171, 265] on body "Toggle navigation Home Bank Account List Load By Website Group [ITOTO] CAHAYATO…" at bounding box center [631, 21] width 1262 height 3800
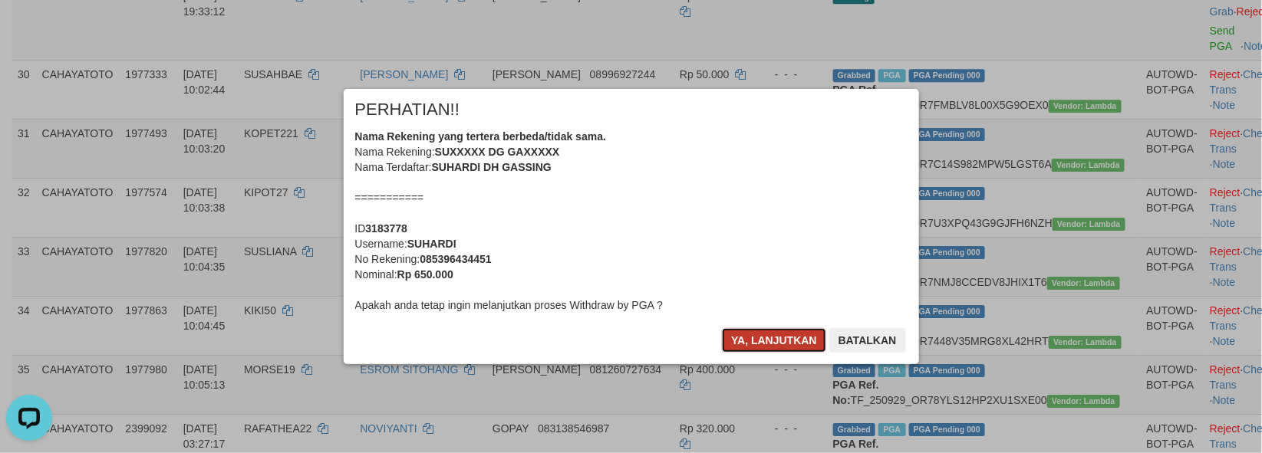
click at [756, 332] on button "Ya, lanjutkan" at bounding box center [774, 340] width 104 height 25
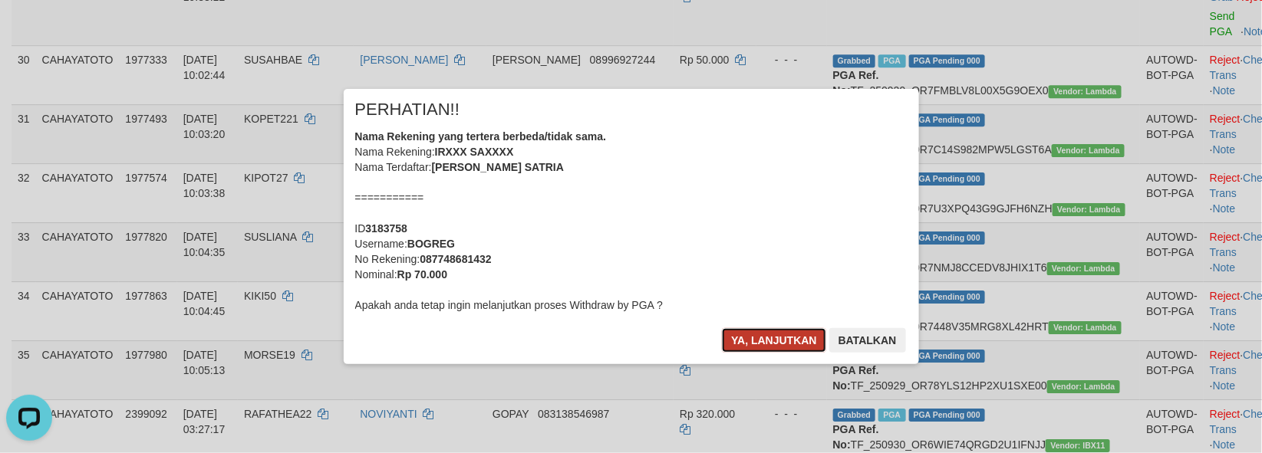
click at [759, 336] on button "Ya, lanjutkan" at bounding box center [774, 340] width 104 height 25
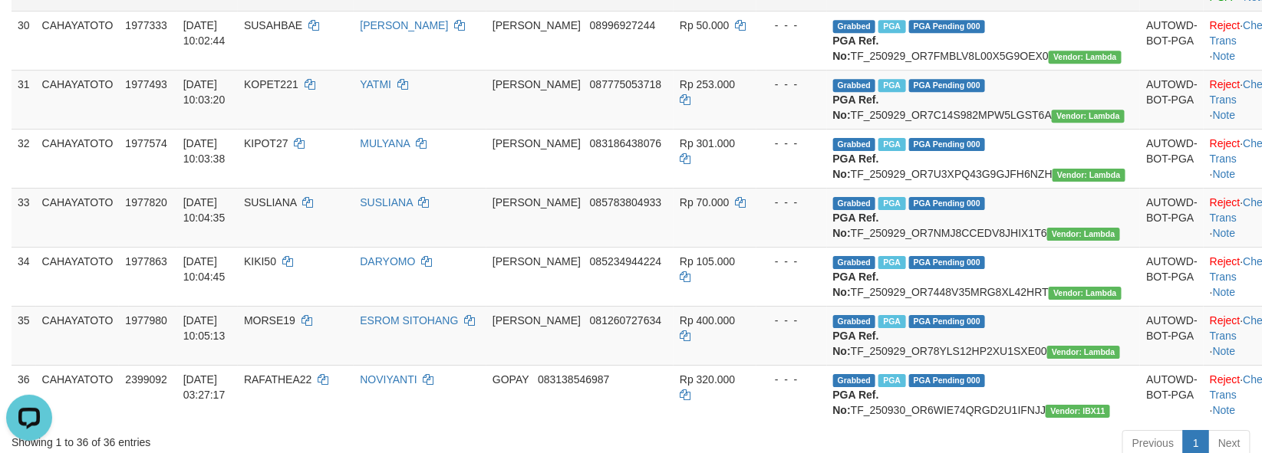
scroll to position [1841, 0]
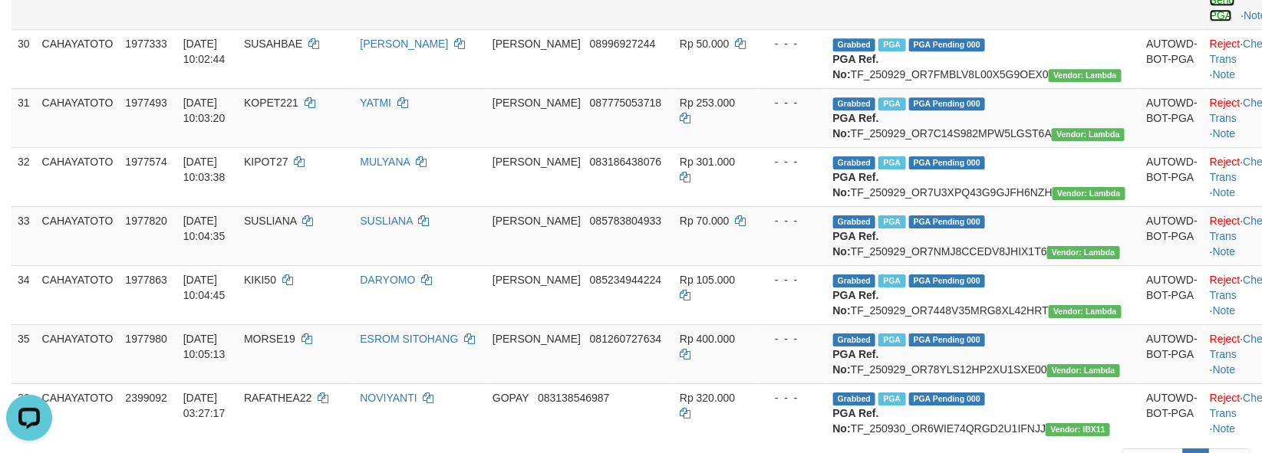
click at [1210, 21] on link "Send PGA" at bounding box center [1222, 8] width 25 height 28
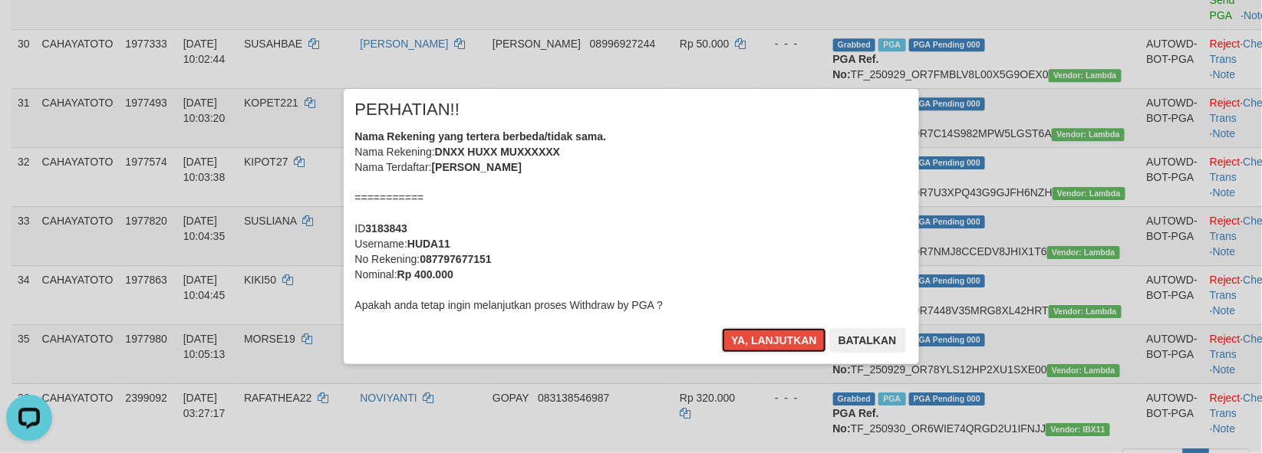
click at [722, 328] on button "Ya, lanjutkan" at bounding box center [774, 340] width 104 height 25
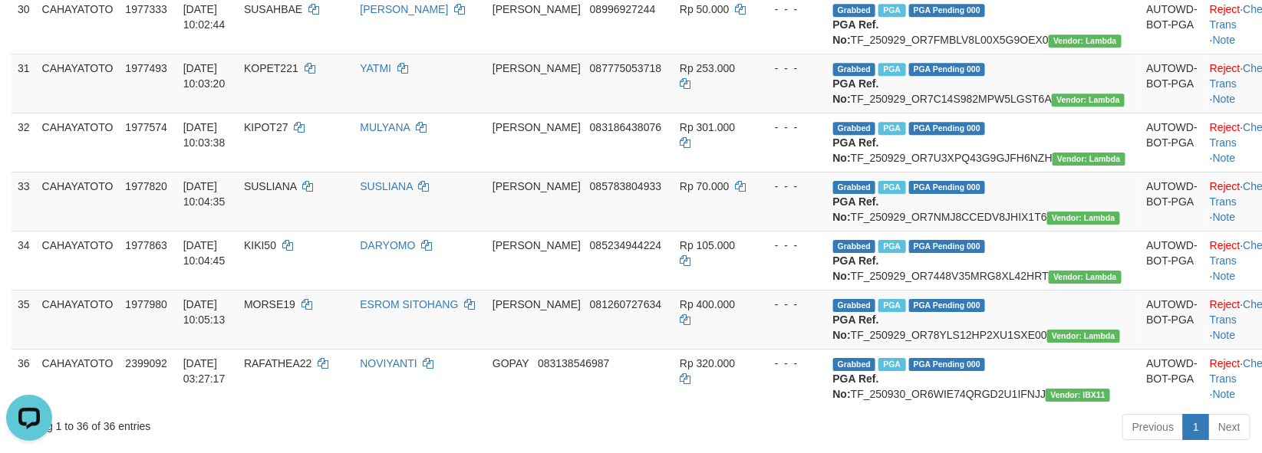
scroll to position [1585, 0]
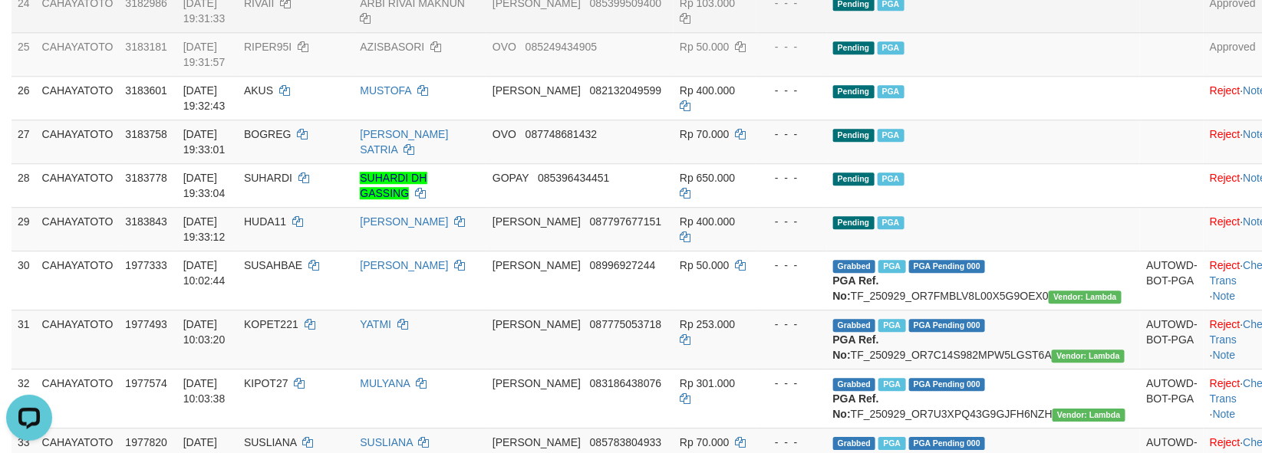
click at [996, 32] on td "Pending PGA" at bounding box center [984, 10] width 314 height 44
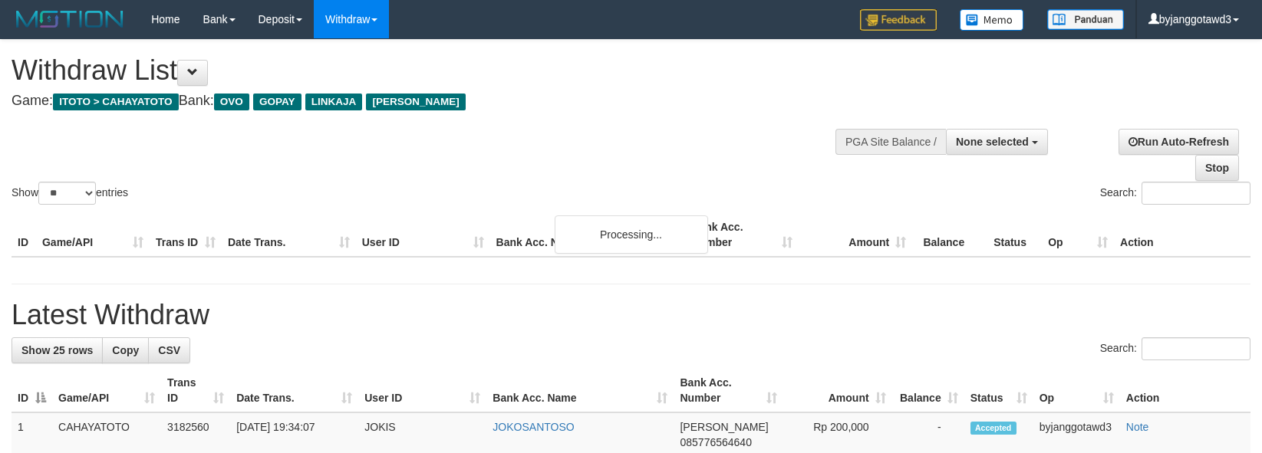
select select
select select "**"
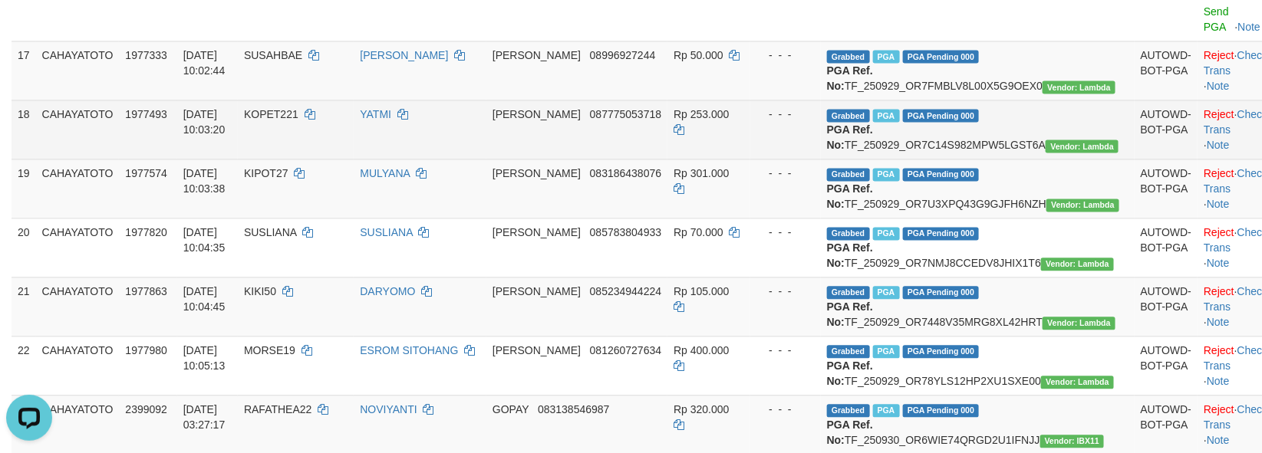
scroll to position [921, 0]
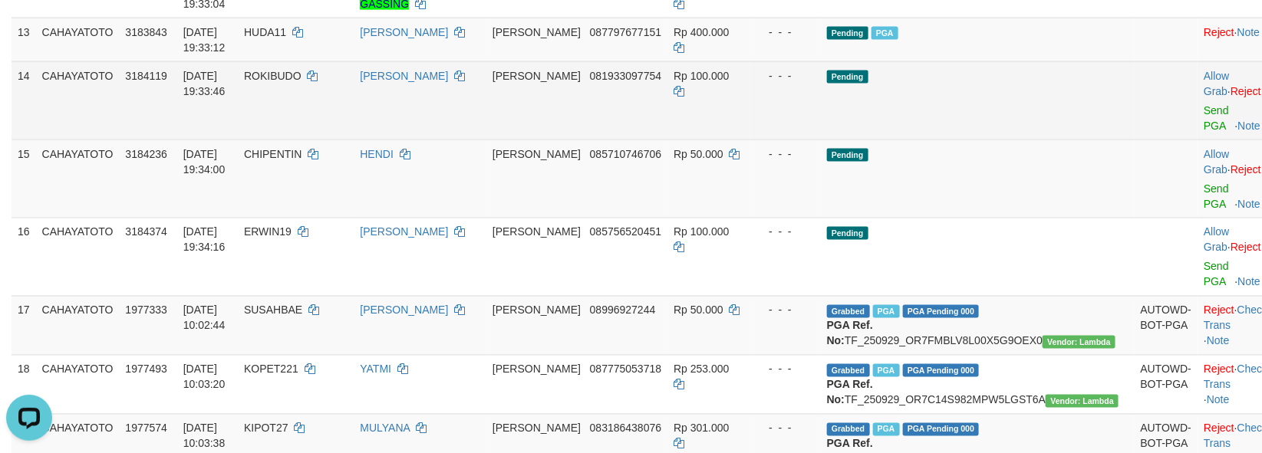
click at [917, 140] on td "Pending" at bounding box center [978, 100] width 314 height 78
click at [1204, 132] on link "Send PGA" at bounding box center [1216, 118] width 25 height 28
click at [1197, 218] on td "Allow Grab · Reject Send PGA · Note" at bounding box center [1235, 179] width 76 height 78
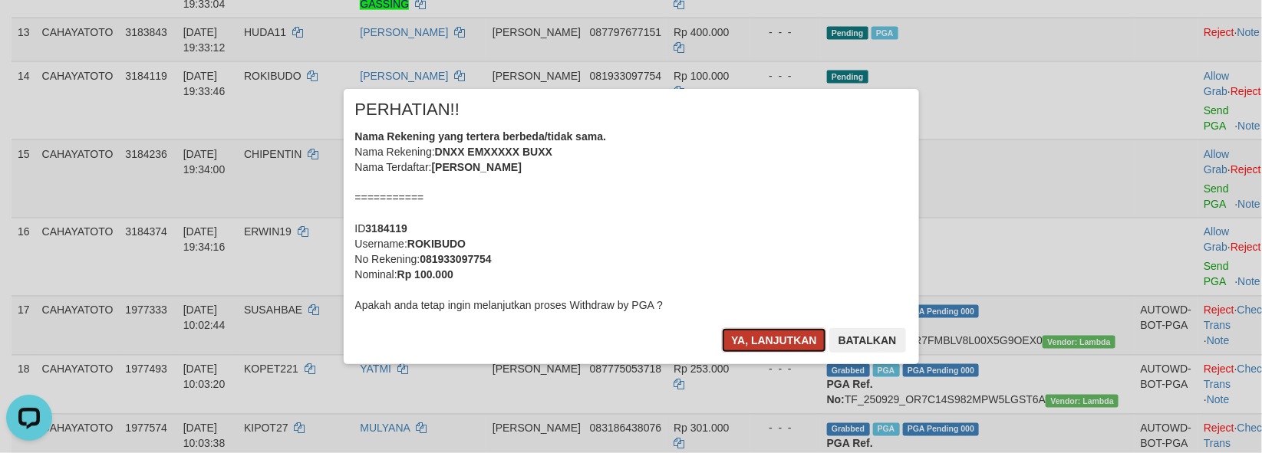
click at [779, 339] on button "Ya, lanjutkan" at bounding box center [774, 340] width 104 height 25
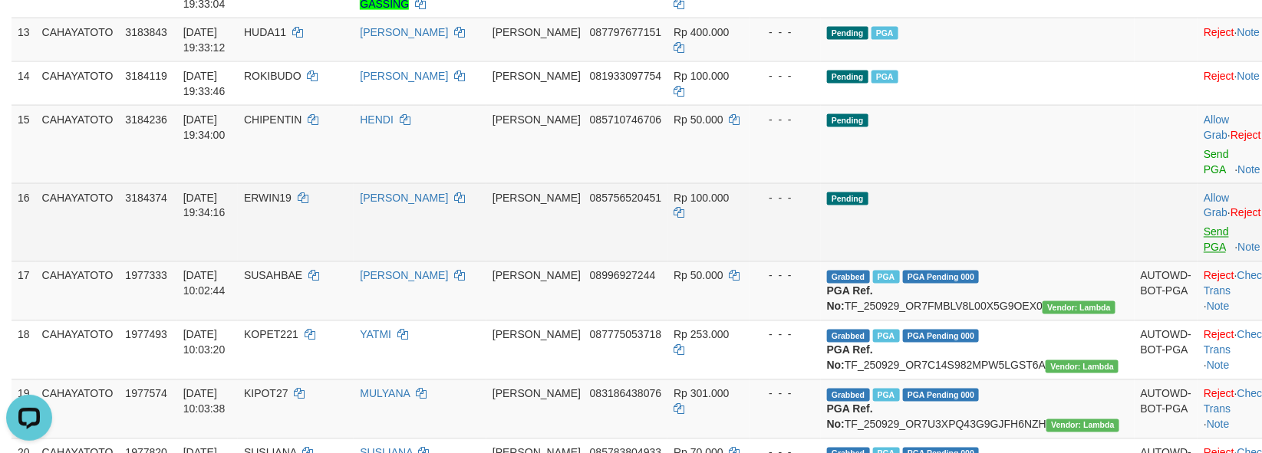
scroll to position [901, 0]
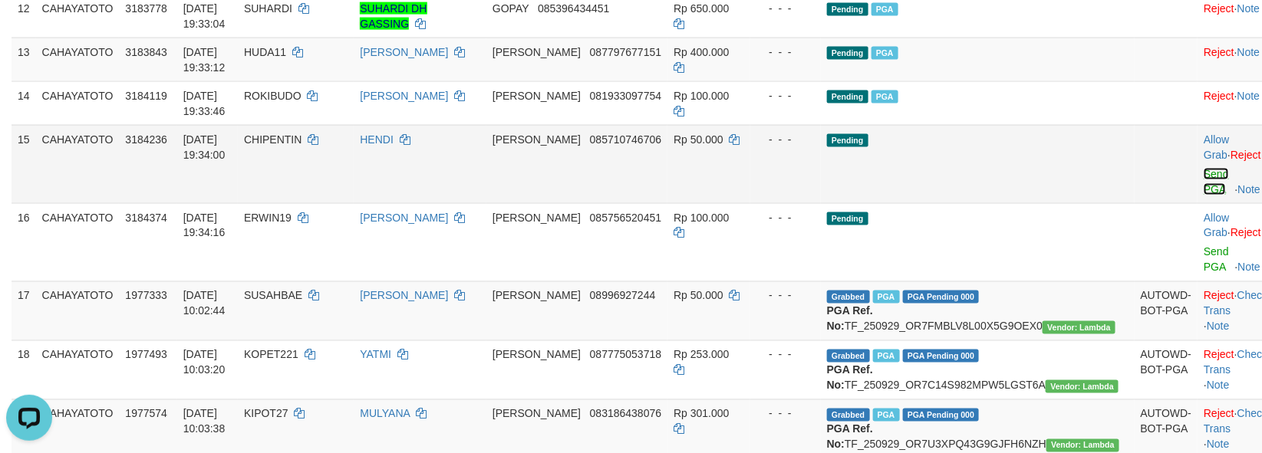
click at [1204, 196] on link "Send PGA" at bounding box center [1216, 182] width 25 height 28
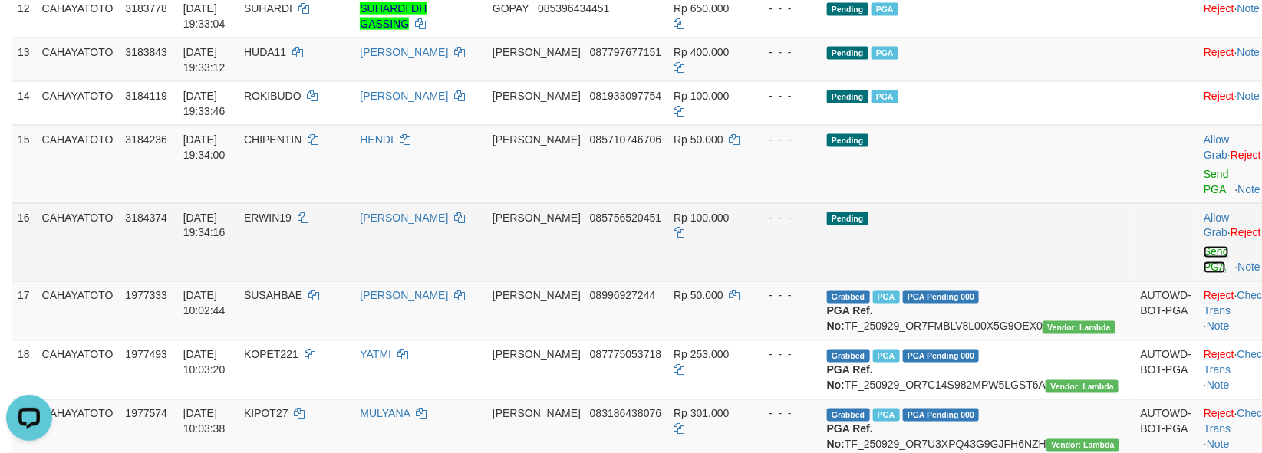
click at [1204, 274] on link "Send PGA" at bounding box center [1216, 260] width 25 height 28
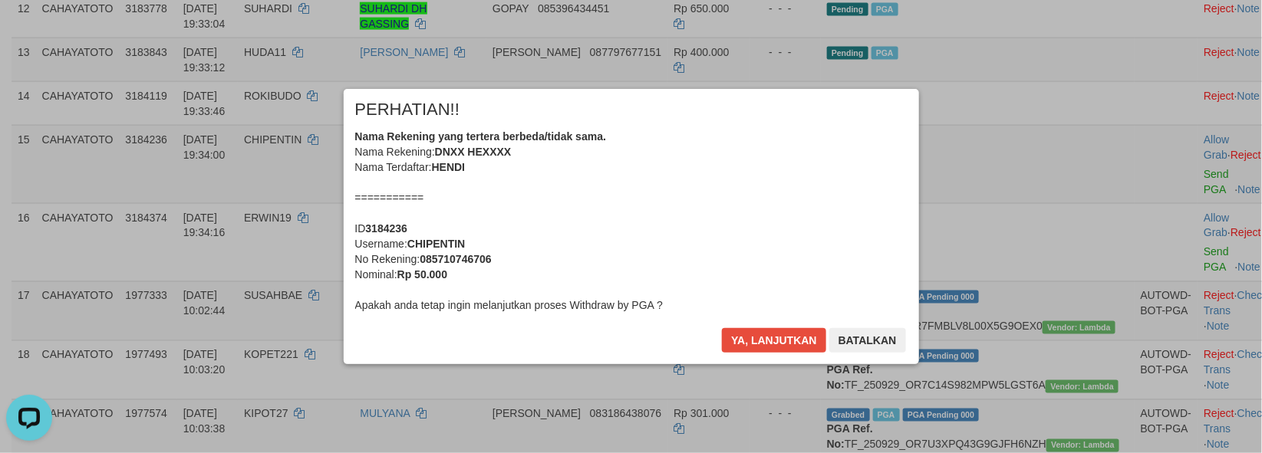
click at [757, 348] on div "× PERHATIAN!! Nama Rekening yang tertera berbeda/tidak sama. Nama Rekening: DNX…" at bounding box center [631, 226] width 598 height 275
click at [757, 348] on button "Ya, lanjutkan" at bounding box center [774, 340] width 104 height 25
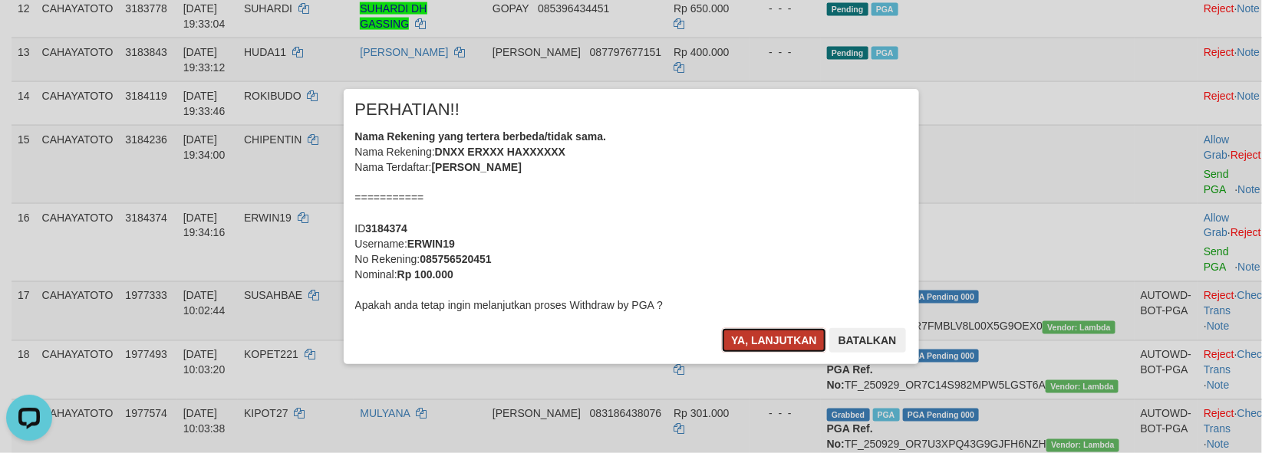
click at [755, 348] on button "Ya, lanjutkan" at bounding box center [774, 340] width 104 height 25
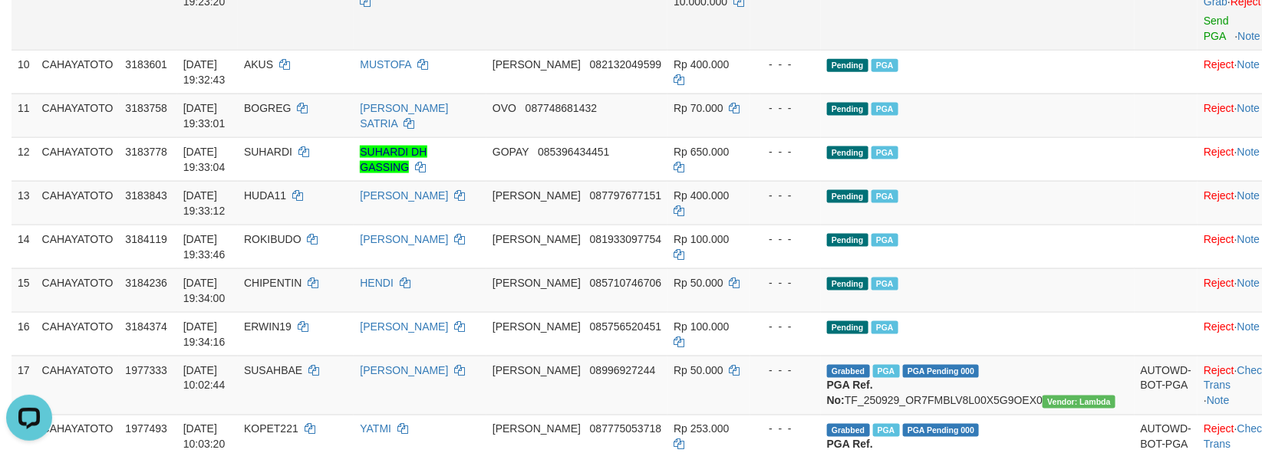
scroll to position [750, 0]
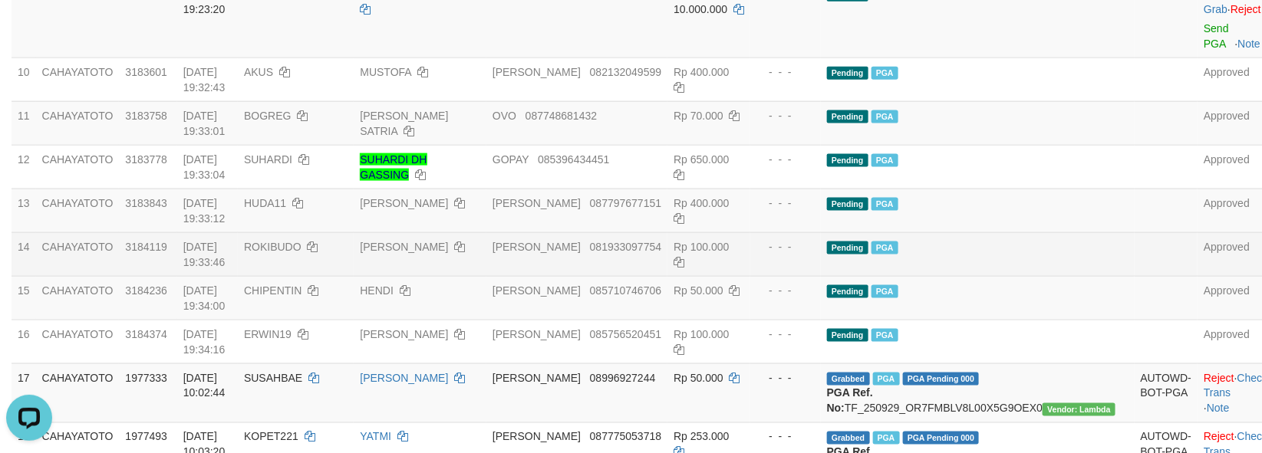
click at [1036, 276] on td "Pending PGA" at bounding box center [978, 254] width 314 height 44
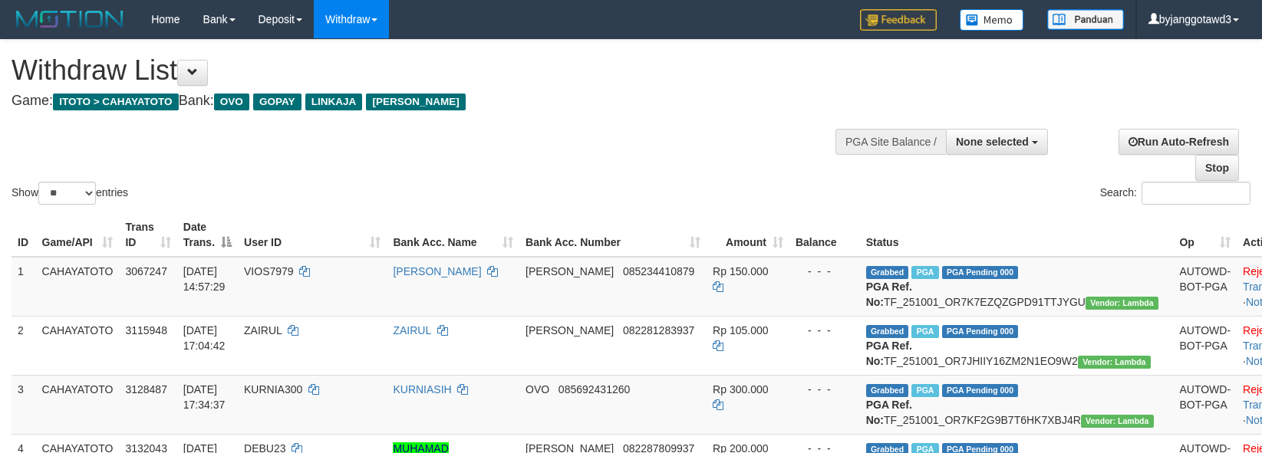
select select
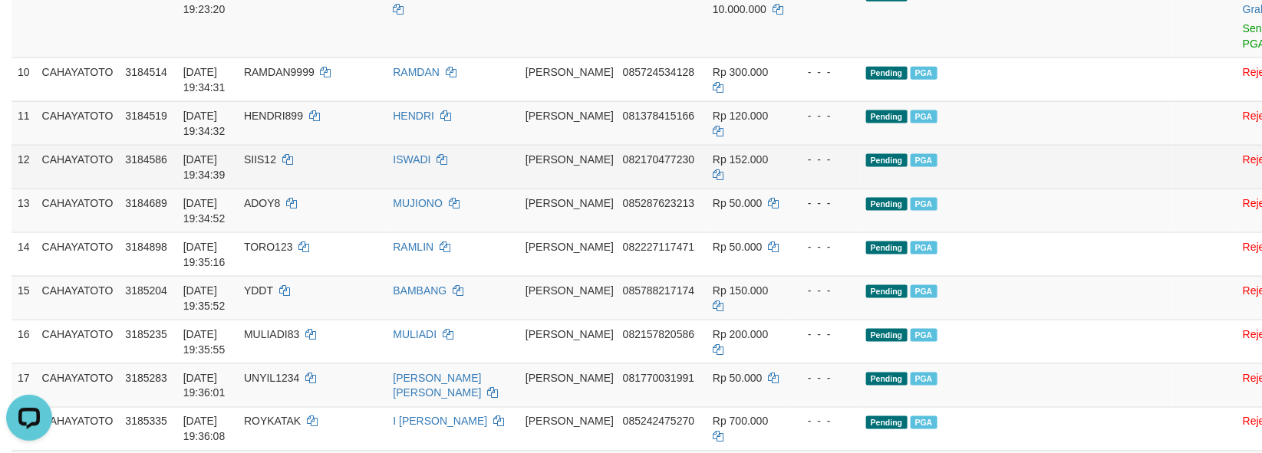
drag, startPoint x: 1010, startPoint y: 247, endPoint x: 952, endPoint y: 267, distance: 60.9
click at [1006, 145] on td "Pending PGA" at bounding box center [1017, 123] width 314 height 44
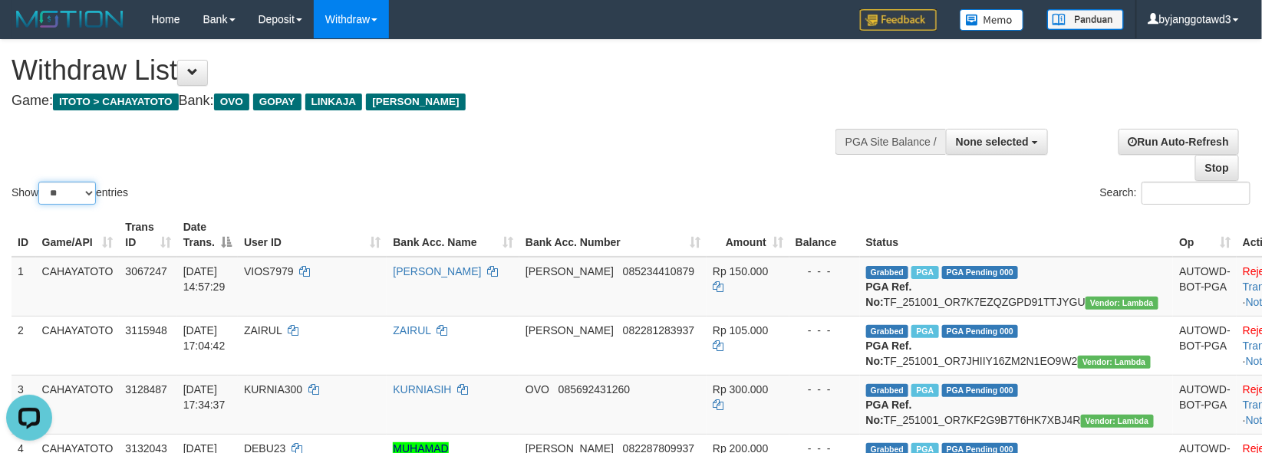
click at [83, 198] on select "** ** ** ***" at bounding box center [67, 193] width 58 height 23
select select "***"
click at [41, 182] on select "** ** ** ***" at bounding box center [67, 193] width 58 height 23
click at [624, 155] on div "Show ** ** ** *** entries Search:" at bounding box center [631, 124] width 1262 height 168
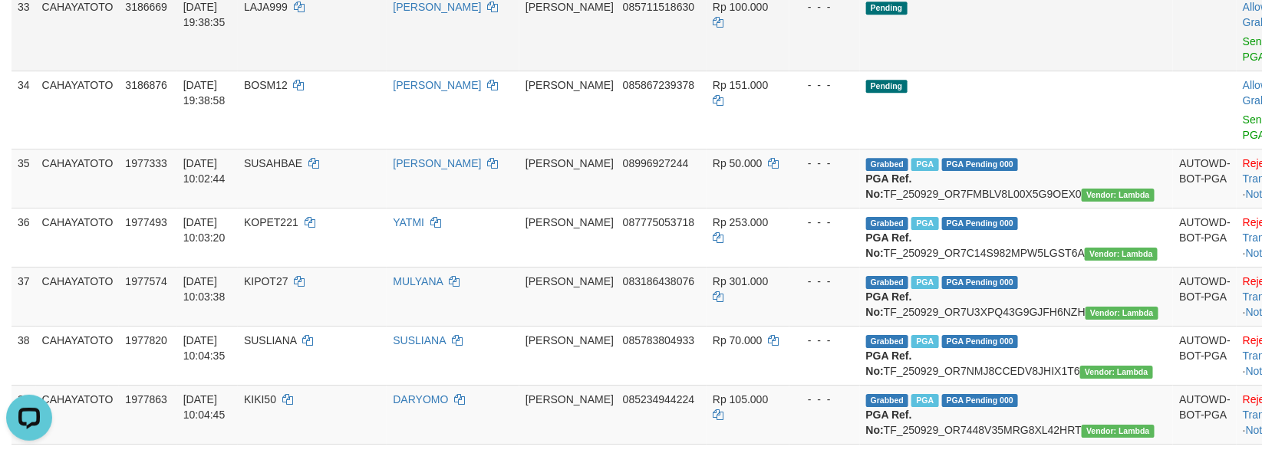
scroll to position [1791, 0]
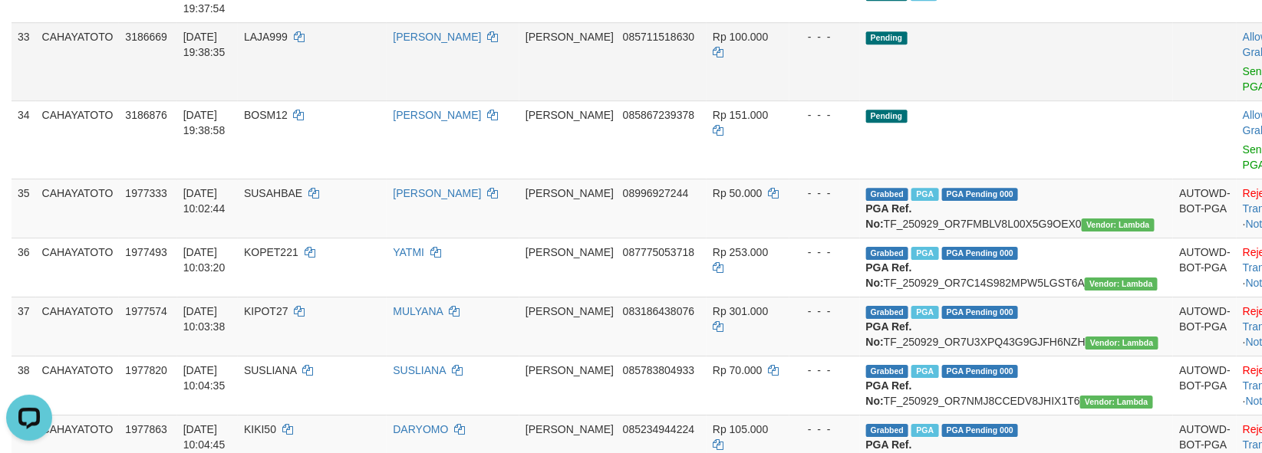
click at [288, 43] on span "LAJA999" at bounding box center [266, 37] width 44 height 12
copy td "LAJA999"
click at [1243, 93] on link "Send PGA" at bounding box center [1255, 79] width 25 height 28
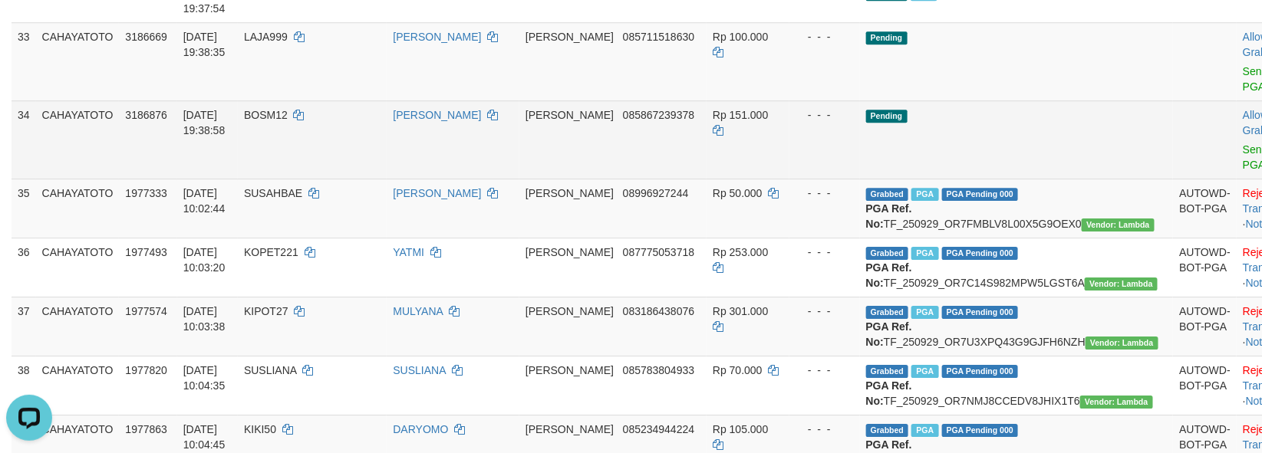
click at [1243, 142] on div at bounding box center [1275, 140] width 64 height 4
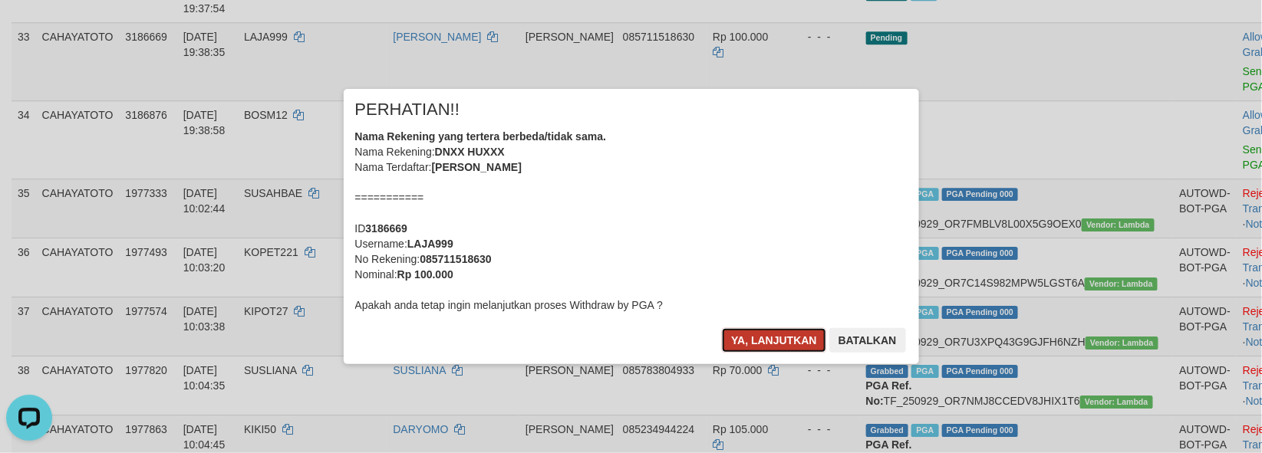
drag, startPoint x: 758, startPoint y: 343, endPoint x: 1006, endPoint y: 316, distance: 250.0
click at [759, 343] on button "Ya, lanjutkan" at bounding box center [774, 340] width 104 height 25
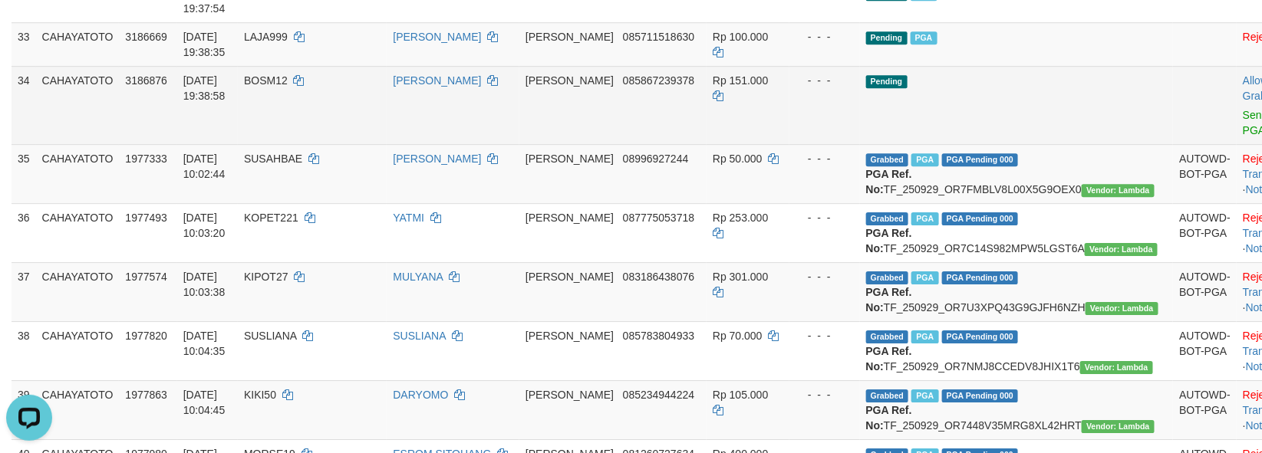
scroll to position [1773, 0]
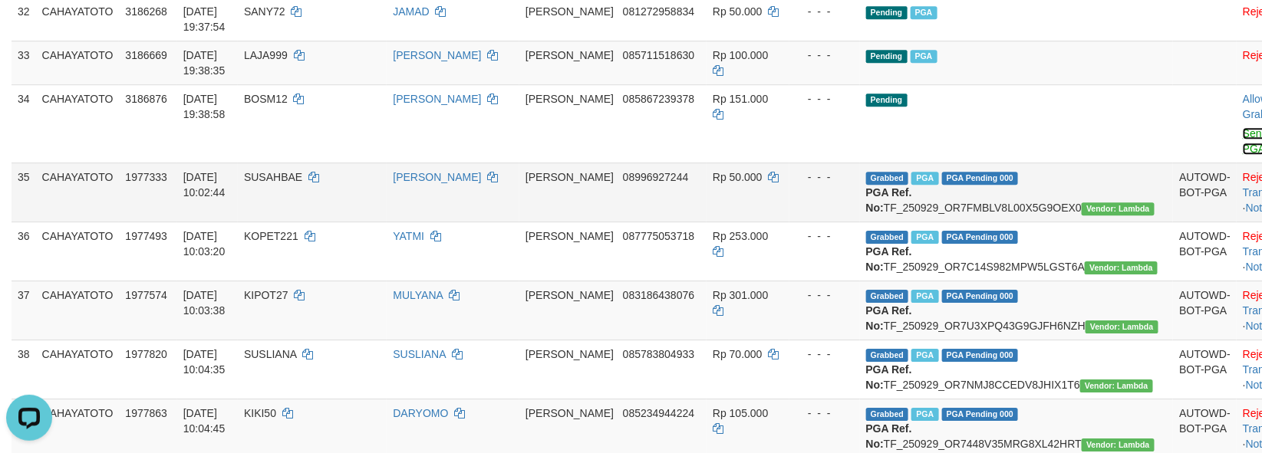
click at [1243, 155] on link "Send PGA" at bounding box center [1255, 141] width 25 height 28
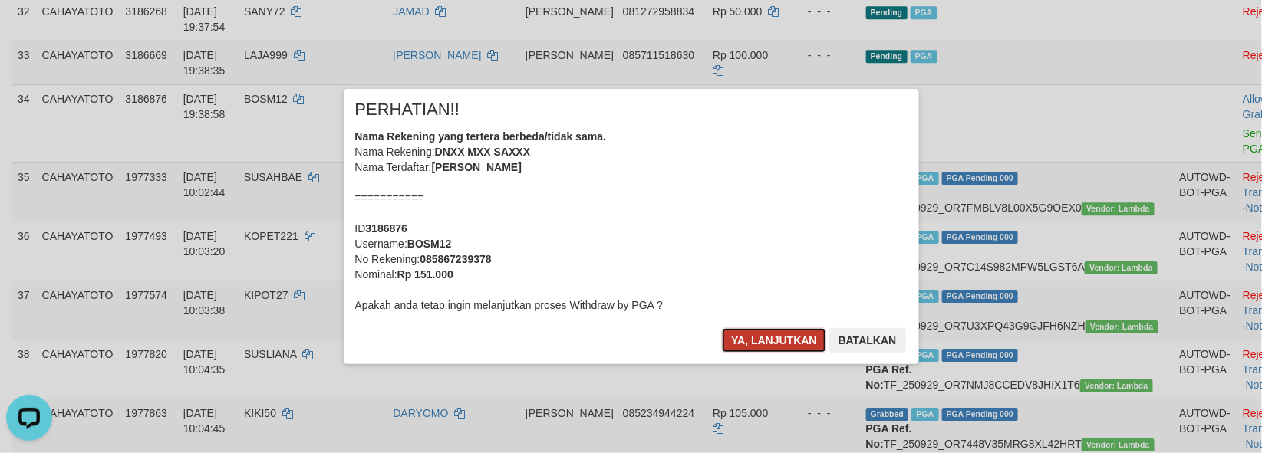
click at [749, 338] on button "Ya, lanjutkan" at bounding box center [774, 340] width 104 height 25
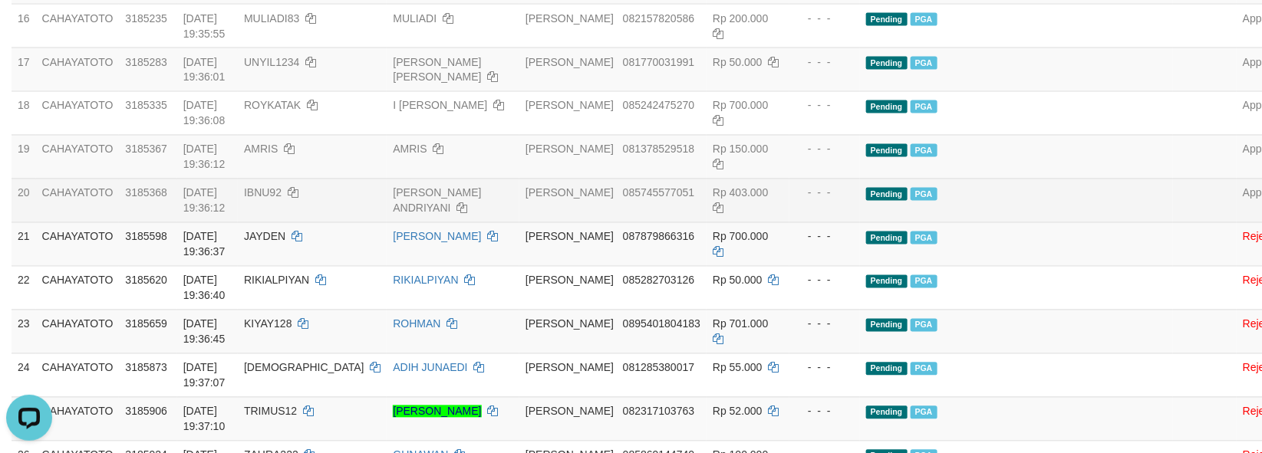
scroll to position [1091, 0]
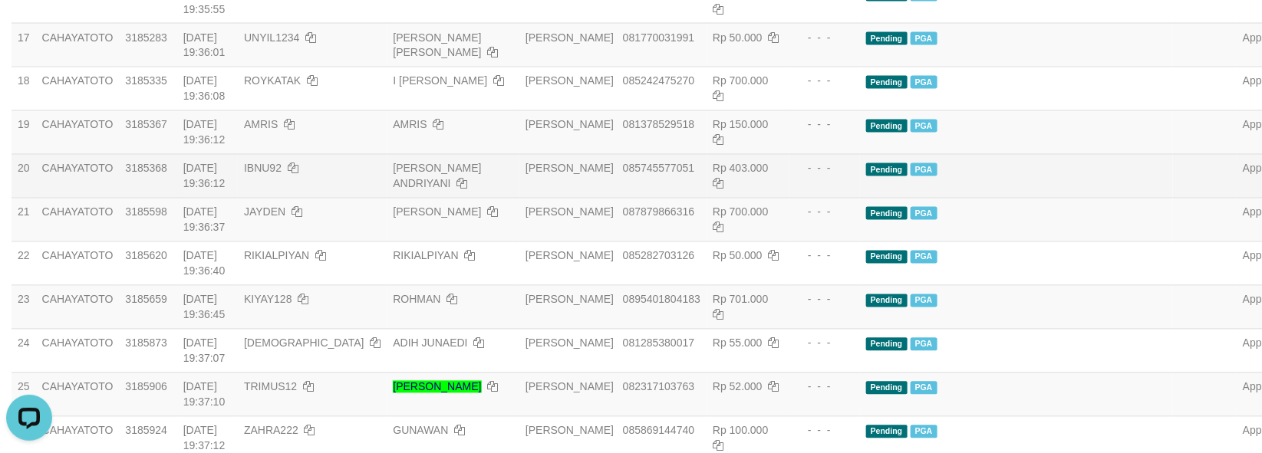
click at [1016, 198] on td "Pending PGA" at bounding box center [1017, 176] width 314 height 44
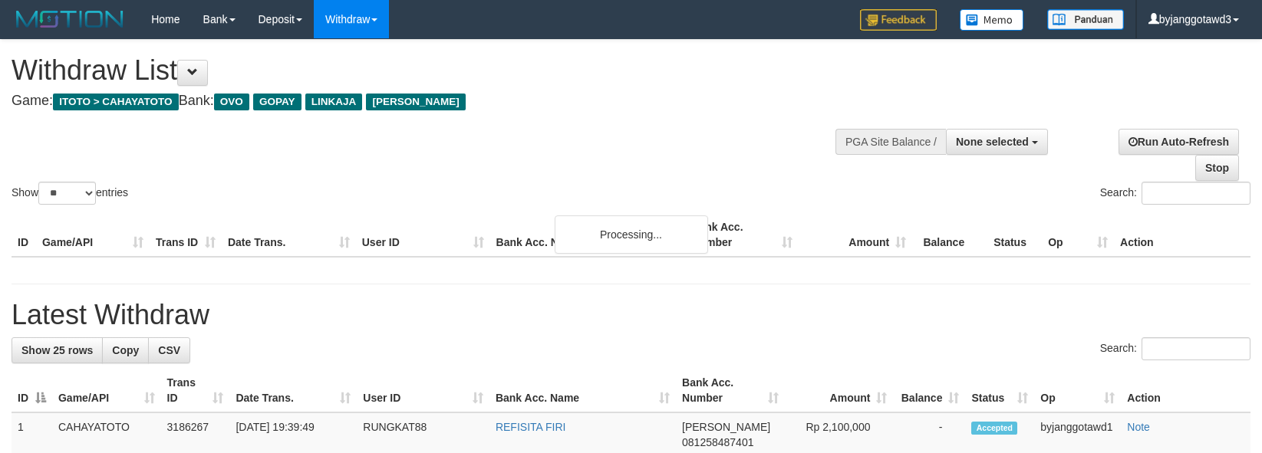
select select
select select "**"
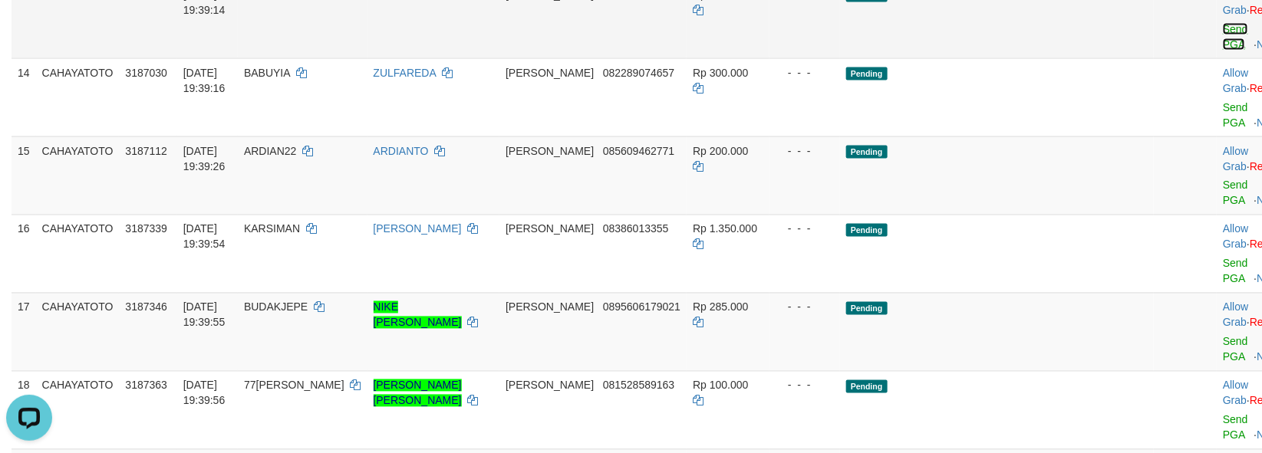
click at [1223, 51] on link "Send PGA" at bounding box center [1235, 37] width 25 height 28
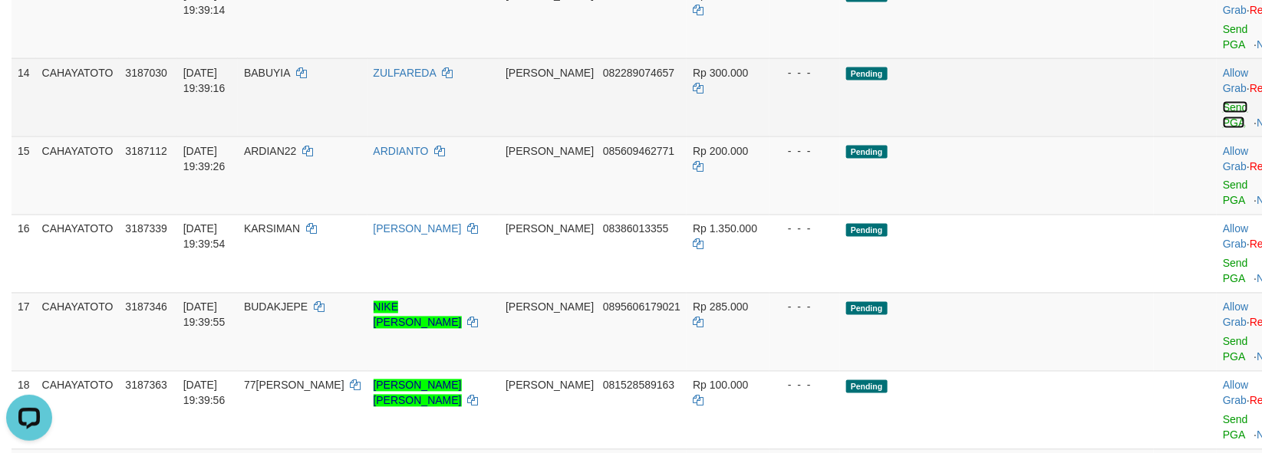
click at [1223, 129] on link "Send PGA" at bounding box center [1235, 115] width 25 height 28
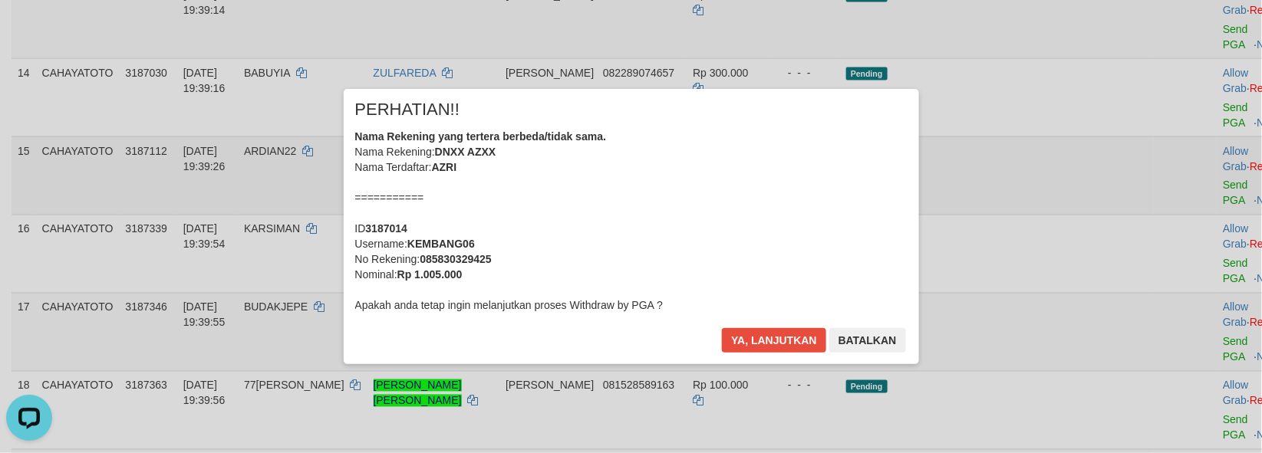
click at [1169, 256] on div "× PERHATIAN!! Nama Rekening yang tertera berbeda/tidak sama. Nama Rekening: DNX…" at bounding box center [631, 226] width 1262 height 336
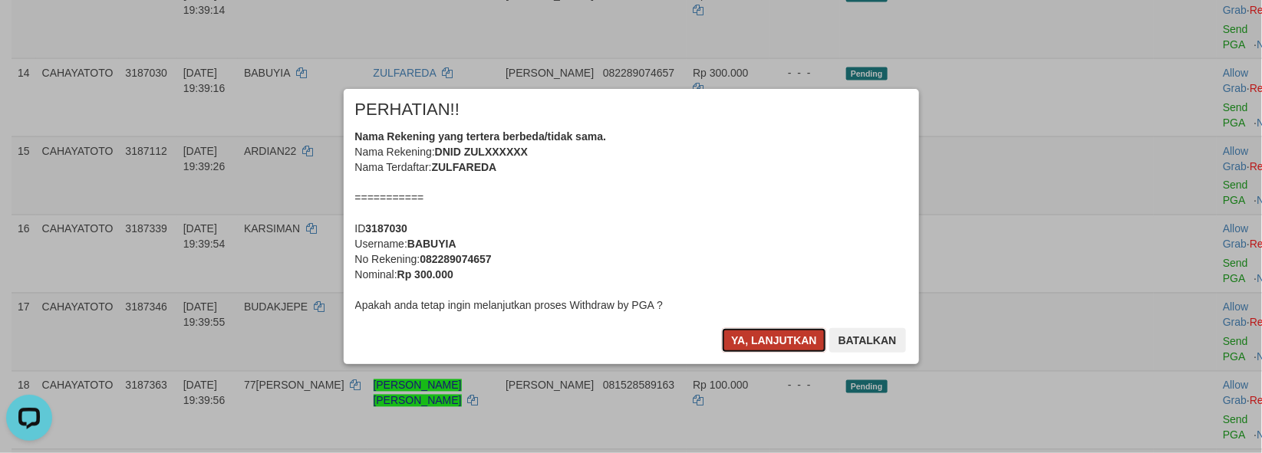
click at [772, 340] on button "Ya, lanjutkan" at bounding box center [774, 340] width 104 height 25
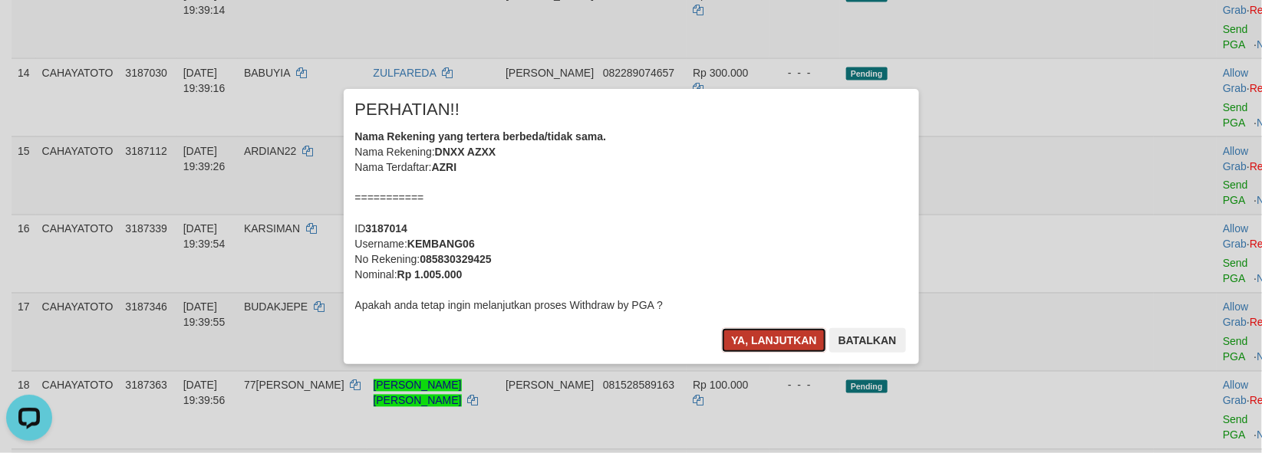
click at [779, 353] on button "Ya, lanjutkan" at bounding box center [774, 340] width 104 height 25
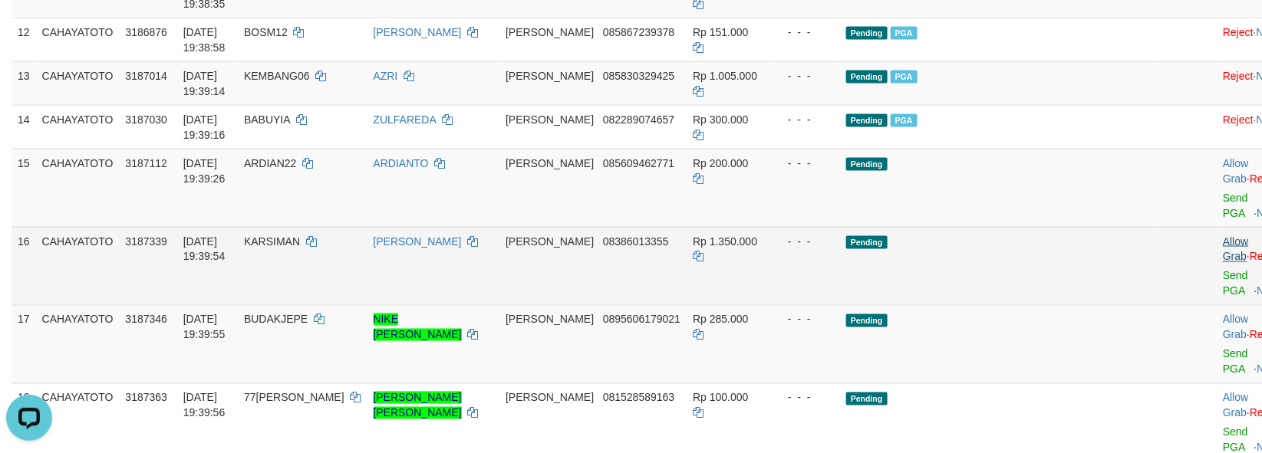
scroll to position [960, 0]
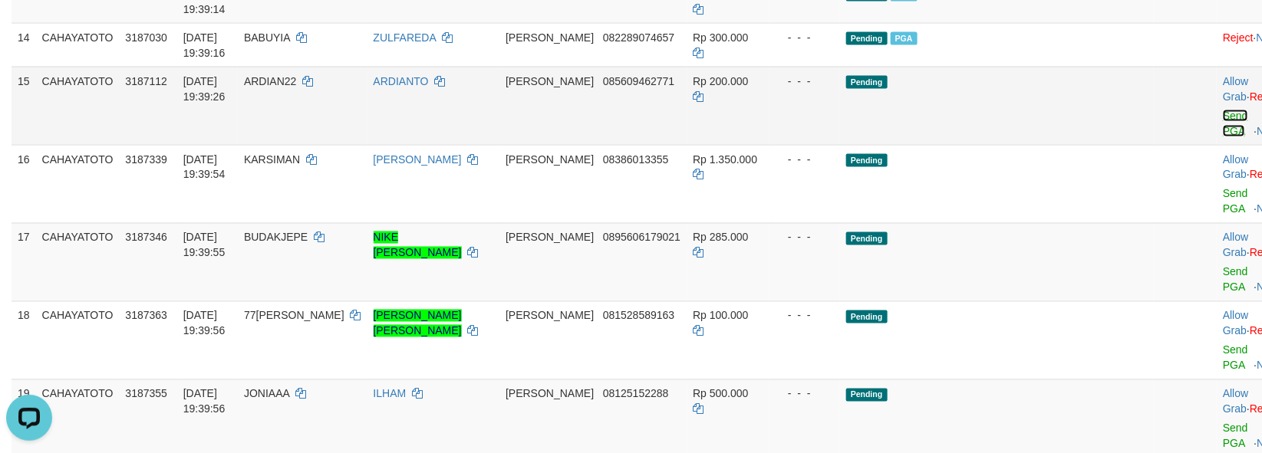
click at [1223, 137] on link "Send PGA" at bounding box center [1235, 124] width 25 height 28
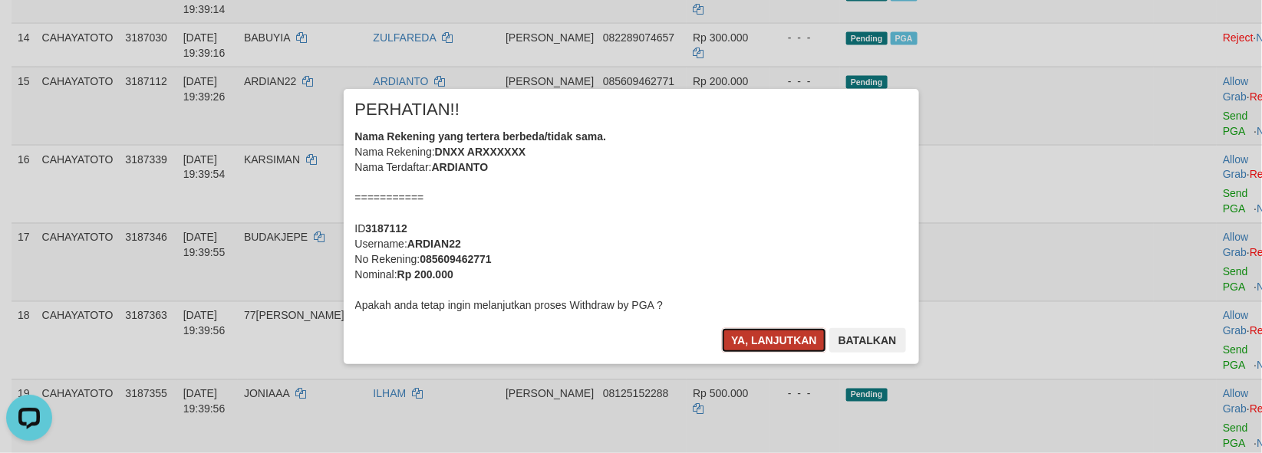
click at [800, 340] on button "Ya, lanjutkan" at bounding box center [774, 340] width 104 height 25
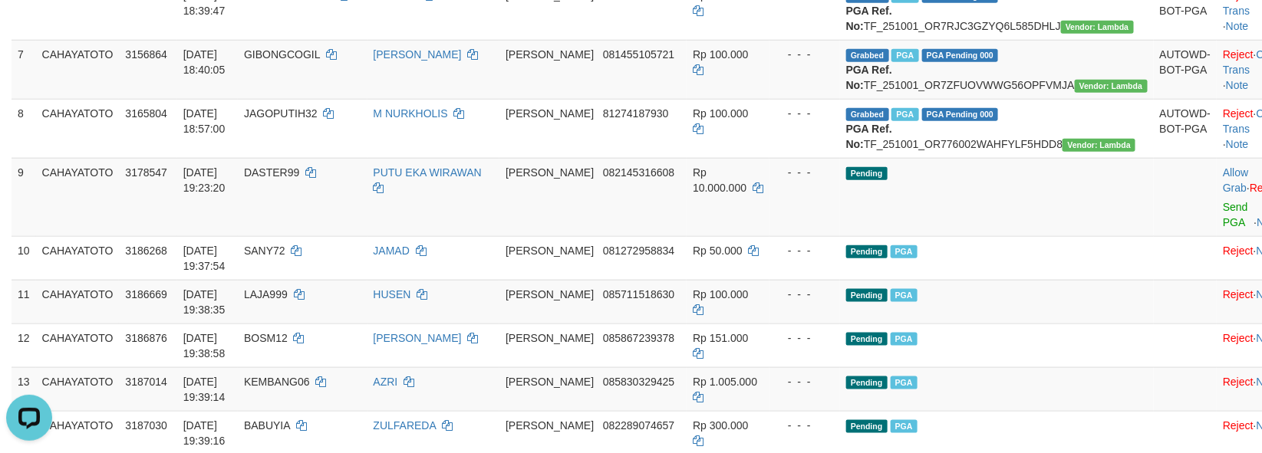
scroll to position [448, 0]
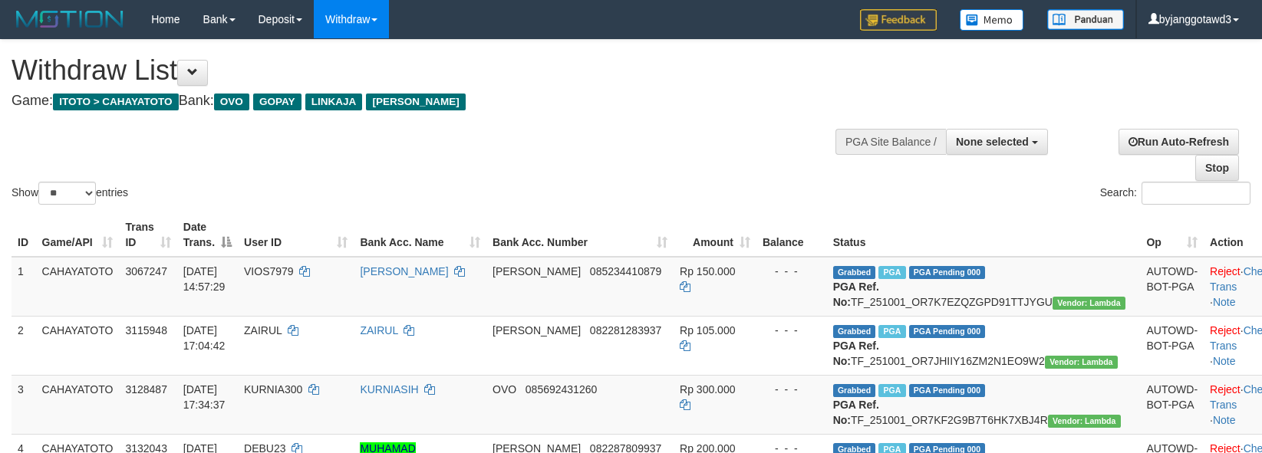
select select
select select "**"
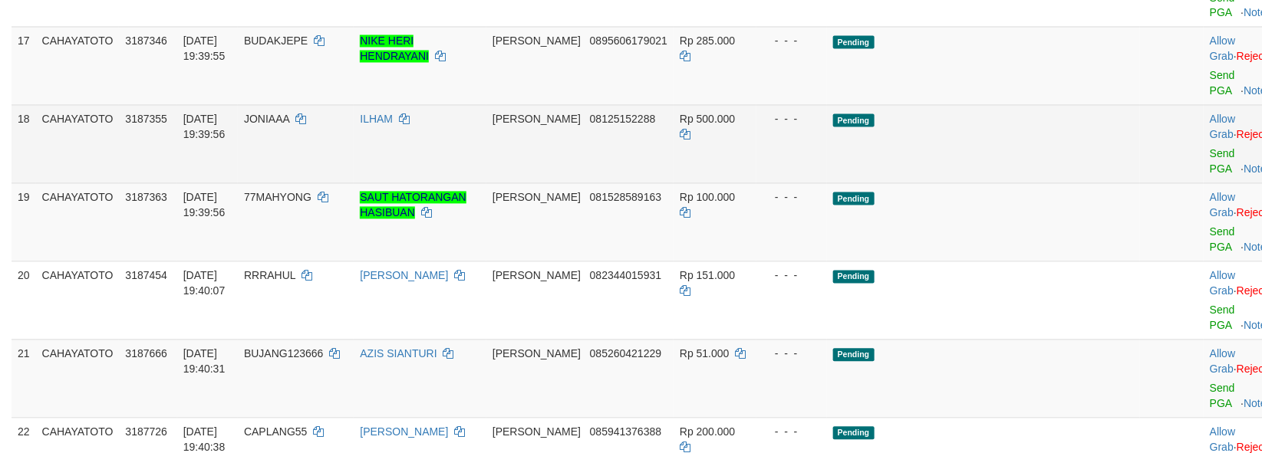
scroll to position [1046, 0]
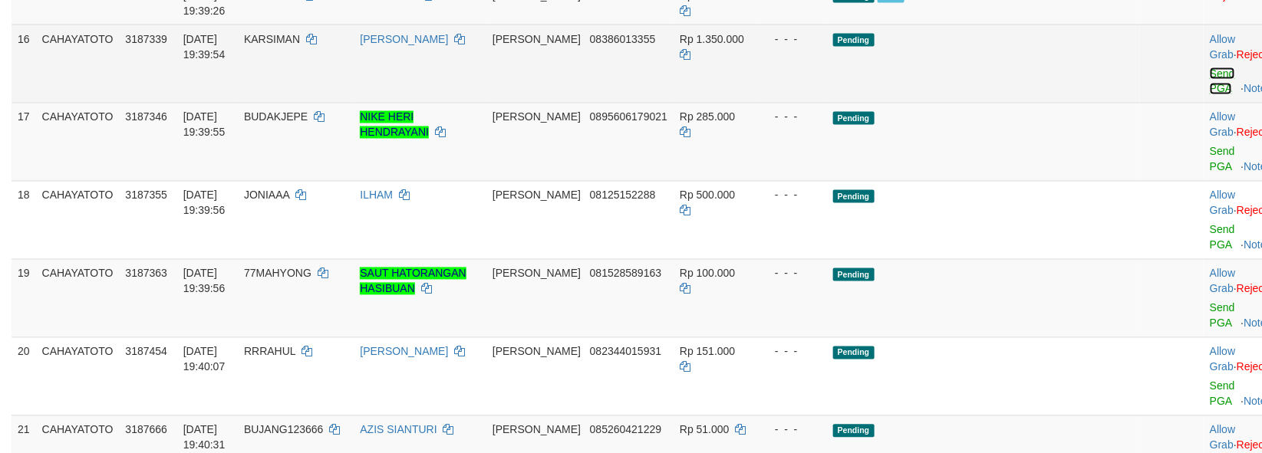
click at [1210, 95] on link "Send PGA" at bounding box center [1222, 82] width 25 height 28
click at [1210, 173] on link "Send PGA" at bounding box center [1222, 160] width 25 height 28
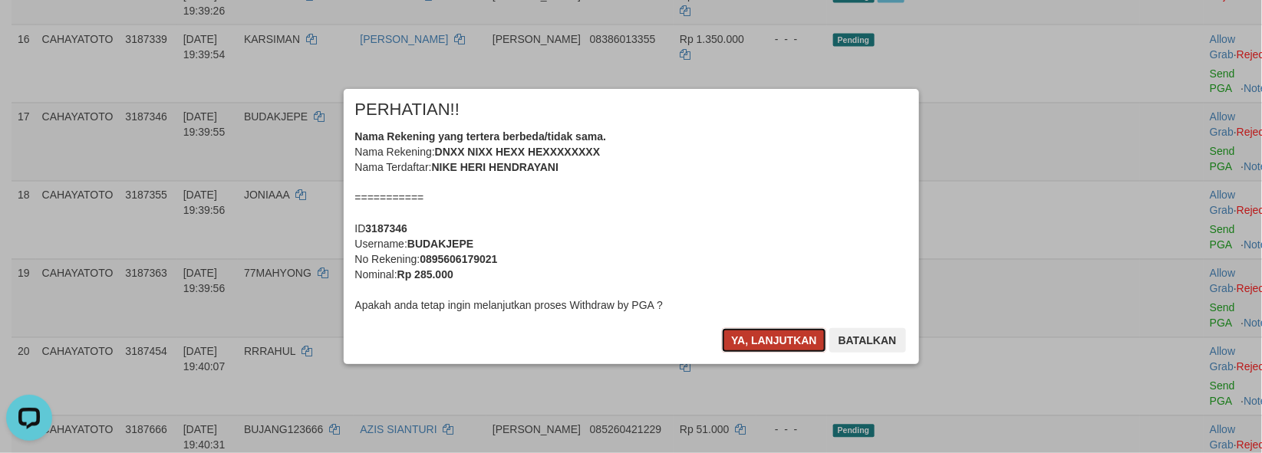
click at [742, 339] on button "Ya, lanjutkan" at bounding box center [774, 340] width 104 height 25
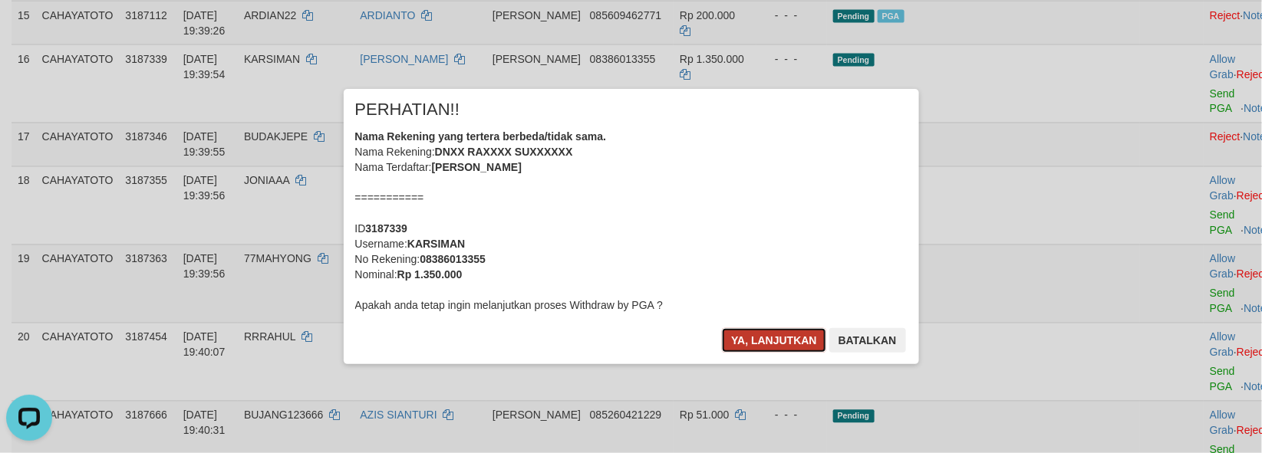
click at [744, 334] on button "Ya, lanjutkan" at bounding box center [774, 340] width 104 height 25
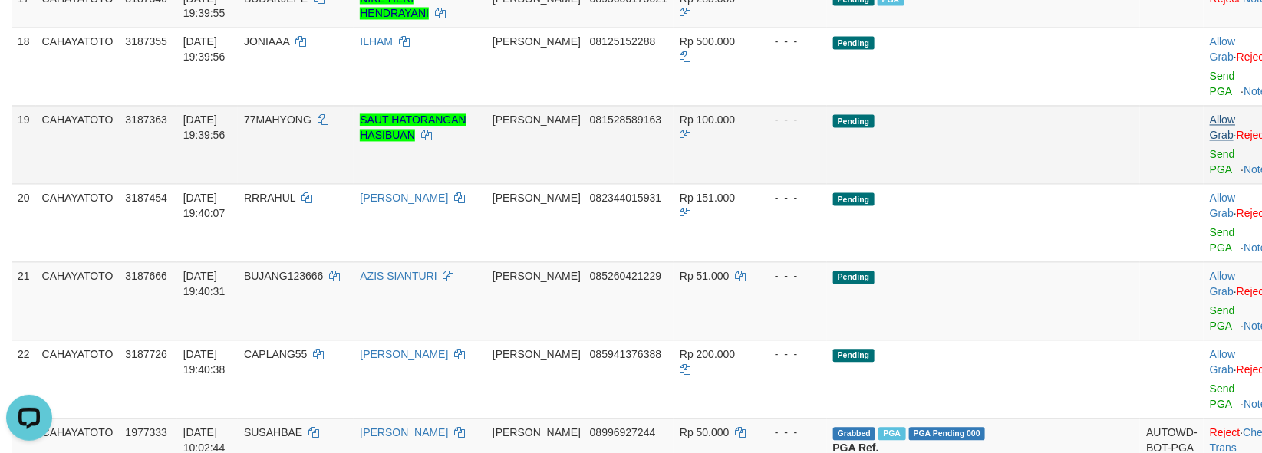
scroll to position [1131, 0]
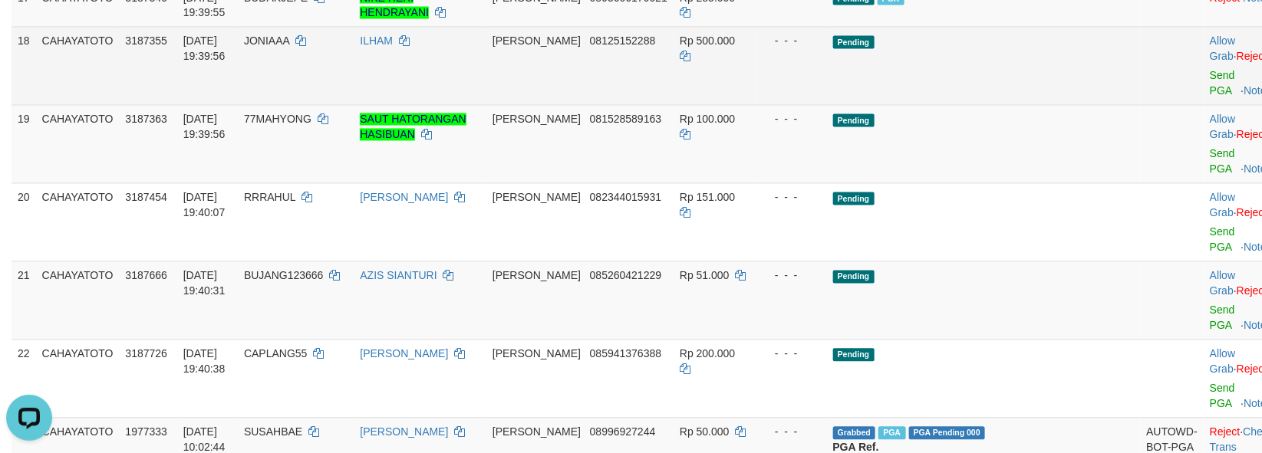
click at [1210, 68] on div at bounding box center [1242, 66] width 64 height 4
click at [1210, 97] on link "Send PGA" at bounding box center [1222, 84] width 25 height 28
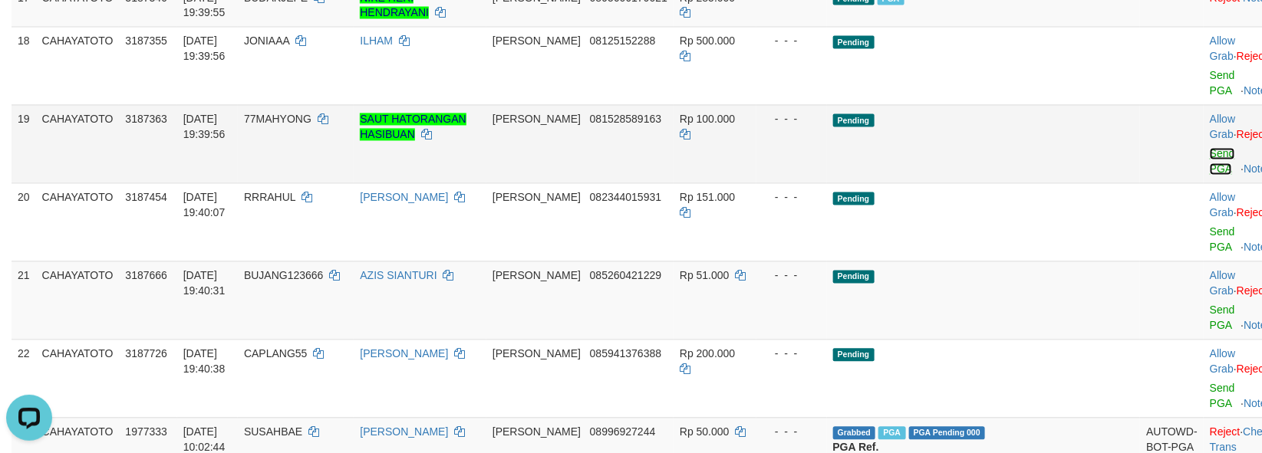
click at [1210, 176] on link "Send PGA" at bounding box center [1222, 162] width 25 height 28
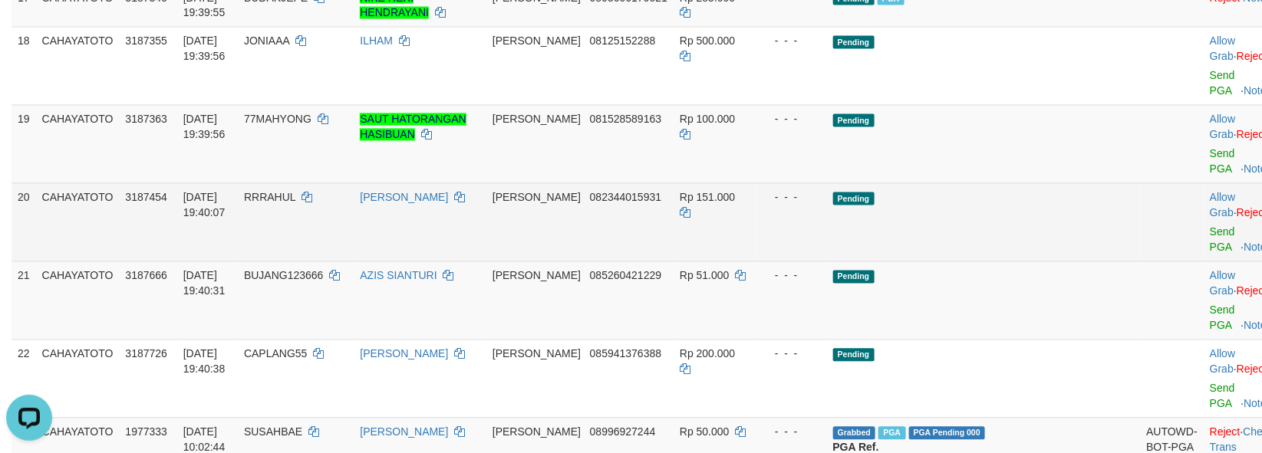
drag, startPoint x: 1186, startPoint y: 243, endPoint x: 1171, endPoint y: 301, distance: 59.5
click at [1210, 225] on div at bounding box center [1242, 223] width 64 height 4
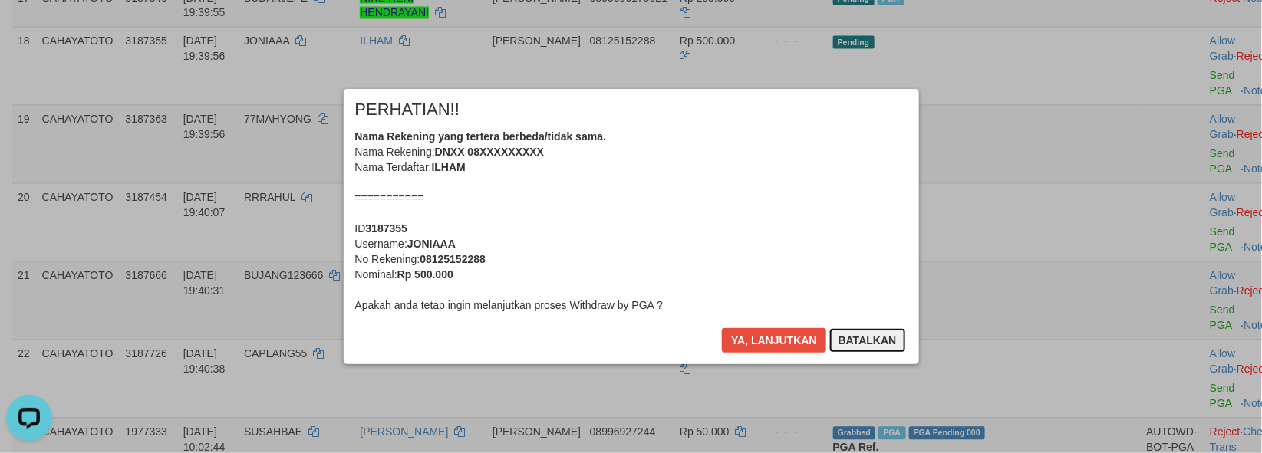
drag, startPoint x: 863, startPoint y: 342, endPoint x: 850, endPoint y: 342, distance: 13.0
click at [861, 342] on button "Batalkan" at bounding box center [867, 340] width 77 height 25
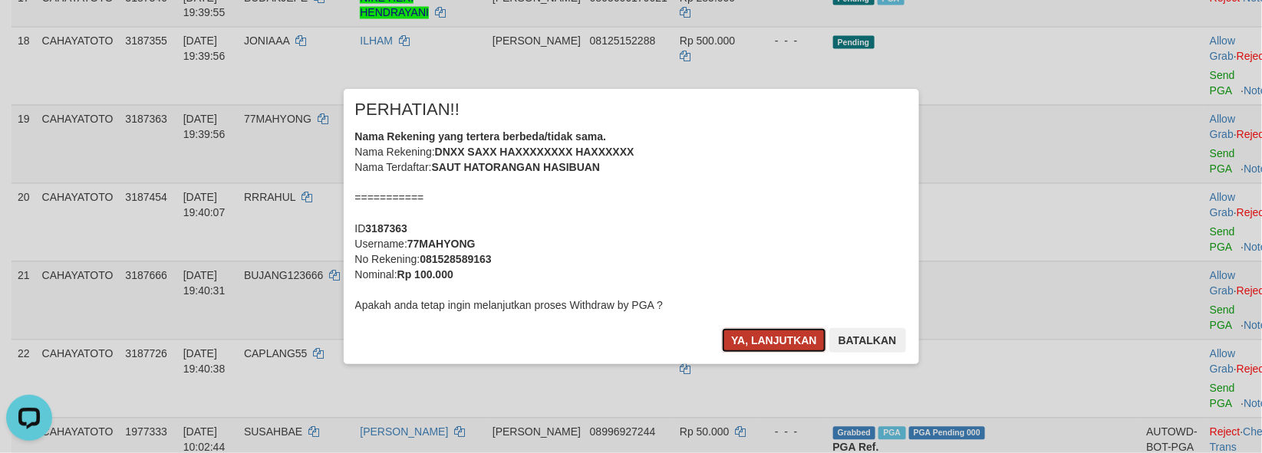
click at [753, 339] on button "Ya, lanjutkan" at bounding box center [774, 340] width 104 height 25
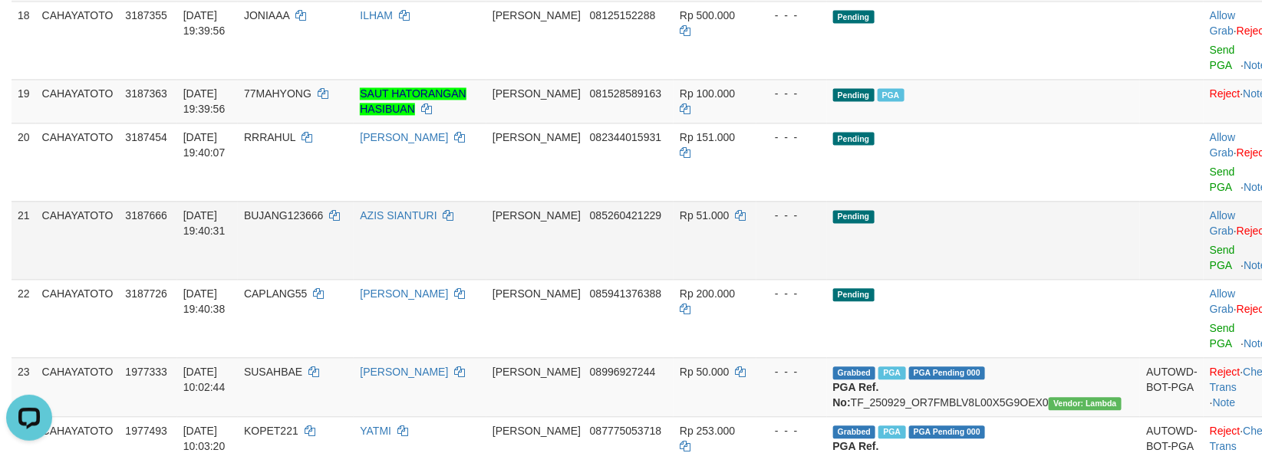
scroll to position [1197, 0]
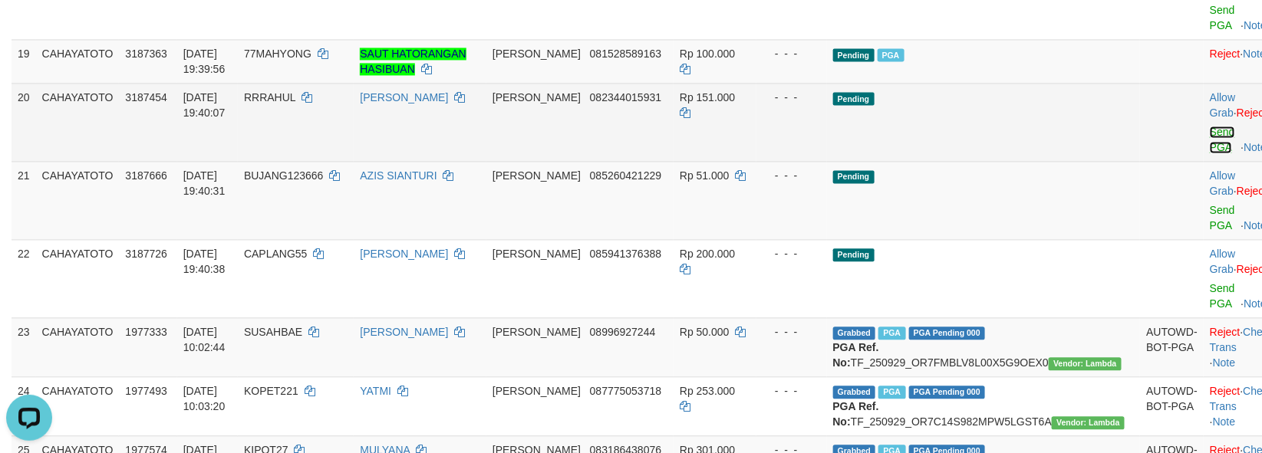
click at [1210, 153] on link "Send PGA" at bounding box center [1222, 140] width 25 height 28
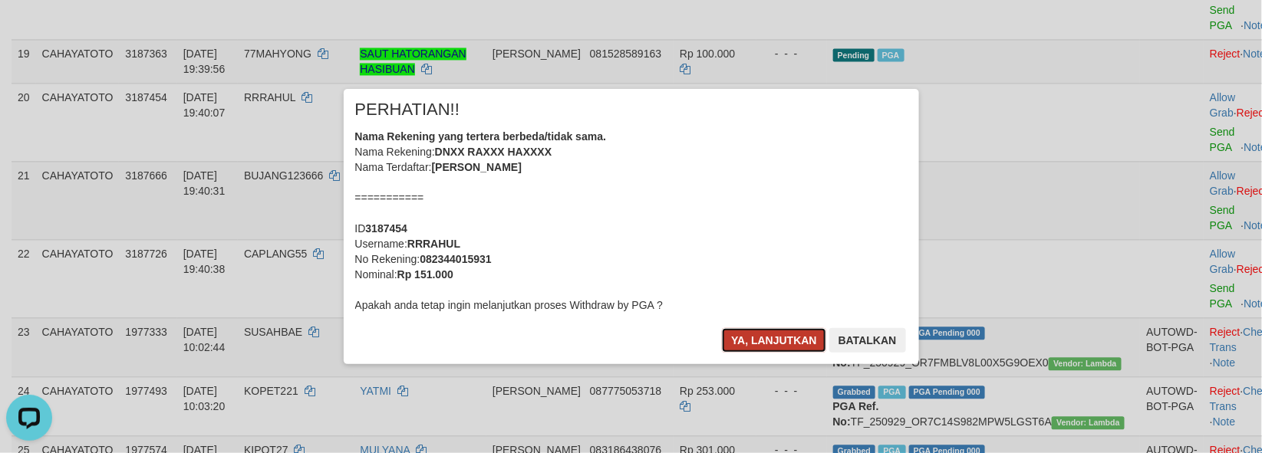
click at [763, 335] on button "Ya, lanjutkan" at bounding box center [774, 340] width 104 height 25
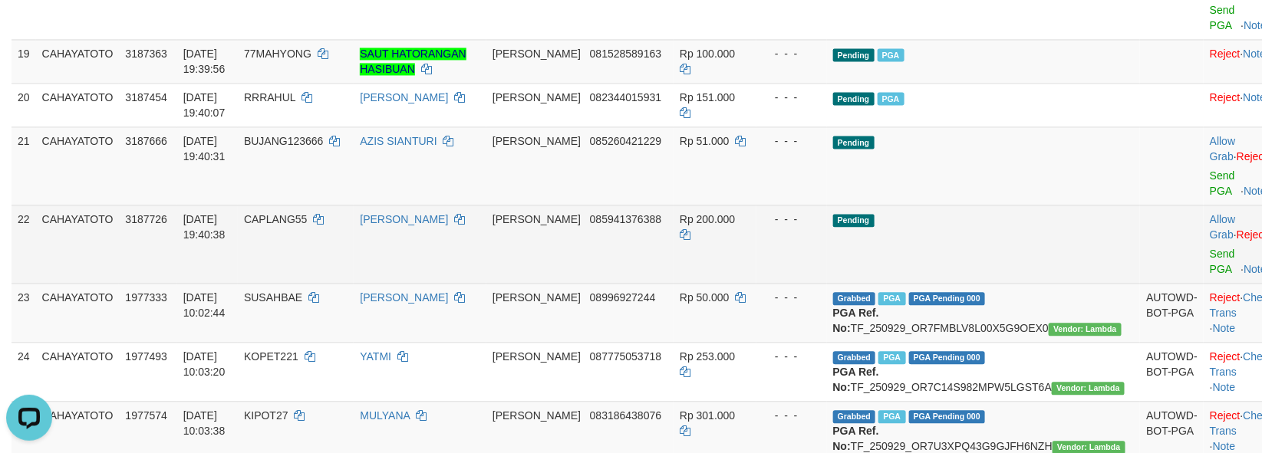
click at [907, 283] on td "Pending" at bounding box center [984, 244] width 314 height 78
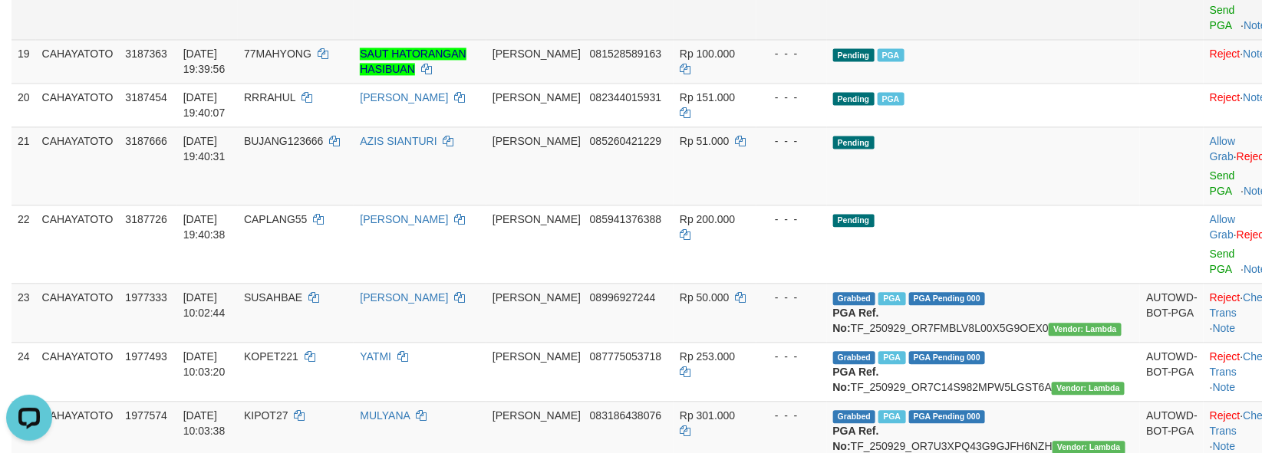
drag, startPoint x: 600, startPoint y: 82, endPoint x: 668, endPoint y: 86, distance: 68.4
click at [668, 39] on td "DANA 08125152288" at bounding box center [579, 0] width 187 height 78
copy span "08125152288"
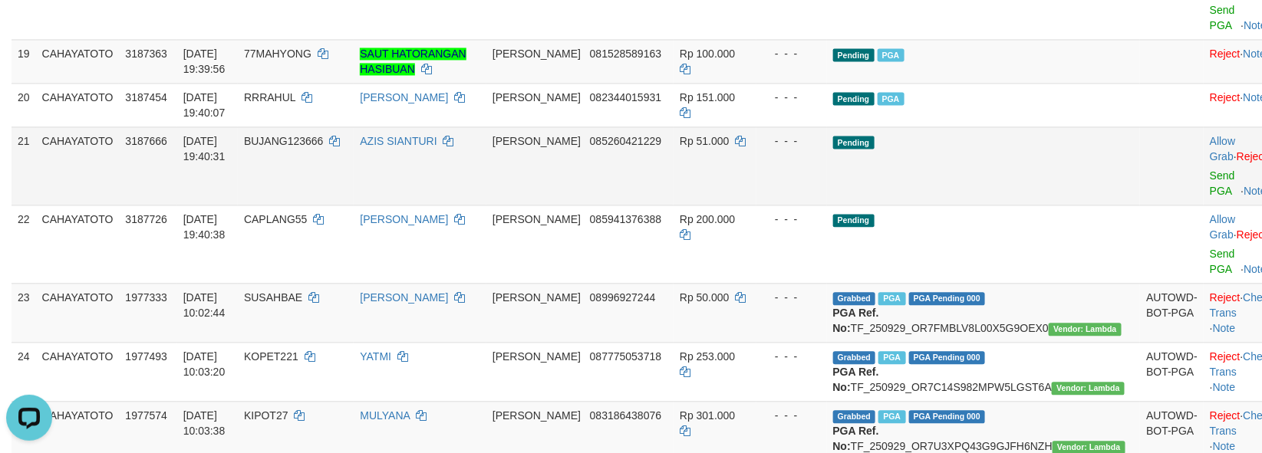
click at [982, 205] on td "Pending" at bounding box center [984, 166] width 314 height 78
click at [1032, 205] on td "Pending" at bounding box center [984, 166] width 314 height 78
click at [993, 205] on td "Pending" at bounding box center [984, 166] width 314 height 78
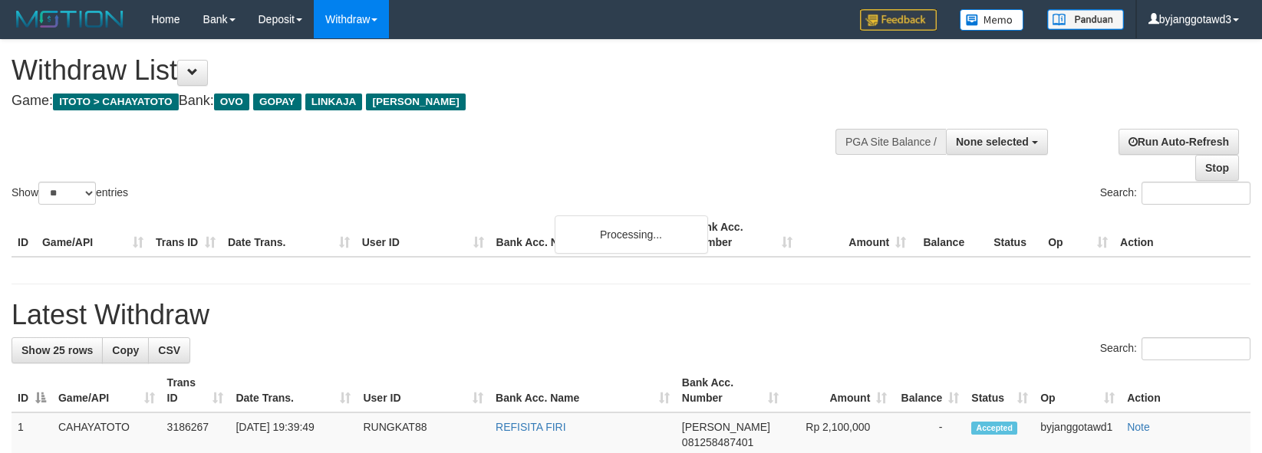
select select
select select "**"
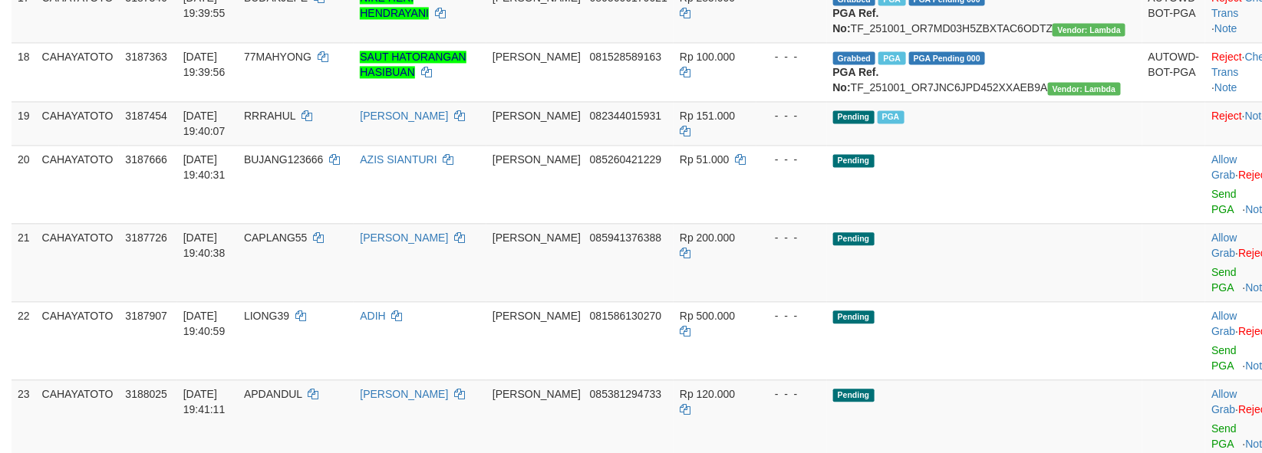
scroll to position [1197, 0]
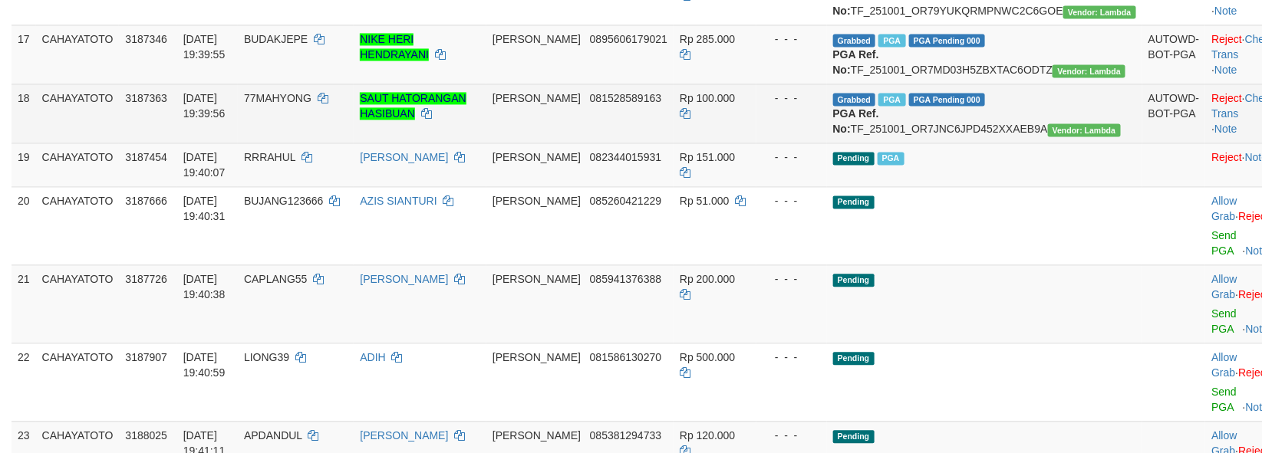
click at [826, 143] on td "- - -" at bounding box center [791, 113] width 71 height 59
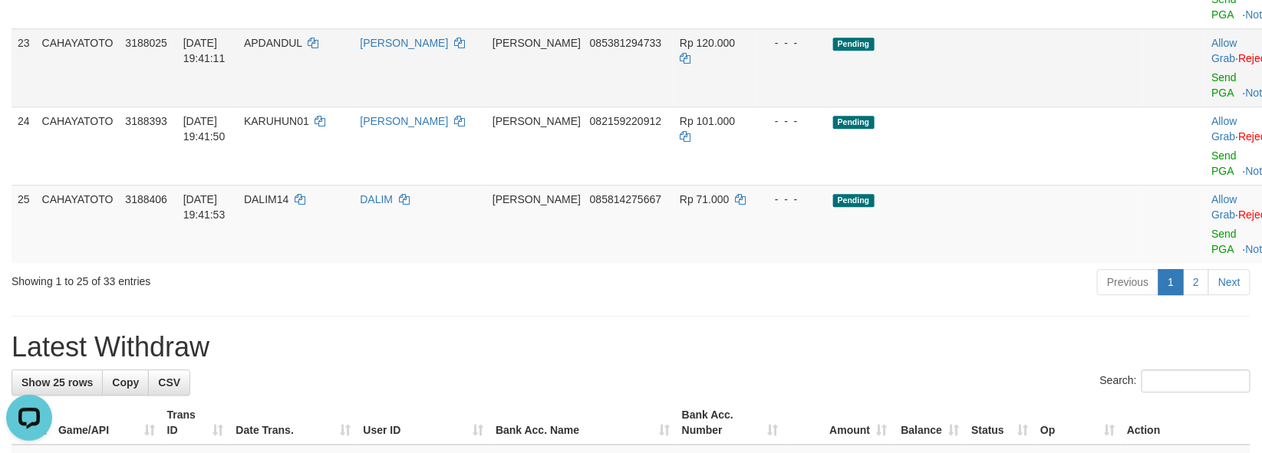
scroll to position [1560, 0]
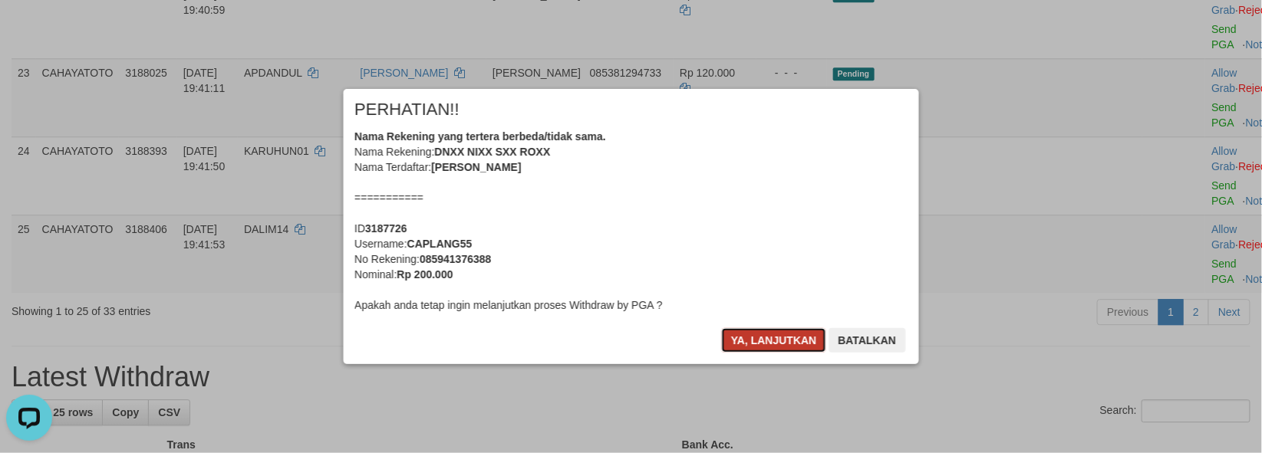
click at [756, 343] on button "Ya, lanjutkan" at bounding box center [774, 340] width 104 height 25
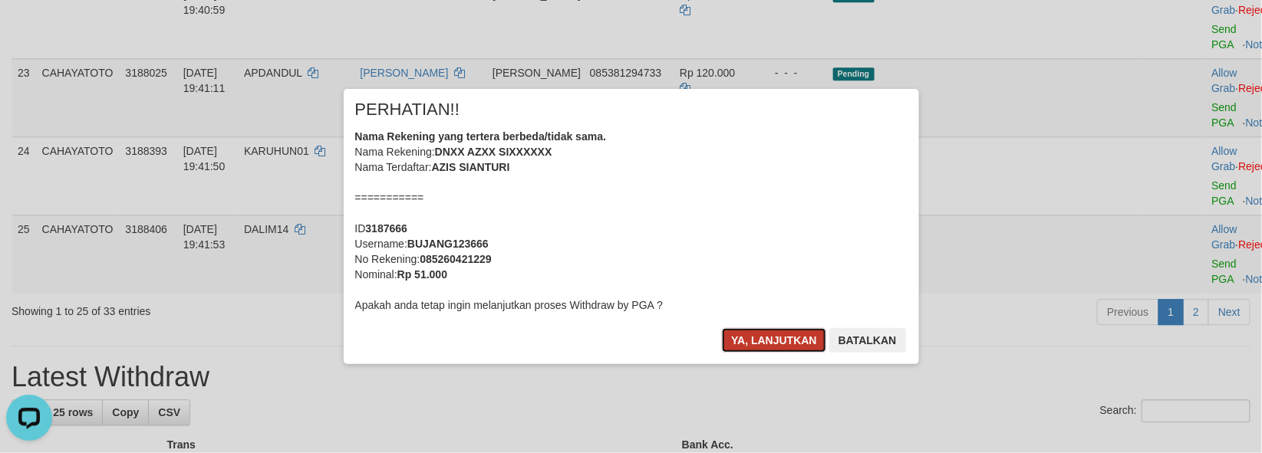
click at [766, 344] on button "Ya, lanjutkan" at bounding box center [774, 340] width 104 height 25
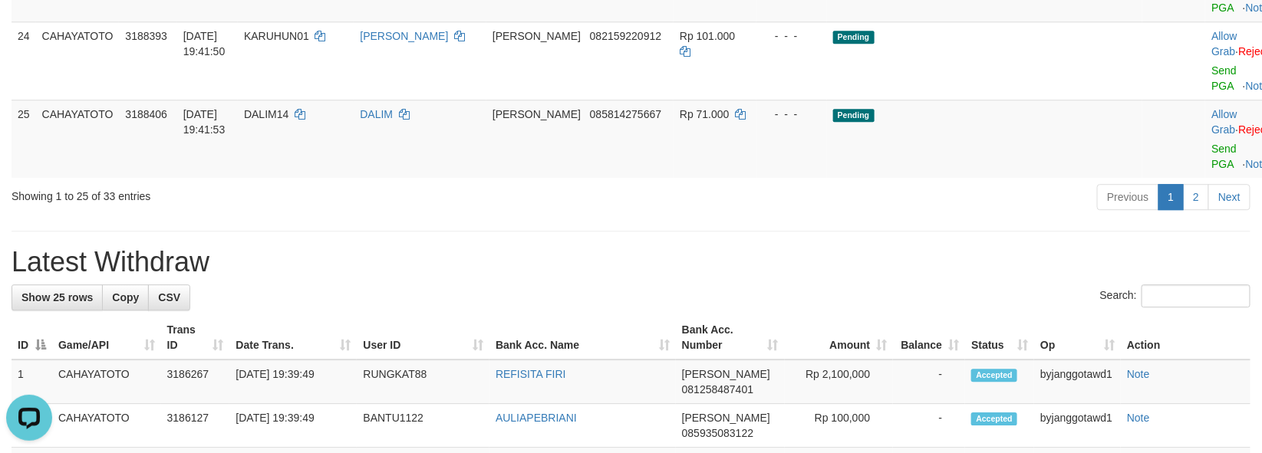
scroll to position [1606, 0]
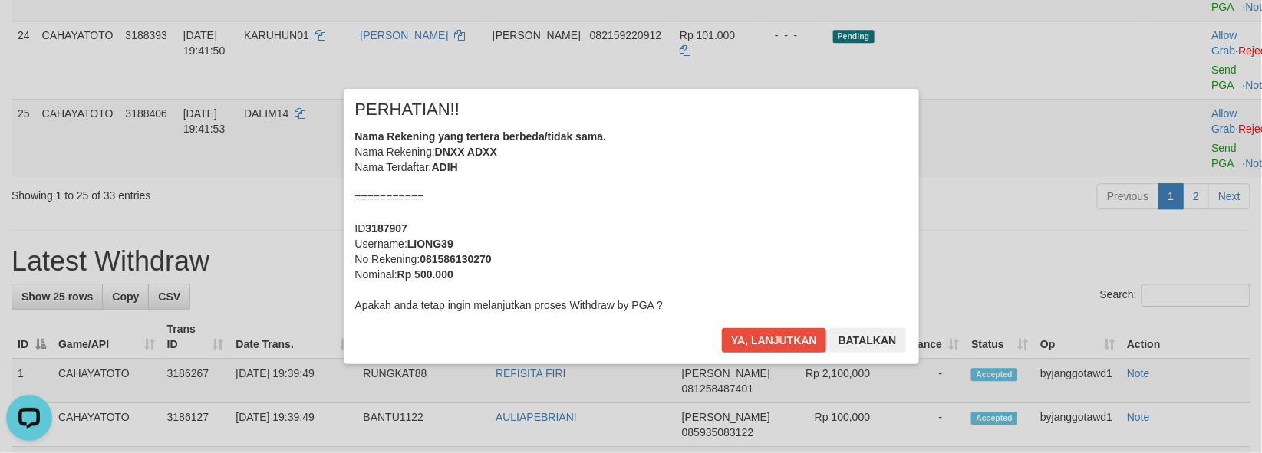
click at [1168, 219] on div "× PERHATIAN!! Nama Rekening yang tertera berbeda/tidak sama. Nama Rekening: DNX…" at bounding box center [631, 226] width 1262 height 336
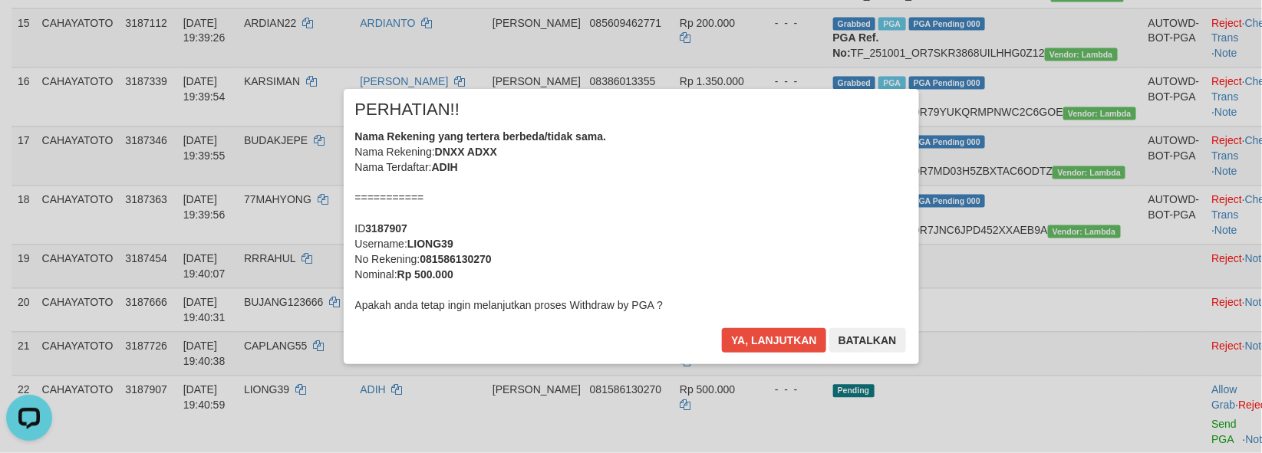
scroll to position [1521, 0]
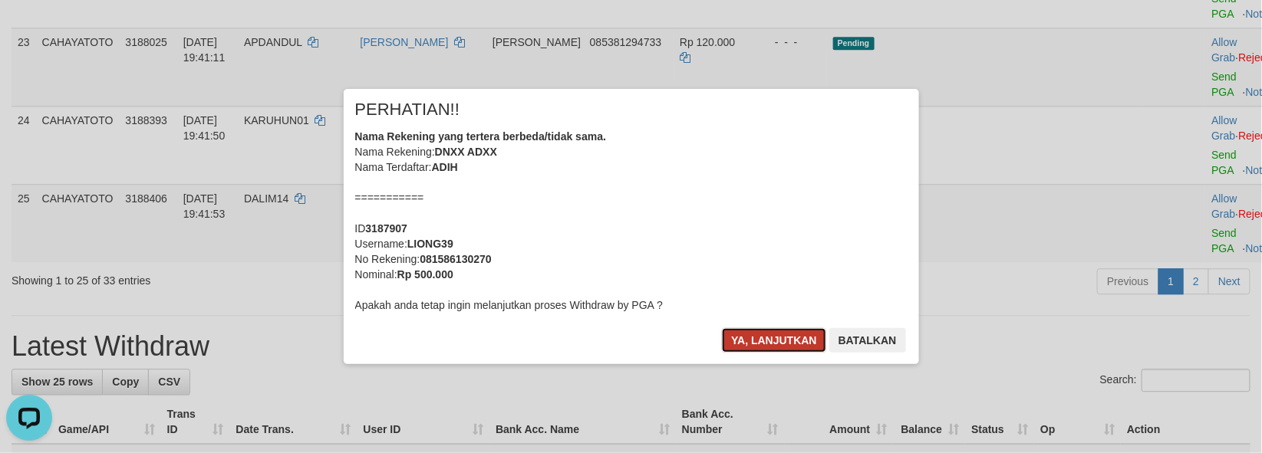
click at [776, 338] on button "Ya, lanjutkan" at bounding box center [774, 340] width 104 height 25
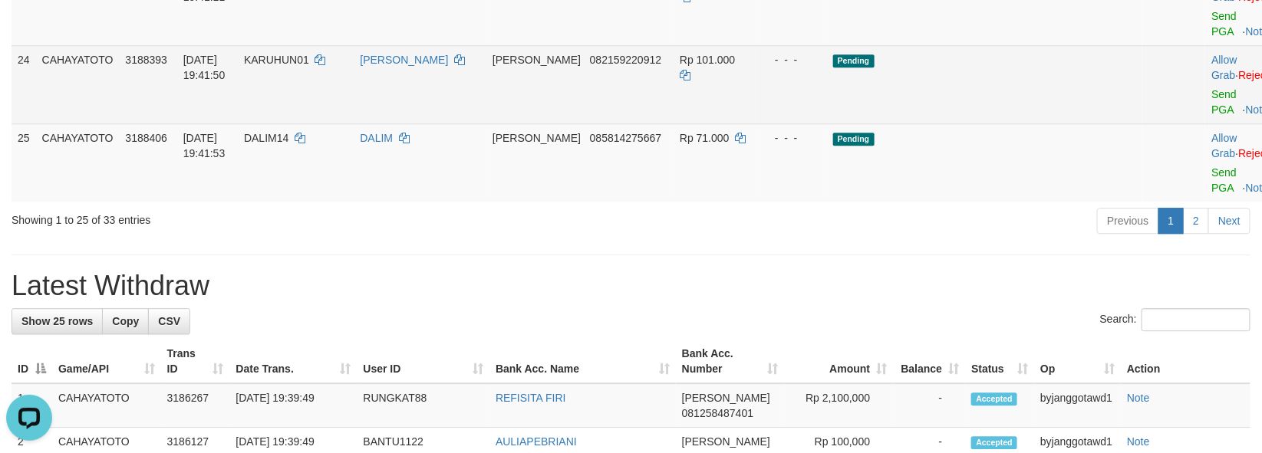
scroll to position [1586, 0]
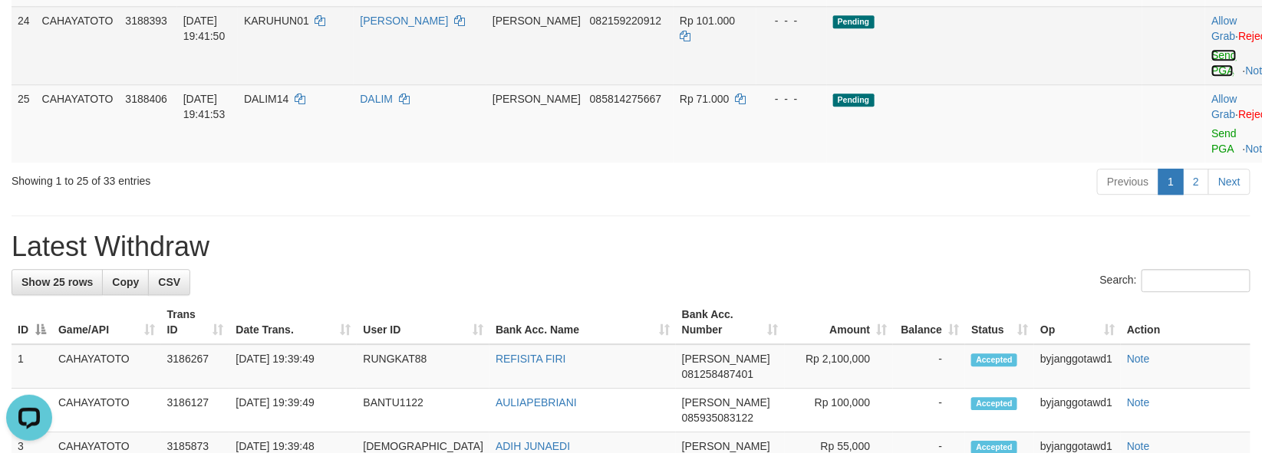
drag, startPoint x: 1176, startPoint y: 216, endPoint x: 1180, endPoint y: 285, distance: 69.1
click at [1211, 77] on link "Send PGA" at bounding box center [1223, 63] width 25 height 28
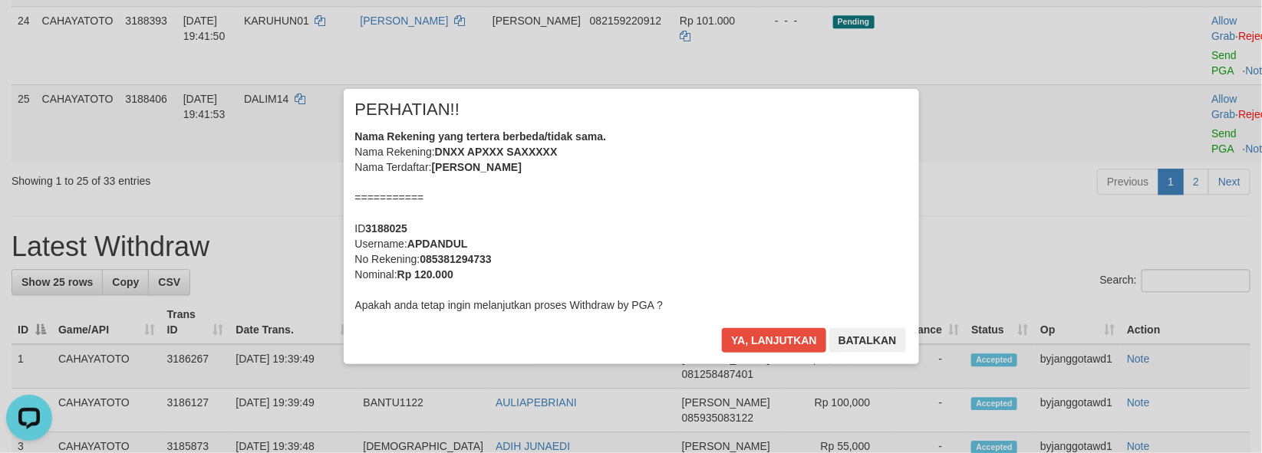
click at [776, 363] on div "Ya, lanjutkan Batalkan" at bounding box center [813, 346] width 186 height 36
click at [776, 354] on div "Ya, lanjutkan Batalkan" at bounding box center [813, 346] width 186 height 36
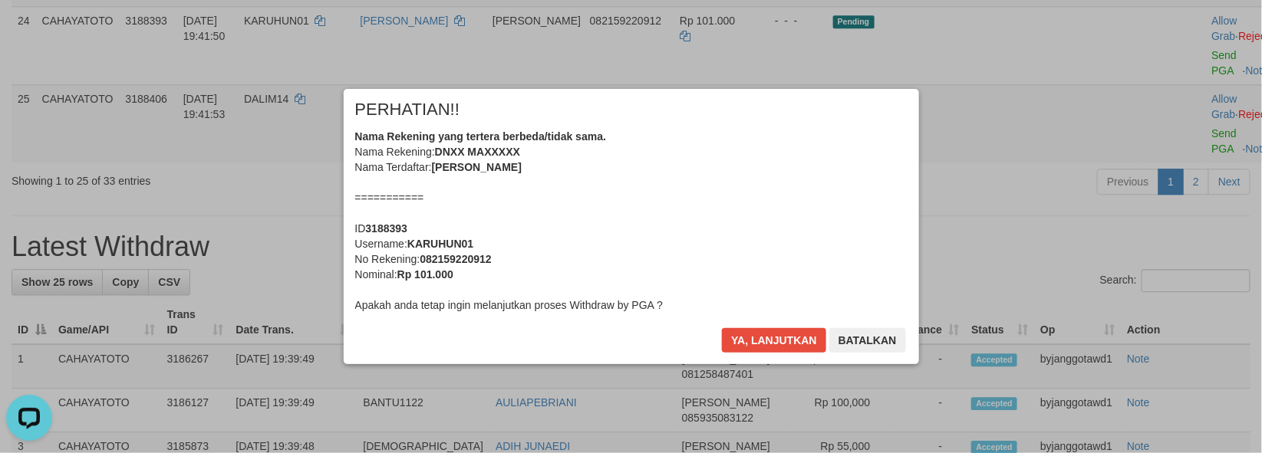
click at [776, 345] on div "Ya, lanjutkan Batalkan" at bounding box center [813, 346] width 186 height 36
click at [776, 345] on button "Ya, lanjutkan" at bounding box center [774, 340] width 104 height 25
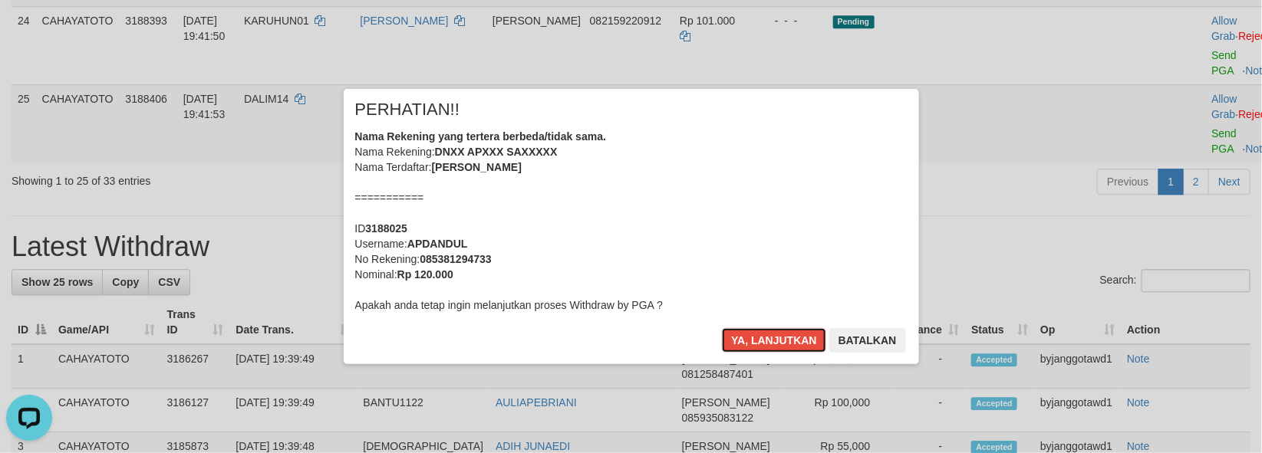
click at [776, 345] on button "Ya, lanjutkan" at bounding box center [774, 340] width 104 height 25
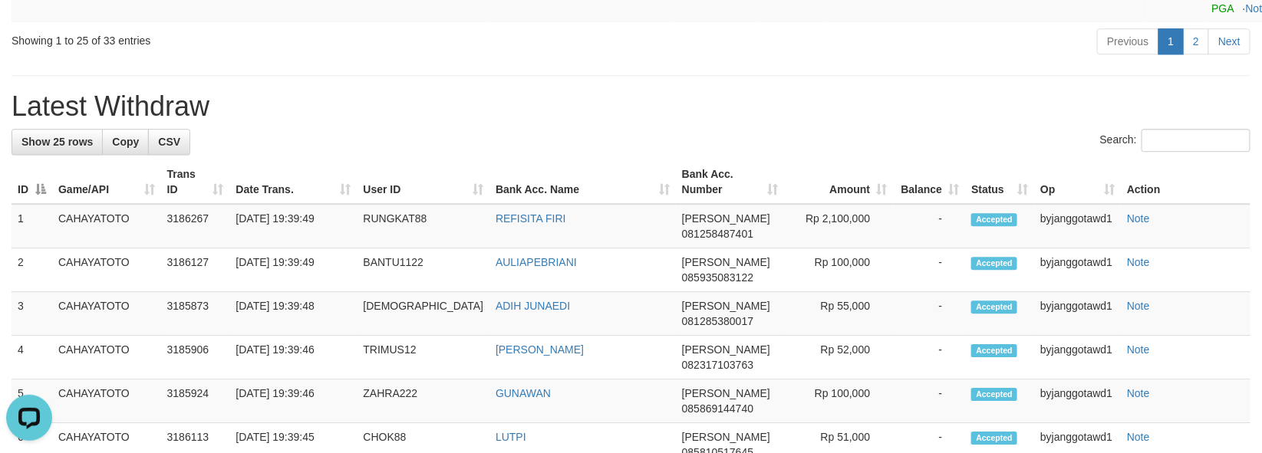
scroll to position [1673, 0]
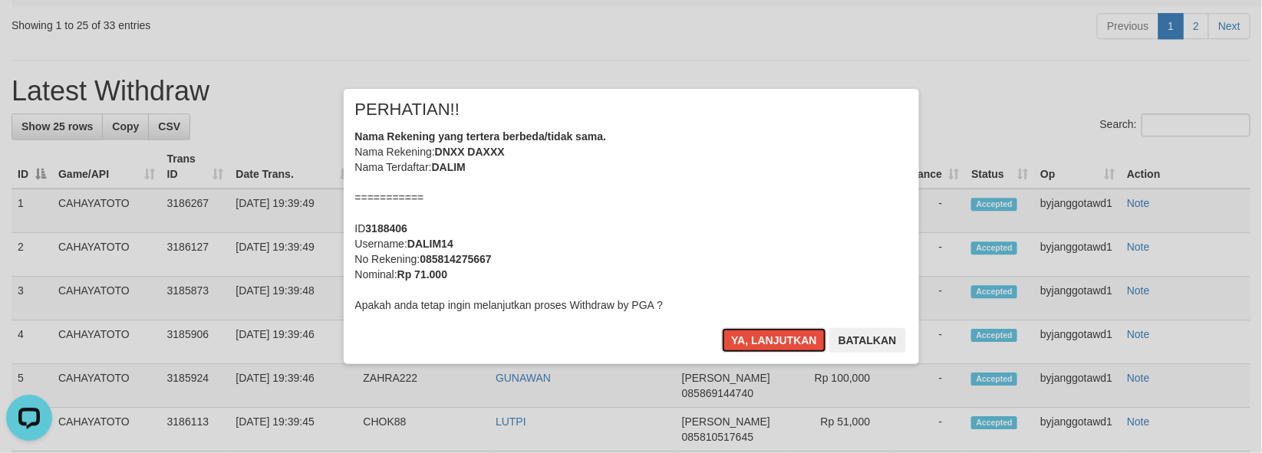
drag, startPoint x: 761, startPoint y: 345, endPoint x: 917, endPoint y: 339, distance: 156.6
click at [757, 345] on button "Ya, lanjutkan" at bounding box center [774, 340] width 104 height 25
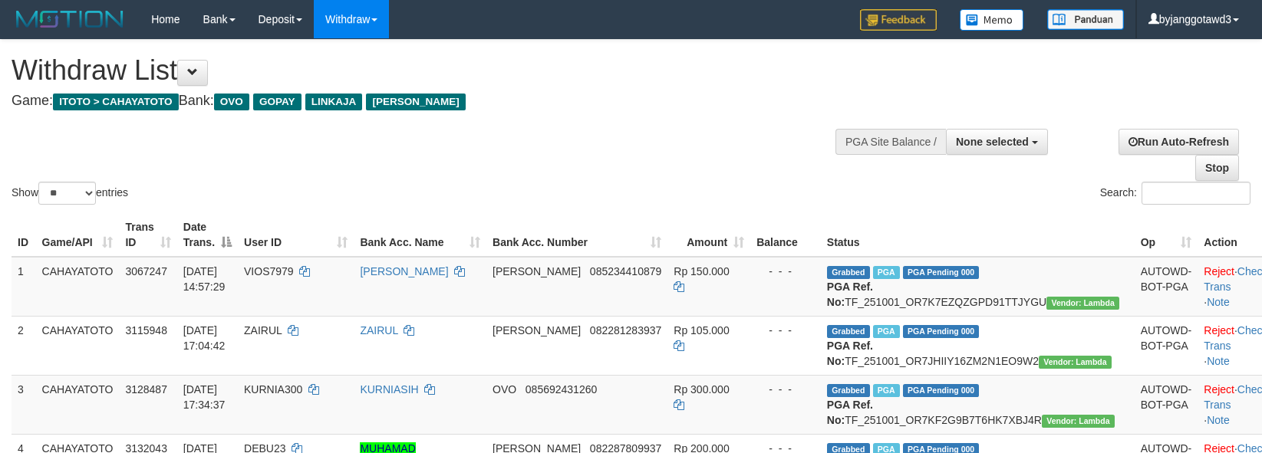
select select
select select "**"
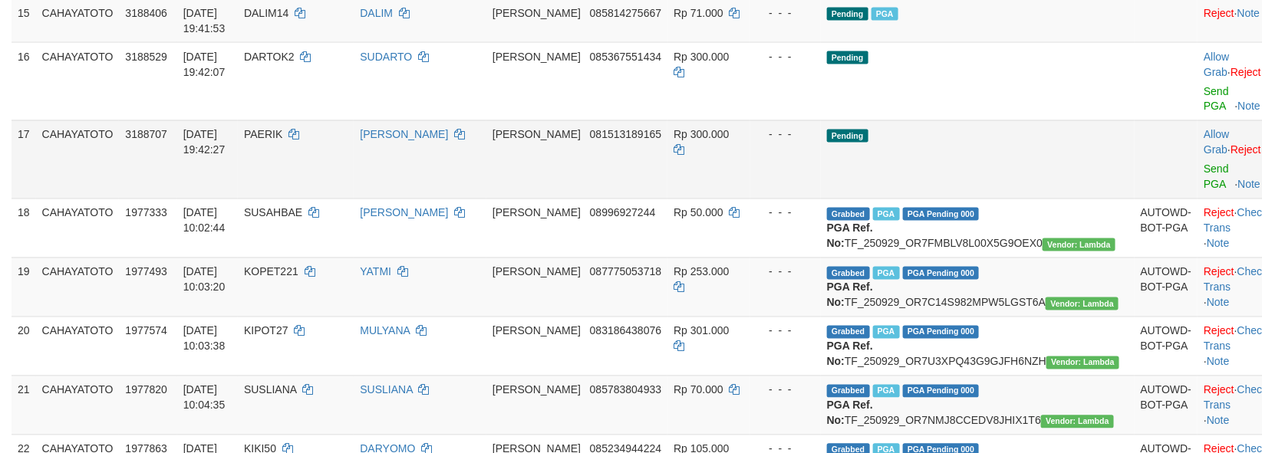
scroll to position [1113, 0]
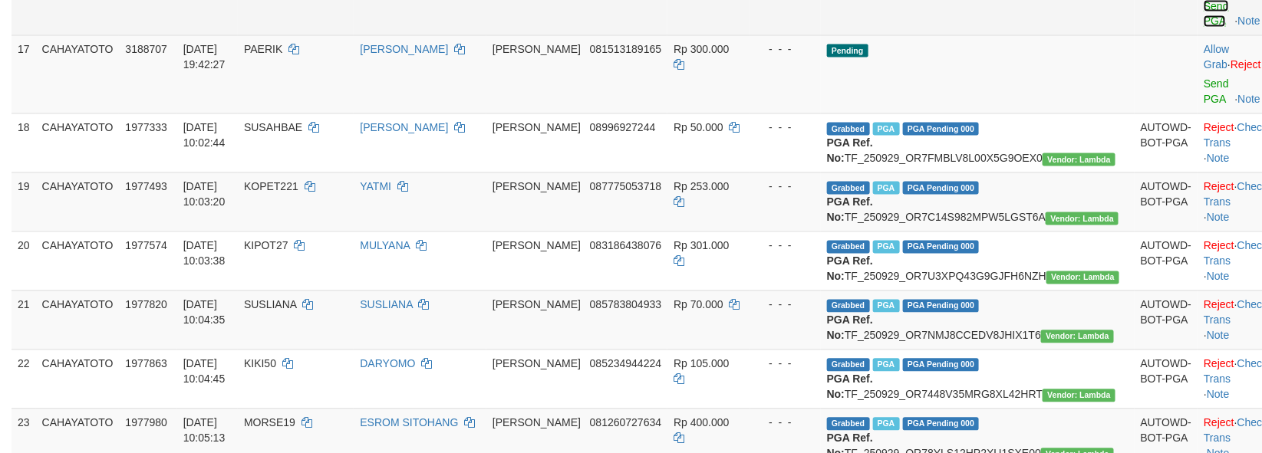
click at [1204, 28] on link "Send PGA" at bounding box center [1216, 14] width 25 height 28
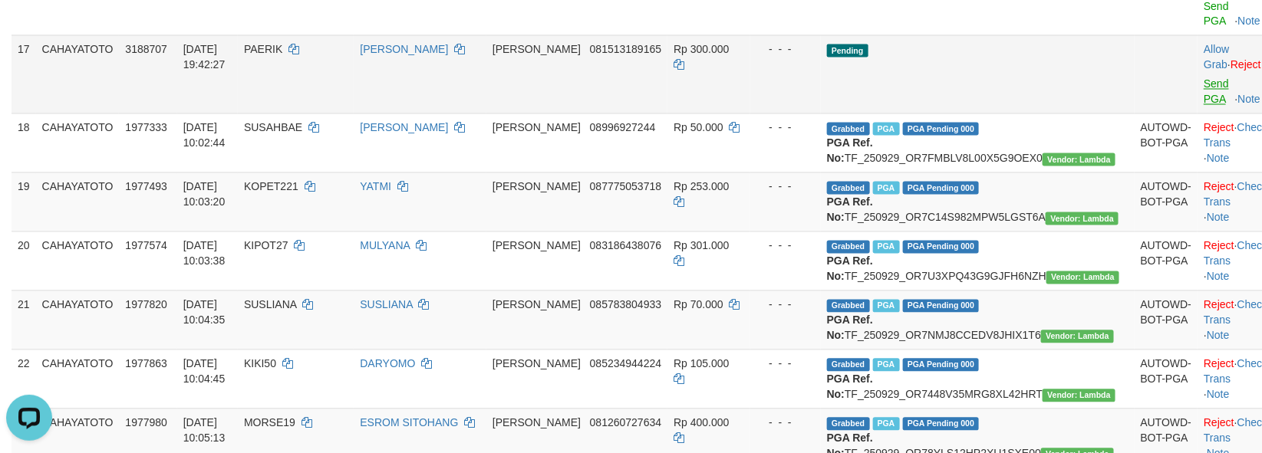
drag, startPoint x: 1160, startPoint y: 109, endPoint x: 1160, endPoint y: 173, distance: 63.7
click at [1197, 114] on td "Allow Grab · Reject Send PGA · Note" at bounding box center [1235, 74] width 76 height 78
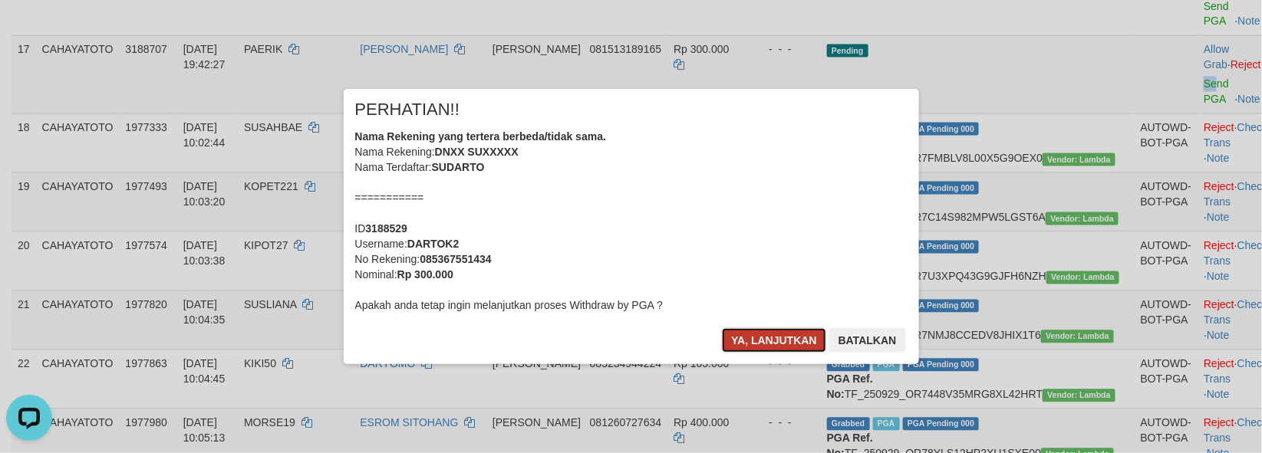
click at [754, 332] on button "Ya, lanjutkan" at bounding box center [774, 340] width 104 height 25
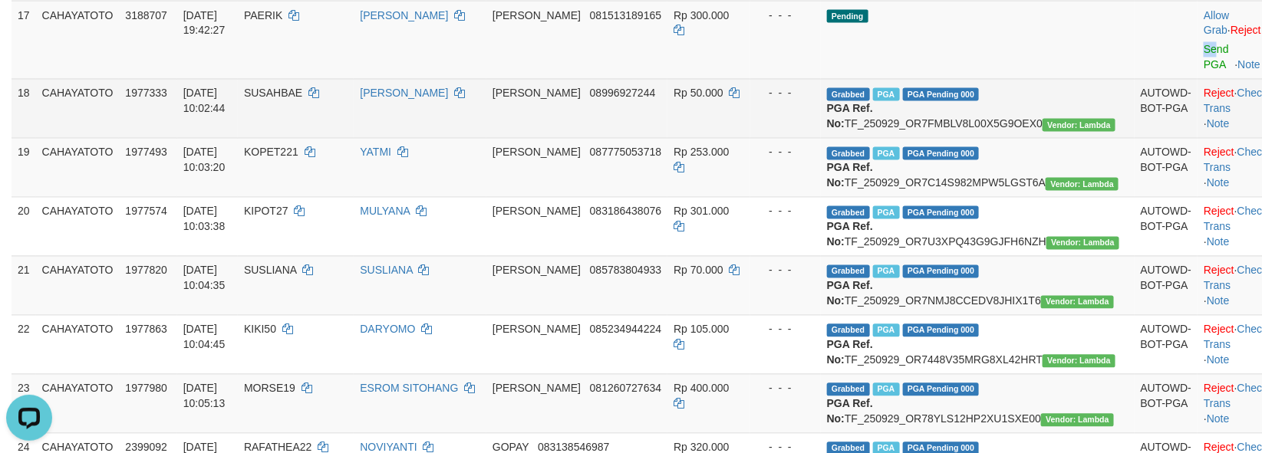
scroll to position [1094, 0]
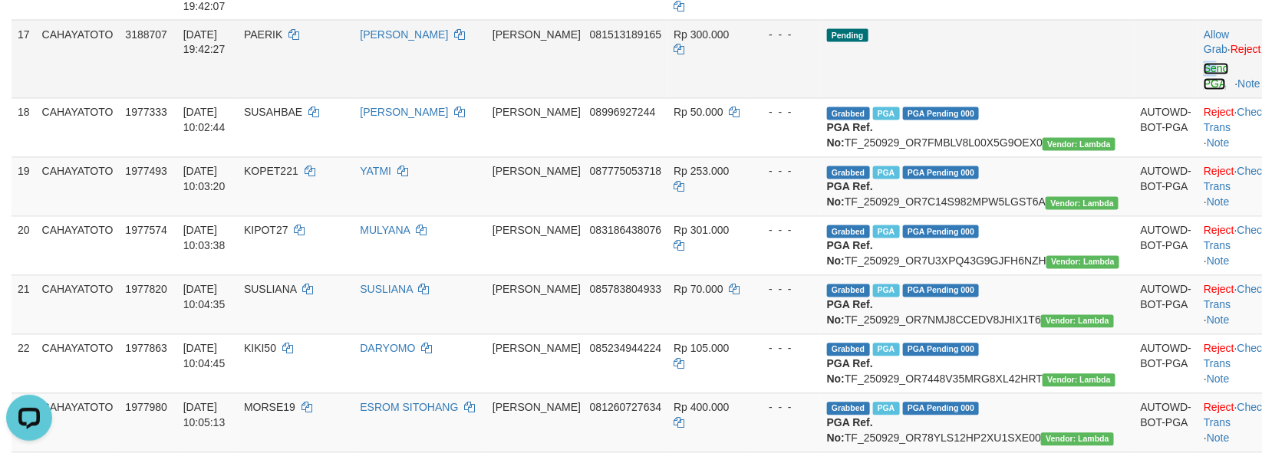
click at [1204, 91] on link "Send PGA" at bounding box center [1216, 77] width 25 height 28
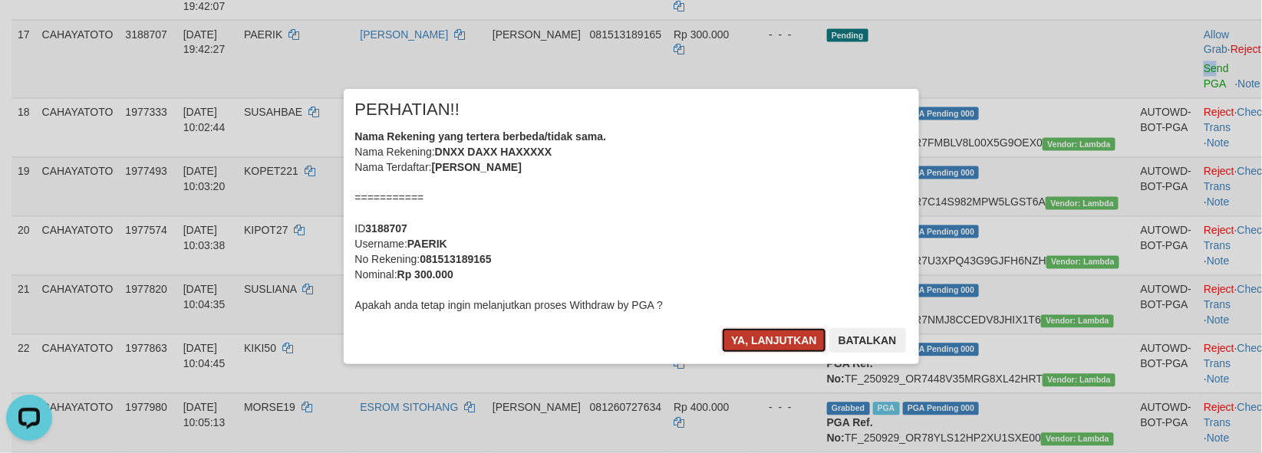
drag, startPoint x: 756, startPoint y: 351, endPoint x: 750, endPoint y: 345, distance: 8.2
click at [753, 349] on button "Ya, lanjutkan" at bounding box center [774, 340] width 104 height 25
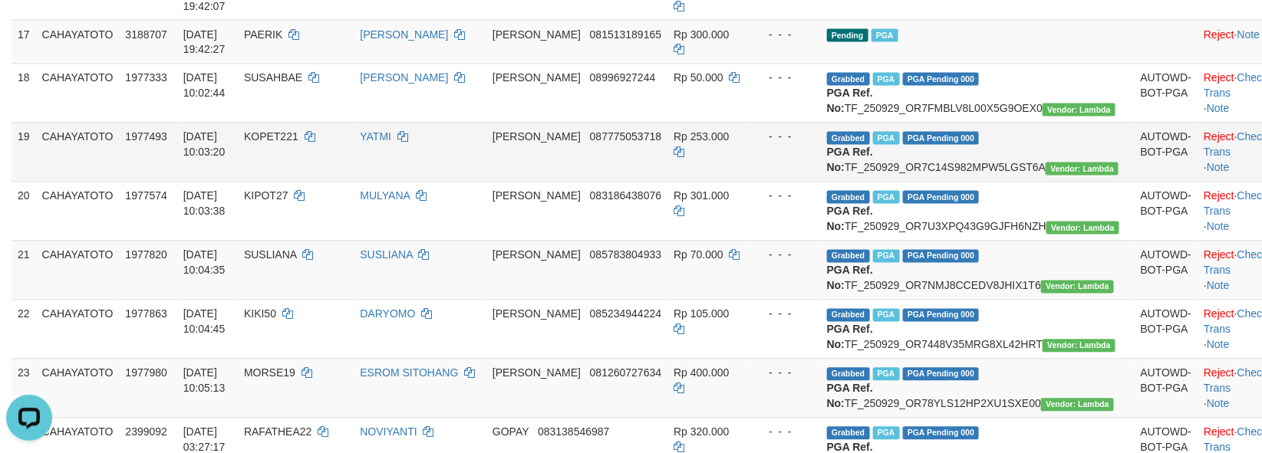
click at [750, 182] on td "Rp 253.000" at bounding box center [708, 152] width 83 height 59
click at [1049, 64] on td "Pending PGA" at bounding box center [978, 42] width 314 height 44
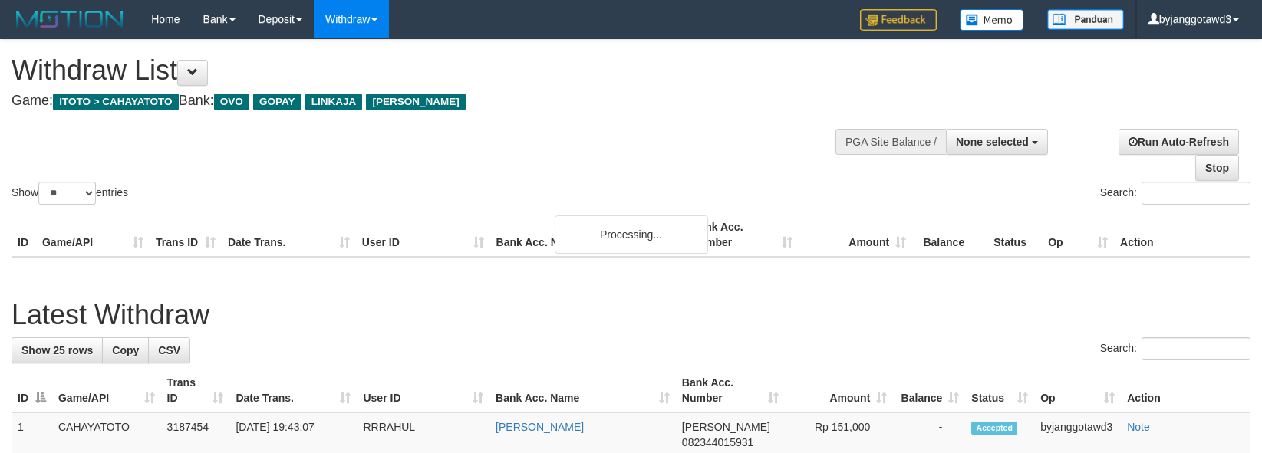
select select
select select "**"
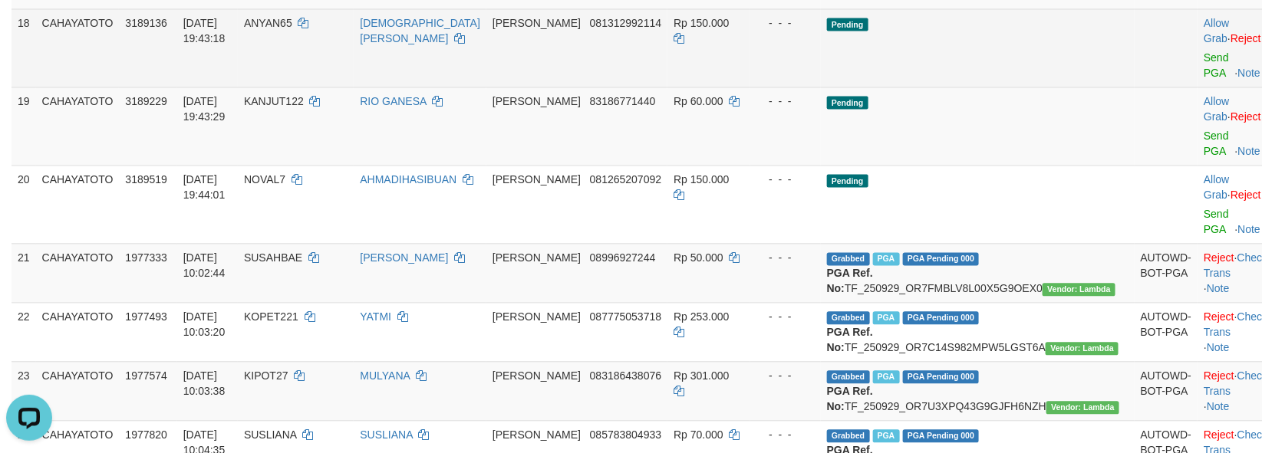
scroll to position [1179, 0]
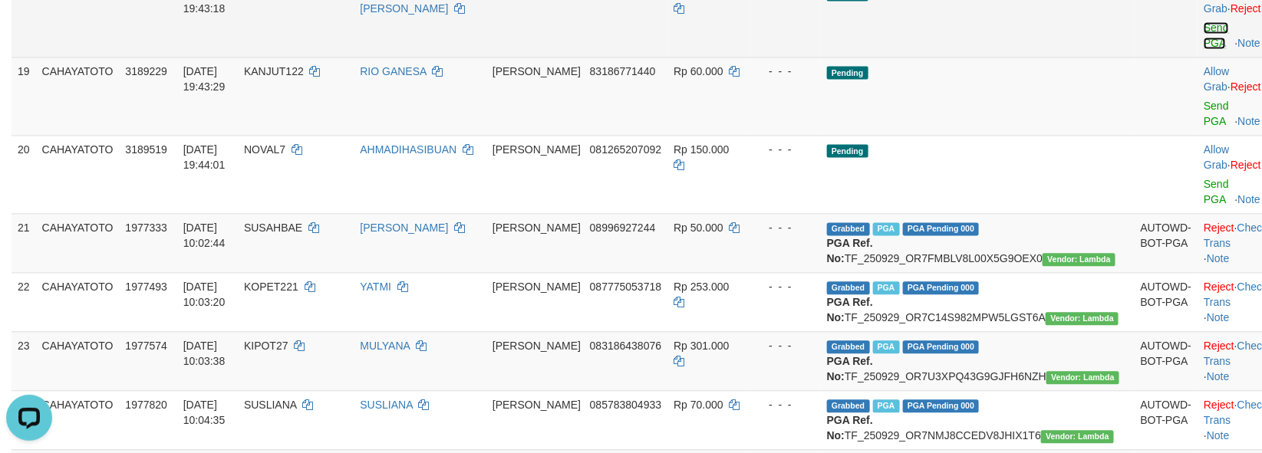
click at [1204, 49] on link "Send PGA" at bounding box center [1216, 35] width 25 height 28
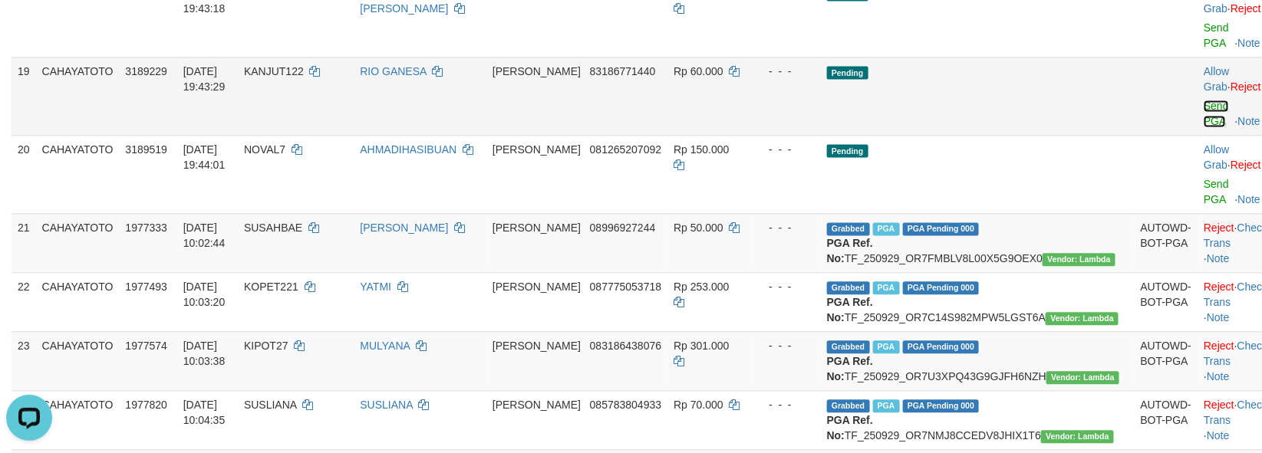
click at [1204, 127] on link "Send PGA" at bounding box center [1216, 114] width 25 height 28
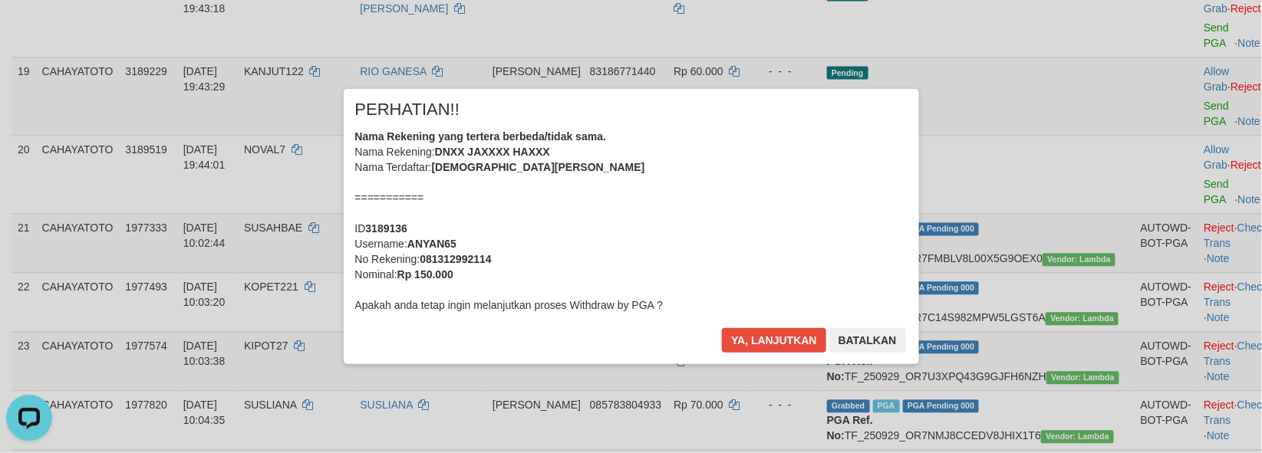
click at [1166, 247] on div "× PERHATIAN!! Nama Rekening yang tertera berbeda/tidak sama. Nama Rekening: DNX…" at bounding box center [631, 226] width 1262 height 336
click at [743, 333] on button "Ya, lanjutkan" at bounding box center [774, 340] width 104 height 25
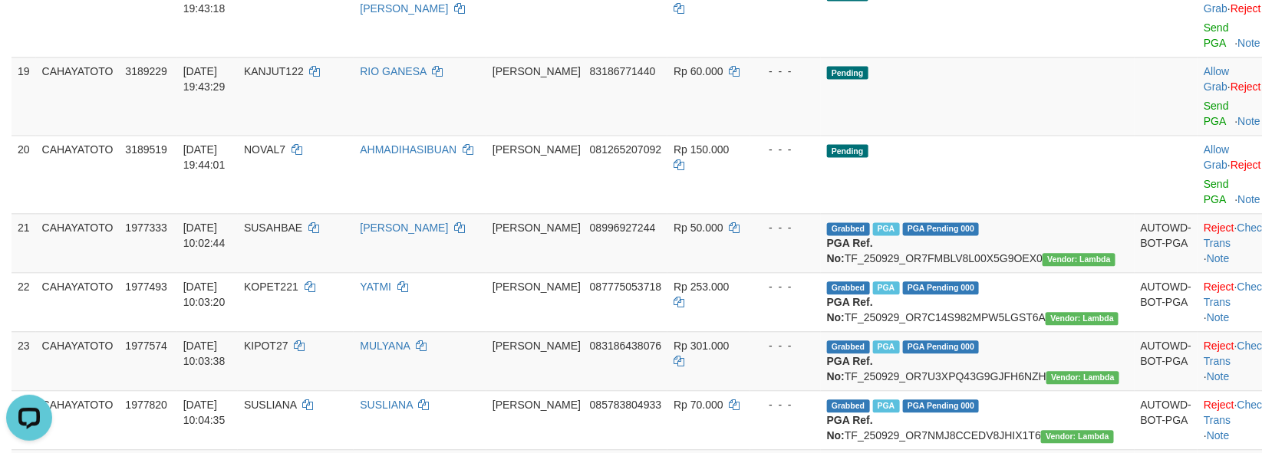
scroll to position [1160, 0]
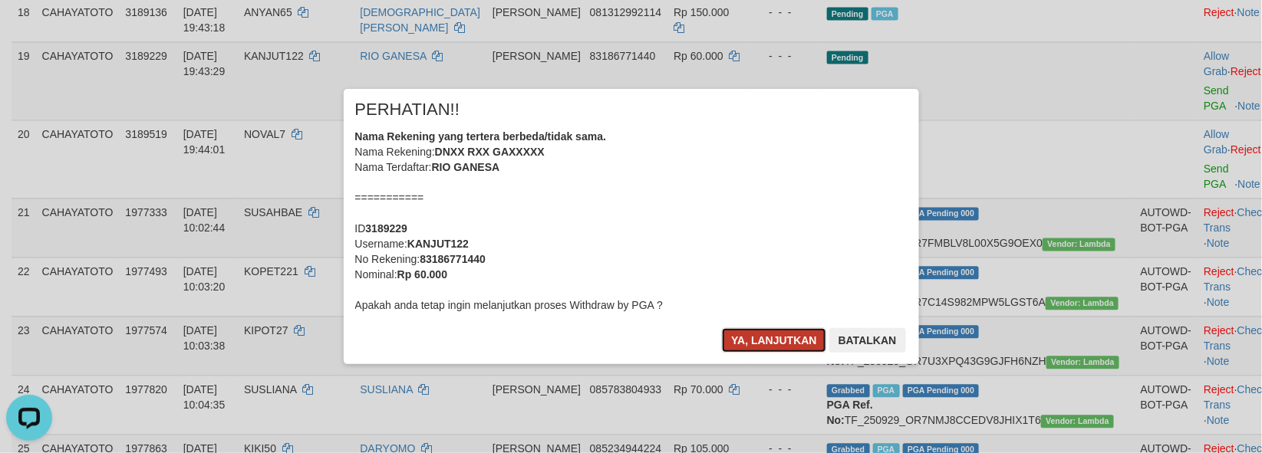
click at [739, 341] on button "Ya, lanjutkan" at bounding box center [774, 340] width 104 height 25
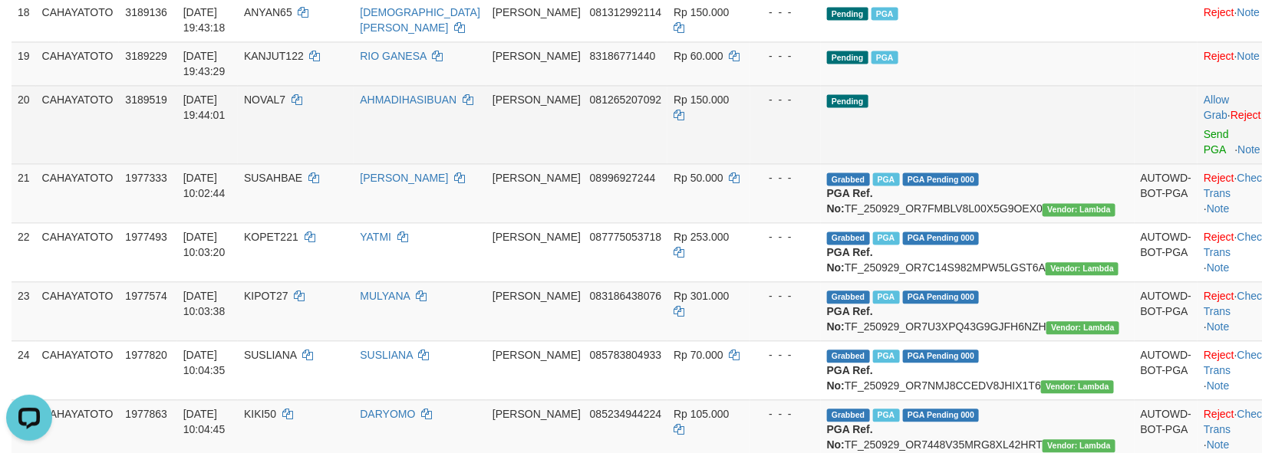
scroll to position [1141, 0]
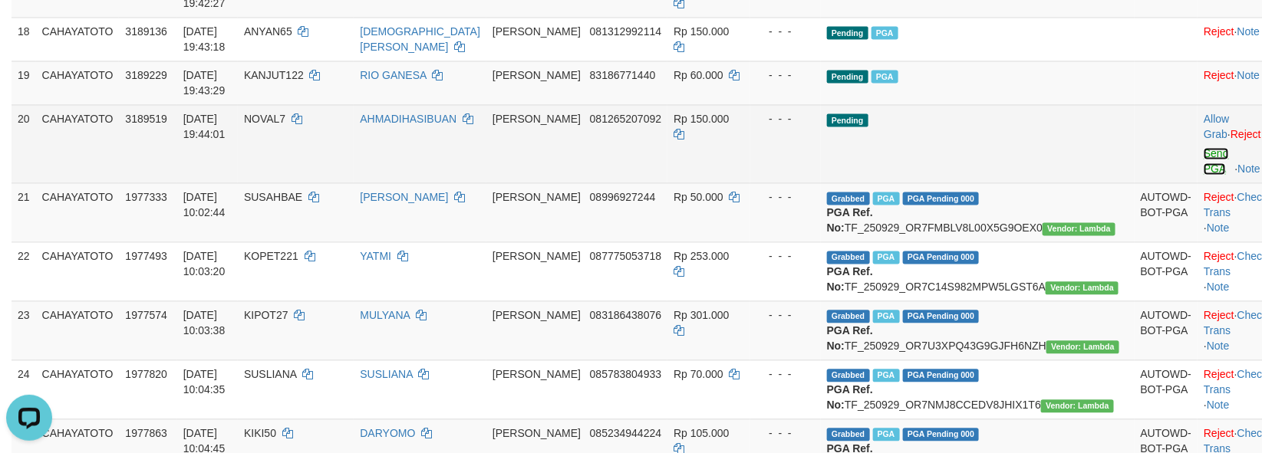
click at [1204, 175] on link "Send PGA" at bounding box center [1216, 161] width 25 height 28
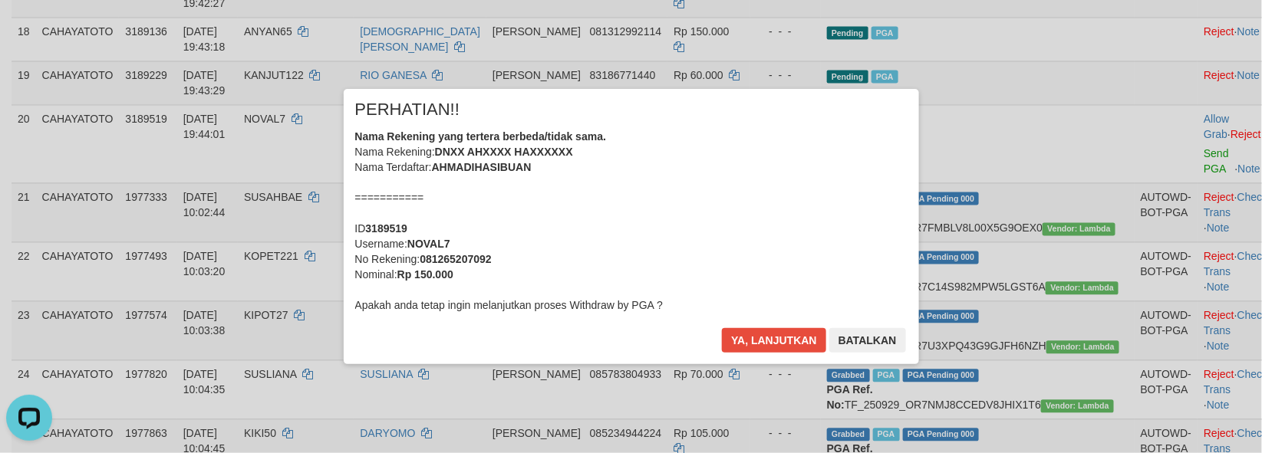
click at [795, 357] on div "Ya, lanjutkan Batalkan" at bounding box center [813, 346] width 186 height 36
drag, startPoint x: 786, startPoint y: 341, endPoint x: 1147, endPoint y: 363, distance: 361.2
click at [786, 340] on button "Ya, lanjutkan" at bounding box center [774, 340] width 104 height 25
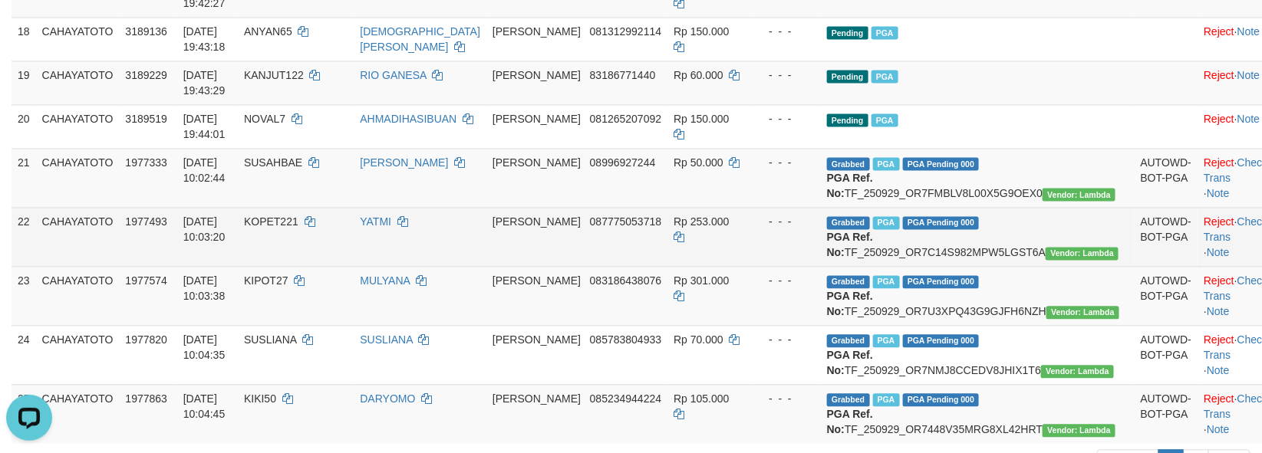
click at [750, 266] on td "Rp 253.000" at bounding box center [708, 236] width 83 height 59
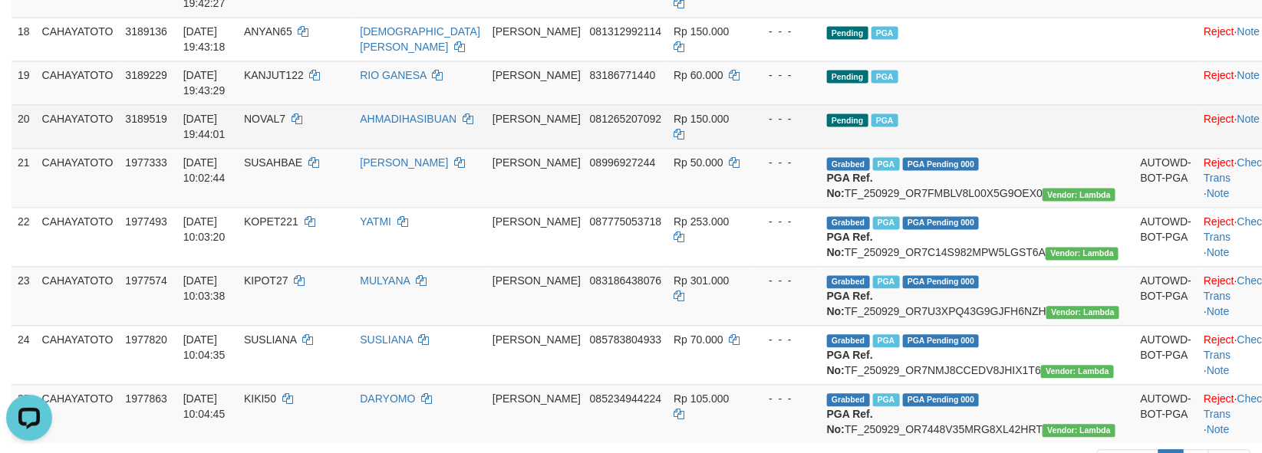
click at [238, 148] on td "01/10/2025 19:44:01" at bounding box center [207, 126] width 61 height 44
copy span "2025"
click at [321, 148] on td "NOVAL7" at bounding box center [296, 126] width 116 height 44
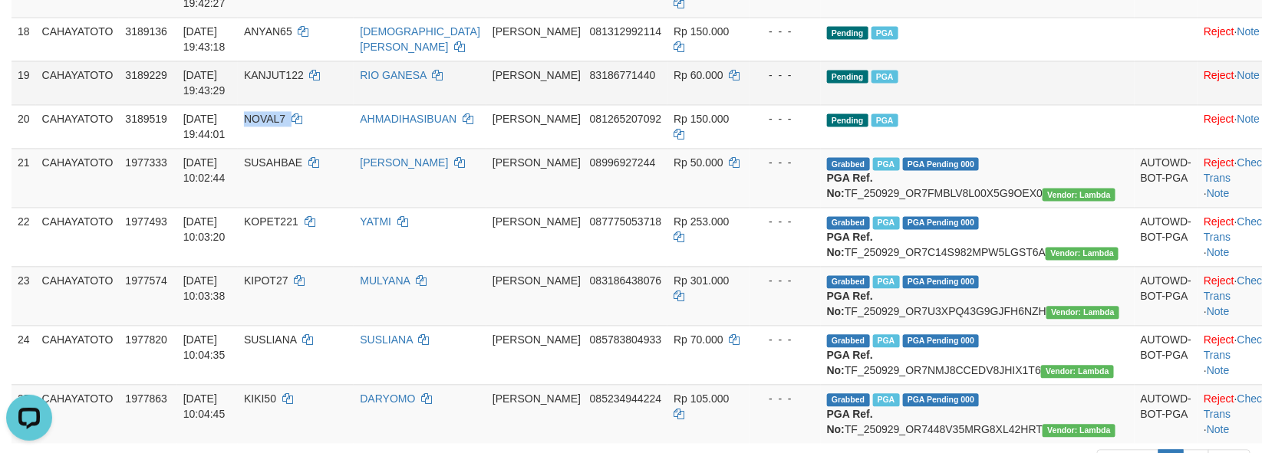
copy td "NOVAL7"
click at [323, 148] on td "NOVAL7" at bounding box center [296, 126] width 116 height 44
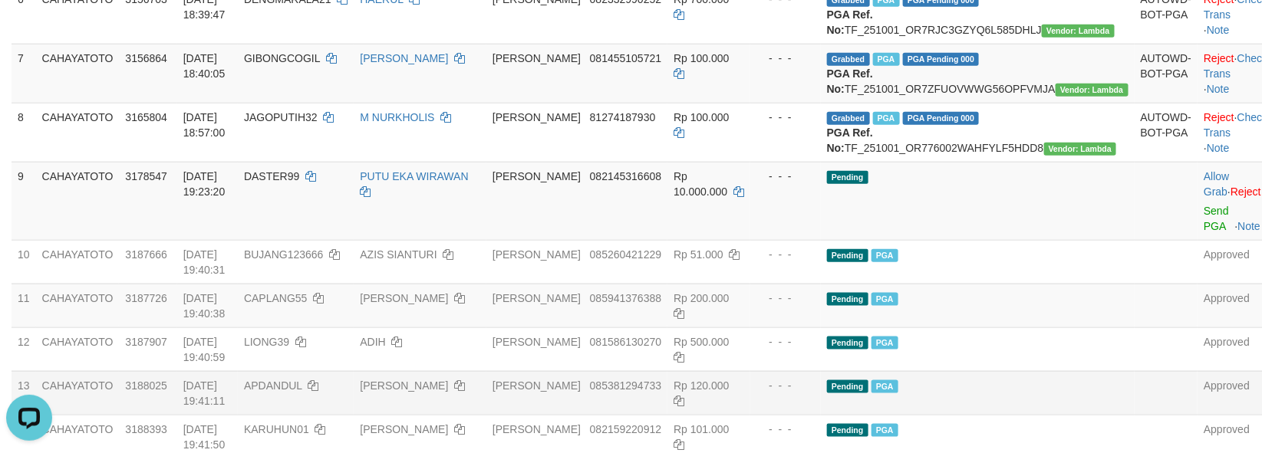
scroll to position [288, 0]
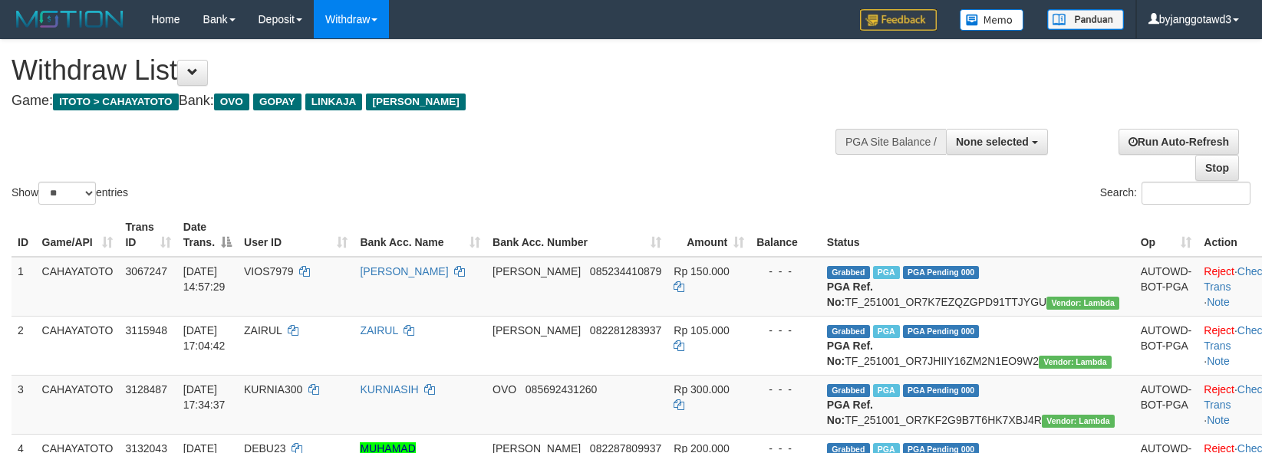
select select
select select "**"
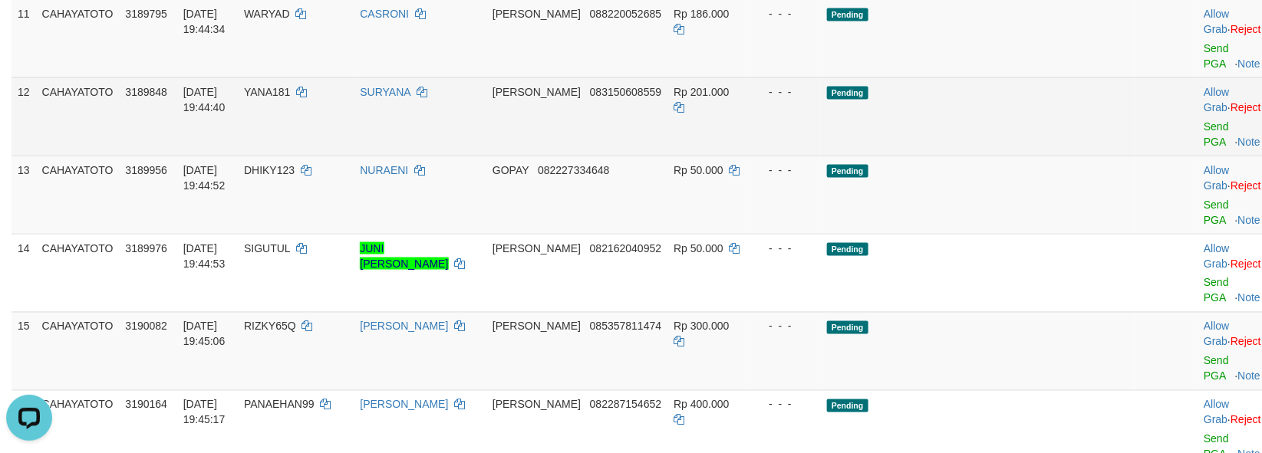
scroll to position [898, 0]
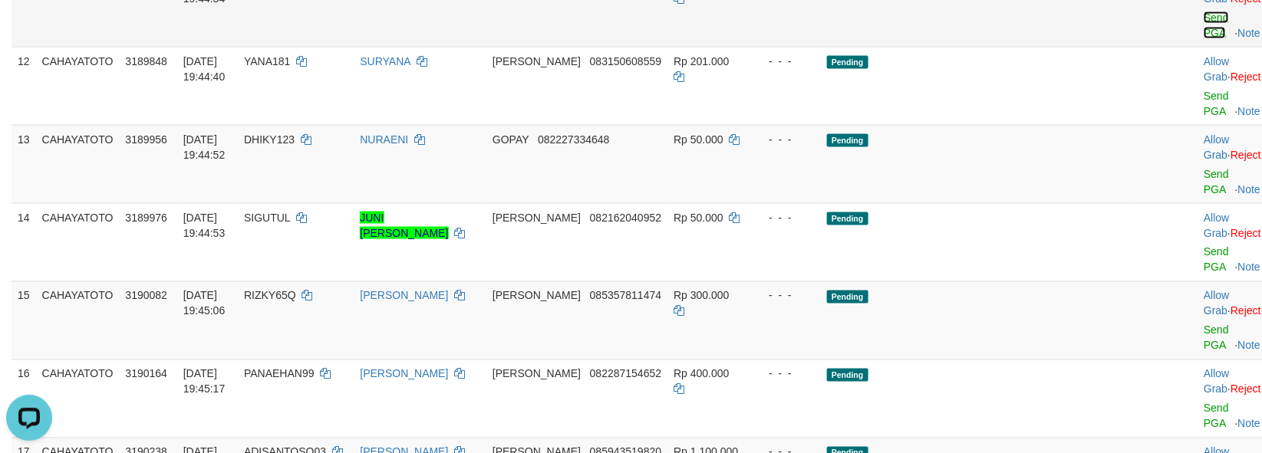
click at [1204, 39] on link "Send PGA" at bounding box center [1216, 26] width 25 height 28
click at [1204, 117] on link "Send PGA" at bounding box center [1216, 104] width 25 height 28
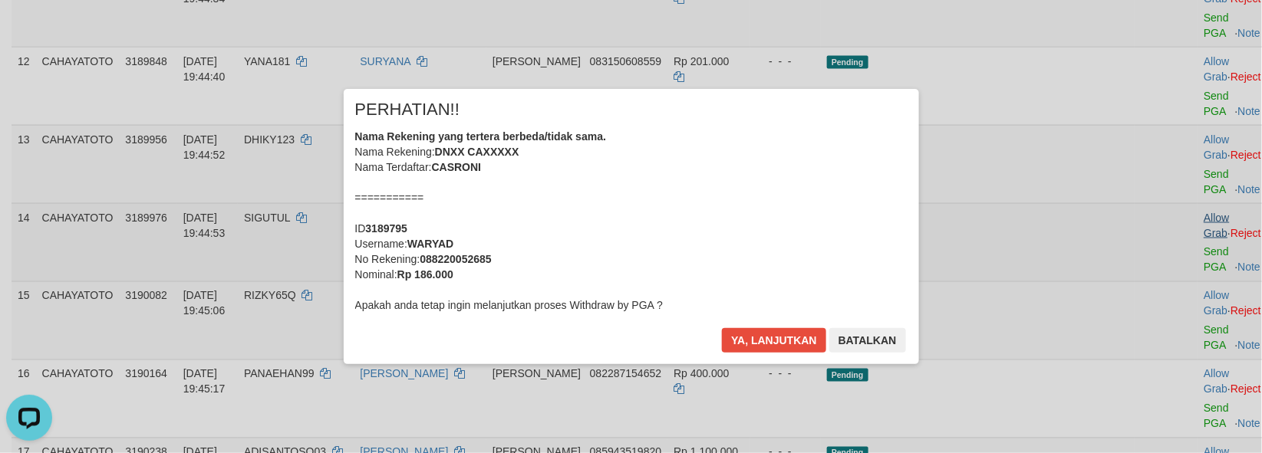
click at [1161, 264] on div "× PERHATIAN!! Nama Rekening yang tertera berbeda/tidak sama. Nama Rekening: DNX…" at bounding box center [631, 226] width 1262 height 336
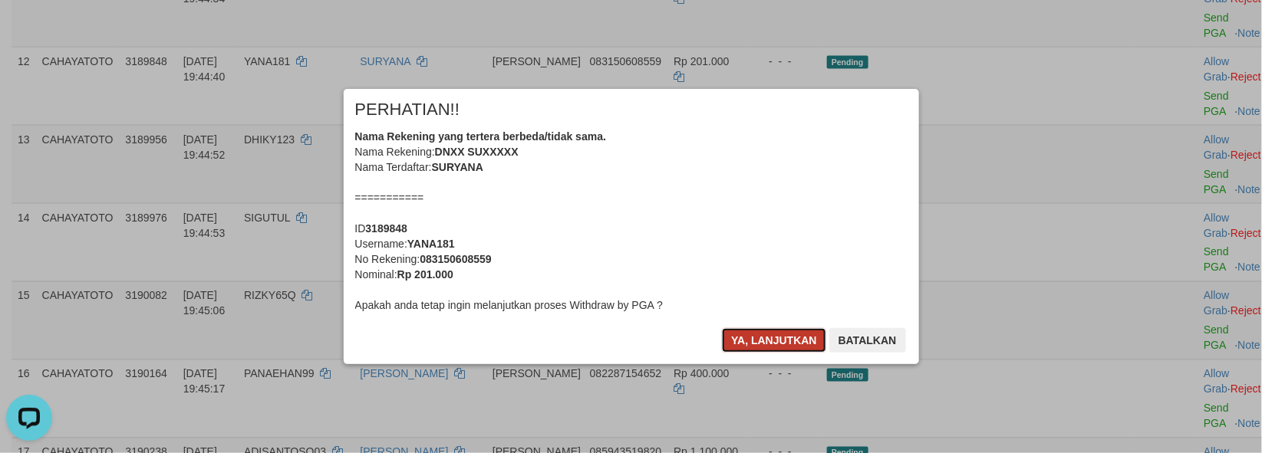
click at [776, 345] on button "Ya, lanjutkan" at bounding box center [774, 340] width 104 height 25
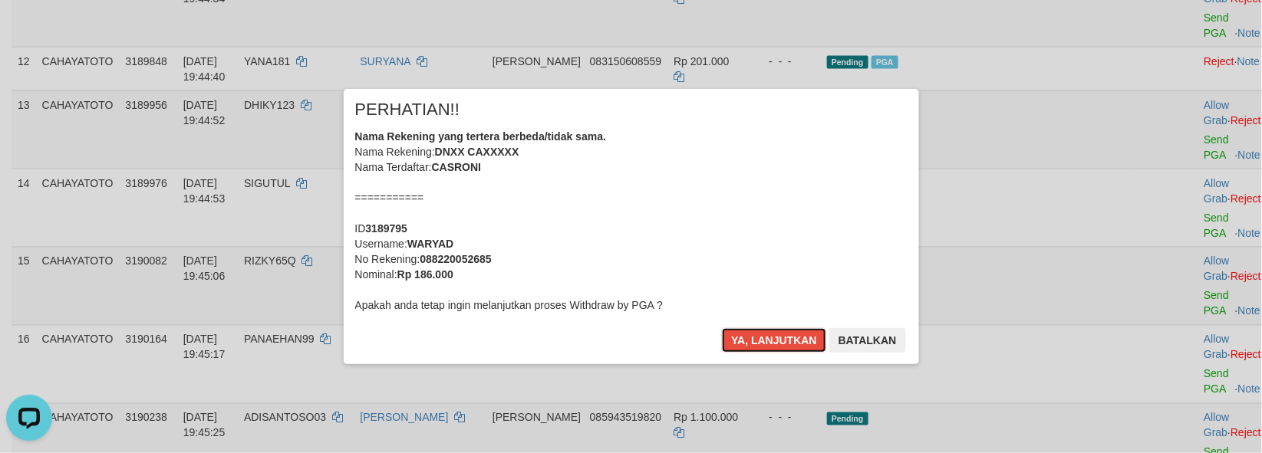
click at [776, 345] on button "Ya, lanjutkan" at bounding box center [774, 340] width 104 height 25
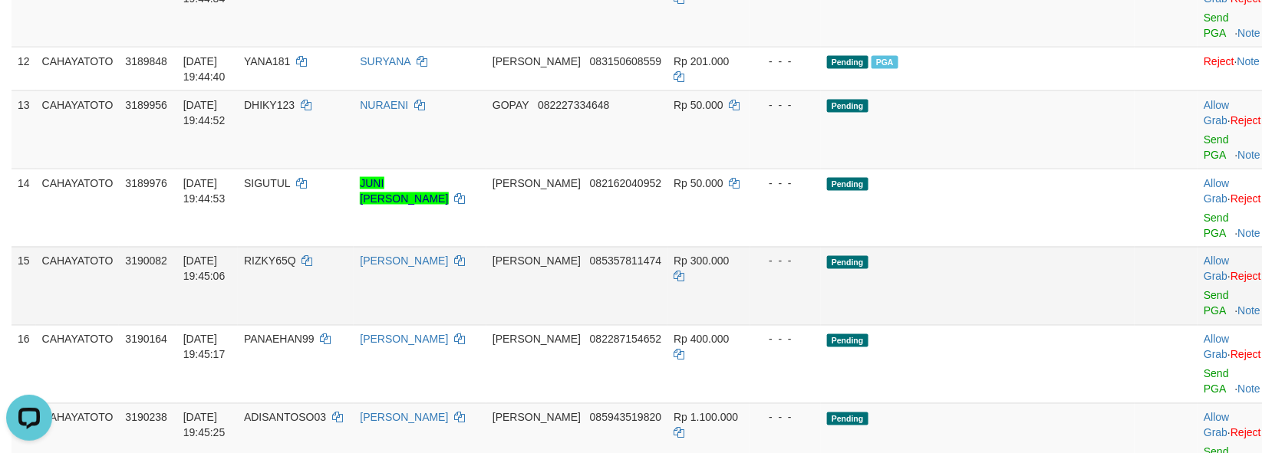
click button "Ya, lanjutkan" at bounding box center [703, 284] width 52 height 12
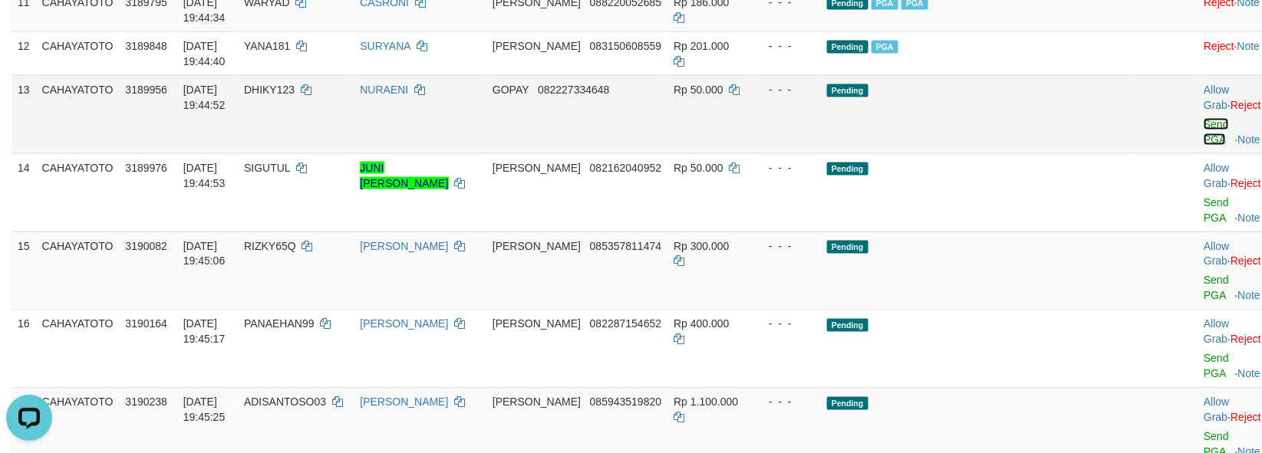
click at [1204, 146] on link "Send PGA" at bounding box center [1216, 132] width 25 height 28
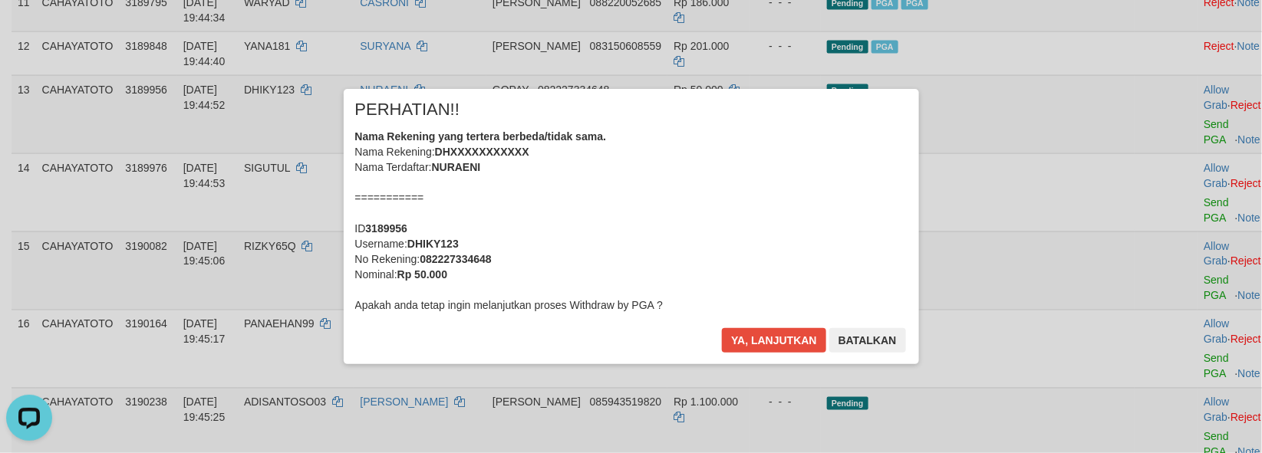
click at [1164, 320] on div "× PERHATIAN!! Nama Rekening yang tertera berbeda/tidak sama. Nama Rekening: DHX…" at bounding box center [631, 226] width 1262 height 336
drag, startPoint x: 778, startPoint y: 348, endPoint x: 769, endPoint y: 348, distance: 9.2
click at [772, 348] on button "Ya, lanjutkan" at bounding box center [774, 340] width 104 height 25
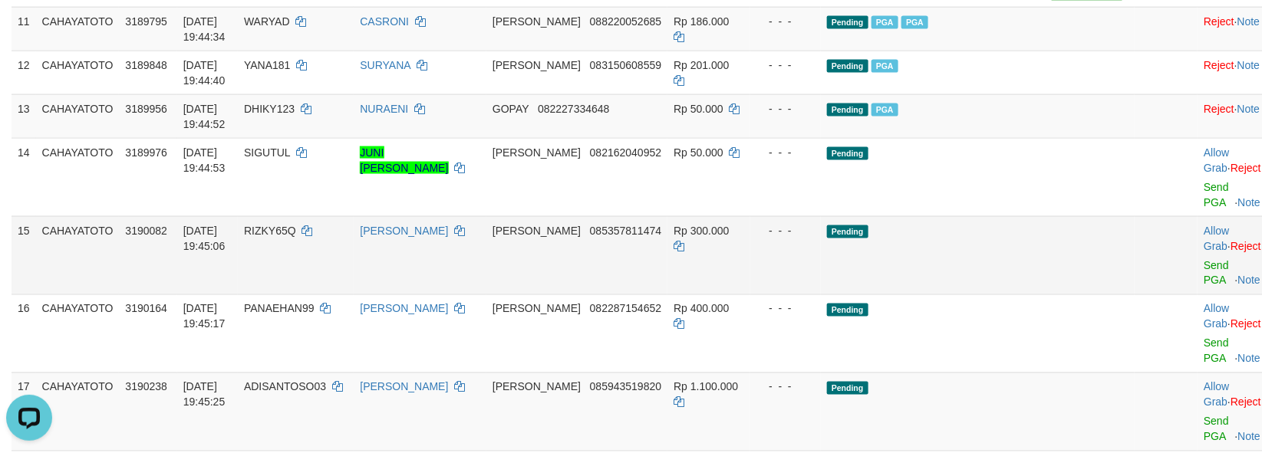
scroll to position [945, 0]
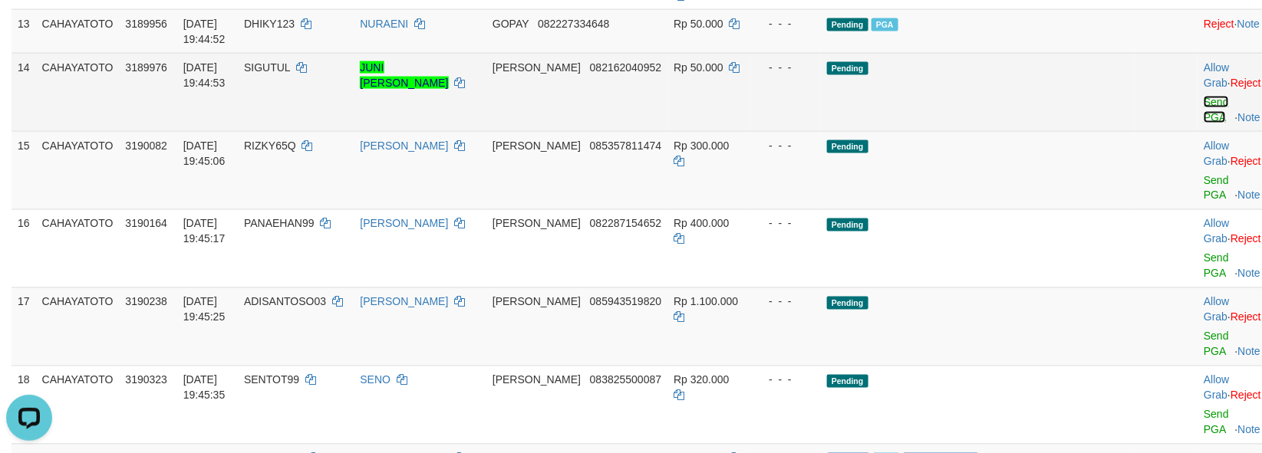
click at [1204, 124] on link "Send PGA" at bounding box center [1216, 110] width 25 height 28
click at [1204, 202] on link "Send PGA" at bounding box center [1216, 188] width 25 height 28
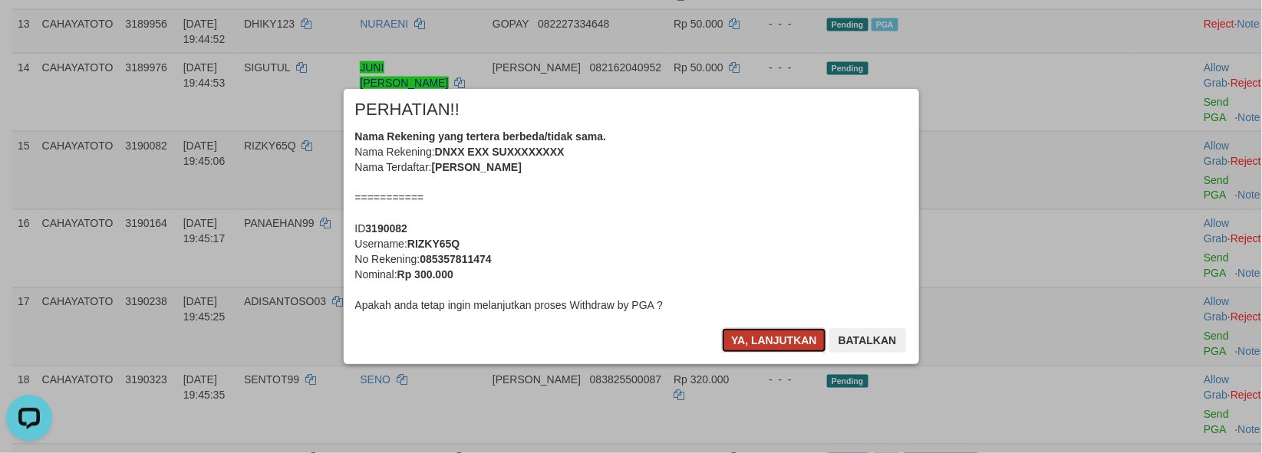
click at [752, 334] on button "Ya, lanjutkan" at bounding box center [774, 340] width 104 height 25
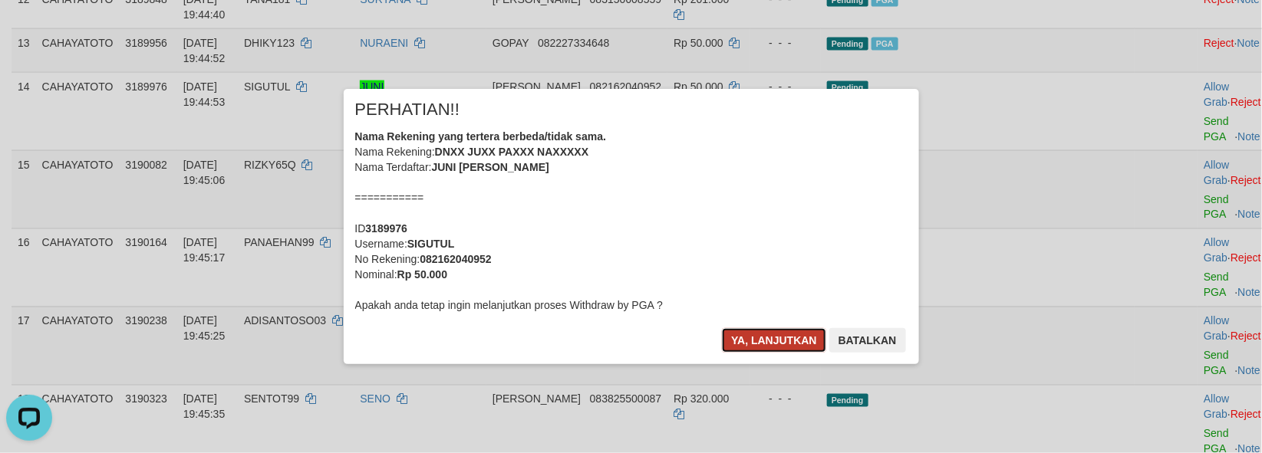
click at [752, 333] on button "Ya, lanjutkan" at bounding box center [774, 340] width 104 height 25
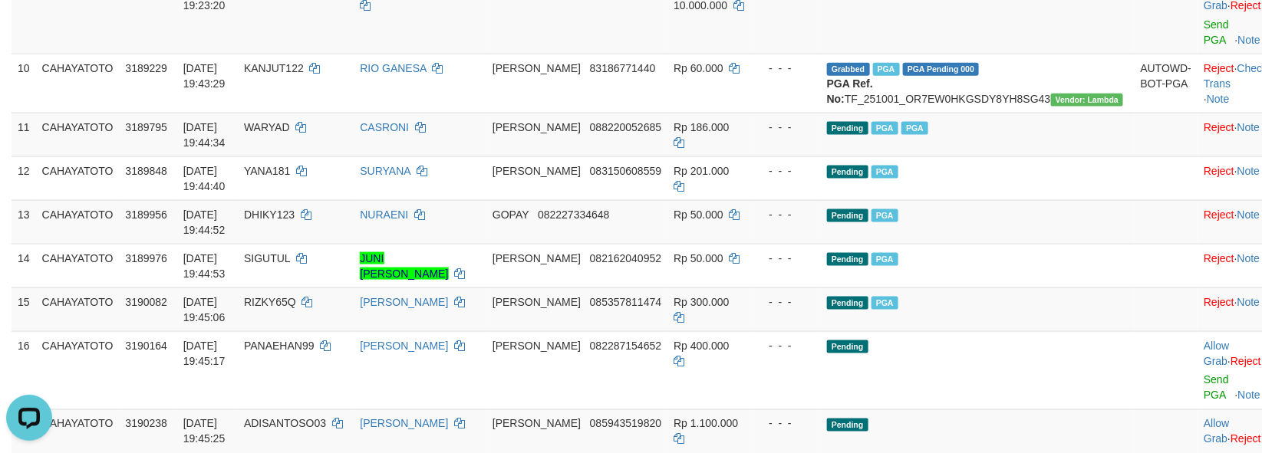
scroll to position [1116, 0]
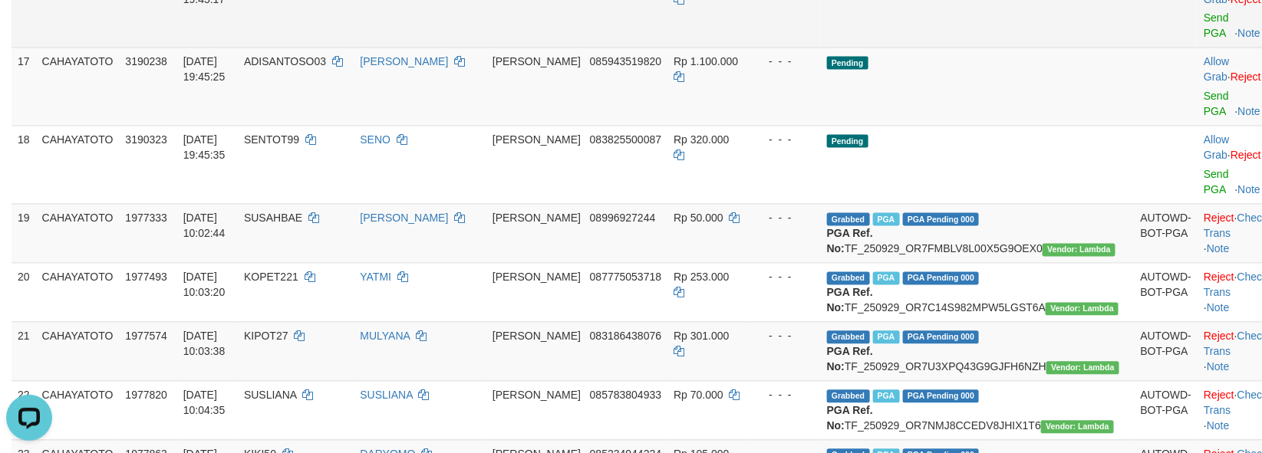
click at [1197, 48] on td "Allow Grab · Reject Send PGA · Note" at bounding box center [1235, 8] width 76 height 78
click at [1204, 40] on link "Send PGA" at bounding box center [1216, 26] width 25 height 28
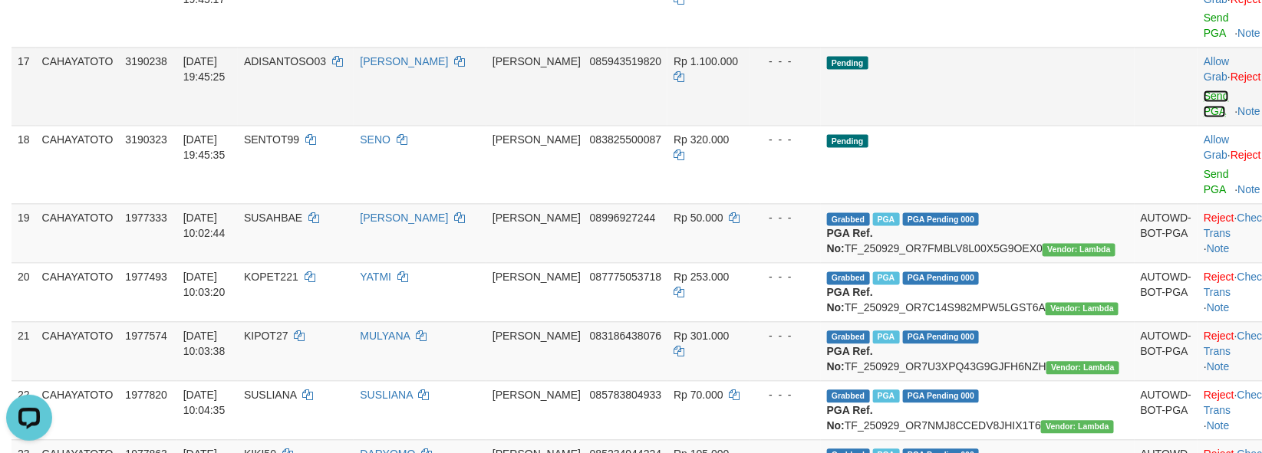
click at [1204, 118] on link "Send PGA" at bounding box center [1216, 105] width 25 height 28
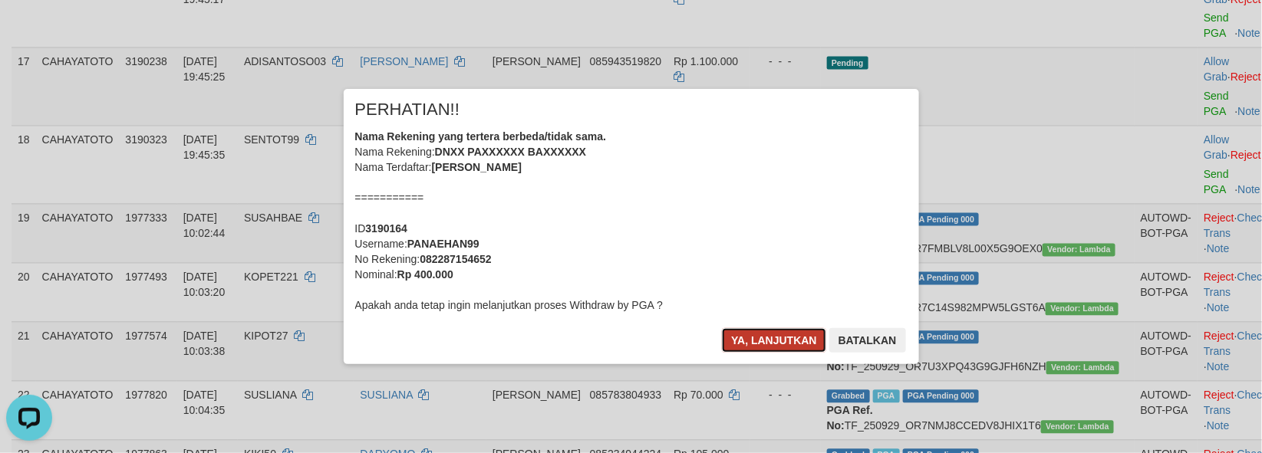
click at [739, 343] on button "Ya, lanjutkan" at bounding box center [774, 340] width 104 height 25
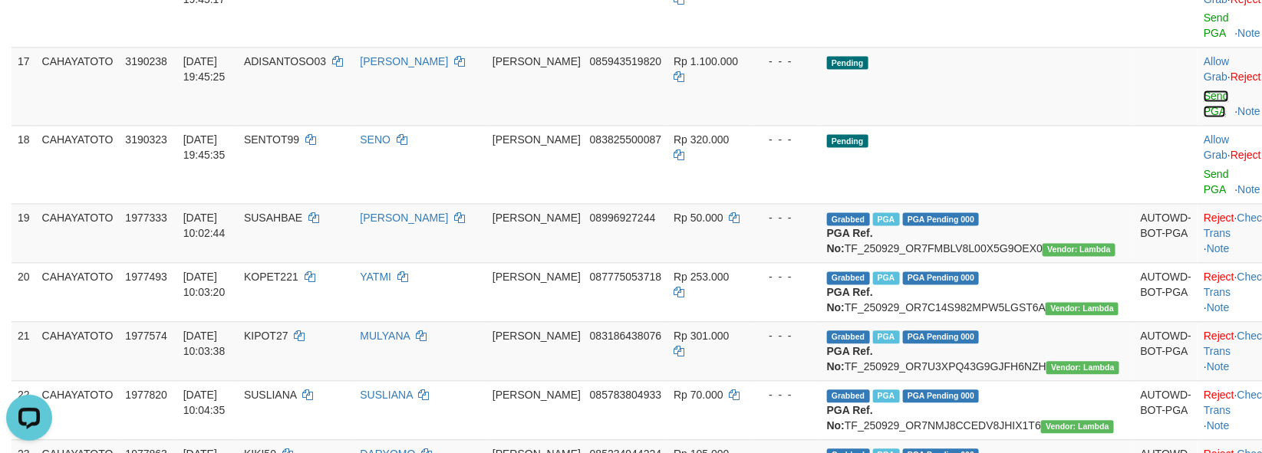
scroll to position [1098, 0]
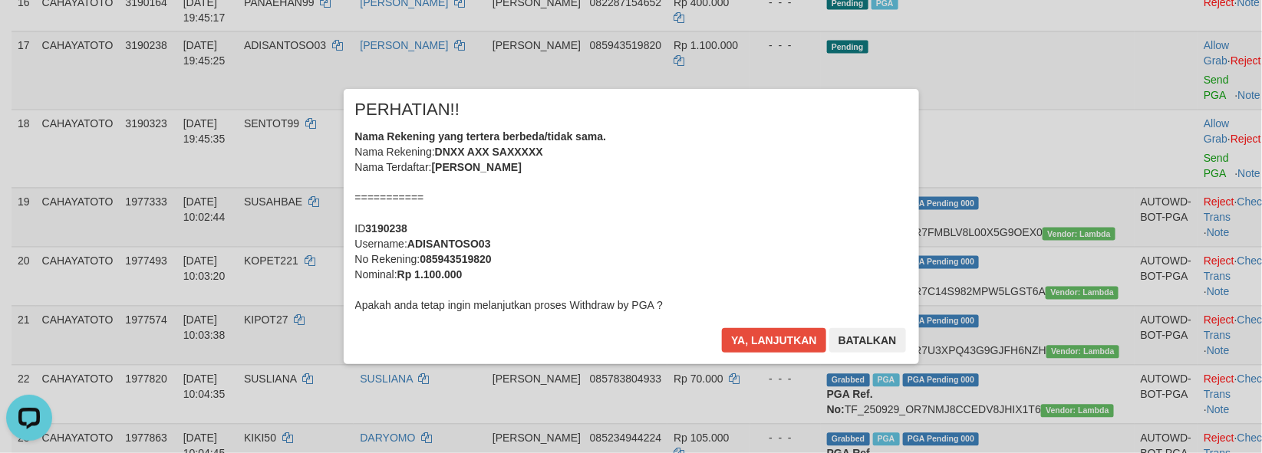
click at [720, 351] on div "Ya, lanjutkan Batalkan" at bounding box center [813, 346] width 186 height 36
click at [730, 346] on button "Ya, lanjutkan" at bounding box center [774, 340] width 104 height 25
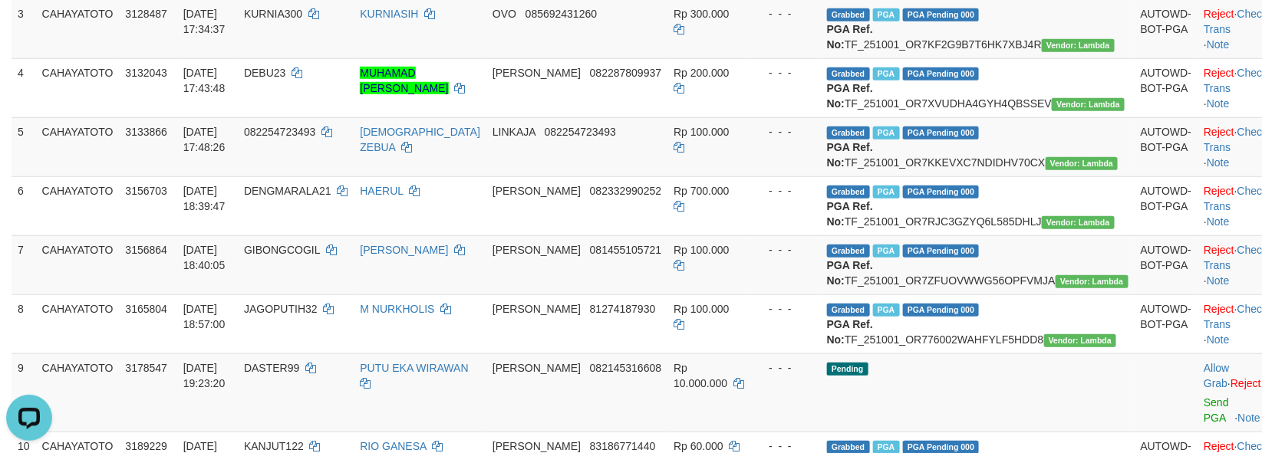
scroll to position [245, 0]
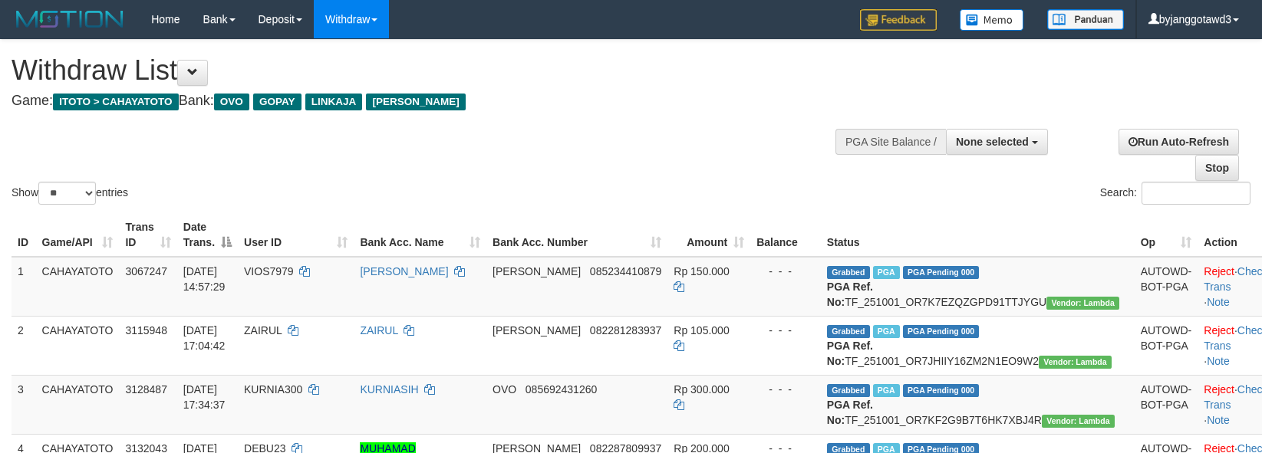
select select
select select "**"
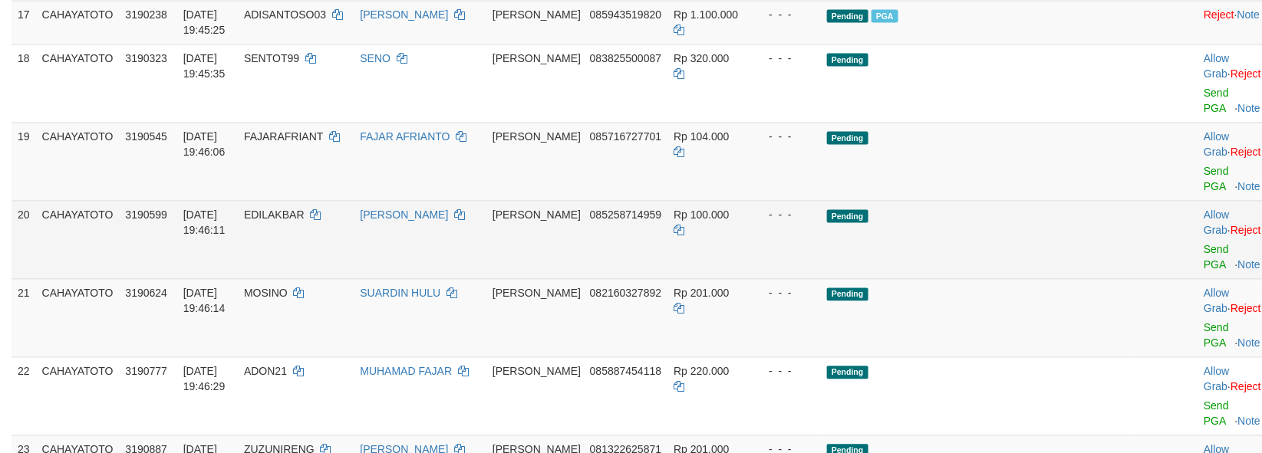
scroll to position [1227, 0]
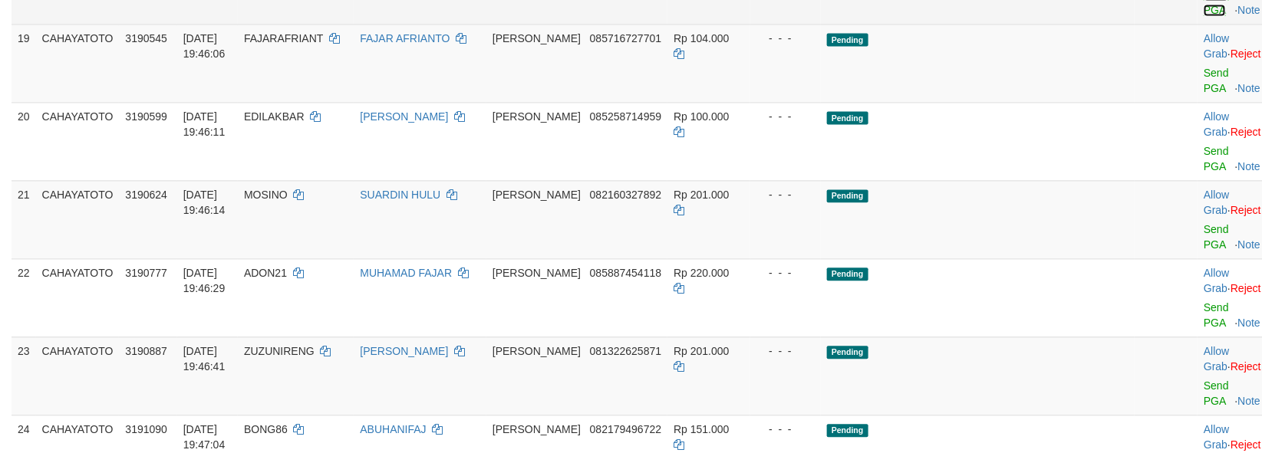
click at [1204, 16] on link "Send PGA" at bounding box center [1216, 2] width 25 height 28
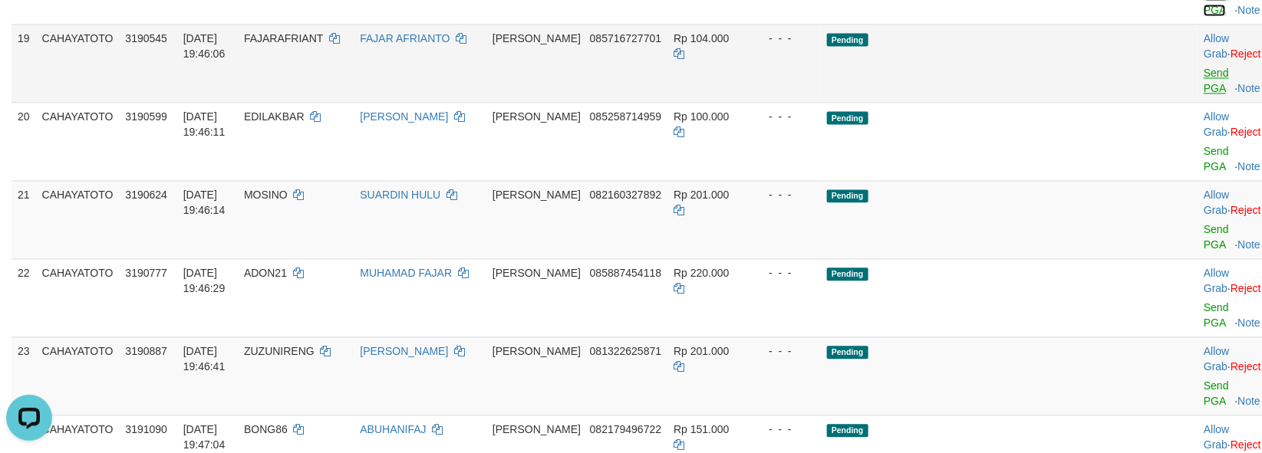
scroll to position [0, 0]
click at [1204, 94] on link "Send PGA" at bounding box center [1216, 81] width 25 height 28
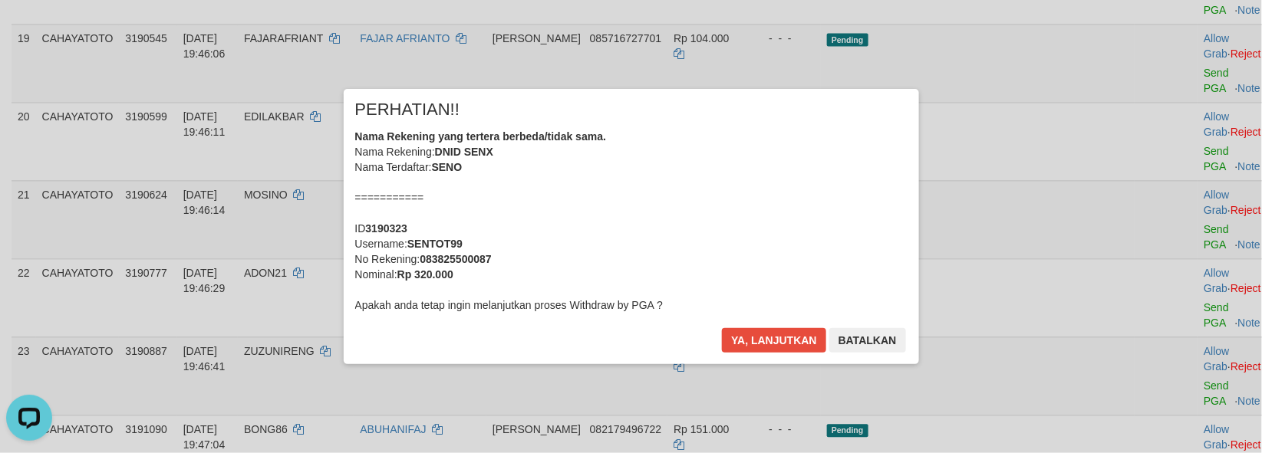
click at [1171, 240] on div "× PERHATIAN!! Nama Rekening yang tertera berbeda/tidak sama. Nama Rekening: DNI…" at bounding box center [631, 226] width 1262 height 336
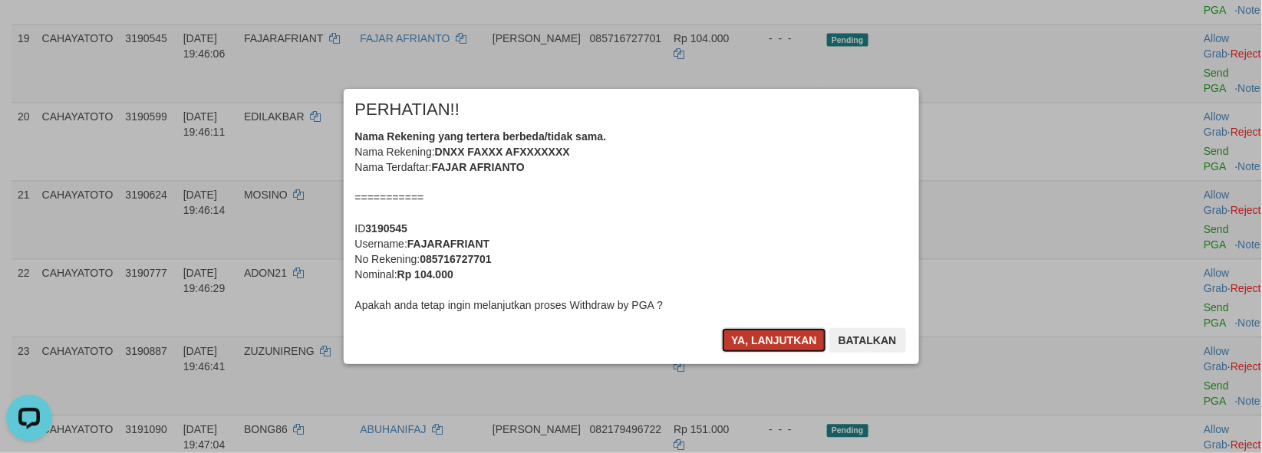
click at [747, 347] on button "Ya, lanjutkan" at bounding box center [774, 340] width 104 height 25
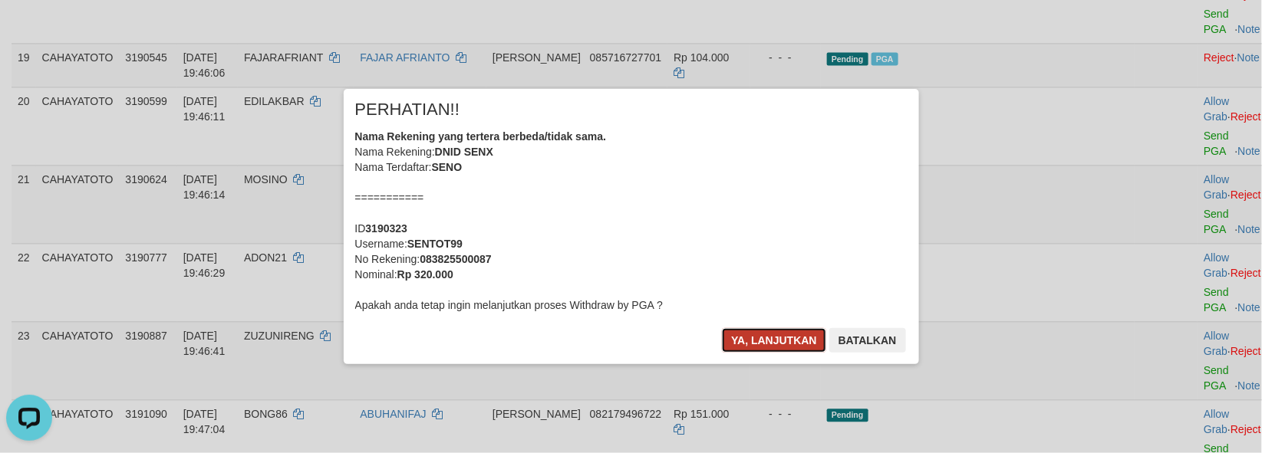
click at [756, 341] on button "Ya, lanjutkan" at bounding box center [774, 340] width 104 height 25
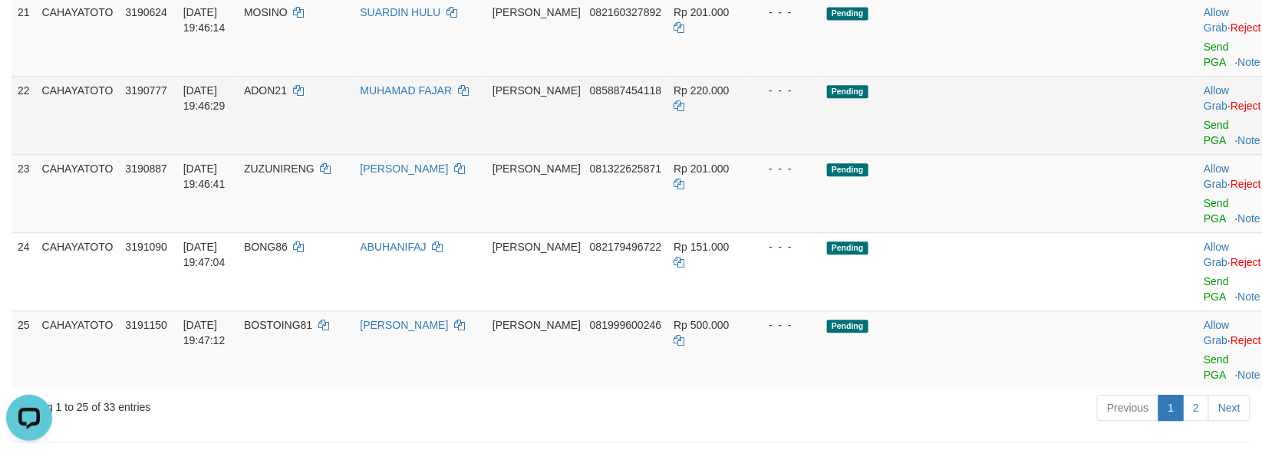
scroll to position [1359, 0]
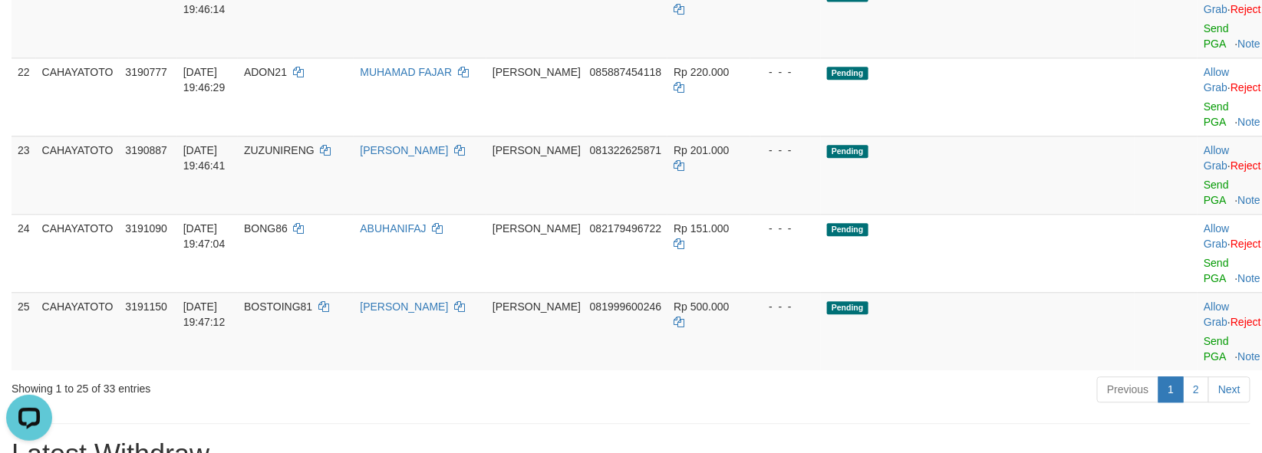
click at [1174, 142] on body "Toggle navigation Home Bank Account List Load By Website Group [ITOTO] CAHAYATO…" at bounding box center [631, 229] width 1262 height 3177
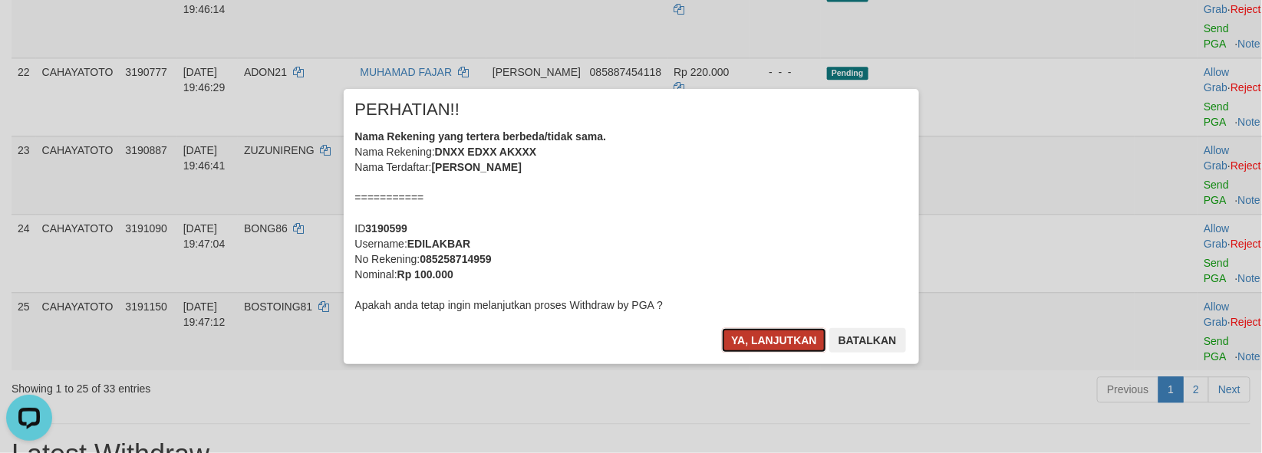
click at [763, 331] on button "Ya, lanjutkan" at bounding box center [774, 340] width 104 height 25
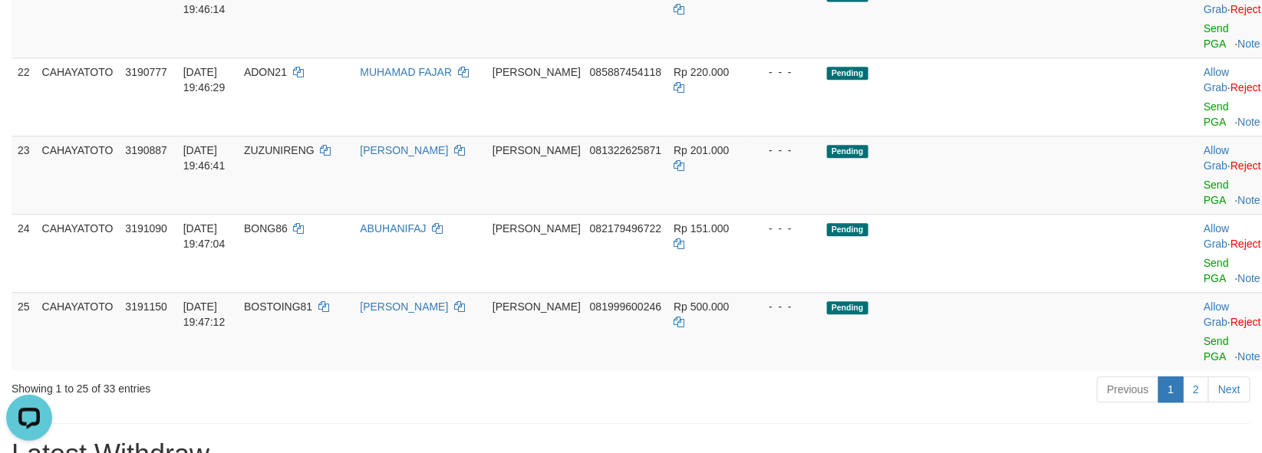
scroll to position [1340, 0]
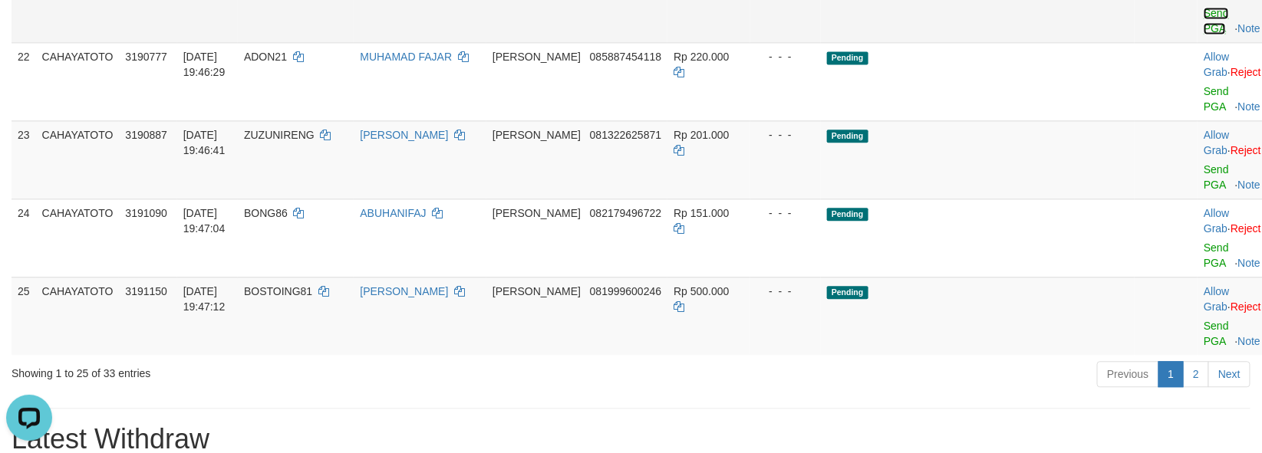
click at [1204, 35] on link "Send PGA" at bounding box center [1216, 21] width 25 height 28
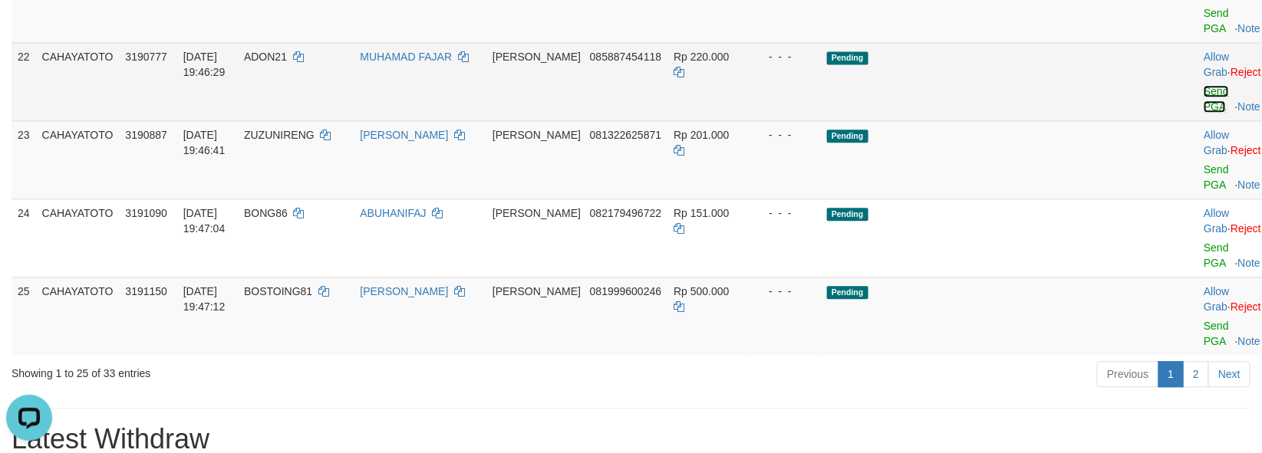
drag, startPoint x: 1171, startPoint y: 135, endPoint x: 1169, endPoint y: 196, distance: 61.4
click at [1204, 113] on link "Send PGA" at bounding box center [1216, 99] width 25 height 28
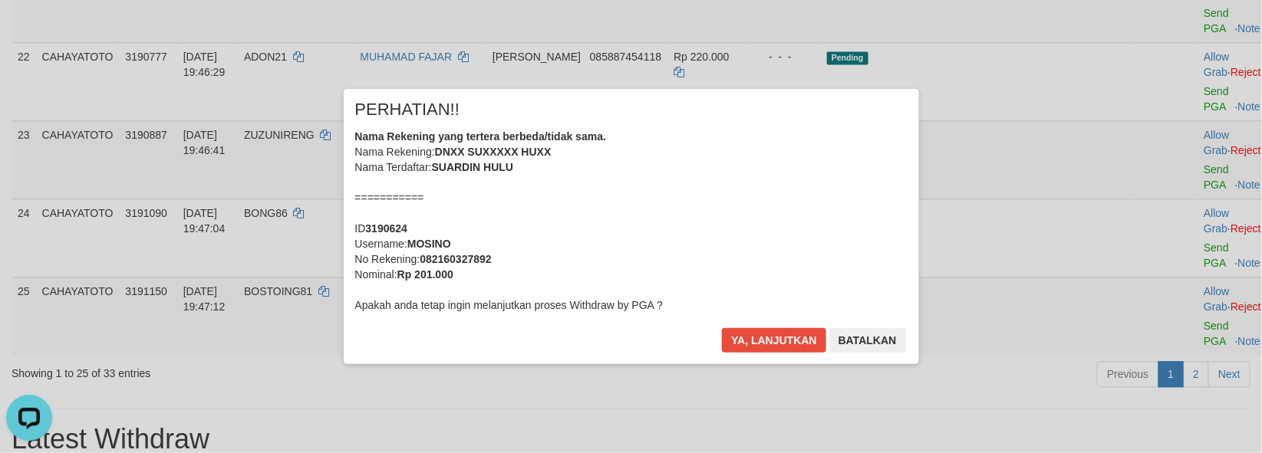
drag, startPoint x: 1174, startPoint y: 263, endPoint x: 1159, endPoint y: 264, distance: 14.6
click at [1172, 264] on div "× PERHATIAN!! Nama Rekening yang tertera berbeda/tidak sama. Nama Rekening: DNX…" at bounding box center [631, 226] width 1262 height 336
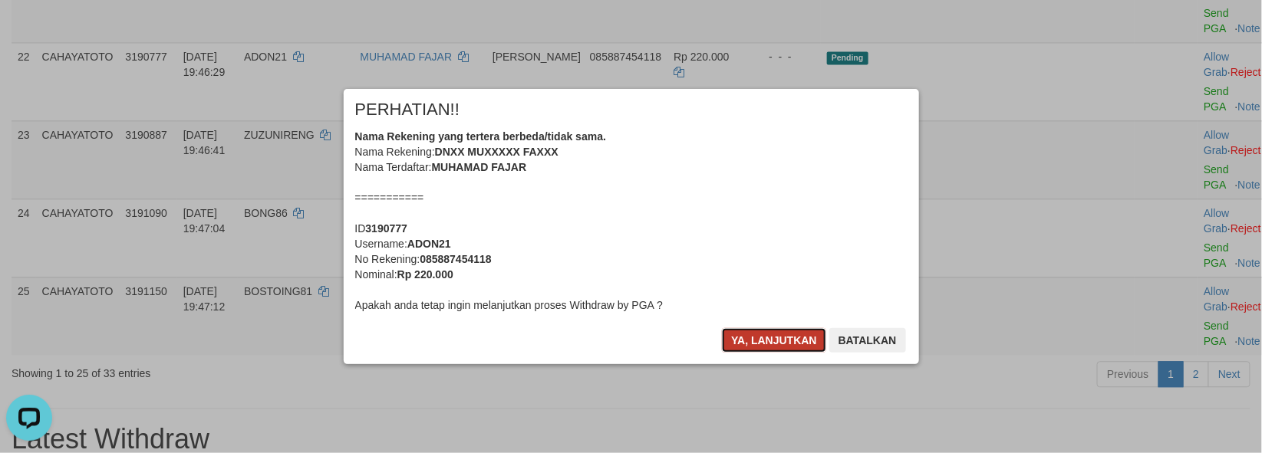
click at [750, 348] on button "Ya, lanjutkan" at bounding box center [774, 340] width 104 height 25
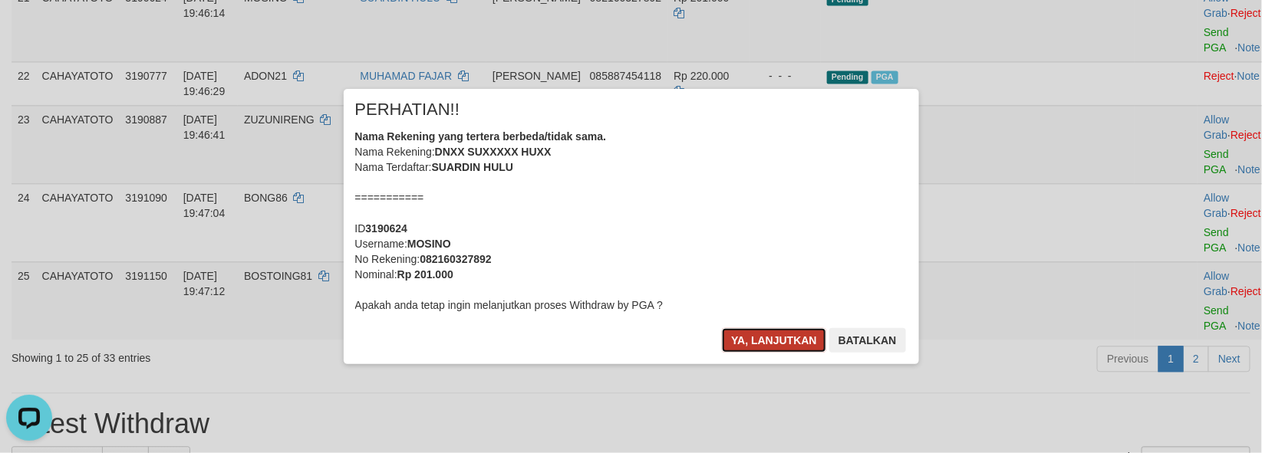
click at [746, 348] on button "Ya, lanjutkan" at bounding box center [774, 340] width 104 height 25
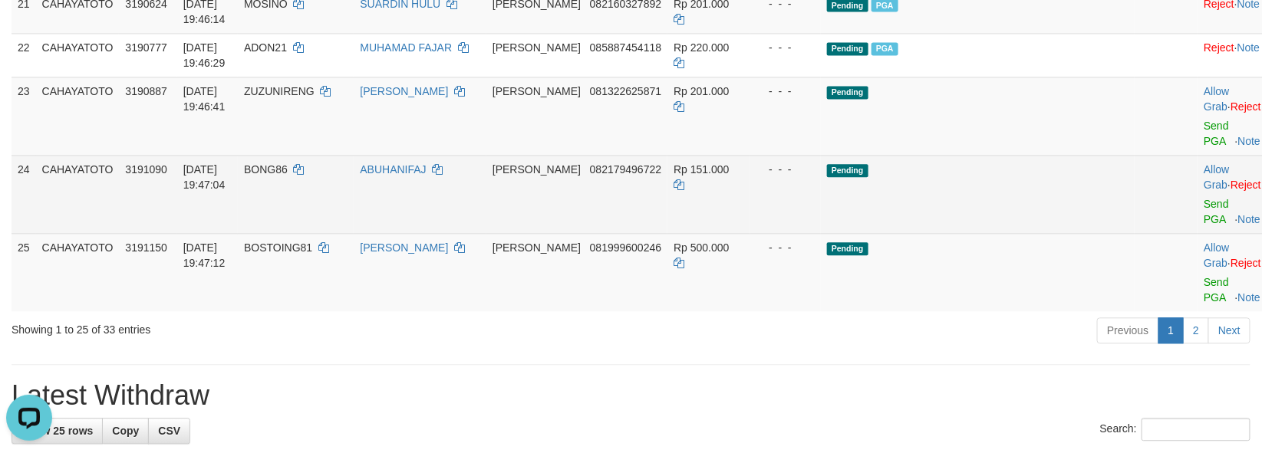
scroll to position [1387, 0]
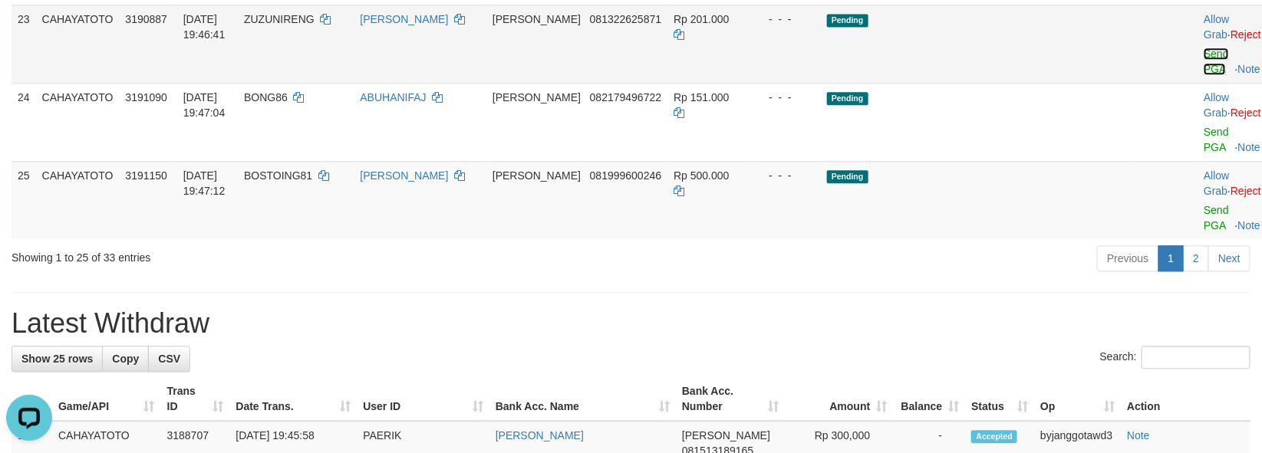
click at [1204, 75] on link "Send PGA" at bounding box center [1216, 62] width 25 height 28
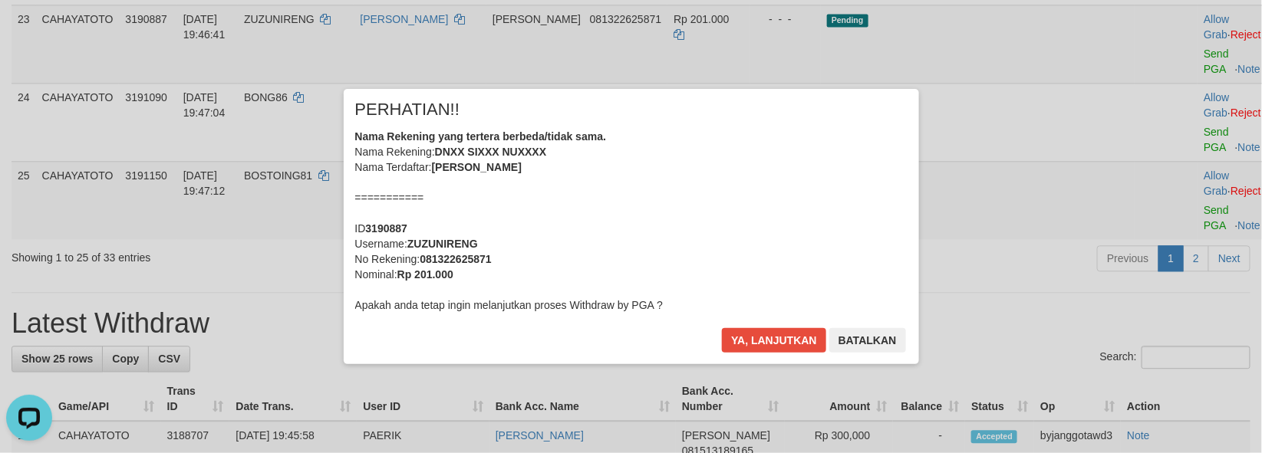
click at [772, 354] on div "Ya, lanjutkan Batalkan" at bounding box center [813, 346] width 186 height 36
click at [772, 351] on button "Ya, lanjutkan" at bounding box center [774, 340] width 104 height 25
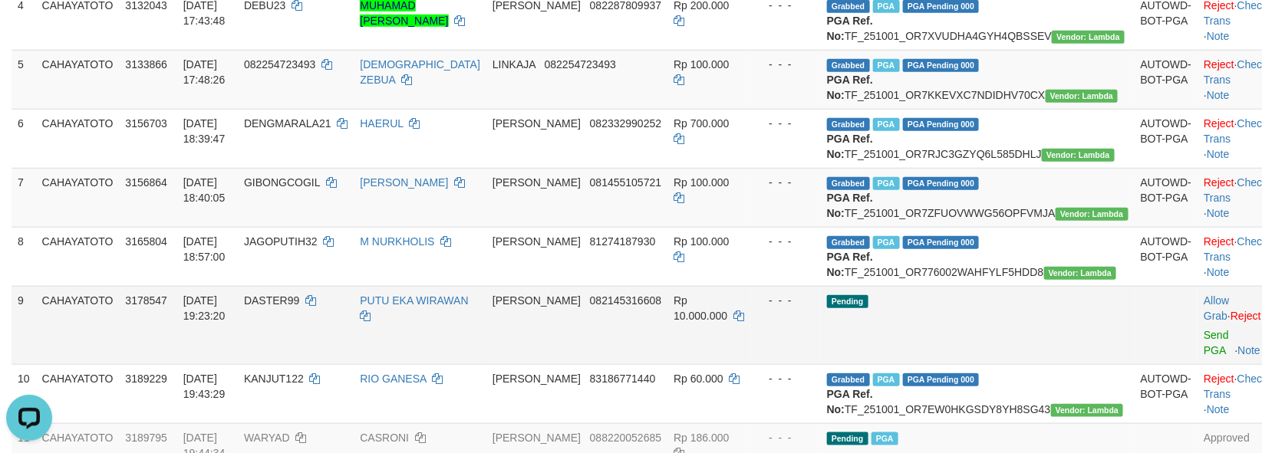
scroll to position [620, 0]
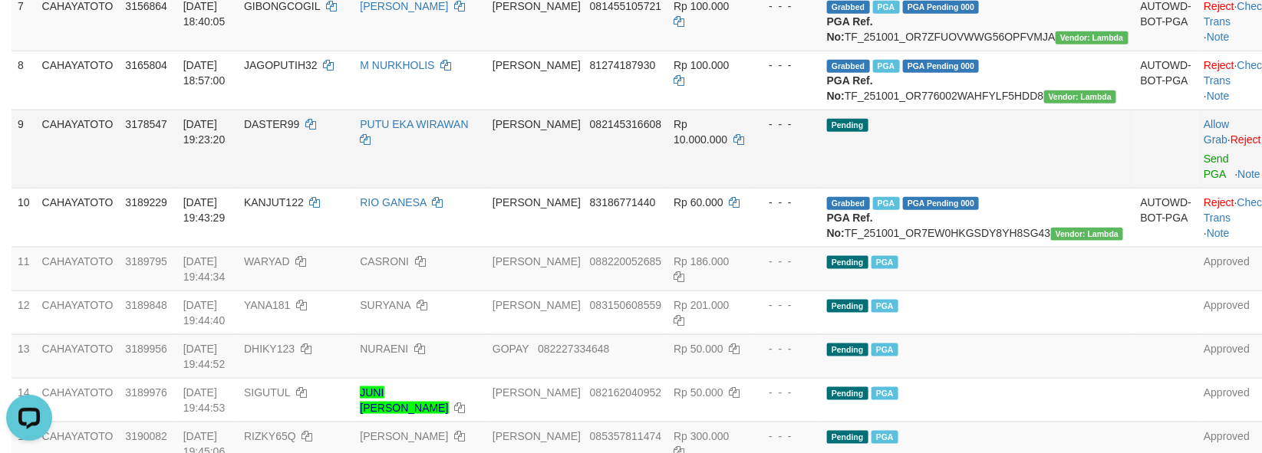
click at [821, 188] on td "- - -" at bounding box center [785, 149] width 71 height 78
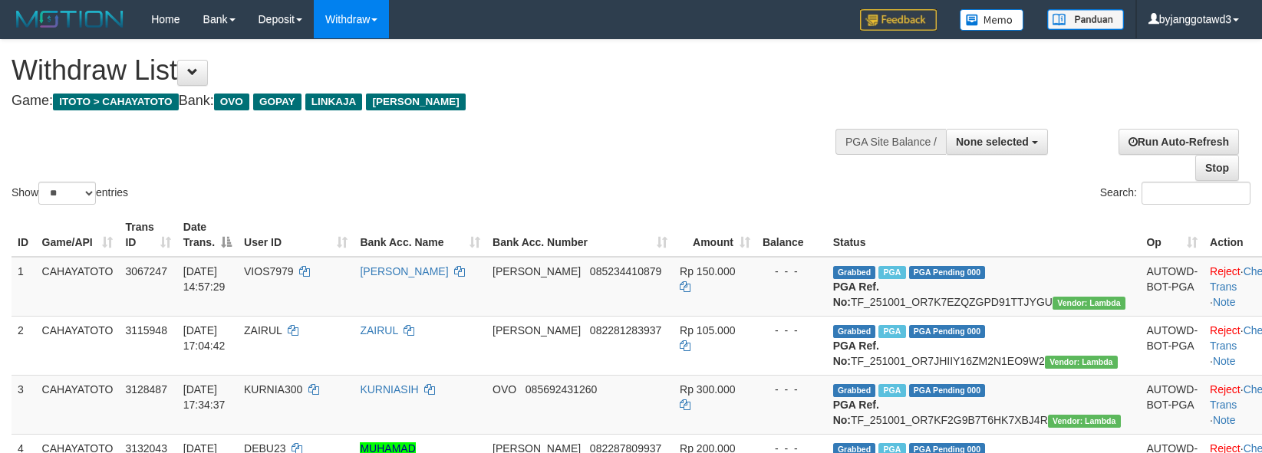
select select
select select "**"
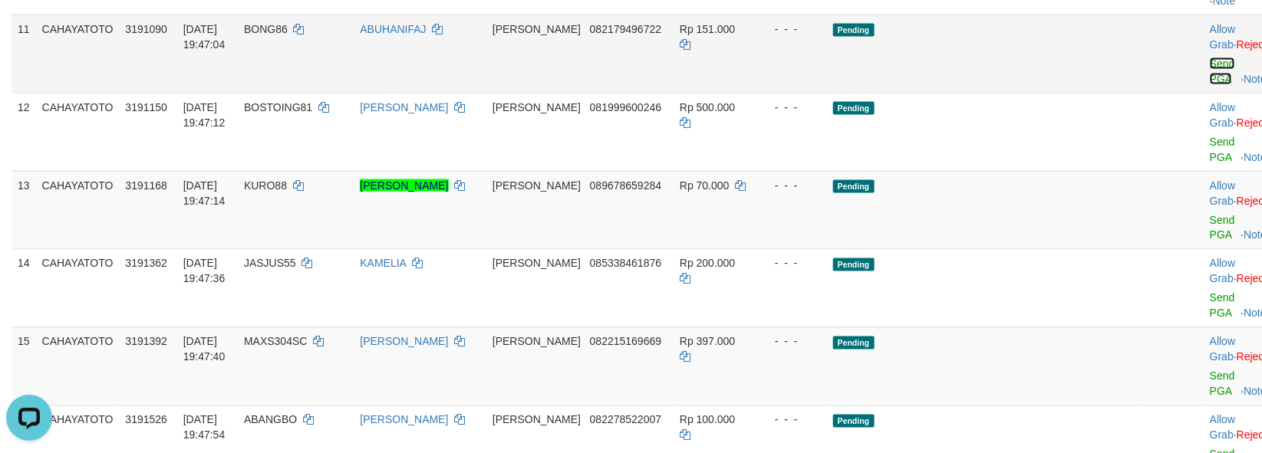
click at [1210, 85] on link "Send PGA" at bounding box center [1222, 72] width 25 height 28
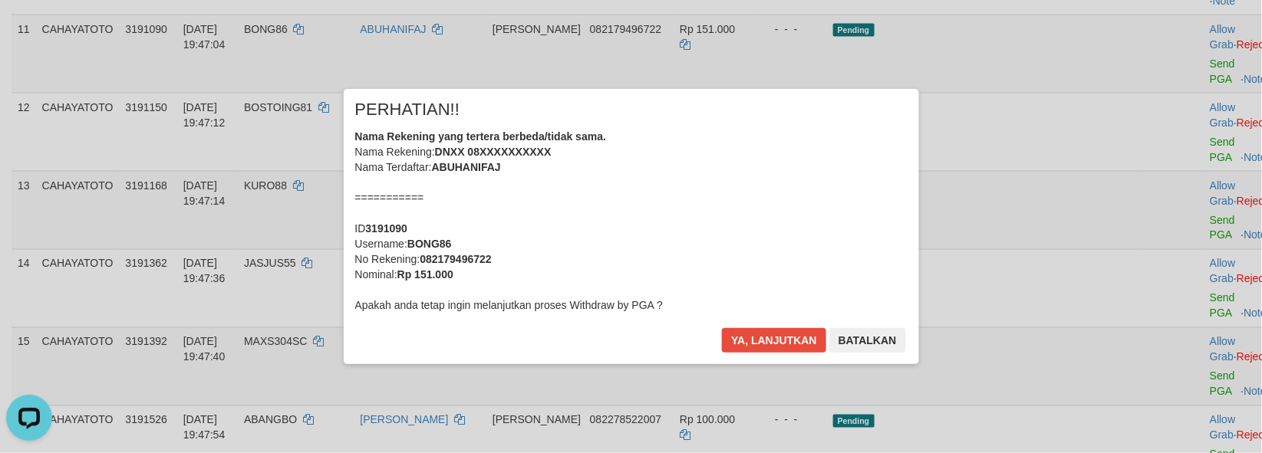
drag, startPoint x: 775, startPoint y: 358, endPoint x: 776, endPoint y: 367, distance: 8.6
click at [776, 358] on div "Ya, lanjutkan Batalkan" at bounding box center [813, 346] width 186 height 36
click at [763, 357] on div "Ya, lanjutkan Batalkan" at bounding box center [813, 346] width 186 height 36
click at [789, 350] on button "Ya, lanjutkan" at bounding box center [774, 340] width 104 height 25
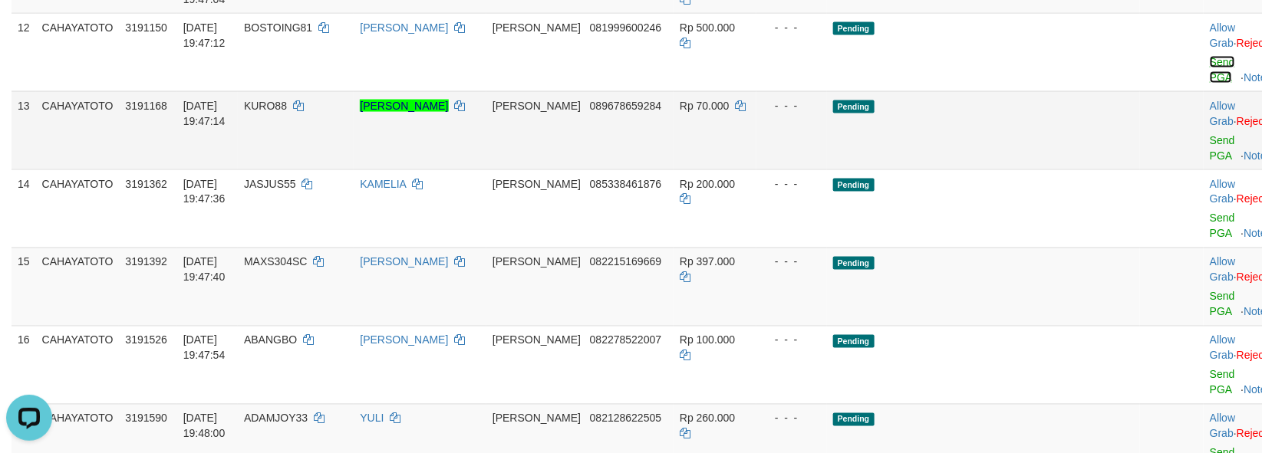
scroll to position [983, 0]
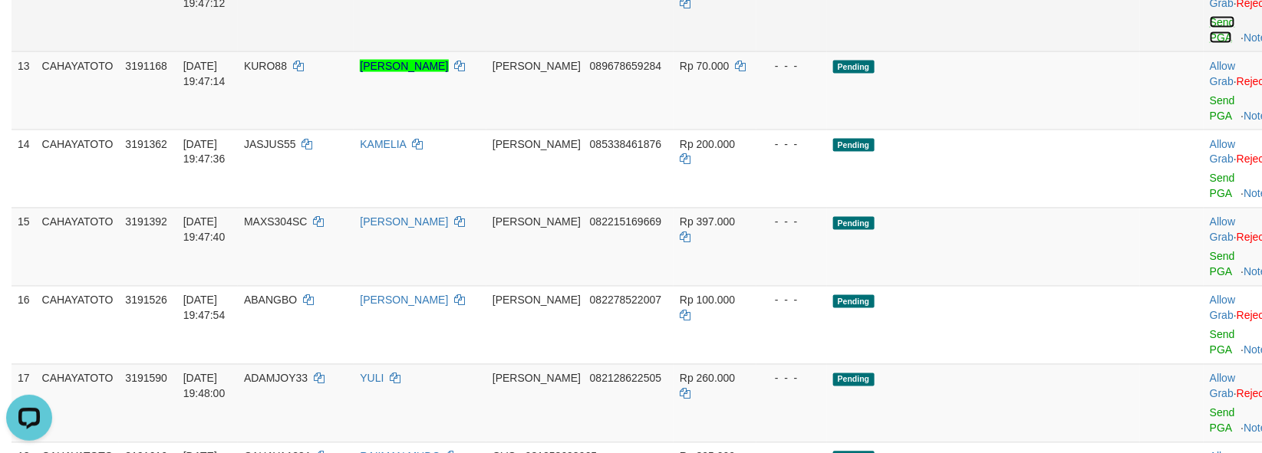
click at [1210, 44] on link "Send PGA" at bounding box center [1222, 30] width 25 height 28
click at [1210, 122] on link "Send PGA" at bounding box center [1222, 108] width 25 height 28
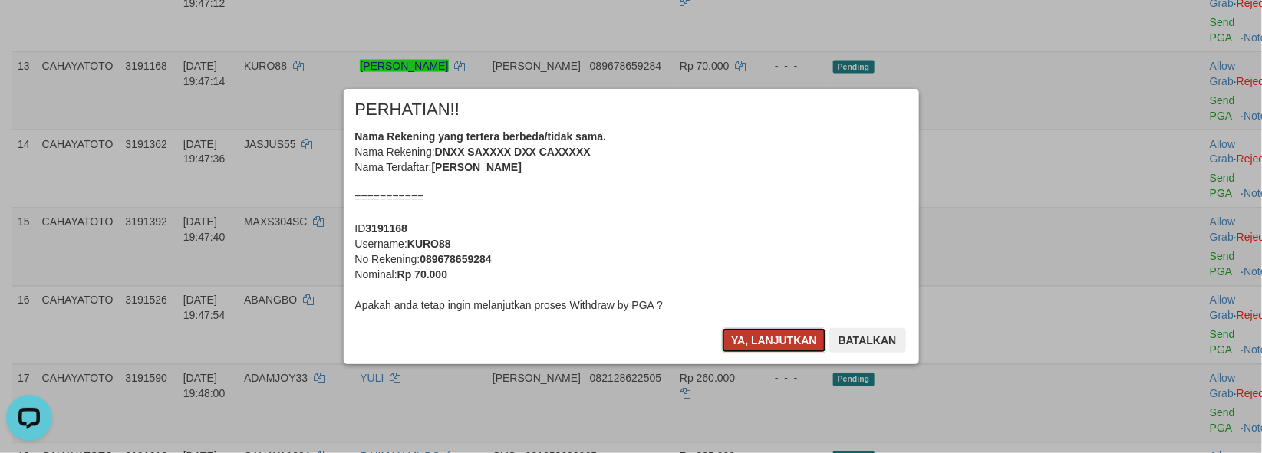
click at [761, 339] on button "Ya, lanjutkan" at bounding box center [774, 340] width 104 height 25
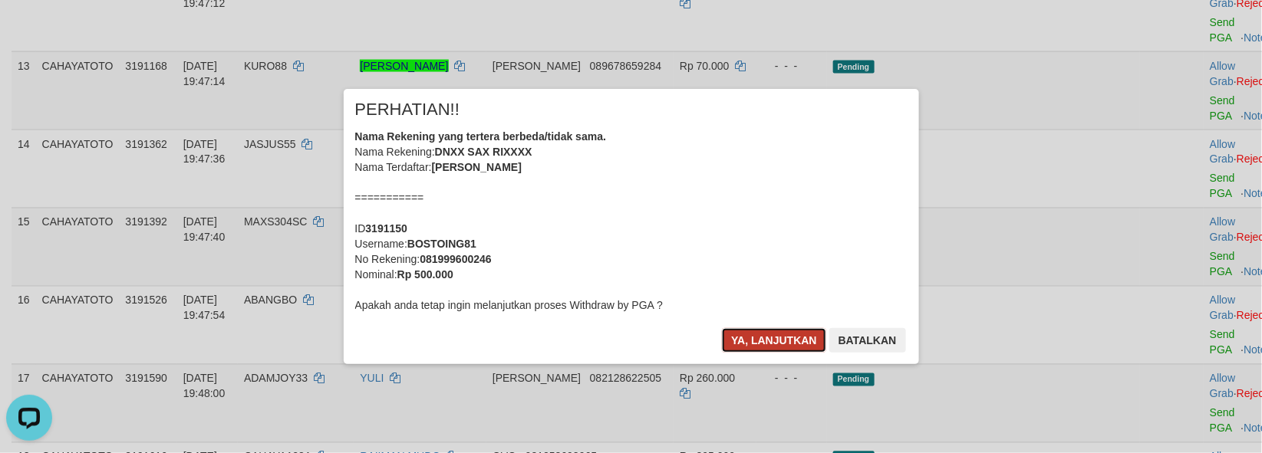
click at [759, 338] on button "Ya, lanjutkan" at bounding box center [774, 340] width 104 height 25
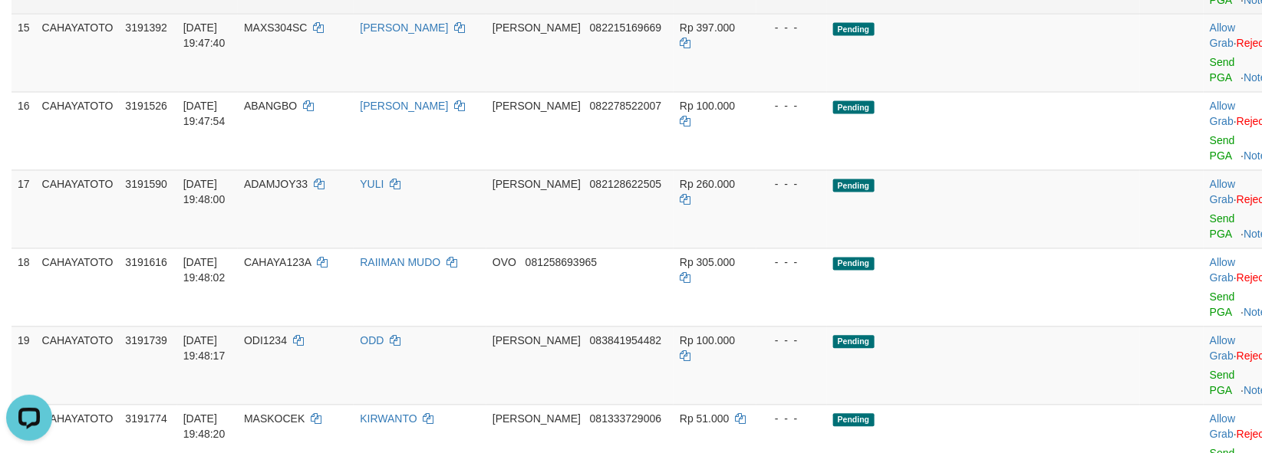
scroll to position [1111, 0]
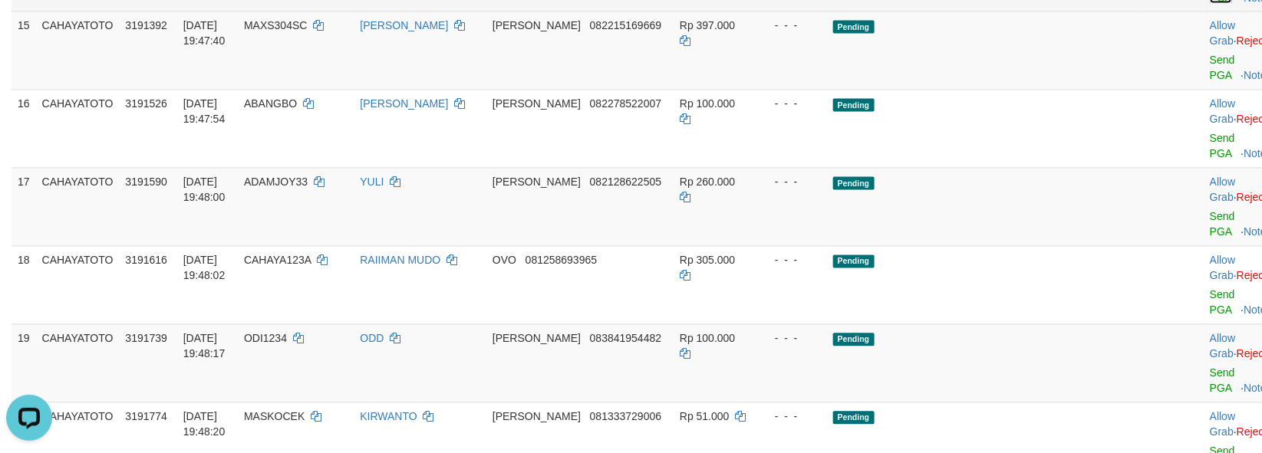
click at [1210, 82] on link "Send PGA" at bounding box center [1222, 68] width 25 height 28
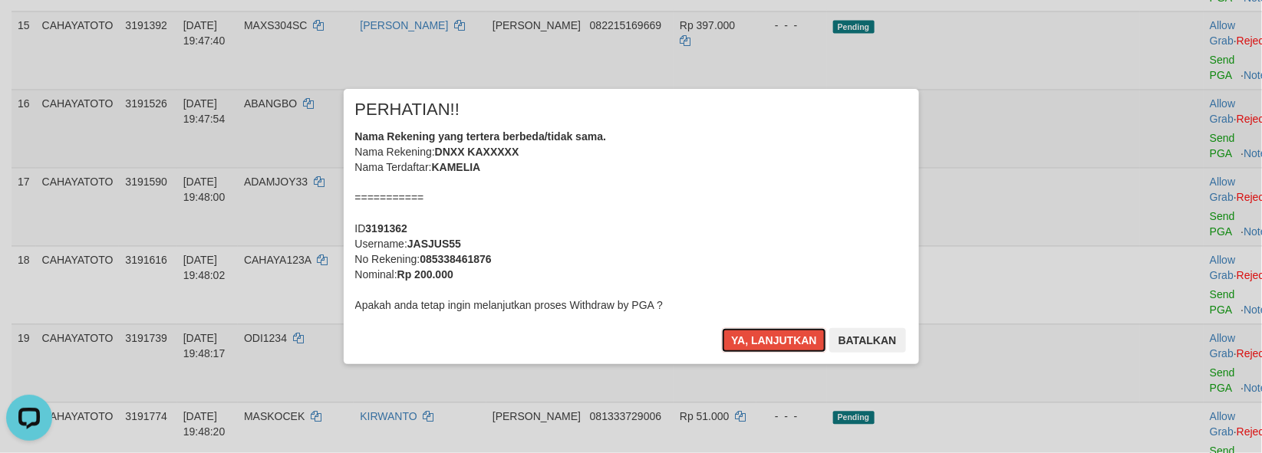
click at [1174, 220] on div "× PERHATIAN!! Nama Rekening yang tertera berbeda/tidak sama. Nama Rekening: DNX…" at bounding box center [631, 226] width 1262 height 336
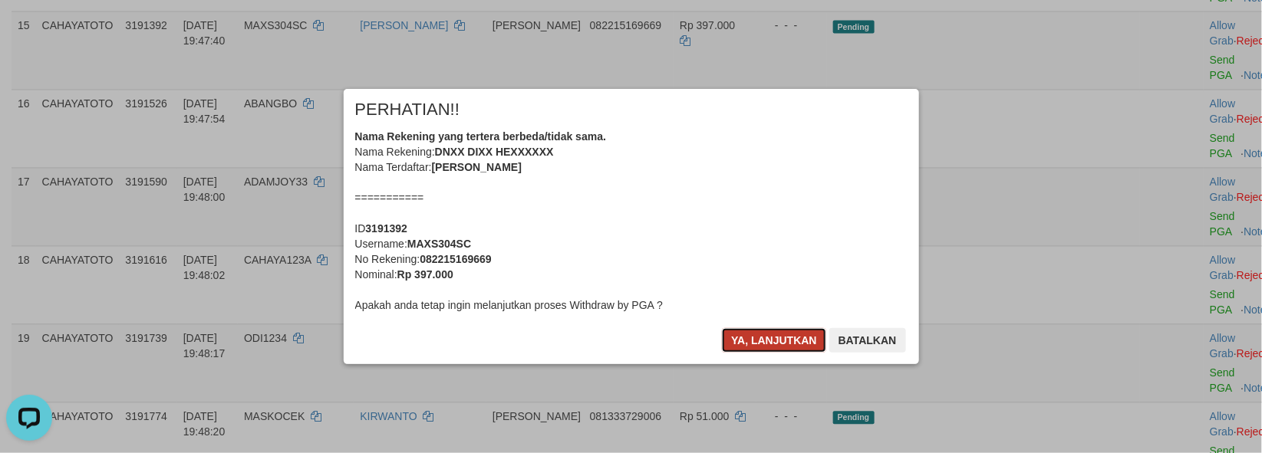
click at [735, 347] on button "Ya, lanjutkan" at bounding box center [774, 340] width 104 height 25
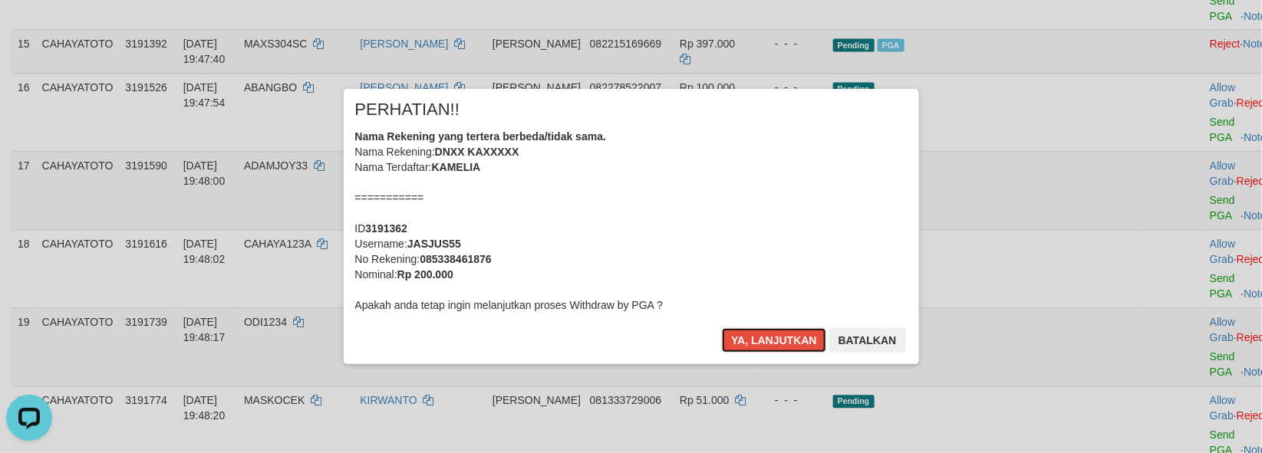
click at [735, 347] on button "Ya, lanjutkan" at bounding box center [774, 340] width 104 height 25
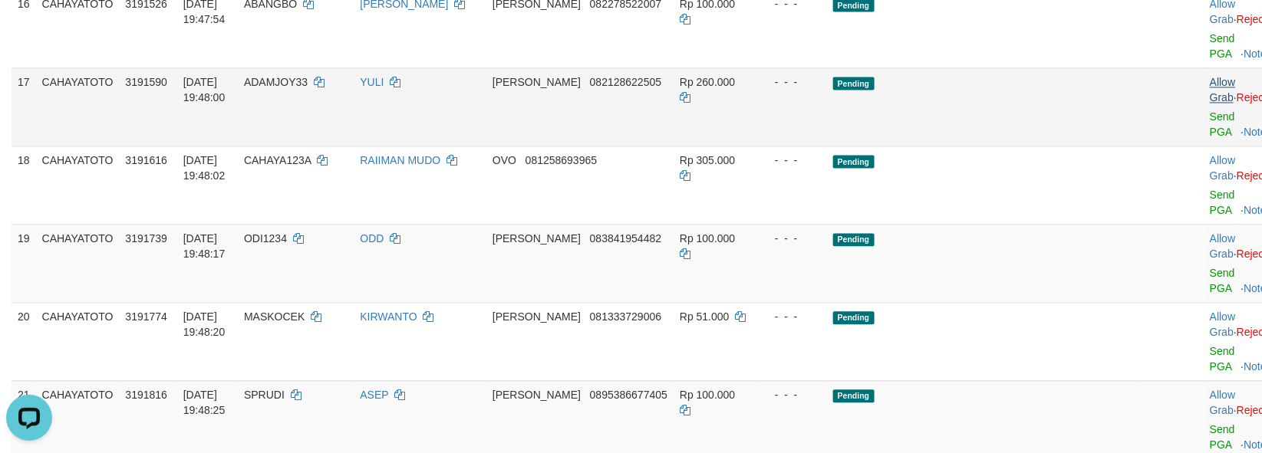
scroll to position [1157, 0]
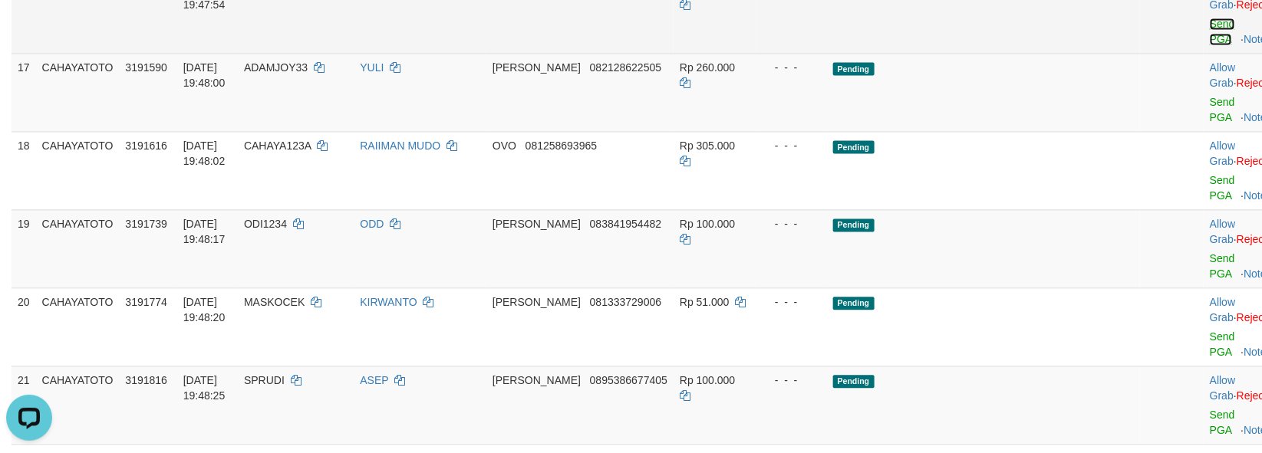
click at [1210, 45] on link "Send PGA" at bounding box center [1222, 32] width 25 height 28
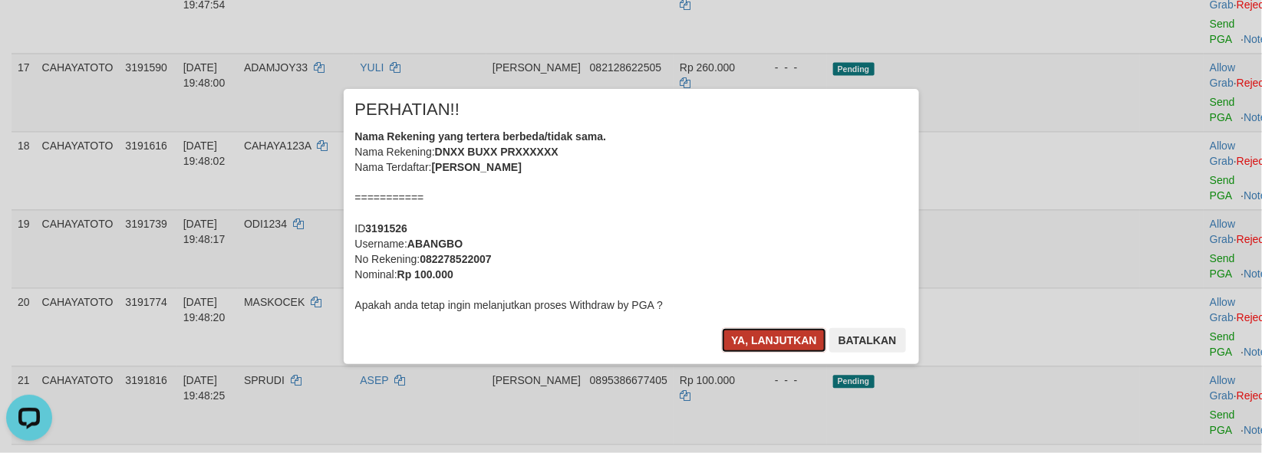
click at [762, 342] on button "Ya, lanjutkan" at bounding box center [774, 340] width 104 height 25
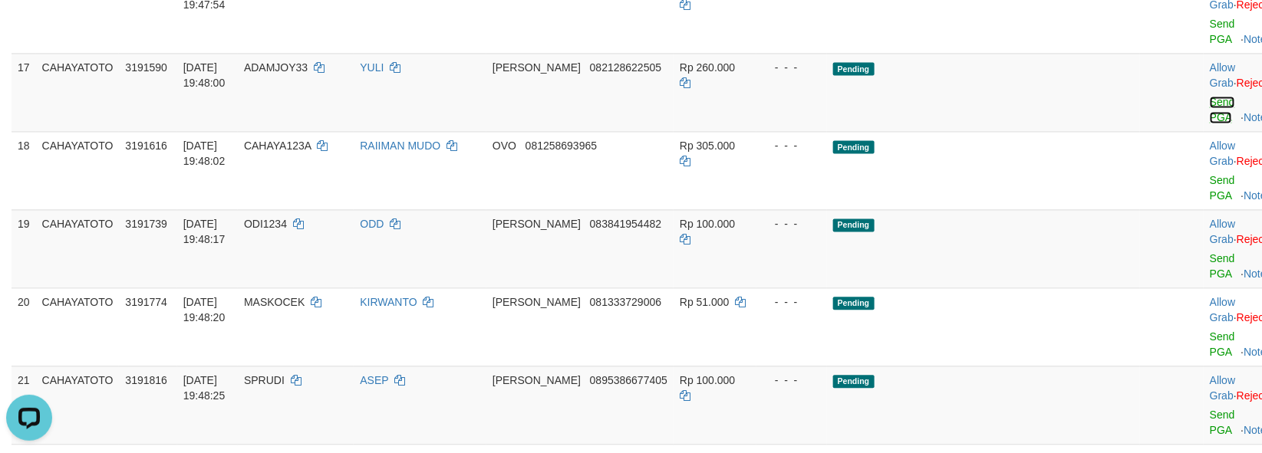
scroll to position [1138, 0]
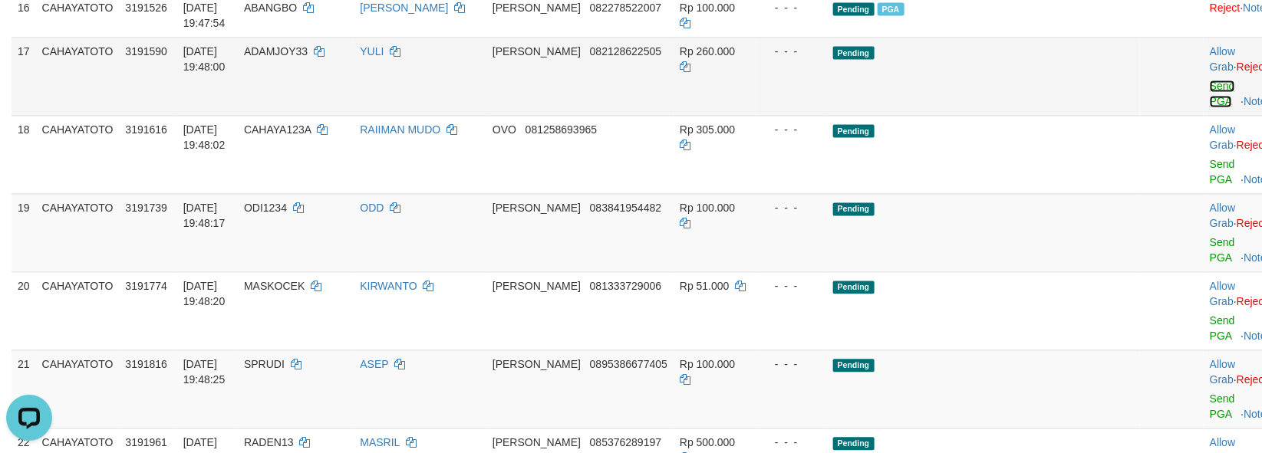
click at [1210, 107] on link "Send PGA" at bounding box center [1222, 94] width 25 height 28
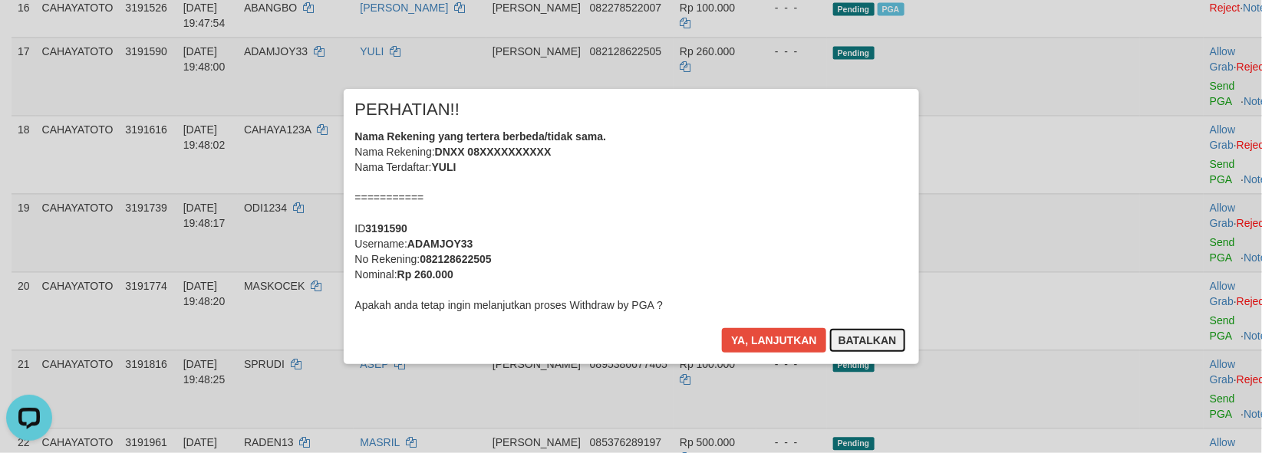
click at [870, 347] on button "Batalkan" at bounding box center [867, 340] width 77 height 25
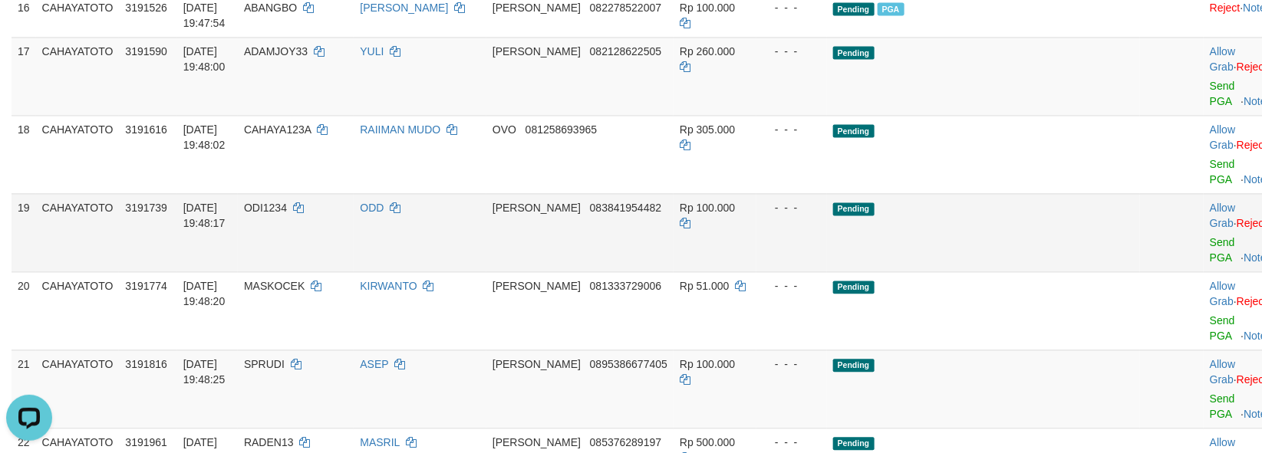
drag, startPoint x: 929, startPoint y: 307, endPoint x: 915, endPoint y: 308, distance: 13.9
click at [928, 272] on td "Pending" at bounding box center [984, 232] width 314 height 78
drag, startPoint x: 602, startPoint y: 160, endPoint x: 637, endPoint y: 162, distance: 34.6
click at [641, 58] on span "082128622505" at bounding box center [625, 51] width 71 height 12
copy span "821286"
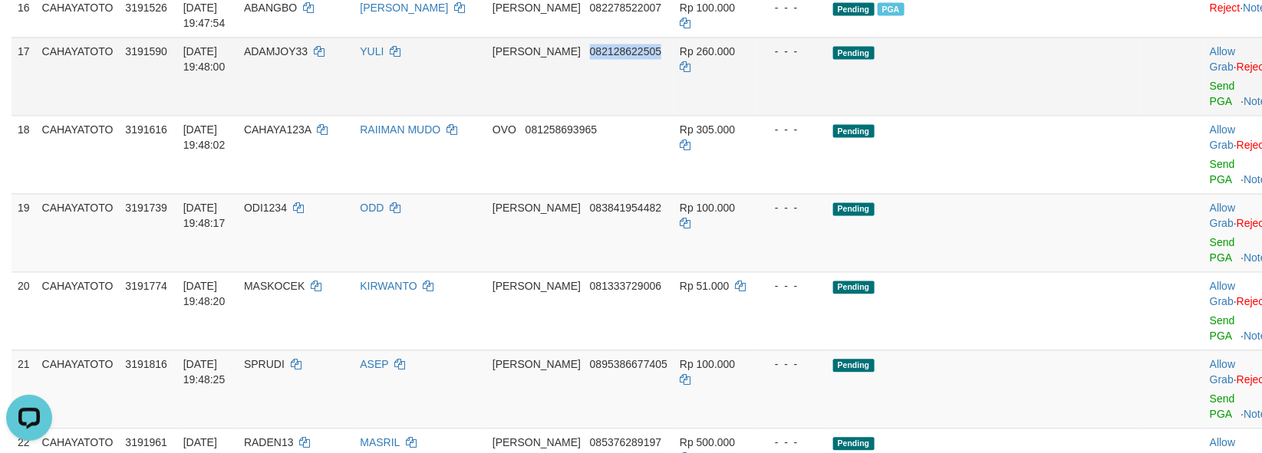
drag, startPoint x: 598, startPoint y: 158, endPoint x: 671, endPoint y: 158, distance: 72.9
click at [671, 115] on td "DANA 082128622505" at bounding box center [579, 76] width 187 height 78
copy span "082128622505"
click at [1023, 272] on td "Pending" at bounding box center [984, 232] width 314 height 78
click at [1140, 408] on td at bounding box center [1172, 389] width 64 height 78
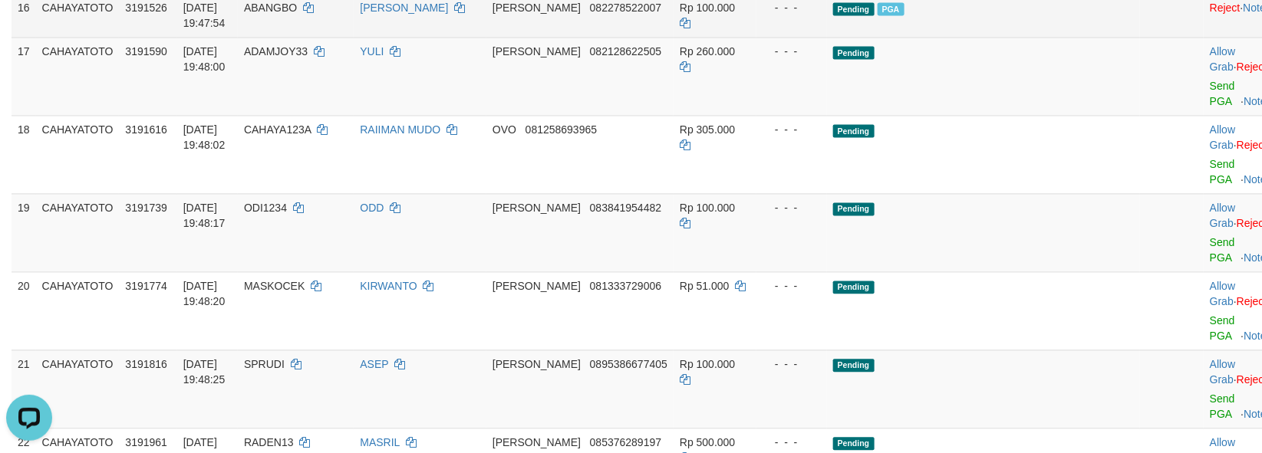
click at [297, 14] on span "ABANGBO" at bounding box center [270, 8] width 53 height 12
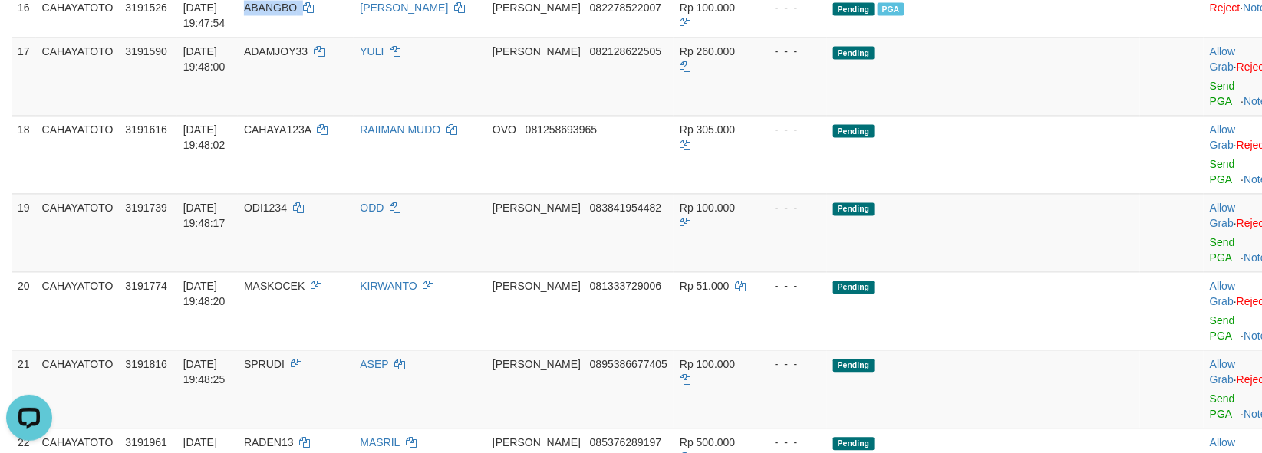
copy td "ABANGBO"
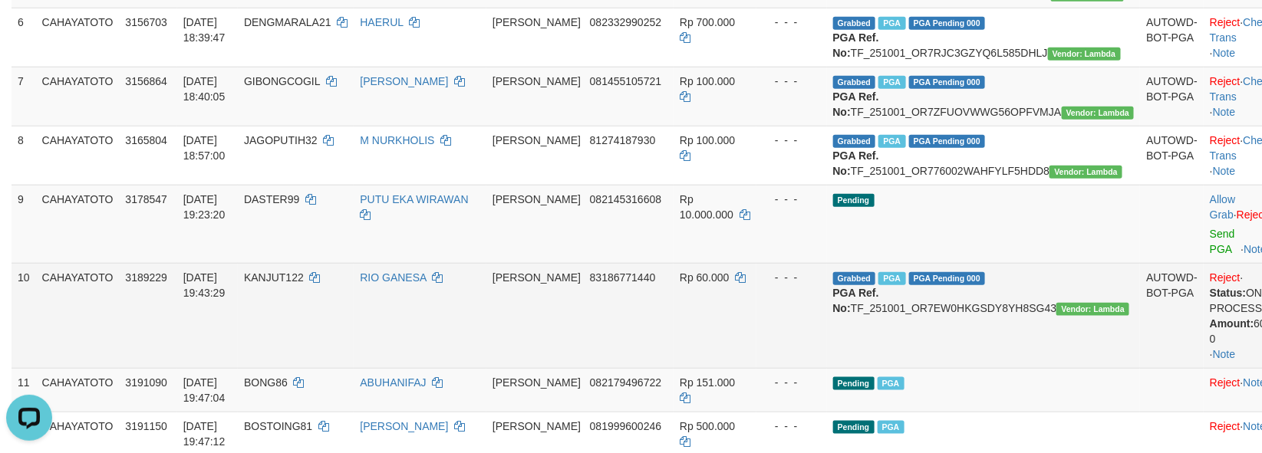
scroll to position [371, 0]
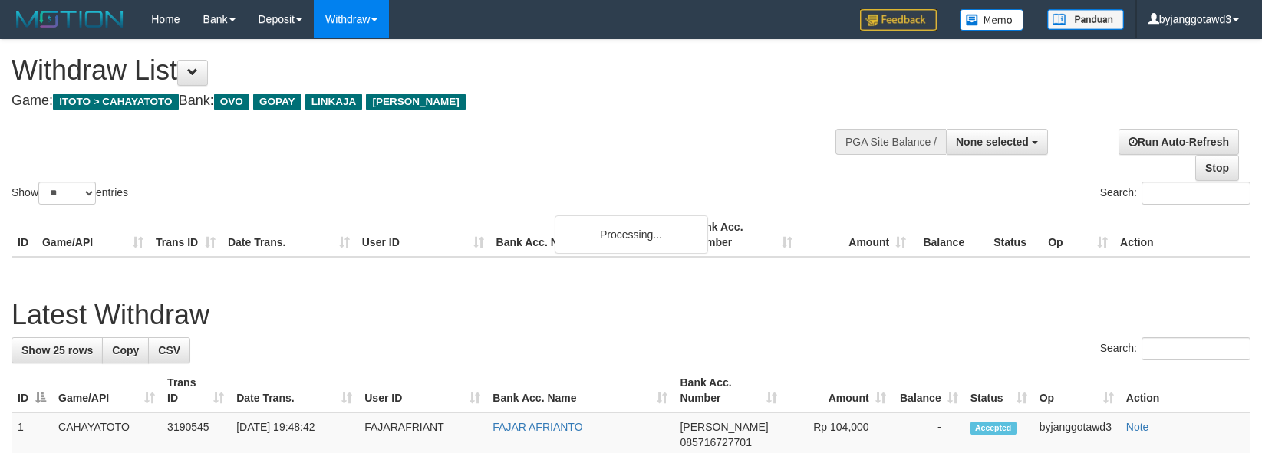
select select
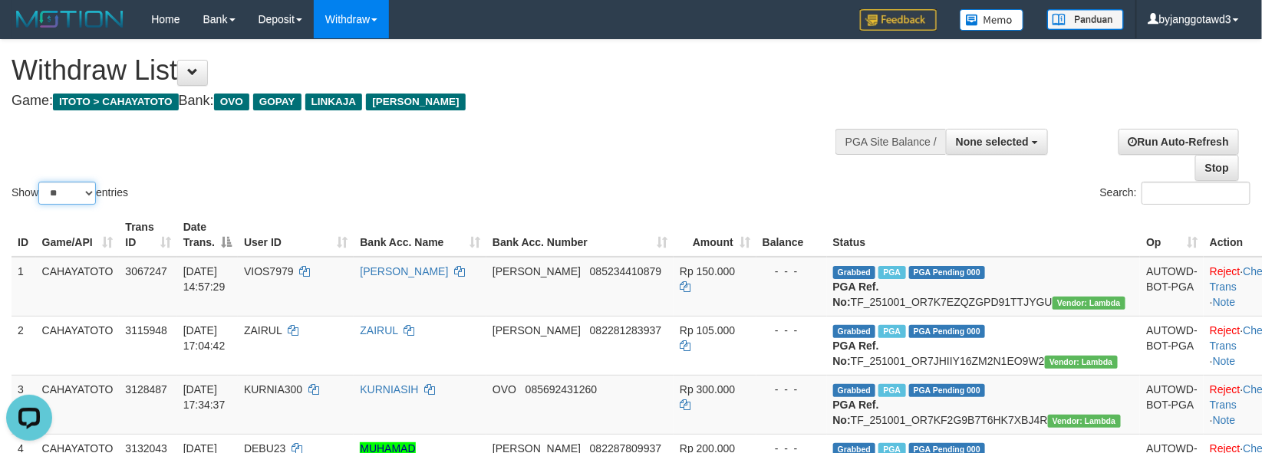
click at [81, 199] on select "** ** ** ***" at bounding box center [67, 193] width 58 height 23
select select "***"
click at [41, 182] on select "** ** ** ***" at bounding box center [67, 193] width 58 height 23
drag, startPoint x: 587, startPoint y: 89, endPoint x: 552, endPoint y: 133, distance: 55.7
click at [584, 88] on div "Withdraw List Game: ITOTO > CAHAYATOTO Bank: OVO GOPAY LINKAJA [PERSON_NAME]" at bounding box center [419, 81] width 815 height 53
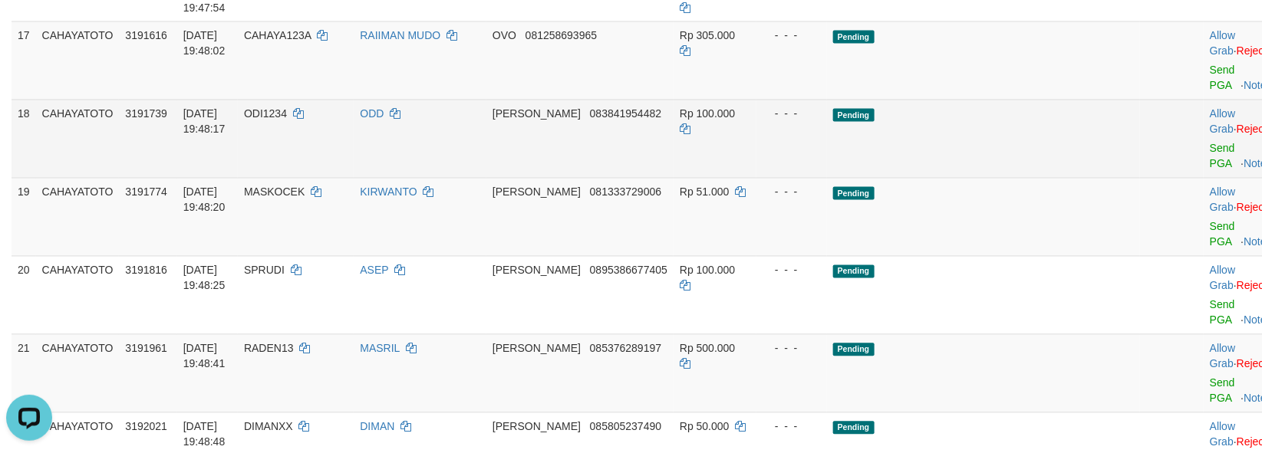
scroll to position [1220, 0]
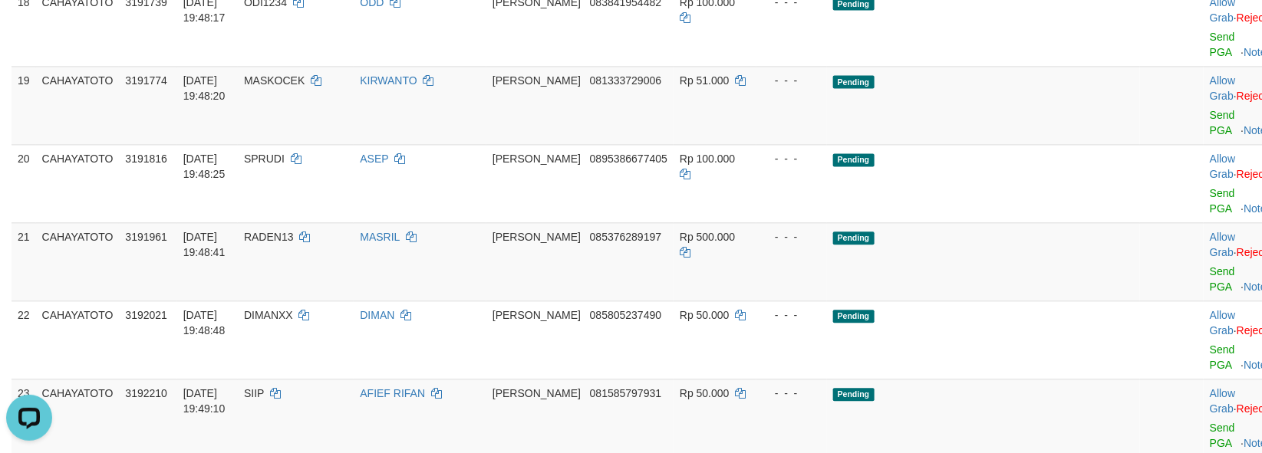
drag, startPoint x: 1171, startPoint y: 143, endPoint x: 1171, endPoint y: 189, distance: 46.8
click at [1210, 58] on link "Send PGA" at bounding box center [1222, 45] width 25 height 28
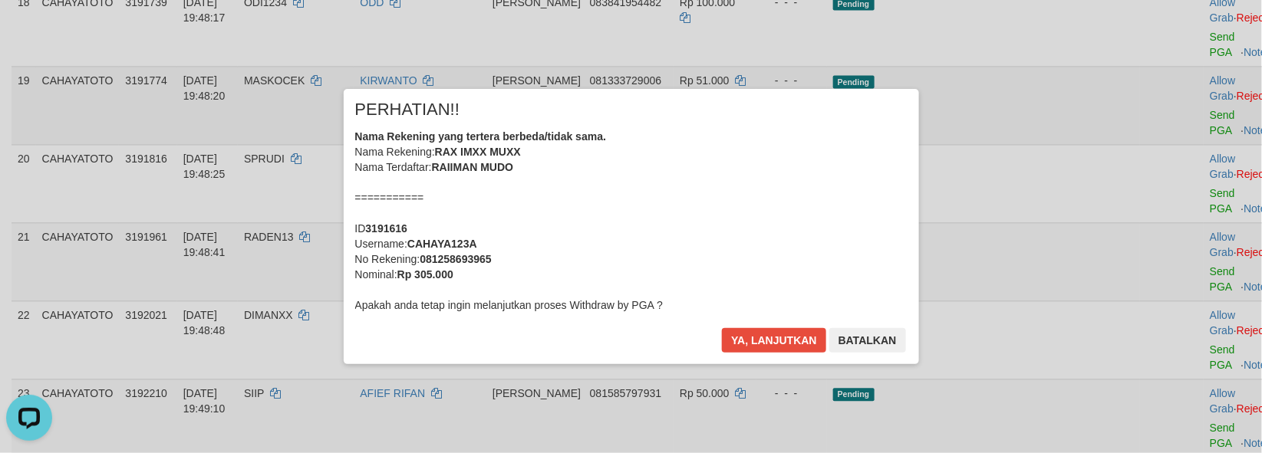
click at [1176, 210] on div "× PERHATIAN!! Nama Rekening yang tertera berbeda/tidak sama. Nama Rekening: RAX…" at bounding box center [631, 226] width 1262 height 336
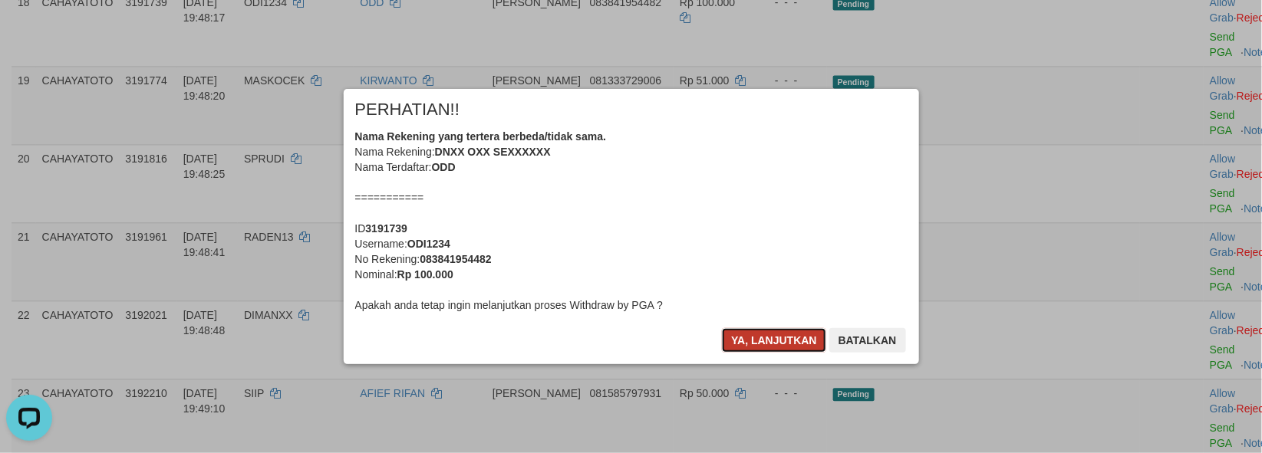
click at [758, 342] on button "Ya, lanjutkan" at bounding box center [774, 340] width 104 height 25
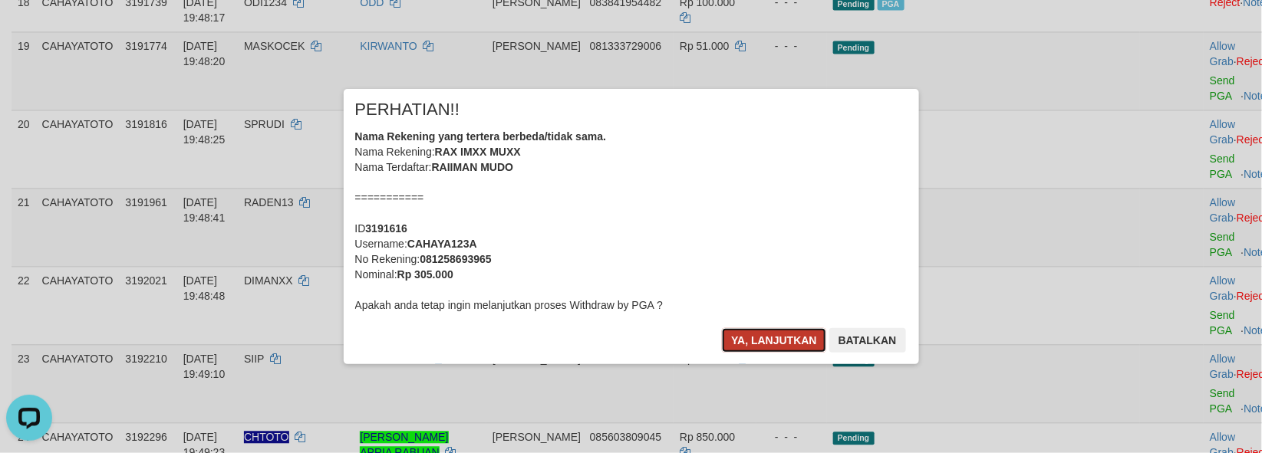
click at [744, 345] on button "Ya, lanjutkan" at bounding box center [774, 340] width 104 height 25
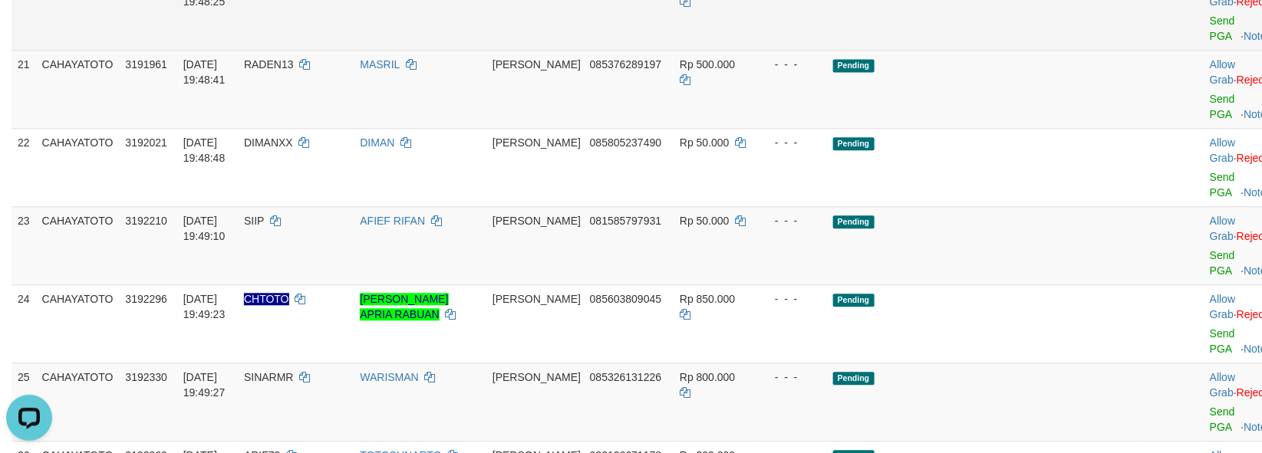
scroll to position [1324, 0]
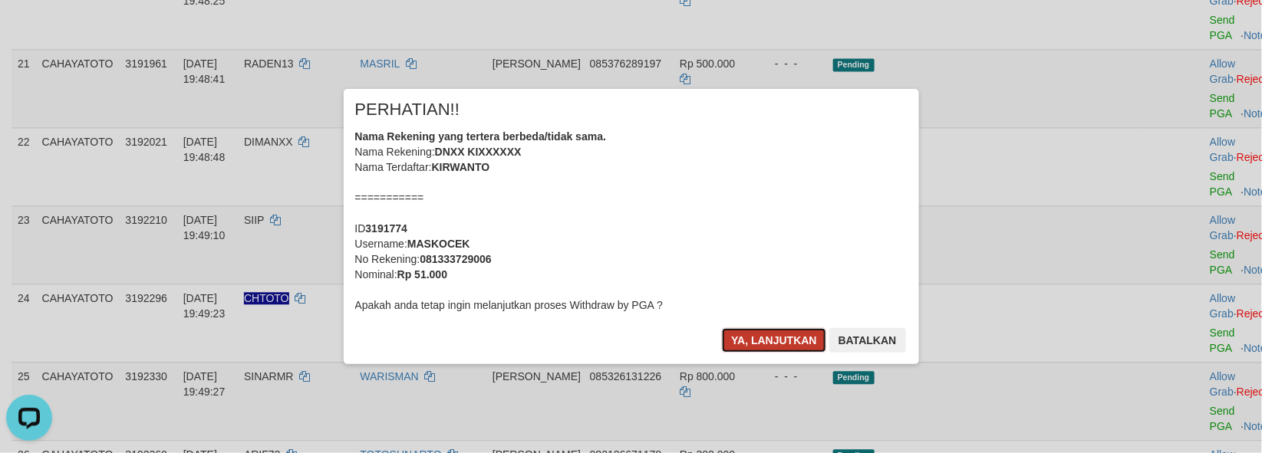
click at [819, 346] on button "Ya, lanjutkan" at bounding box center [774, 340] width 104 height 25
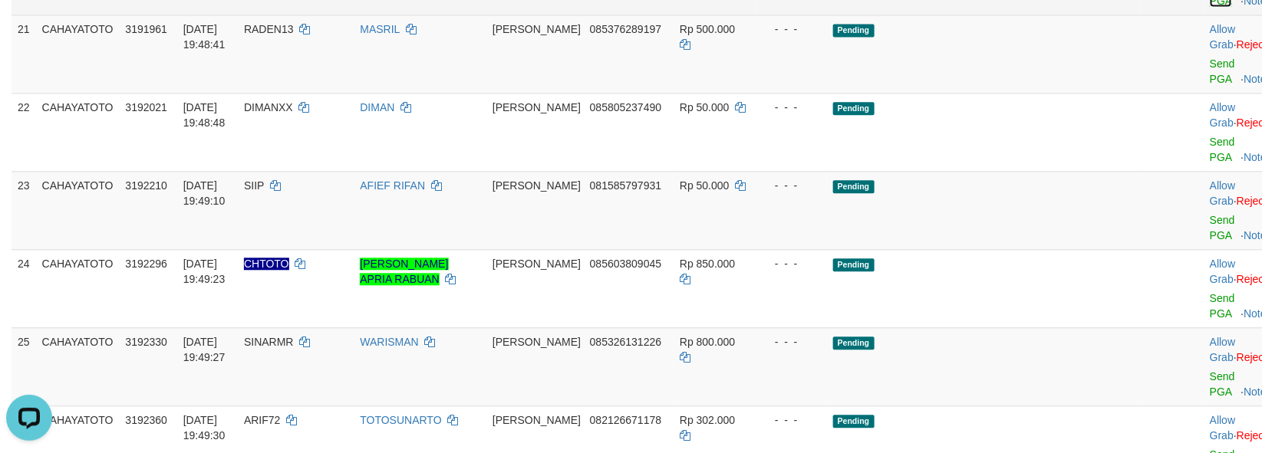
click at [1210, 85] on link "Send PGA" at bounding box center [1222, 72] width 25 height 28
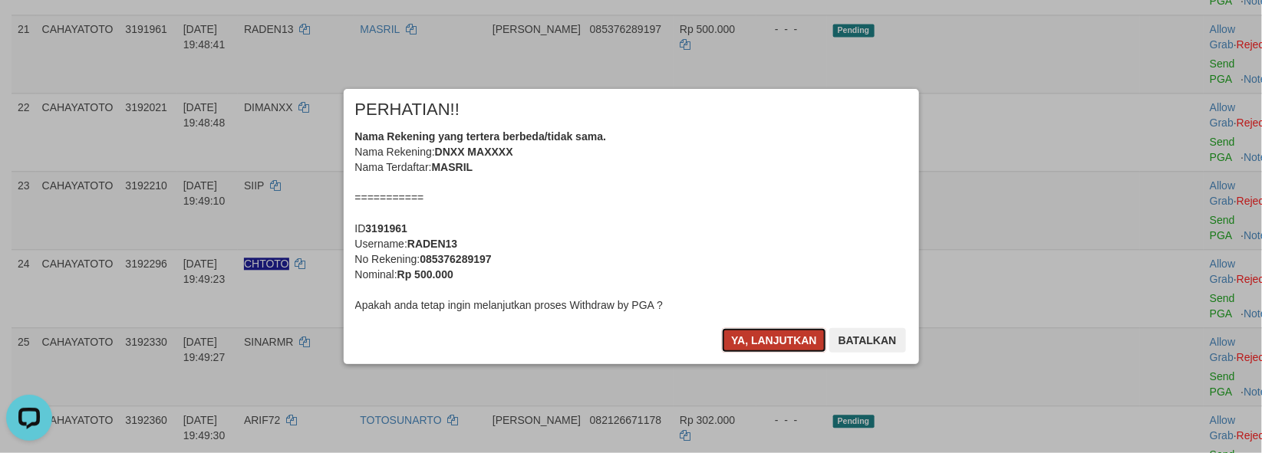
click at [772, 345] on button "Ya, lanjutkan" at bounding box center [774, 340] width 104 height 25
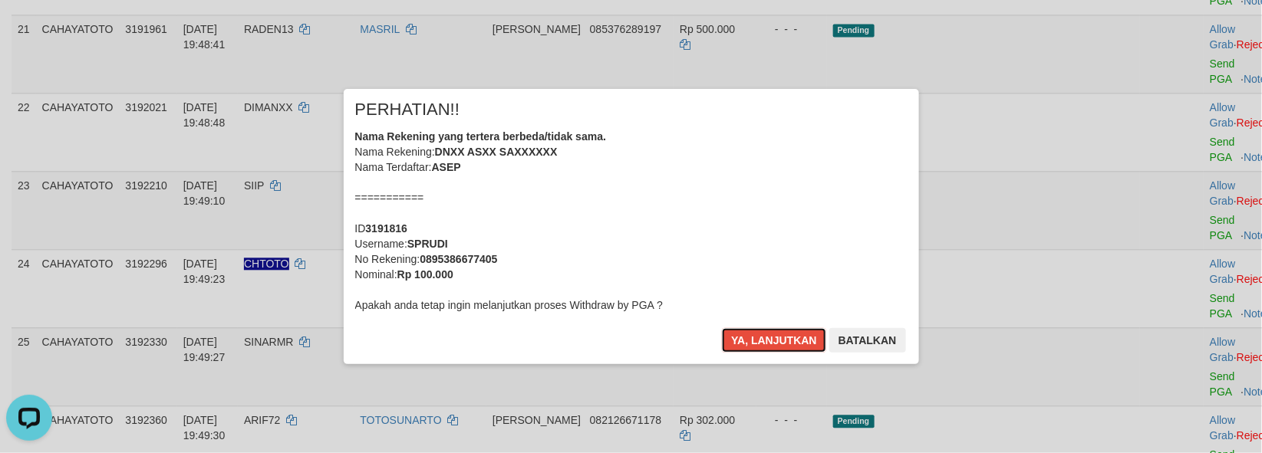
click at [771, 344] on button "Ya, lanjutkan" at bounding box center [774, 340] width 104 height 25
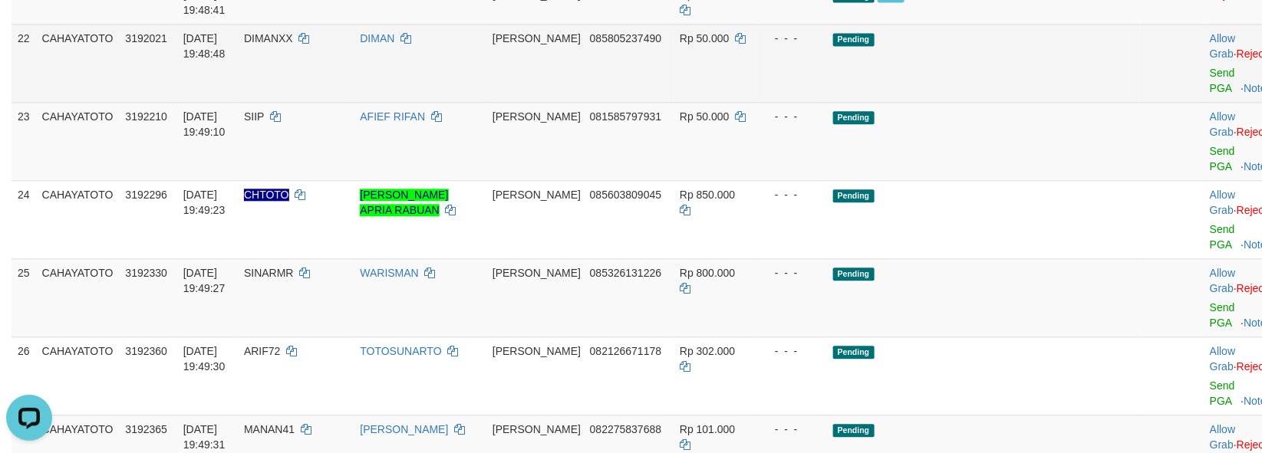
click at [1204, 102] on td "Allow Grab · Reject Send PGA · Note" at bounding box center [1242, 63] width 76 height 78
click at [1210, 94] on link "Send PGA" at bounding box center [1222, 81] width 25 height 28
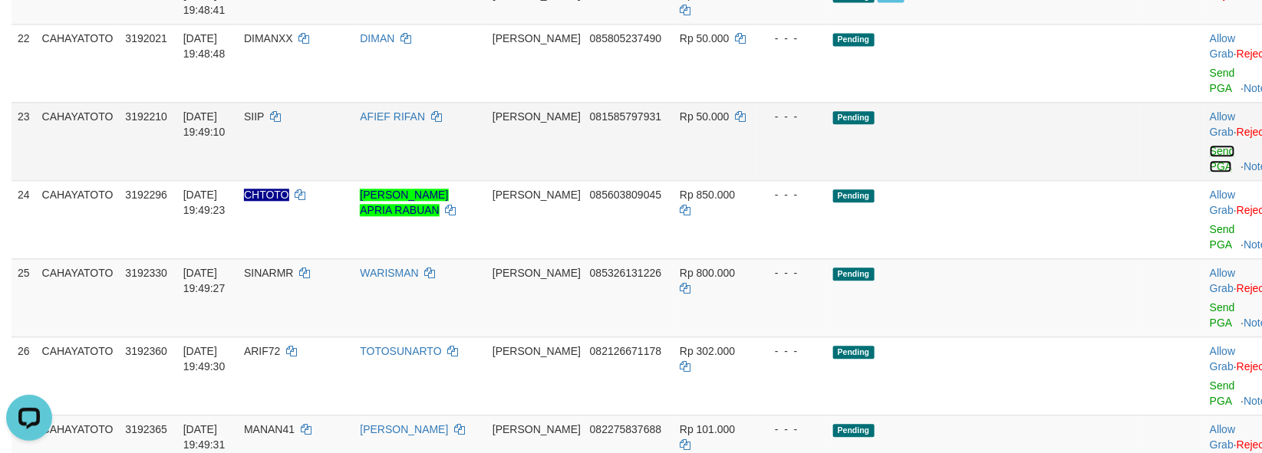
click at [1210, 173] on link "Send PGA" at bounding box center [1222, 159] width 25 height 28
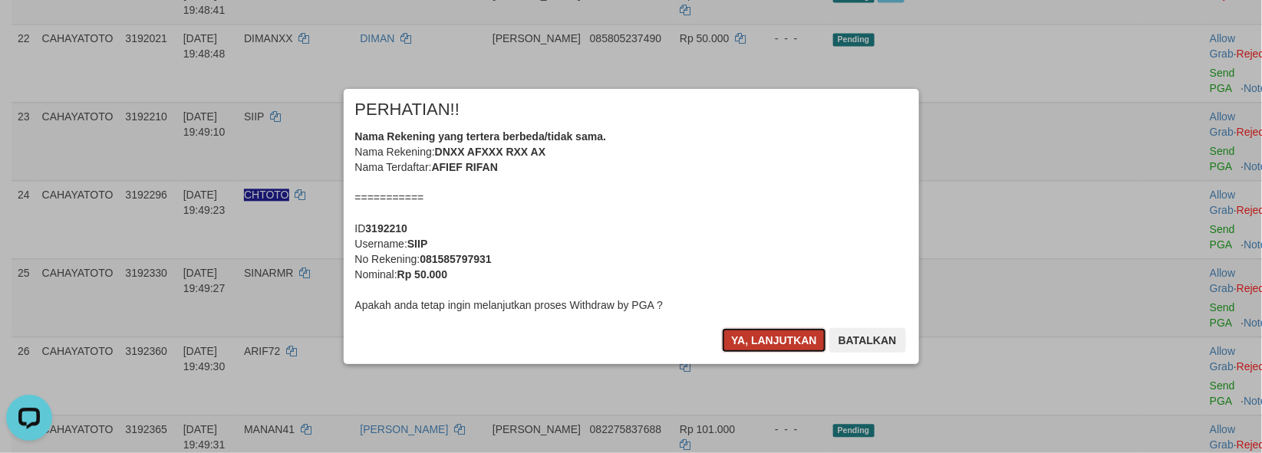
click at [747, 344] on button "Ya, lanjutkan" at bounding box center [774, 340] width 104 height 25
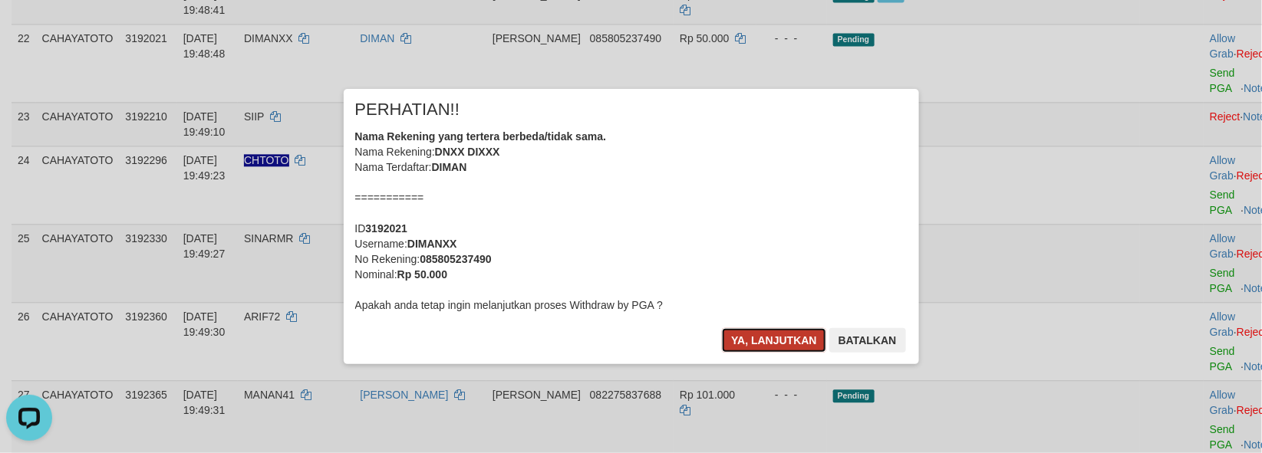
click at [765, 340] on button "Ya, lanjutkan" at bounding box center [774, 340] width 104 height 25
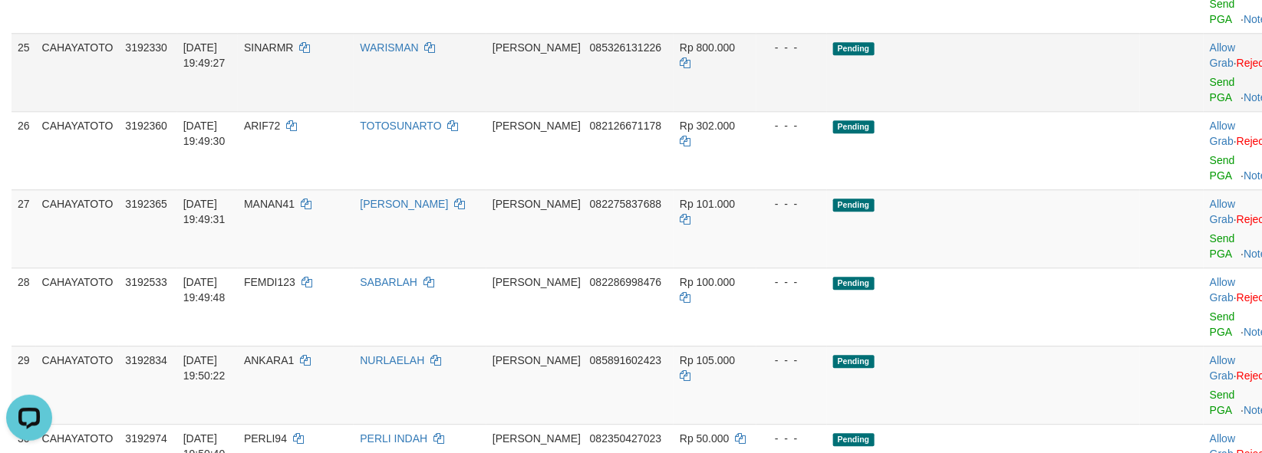
scroll to position [1494, 0]
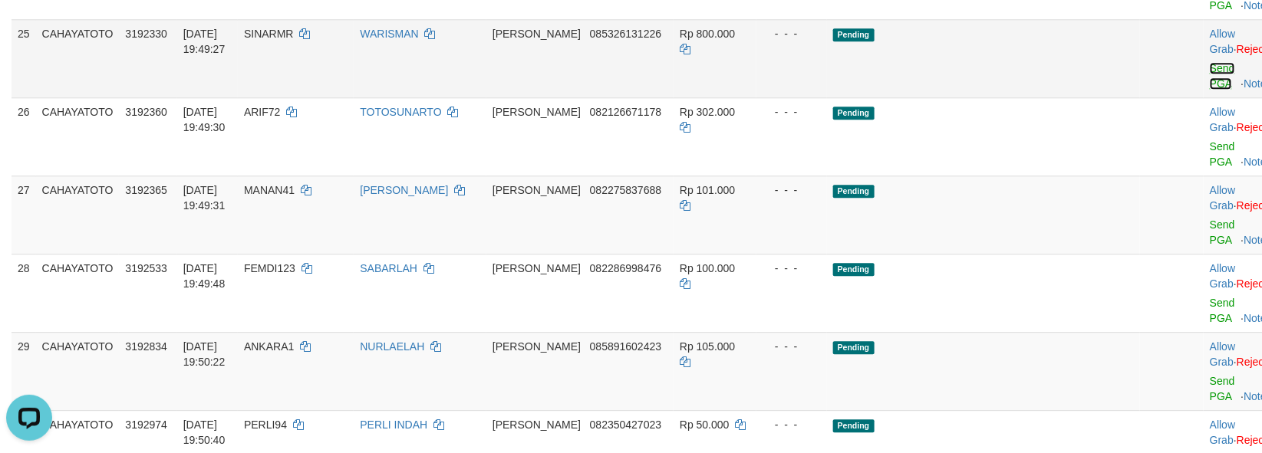
click at [1210, 90] on link "Send PGA" at bounding box center [1222, 76] width 25 height 28
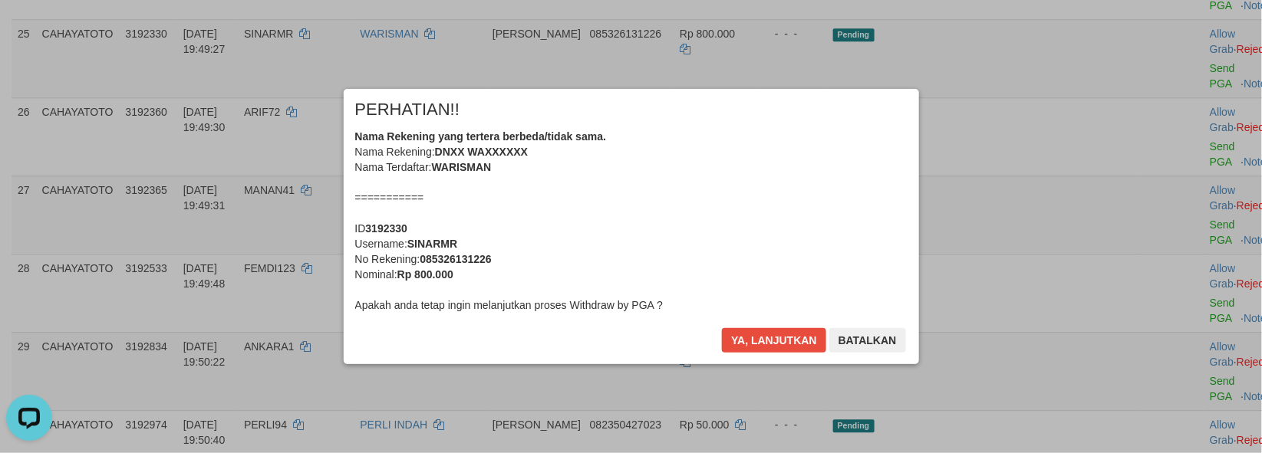
drag, startPoint x: 1171, startPoint y: 249, endPoint x: 1099, endPoint y: 265, distance: 73.7
click at [1169, 234] on div "× PERHATIAN!! Nama Rekening yang tertera berbeda/tidak sama. Nama Rekening: DNX…" at bounding box center [631, 226] width 1262 height 336
click at [756, 350] on button "Ya, lanjutkan" at bounding box center [774, 340] width 104 height 25
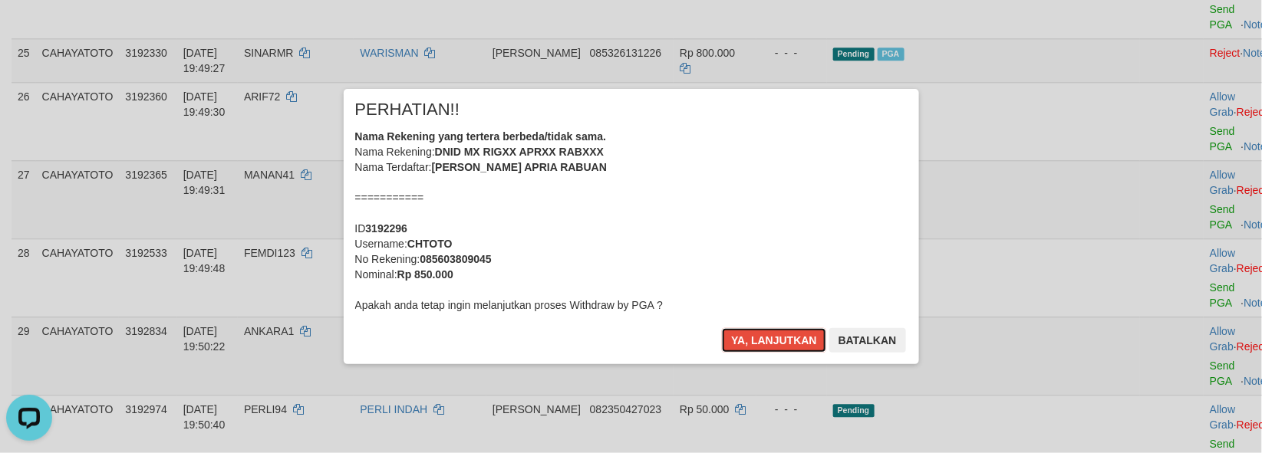
click at [754, 348] on button "Ya, lanjutkan" at bounding box center [774, 340] width 104 height 25
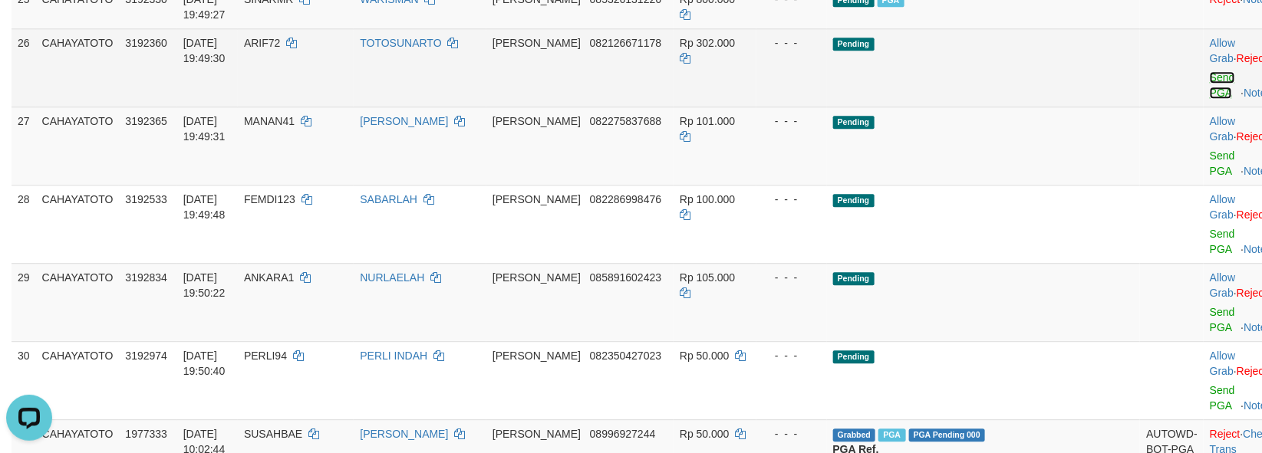
click at [1210, 99] on link "Send PGA" at bounding box center [1222, 85] width 25 height 28
click at [1210, 148] on div at bounding box center [1242, 146] width 64 height 4
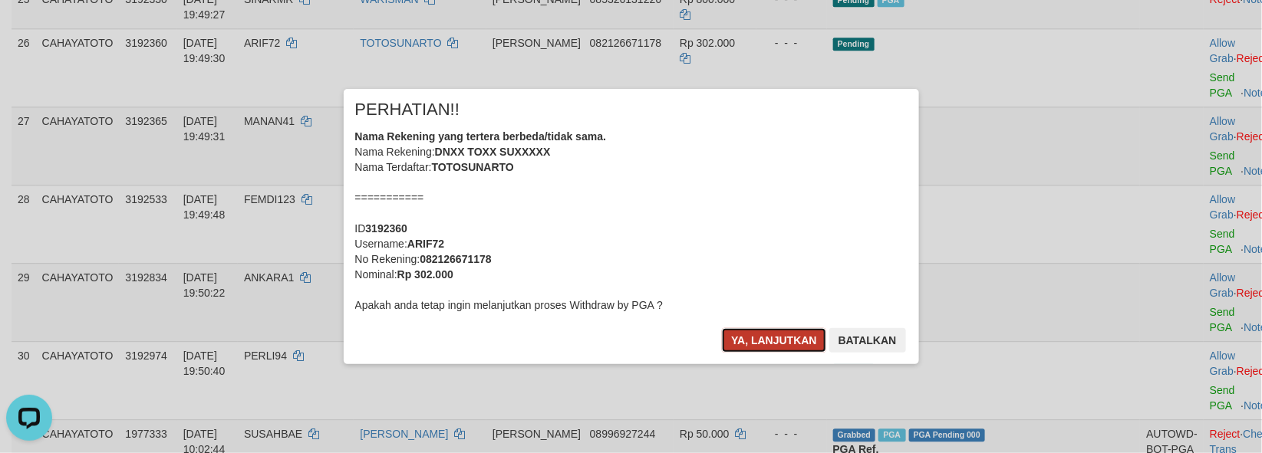
click at [785, 340] on button "Ya, lanjutkan" at bounding box center [774, 340] width 104 height 25
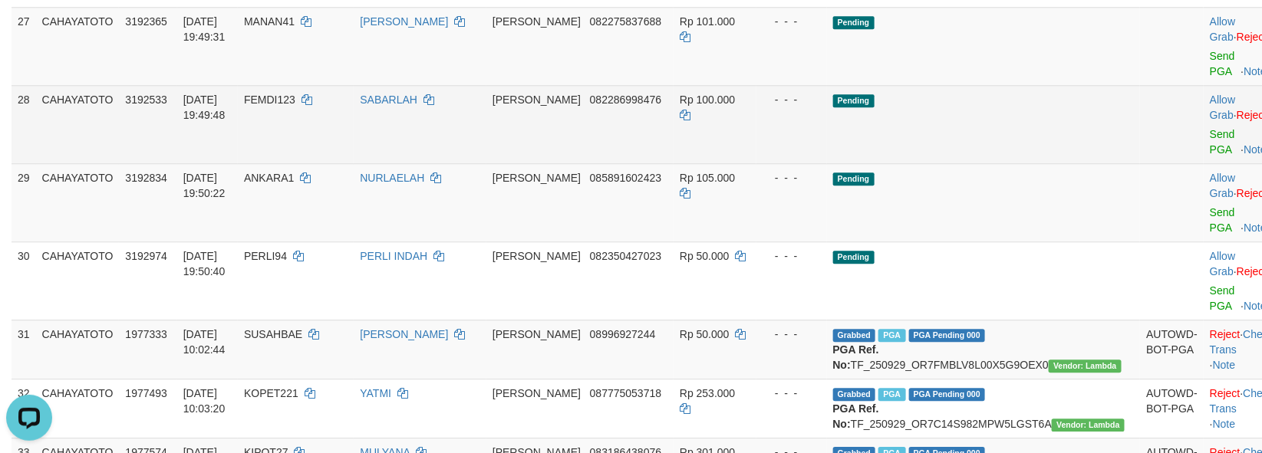
scroll to position [1560, 0]
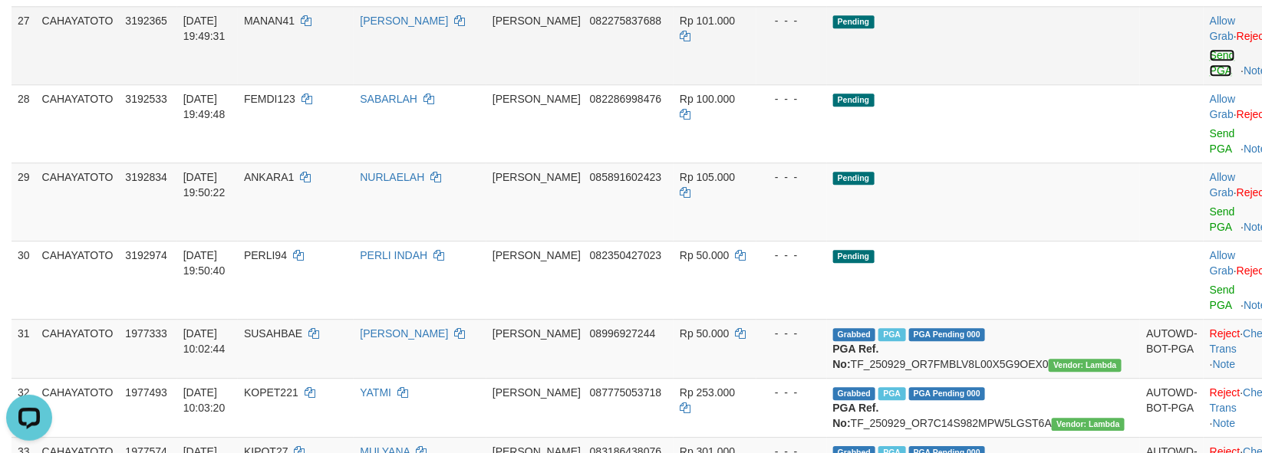
click at [1210, 77] on link "Send PGA" at bounding box center [1222, 63] width 25 height 28
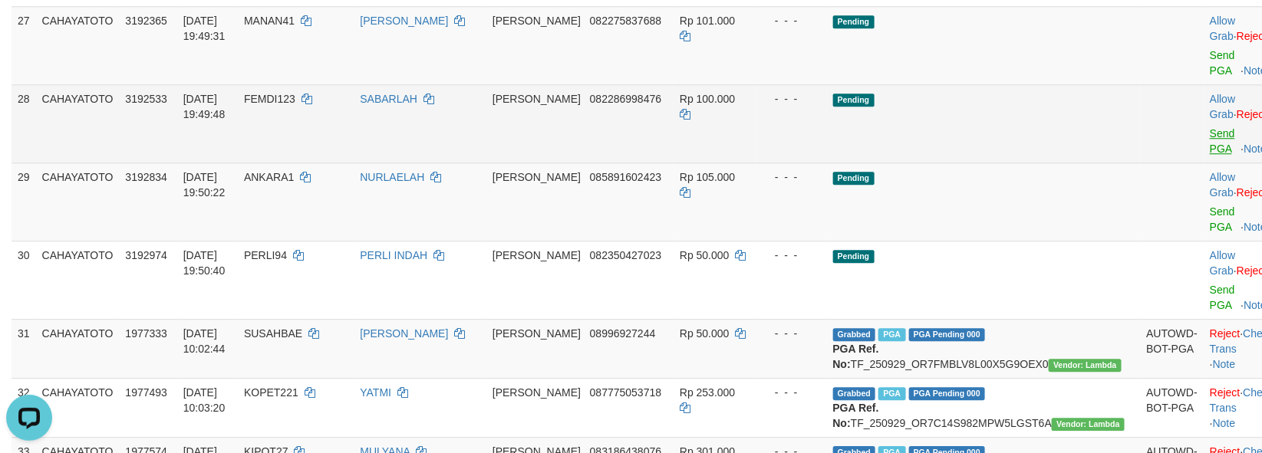
click at [1164, 239] on body "Toggle navigation Home Bank Account List Load By Website Group [ITOTO] CAHAYATO…" at bounding box center [631, 310] width 1262 height 3740
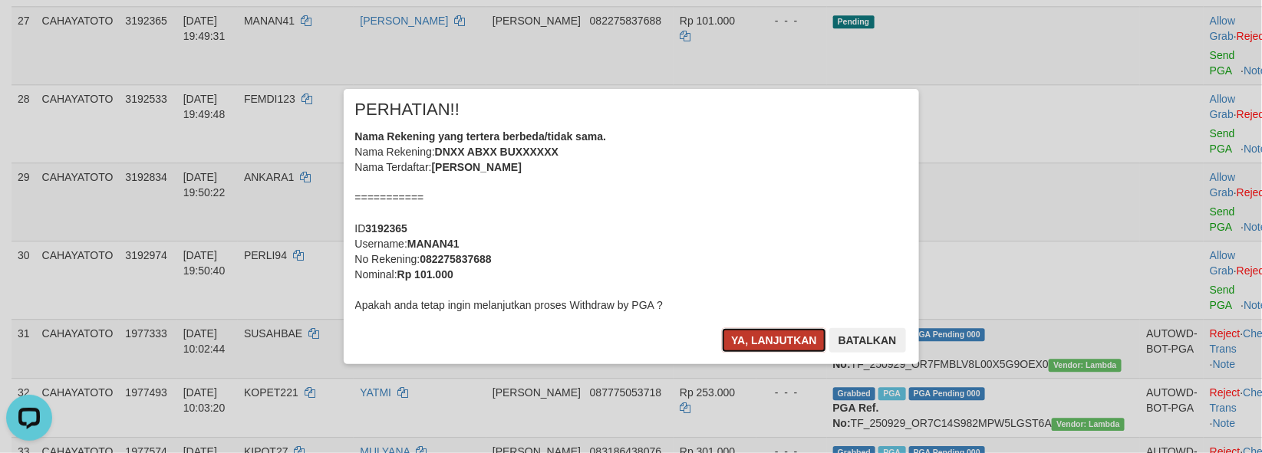
click at [739, 332] on button "Ya, lanjutkan" at bounding box center [774, 340] width 104 height 25
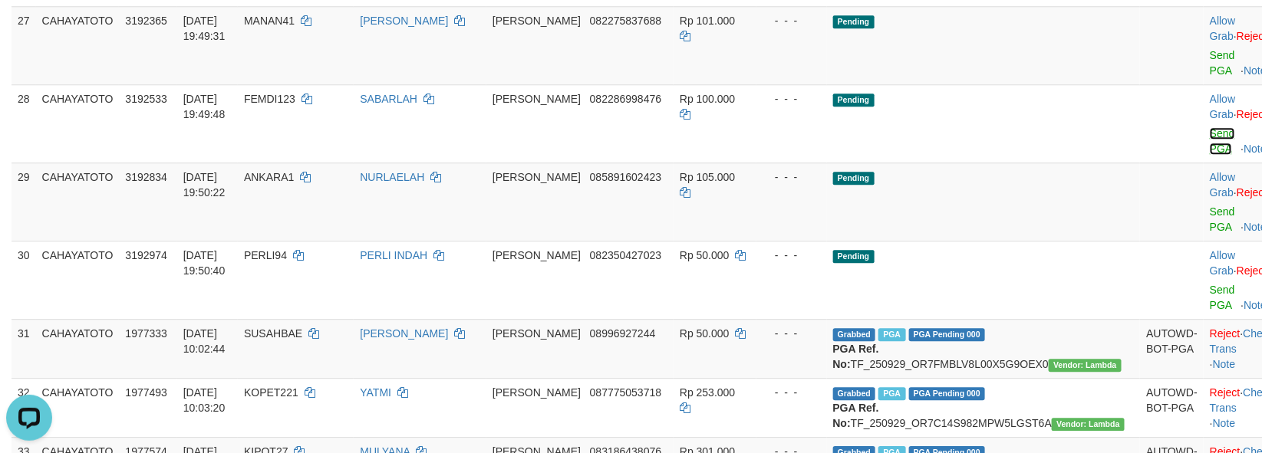
scroll to position [1542, 0]
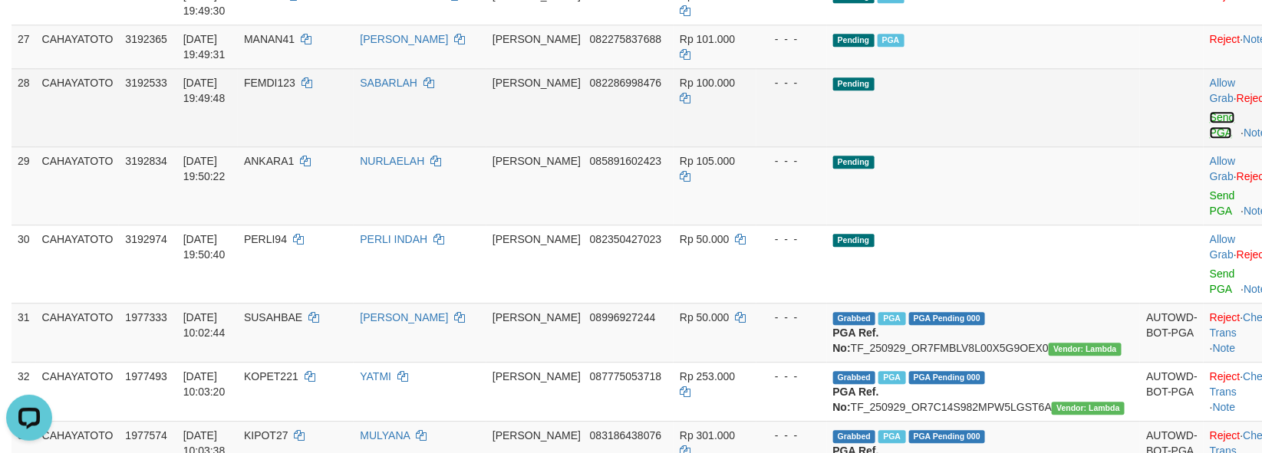
click at [1210, 139] on link "Send PGA" at bounding box center [1222, 125] width 25 height 28
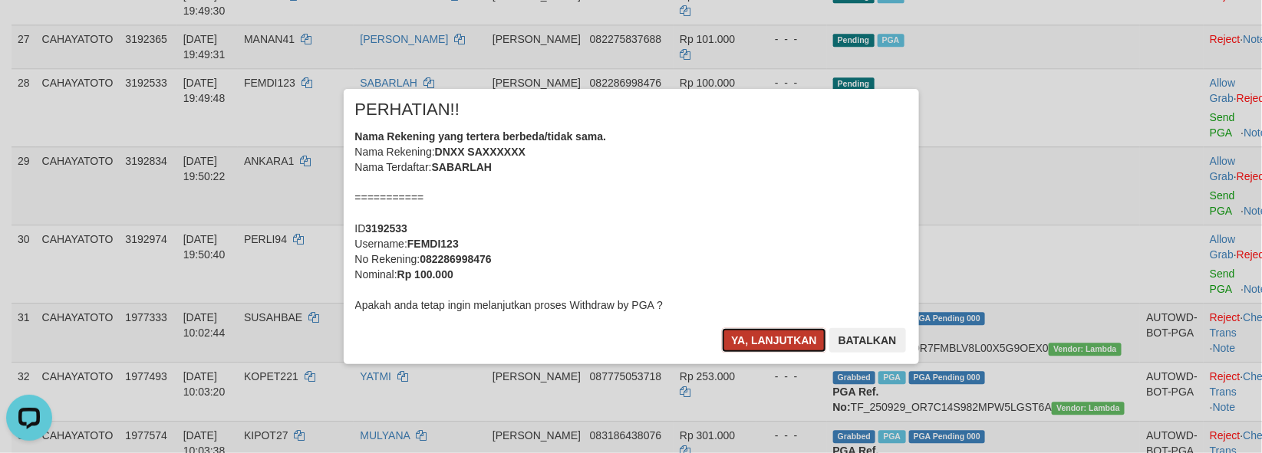
click at [730, 350] on button "Ya, lanjutkan" at bounding box center [774, 340] width 104 height 25
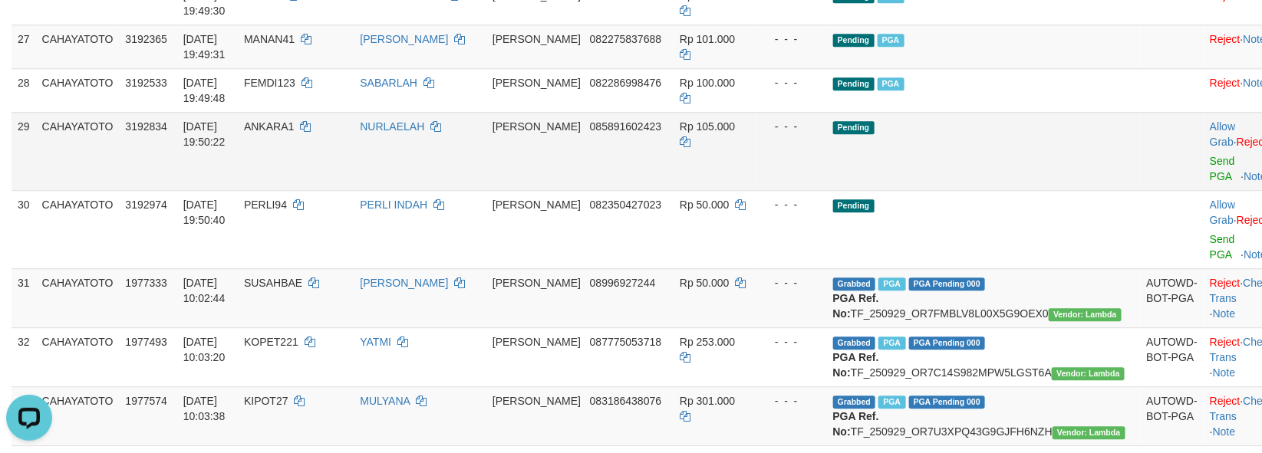
click at [990, 190] on td "Pending" at bounding box center [984, 151] width 314 height 78
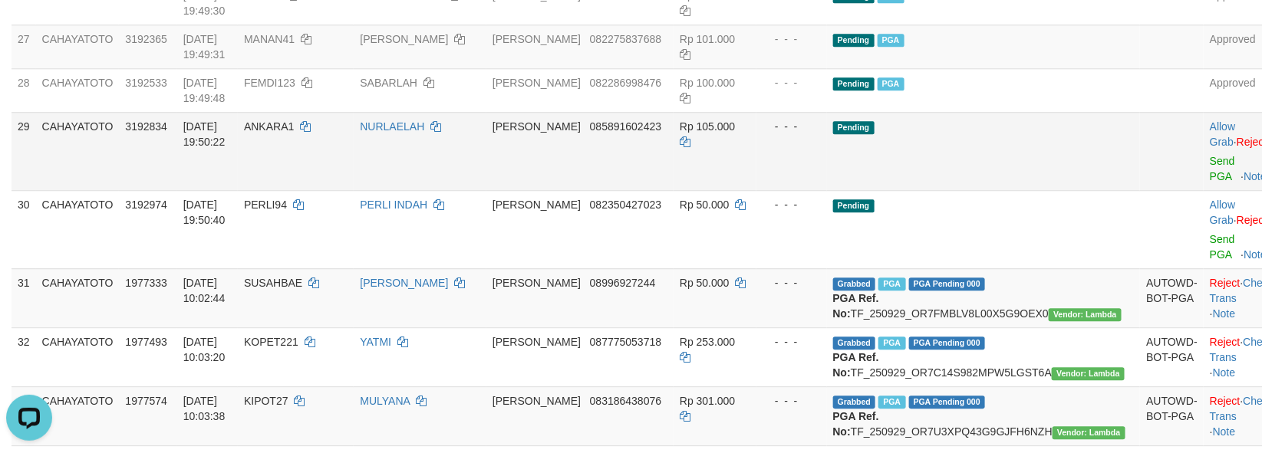
click at [1021, 190] on td "Pending" at bounding box center [984, 151] width 314 height 78
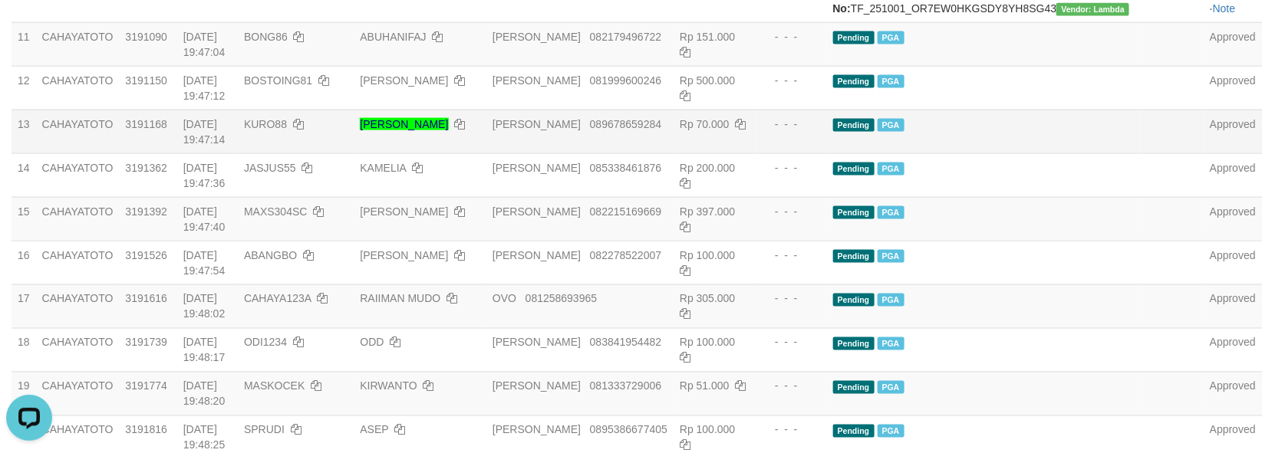
scroll to position [860, 0]
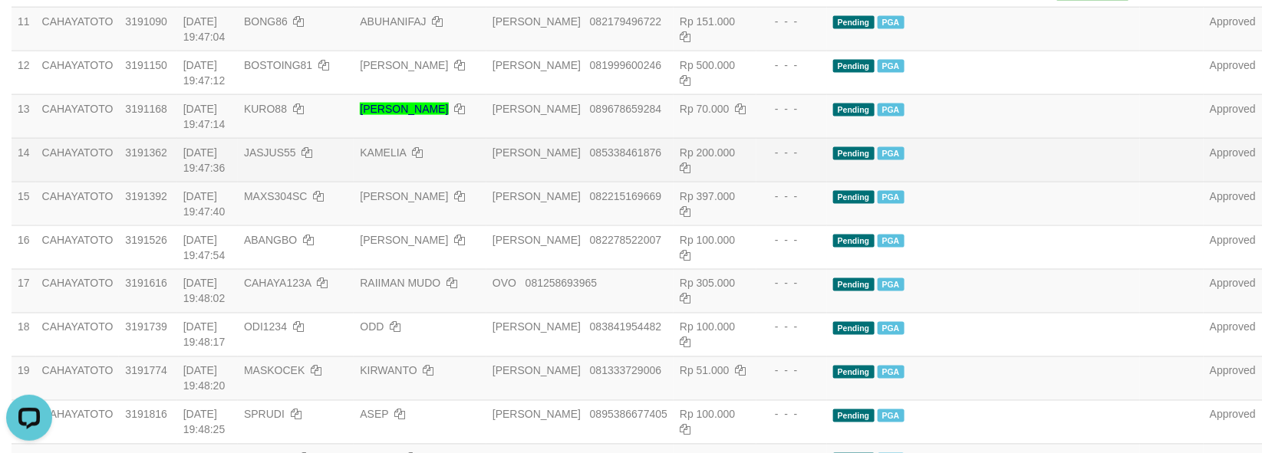
click at [817, 182] on td "- - -" at bounding box center [791, 160] width 71 height 44
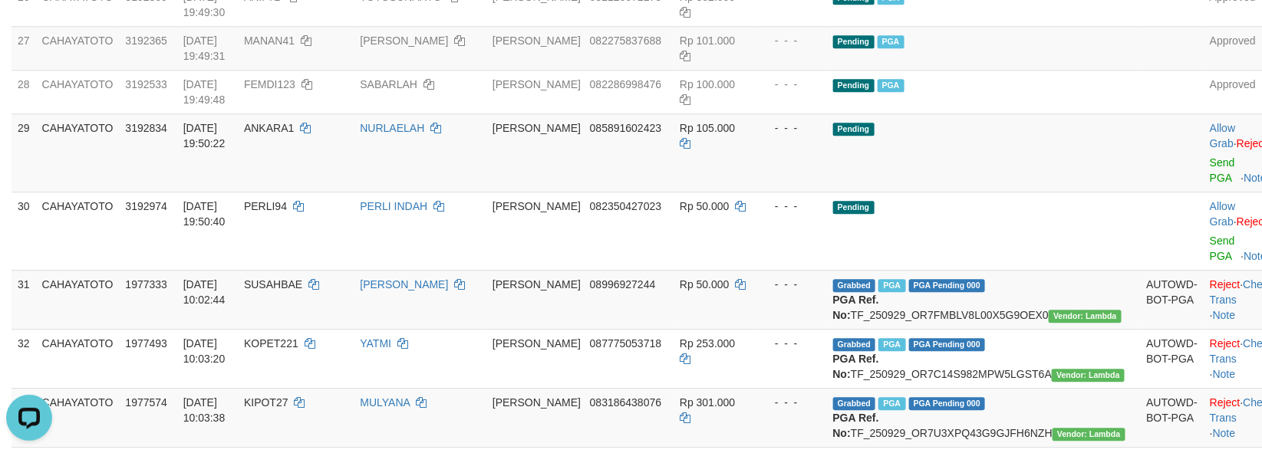
scroll to position [1542, 0]
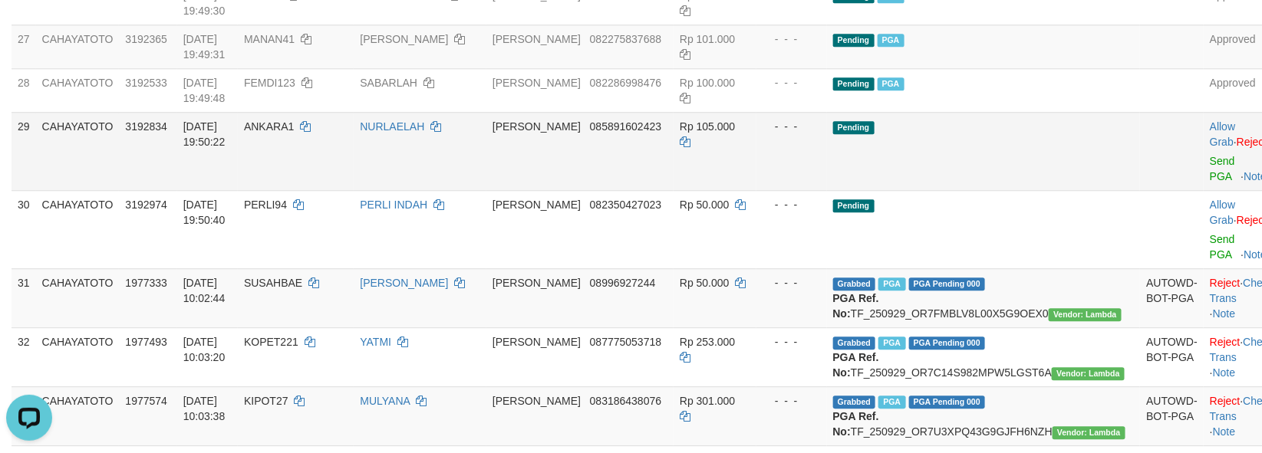
click at [1029, 190] on td "Pending" at bounding box center [984, 151] width 314 height 78
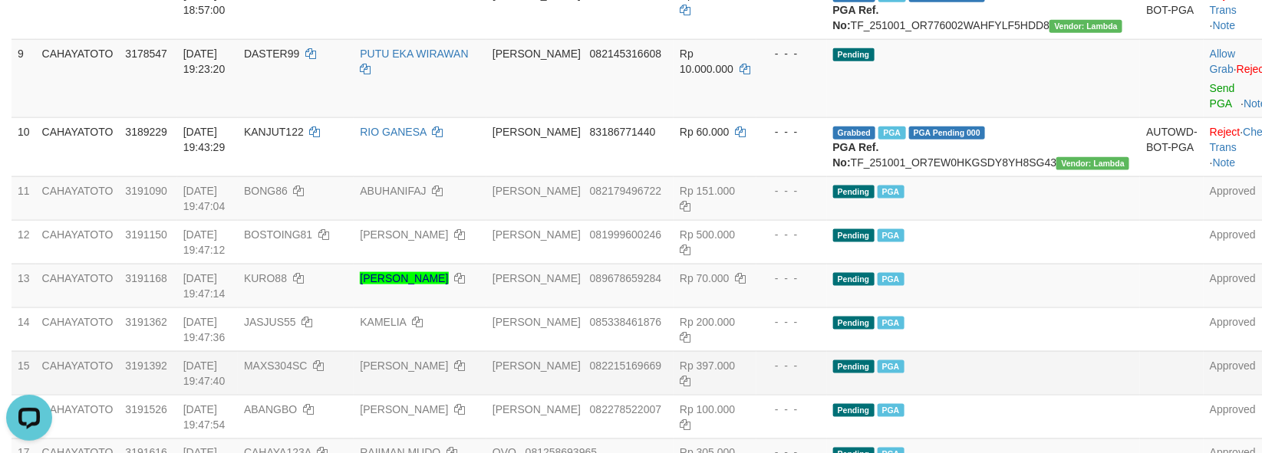
scroll to position [689, 0]
